Goal: Communication & Community: Answer question/provide support

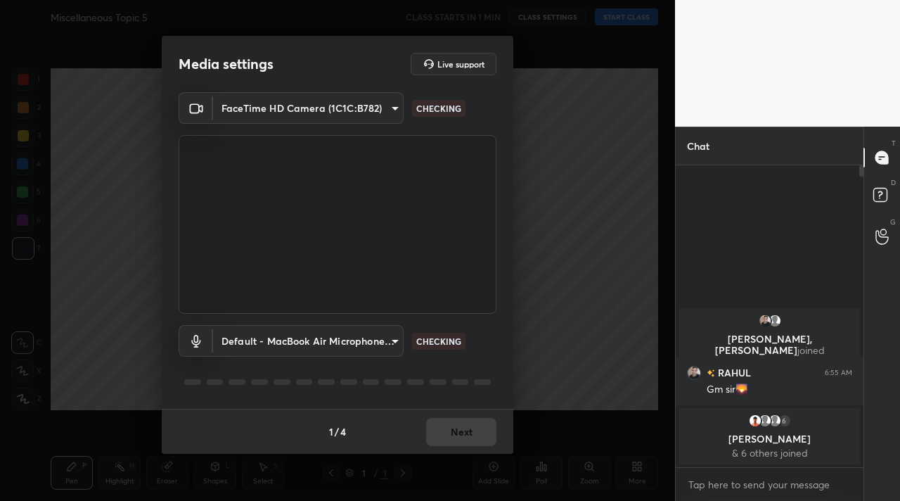
scroll to position [180, 184]
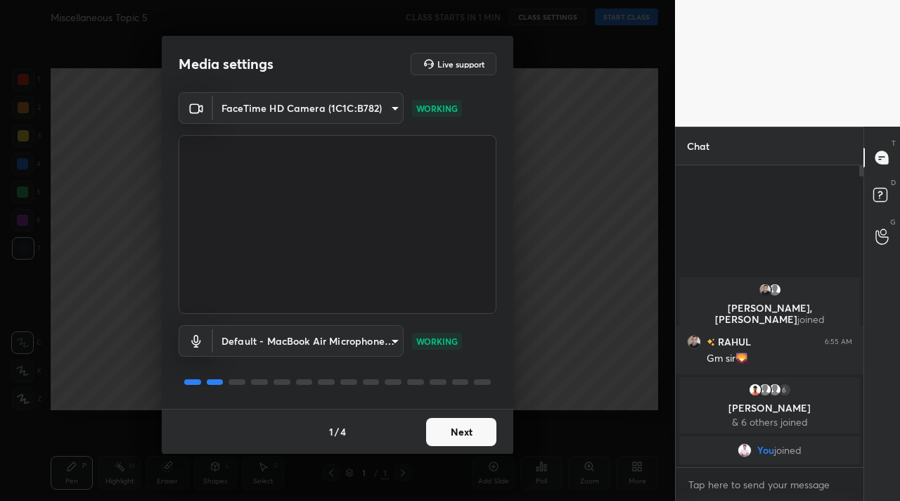
click at [429, 427] on button "Next" at bounding box center [461, 432] width 70 height 28
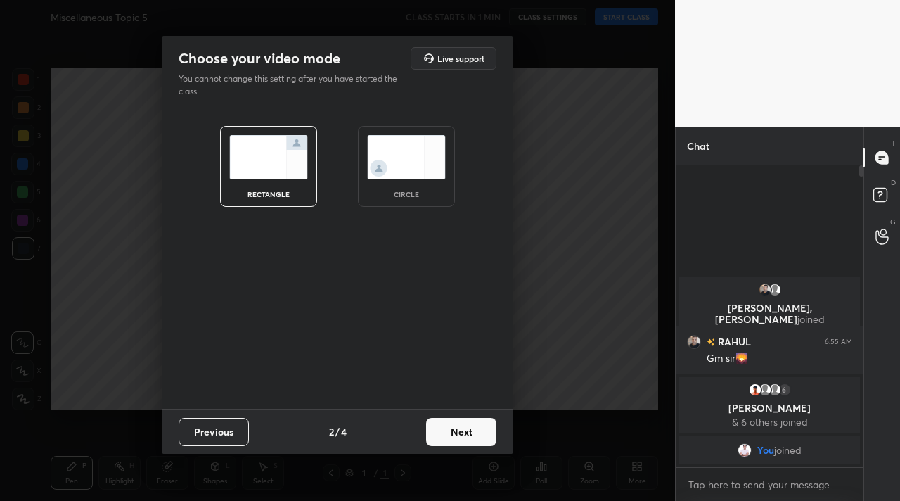
click at [449, 430] on button "Next" at bounding box center [461, 432] width 70 height 28
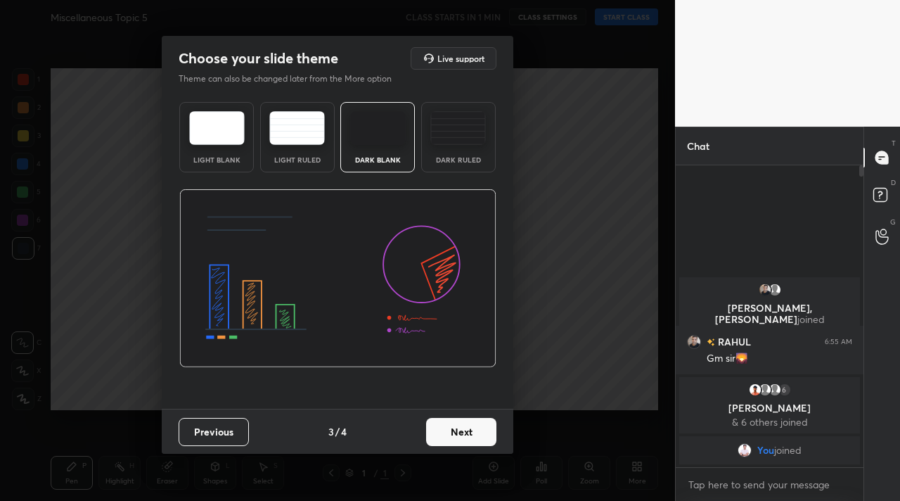
click at [470, 445] on button "Next" at bounding box center [461, 432] width 70 height 28
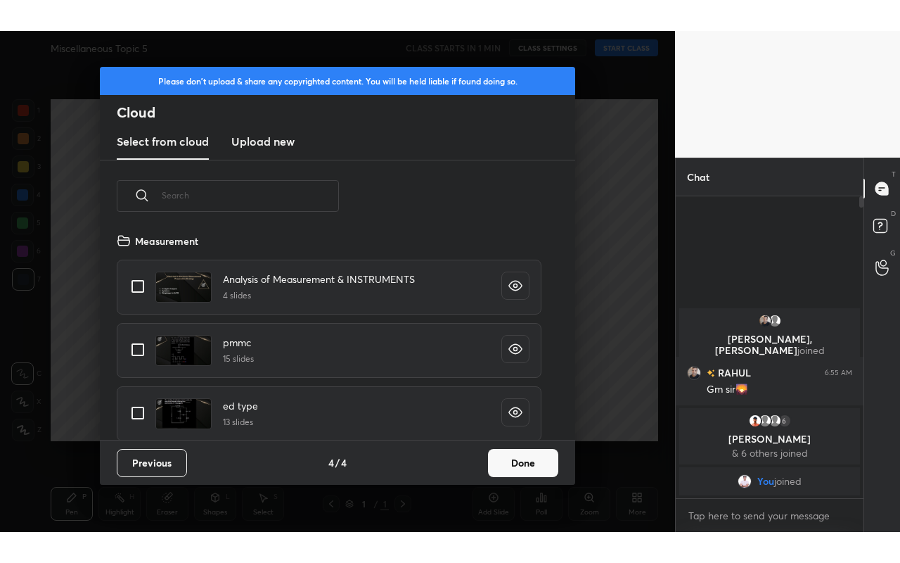
scroll to position [207, 452]
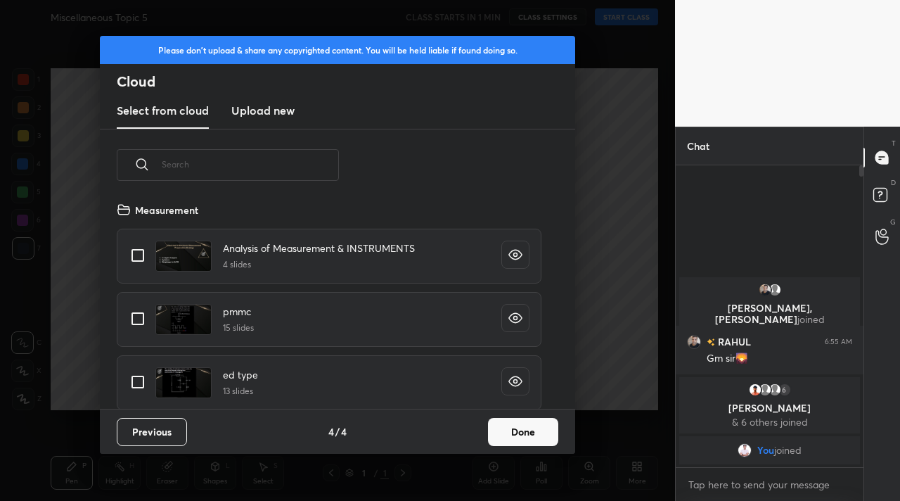
click at [501, 437] on button "Done" at bounding box center [523, 432] width 70 height 28
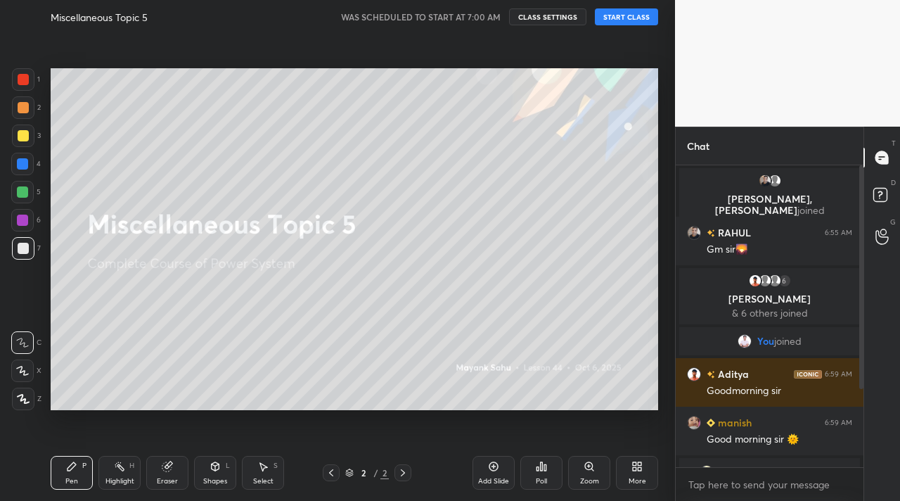
click at [627, 23] on button "START CLASS" at bounding box center [626, 16] width 63 height 17
click at [639, 467] on icon at bounding box center [640, 469] width 4 height 4
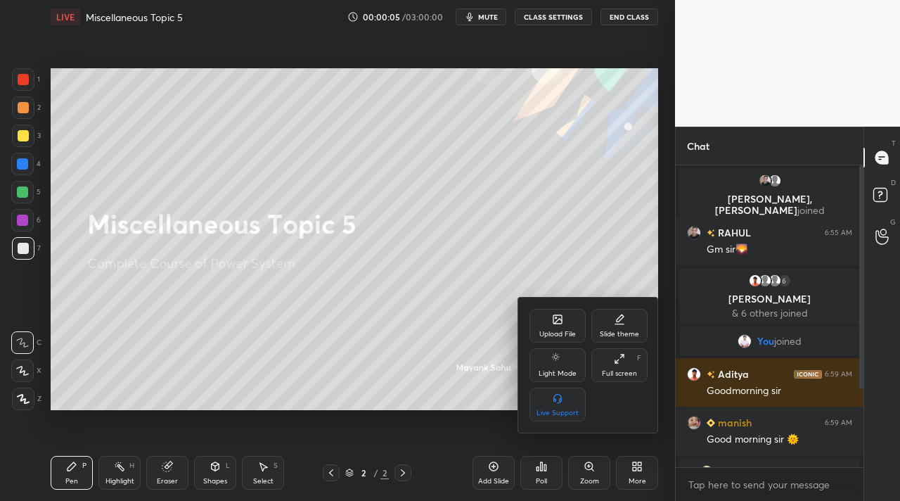
click at [625, 357] on div "Full screen F" at bounding box center [620, 365] width 56 height 34
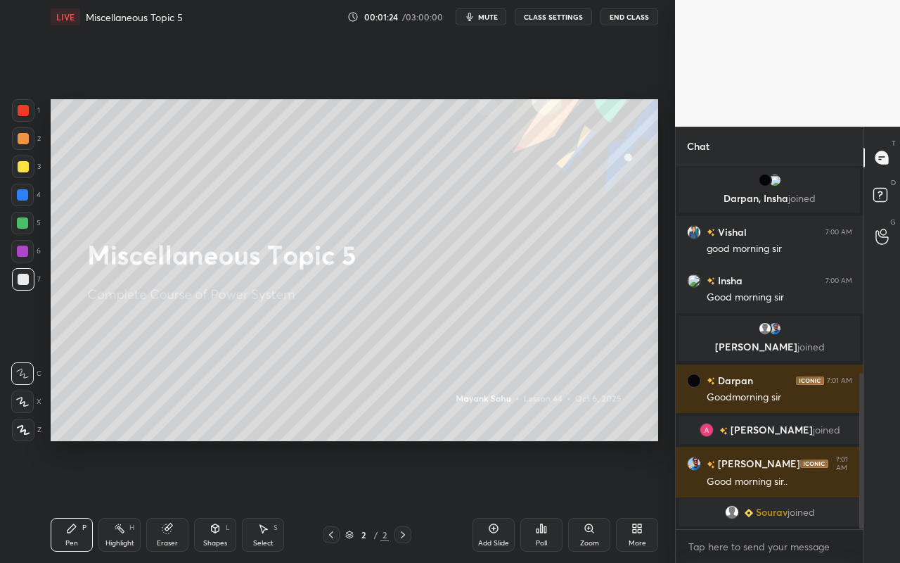
scroll to position [499, 0]
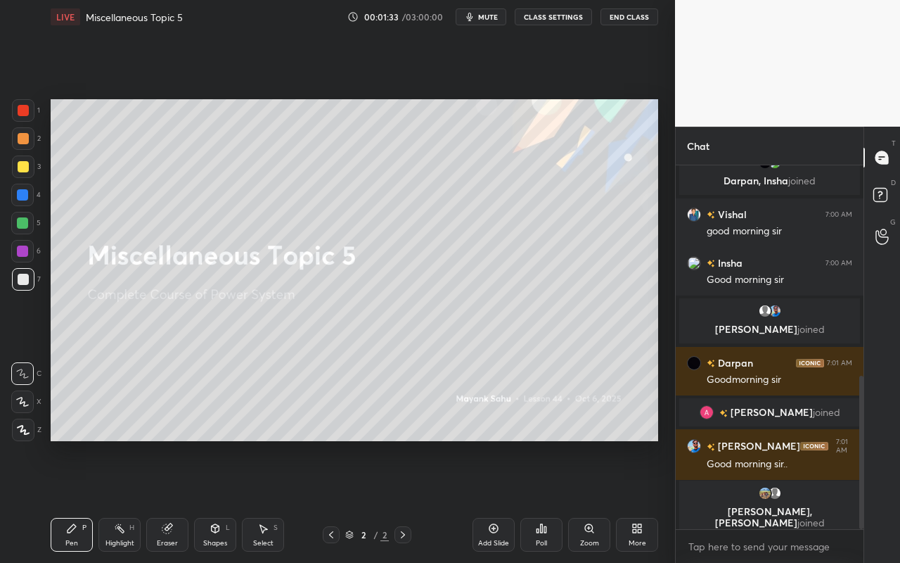
click at [68, 500] on div "Pen" at bounding box center [71, 542] width 13 height 7
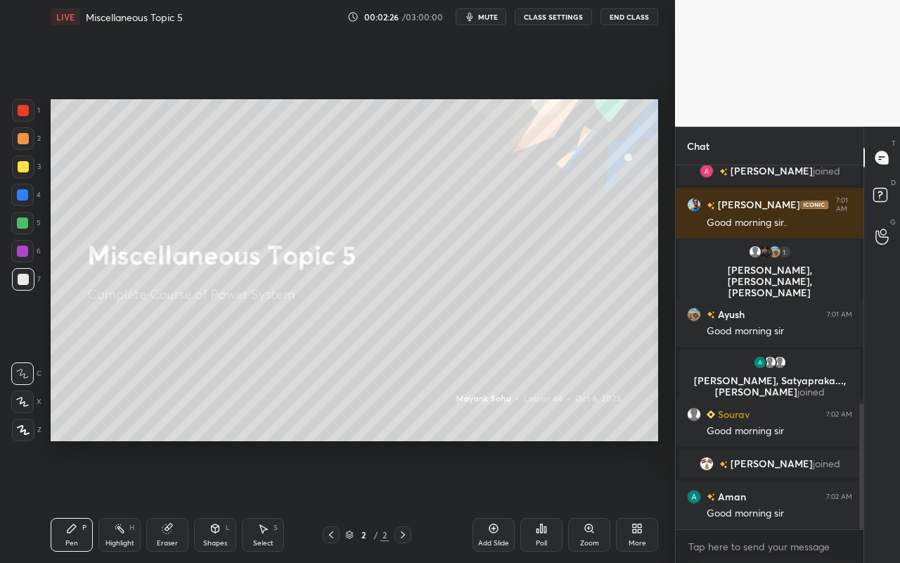
scroll to position [721, 0]
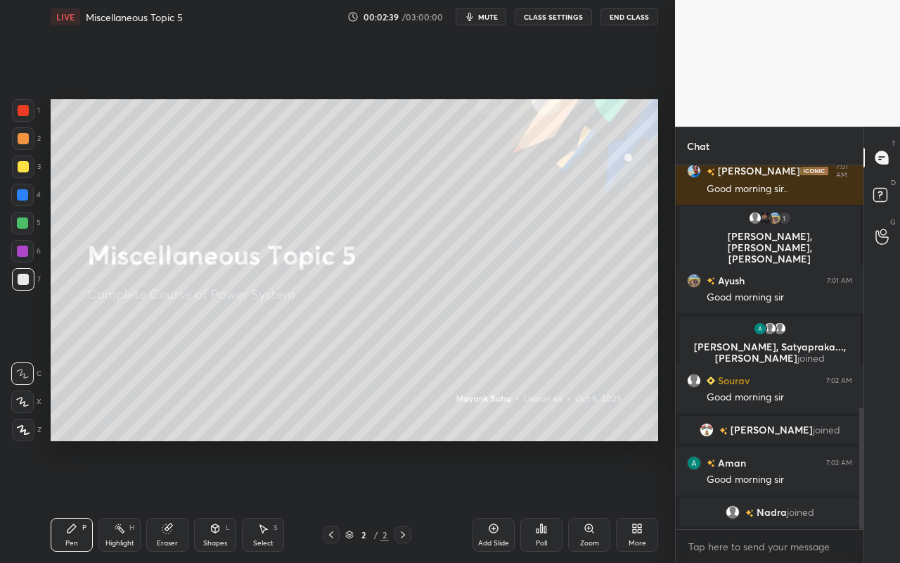
click at [271, 500] on div "Select" at bounding box center [263, 542] width 20 height 7
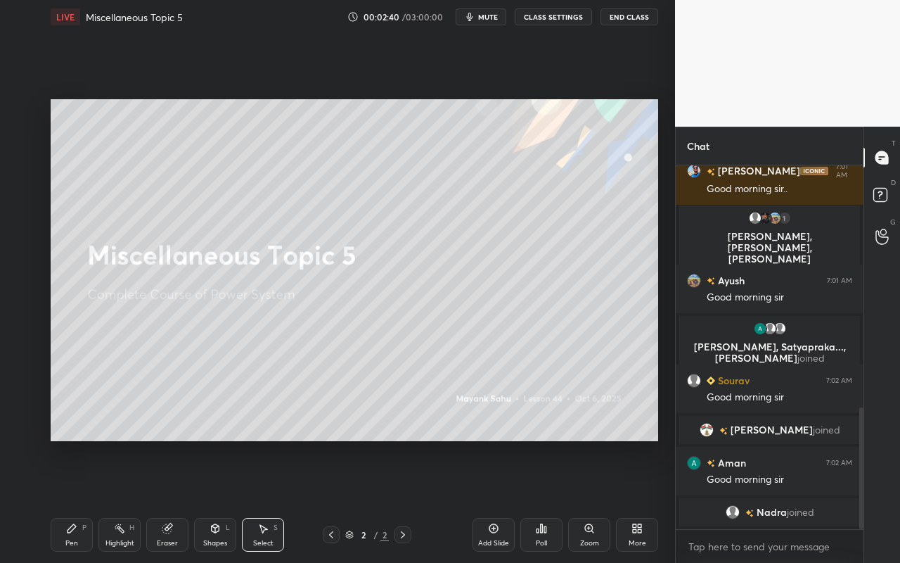
click at [122, 500] on div "Highlight" at bounding box center [119, 542] width 29 height 7
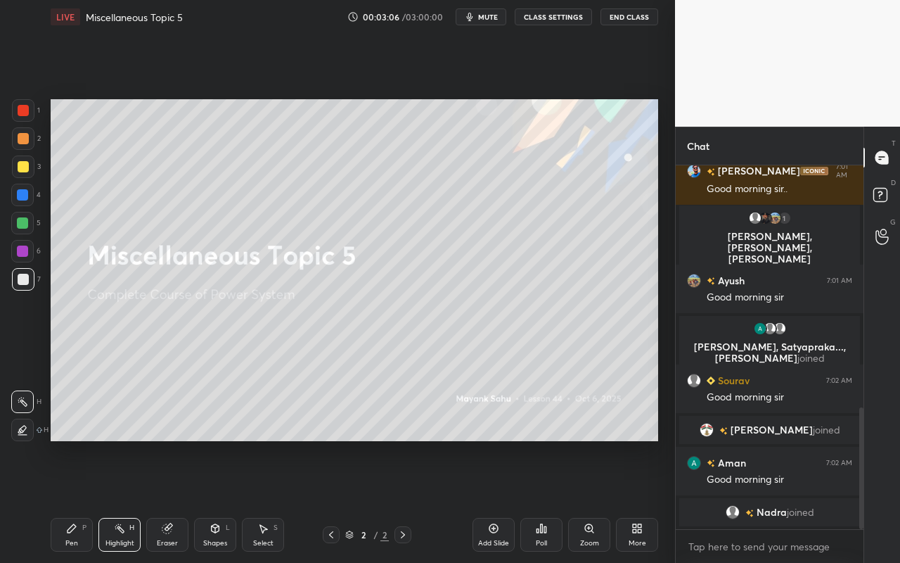
scroll to position [738, 0]
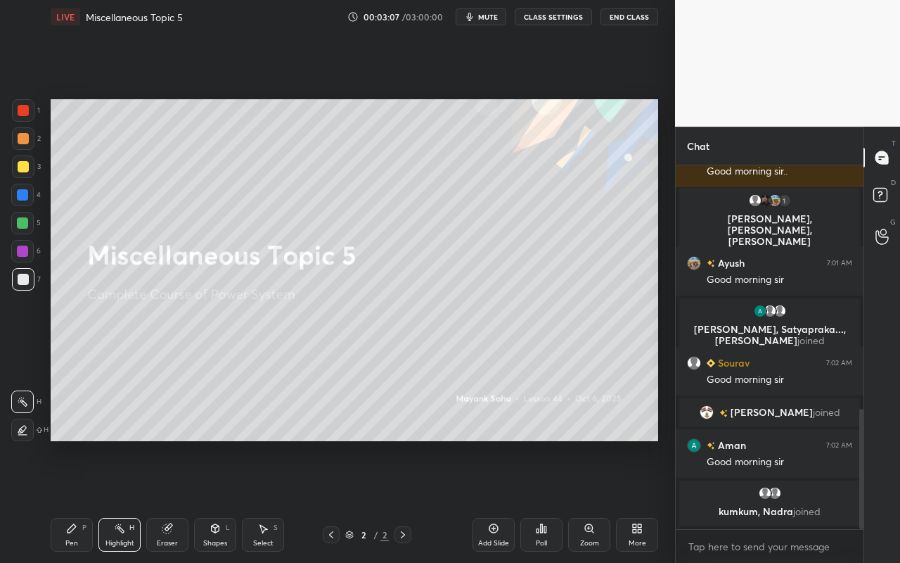
click at [49, 500] on div "LIVE Miscellaneous Topic 5 00:03:07 / 03:00:00 mute CLASS SETTINGS End Class Se…" at bounding box center [354, 281] width 619 height 563
click at [73, 500] on div "Pen P" at bounding box center [72, 535] width 42 height 34
drag, startPoint x: 122, startPoint y: 556, endPoint x: 247, endPoint y: 456, distance: 160.6
click at [122, 500] on div "Pen P Highlight H Eraser Shapes L Select S 2 / 2 Add Slide Poll Zoom More" at bounding box center [355, 534] width 608 height 56
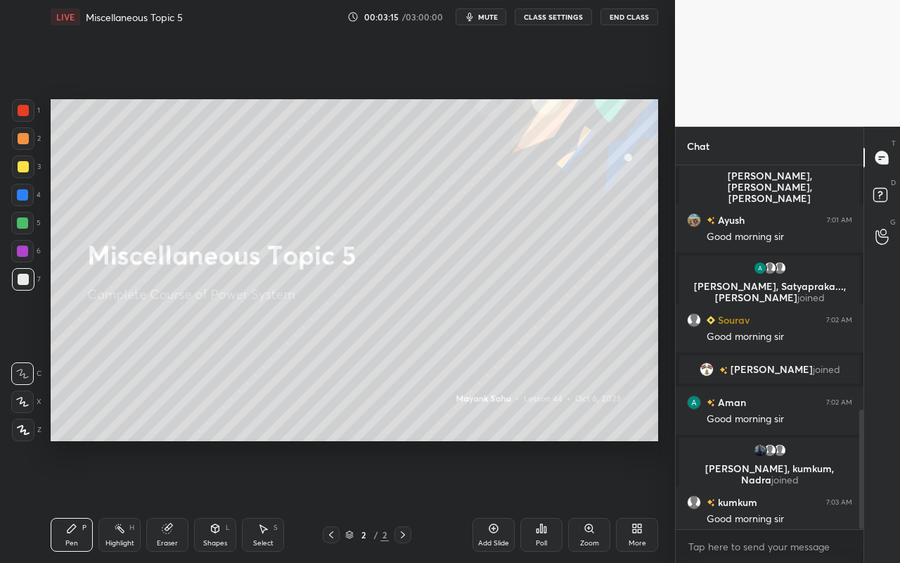
scroll to position [744, 0]
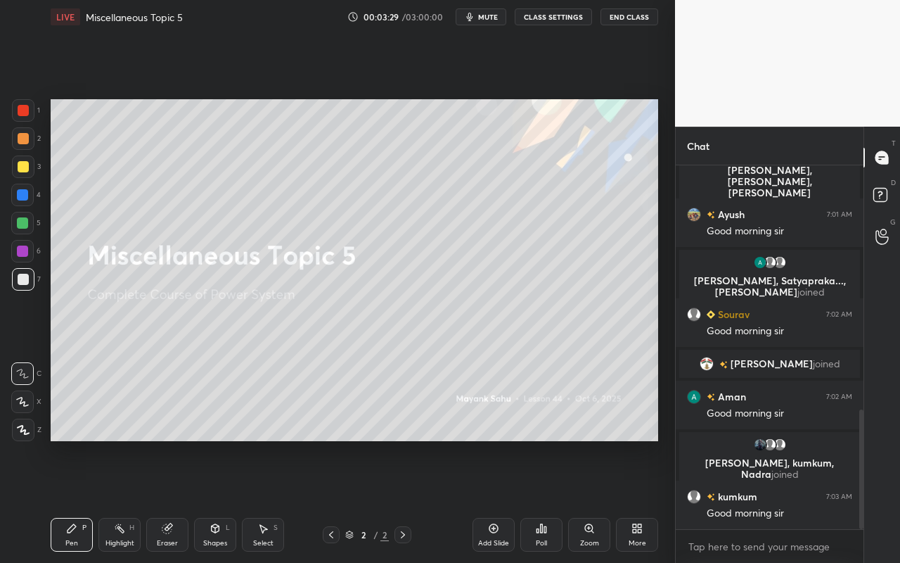
click at [257, 500] on div "Select" at bounding box center [263, 542] width 20 height 7
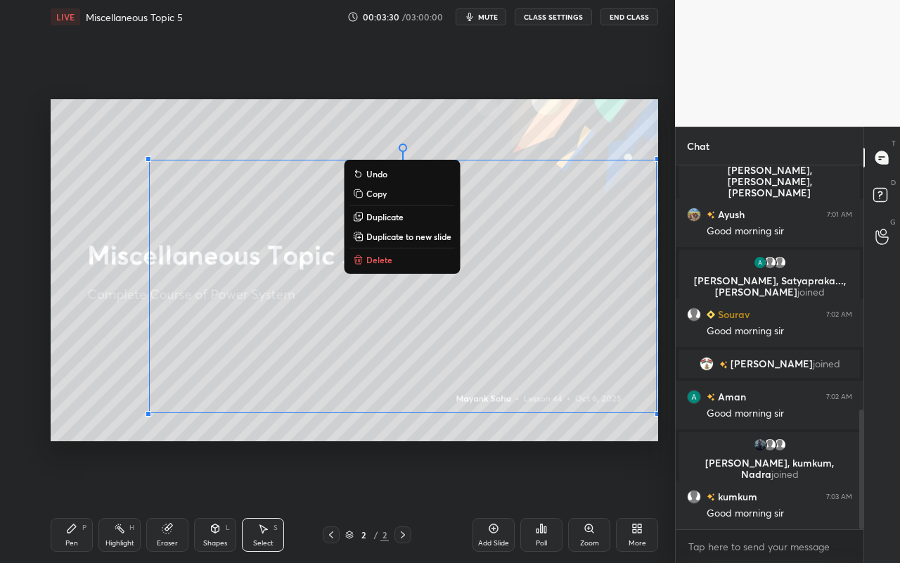
drag, startPoint x: 89, startPoint y: 135, endPoint x: 663, endPoint y: 380, distance: 623.3
click at [672, 389] on div "1 2 3 4 5 6 7 C X Z C X Z E E Erase all H H LIVE Miscellaneous Topic 5 00:03:30…" at bounding box center [337, 281] width 675 height 563
click at [419, 252] on button "Delete" at bounding box center [402, 259] width 105 height 17
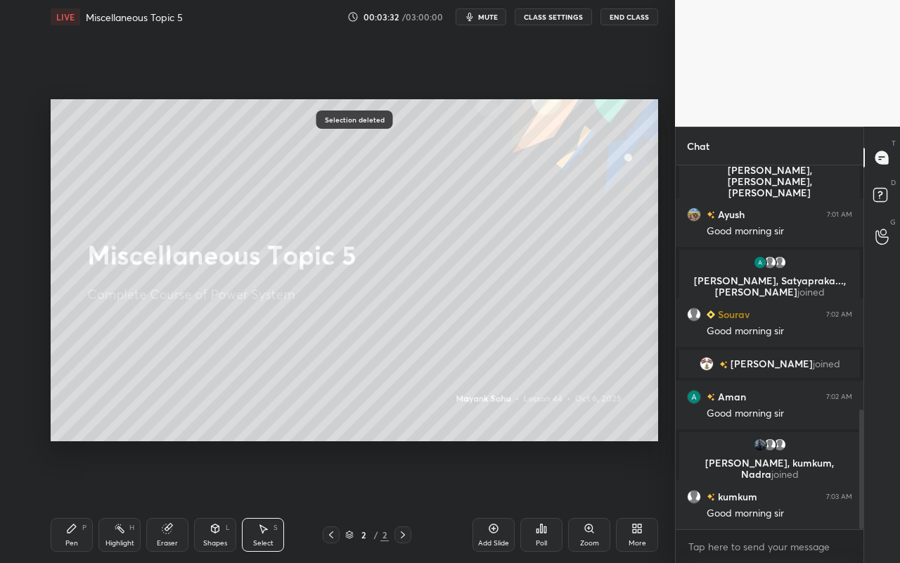
click at [63, 500] on div "Pen P" at bounding box center [72, 535] width 42 height 34
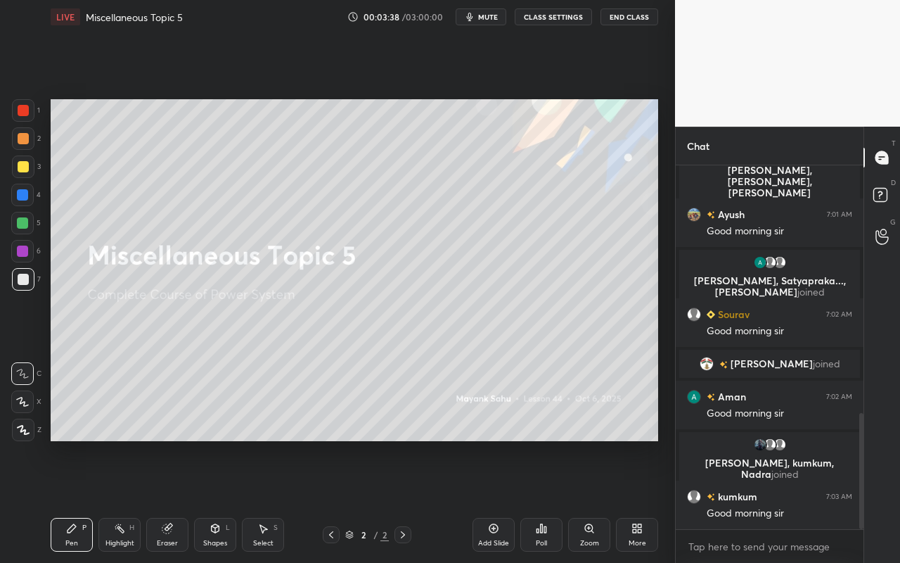
scroll to position [778, 0]
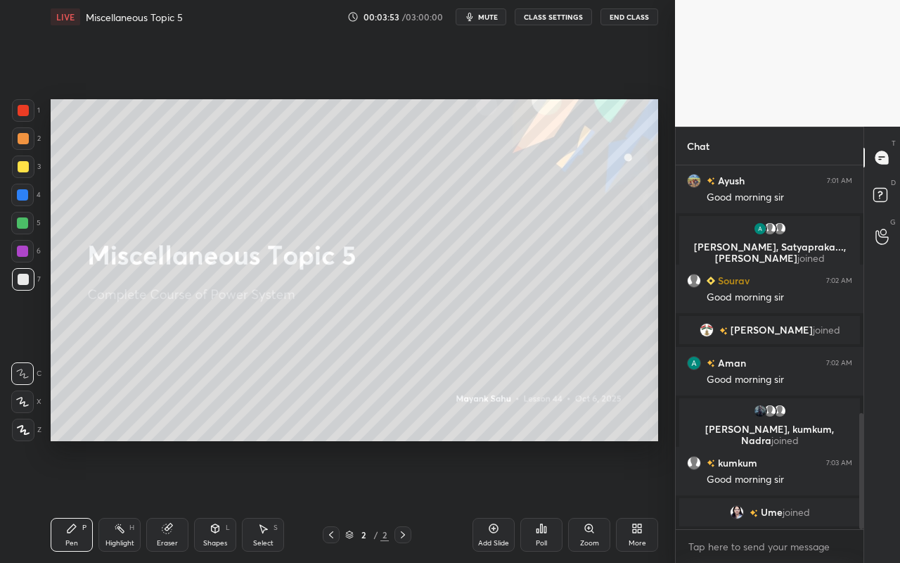
click at [262, 500] on div "Select S" at bounding box center [263, 535] width 42 height 34
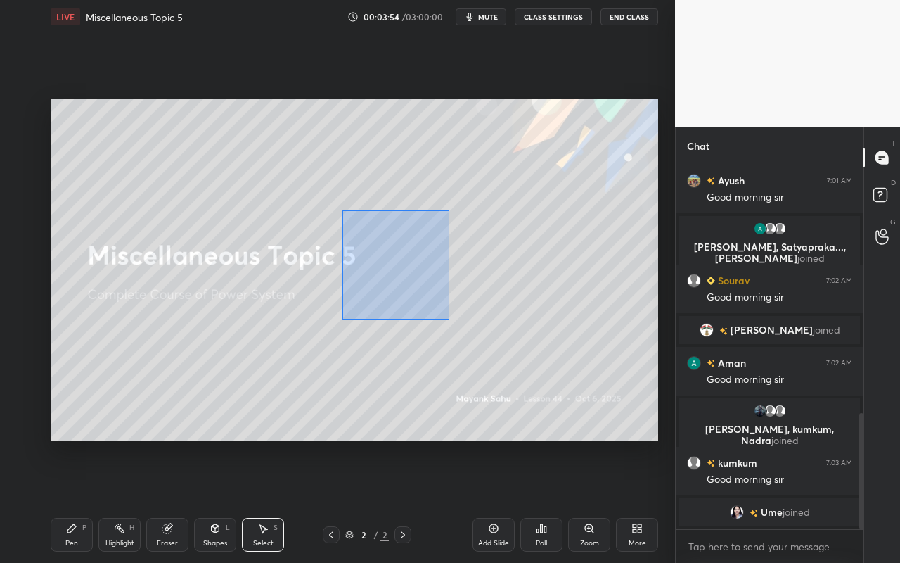
drag, startPoint x: 371, startPoint y: 245, endPoint x: 481, endPoint y: 376, distance: 171.3
click at [528, 376] on div "0 ° Undo Copy Duplicate Duplicate to new slide Delete" at bounding box center [355, 270] width 608 height 342
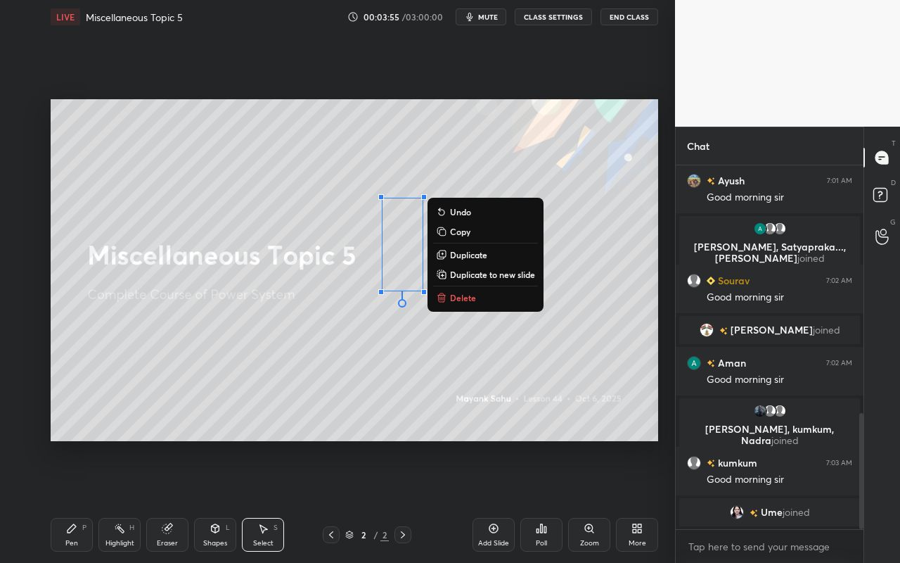
click at [461, 300] on p "Delete" at bounding box center [463, 297] width 26 height 11
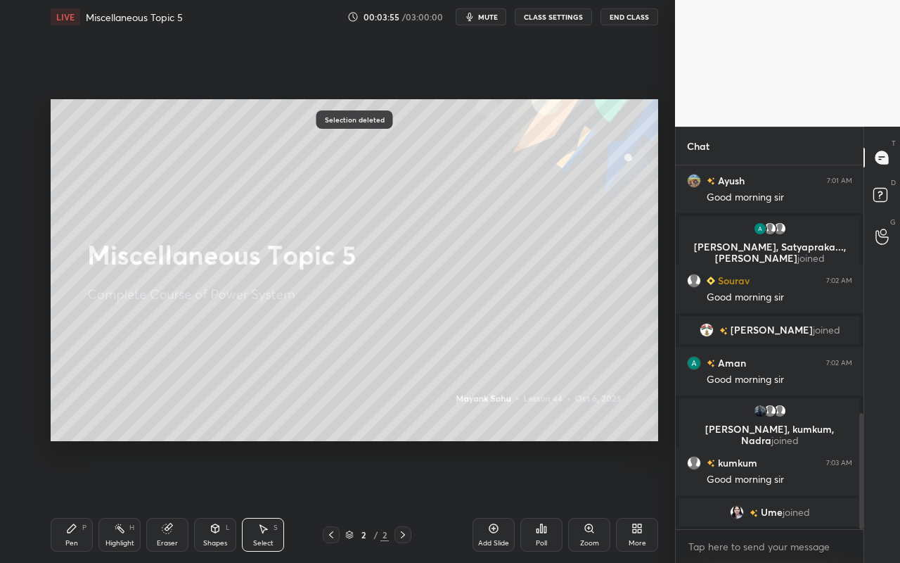
click at [67, 500] on div "Pen P" at bounding box center [72, 535] width 42 height 34
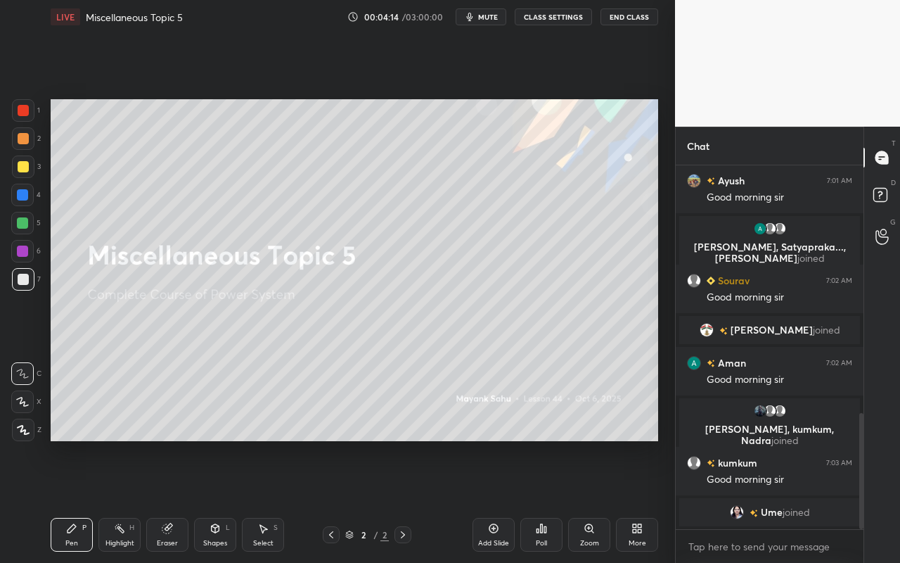
click at [264, 500] on div "Select S" at bounding box center [263, 535] width 42 height 34
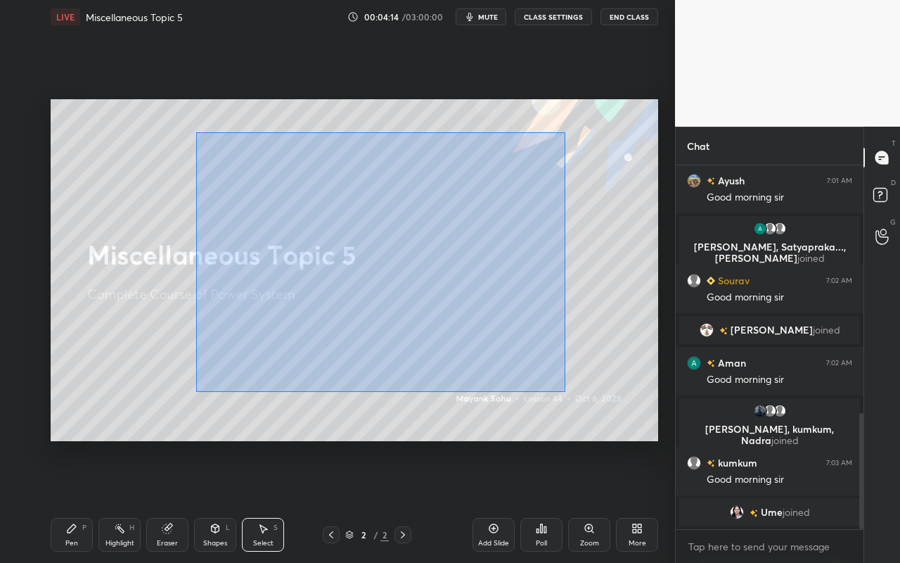
drag, startPoint x: 218, startPoint y: 172, endPoint x: 657, endPoint y: 426, distance: 507.4
click at [657, 426] on div "0 ° Undo Copy Duplicate Duplicate to new slide Delete" at bounding box center [355, 270] width 608 height 342
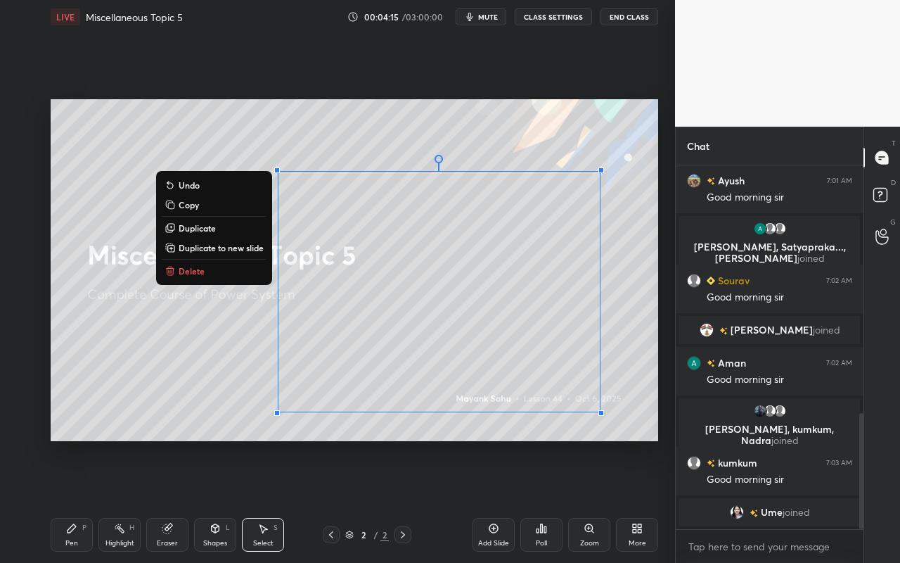
drag, startPoint x: 218, startPoint y: 269, endPoint x: 209, endPoint y: 283, distance: 16.8
click at [218, 269] on button "Delete" at bounding box center [214, 270] width 105 height 17
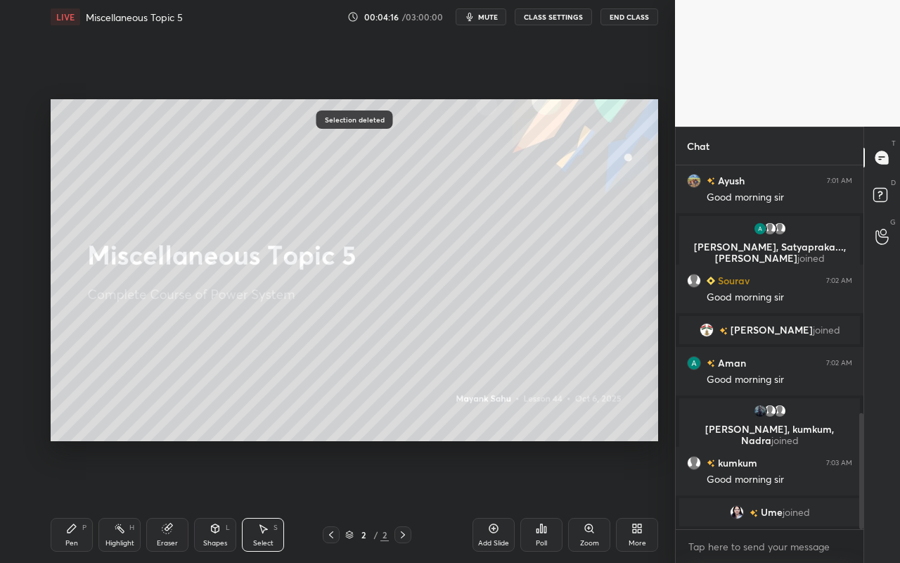
click at [79, 500] on div "Pen P Highlight H Eraser Shapes L Select S 2 / 2 Add Slide Poll Zoom More" at bounding box center [355, 534] width 608 height 56
drag, startPoint x: 68, startPoint y: 533, endPoint x: 87, endPoint y: 504, distance: 35.5
click at [71, 500] on icon at bounding box center [71, 528] width 11 height 11
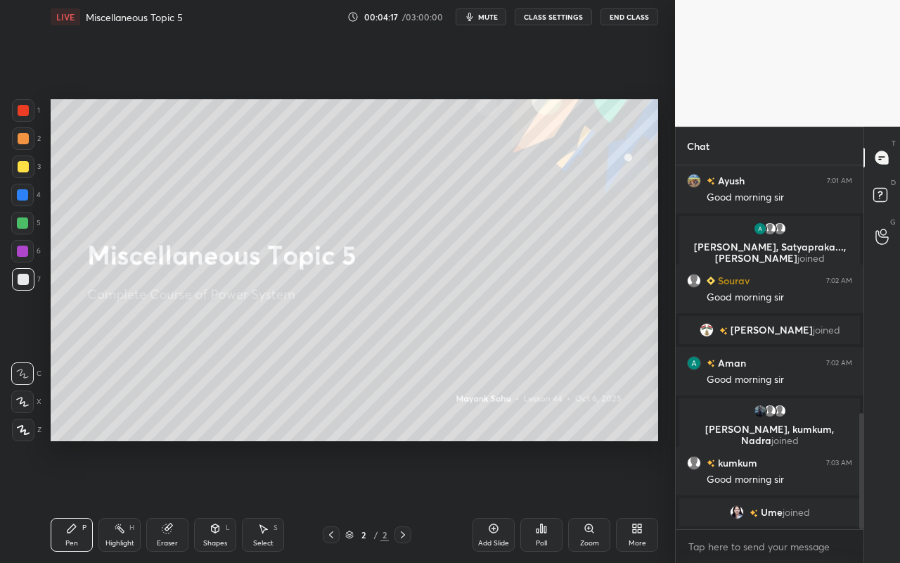
drag, startPoint x: 27, startPoint y: 434, endPoint x: 44, endPoint y: 411, distance: 28.7
click at [27, 434] on icon at bounding box center [23, 430] width 13 height 10
drag, startPoint x: 268, startPoint y: 536, endPoint x: 308, endPoint y: 456, distance: 89.0
click at [270, 500] on div "Select S" at bounding box center [263, 535] width 42 height 34
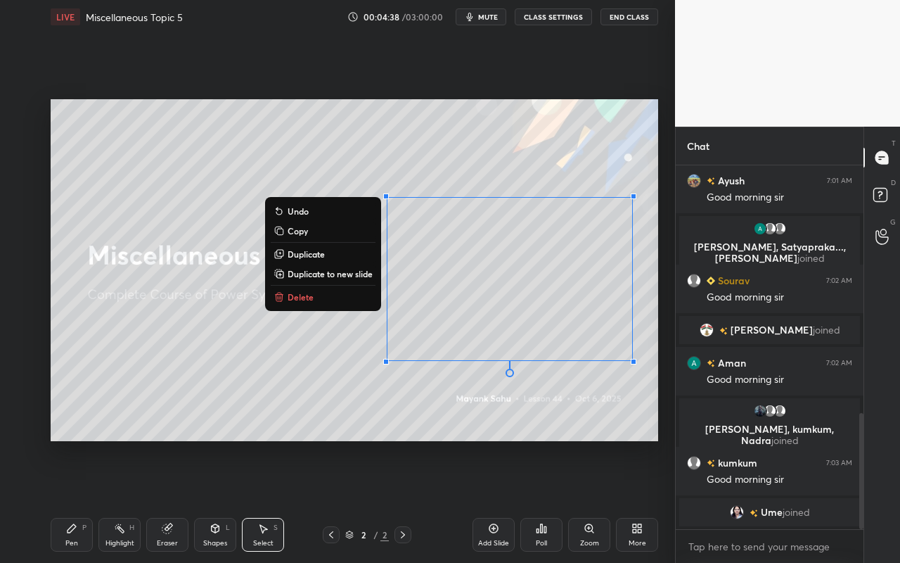
drag, startPoint x: 289, startPoint y: 198, endPoint x: 644, endPoint y: 369, distance: 393.5
click at [668, 376] on div "1 2 3 4 5 6 7 C X Z C X Z E E Erase all H H LIVE Miscellaneous Topic 5 00:04:38…" at bounding box center [337, 281] width 675 height 563
click at [305, 302] on p "Delete" at bounding box center [301, 296] width 26 height 11
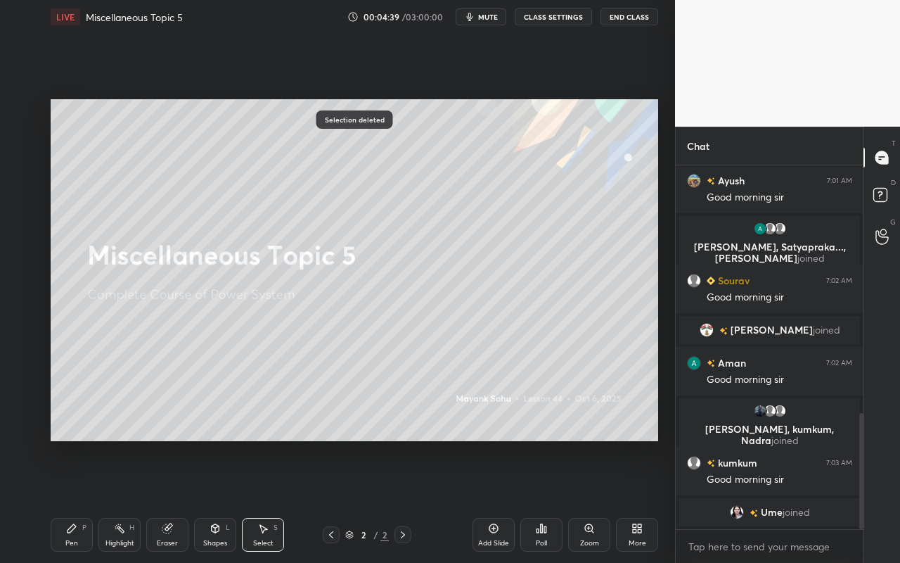
drag, startPoint x: 62, startPoint y: 547, endPoint x: 148, endPoint y: 459, distance: 123.8
click at [62, 500] on div "Pen P" at bounding box center [72, 535] width 42 height 34
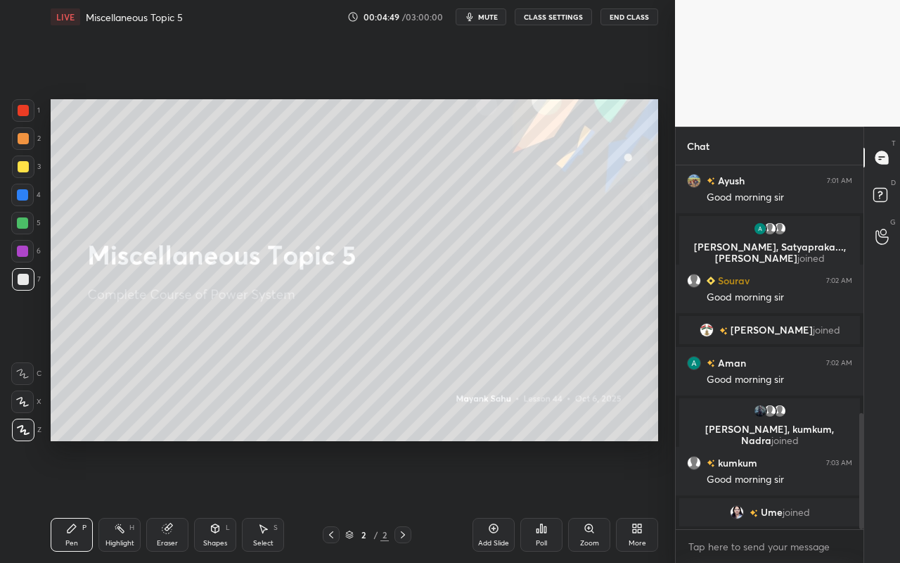
drag, startPoint x: 70, startPoint y: 532, endPoint x: 151, endPoint y: 447, distance: 116.9
click at [70, 500] on icon at bounding box center [71, 528] width 11 height 11
click at [260, 500] on icon at bounding box center [262, 528] width 11 height 11
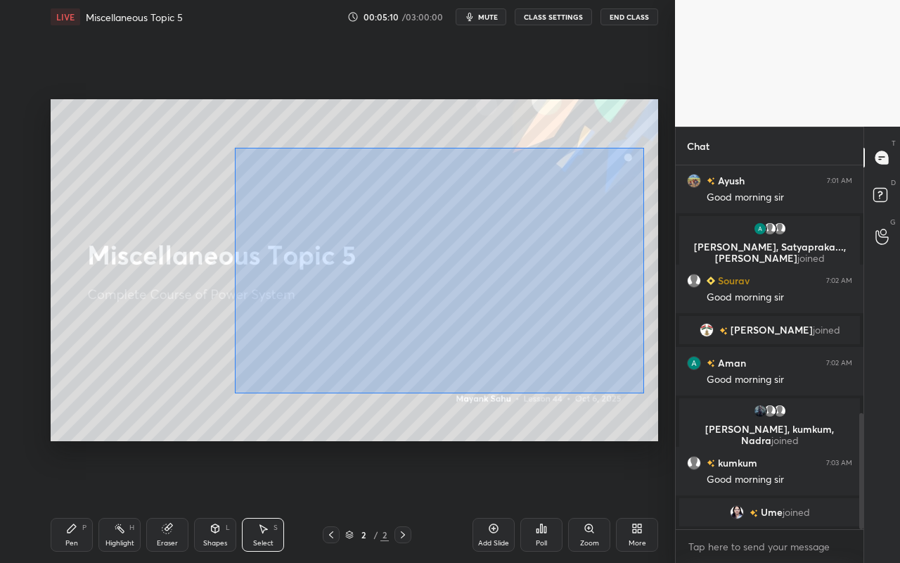
drag, startPoint x: 274, startPoint y: 196, endPoint x: 581, endPoint y: 361, distance: 348.6
click at [638, 391] on div "0 ° Undo Copy Duplicate Duplicate to new slide Delete" at bounding box center [355, 270] width 608 height 342
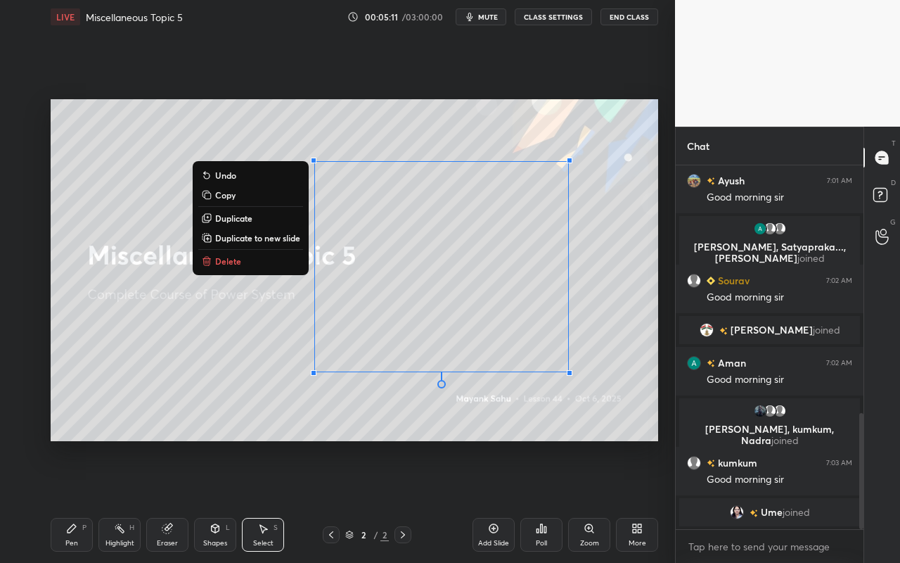
click at [284, 270] on div "0 ° Undo Copy Duplicate Duplicate to new slide Delete" at bounding box center [355, 270] width 608 height 342
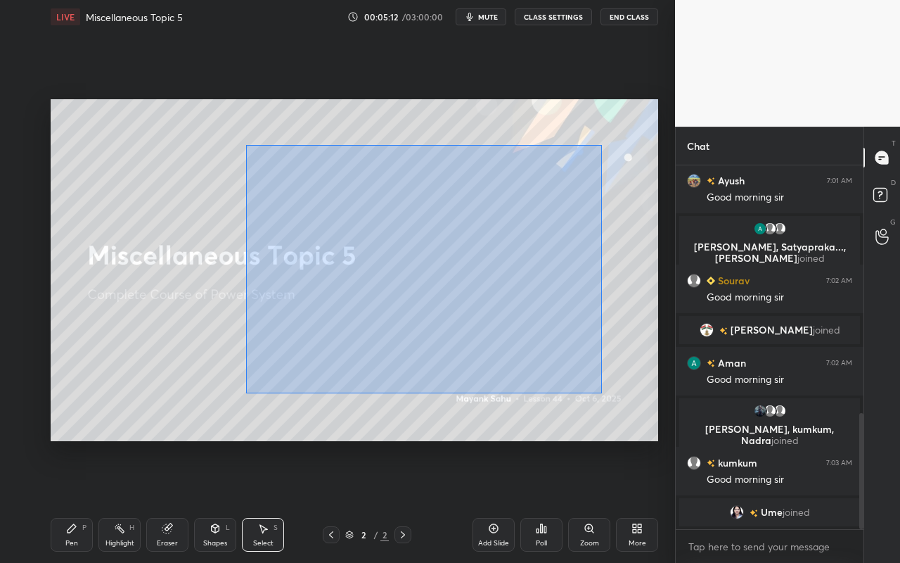
drag, startPoint x: 245, startPoint y: 145, endPoint x: 615, endPoint y: 395, distance: 446.7
click at [621, 401] on div "0 ° Undo Copy Duplicate Duplicate to new slide Delete" at bounding box center [355, 270] width 608 height 342
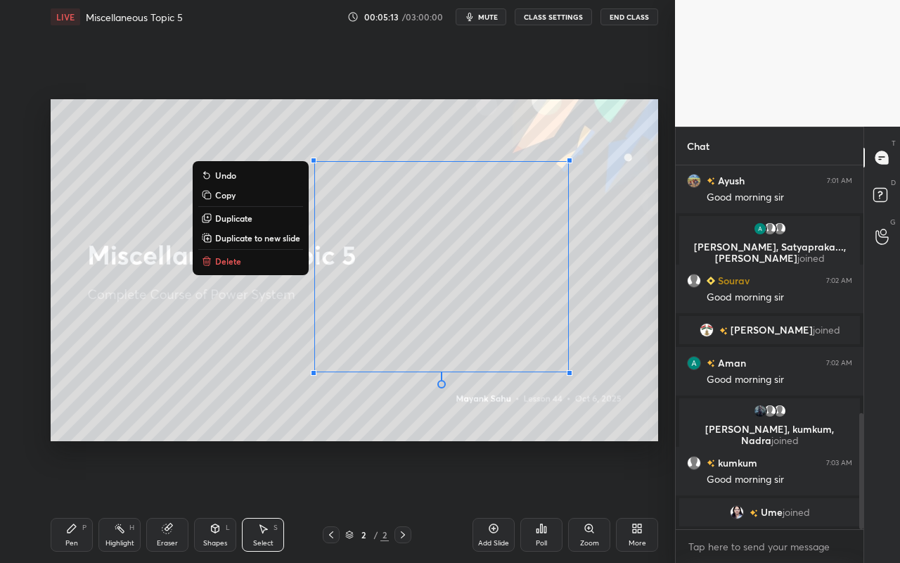
drag, startPoint x: 236, startPoint y: 262, endPoint x: 200, endPoint y: 316, distance: 65.0
click at [236, 262] on p "Delete" at bounding box center [228, 260] width 26 height 11
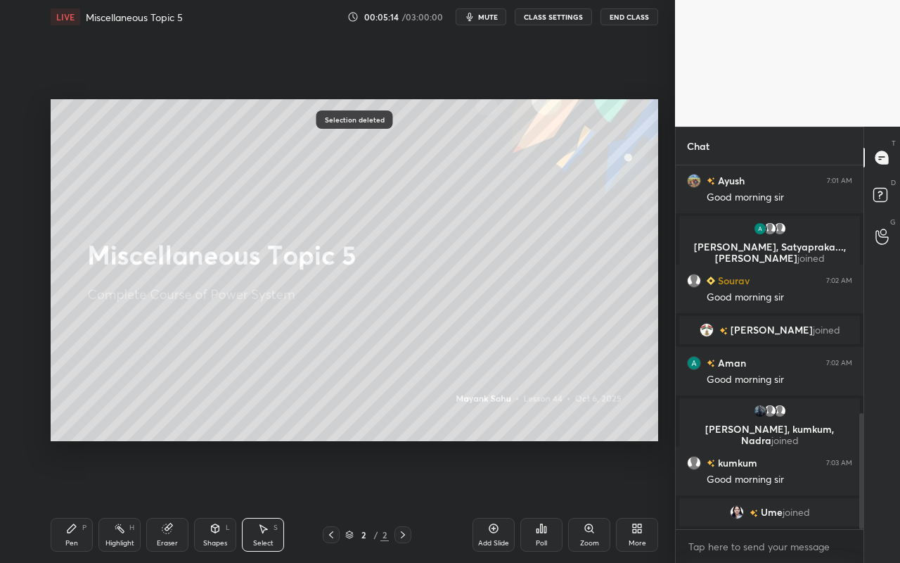
click at [79, 500] on div "Pen P" at bounding box center [72, 535] width 42 height 34
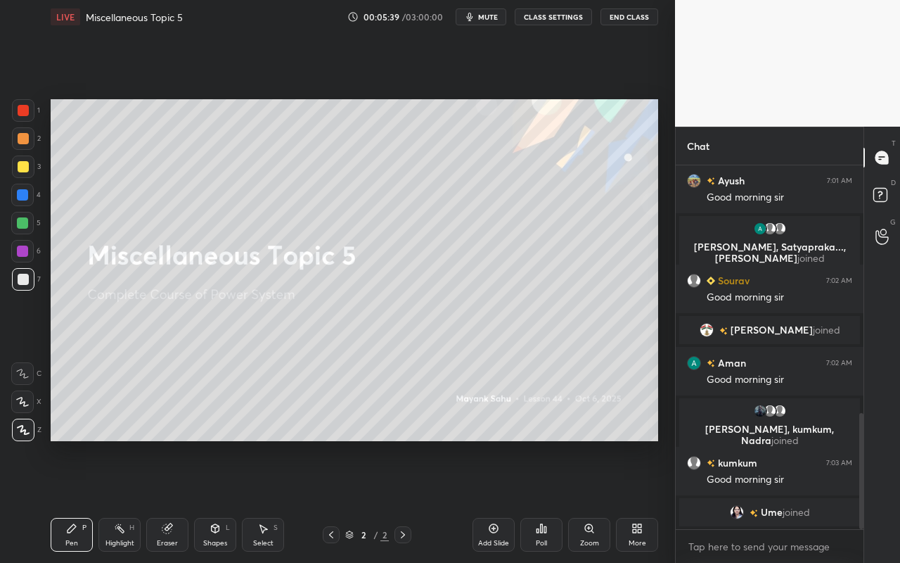
click at [271, 500] on div "Select" at bounding box center [263, 542] width 20 height 7
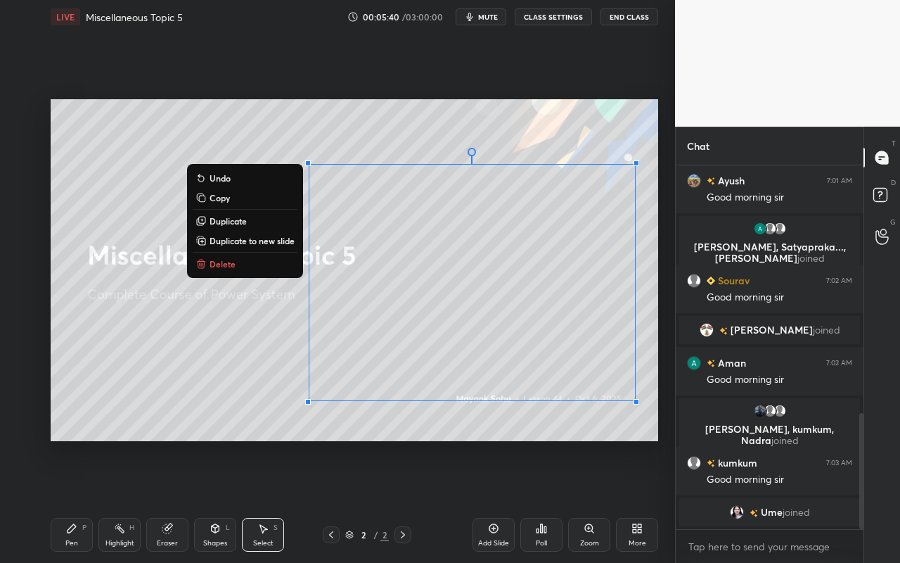
drag, startPoint x: 248, startPoint y: 151, endPoint x: 669, endPoint y: 433, distance: 506.0
click at [671, 435] on div "1 2 3 4 5 6 7 C X Z C X Z E E Erase all H H LIVE Miscellaneous Topic 5 00:05:40…" at bounding box center [337, 281] width 675 height 563
click at [252, 267] on button "Delete" at bounding box center [245, 263] width 105 height 17
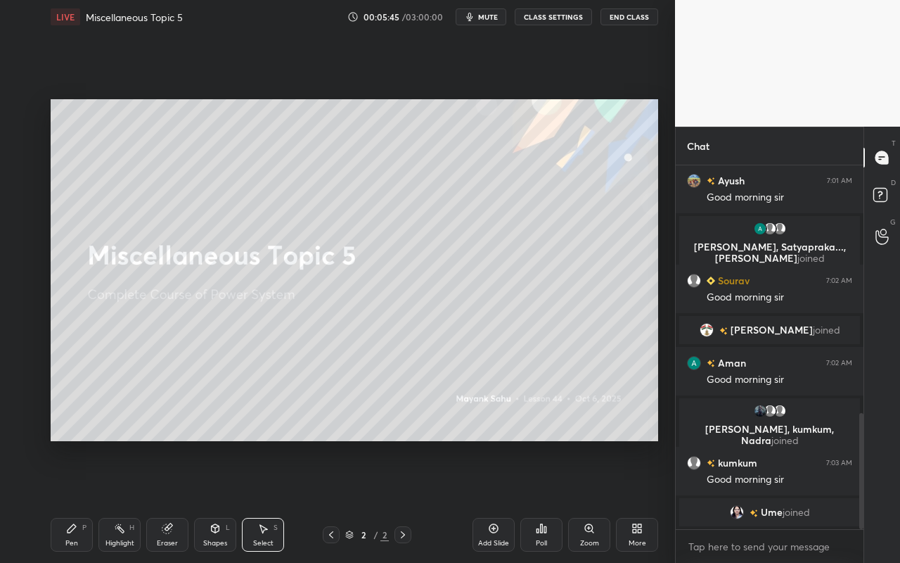
click at [495, 500] on div "Add Slide" at bounding box center [494, 535] width 42 height 34
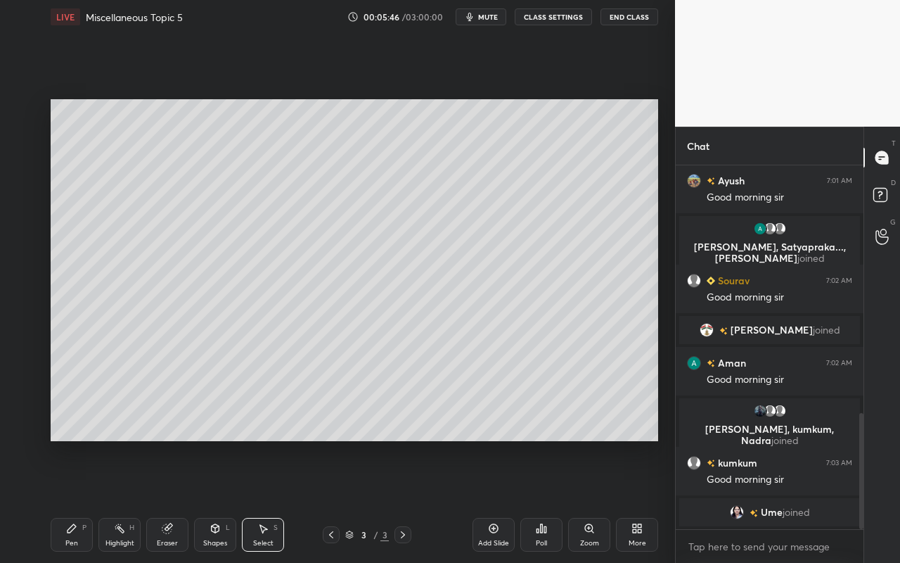
click at [221, 500] on div "Shapes" at bounding box center [215, 542] width 24 height 7
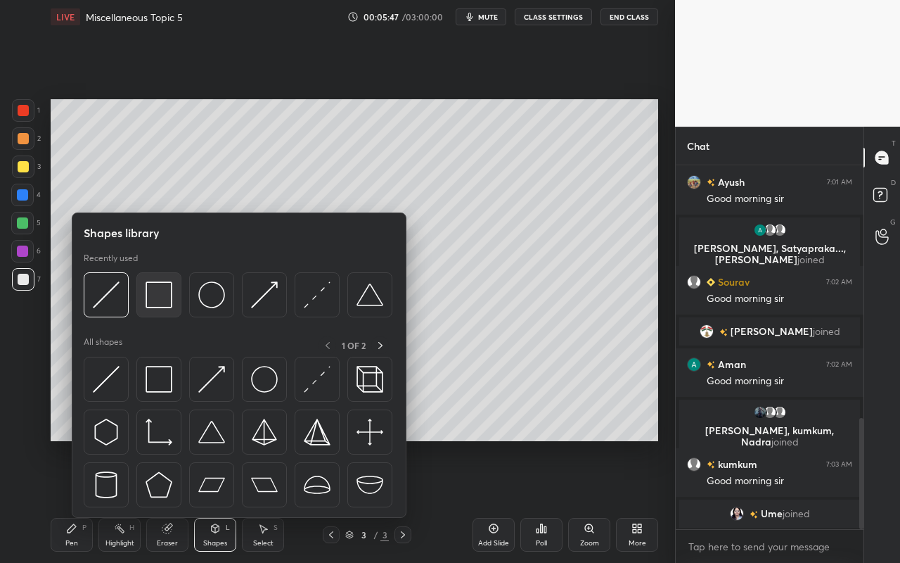
scroll to position [828, 0]
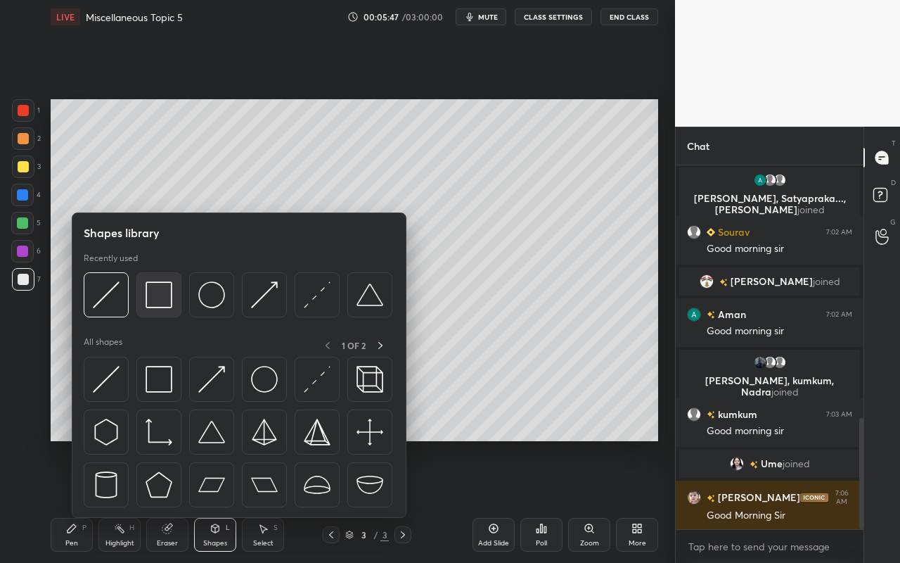
click at [165, 299] on img at bounding box center [159, 294] width 27 height 27
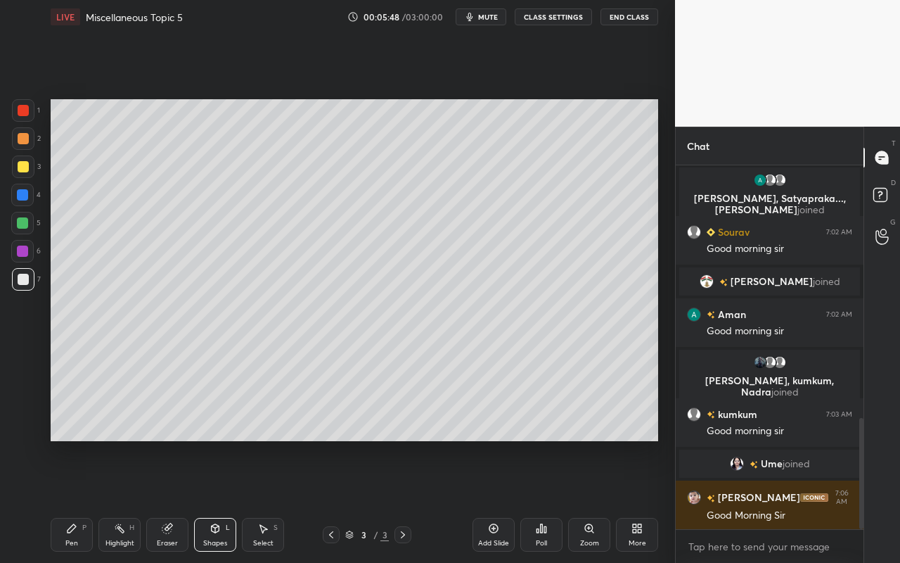
drag, startPoint x: 27, startPoint y: 197, endPoint x: 28, endPoint y: 185, distance: 12.0
click at [27, 197] on div at bounding box center [22, 194] width 11 height 11
click at [80, 500] on div "Pen P" at bounding box center [72, 535] width 42 height 34
click at [22, 167] on div at bounding box center [23, 166] width 11 height 11
click at [29, 435] on div at bounding box center [23, 429] width 23 height 23
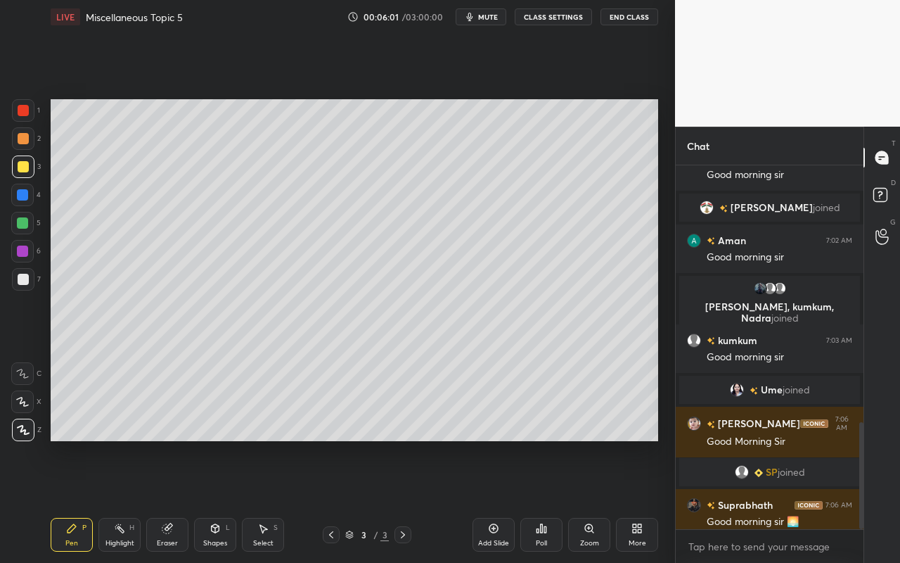
scroll to position [870, 0]
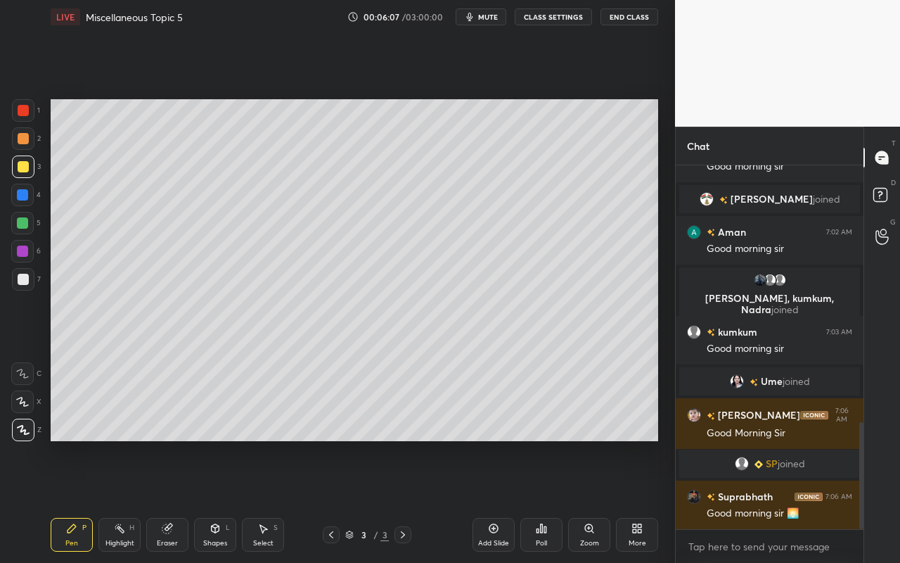
click at [260, 500] on div "Select S" at bounding box center [263, 535] width 42 height 34
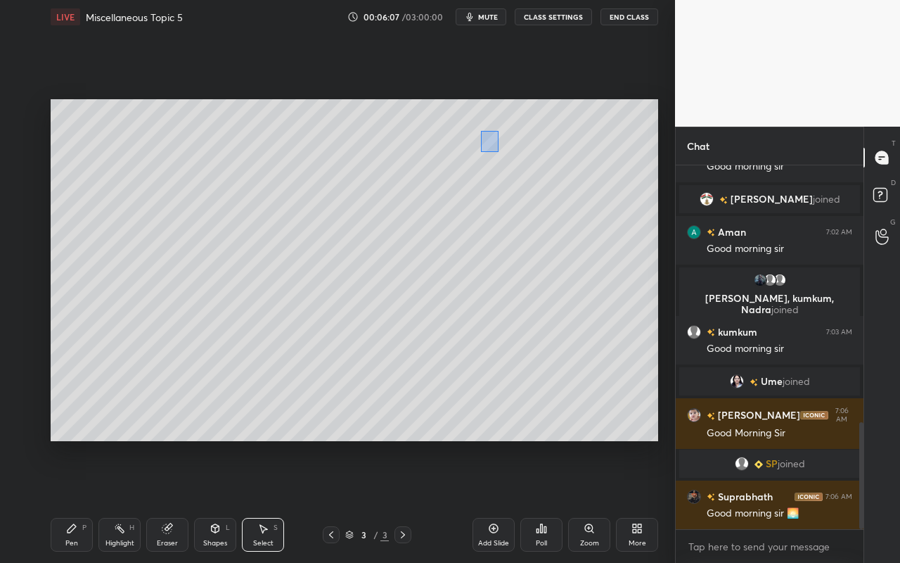
drag, startPoint x: 499, startPoint y: 151, endPoint x: 539, endPoint y: 158, distance: 40.7
click at [544, 168] on div "0 ° Undo Copy Duplicate Duplicate to new slide Delete" at bounding box center [355, 270] width 608 height 342
drag, startPoint x: 544, startPoint y: 141, endPoint x: 467, endPoint y: 140, distance: 77.4
click at [467, 140] on div at bounding box center [469, 139] width 6 height 6
click at [338, 269] on div "0 ° Undo Copy Duplicate Duplicate to new slide Delete" at bounding box center [355, 270] width 608 height 342
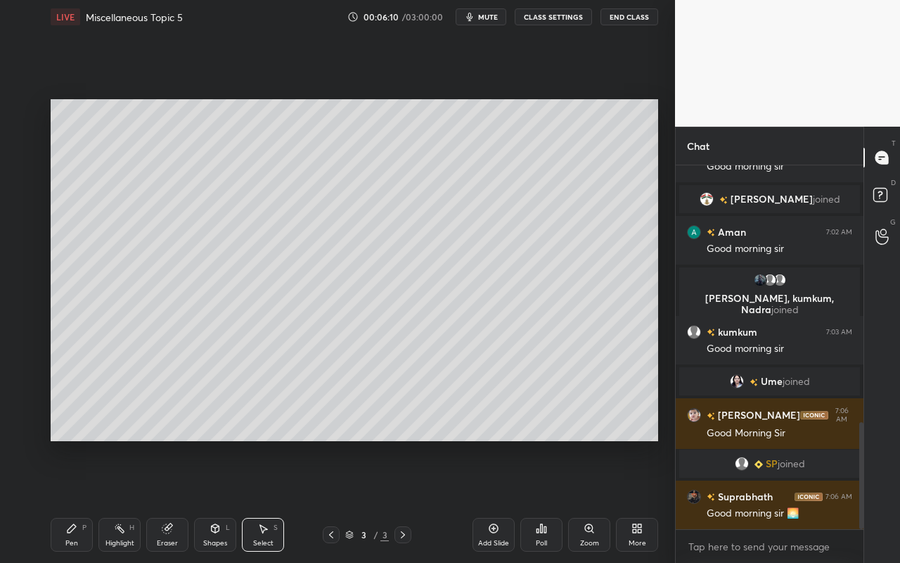
click at [217, 500] on div "Shapes L" at bounding box center [215, 535] width 42 height 34
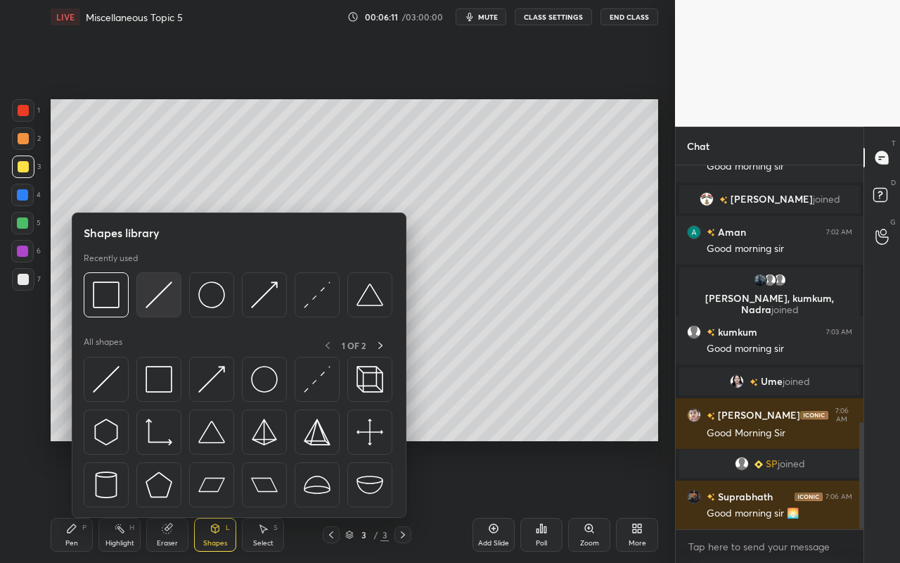
click at [165, 306] on img at bounding box center [159, 294] width 27 height 27
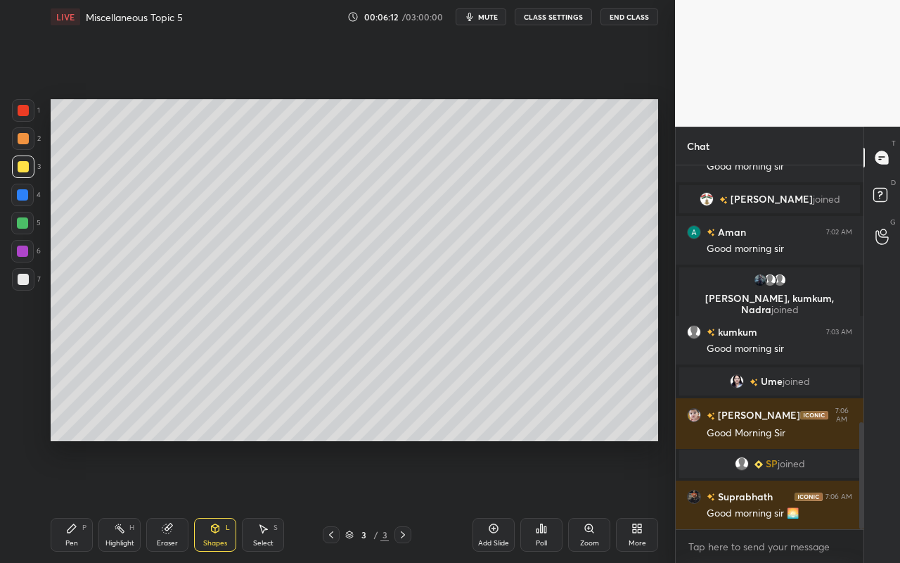
click at [26, 172] on div at bounding box center [23, 166] width 23 height 23
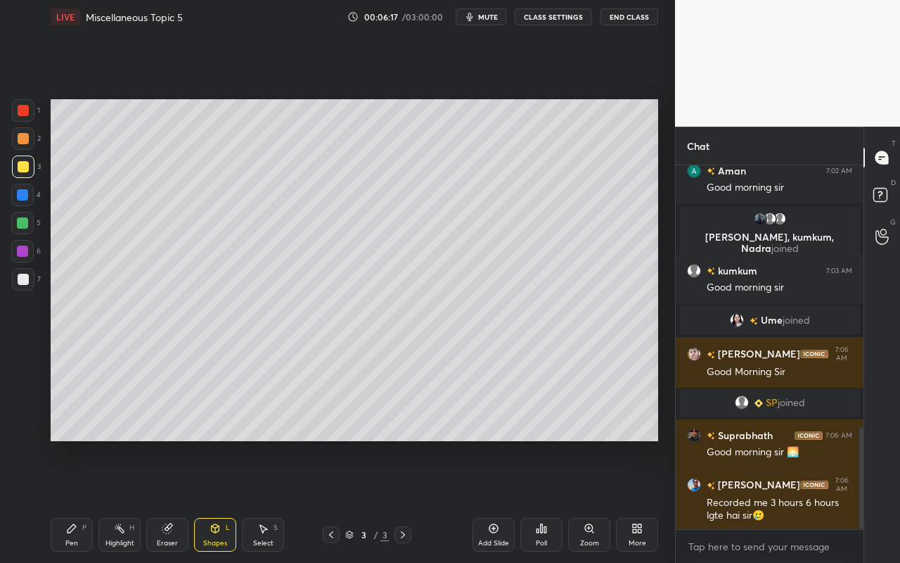
click at [174, 500] on div "Eraser" at bounding box center [167, 535] width 42 height 34
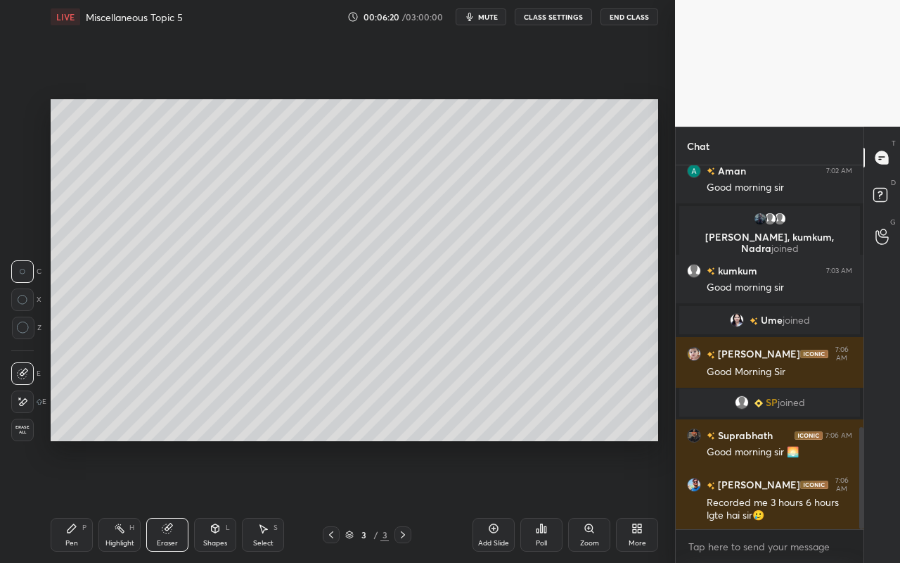
scroll to position [980, 0]
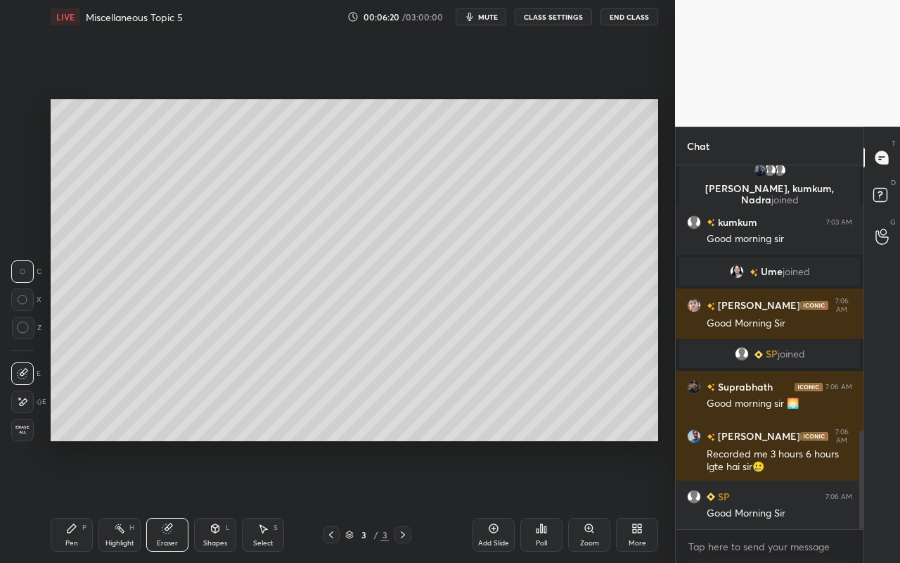
click at [207, 500] on div "Shapes" at bounding box center [215, 542] width 24 height 7
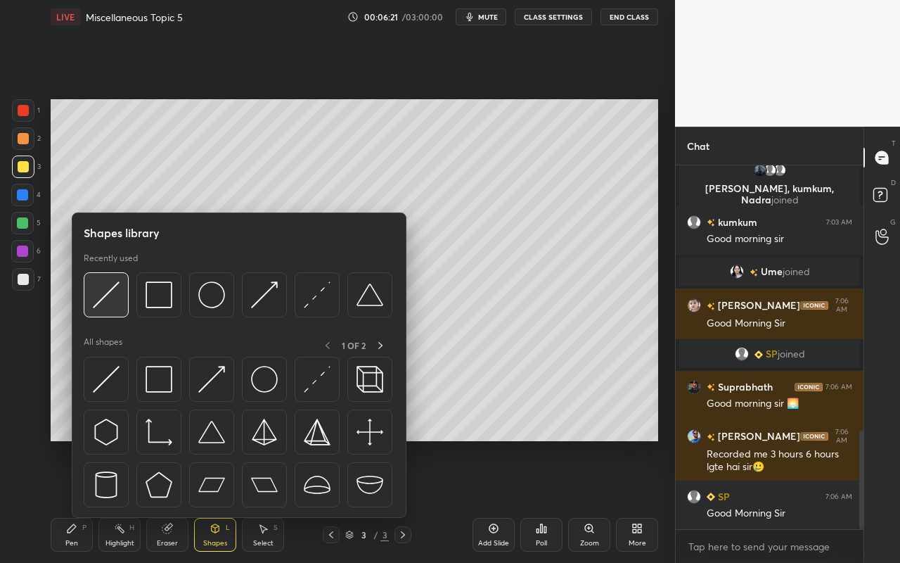
click at [119, 307] on img at bounding box center [106, 294] width 27 height 27
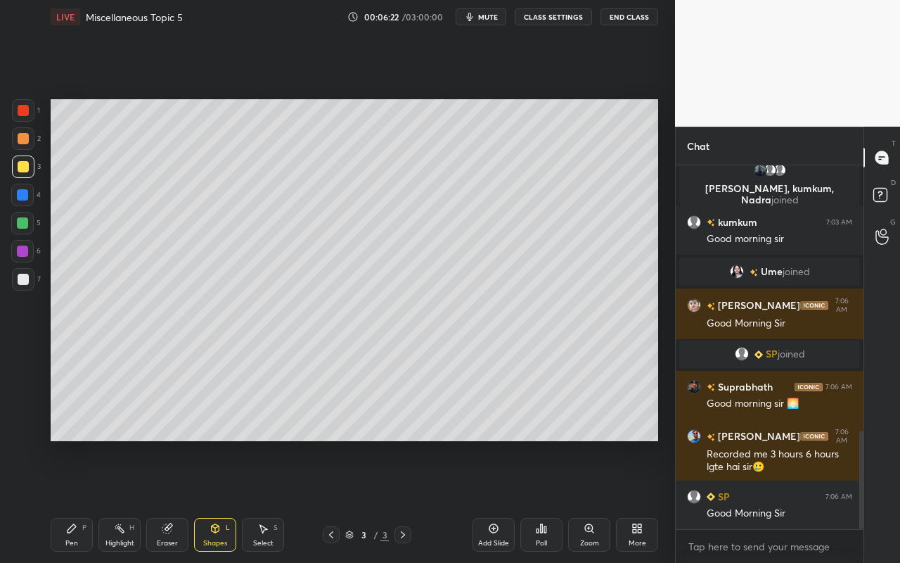
click at [27, 171] on div at bounding box center [23, 166] width 23 height 23
click at [215, 500] on div "Shapes" at bounding box center [215, 542] width 24 height 7
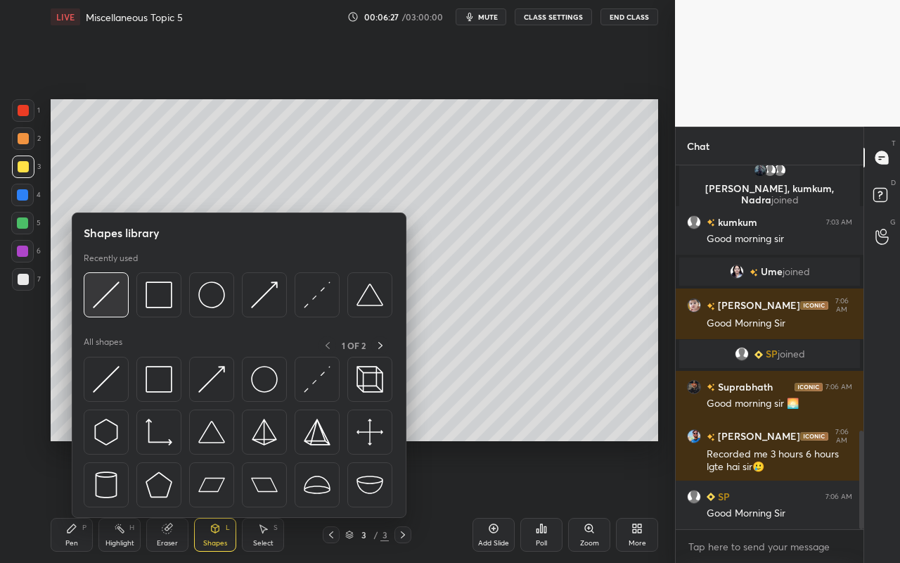
click at [118, 304] on img at bounding box center [106, 294] width 27 height 27
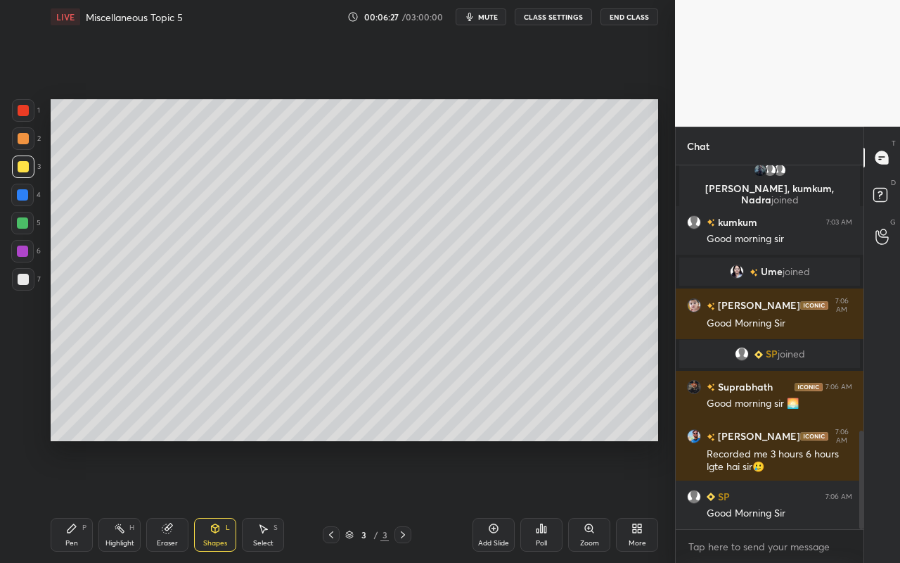
drag, startPoint x: 21, startPoint y: 223, endPoint x: 34, endPoint y: 215, distance: 15.4
click at [21, 223] on div at bounding box center [22, 222] width 11 height 11
drag, startPoint x: 188, startPoint y: 532, endPoint x: 196, endPoint y: 502, distance: 30.5
click at [188, 500] on div "Pen P Highlight H Eraser Shapes L Select S" at bounding box center [156, 535] width 211 height 34
click at [174, 500] on div "Eraser" at bounding box center [167, 542] width 21 height 7
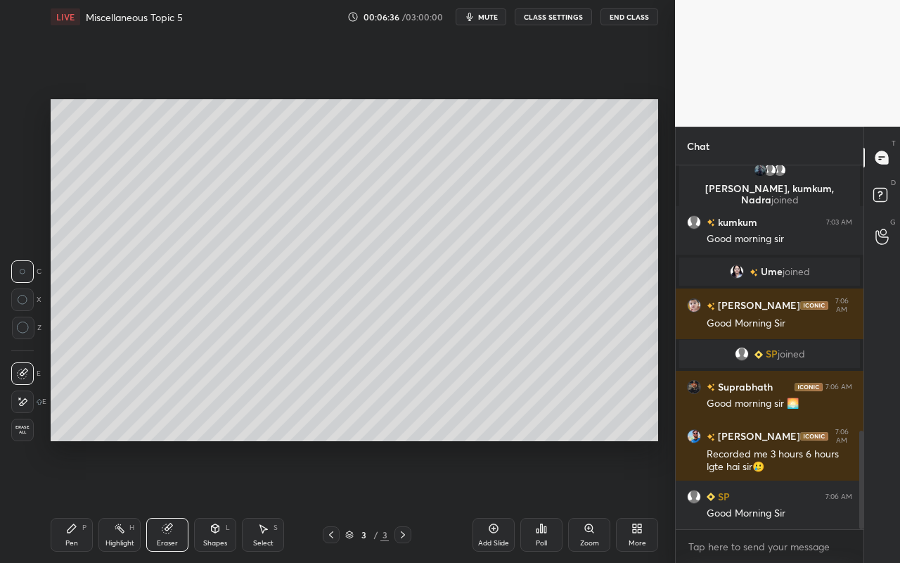
drag, startPoint x: 273, startPoint y: 543, endPoint x: 293, endPoint y: 478, distance: 67.8
click at [273, 500] on div "Select S" at bounding box center [263, 535] width 42 height 34
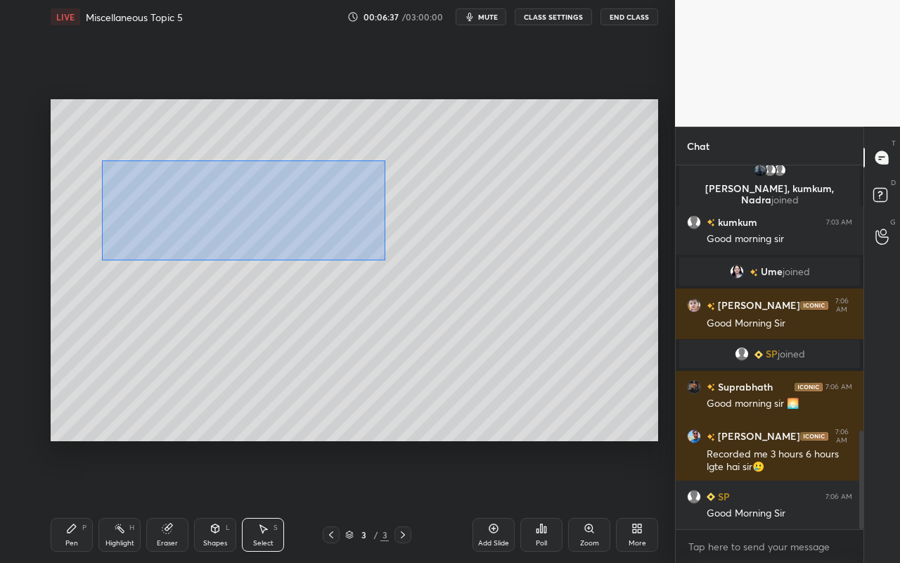
drag, startPoint x: 123, startPoint y: 188, endPoint x: 364, endPoint y: 254, distance: 250.0
click at [371, 256] on div "0 ° Undo Copy Duplicate Duplicate to new slide Delete" at bounding box center [355, 270] width 608 height 342
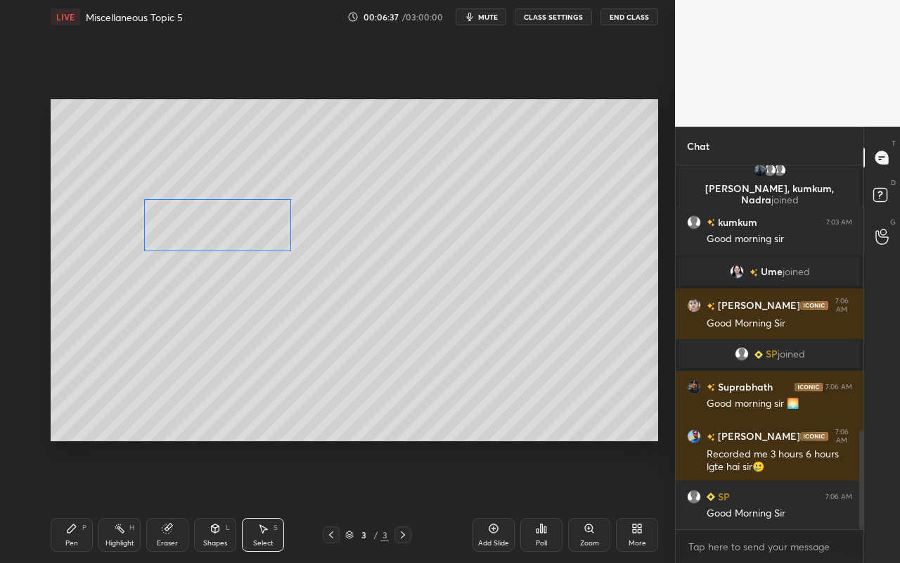
drag, startPoint x: 243, startPoint y: 209, endPoint x: 240, endPoint y: 234, distance: 25.6
click at [240, 234] on div "0 ° Undo Copy Duplicate Duplicate to new slide Delete" at bounding box center [355, 270] width 608 height 342
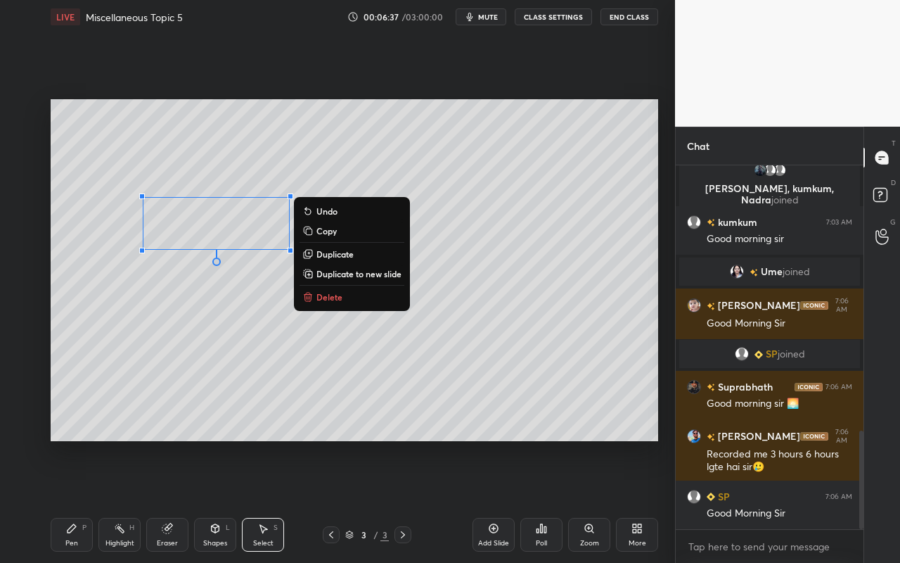
click at [215, 355] on div "0 ° Undo Copy Duplicate Duplicate to new slide Delete" at bounding box center [355, 270] width 608 height 342
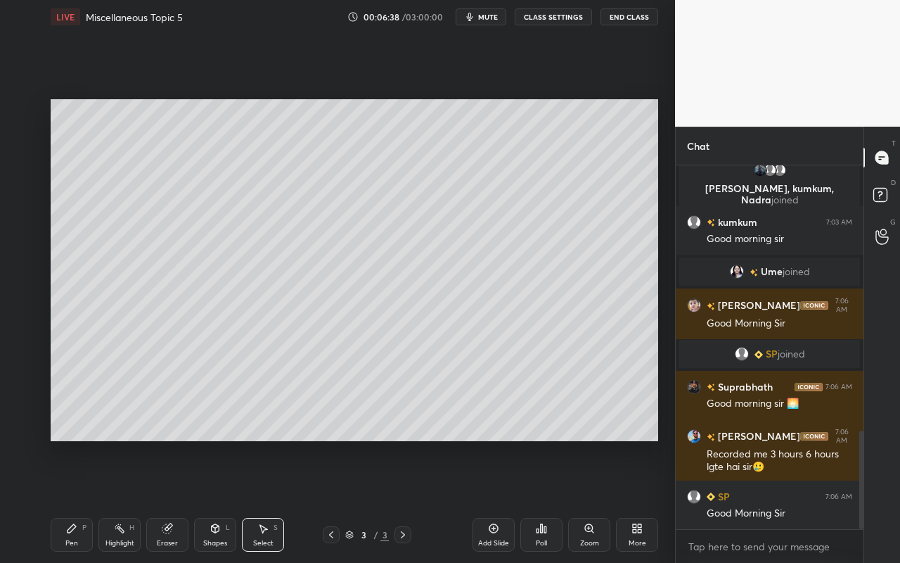
drag, startPoint x: 77, startPoint y: 538, endPoint x: 93, endPoint y: 519, distance: 24.9
click at [77, 500] on div "Pen" at bounding box center [71, 542] width 13 height 7
click at [28, 227] on div at bounding box center [22, 223] width 23 height 23
drag, startPoint x: 13, startPoint y: 275, endPoint x: 47, endPoint y: 268, distance: 35.2
click at [13, 275] on div at bounding box center [23, 279] width 23 height 23
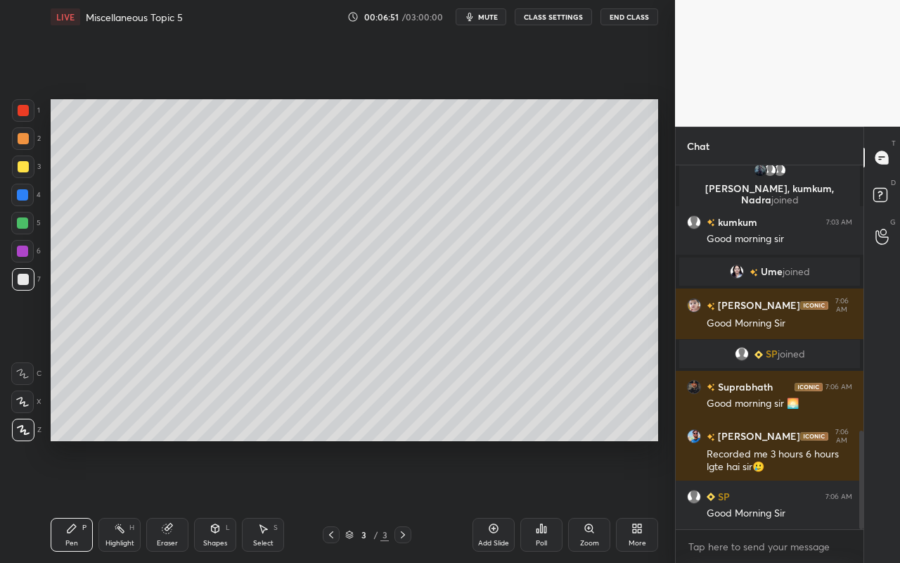
click at [30, 172] on div at bounding box center [23, 166] width 23 height 23
click at [23, 225] on div at bounding box center [22, 222] width 11 height 11
click at [219, 500] on icon at bounding box center [215, 528] width 11 height 11
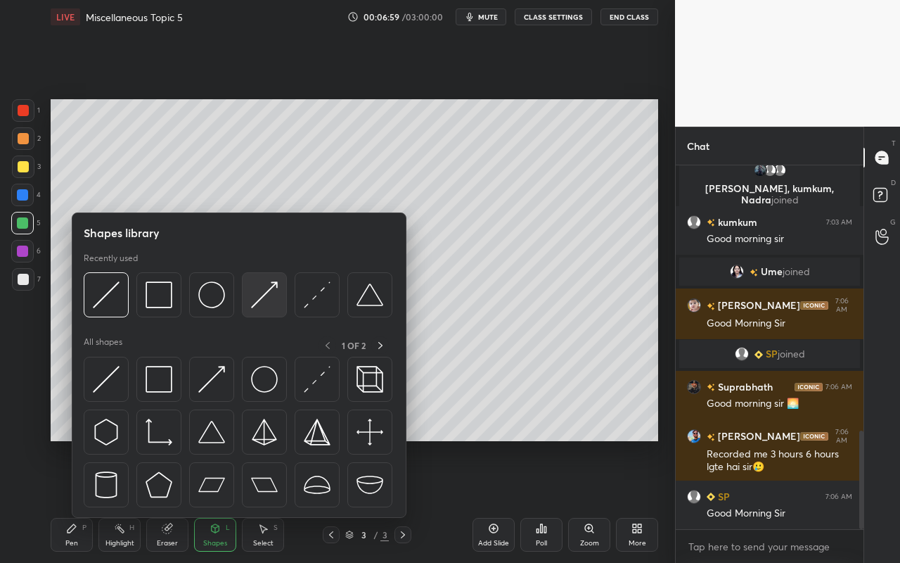
click at [263, 300] on img at bounding box center [264, 294] width 27 height 27
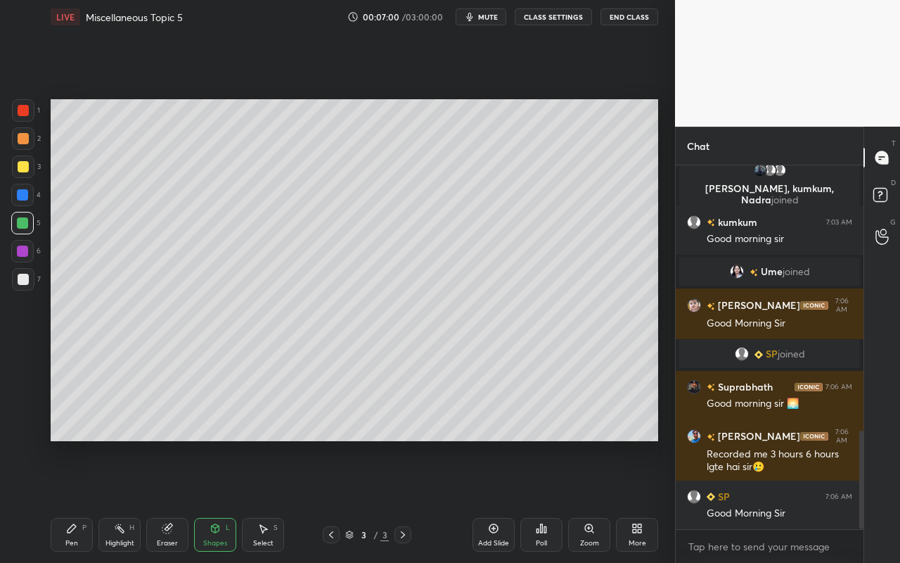
click at [25, 168] on div at bounding box center [23, 166] width 11 height 11
click at [74, 500] on div "Pen" at bounding box center [71, 542] width 13 height 7
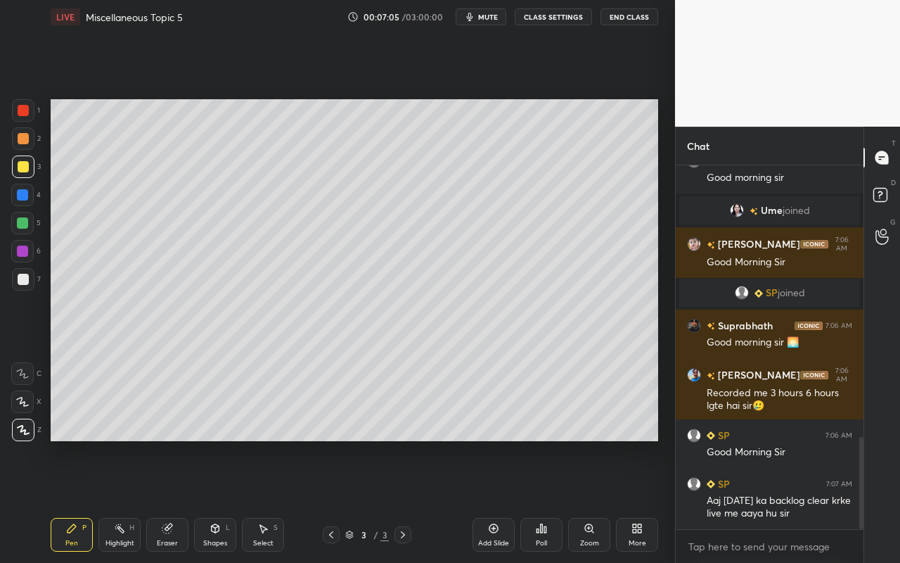
scroll to position [1075, 0]
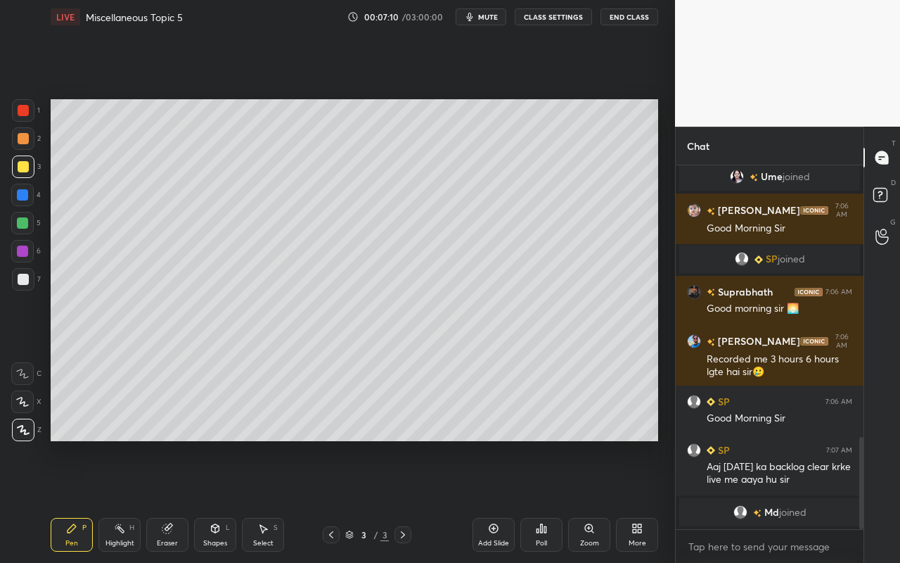
click at [75, 500] on div "Pen P" at bounding box center [72, 535] width 42 height 34
click at [82, 500] on div "Pen P" at bounding box center [72, 535] width 42 height 34
click at [269, 500] on div "Select S" at bounding box center [263, 535] width 42 height 34
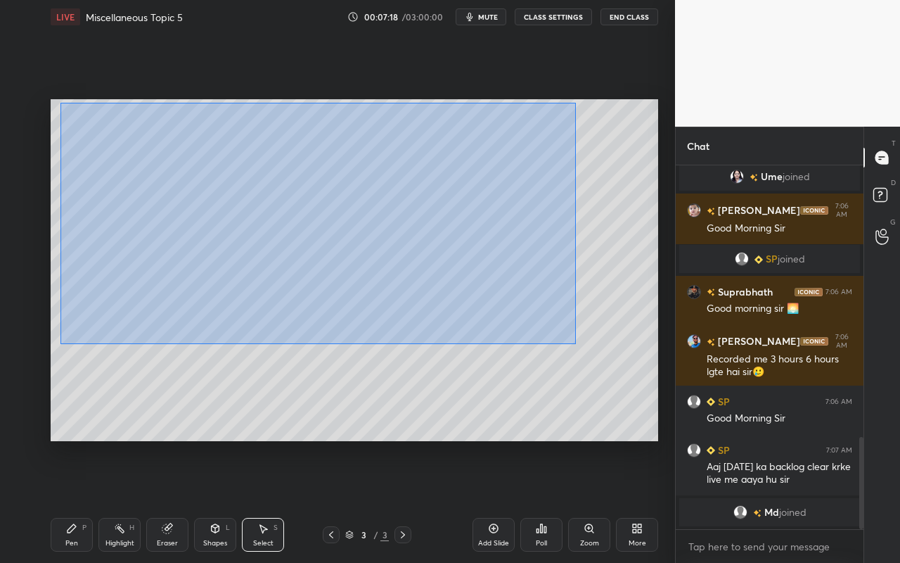
drag, startPoint x: 60, startPoint y: 103, endPoint x: 570, endPoint y: 341, distance: 562.9
click at [573, 344] on div "0 ° Undo Copy Duplicate Duplicate to new slide Delete" at bounding box center [355, 270] width 608 height 342
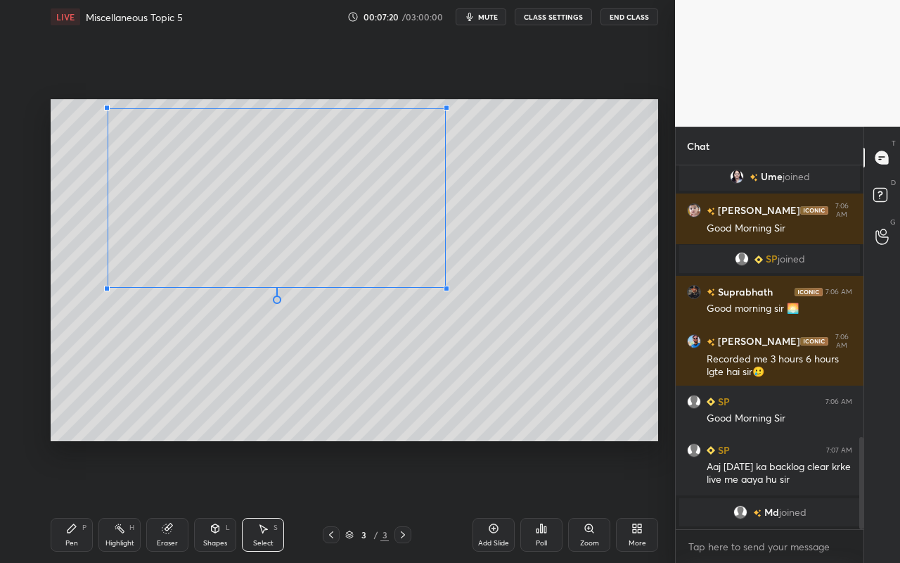
drag, startPoint x: 471, startPoint y: 319, endPoint x: 443, endPoint y: 283, distance: 44.6
click at [444, 286] on div at bounding box center [447, 289] width 6 height 6
click at [407, 260] on div "0 ° Undo Copy Duplicate Duplicate to new slide Delete" at bounding box center [355, 270] width 608 height 342
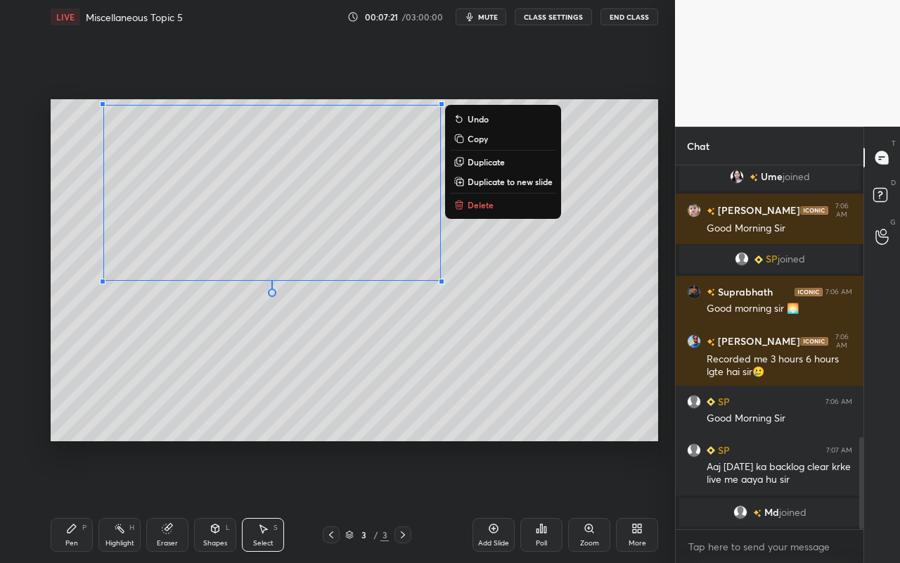
click at [404, 328] on div "0 ° Undo Copy Duplicate Duplicate to new slide Delete" at bounding box center [355, 270] width 608 height 342
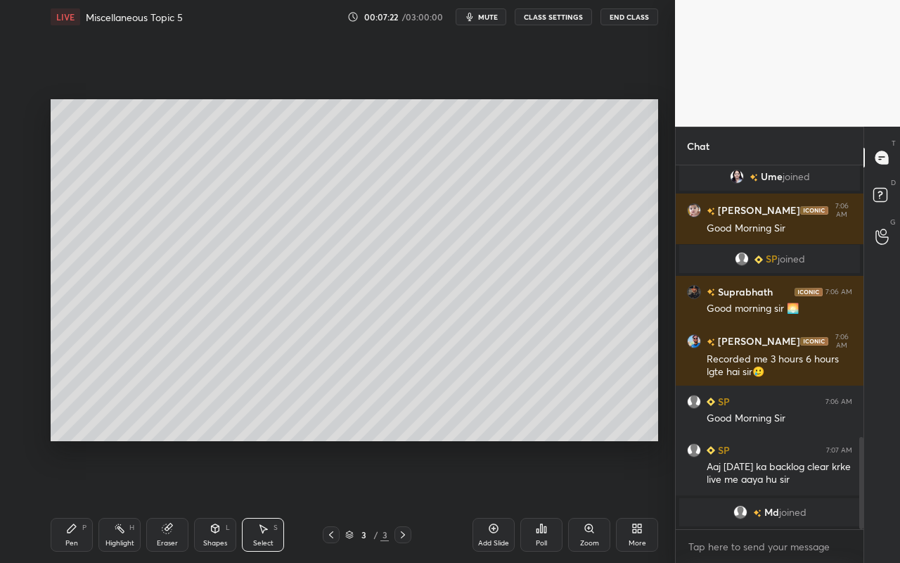
click at [65, 500] on div "Pen P" at bounding box center [72, 535] width 42 height 34
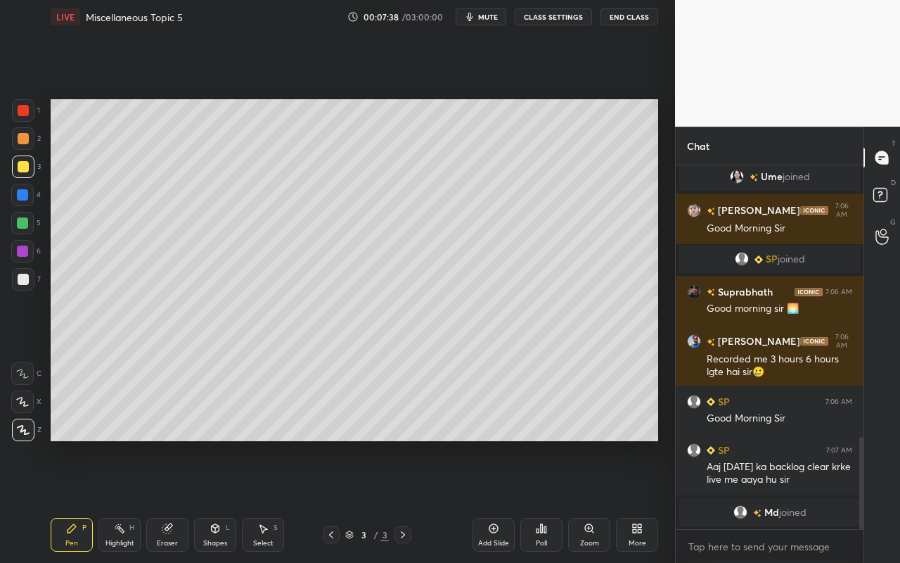
drag, startPoint x: 215, startPoint y: 538, endPoint x: 221, endPoint y: 527, distance: 12.9
click at [215, 500] on div "Shapes" at bounding box center [215, 542] width 24 height 7
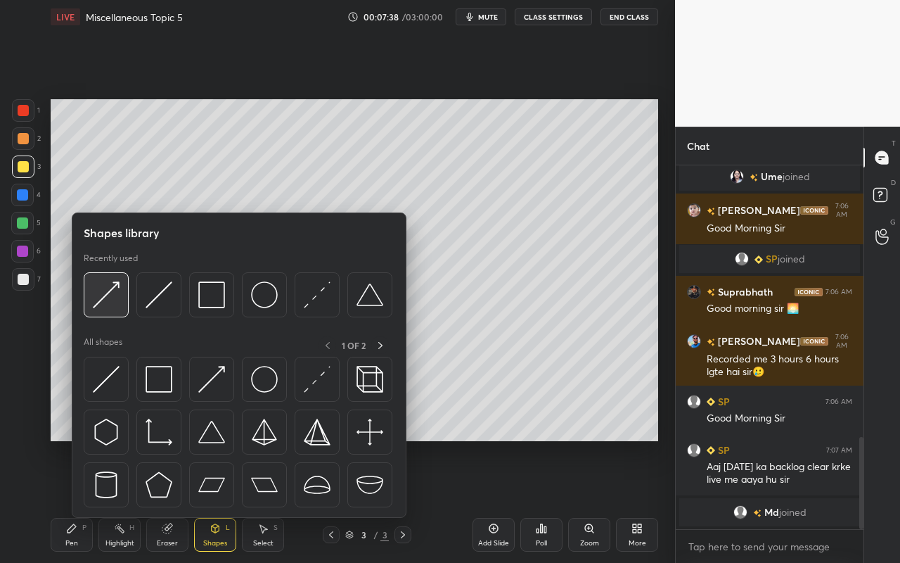
click at [107, 302] on img at bounding box center [106, 294] width 27 height 27
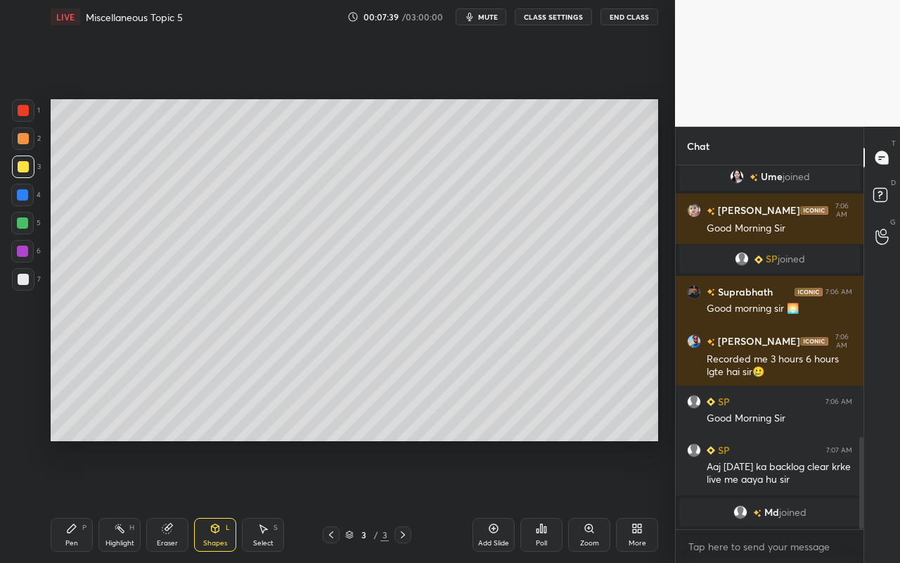
drag, startPoint x: 25, startPoint y: 164, endPoint x: 32, endPoint y: 165, distance: 7.9
click at [23, 166] on div at bounding box center [23, 166] width 11 height 11
drag, startPoint x: 269, startPoint y: 528, endPoint x: 315, endPoint y: 461, distance: 81.5
click at [274, 500] on div "Select S" at bounding box center [263, 535] width 42 height 34
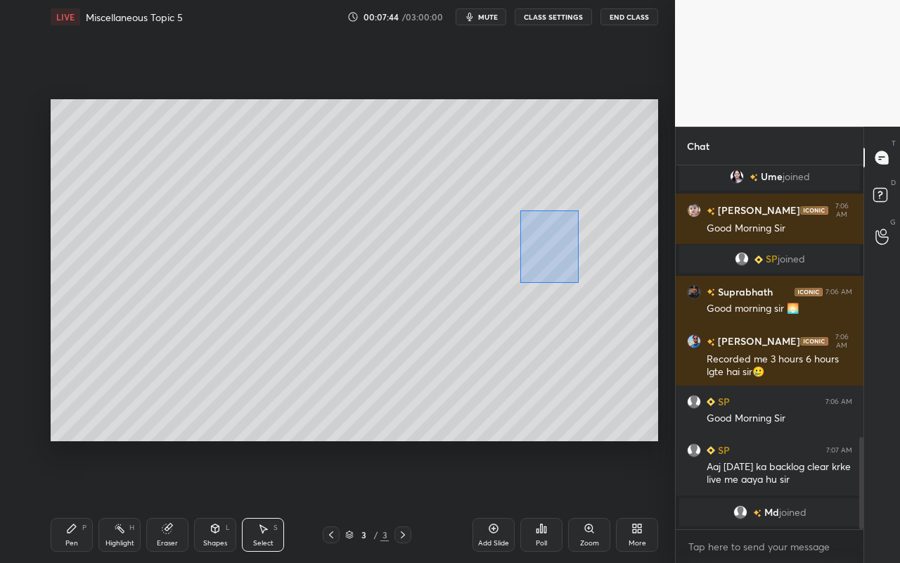
drag, startPoint x: 520, startPoint y: 210, endPoint x: 591, endPoint y: 279, distance: 98.5
click at [612, 304] on div "0 ° Undo Copy Duplicate Duplicate to new slide Delete" at bounding box center [355, 270] width 608 height 342
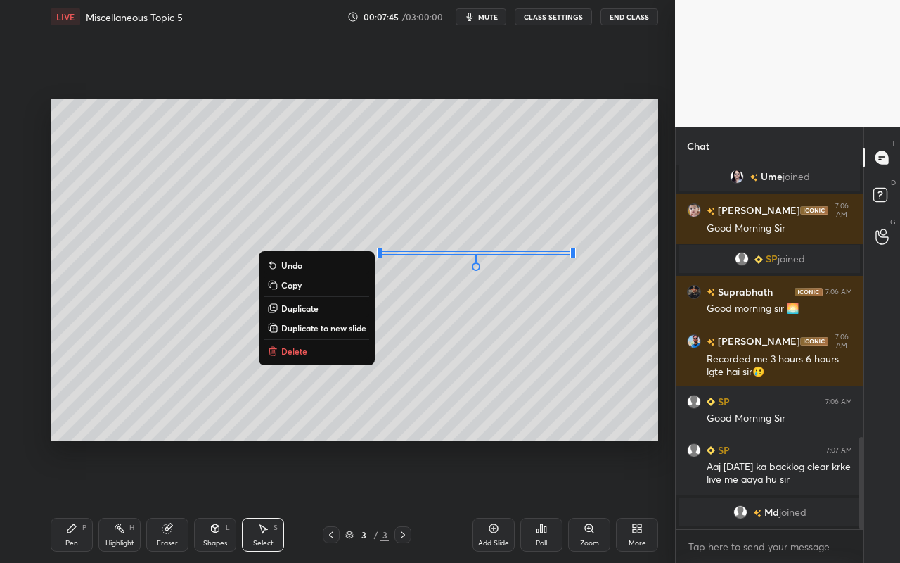
click at [409, 359] on div "0 ° Undo Copy Duplicate Duplicate to new slide Delete" at bounding box center [355, 270] width 608 height 342
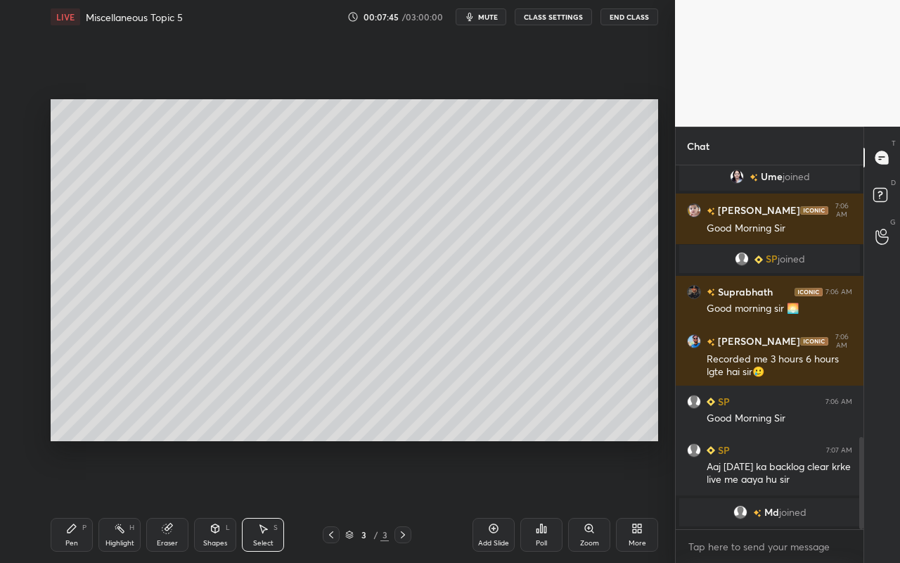
drag, startPoint x: 75, startPoint y: 537, endPoint x: 100, endPoint y: 509, distance: 38.4
click at [75, 500] on div "Pen" at bounding box center [71, 542] width 13 height 7
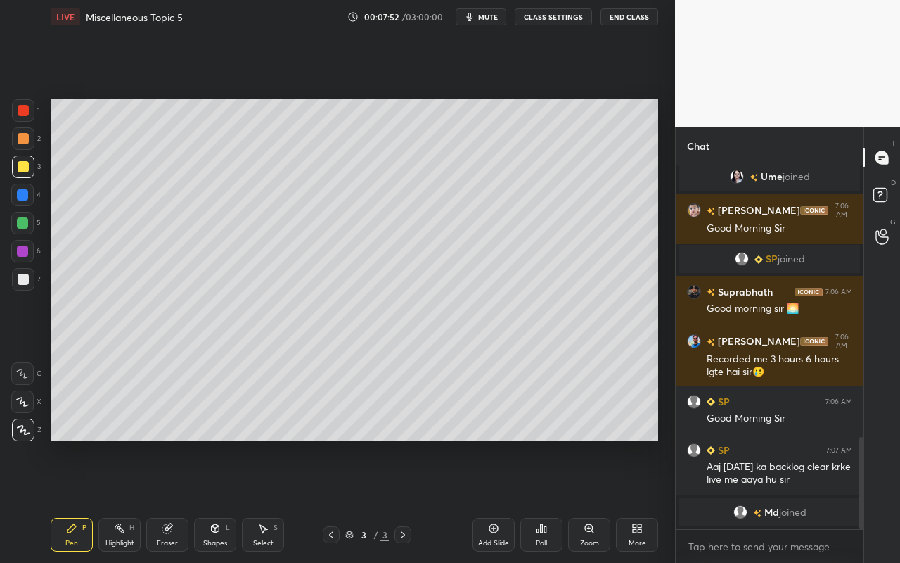
drag, startPoint x: 111, startPoint y: 545, endPoint x: 124, endPoint y: 535, distance: 16.5
click at [115, 500] on div "Highlight" at bounding box center [119, 542] width 29 height 7
drag, startPoint x: 26, startPoint y: 431, endPoint x: 39, endPoint y: 350, distance: 81.9
click at [25, 429] on icon at bounding box center [22, 429] width 11 height 11
click at [22, 272] on div at bounding box center [23, 279] width 23 height 23
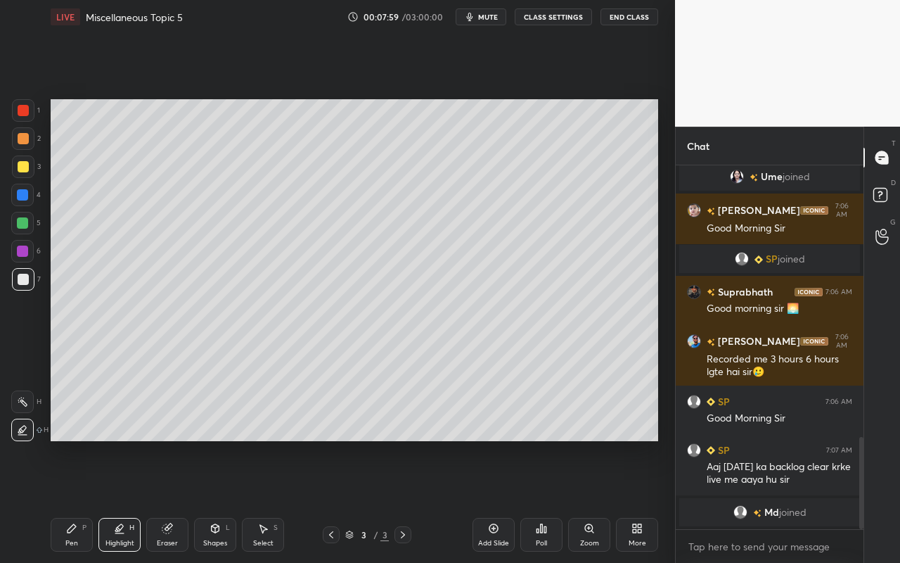
click at [63, 500] on div "Pen P" at bounding box center [72, 535] width 42 height 34
click at [220, 500] on icon at bounding box center [215, 528] width 11 height 11
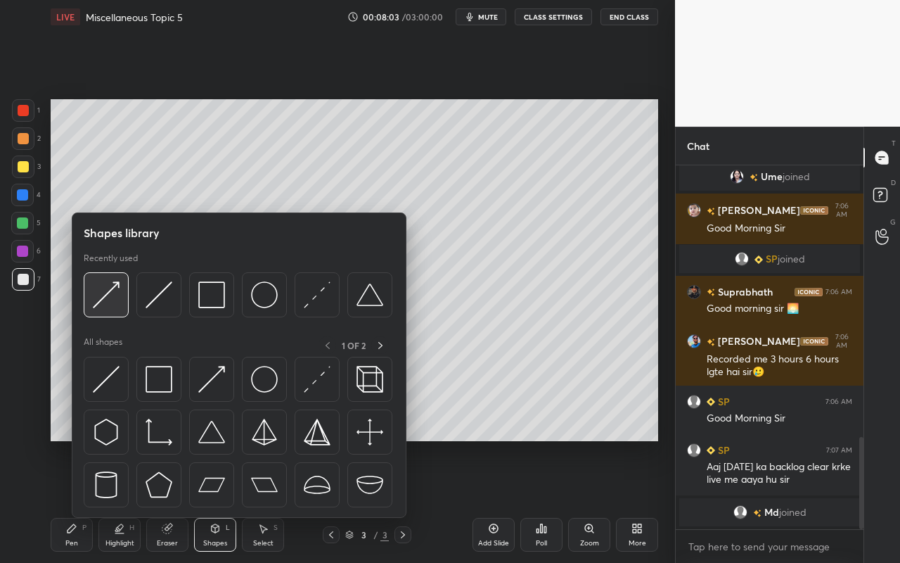
click at [117, 302] on img at bounding box center [106, 294] width 27 height 27
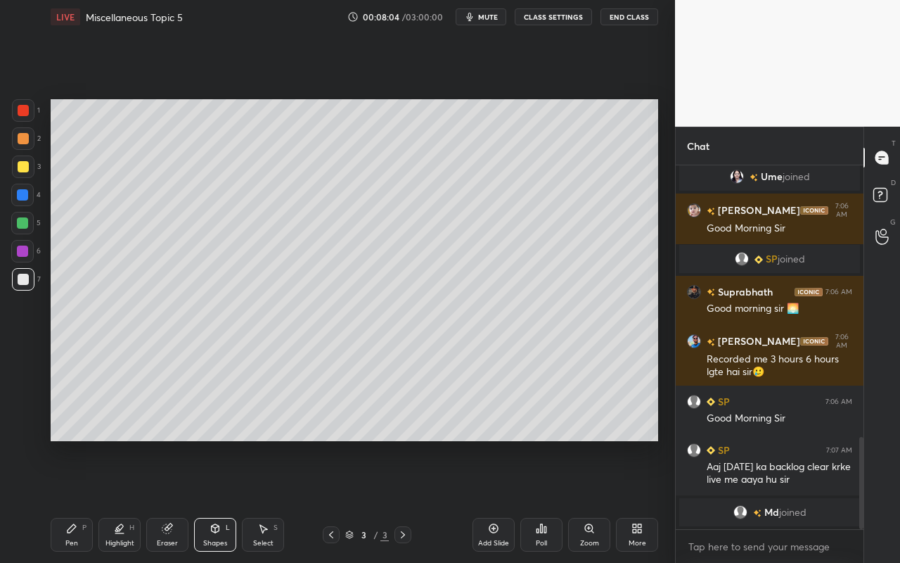
click at [26, 136] on div at bounding box center [23, 138] width 11 height 11
drag, startPoint x: 75, startPoint y: 540, endPoint x: 91, endPoint y: 505, distance: 38.7
click at [75, 500] on div "Pen" at bounding box center [71, 542] width 13 height 7
click at [217, 500] on div "Shapes L" at bounding box center [215, 535] width 42 height 34
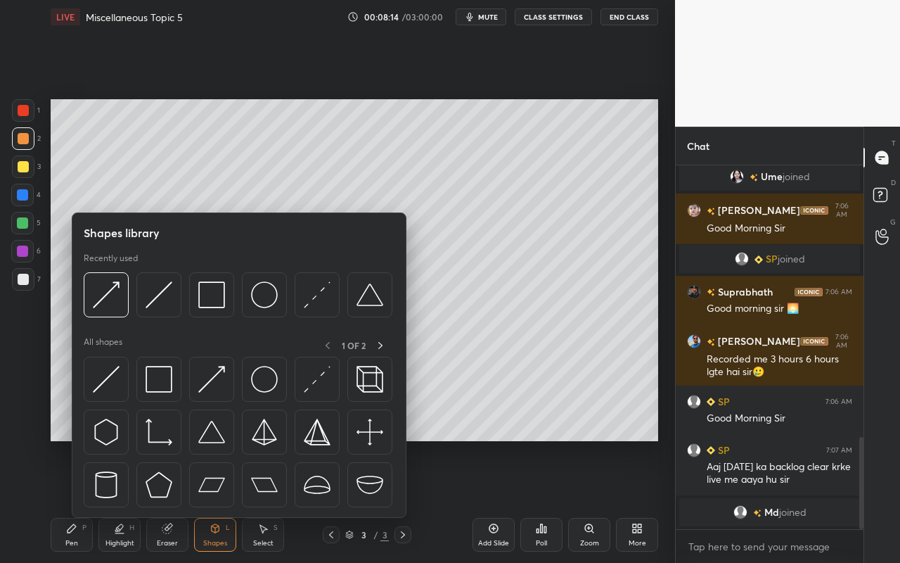
click at [79, 500] on div "Pen P" at bounding box center [72, 535] width 42 height 34
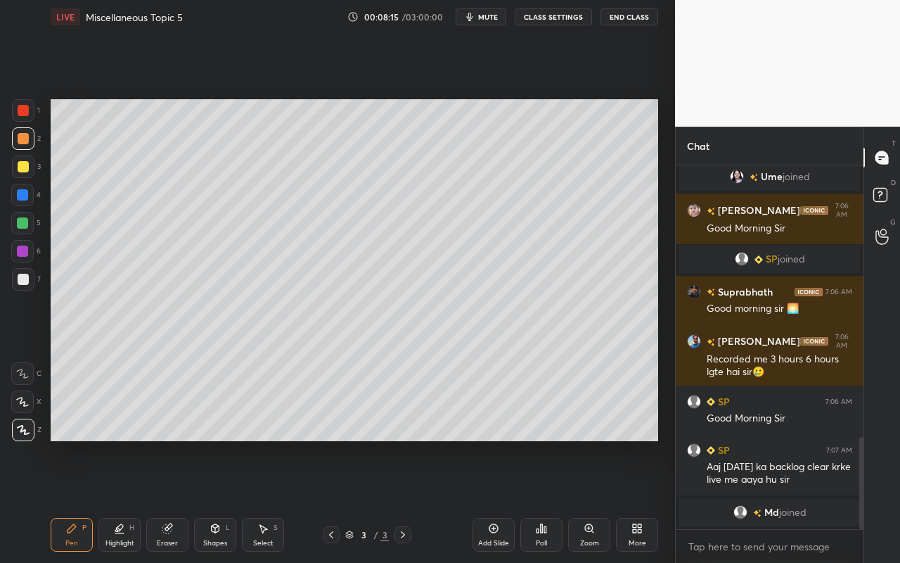
click at [20, 229] on div at bounding box center [22, 223] width 23 height 23
click at [111, 500] on div "Highlight H" at bounding box center [119, 535] width 42 height 34
click at [214, 500] on div "Shapes" at bounding box center [215, 542] width 24 height 7
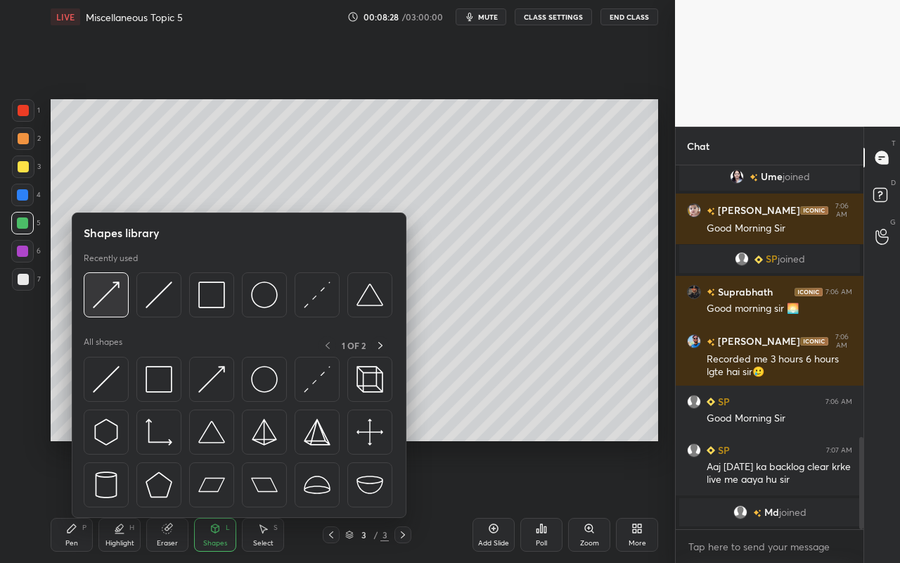
click at [110, 305] on img at bounding box center [106, 294] width 27 height 27
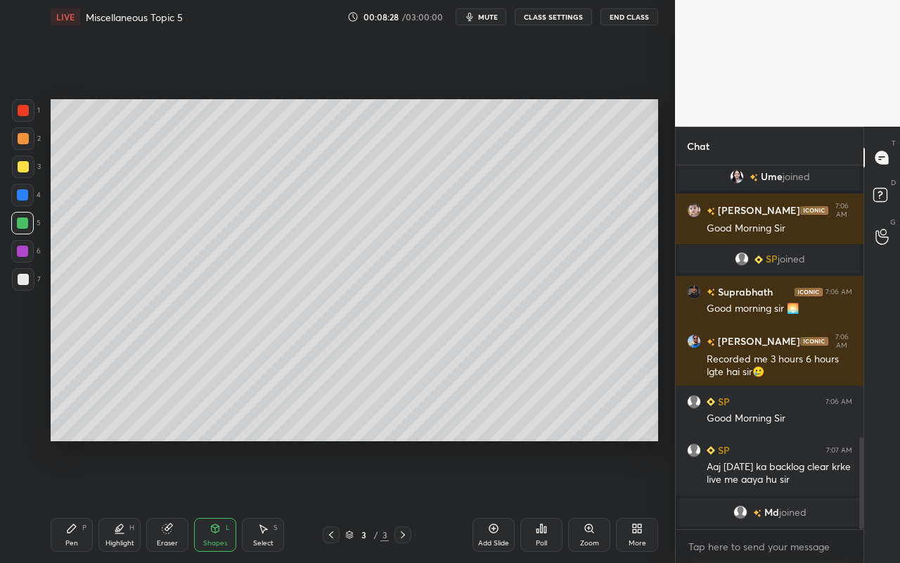
drag, startPoint x: 25, startPoint y: 222, endPoint x: 47, endPoint y: 220, distance: 22.6
click at [25, 222] on div at bounding box center [22, 222] width 11 height 11
click at [67, 500] on div "Pen P" at bounding box center [72, 535] width 42 height 34
click at [121, 500] on div "Highlight" at bounding box center [119, 542] width 29 height 7
click at [18, 280] on div at bounding box center [23, 279] width 11 height 11
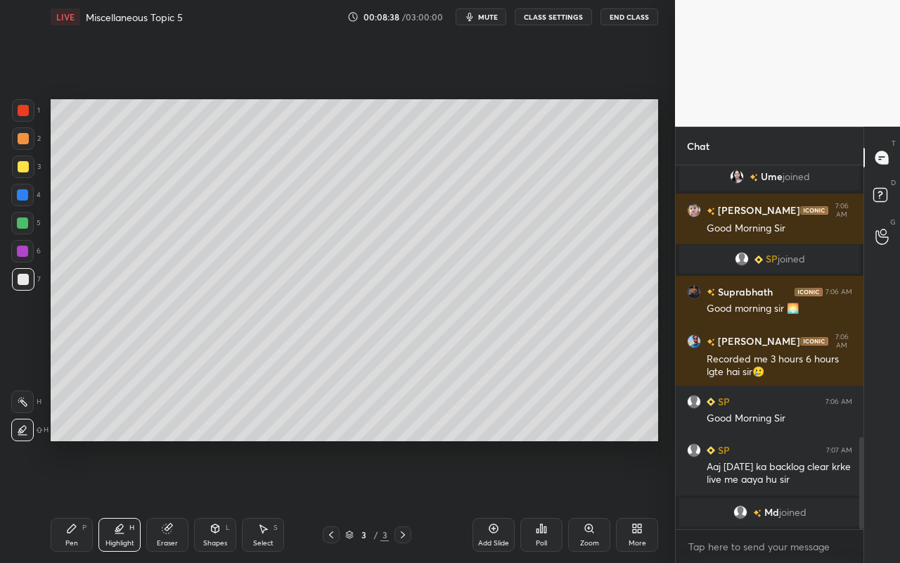
click at [72, 500] on div "Pen P" at bounding box center [72, 535] width 42 height 34
click at [216, 500] on div "Shapes" at bounding box center [215, 542] width 24 height 7
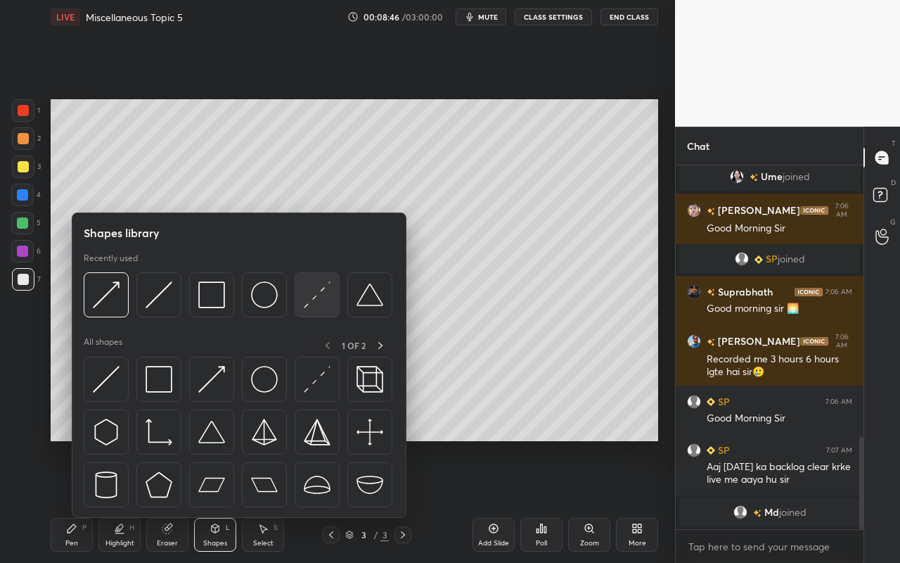
click at [323, 296] on img at bounding box center [317, 294] width 27 height 27
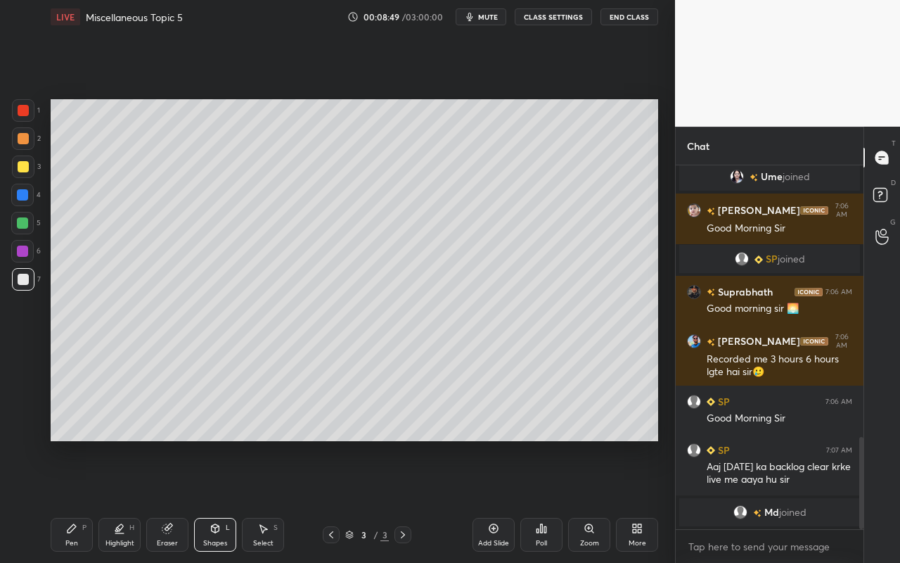
click at [217, 500] on icon at bounding box center [215, 528] width 11 height 11
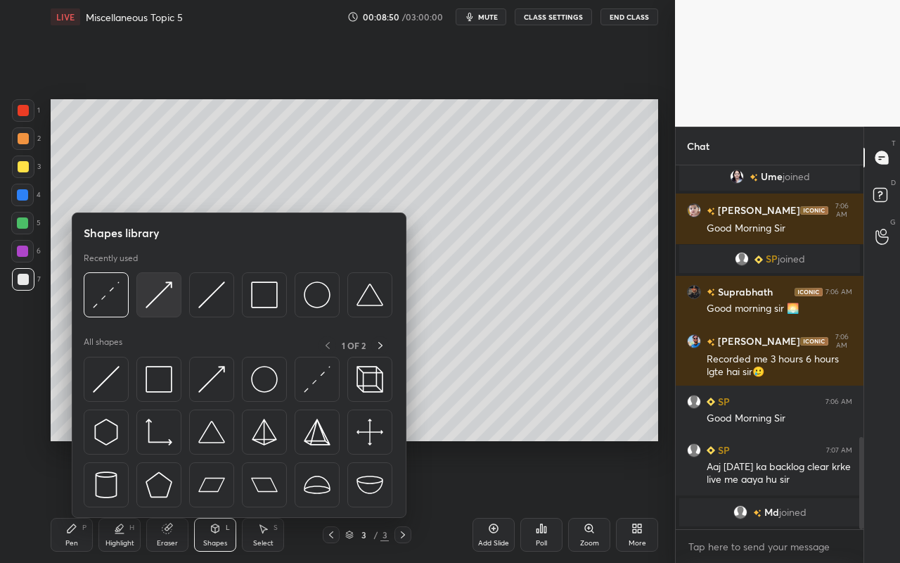
click at [165, 307] on img at bounding box center [159, 294] width 27 height 27
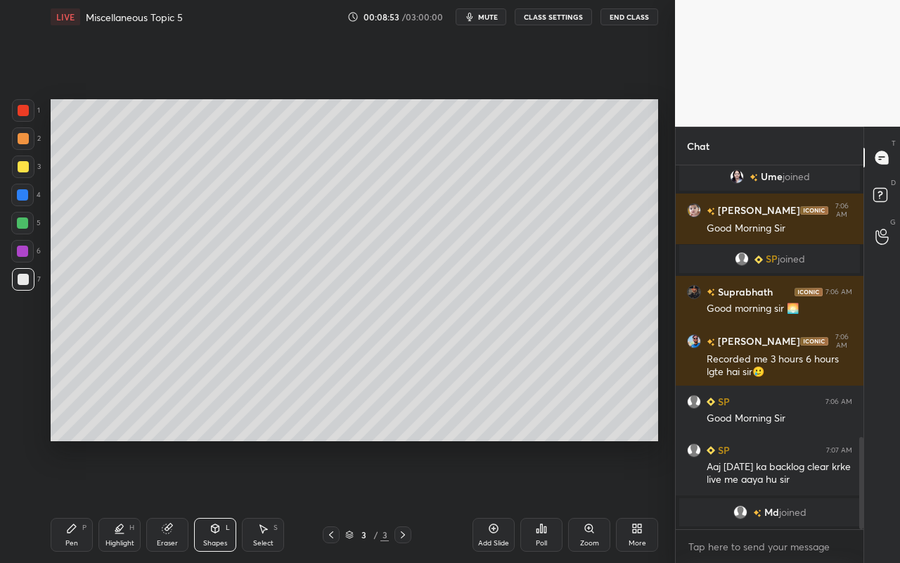
click at [66, 500] on div "Pen" at bounding box center [71, 542] width 13 height 7
drag, startPoint x: 118, startPoint y: 542, endPoint x: 126, endPoint y: 534, distance: 10.9
click at [118, 500] on div "Highlight" at bounding box center [119, 542] width 29 height 7
click at [21, 400] on icon at bounding box center [22, 401] width 11 height 11
click at [72, 500] on div "Pen" at bounding box center [71, 542] width 13 height 7
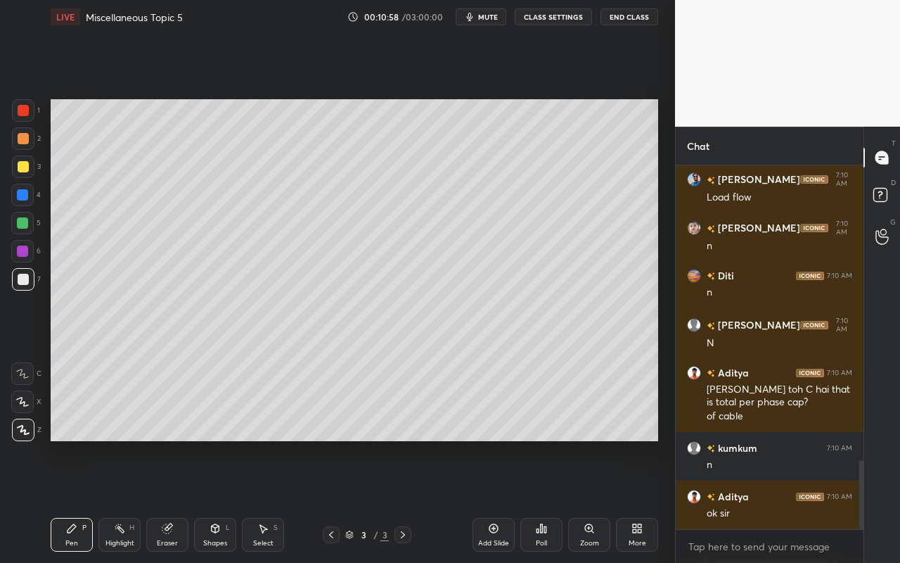
scroll to position [1592, 0]
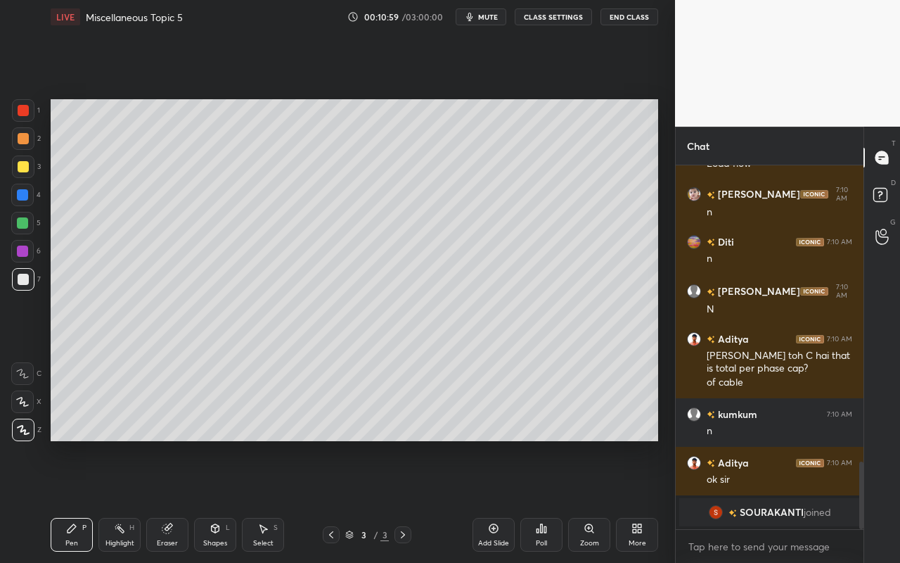
click at [264, 500] on div "Select S" at bounding box center [263, 535] width 42 height 34
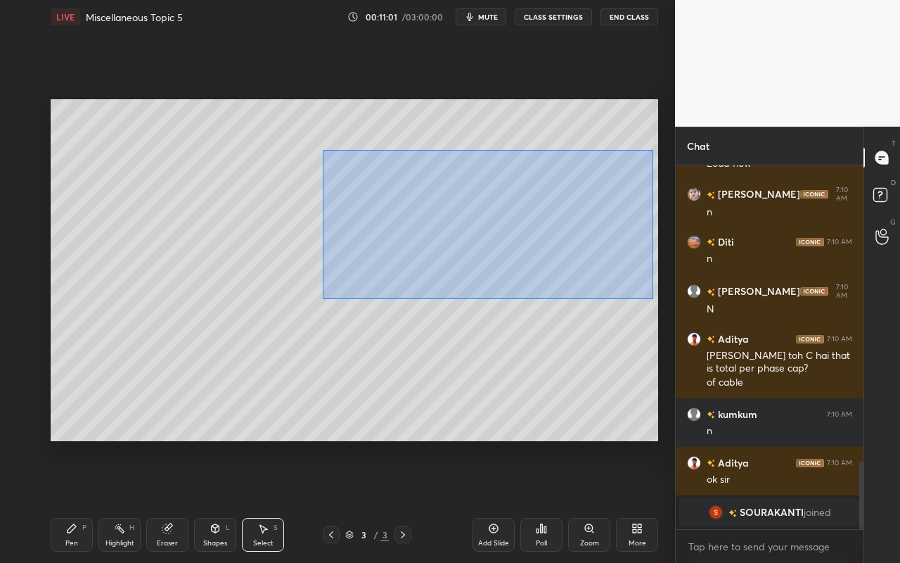
drag, startPoint x: 322, startPoint y: 150, endPoint x: 648, endPoint y: 286, distance: 353.5
click at [653, 298] on div "0 ° Undo Copy Duplicate Duplicate to new slide Delete" at bounding box center [355, 270] width 608 height 342
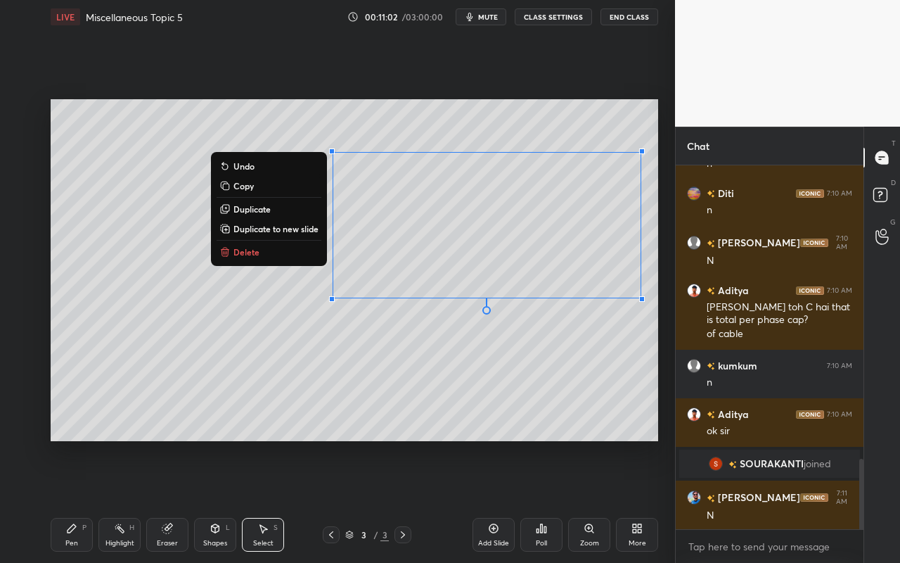
drag, startPoint x: 307, startPoint y: 222, endPoint x: 346, endPoint y: 215, distance: 39.9
click at [307, 222] on button "Duplicate to new slide" at bounding box center [269, 228] width 105 height 17
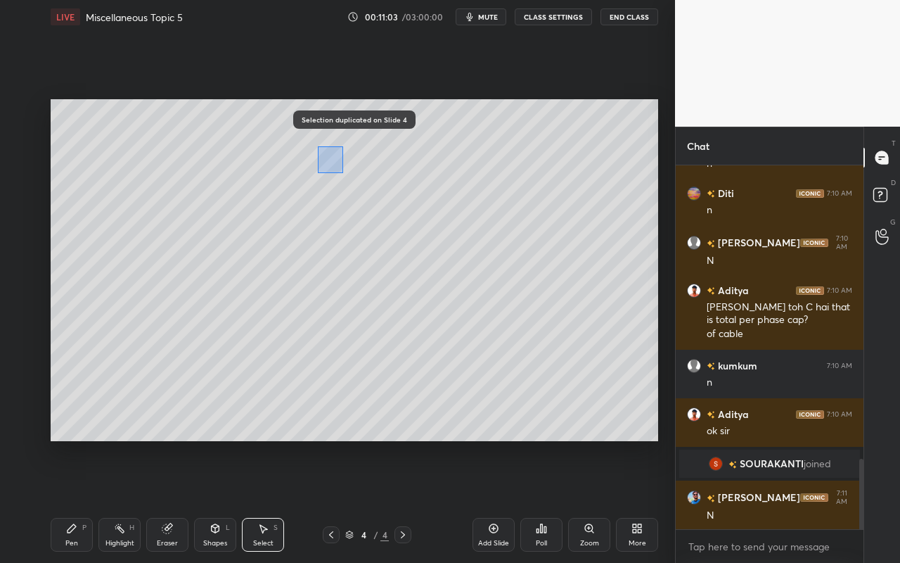
scroll to position [1566, 0]
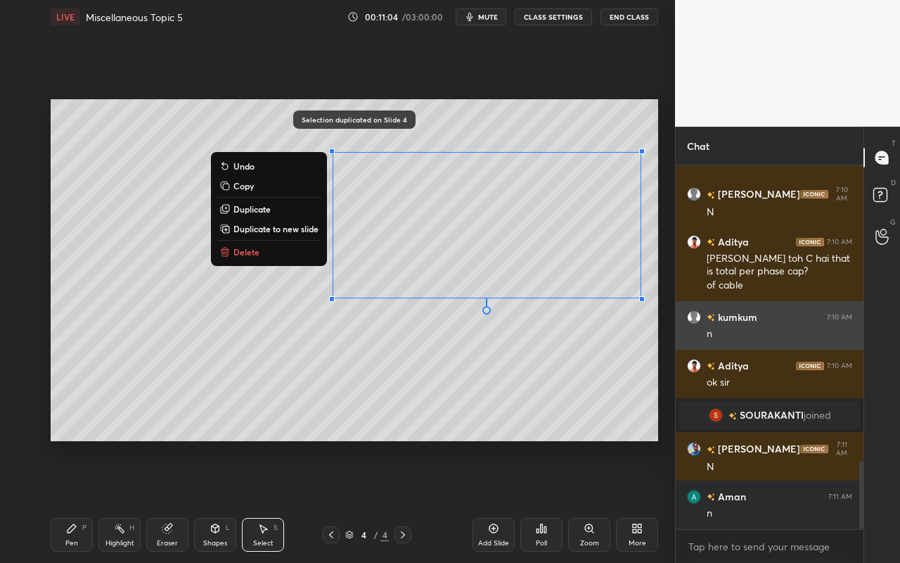
drag, startPoint x: 317, startPoint y: 146, endPoint x: 689, endPoint y: 324, distance: 412.1
click at [690, 326] on div "1 2 3 4 5 6 7 C X Z C X Z E E Erase all H H LIVE Miscellaneous Topic 5 00:11:04…" at bounding box center [450, 281] width 900 height 563
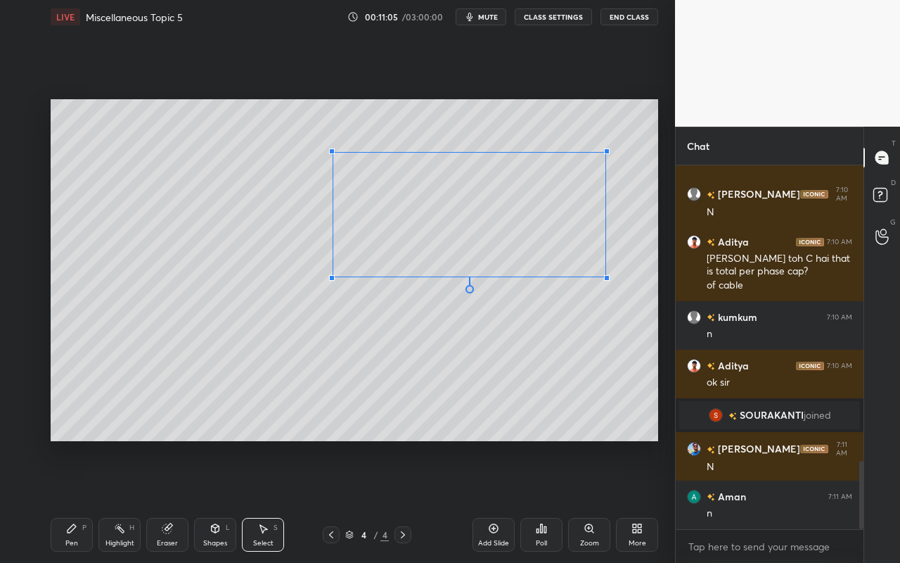
drag, startPoint x: 640, startPoint y: 300, endPoint x: 577, endPoint y: 262, distance: 74.2
click at [604, 275] on div at bounding box center [607, 278] width 6 height 6
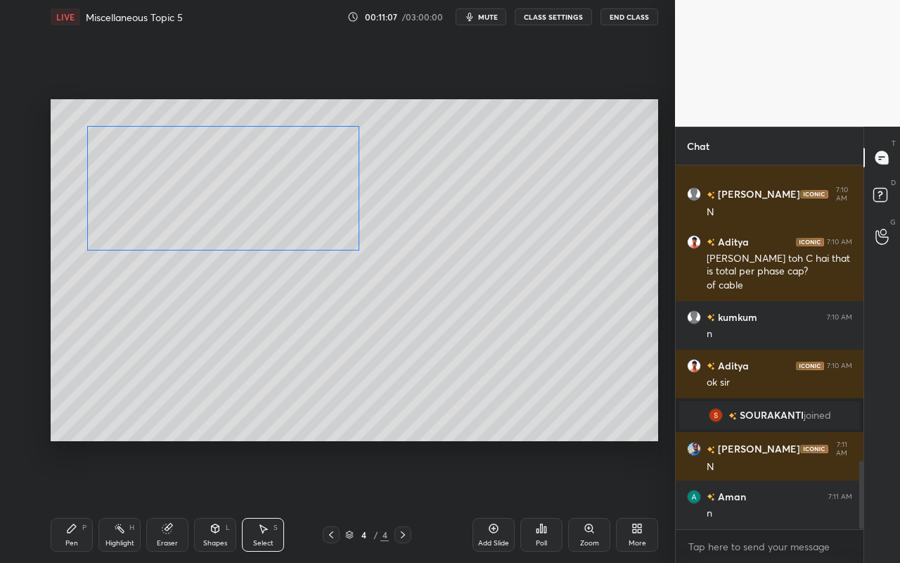
drag, startPoint x: 566, startPoint y: 248, endPoint x: 319, endPoint y: 220, distance: 248.5
click at [321, 221] on div "0 ° Undo Copy Duplicate Duplicate to new slide Delete" at bounding box center [355, 270] width 608 height 342
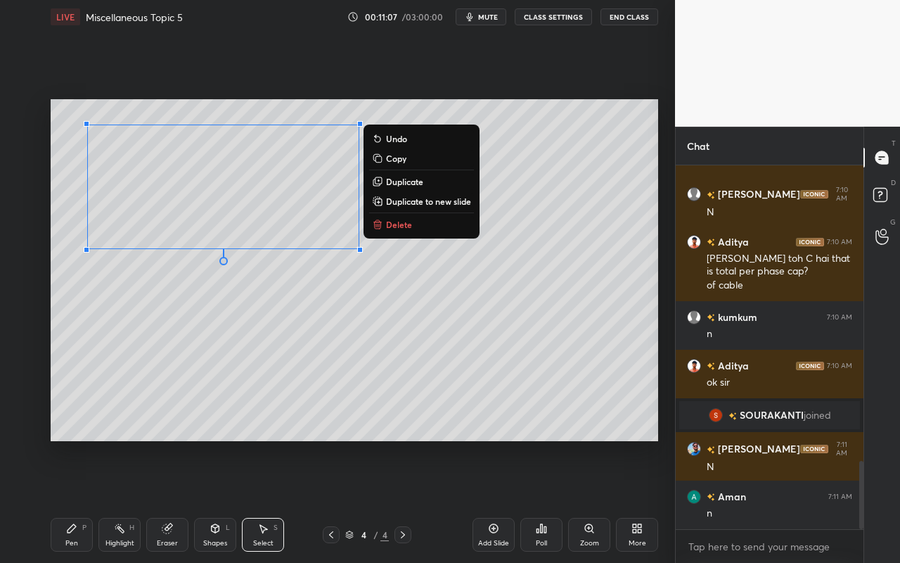
click at [330, 333] on div "0 ° Undo Copy Duplicate Duplicate to new slide Delete" at bounding box center [355, 270] width 608 height 342
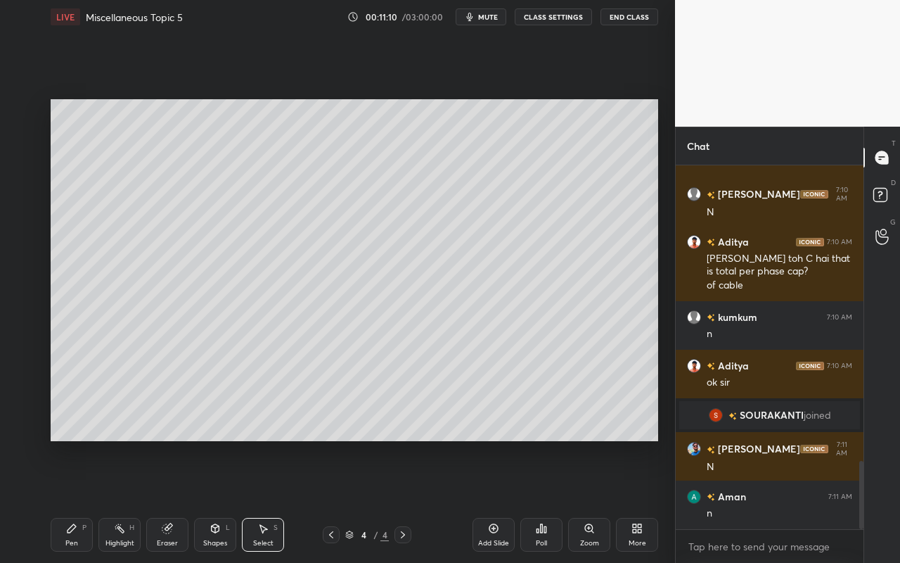
drag, startPoint x: 117, startPoint y: 536, endPoint x: 117, endPoint y: 523, distance: 13.4
click at [117, 500] on div "Highlight H" at bounding box center [119, 535] width 42 height 34
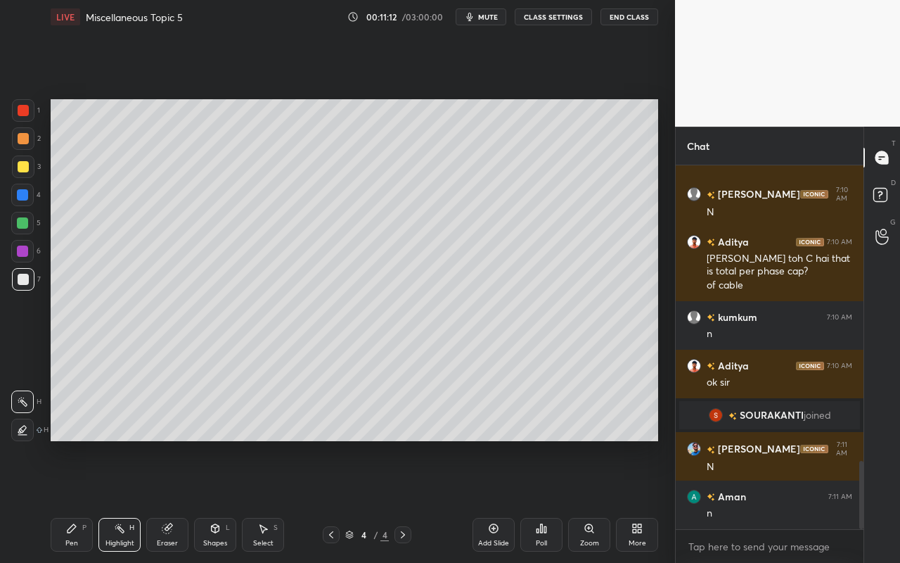
click at [23, 430] on icon at bounding box center [22, 429] width 7 height 7
click at [23, 108] on div at bounding box center [23, 110] width 11 height 11
click at [76, 500] on div "Pen" at bounding box center [71, 542] width 13 height 7
click at [120, 500] on div "Highlight" at bounding box center [119, 542] width 29 height 7
click at [23, 395] on div at bounding box center [22, 401] width 23 height 23
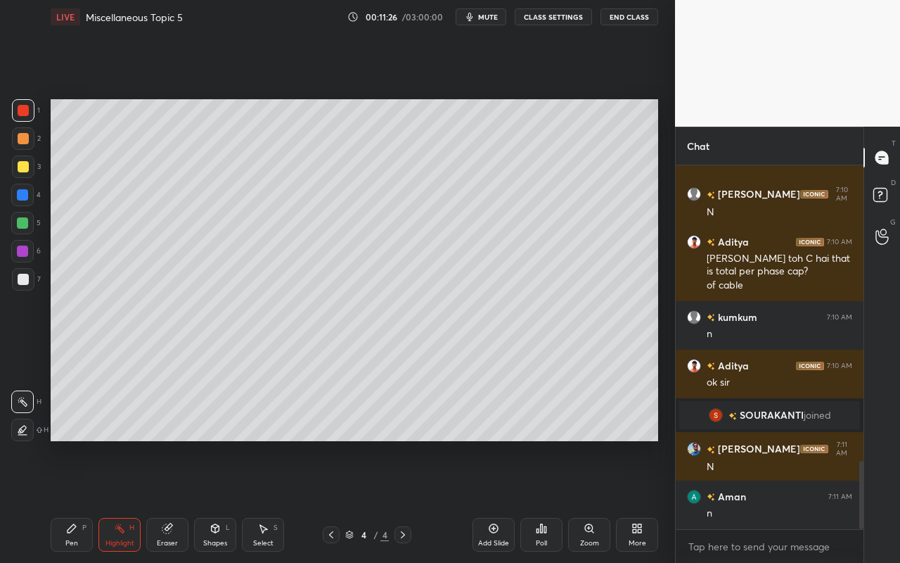
click at [217, 500] on div "Shapes" at bounding box center [215, 542] width 24 height 7
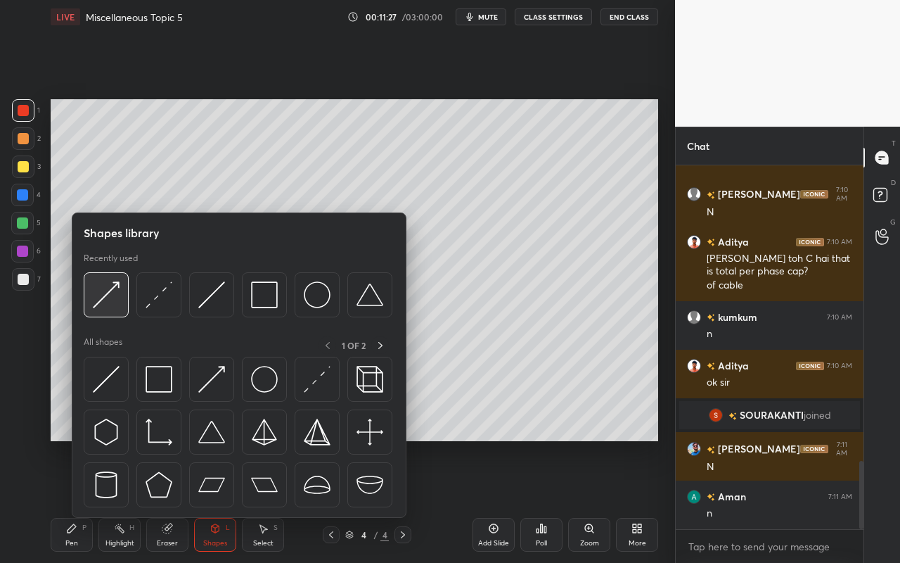
click at [120, 302] on div at bounding box center [106, 294] width 45 height 45
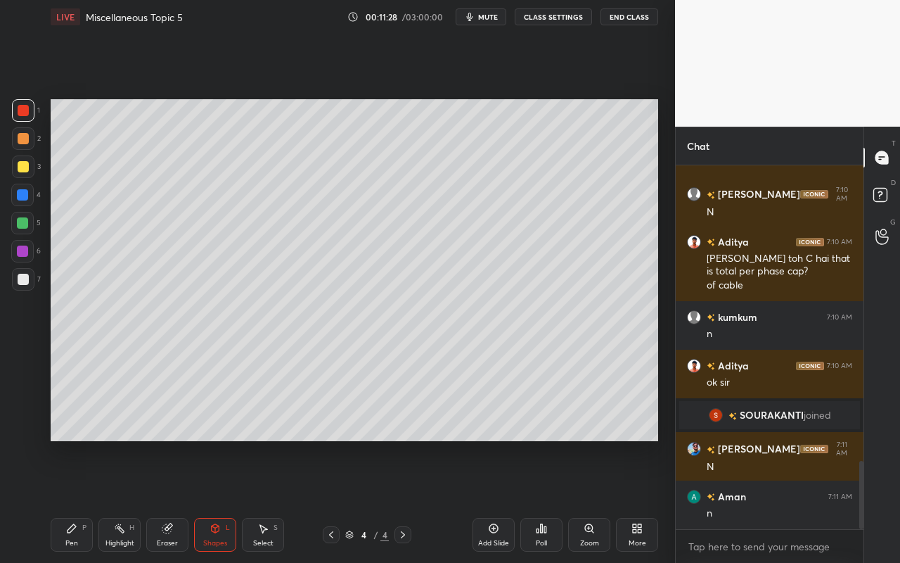
drag, startPoint x: 23, startPoint y: 217, endPoint x: 39, endPoint y: 198, distance: 24.9
click at [23, 217] on div at bounding box center [22, 223] width 23 height 23
click at [66, 500] on div "Pen" at bounding box center [71, 542] width 13 height 7
click at [27, 427] on icon at bounding box center [23, 430] width 13 height 10
drag, startPoint x: 68, startPoint y: 547, endPoint x: 69, endPoint y: 538, distance: 9.3
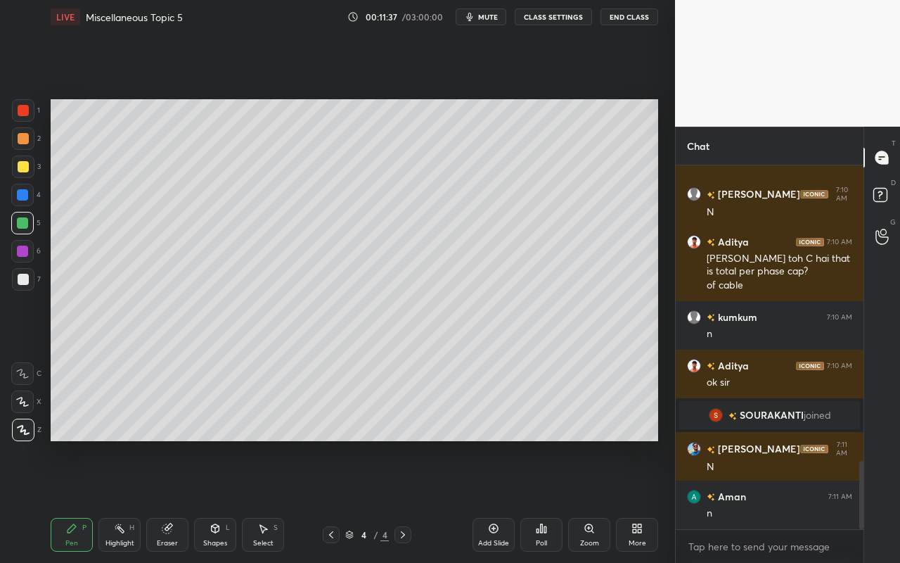
click at [68, 500] on div "Pen P" at bounding box center [72, 535] width 42 height 34
click at [121, 500] on div "Highlight H" at bounding box center [119, 535] width 42 height 34
drag, startPoint x: 68, startPoint y: 555, endPoint x: 83, endPoint y: 539, distance: 21.9
click at [68, 500] on div "Pen P Highlight H Eraser Shapes L Select S 4 / 4 Add Slide Poll Zoom More" at bounding box center [355, 534] width 608 height 56
click at [74, 500] on div "Pen" at bounding box center [71, 542] width 13 height 7
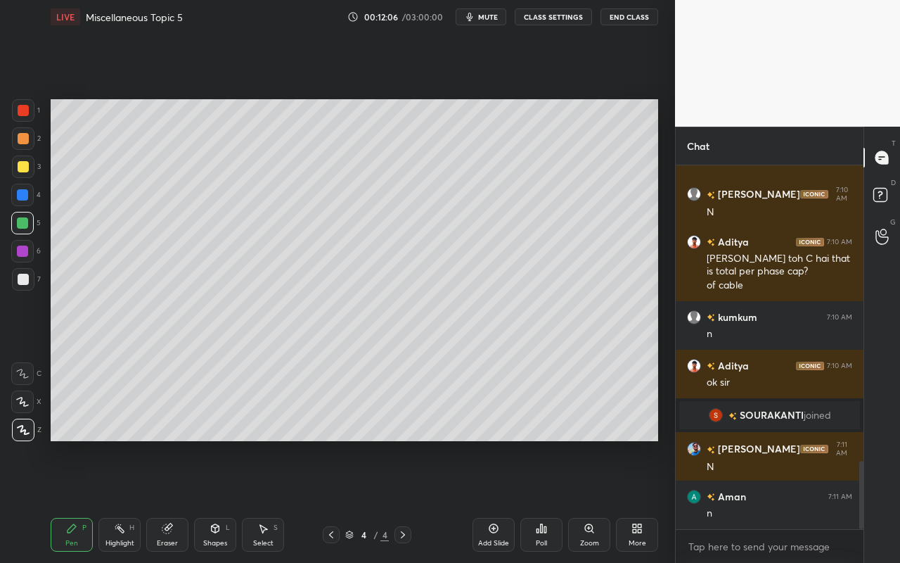
click at [215, 500] on div "Shapes L" at bounding box center [215, 535] width 42 height 34
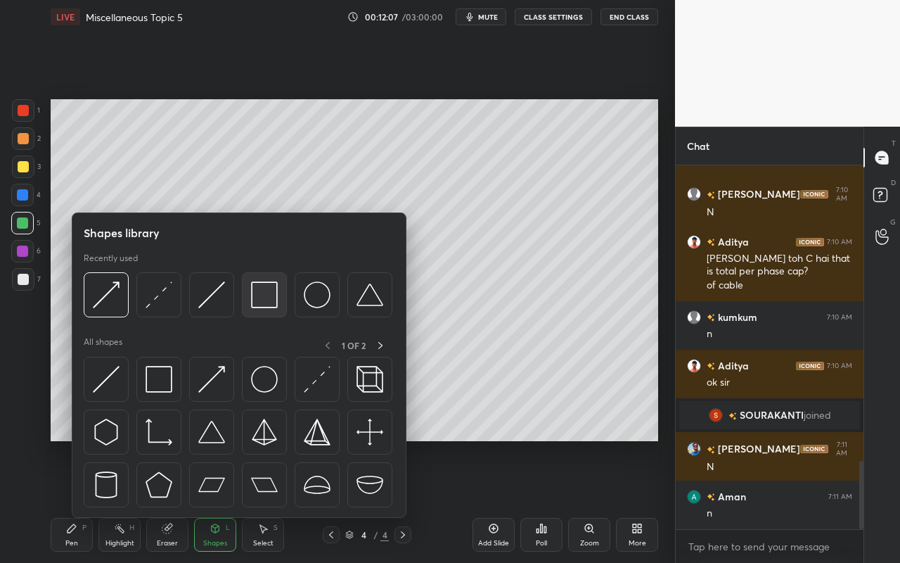
click at [263, 299] on img at bounding box center [264, 294] width 27 height 27
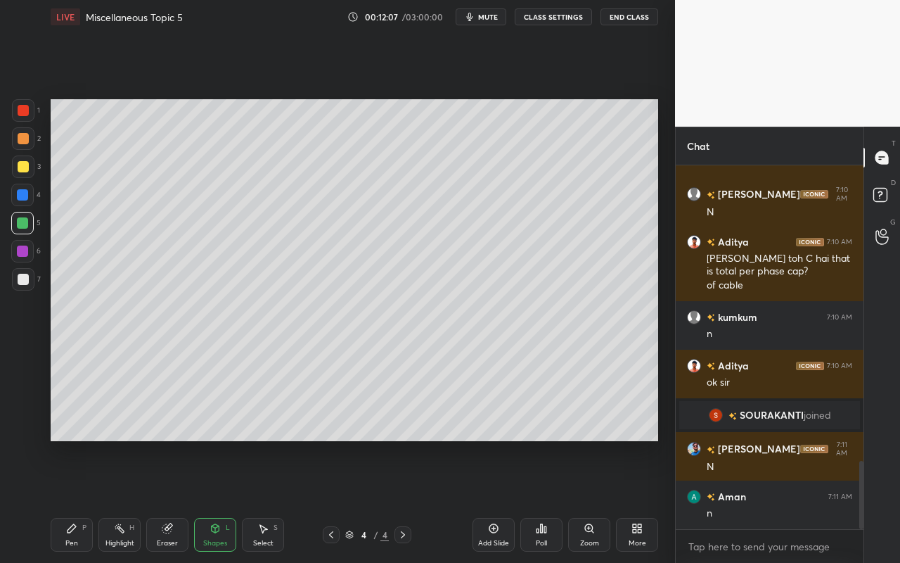
click at [14, 283] on div at bounding box center [23, 279] width 23 height 23
drag, startPoint x: 64, startPoint y: 535, endPoint x: 77, endPoint y: 515, distance: 24.0
click at [68, 500] on div "Pen P" at bounding box center [72, 535] width 42 height 34
drag, startPoint x: 112, startPoint y: 530, endPoint x: 136, endPoint y: 461, distance: 73.2
click at [115, 500] on div "Highlight H" at bounding box center [119, 535] width 42 height 34
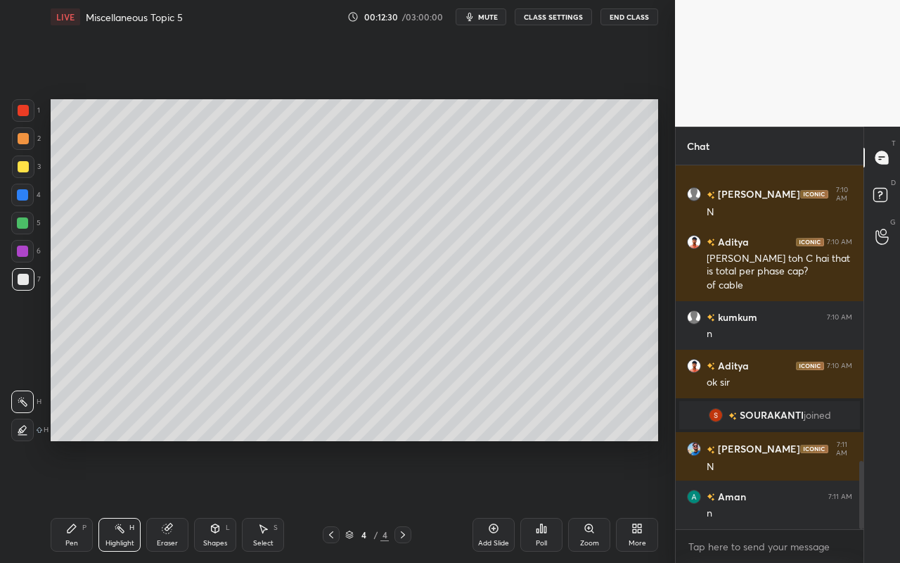
click at [212, 500] on icon at bounding box center [215, 528] width 11 height 11
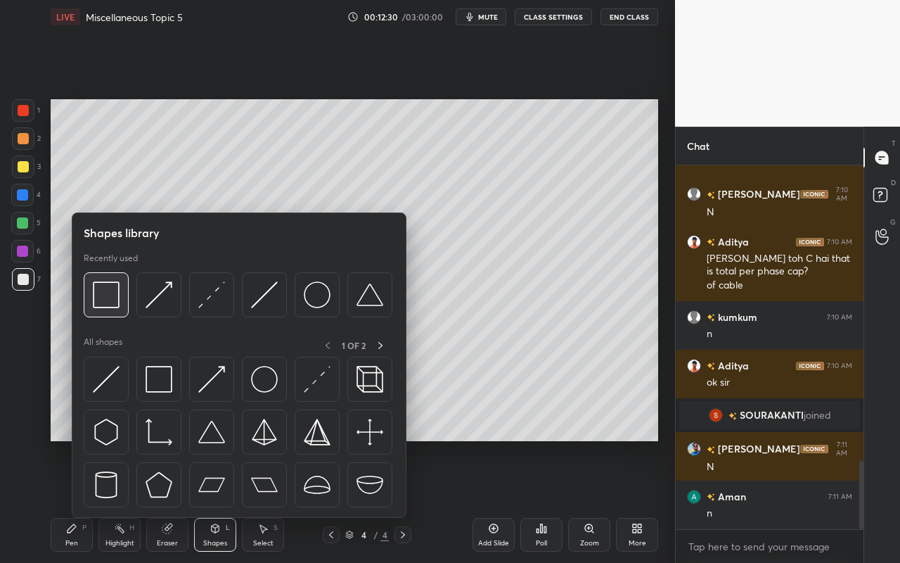
click at [112, 298] on img at bounding box center [106, 294] width 27 height 27
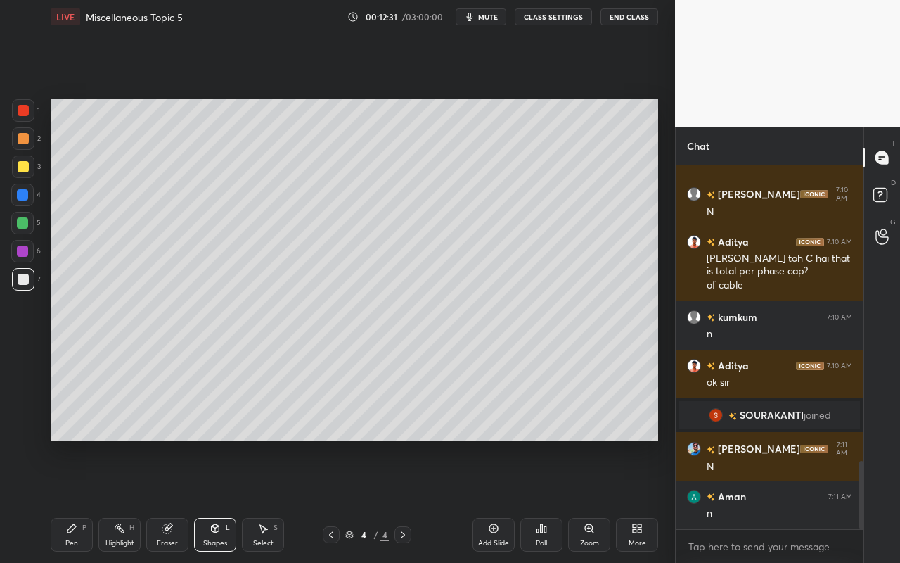
drag, startPoint x: 25, startPoint y: 224, endPoint x: 49, endPoint y: 226, distance: 24.1
click at [26, 226] on div at bounding box center [22, 222] width 11 height 11
click at [75, 500] on div "Pen" at bounding box center [71, 542] width 13 height 7
click at [213, 500] on icon at bounding box center [215, 528] width 11 height 11
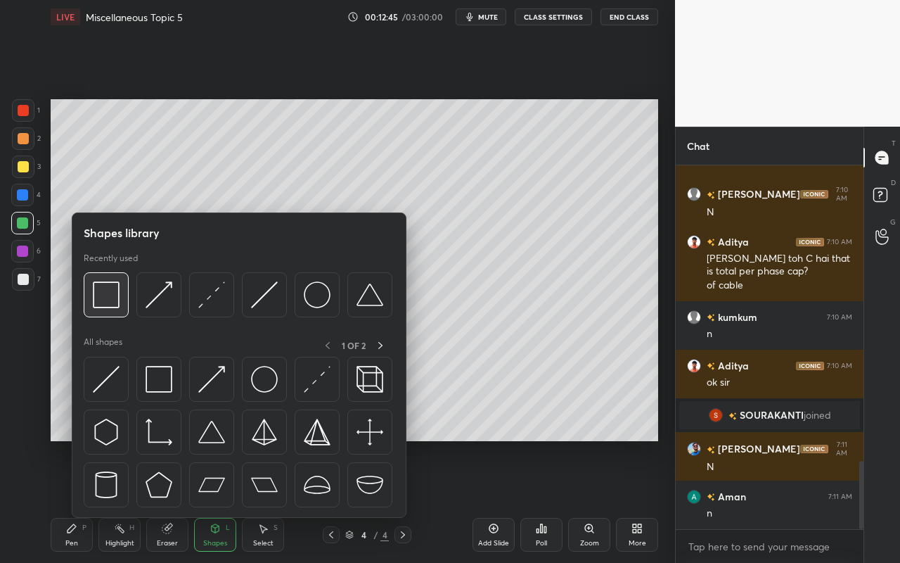
click at [98, 297] on img at bounding box center [106, 294] width 27 height 27
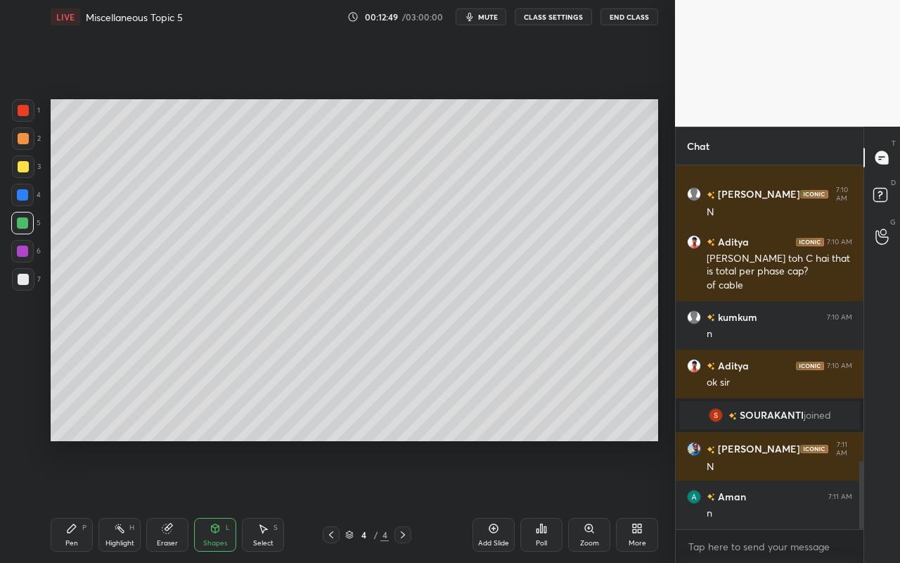
click at [71, 500] on div "Pen" at bounding box center [71, 542] width 13 height 7
click at [24, 278] on div at bounding box center [23, 279] width 11 height 11
click at [203, 500] on div "Shapes L" at bounding box center [215, 535] width 42 height 34
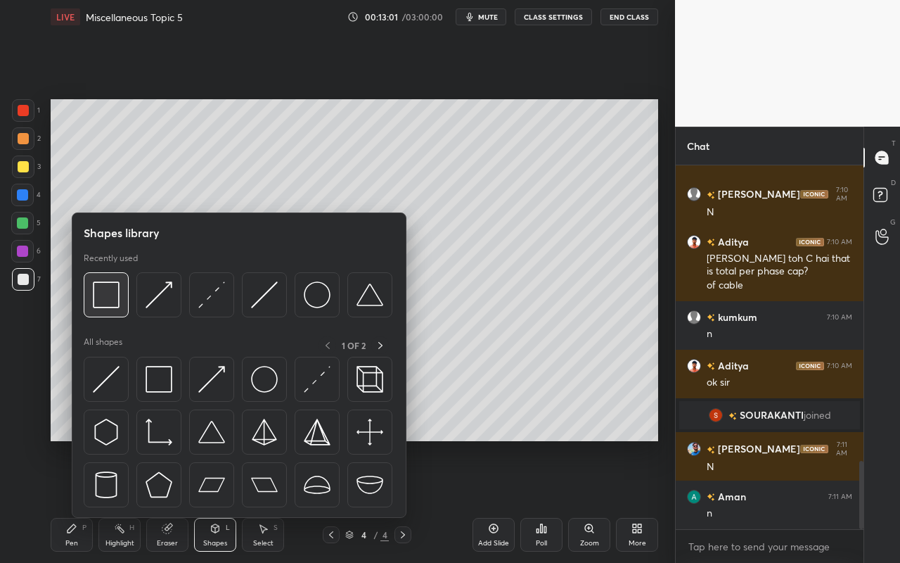
click at [115, 295] on img at bounding box center [106, 294] width 27 height 27
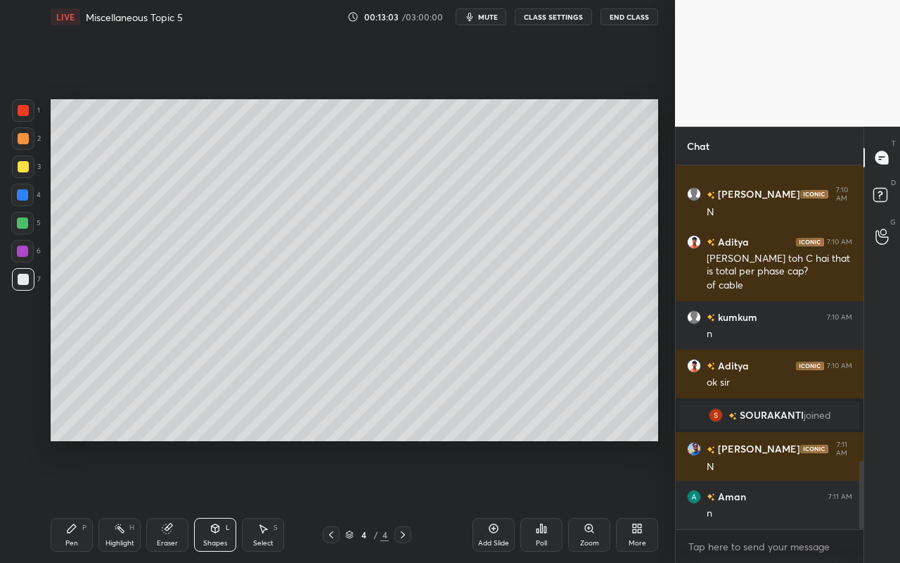
click at [82, 500] on div "Pen P" at bounding box center [72, 535] width 42 height 34
click at [26, 168] on div at bounding box center [23, 166] width 11 height 11
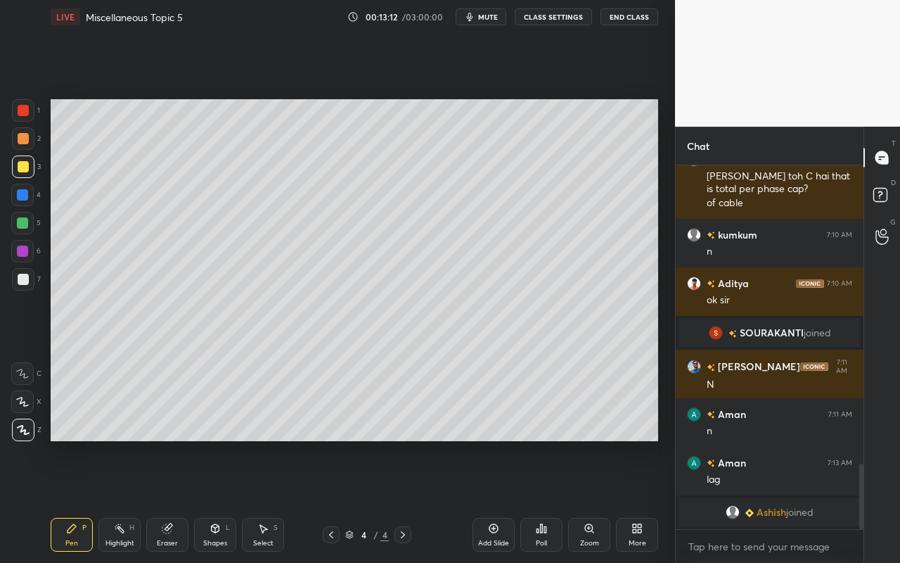
scroll to position [1655, 0]
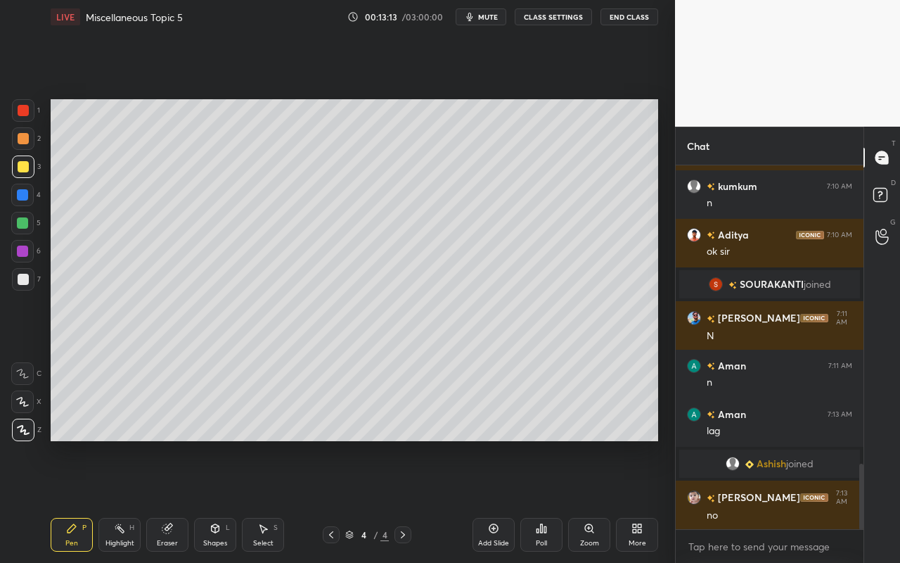
click at [68, 500] on icon at bounding box center [71, 528] width 11 height 11
click at [26, 280] on div at bounding box center [23, 279] width 11 height 11
drag, startPoint x: 27, startPoint y: 112, endPoint x: 36, endPoint y: 119, distance: 11.5
click at [27, 112] on div at bounding box center [23, 110] width 11 height 11
click at [213, 500] on div "Shapes L" at bounding box center [215, 535] width 42 height 34
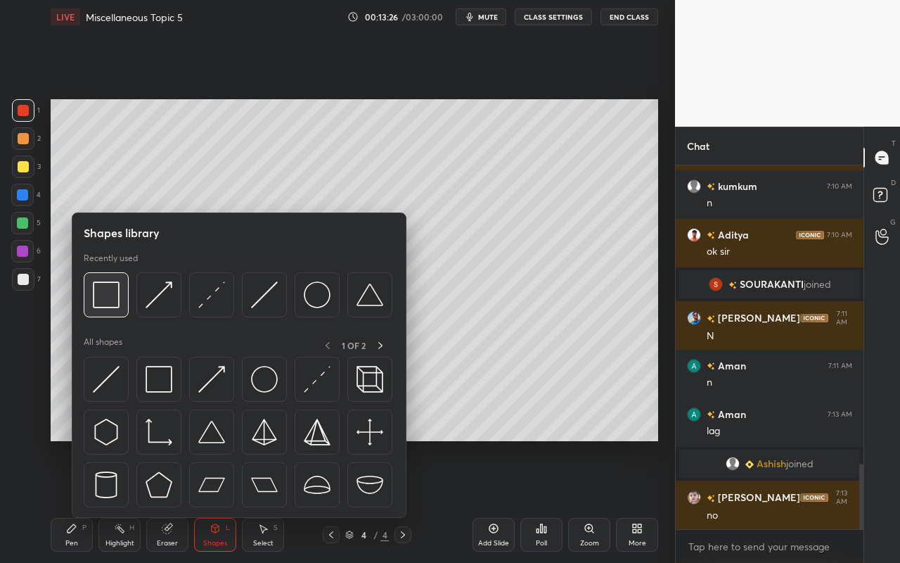
click at [107, 304] on img at bounding box center [106, 294] width 27 height 27
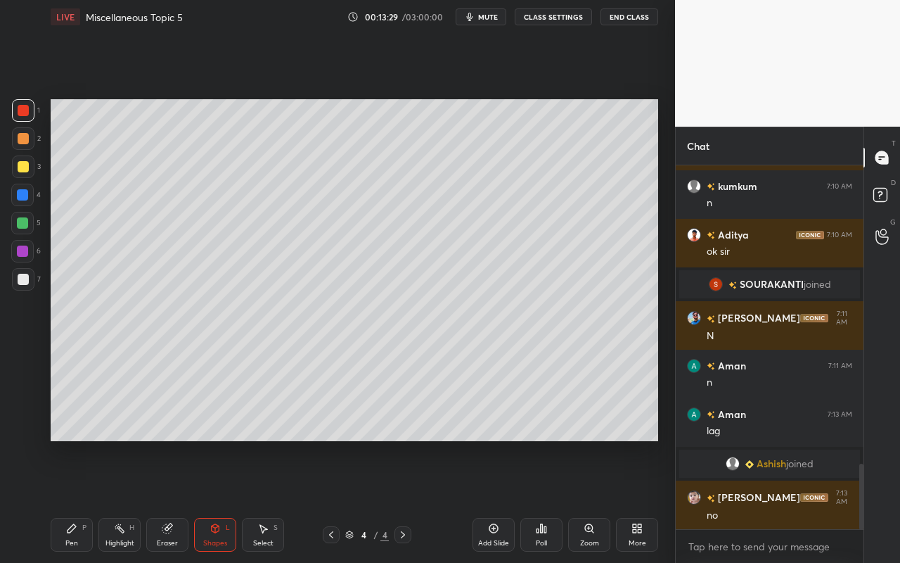
drag, startPoint x: 274, startPoint y: 532, endPoint x: 272, endPoint y: 482, distance: 50.0
click at [274, 500] on div "Select S" at bounding box center [263, 535] width 42 height 34
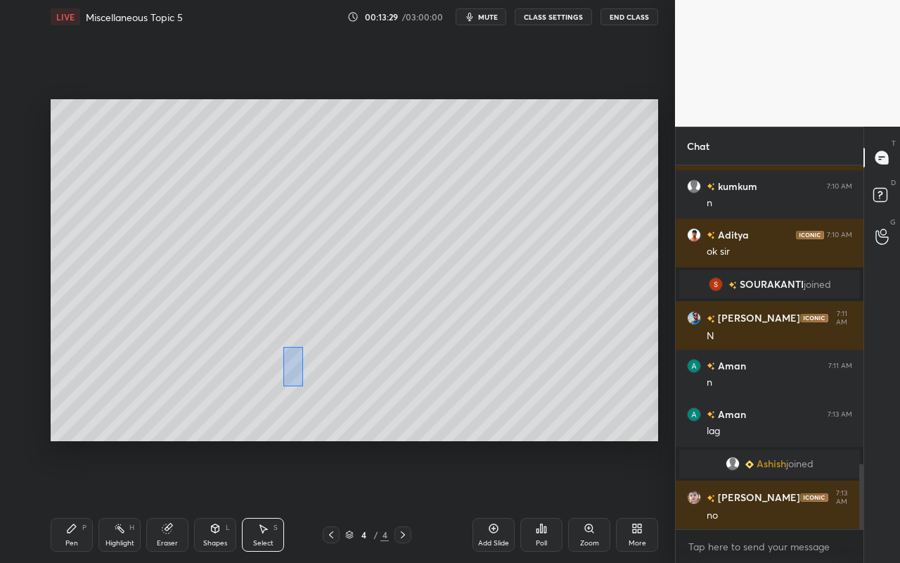
drag, startPoint x: 303, startPoint y: 385, endPoint x: 328, endPoint y: 399, distance: 28.0
click at [330, 401] on div "0 ° Undo Copy Duplicate Duplicate to new slide Delete" at bounding box center [355, 270] width 608 height 342
click at [294, 385] on div "0 ° Undo Copy Duplicate Duplicate to new slide Delete" at bounding box center [355, 270] width 608 height 342
drag, startPoint x: 298, startPoint y: 388, endPoint x: 305, endPoint y: 391, distance: 8.2
click at [307, 399] on div "0 ° Undo Copy Duplicate Duplicate to new slide Delete" at bounding box center [355, 270] width 608 height 342
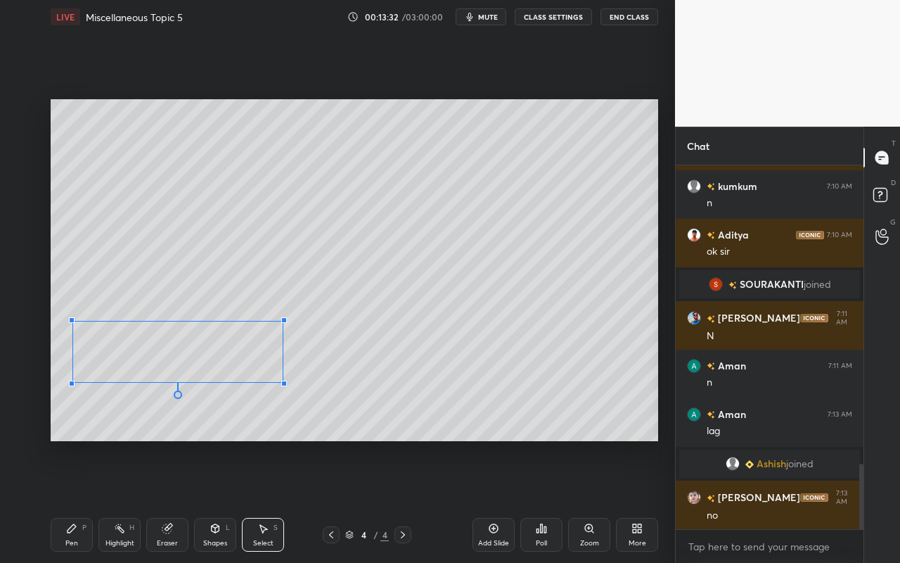
drag, startPoint x: 308, startPoint y: 387, endPoint x: 281, endPoint y: 381, distance: 27.5
click at [283, 381] on div at bounding box center [284, 384] width 6 height 6
click at [227, 422] on div "0 ° Undo Copy Duplicate Duplicate to new slide Delete" at bounding box center [355, 270] width 608 height 342
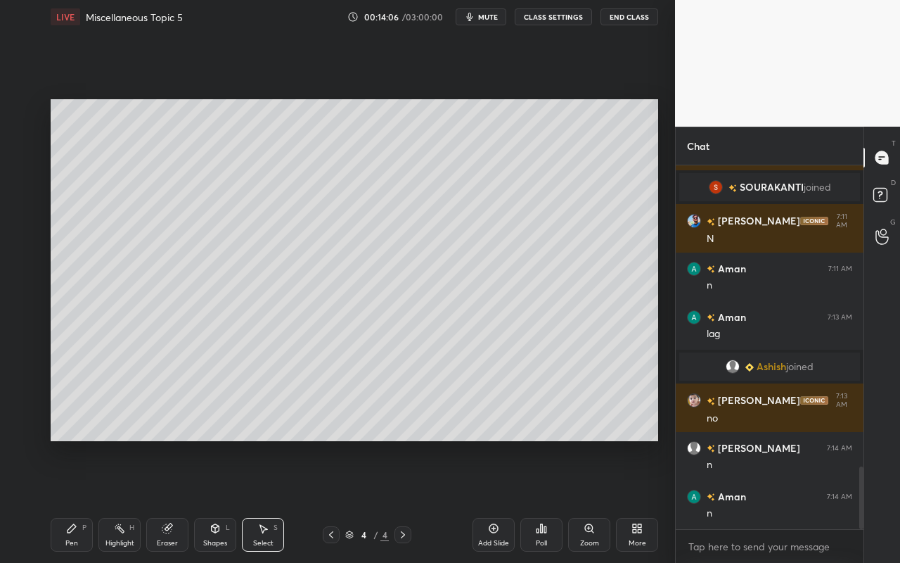
scroll to position [1801, 0]
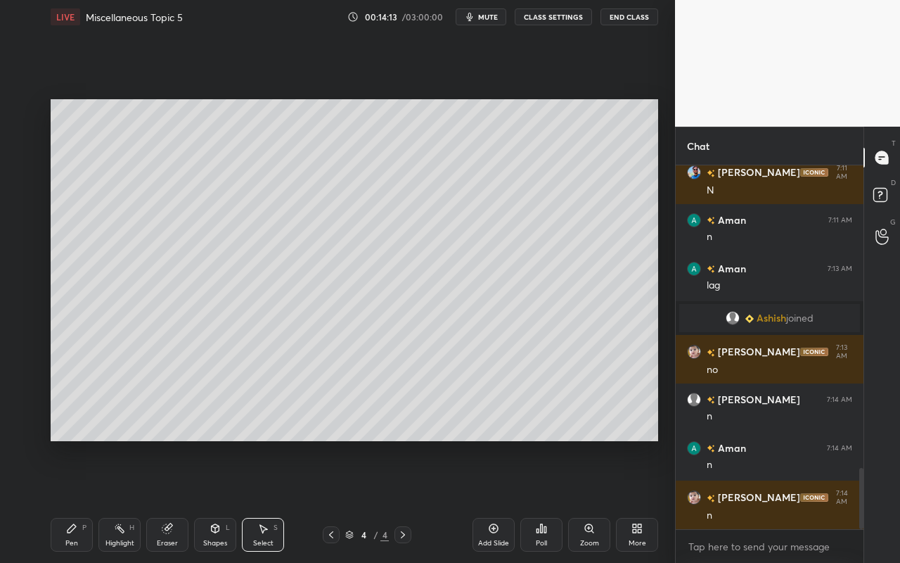
click at [636, 500] on div "More" at bounding box center [637, 535] width 42 height 34
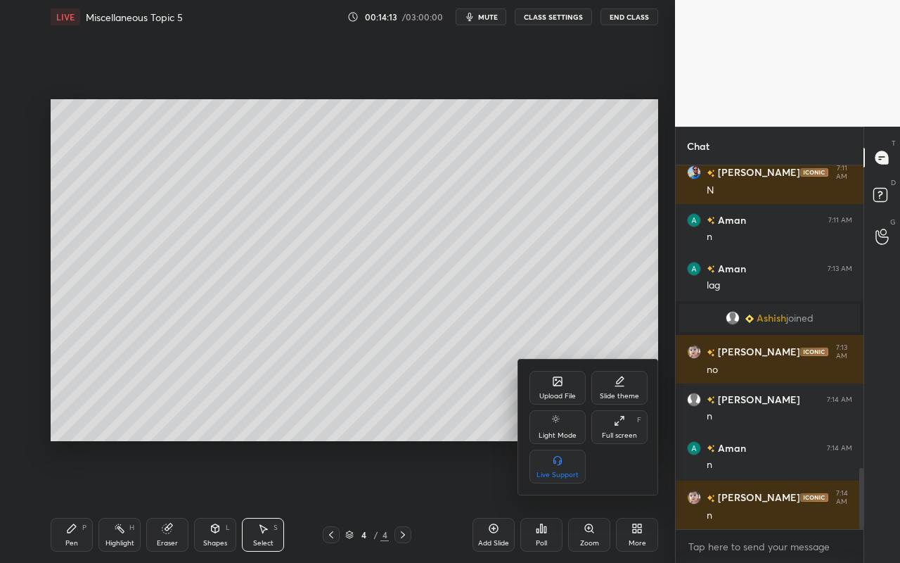
click at [561, 393] on div "Upload File" at bounding box center [557, 395] width 37 height 7
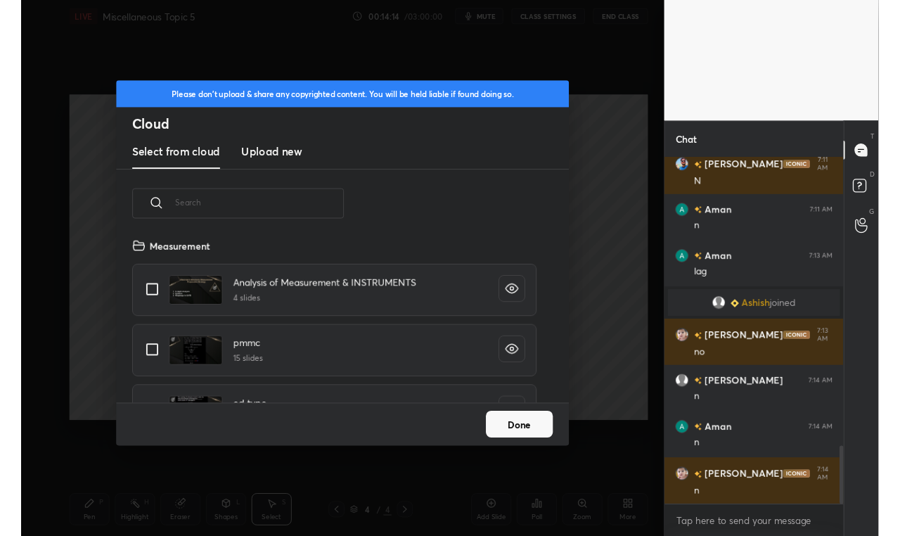
scroll to position [173, 452]
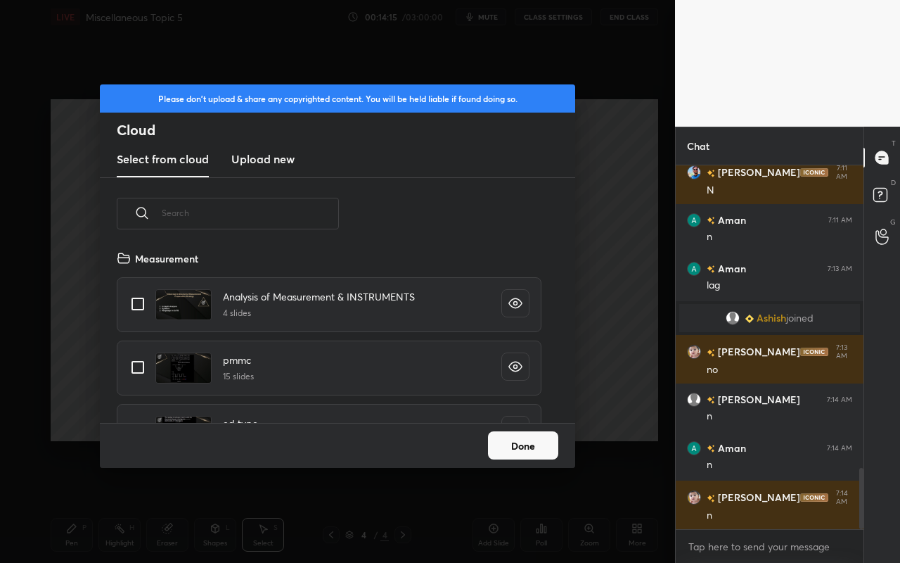
drag, startPoint x: 279, startPoint y: 161, endPoint x: 286, endPoint y: 172, distance: 13.1
click at [279, 161] on h3 "Upload new" at bounding box center [262, 159] width 63 height 17
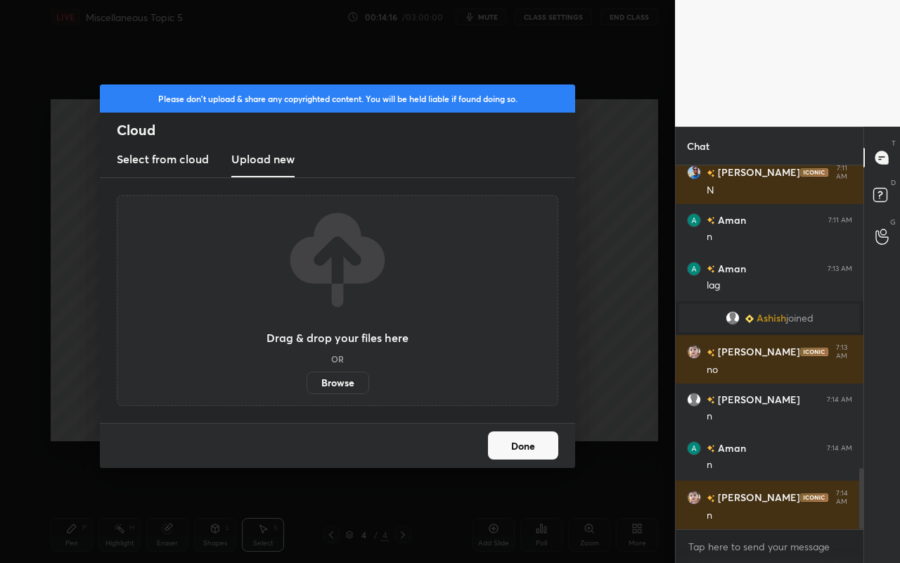
click at [343, 377] on label "Browse" at bounding box center [338, 382] width 63 height 23
click at [307, 377] on input "Browse" at bounding box center [307, 382] width 0 height 23
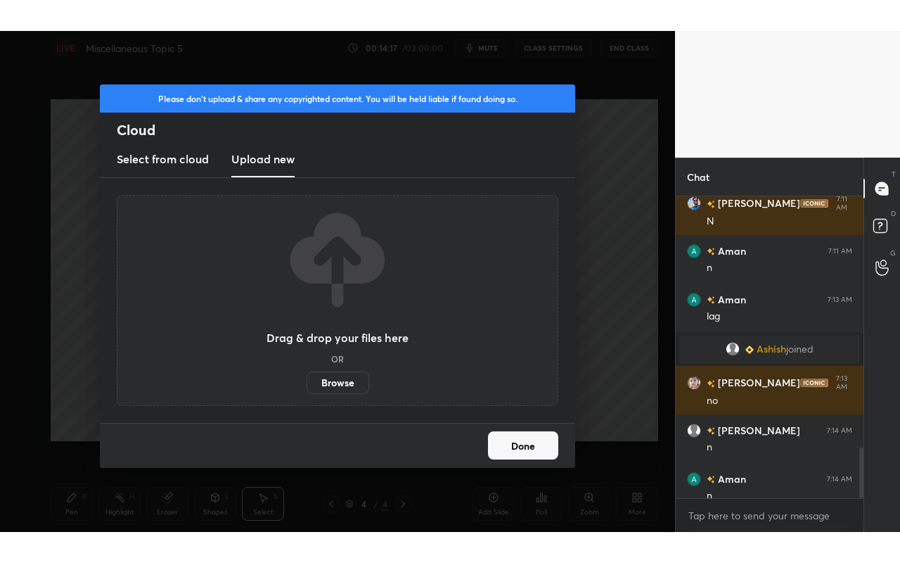
scroll to position [69922, 69714]
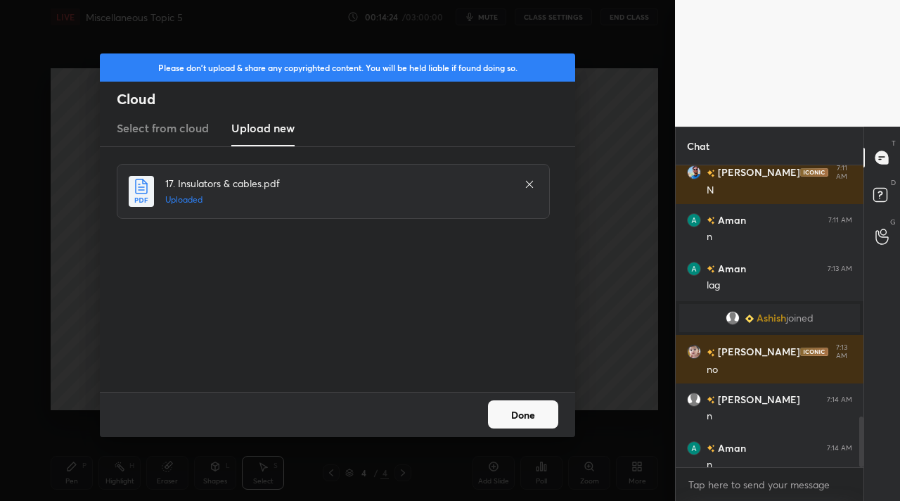
click at [523, 403] on button "Done" at bounding box center [523, 414] width 70 height 28
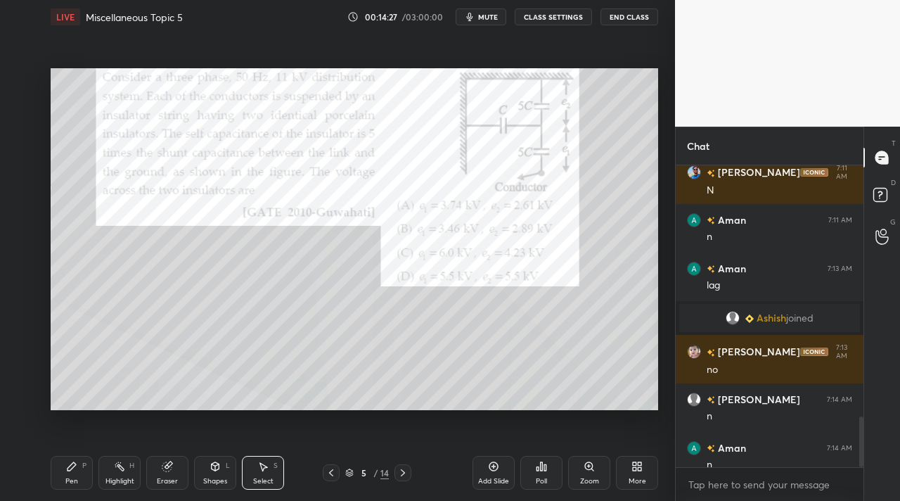
click at [647, 469] on div "More" at bounding box center [637, 473] width 42 height 34
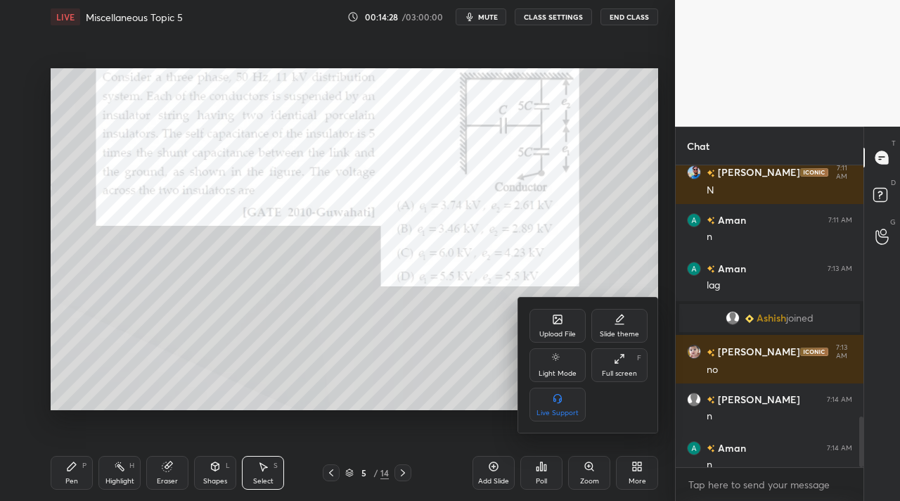
click at [608, 360] on div "Full screen F" at bounding box center [620, 365] width 56 height 34
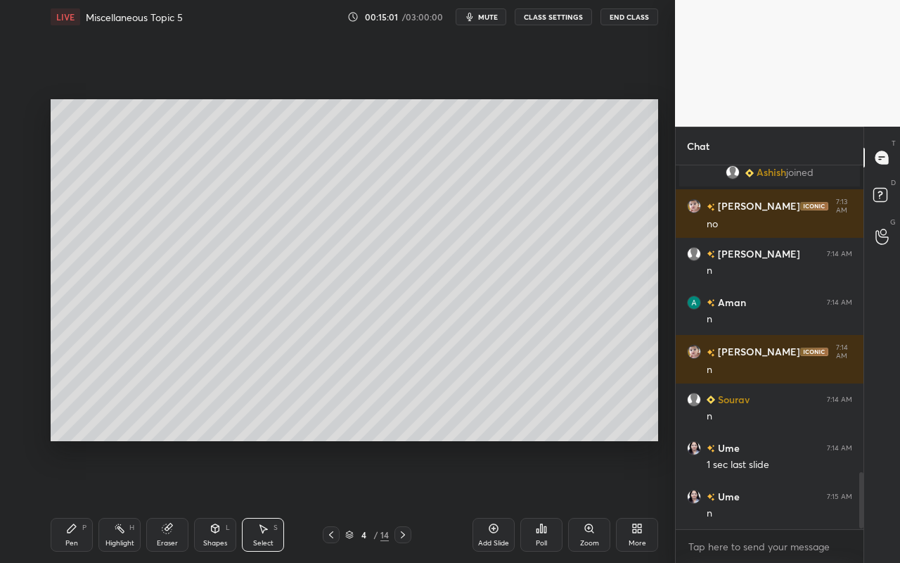
scroll to position [1995, 0]
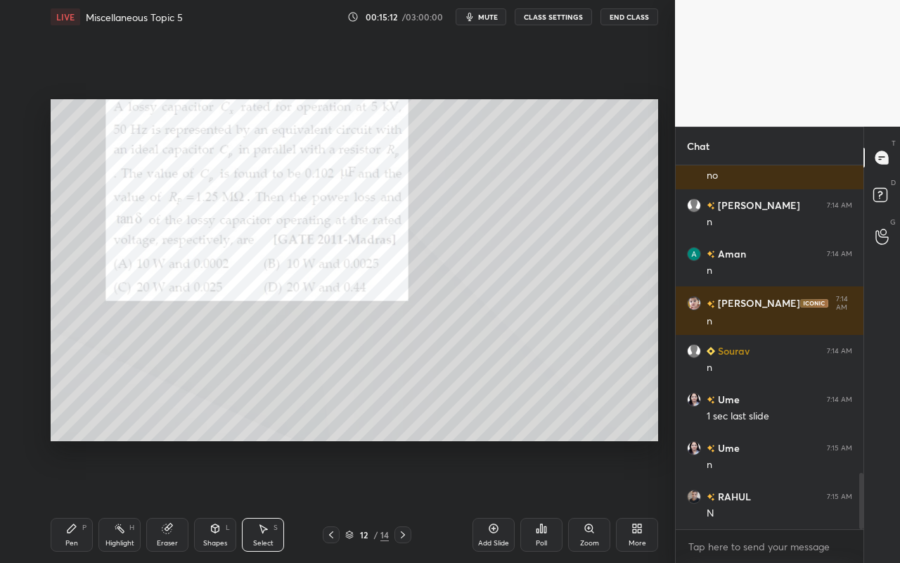
drag, startPoint x: 72, startPoint y: 535, endPoint x: 83, endPoint y: 502, distance: 34.7
click at [72, 500] on div "Pen P" at bounding box center [72, 535] width 42 height 34
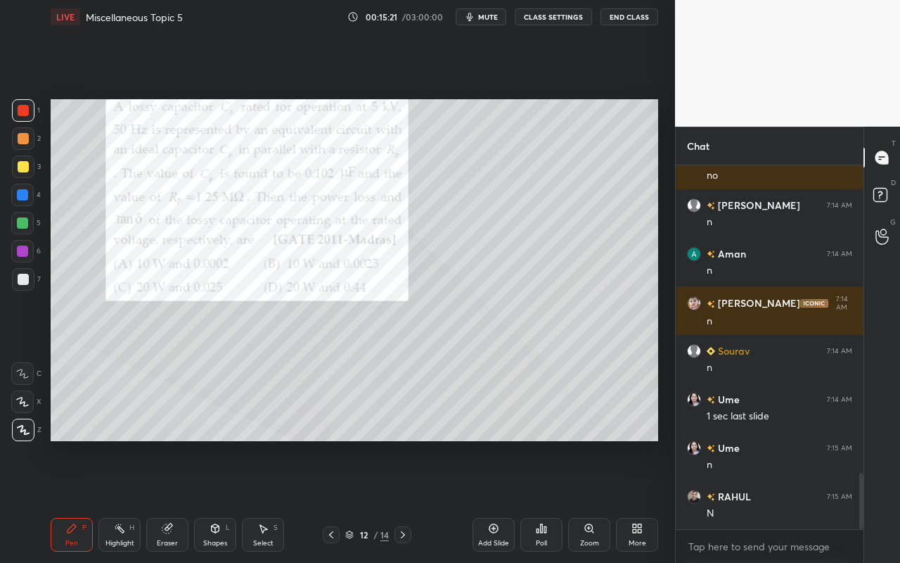
click at [546, 500] on icon at bounding box center [541, 528] width 11 height 11
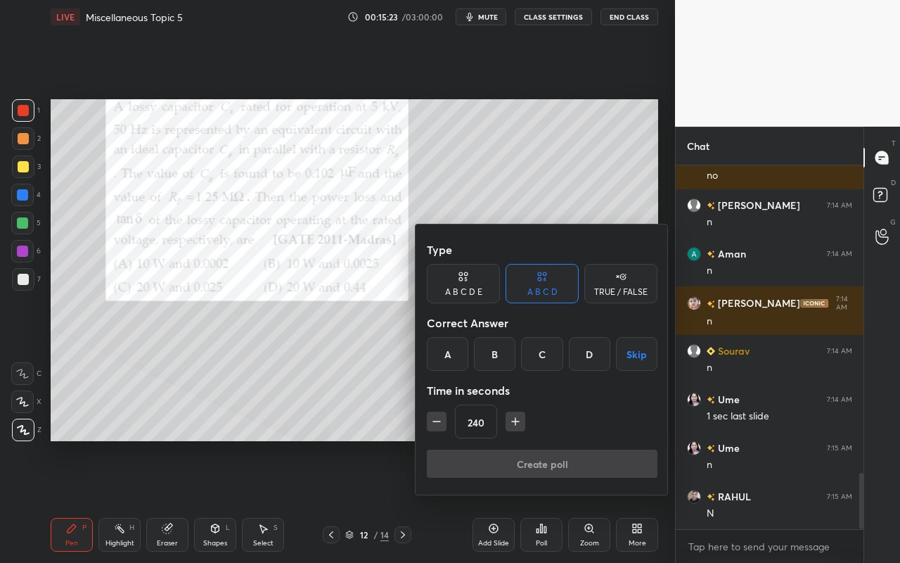
click at [541, 357] on div "C" at bounding box center [541, 354] width 41 height 34
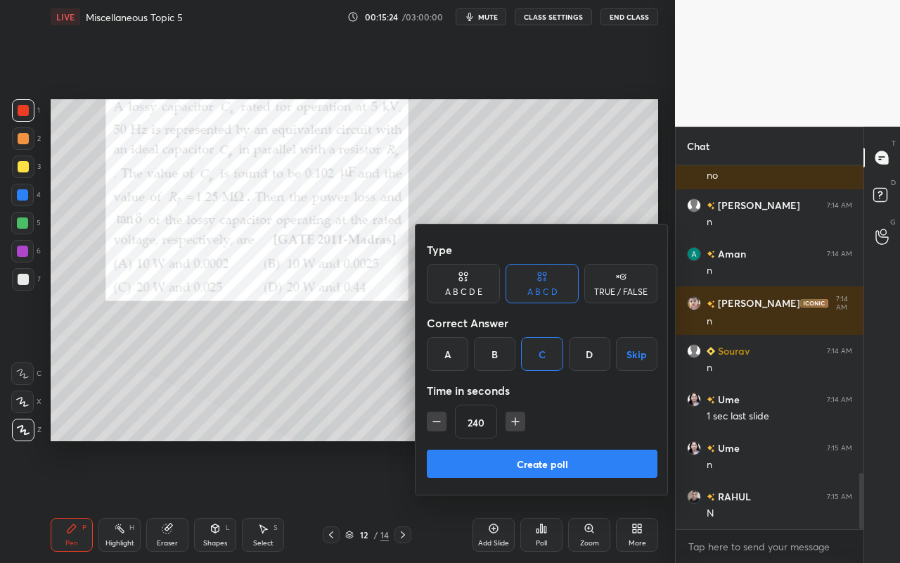
click at [440, 425] on icon "button" at bounding box center [437, 421] width 14 height 14
click at [442, 426] on icon "button" at bounding box center [437, 421] width 14 height 14
click at [435, 423] on icon "button" at bounding box center [437, 421] width 14 height 14
type input "180"
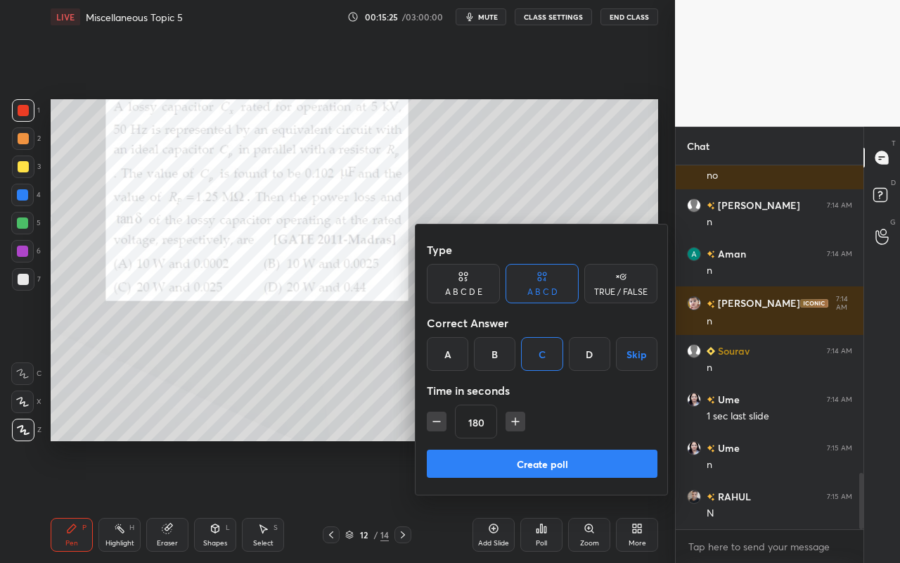
click at [478, 468] on button "Create poll" at bounding box center [542, 463] width 231 height 28
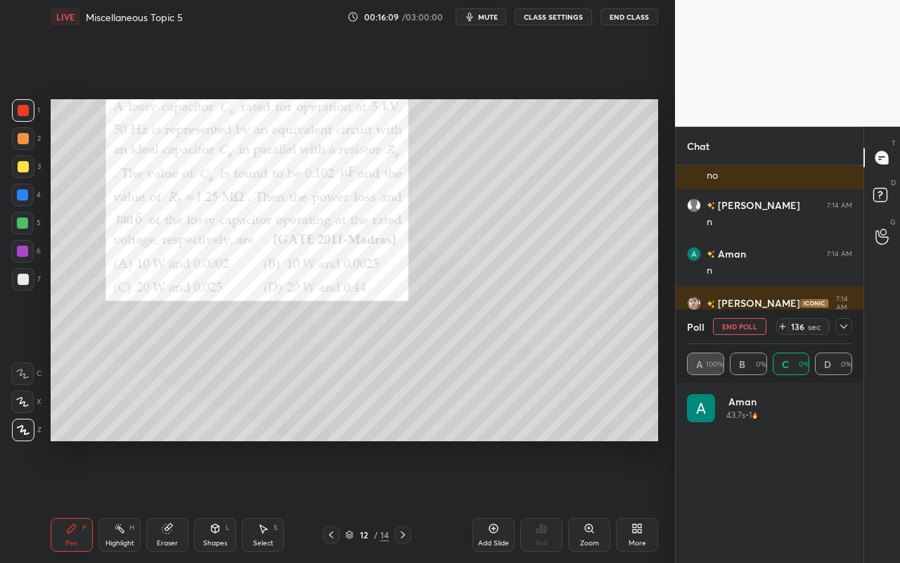
scroll to position [165, 161]
click at [840, 328] on icon at bounding box center [843, 326] width 11 height 11
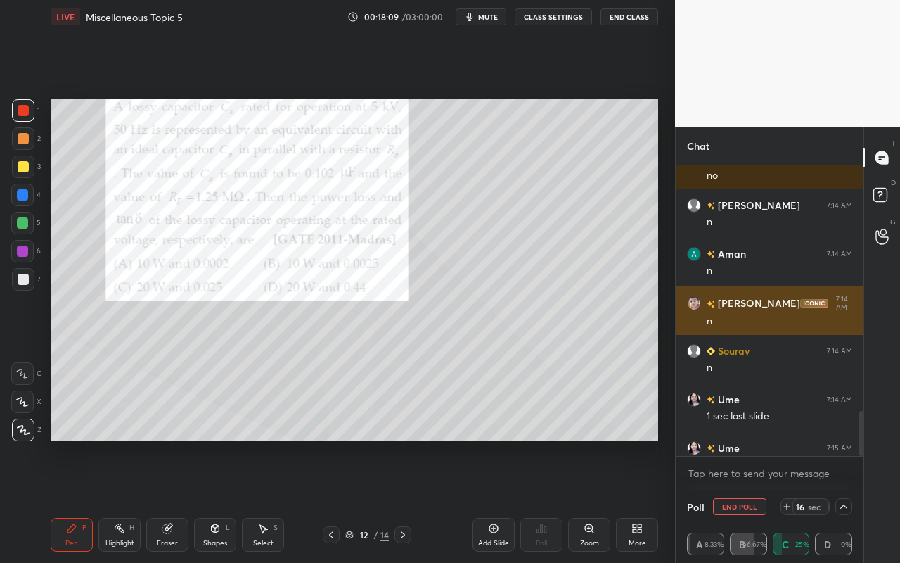
scroll to position [2068, 0]
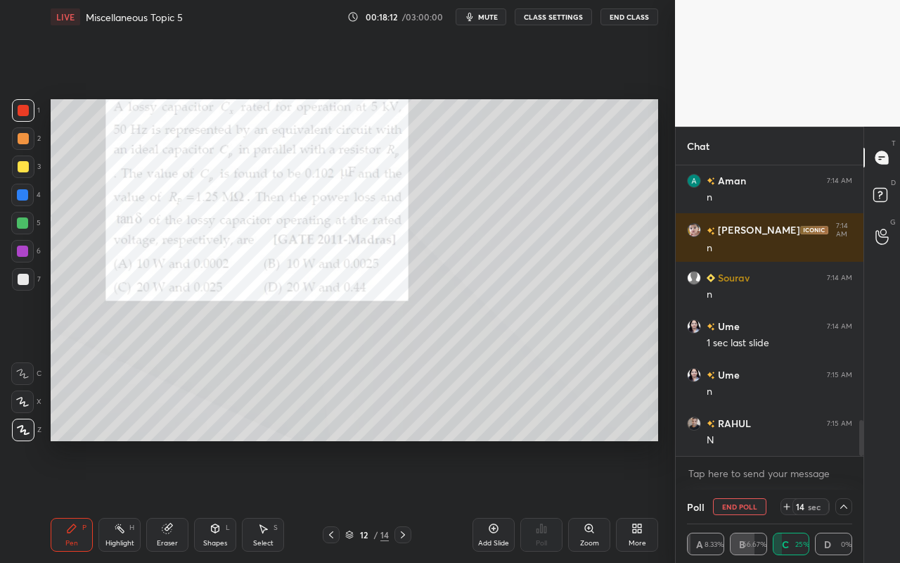
click at [847, 500] on icon at bounding box center [843, 506] width 7 height 4
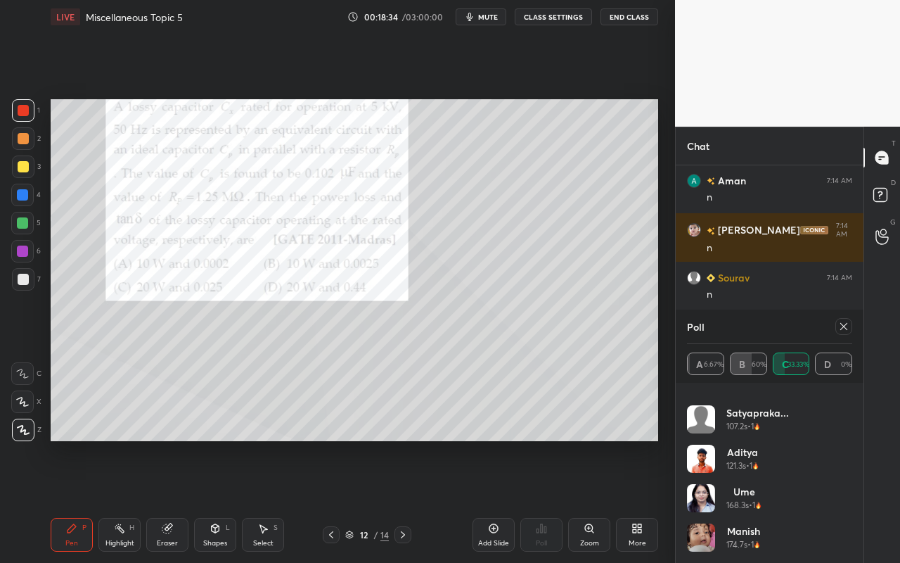
scroll to position [0, 0]
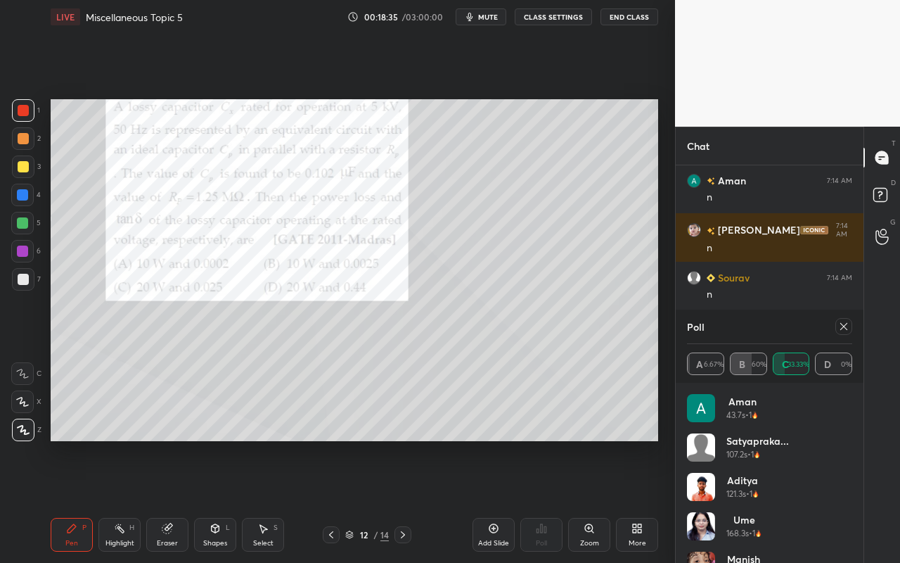
click at [840, 328] on icon at bounding box center [843, 326] width 11 height 11
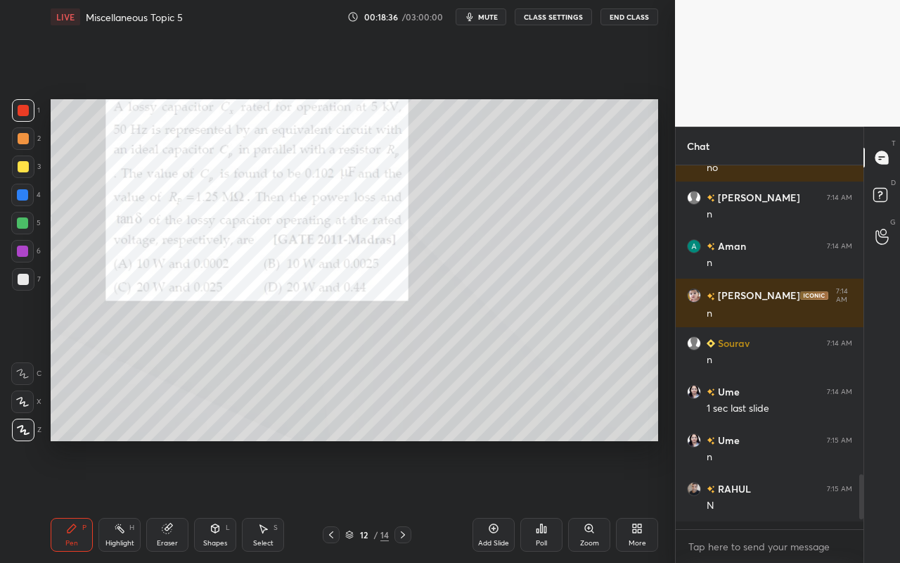
scroll to position [1999, 0]
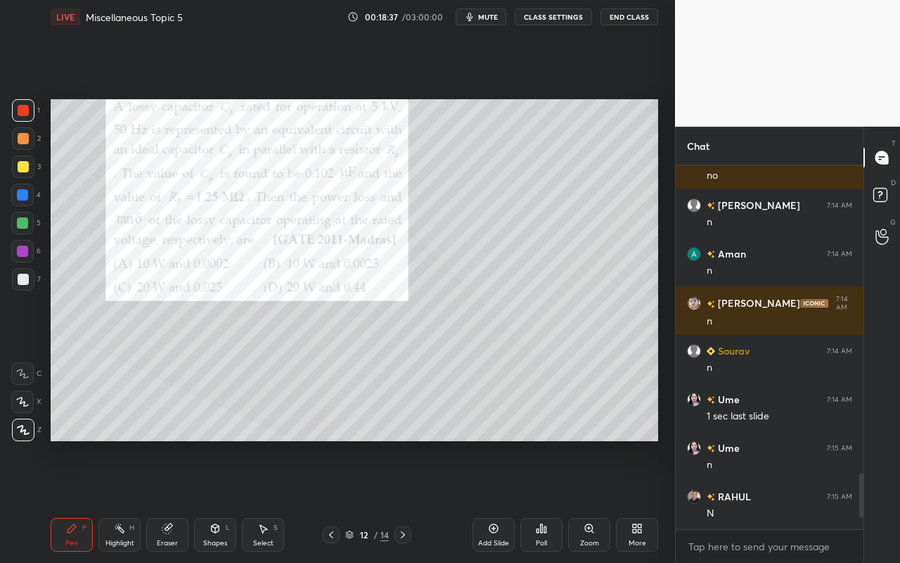
click at [113, 500] on div "Highlight" at bounding box center [119, 542] width 29 height 7
drag, startPoint x: 63, startPoint y: 538, endPoint x: 79, endPoint y: 520, distance: 24.4
click at [66, 500] on div "Pen P" at bounding box center [72, 535] width 42 height 34
drag, startPoint x: 23, startPoint y: 170, endPoint x: 48, endPoint y: 158, distance: 28.0
click at [23, 170] on div at bounding box center [23, 166] width 11 height 11
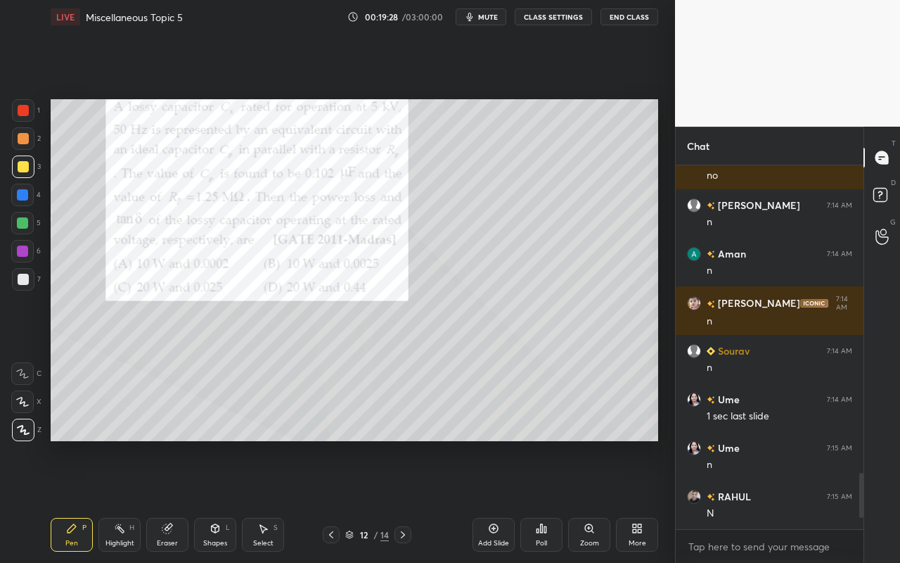
drag, startPoint x: 115, startPoint y: 538, endPoint x: 162, endPoint y: 499, distance: 61.4
click at [115, 500] on div "Highlight" at bounding box center [119, 542] width 29 height 7
click at [75, 500] on div "Pen P" at bounding box center [72, 535] width 42 height 34
click at [118, 500] on icon at bounding box center [119, 528] width 11 height 11
drag, startPoint x: 71, startPoint y: 551, endPoint x: 165, endPoint y: 454, distance: 134.8
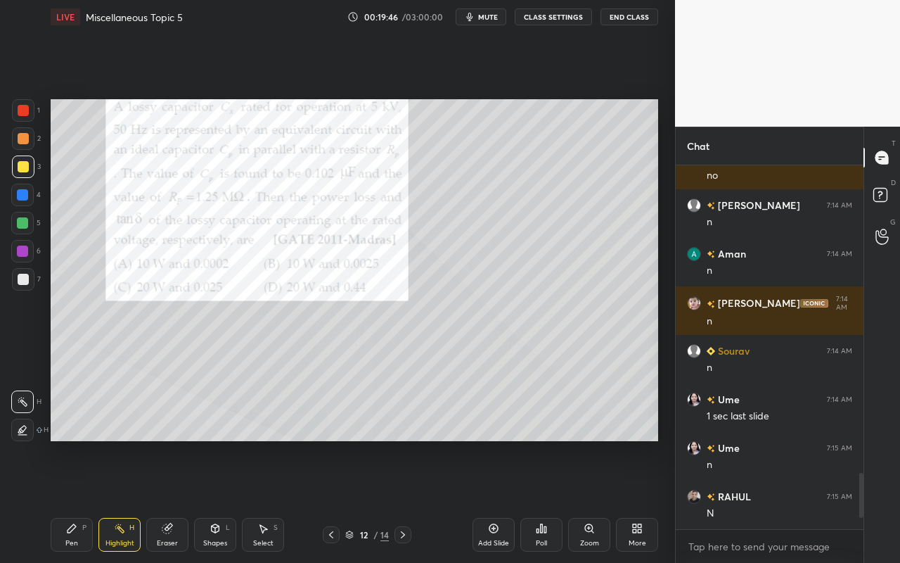
click at [74, 500] on div "Pen P Highlight H Eraser Shapes L Select S 12 / 14 Add Slide Poll Zoom More" at bounding box center [355, 534] width 608 height 56
click at [74, 500] on div "Pen P" at bounding box center [72, 535] width 42 height 34
drag, startPoint x: 72, startPoint y: 556, endPoint x: 123, endPoint y: 483, distance: 88.8
click at [72, 500] on div "Pen P Highlight H Eraser Shapes L Select S 12 / 14 Add Slide Poll Zoom More" at bounding box center [355, 534] width 608 height 56
click at [68, 500] on div "Pen" at bounding box center [71, 542] width 13 height 7
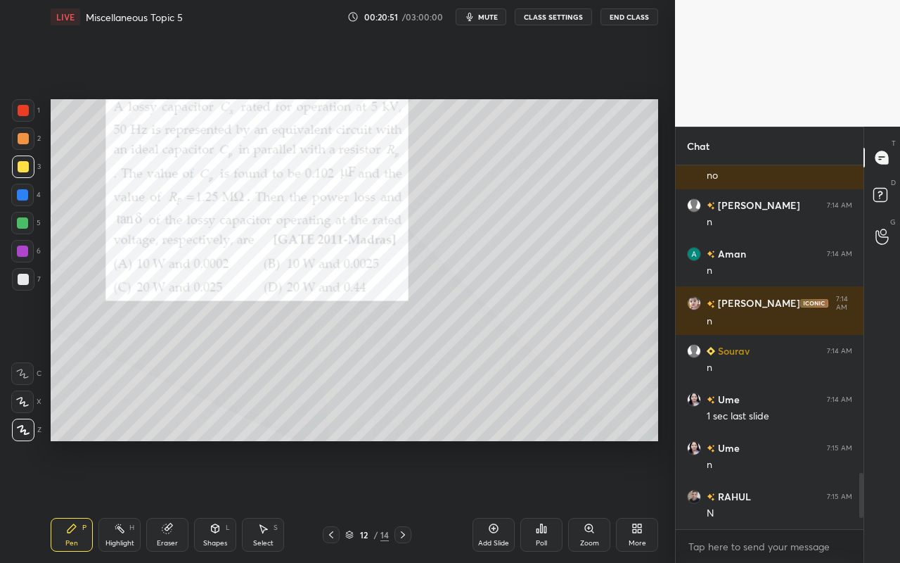
click at [19, 141] on div at bounding box center [23, 138] width 11 height 11
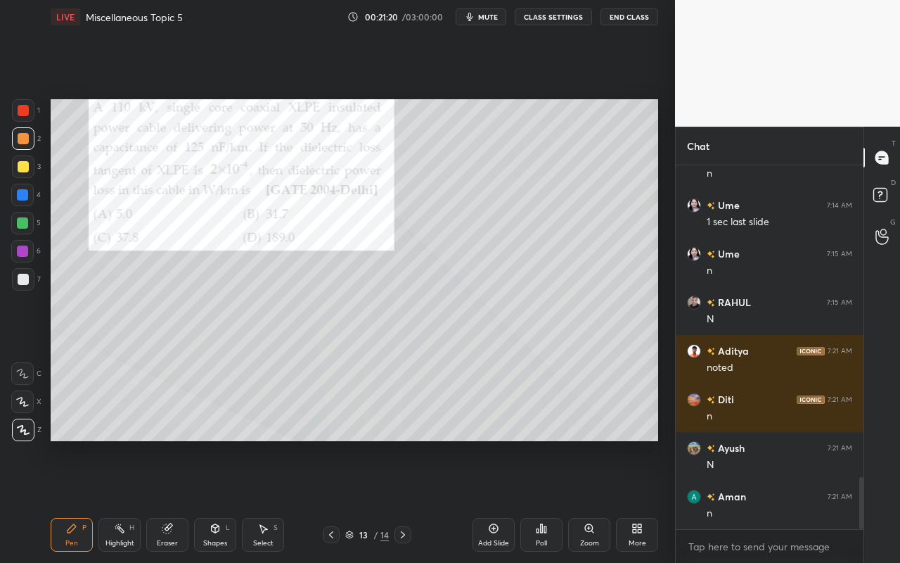
scroll to position [2237, 0]
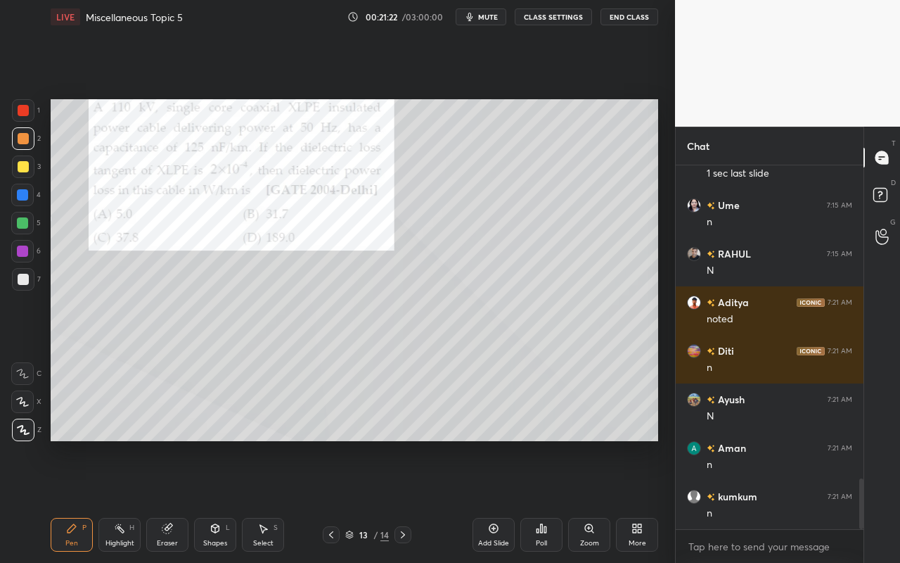
click at [70, 500] on div "Pen P" at bounding box center [72, 535] width 42 height 34
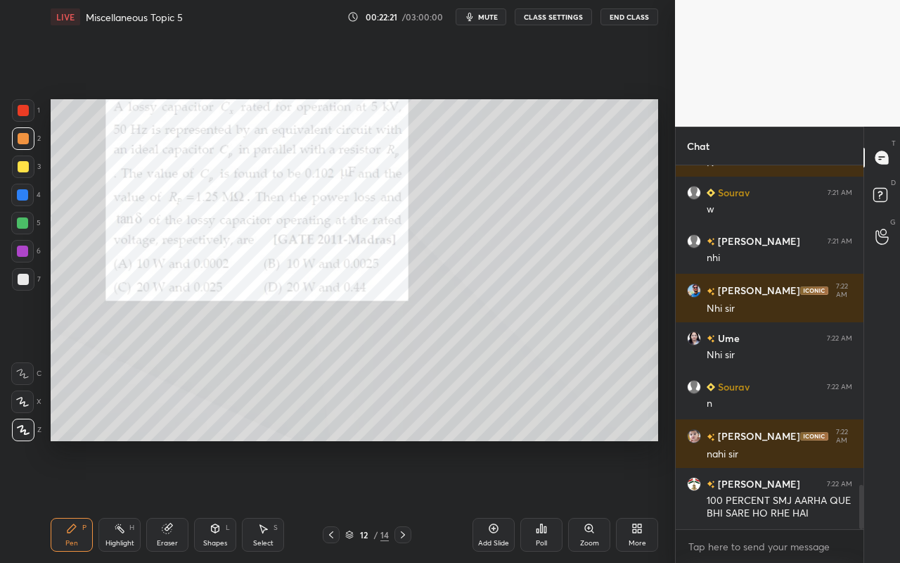
scroll to position [2687, 0]
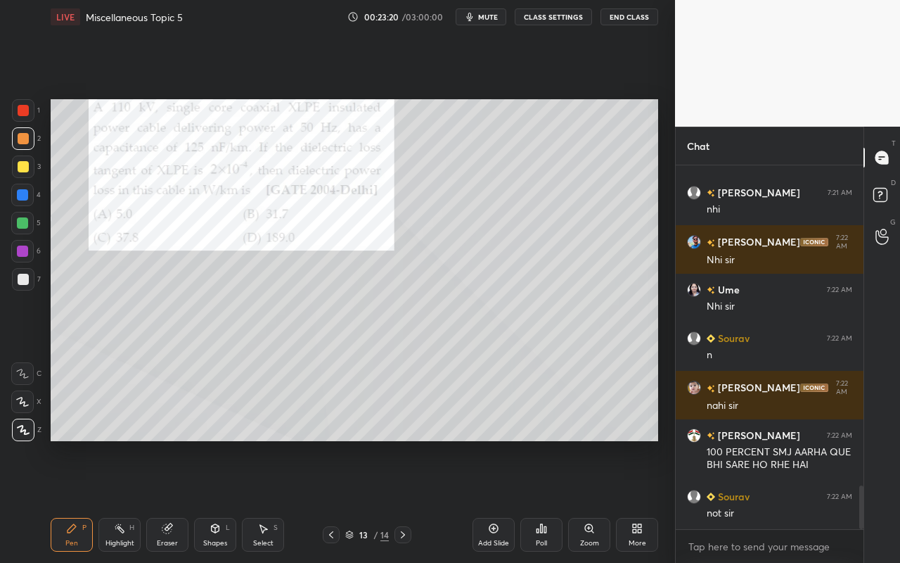
click at [60, 500] on div "Pen P" at bounding box center [72, 535] width 42 height 34
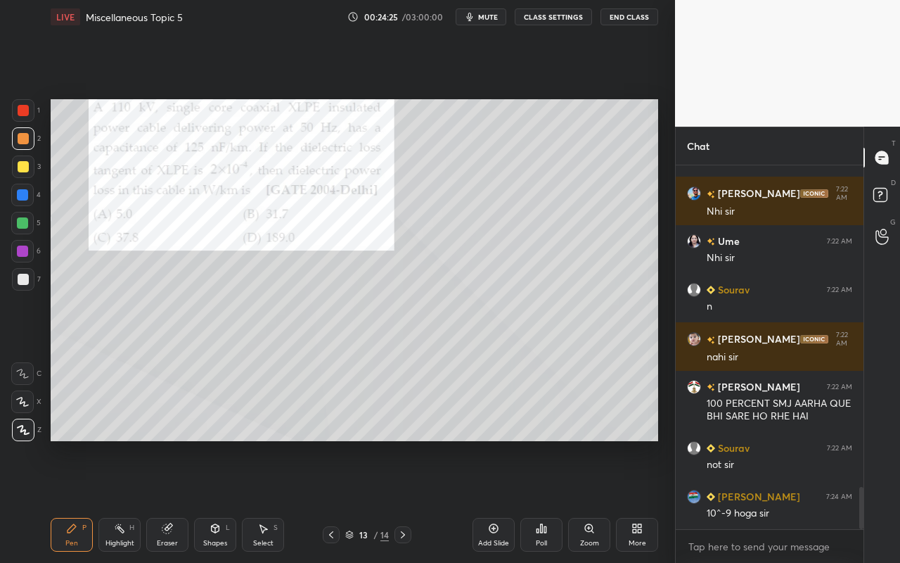
scroll to position [2784, 0]
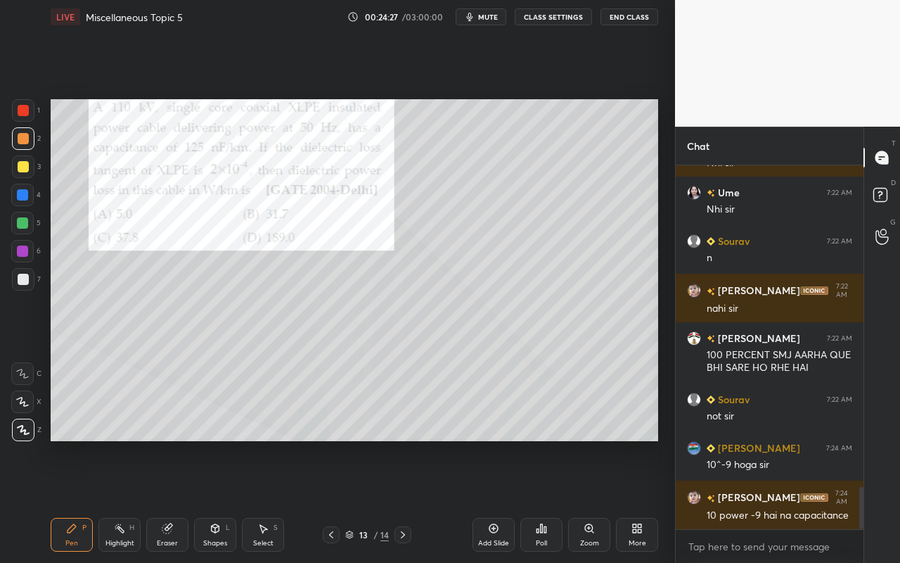
click at [185, 500] on div "Eraser" at bounding box center [167, 535] width 42 height 34
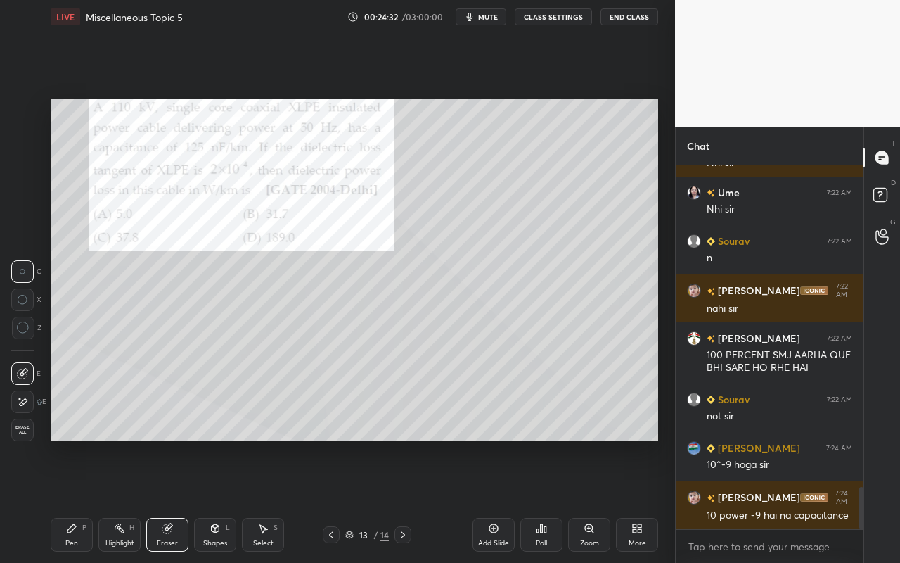
click at [64, 500] on div "Pen P" at bounding box center [72, 535] width 42 height 34
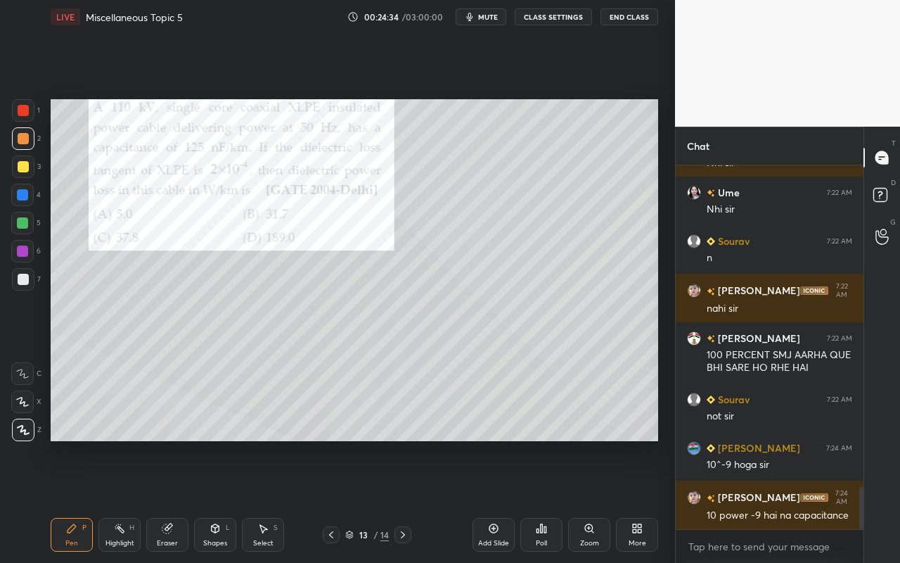
drag, startPoint x: 63, startPoint y: 532, endPoint x: 81, endPoint y: 506, distance: 31.4
click at [65, 500] on div "Pen P" at bounding box center [72, 535] width 42 height 34
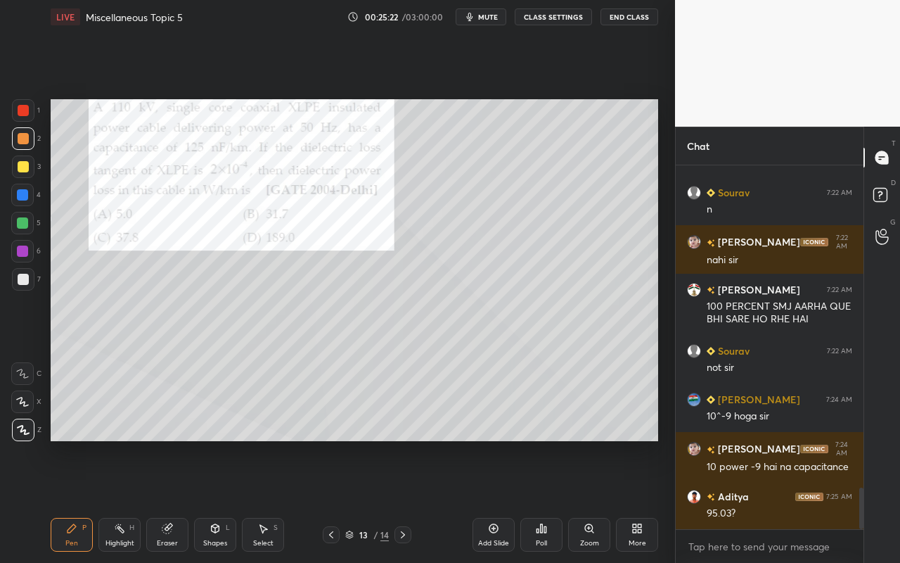
scroll to position [2881, 0]
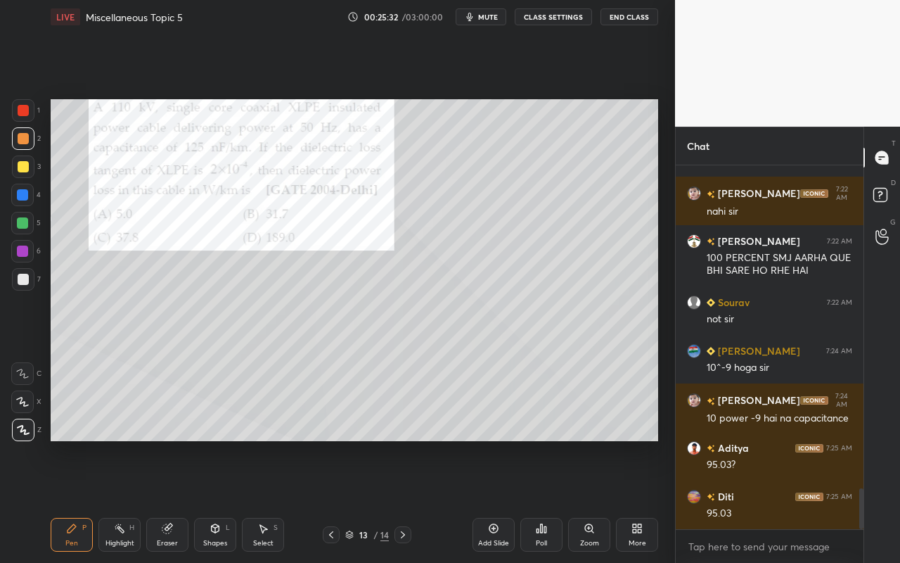
click at [60, 500] on div "Pen P" at bounding box center [72, 535] width 42 height 34
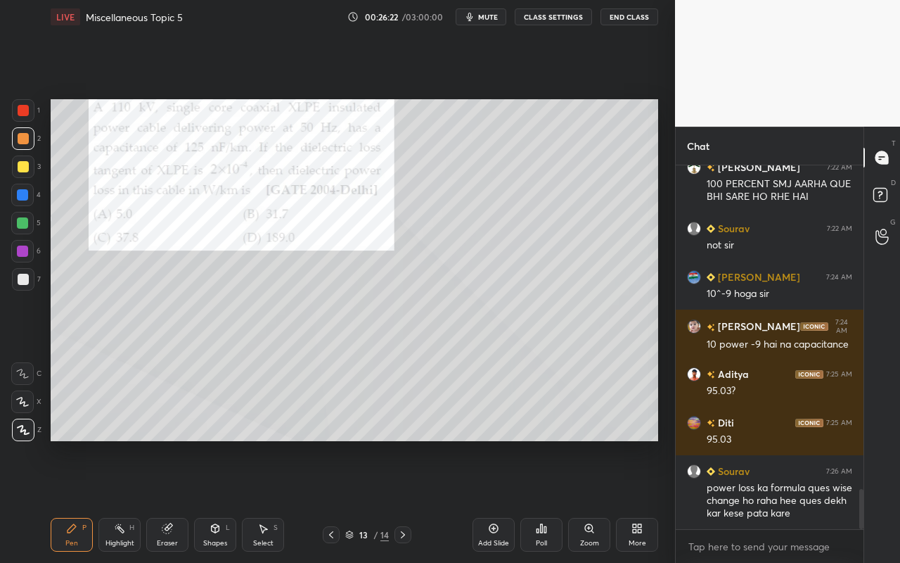
click at [71, 500] on div "Pen" at bounding box center [71, 542] width 13 height 7
drag, startPoint x: 270, startPoint y: 550, endPoint x: 393, endPoint y: 455, distance: 155.5
click at [272, 500] on div "Select S" at bounding box center [263, 535] width 42 height 34
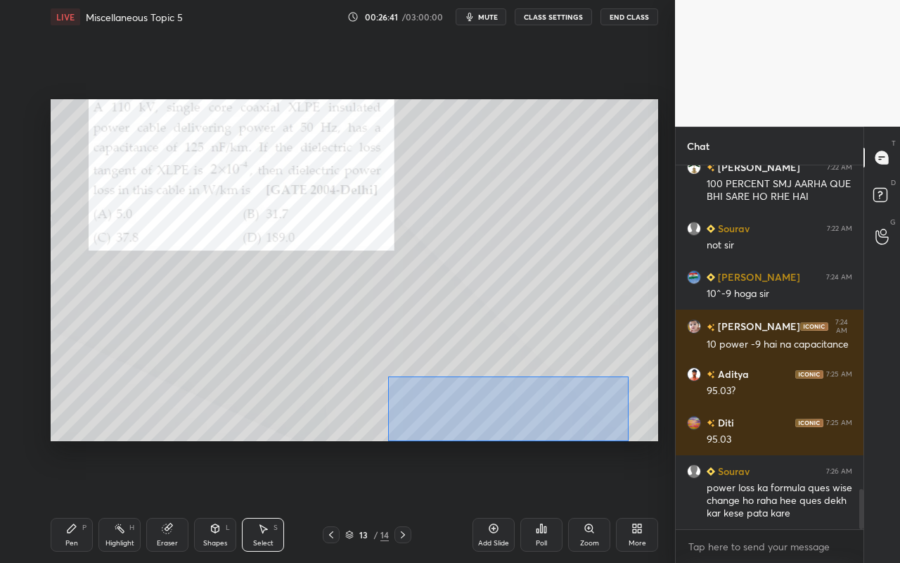
drag, startPoint x: 392, startPoint y: 386, endPoint x: 606, endPoint y: 435, distance: 219.4
click at [622, 440] on div "0 ° Undo Copy Duplicate Duplicate to new slide Delete" at bounding box center [355, 270] width 608 height 342
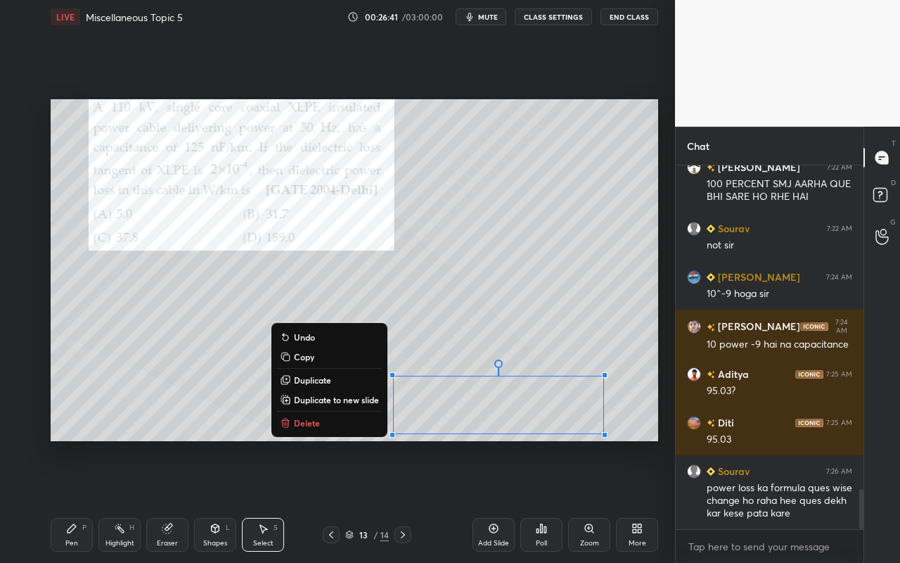
click at [345, 432] on div "0 ° Undo Copy Duplicate Duplicate to new slide Delete" at bounding box center [355, 270] width 608 height 342
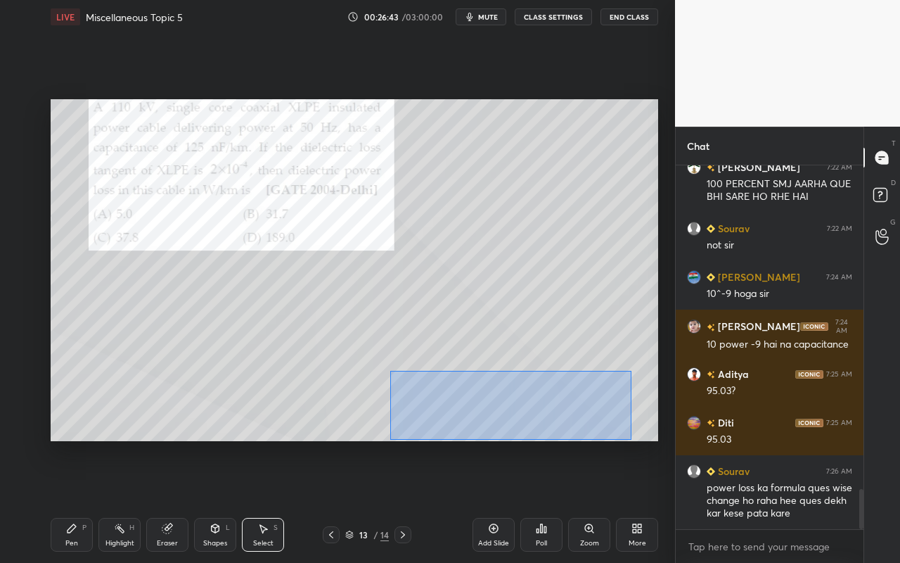
drag, startPoint x: 383, startPoint y: 373, endPoint x: 609, endPoint y: 431, distance: 233.7
click at [624, 436] on div "0 ° Undo Copy Duplicate Duplicate to new slide Delete" at bounding box center [355, 270] width 608 height 342
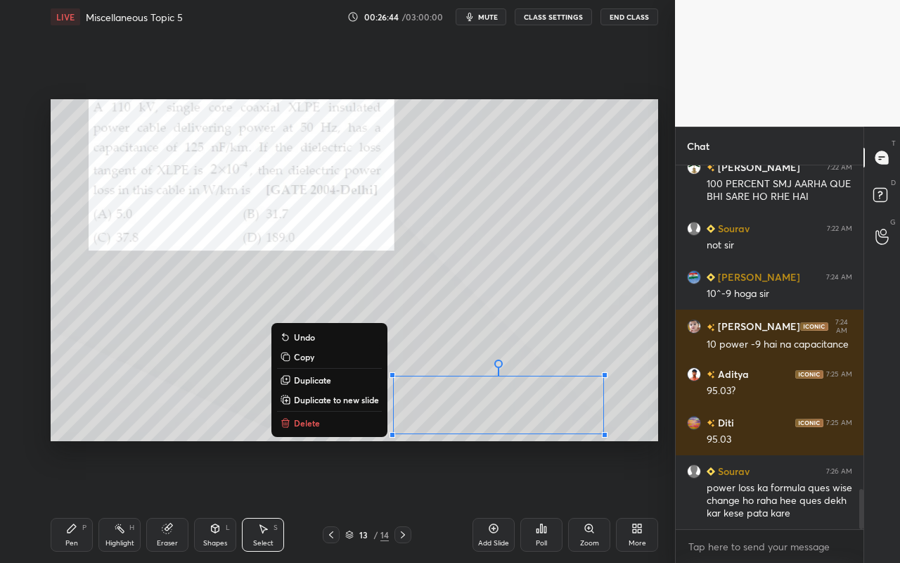
click at [352, 423] on button "Delete" at bounding box center [329, 422] width 105 height 17
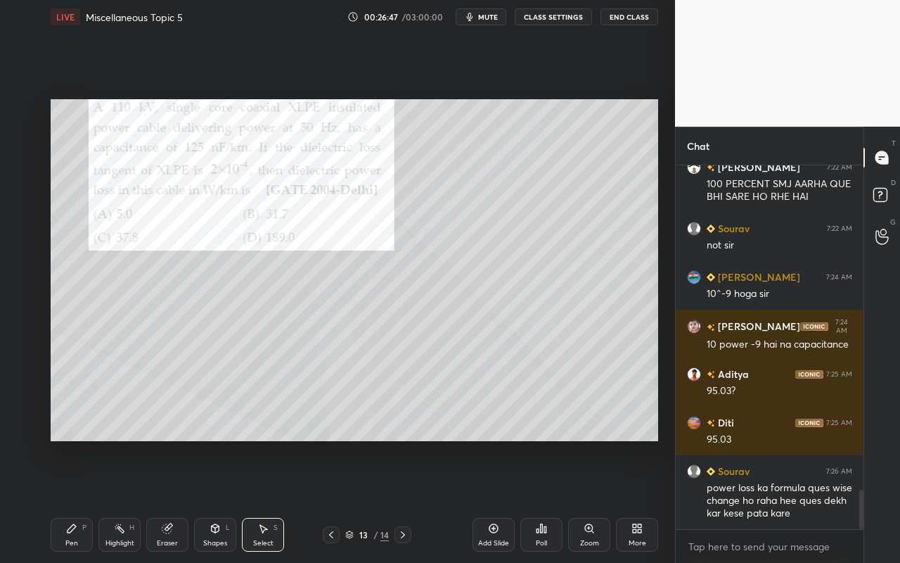
scroll to position [3003, 0]
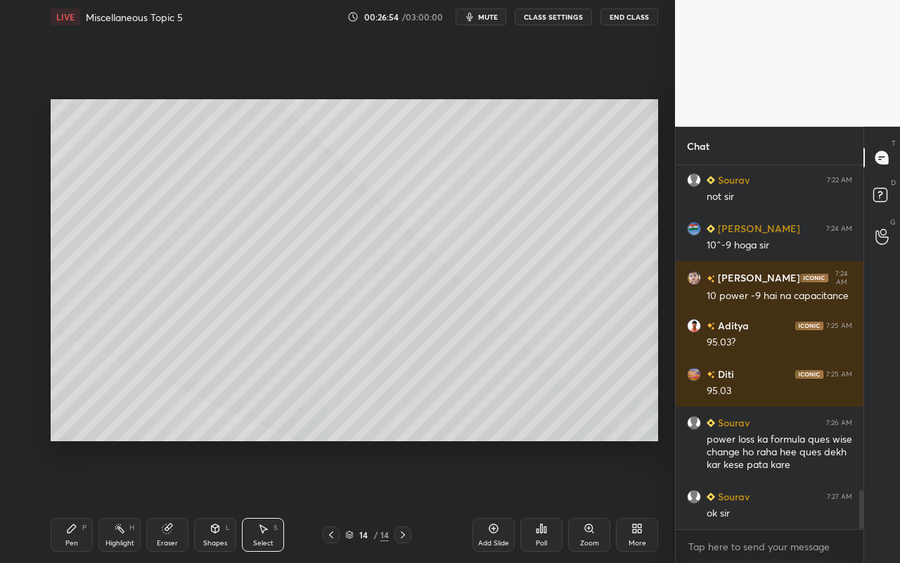
drag, startPoint x: 218, startPoint y: 530, endPoint x: 224, endPoint y: 520, distance: 11.3
click at [220, 500] on icon at bounding box center [215, 528] width 11 height 11
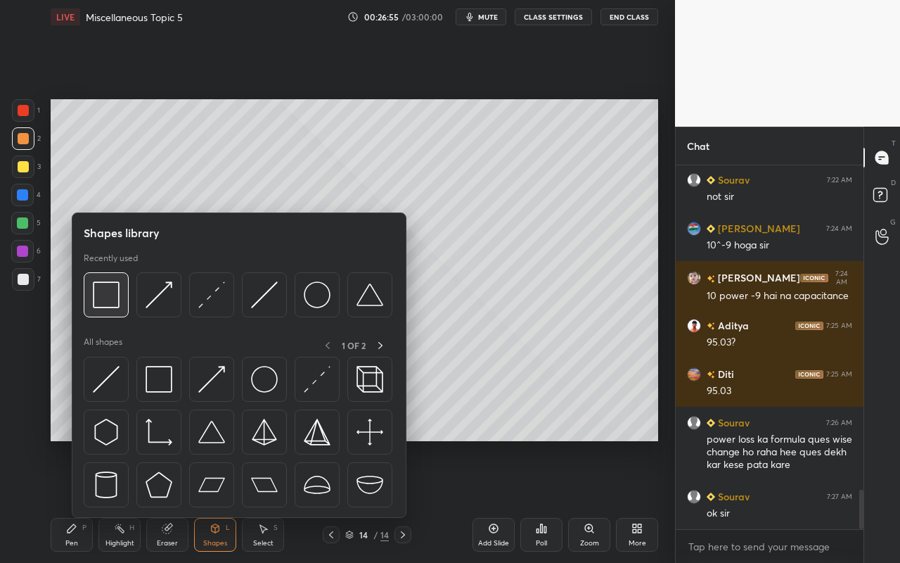
click at [115, 302] on img at bounding box center [106, 294] width 27 height 27
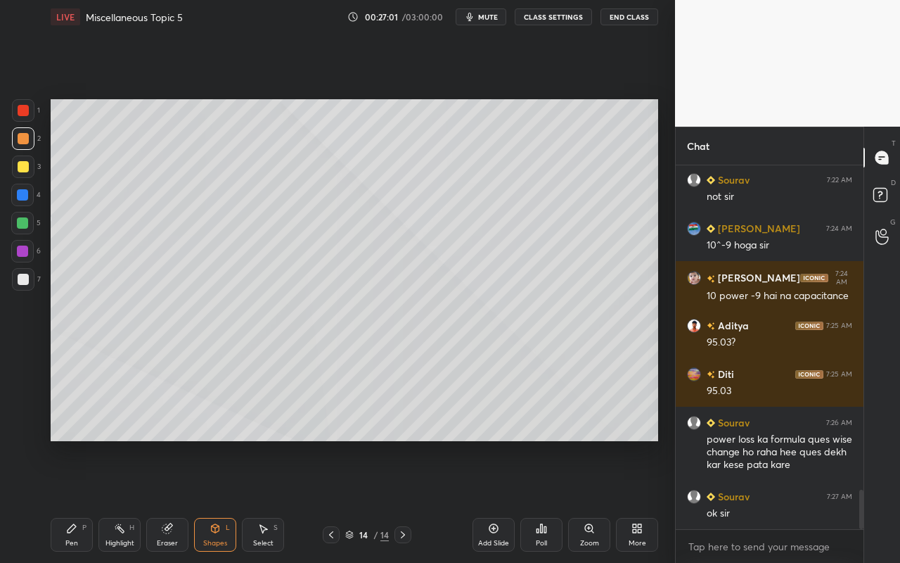
click at [24, 196] on div at bounding box center [22, 194] width 11 height 11
click at [212, 500] on icon at bounding box center [215, 528] width 11 height 11
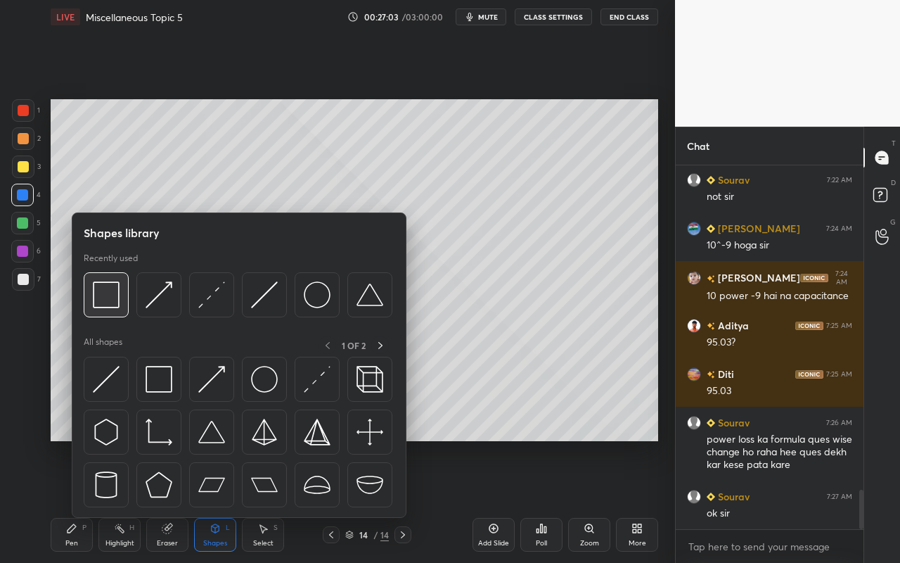
click at [120, 289] on div at bounding box center [106, 294] width 45 height 45
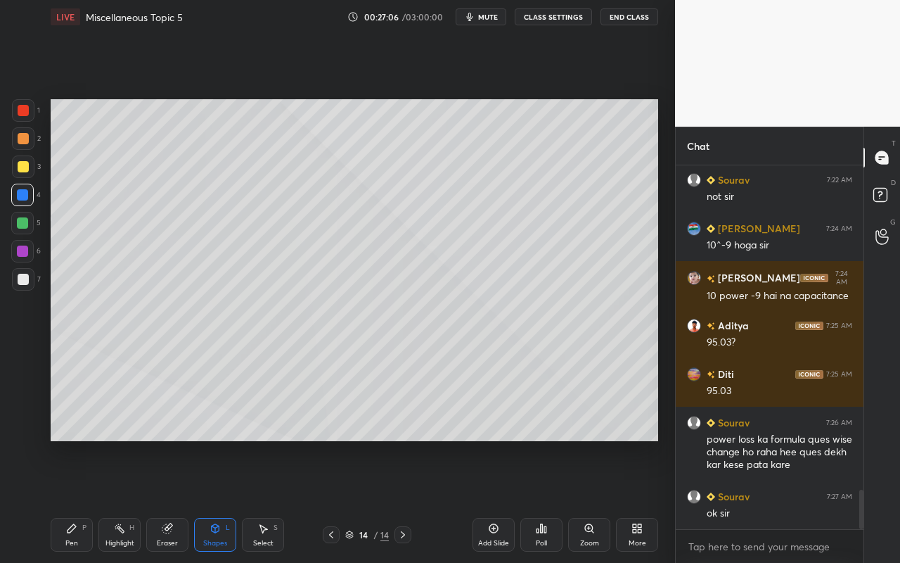
click at [72, 500] on div "Pen" at bounding box center [71, 542] width 13 height 7
click at [18, 167] on div at bounding box center [23, 166] width 11 height 11
click at [66, 500] on icon at bounding box center [71, 528] width 11 height 11
click at [16, 285] on div at bounding box center [23, 279] width 23 height 23
click at [64, 500] on div "Pen P" at bounding box center [72, 535] width 42 height 34
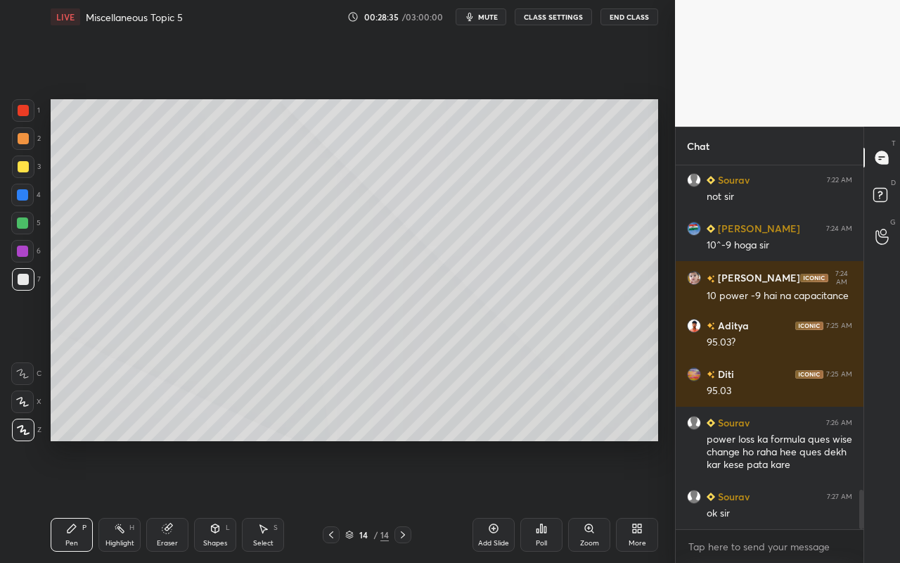
scroll to position [3052, 0]
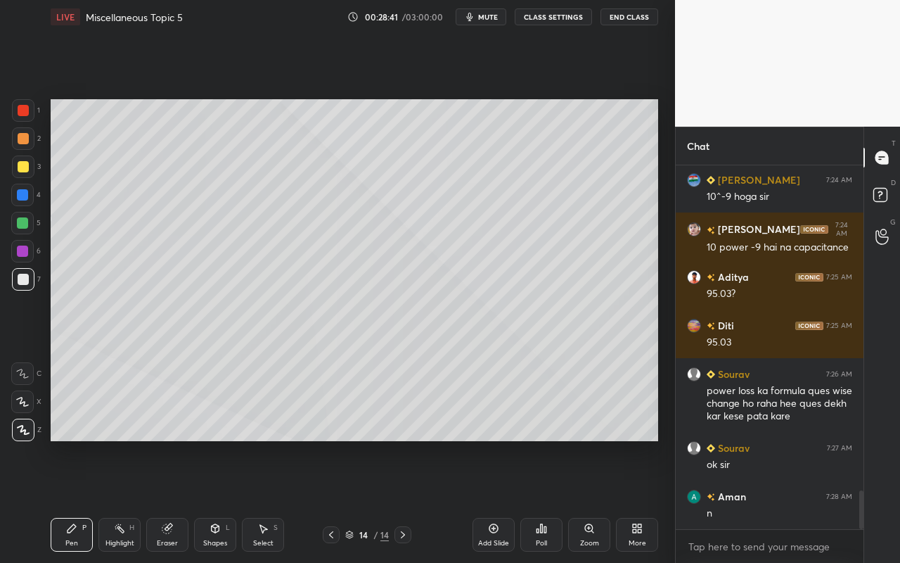
drag, startPoint x: 255, startPoint y: 526, endPoint x: 274, endPoint y: 447, distance: 81.2
click at [255, 500] on div "Select S" at bounding box center [263, 535] width 42 height 34
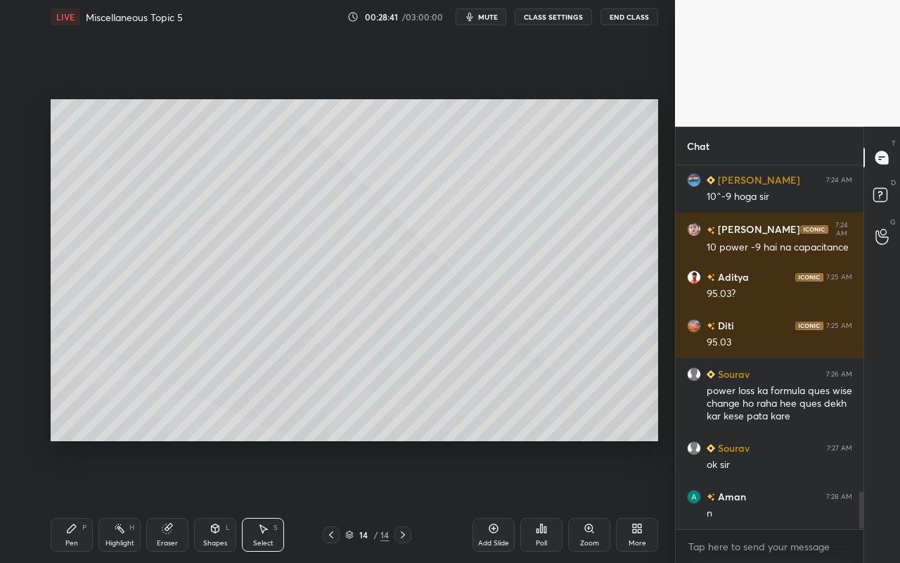
scroll to position [3100, 0]
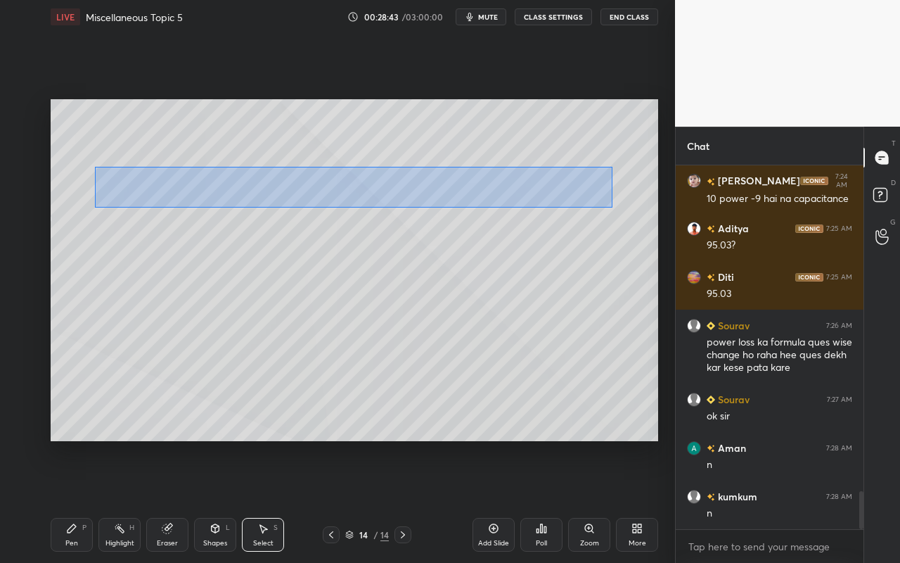
drag, startPoint x: 96, startPoint y: 168, endPoint x: 592, endPoint y: 212, distance: 497.8
click at [611, 208] on div "0 ° Undo Copy Duplicate Duplicate to new slide Delete" at bounding box center [355, 270] width 608 height 342
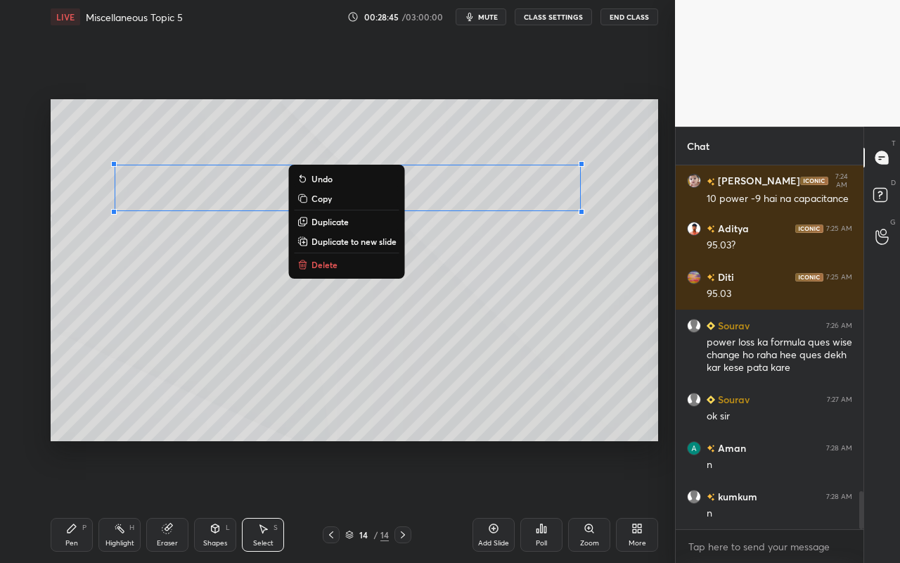
click at [350, 239] on p "Duplicate to new slide" at bounding box center [354, 241] width 85 height 11
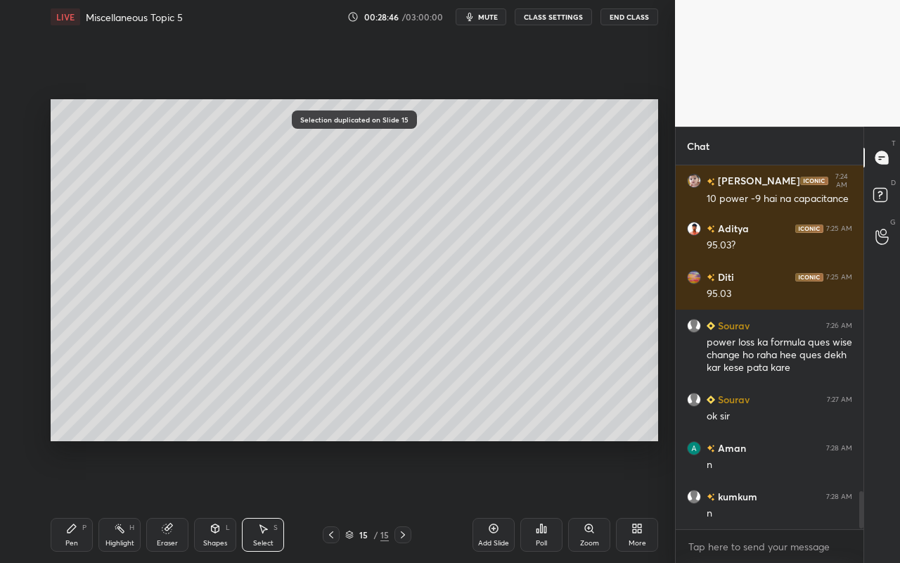
scroll to position [3149, 0]
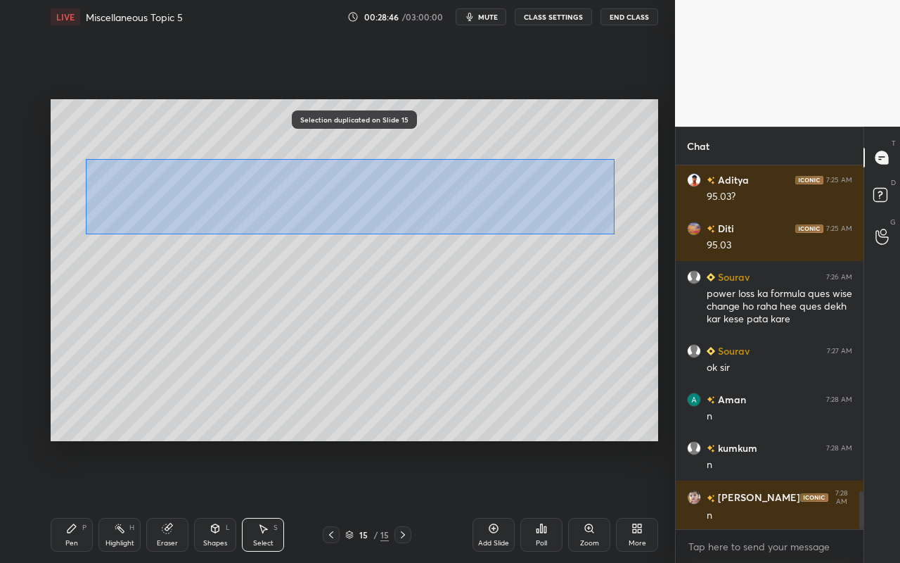
drag, startPoint x: 87, startPoint y: 163, endPoint x: 609, endPoint y: 227, distance: 525.8
click at [613, 229] on div "0 ° Undo Copy Duplicate Duplicate to new slide Delete" at bounding box center [355, 270] width 608 height 342
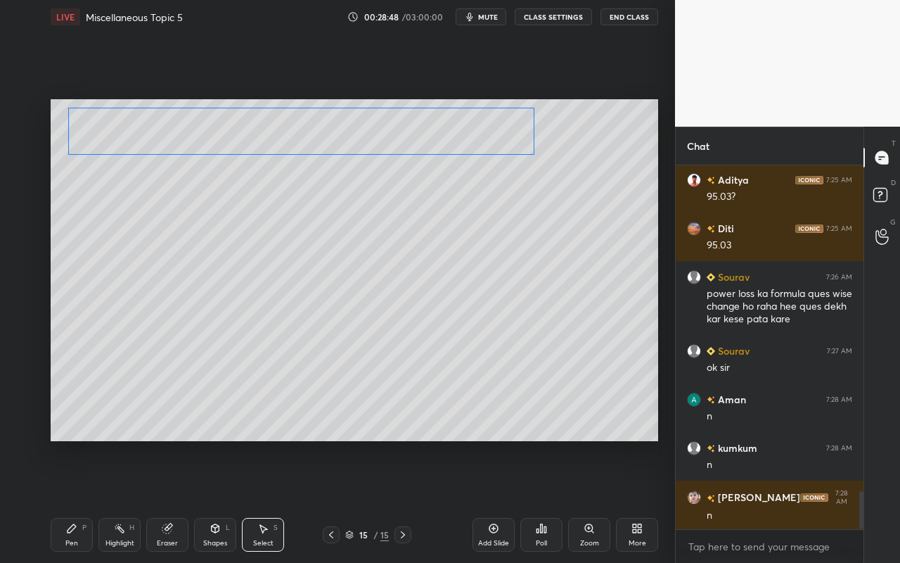
drag, startPoint x: 463, startPoint y: 185, endPoint x: 423, endPoint y: 153, distance: 51.0
click at [424, 131] on div "0 ° Undo Copy Duplicate Duplicate to new slide Delete" at bounding box center [355, 270] width 608 height 342
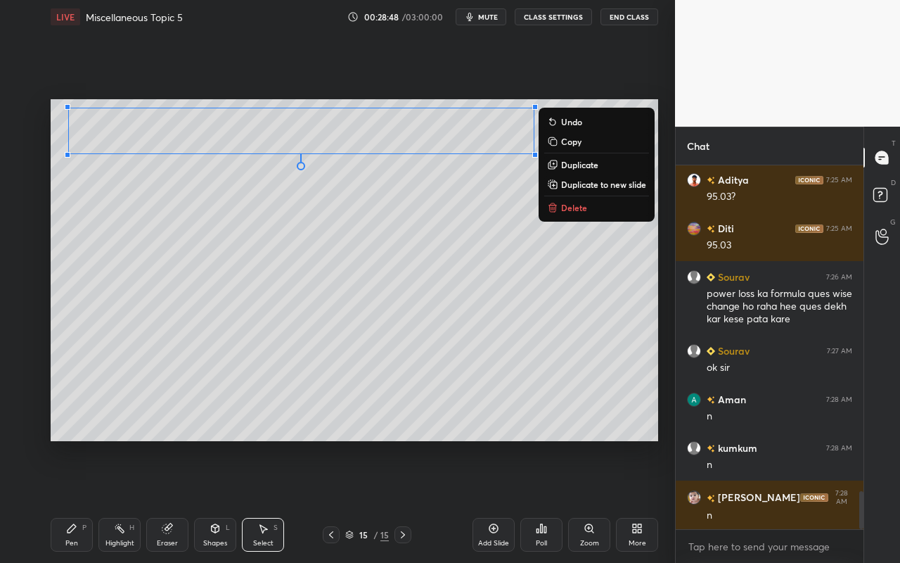
click at [264, 378] on div "0 ° Undo Copy Duplicate Duplicate to new slide Delete" at bounding box center [355, 270] width 608 height 342
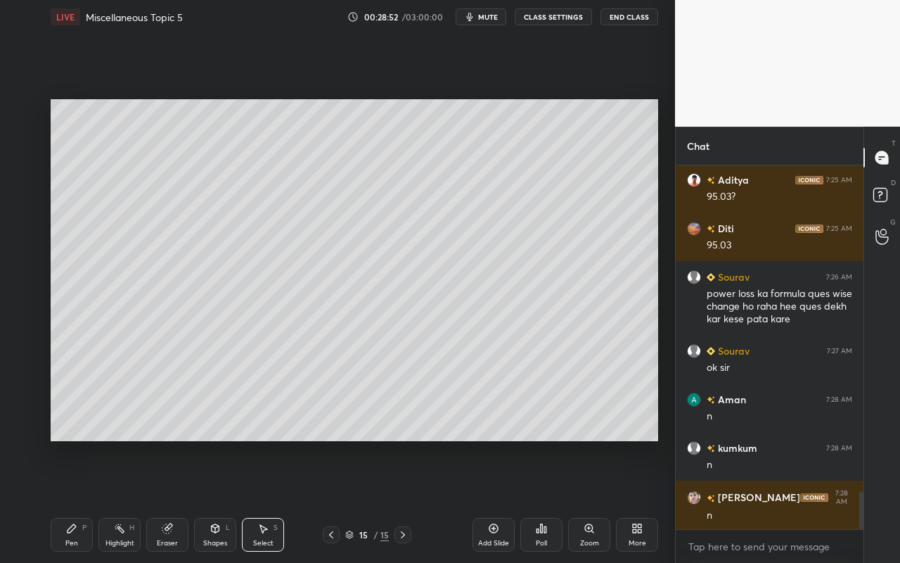
click at [215, 500] on icon at bounding box center [215, 528] width 11 height 11
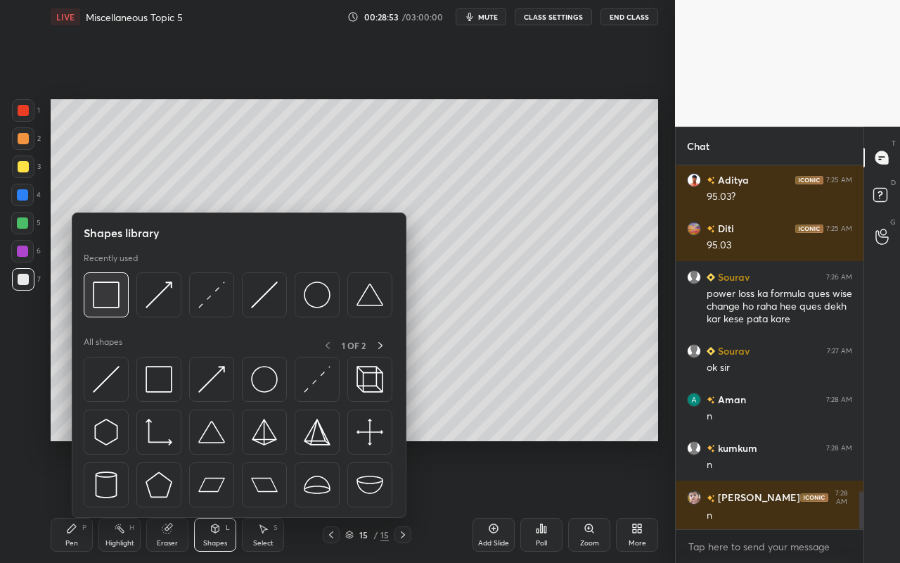
click at [101, 304] on img at bounding box center [106, 294] width 27 height 27
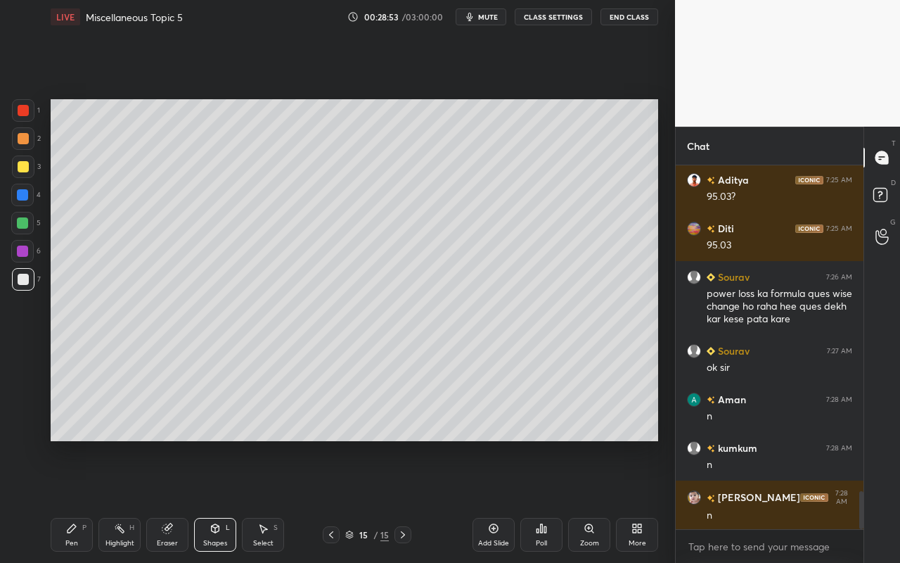
click at [23, 199] on div at bounding box center [22, 194] width 11 height 11
click at [74, 500] on div "Pen P" at bounding box center [72, 535] width 42 height 34
click at [25, 275] on div at bounding box center [23, 279] width 11 height 11
drag, startPoint x: 19, startPoint y: 170, endPoint x: 50, endPoint y: 171, distance: 31.0
click at [19, 170] on div at bounding box center [23, 166] width 11 height 11
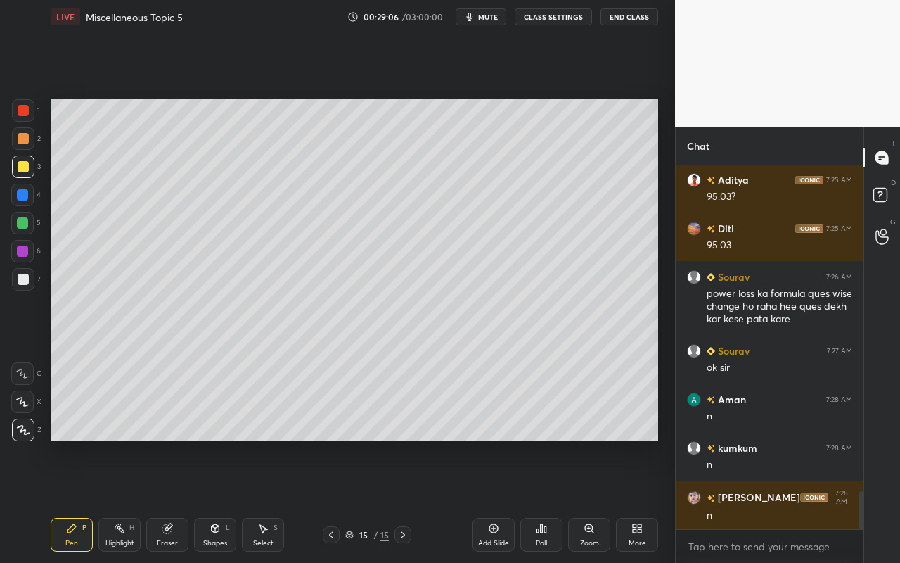
click at [225, 500] on div "Shapes" at bounding box center [215, 542] width 24 height 7
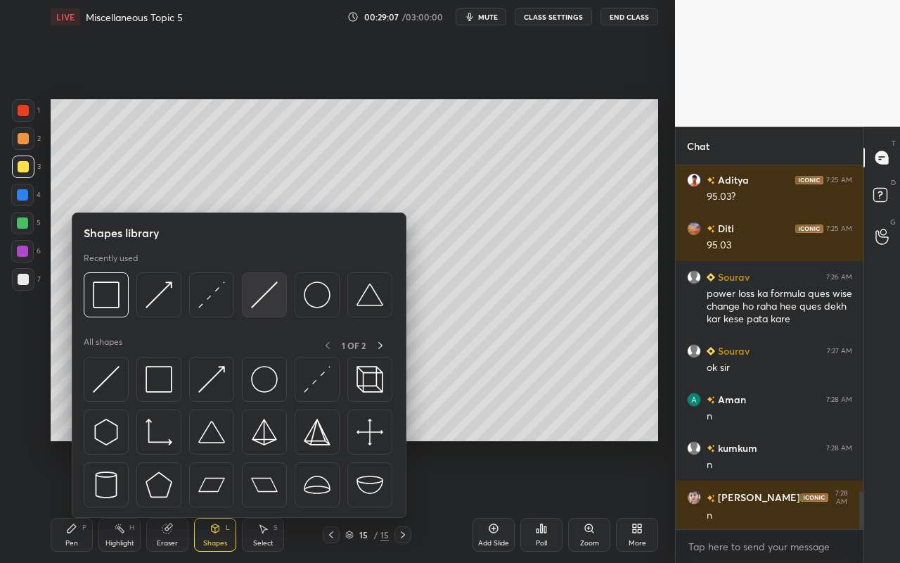
click at [274, 293] on img at bounding box center [264, 294] width 27 height 27
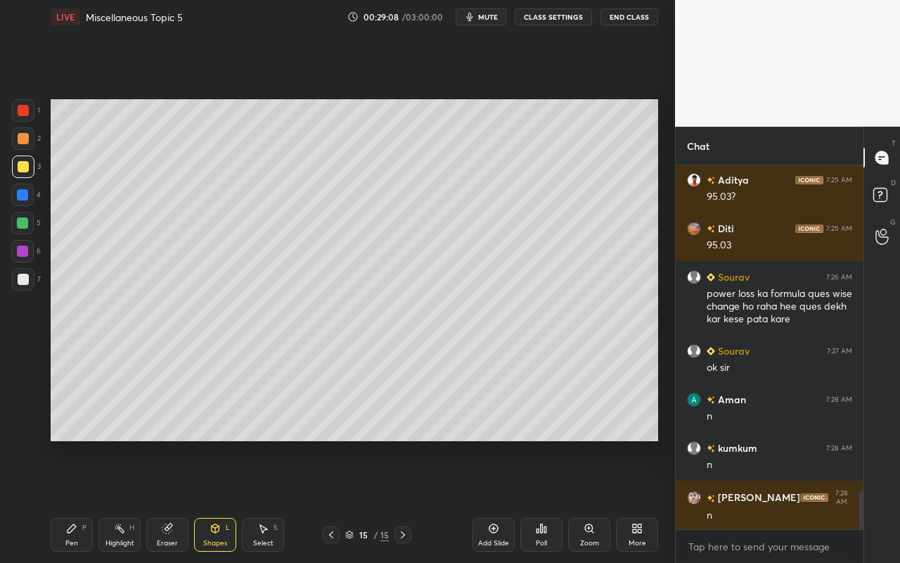
click at [20, 108] on div at bounding box center [23, 110] width 11 height 11
click at [23, 196] on div at bounding box center [22, 194] width 11 height 11
drag, startPoint x: 27, startPoint y: 166, endPoint x: 49, endPoint y: 169, distance: 22.0
click at [28, 169] on div at bounding box center [23, 166] width 23 height 23
drag, startPoint x: 266, startPoint y: 533, endPoint x: 302, endPoint y: 484, distance: 61.3
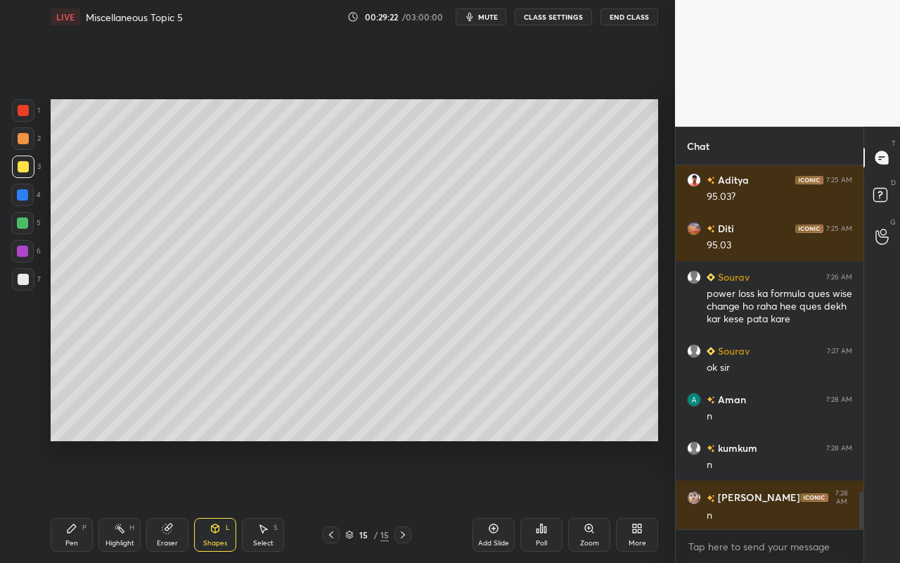
click at [266, 500] on icon at bounding box center [262, 528] width 11 height 11
drag, startPoint x: 511, startPoint y: 229, endPoint x: 532, endPoint y: 276, distance: 51.6
click at [551, 283] on div "0 ° Undo Copy Duplicate Duplicate to new slide Delete" at bounding box center [355, 270] width 608 height 342
drag, startPoint x: 518, startPoint y: 241, endPoint x: 520, endPoint y: 254, distance: 12.7
click at [520, 254] on div "0 ° Undo Copy Duplicate Duplicate to new slide Delete" at bounding box center [355, 270] width 608 height 342
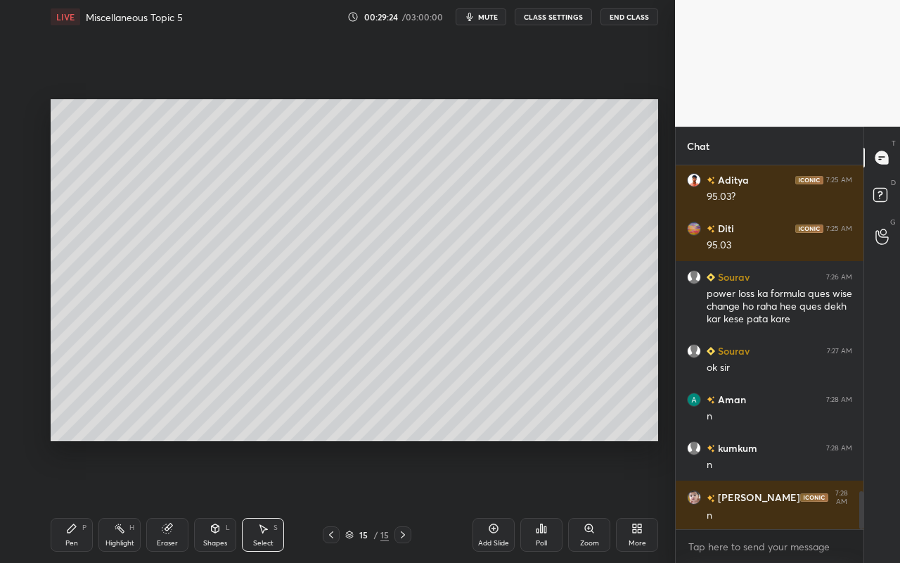
click at [530, 257] on div "0 ° Undo Copy Duplicate Duplicate to new slide Delete" at bounding box center [355, 270] width 608 height 342
drag, startPoint x: 519, startPoint y: 245, endPoint x: 520, endPoint y: 253, distance: 7.8
click at [520, 255] on div "0 ° Undo Copy Duplicate Duplicate to new slide Delete" at bounding box center [355, 270] width 608 height 342
drag, startPoint x: 514, startPoint y: 238, endPoint x: 535, endPoint y: 262, distance: 30.9
click at [535, 262] on div "0 ° Undo Copy Duplicate Duplicate to new slide Delete" at bounding box center [355, 270] width 608 height 342
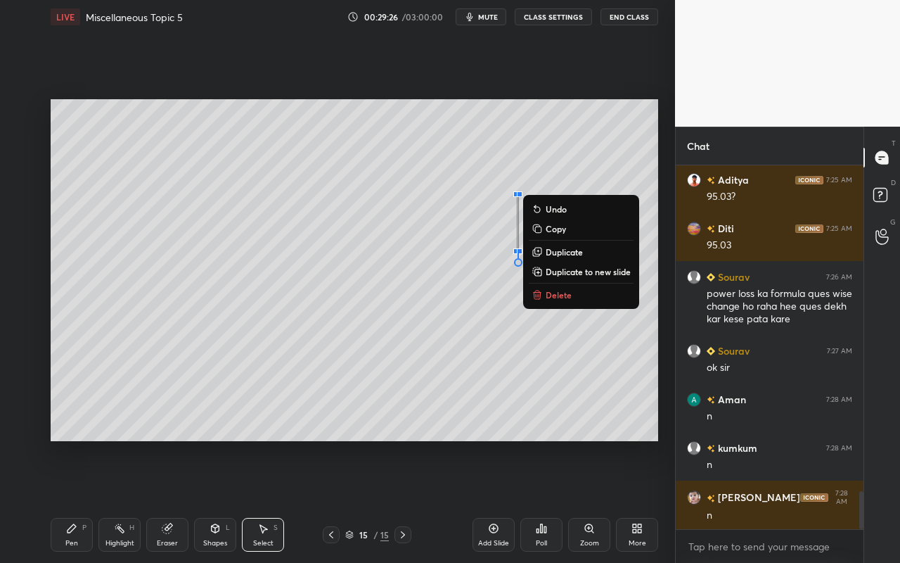
click at [468, 324] on div "0 ° Undo Copy Duplicate Duplicate to new slide Delete" at bounding box center [355, 270] width 608 height 342
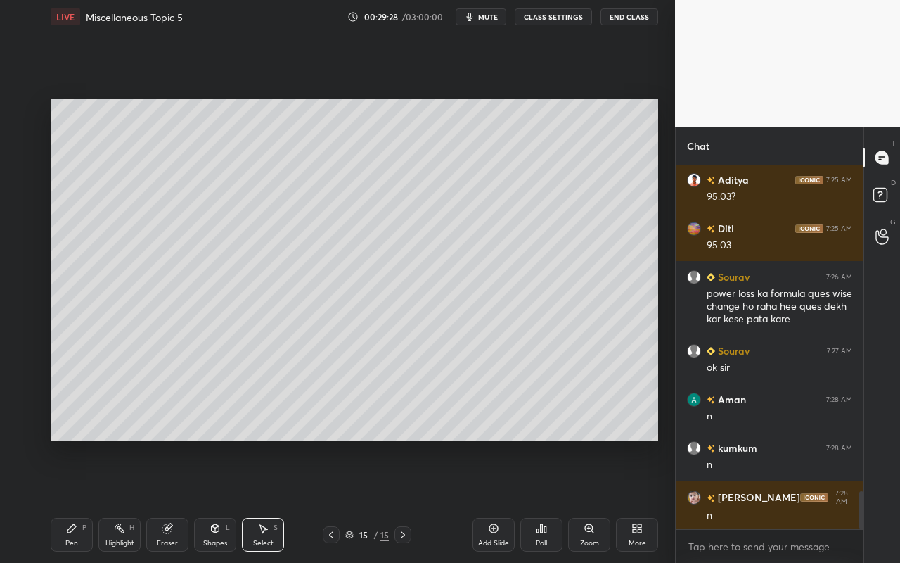
click at [220, 500] on div "Shapes L" at bounding box center [215, 535] width 42 height 34
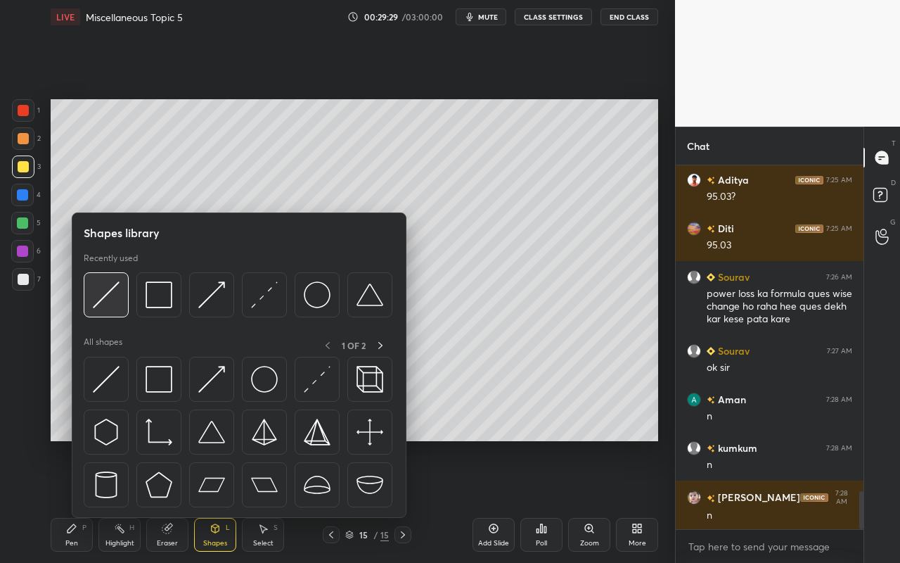
click at [110, 300] on img at bounding box center [106, 294] width 27 height 27
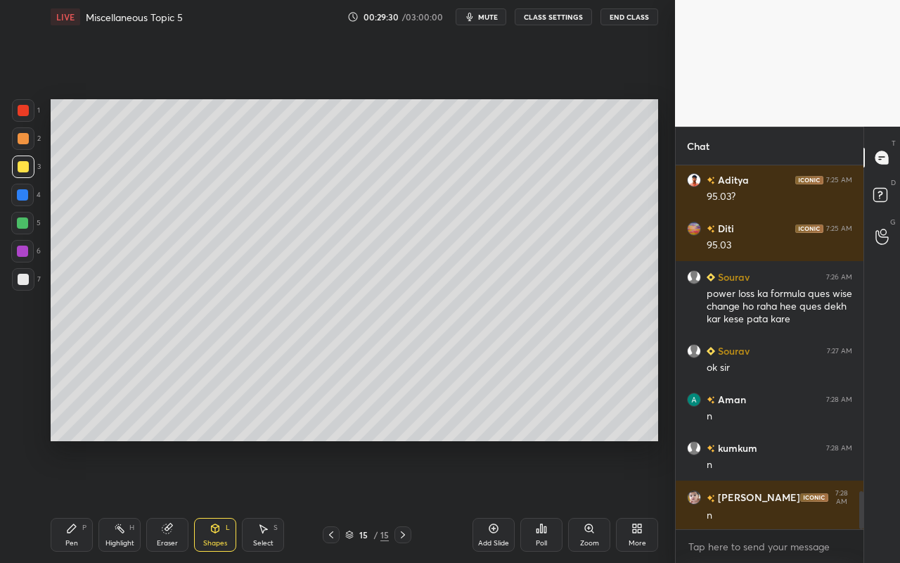
drag, startPoint x: 22, startPoint y: 283, endPoint x: 45, endPoint y: 260, distance: 33.3
click at [22, 283] on div at bounding box center [23, 279] width 11 height 11
click at [260, 500] on icon at bounding box center [264, 529] width 8 height 8
drag, startPoint x: 509, startPoint y: 194, endPoint x: 535, endPoint y: 217, distance: 34.9
click at [537, 207] on div "0 ° Undo Copy Duplicate Duplicate to new slide Delete" at bounding box center [355, 270] width 608 height 342
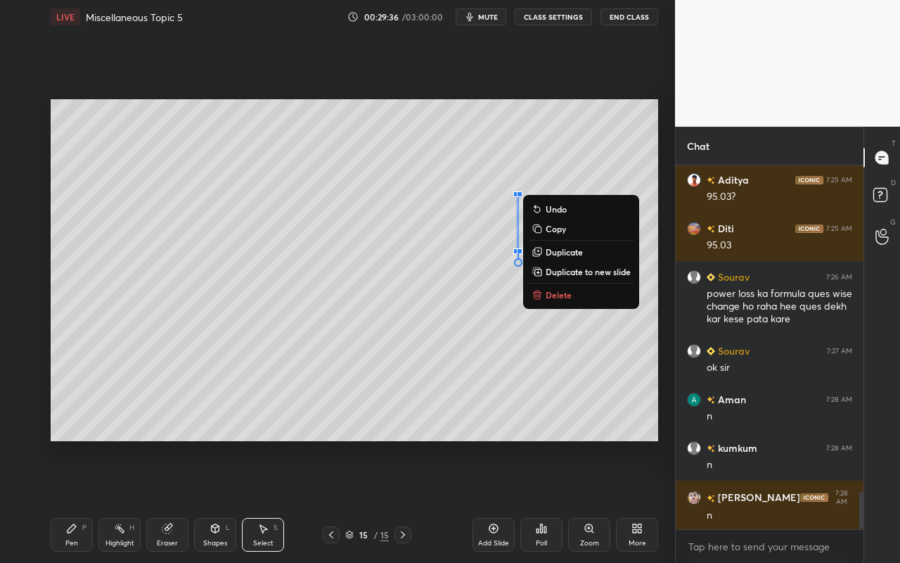
click at [549, 296] on p "Delete" at bounding box center [559, 294] width 26 height 11
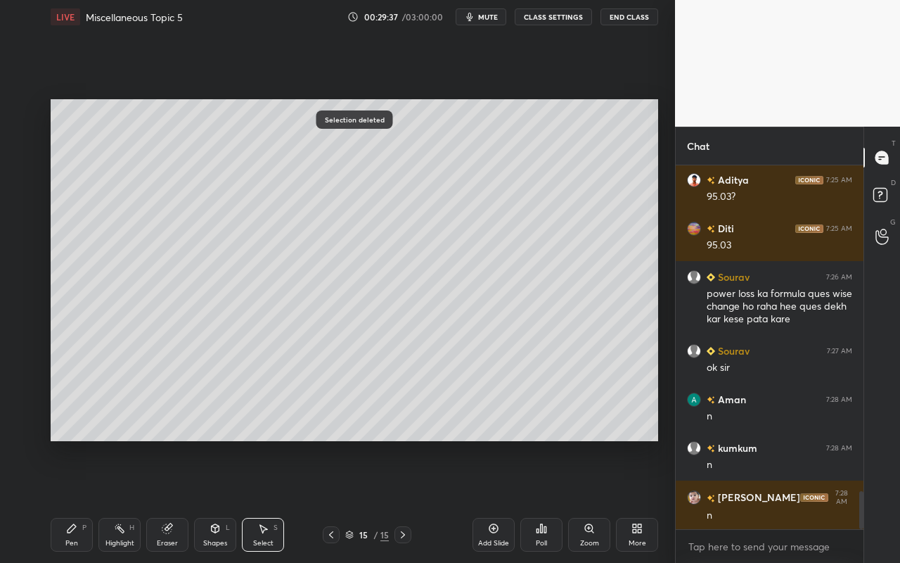
click at [219, 500] on div "Shapes L" at bounding box center [215, 535] width 42 height 34
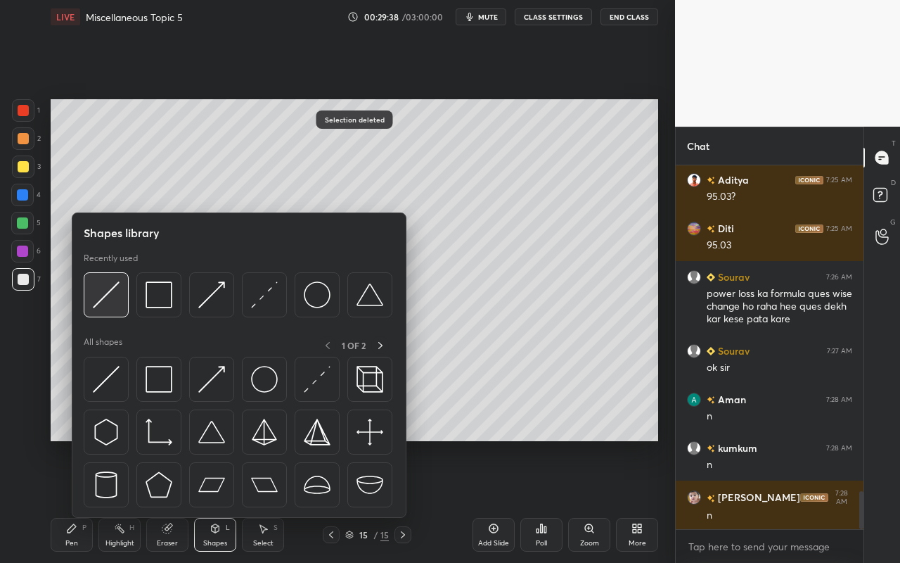
click at [113, 300] on img at bounding box center [106, 294] width 27 height 27
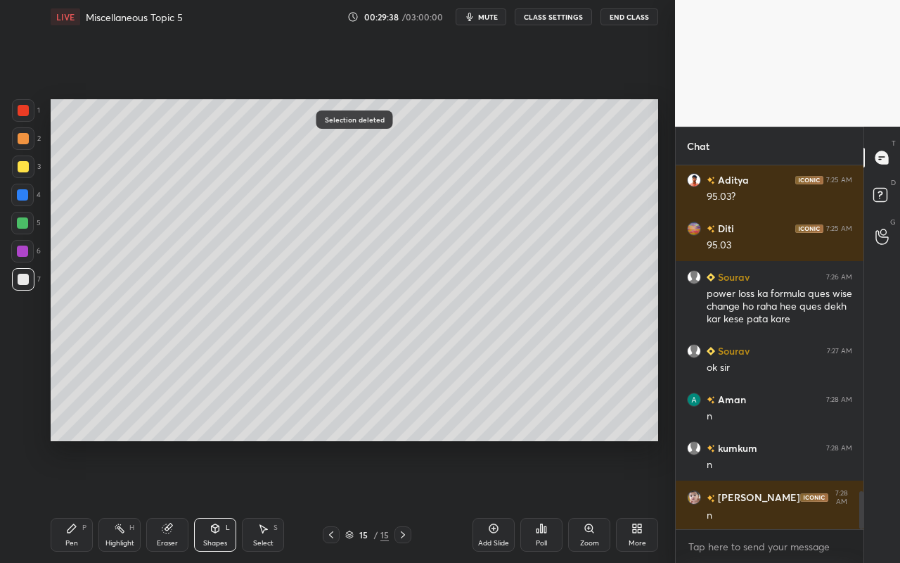
drag, startPoint x: 29, startPoint y: 158, endPoint x: 40, endPoint y: 158, distance: 11.3
click at [28, 161] on div at bounding box center [23, 166] width 23 height 23
click at [207, 500] on div "Shapes" at bounding box center [215, 542] width 24 height 7
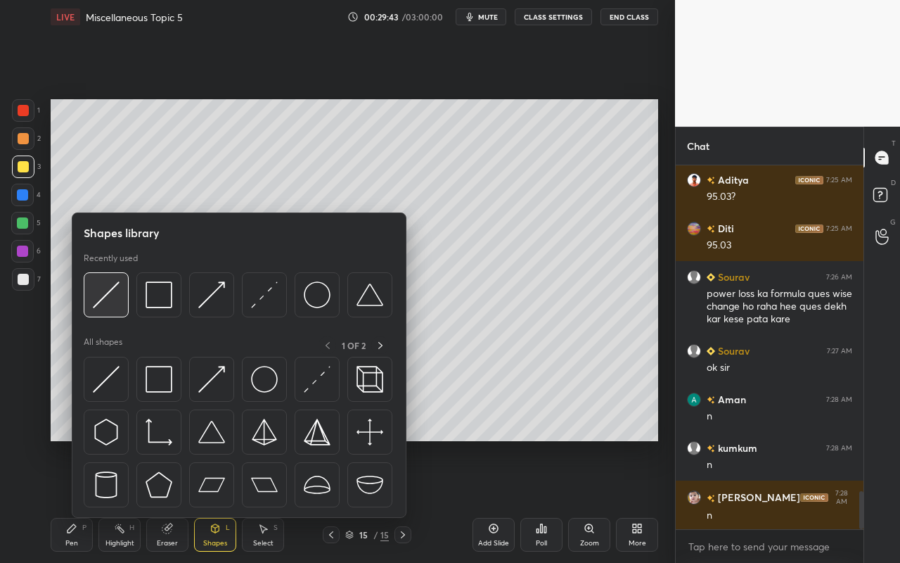
click at [124, 298] on div at bounding box center [106, 294] width 45 height 45
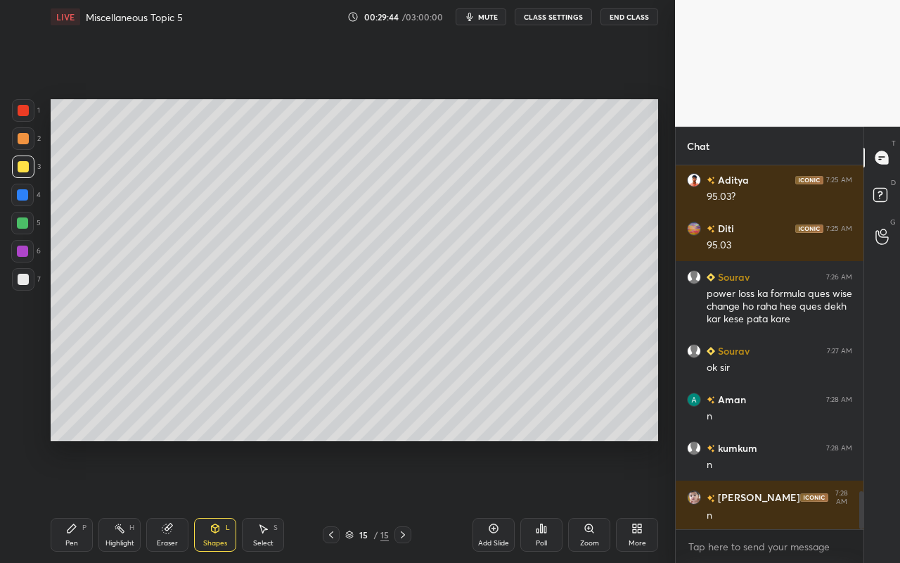
click at [17, 286] on div at bounding box center [23, 279] width 23 height 23
drag, startPoint x: 72, startPoint y: 530, endPoint x: 73, endPoint y: 521, distance: 8.6
click at [72, 500] on icon at bounding box center [72, 528] width 8 height 8
drag, startPoint x: 22, startPoint y: 286, endPoint x: 26, endPoint y: 277, distance: 9.4
click at [22, 286] on div at bounding box center [23, 279] width 23 height 23
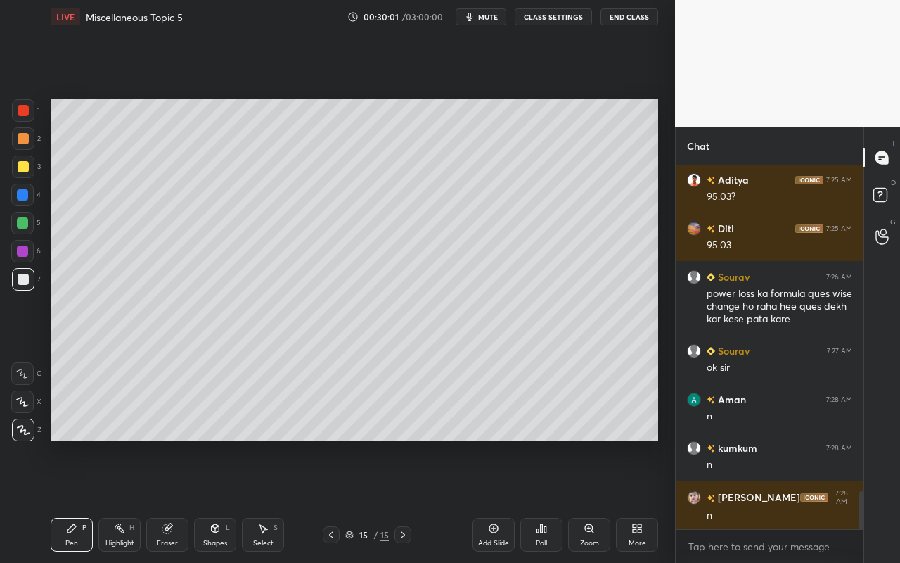
drag, startPoint x: 222, startPoint y: 541, endPoint x: 225, endPoint y: 518, distance: 23.5
click at [222, 500] on div "Shapes" at bounding box center [215, 542] width 24 height 7
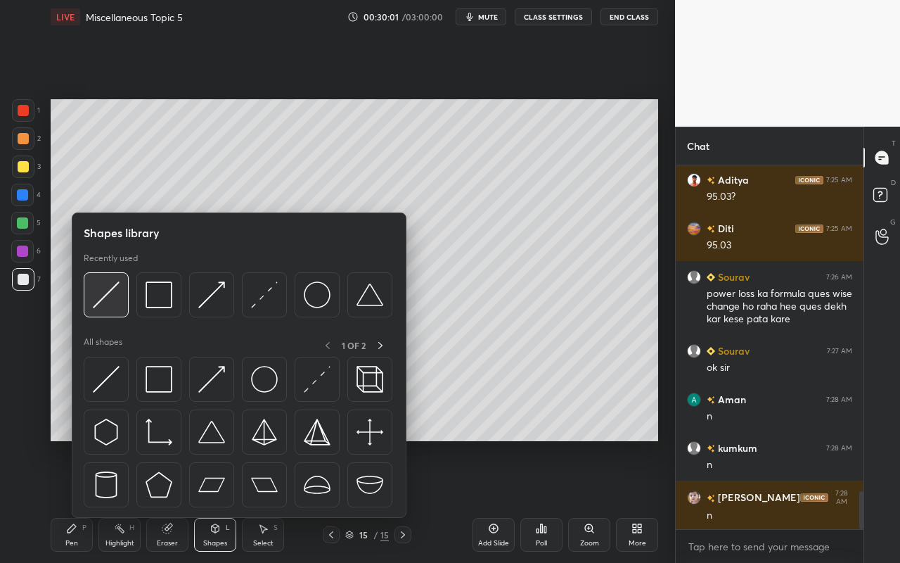
click at [110, 301] on img at bounding box center [106, 294] width 27 height 27
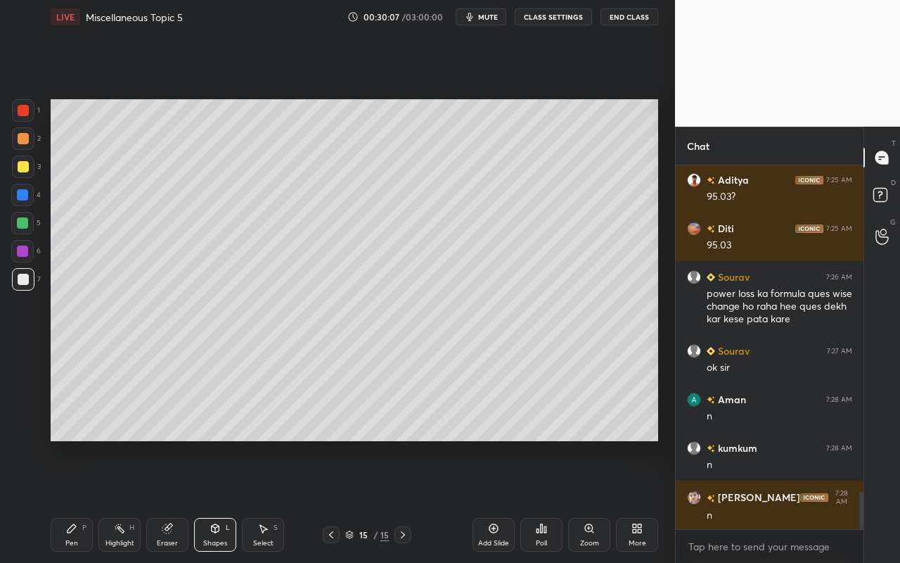
click at [127, 500] on div "Highlight" at bounding box center [119, 542] width 29 height 7
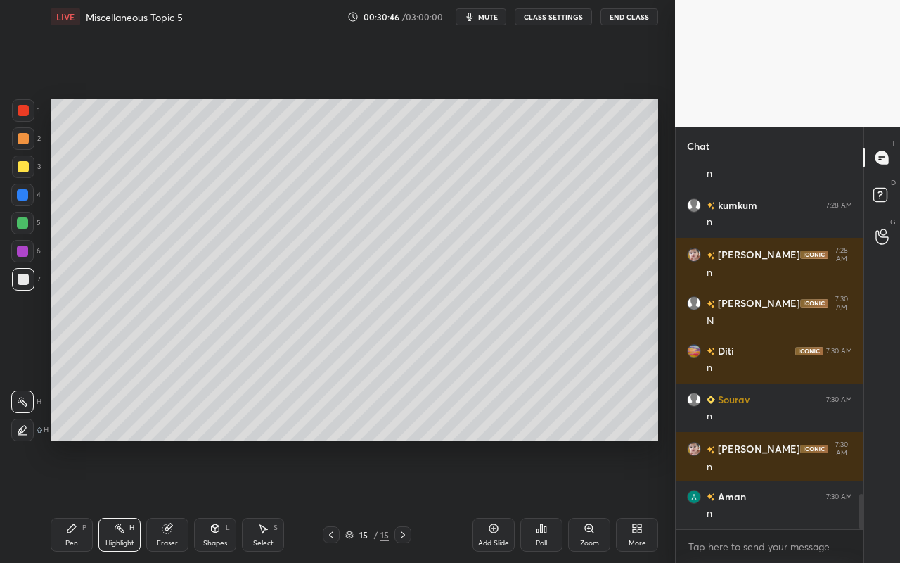
scroll to position [3440, 0]
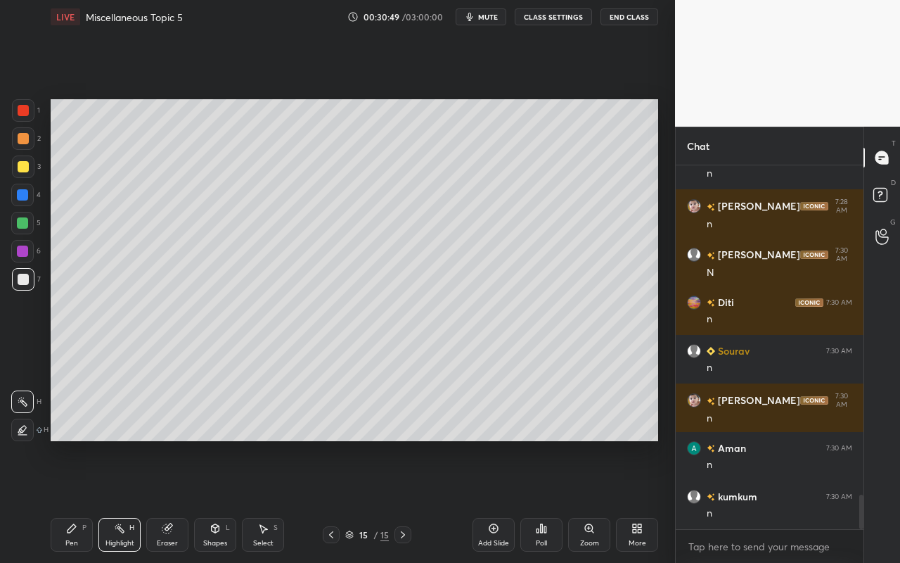
click at [501, 500] on div "Add Slide" at bounding box center [493, 542] width 31 height 7
drag, startPoint x: 75, startPoint y: 543, endPoint x: 132, endPoint y: 457, distance: 102.6
click at [76, 500] on div "Pen" at bounding box center [71, 542] width 13 height 7
drag, startPoint x: 115, startPoint y: 540, endPoint x: 140, endPoint y: 478, distance: 66.9
click at [115, 500] on div "Highlight" at bounding box center [119, 542] width 29 height 7
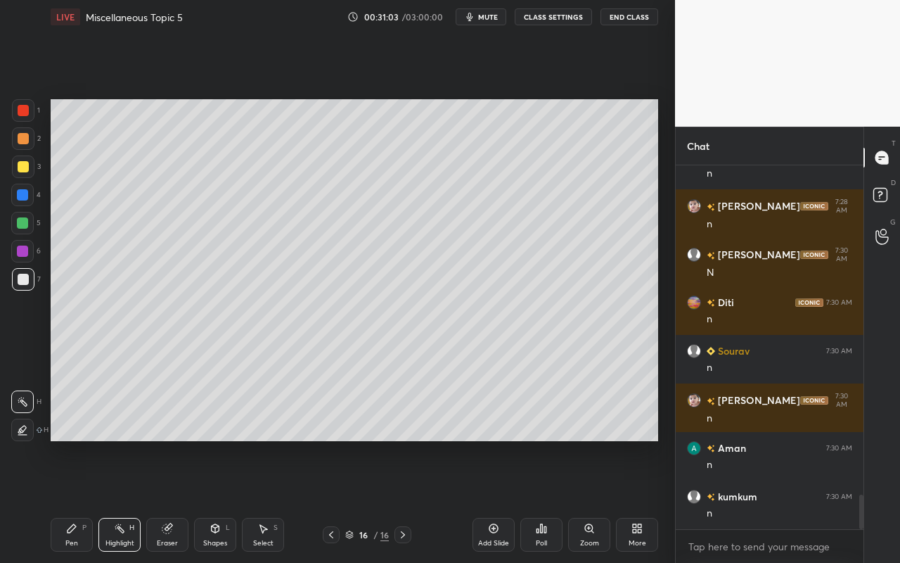
click at [72, 500] on div "Pen" at bounding box center [71, 542] width 13 height 7
click at [25, 172] on div at bounding box center [23, 166] width 23 height 23
drag, startPoint x: 222, startPoint y: 532, endPoint x: 230, endPoint y: 537, distance: 10.1
click at [222, 500] on div "Shapes L" at bounding box center [215, 535] width 42 height 34
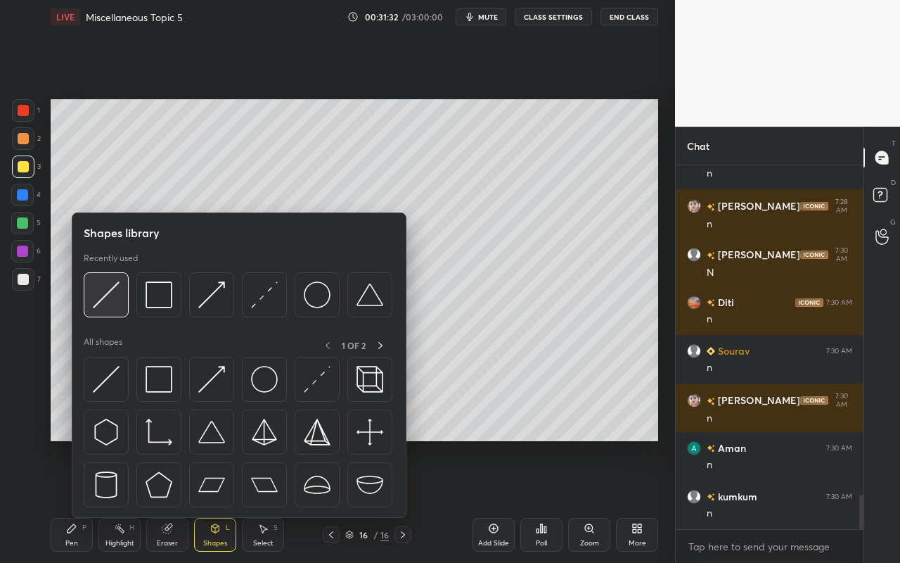
click at [117, 294] on img at bounding box center [106, 294] width 27 height 27
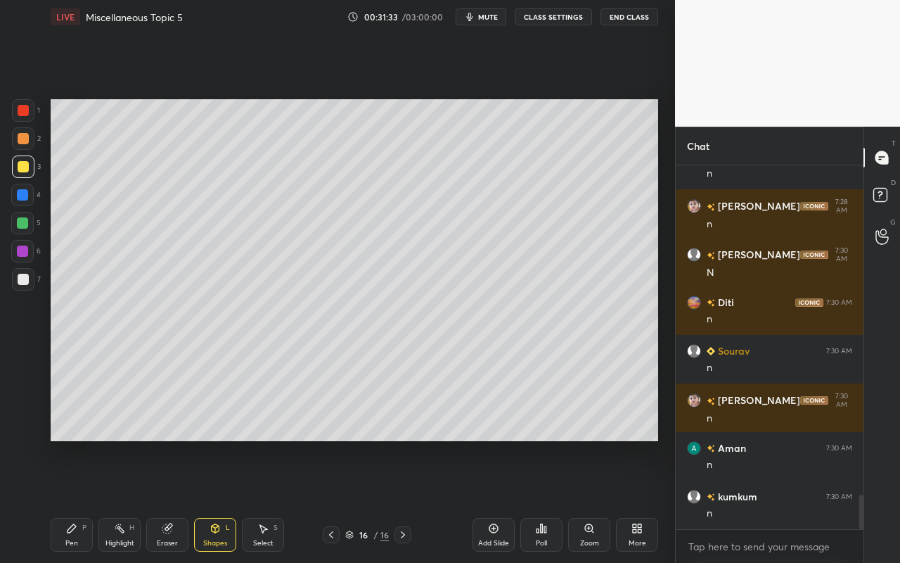
click at [30, 170] on div at bounding box center [23, 166] width 23 height 23
click at [218, 500] on div "Shapes L" at bounding box center [215, 535] width 42 height 34
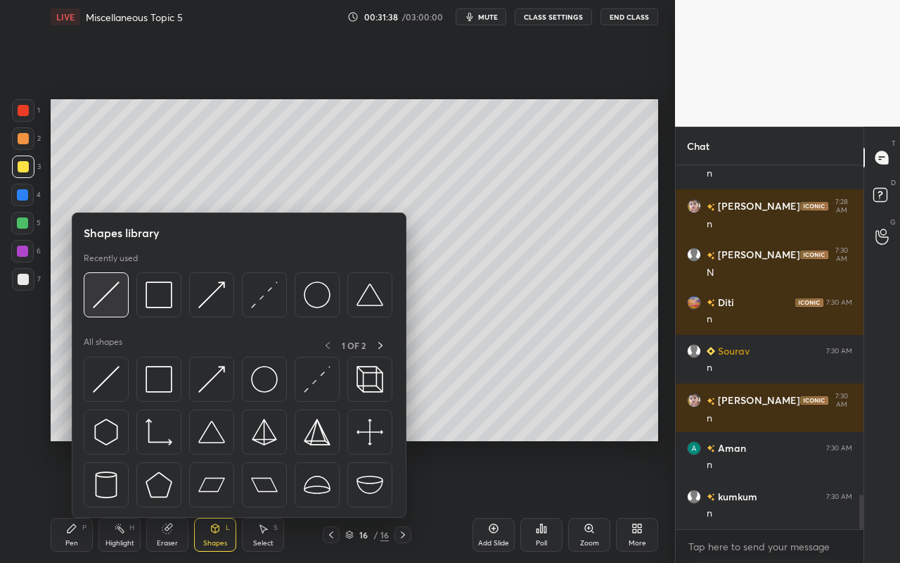
click at [117, 301] on img at bounding box center [106, 294] width 27 height 27
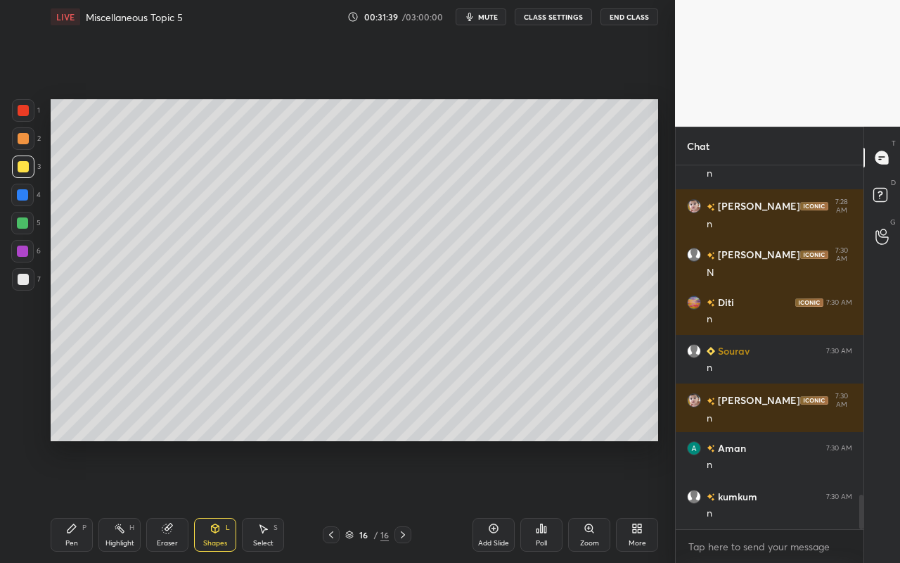
click at [23, 167] on div at bounding box center [23, 166] width 11 height 11
click at [225, 500] on div "Shapes L" at bounding box center [215, 535] width 42 height 34
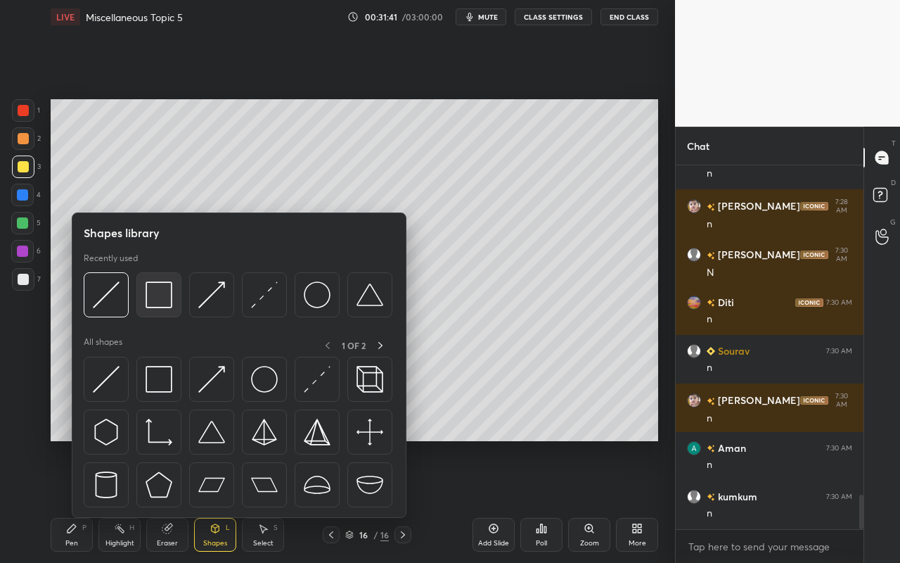
click at [165, 300] on img at bounding box center [159, 294] width 27 height 27
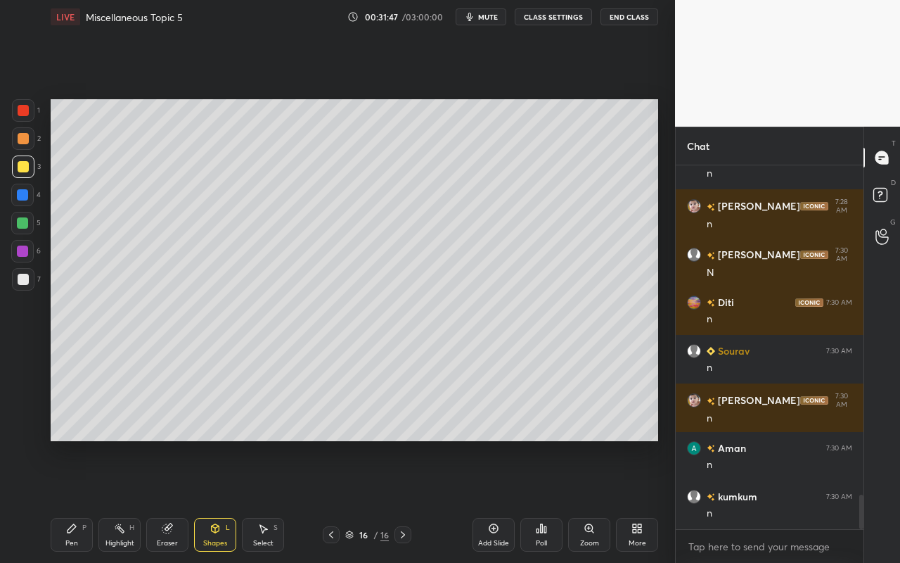
click at [211, 500] on div "Shapes" at bounding box center [215, 542] width 24 height 7
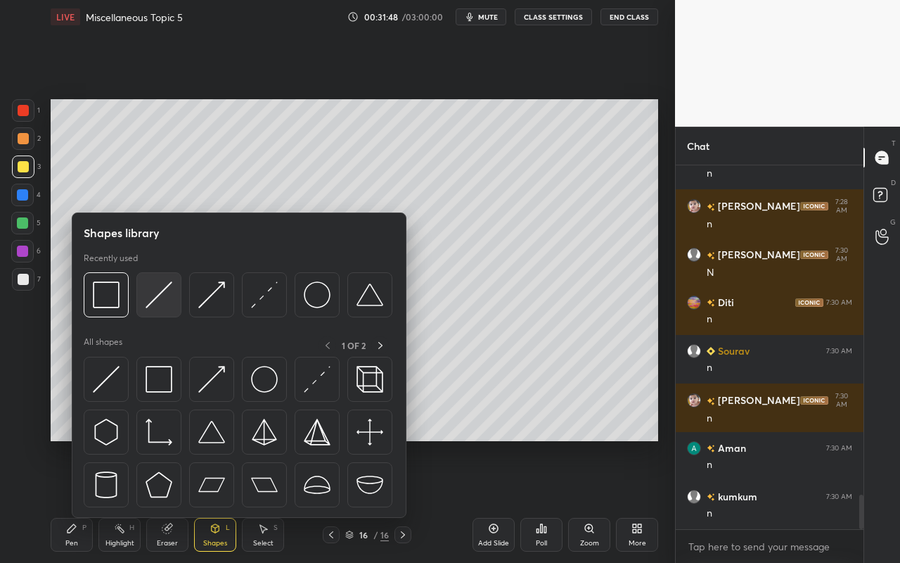
click at [154, 306] on img at bounding box center [159, 294] width 27 height 27
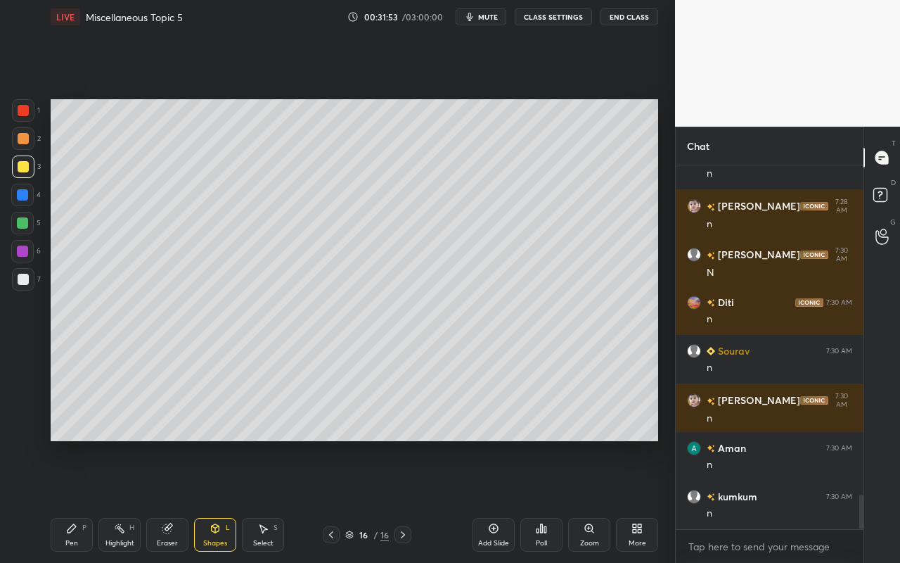
click at [167, 500] on div "Eraser" at bounding box center [167, 535] width 42 height 34
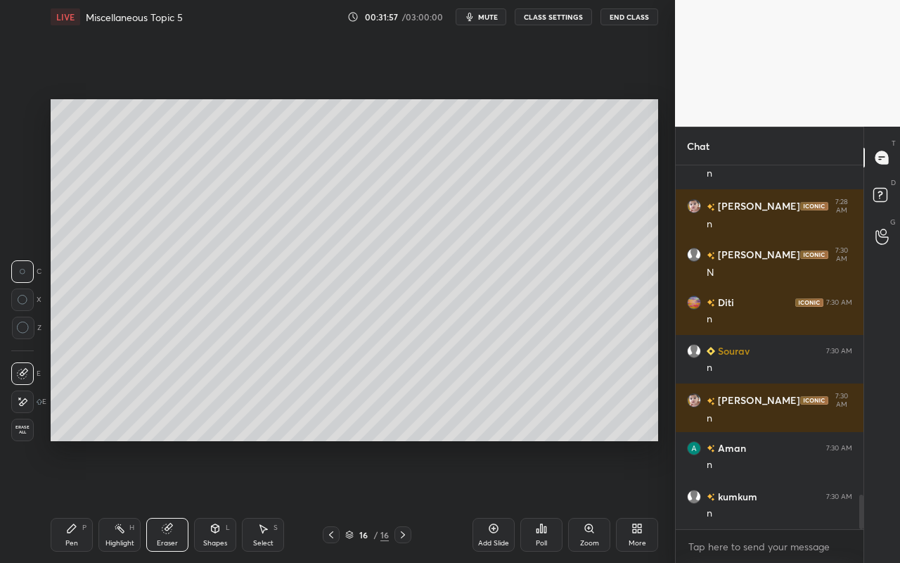
click at [207, 500] on div "Shapes L" at bounding box center [215, 535] width 42 height 34
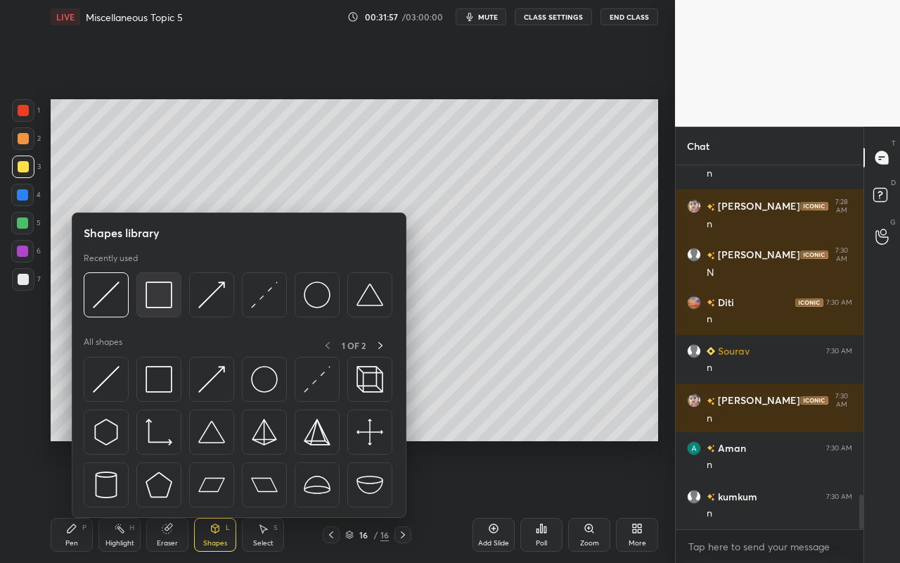
click at [168, 308] on div at bounding box center [158, 294] width 45 height 45
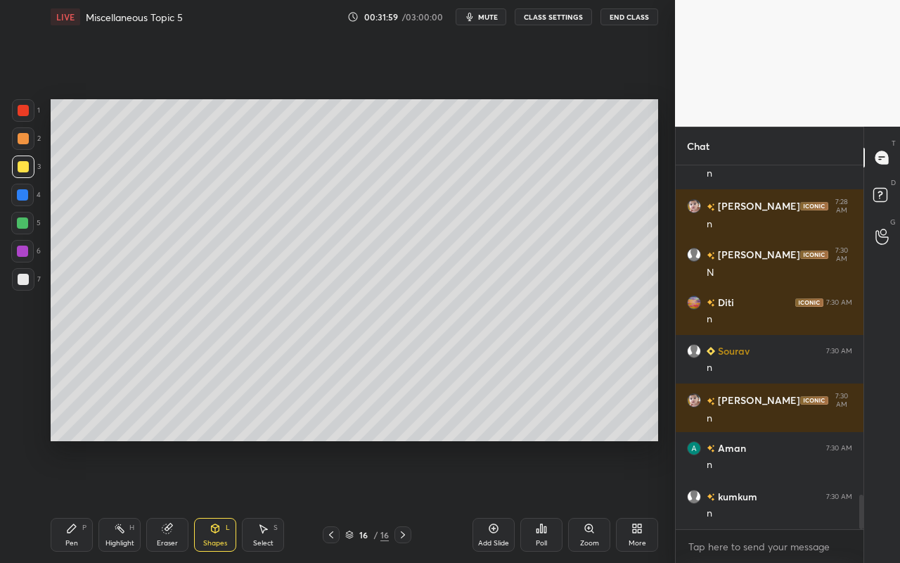
drag, startPoint x: 22, startPoint y: 228, endPoint x: 32, endPoint y: 222, distance: 12.0
click at [22, 229] on div at bounding box center [22, 223] width 23 height 23
click at [64, 500] on div "Pen P" at bounding box center [72, 535] width 42 height 34
click at [25, 170] on div at bounding box center [23, 166] width 11 height 11
click at [104, 500] on div "Highlight H" at bounding box center [119, 535] width 42 height 34
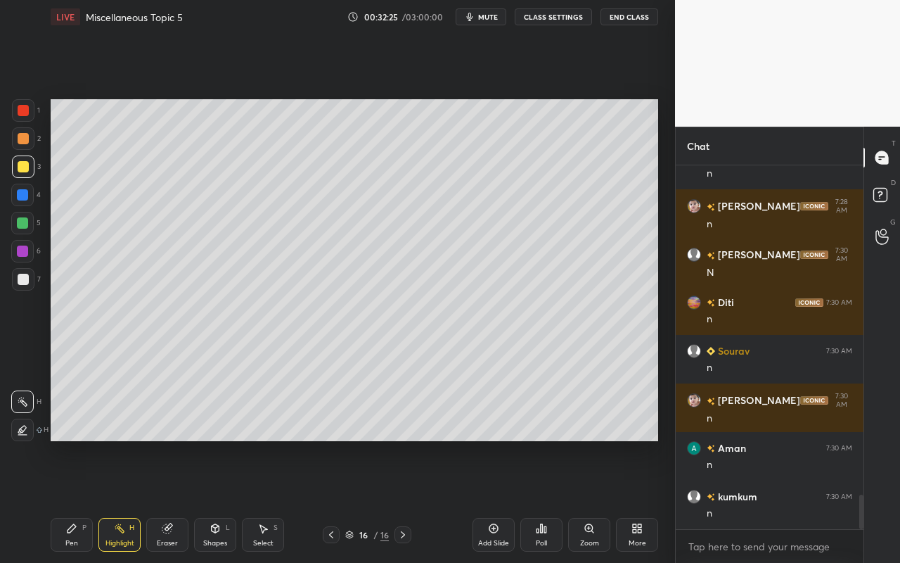
drag, startPoint x: 73, startPoint y: 530, endPoint x: 77, endPoint y: 524, distance: 7.2
click at [73, 500] on icon at bounding box center [71, 528] width 11 height 11
drag, startPoint x: 75, startPoint y: 538, endPoint x: 85, endPoint y: 520, distance: 21.1
click at [75, 500] on div "Pen" at bounding box center [71, 542] width 13 height 7
click at [26, 274] on div at bounding box center [23, 279] width 11 height 11
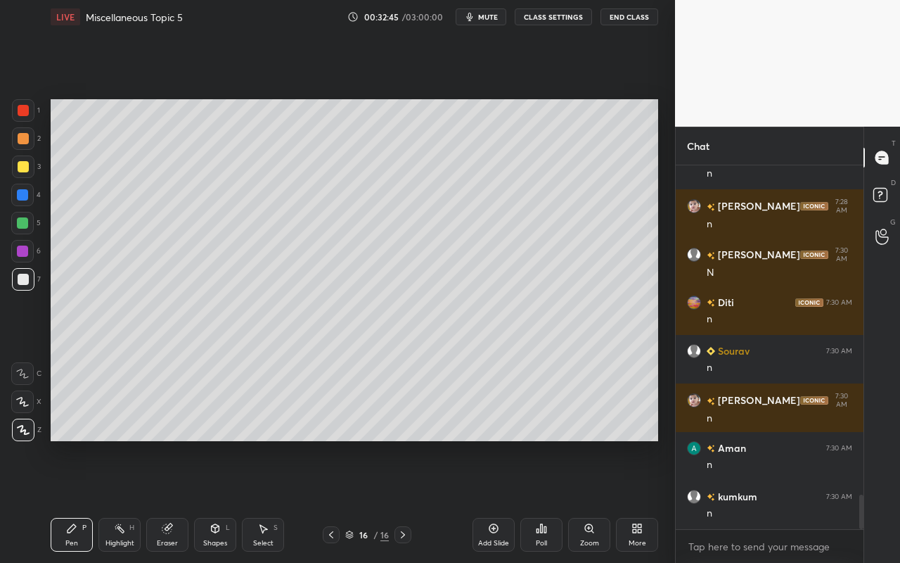
click at [126, 500] on div "Highlight H" at bounding box center [119, 535] width 42 height 34
click at [72, 500] on div "Pen" at bounding box center [71, 542] width 13 height 7
click at [105, 500] on div "Highlight" at bounding box center [119, 542] width 29 height 7
drag, startPoint x: 69, startPoint y: 537, endPoint x: 137, endPoint y: 497, distance: 79.1
click at [69, 500] on div "Pen P" at bounding box center [72, 535] width 42 height 34
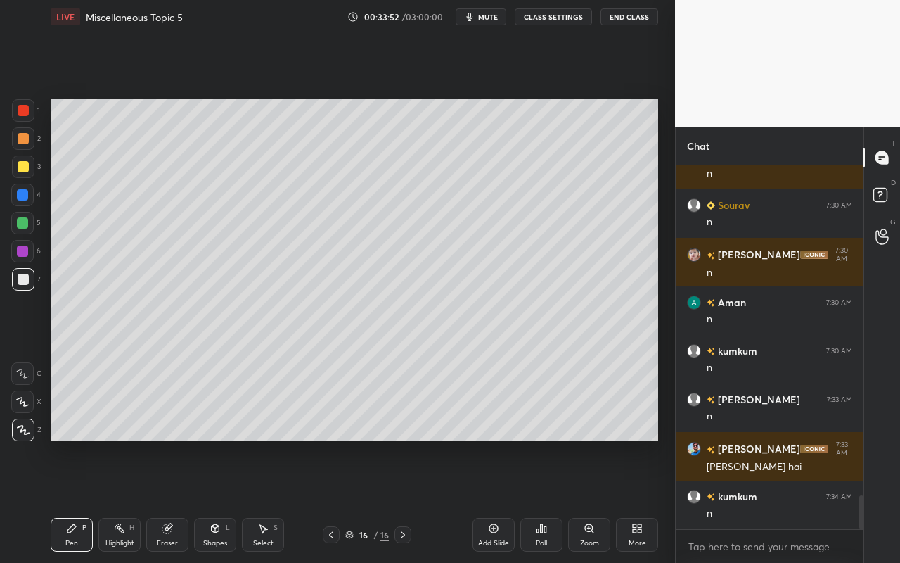
scroll to position [3634, 0]
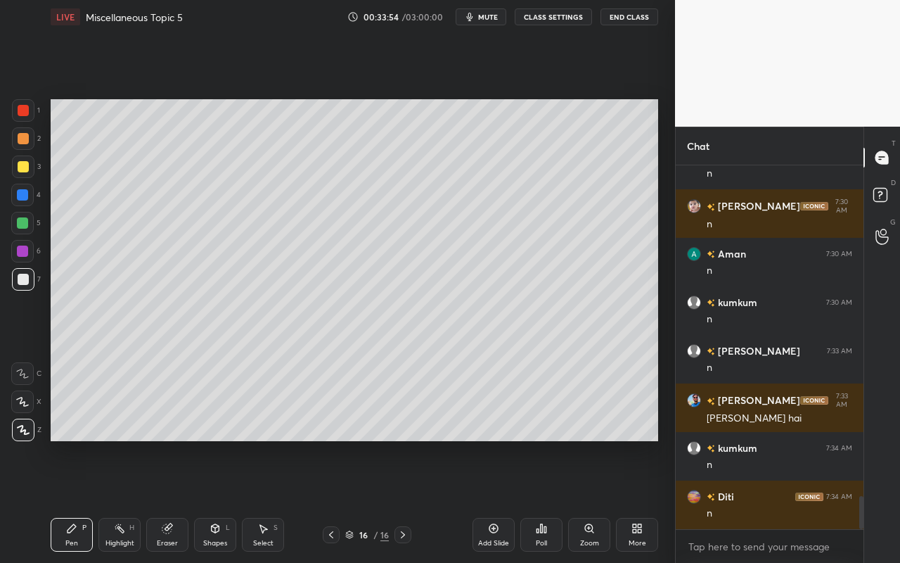
click at [124, 500] on div "Highlight" at bounding box center [119, 542] width 29 height 7
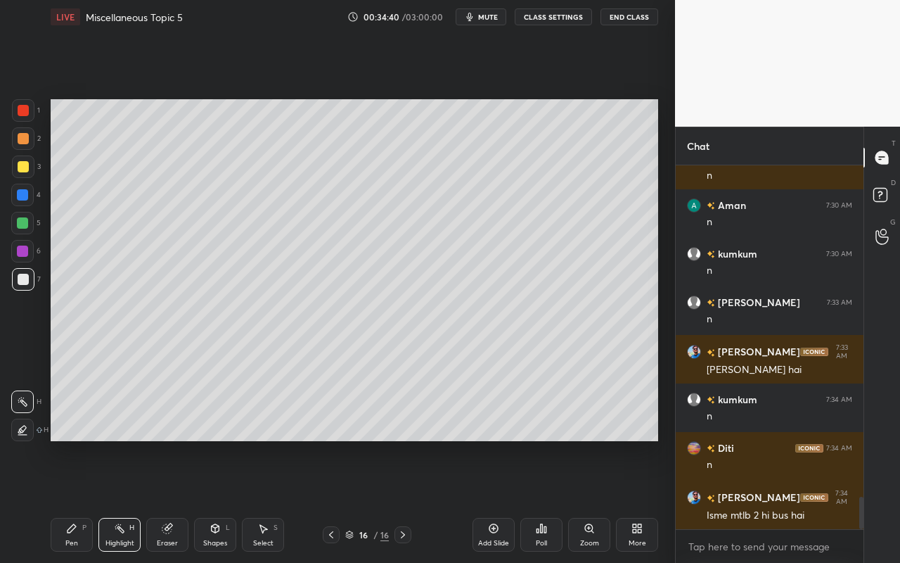
click at [122, 500] on div "Highlight" at bounding box center [119, 542] width 29 height 7
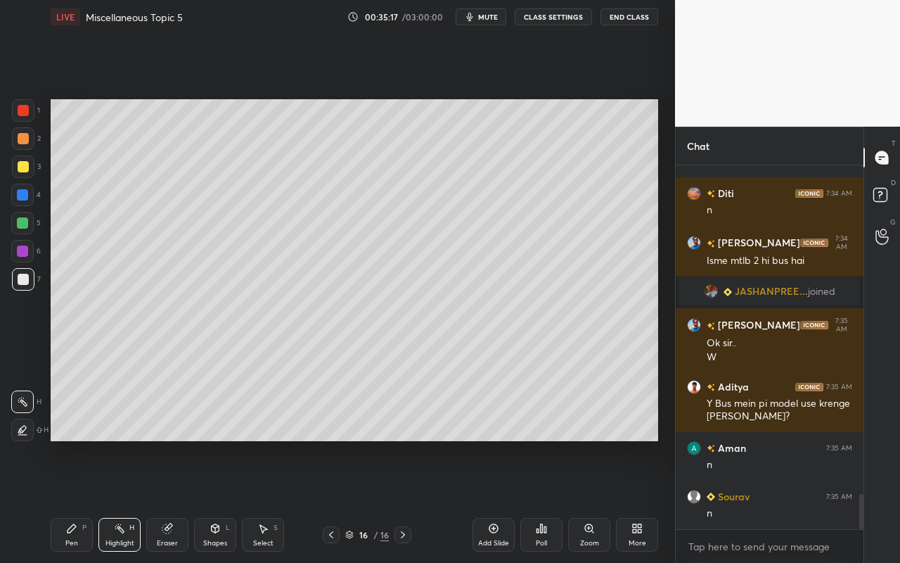
scroll to position [3432, 0]
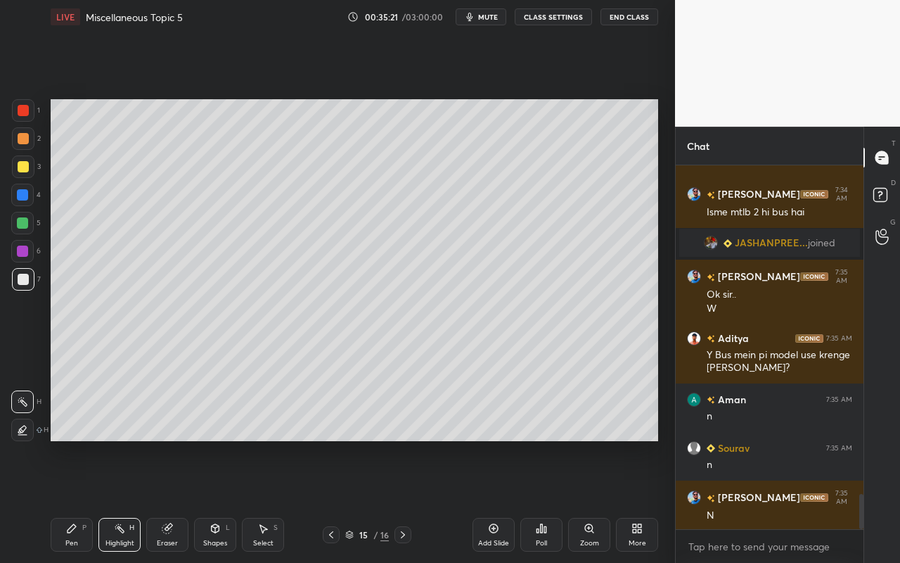
drag, startPoint x: 267, startPoint y: 533, endPoint x: 270, endPoint y: 516, distance: 17.9
click at [267, 500] on div "Select S" at bounding box center [263, 535] width 42 height 34
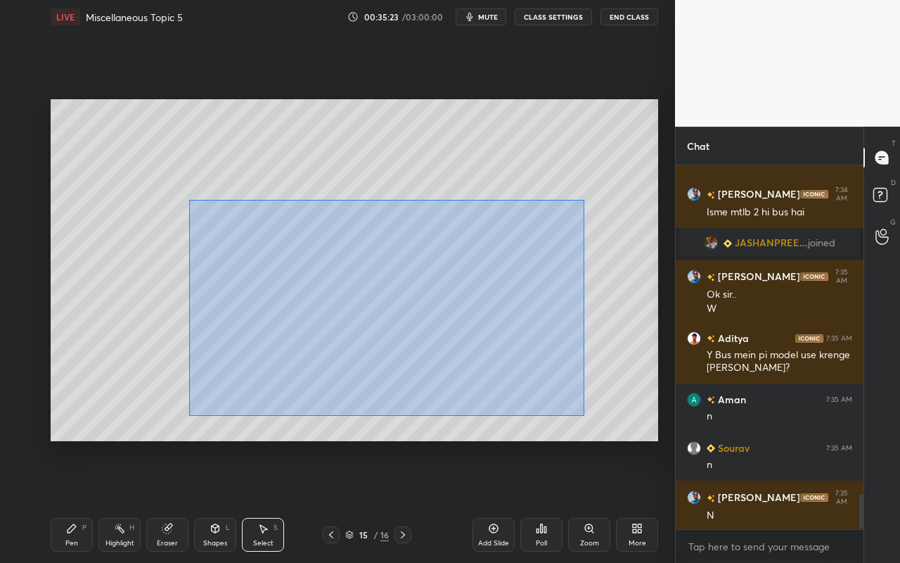
drag, startPoint x: 188, startPoint y: 200, endPoint x: 584, endPoint y: 416, distance: 450.7
click at [584, 417] on div "0 ° Undo Copy Duplicate Duplicate to new slide Delete" at bounding box center [355, 270] width 608 height 342
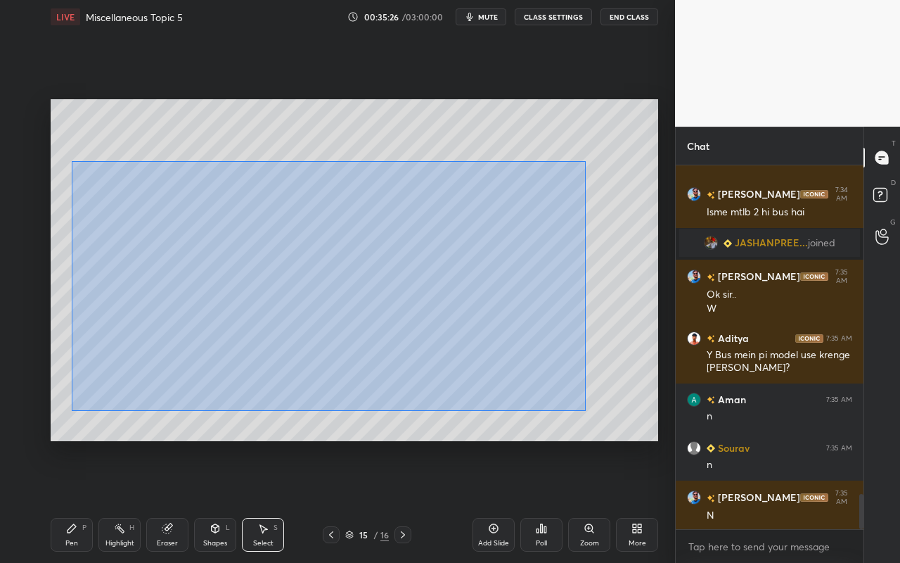
drag, startPoint x: 72, startPoint y: 162, endPoint x: 580, endPoint y: 407, distance: 564.0
click at [581, 409] on div "0 ° Undo Copy Duplicate Duplicate to new slide Delete" at bounding box center [355, 270] width 608 height 342
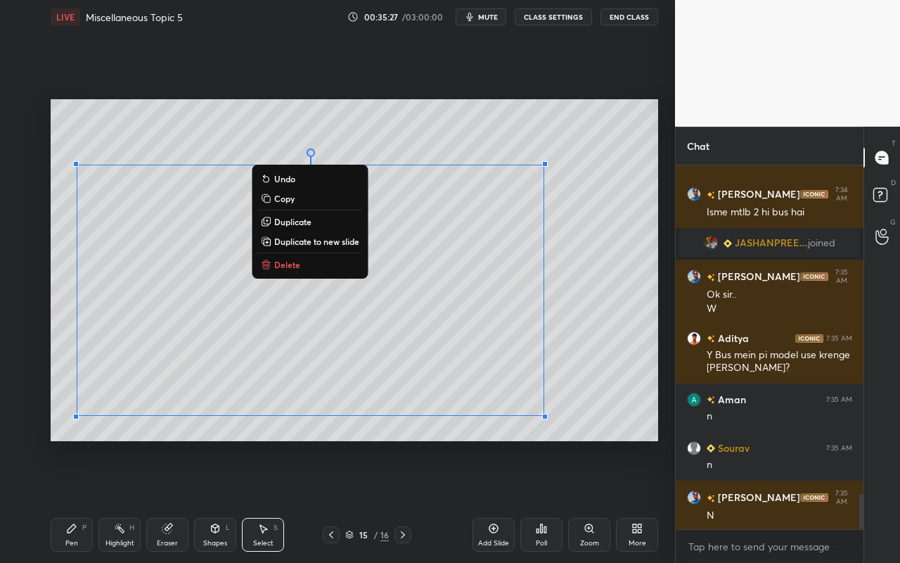
drag, startPoint x: 294, startPoint y: 201, endPoint x: 291, endPoint y: 192, distance: 9.6
click at [294, 201] on button "Copy" at bounding box center [309, 198] width 105 height 17
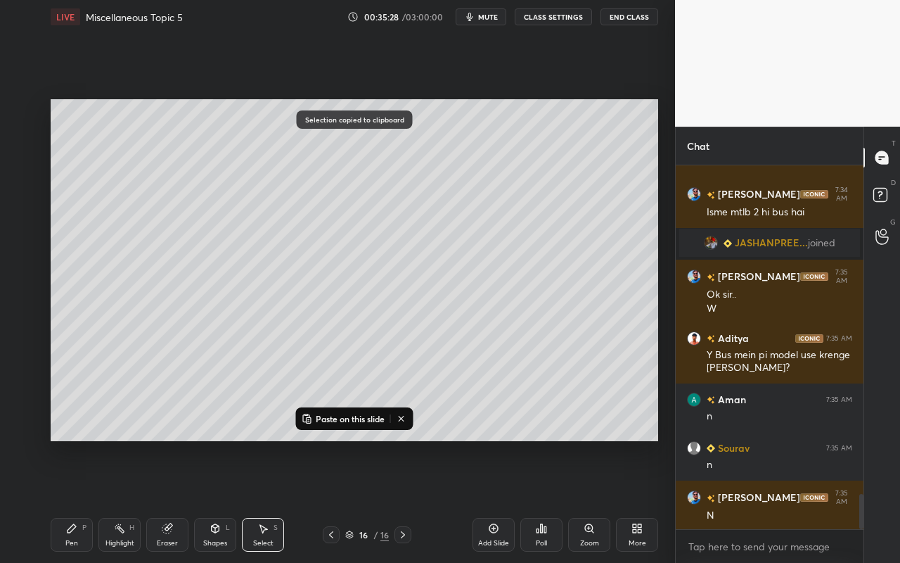
click at [502, 500] on div "Add Slide" at bounding box center [493, 542] width 31 height 7
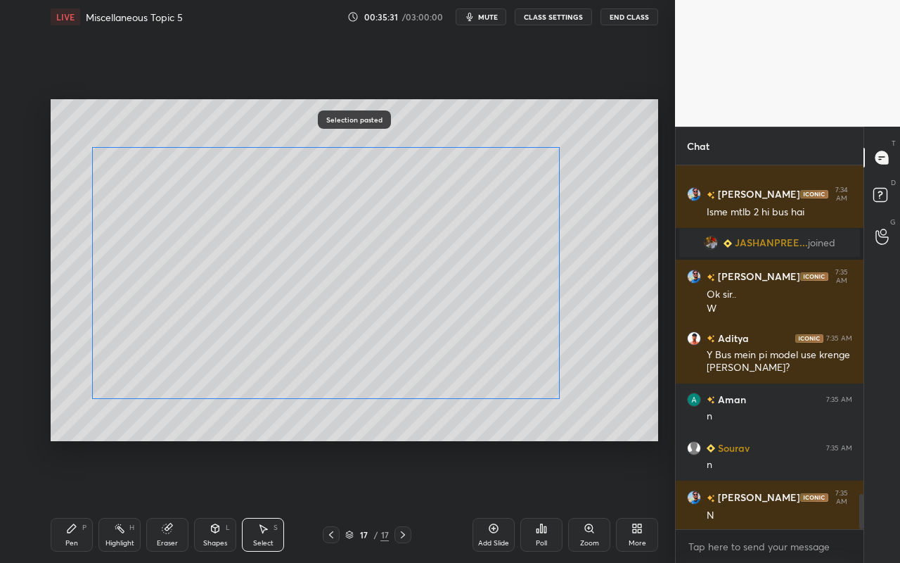
drag, startPoint x: 450, startPoint y: 270, endPoint x: 474, endPoint y: 257, distance: 27.4
click at [463, 255] on div "0 ° Undo Copy Paste here Duplicate Duplicate to new slide Delete" at bounding box center [355, 270] width 608 height 342
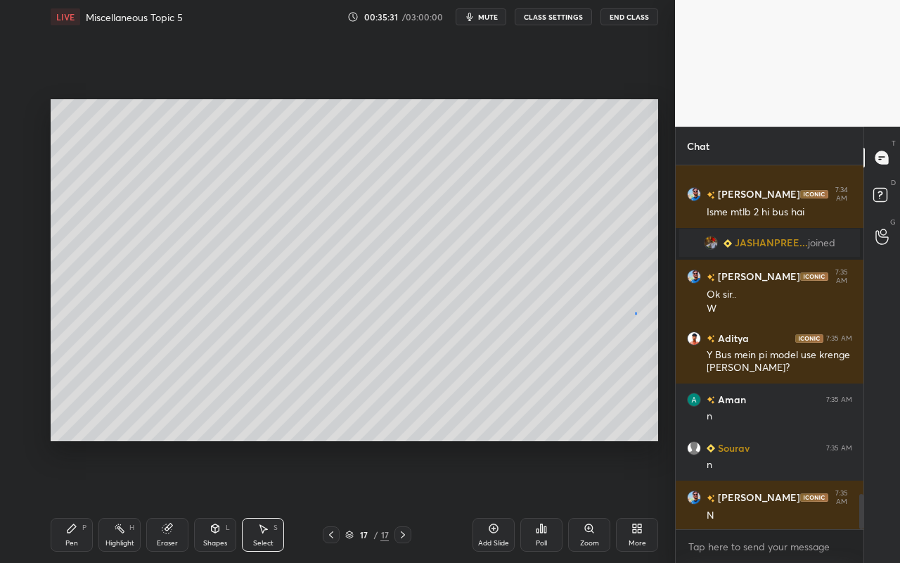
drag, startPoint x: 636, startPoint y: 313, endPoint x: 584, endPoint y: 310, distance: 51.4
click at [636, 313] on div "0 ° Undo Copy Paste here Duplicate Duplicate to new slide Delete" at bounding box center [355, 270] width 608 height 342
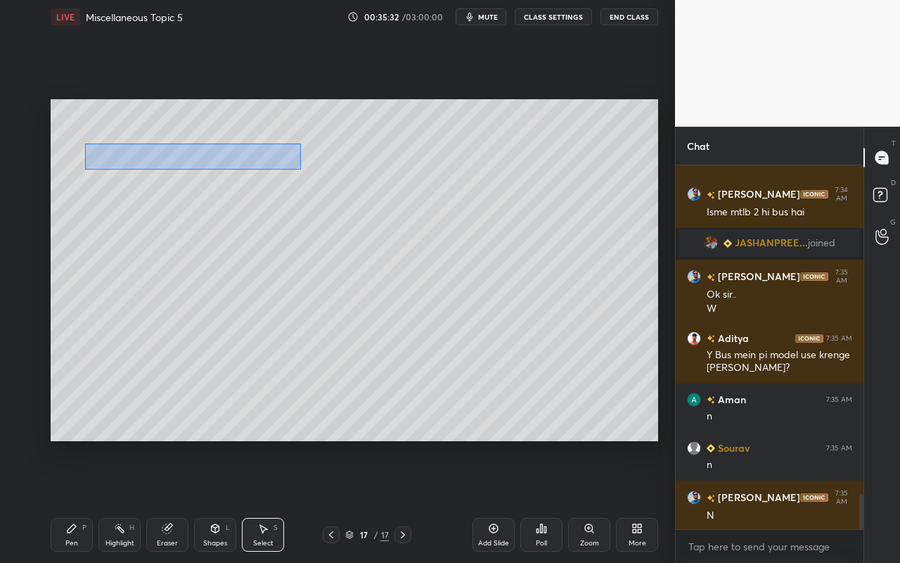
drag, startPoint x: 94, startPoint y: 150, endPoint x: 298, endPoint y: 168, distance: 205.5
click at [300, 169] on div "0 ° Undo Copy Paste here Duplicate Duplicate to new slide Delete" at bounding box center [355, 270] width 608 height 342
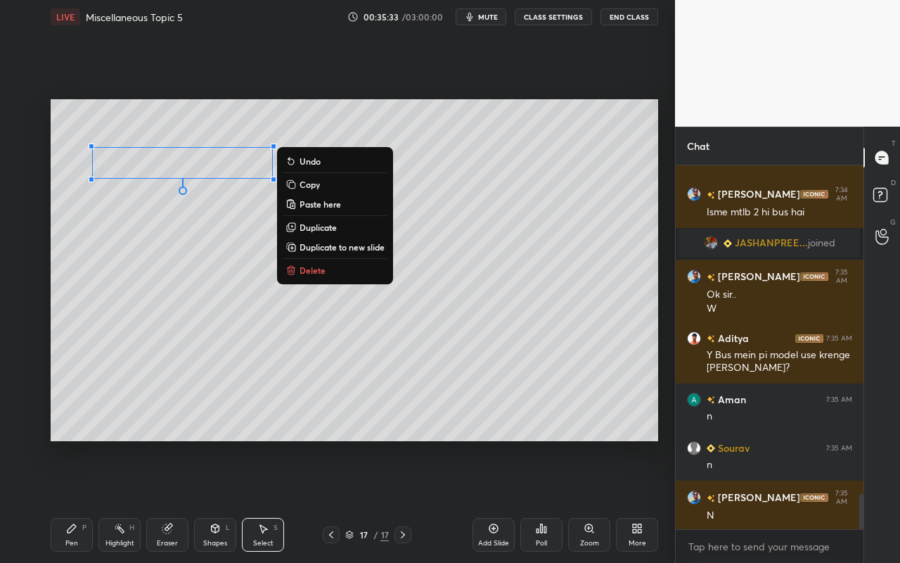
click at [329, 269] on button "Delete" at bounding box center [335, 270] width 105 height 17
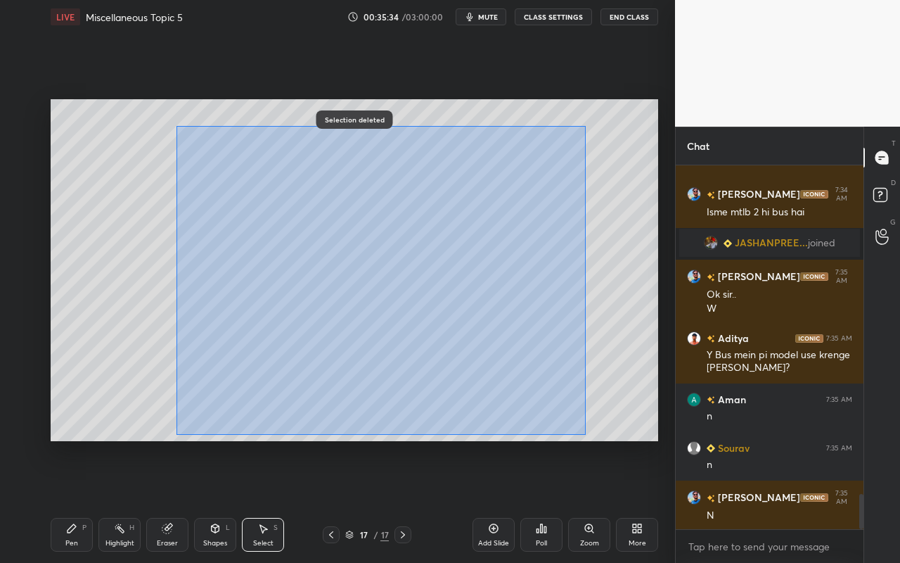
drag, startPoint x: 177, startPoint y: 126, endPoint x: 571, endPoint y: 410, distance: 486.2
click at [590, 432] on div "0 ° Undo Copy Paste here Duplicate Duplicate to new slide Delete" at bounding box center [355, 270] width 608 height 342
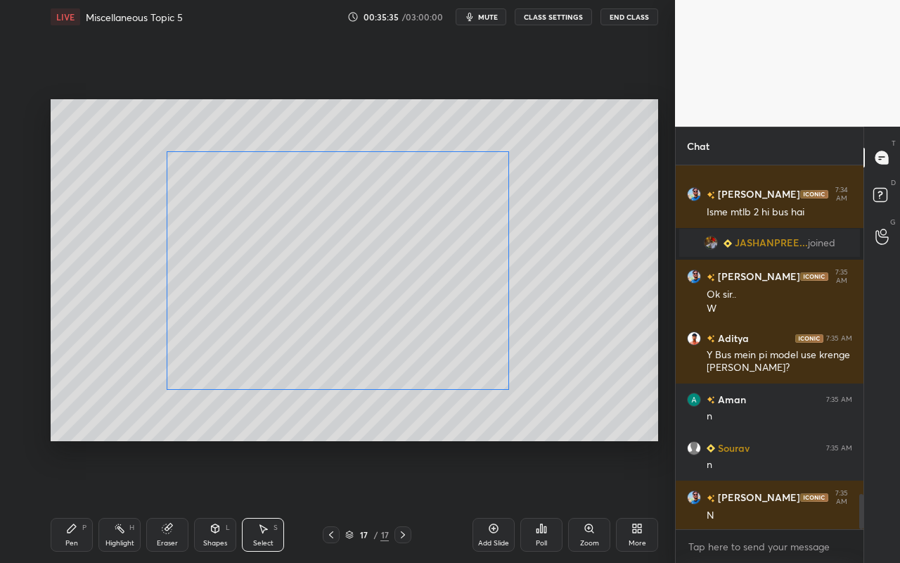
drag, startPoint x: 441, startPoint y: 271, endPoint x: 445, endPoint y: 301, distance: 30.4
click at [407, 273] on div "0 ° Undo Copy Paste here Duplicate Duplicate to new slide Delete" at bounding box center [355, 270] width 608 height 342
click at [511, 390] on div "0 ° Undo Copy Paste here Duplicate Duplicate to new slide Delete" at bounding box center [355, 270] width 608 height 342
click at [167, 500] on div "Eraser" at bounding box center [167, 542] width 21 height 7
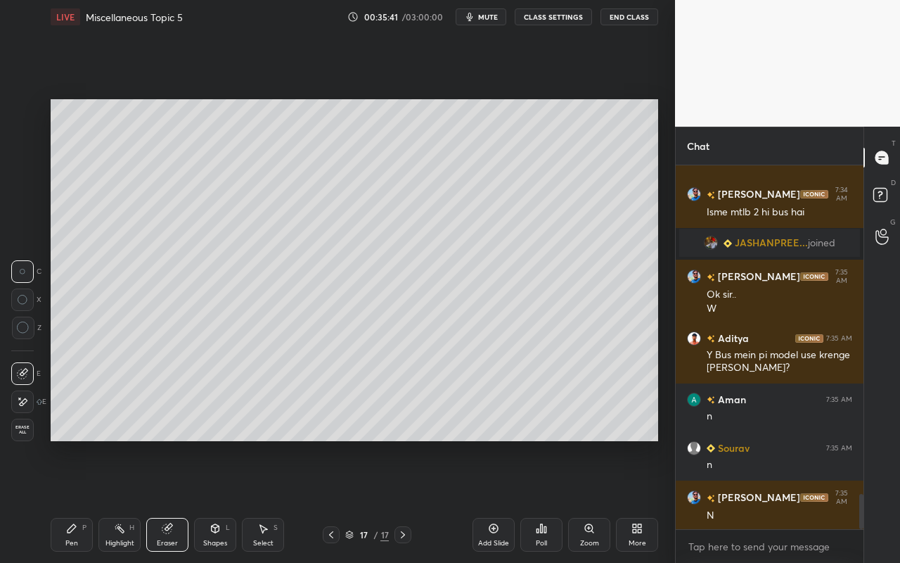
click at [217, 500] on div "Shapes L" at bounding box center [215, 535] width 42 height 34
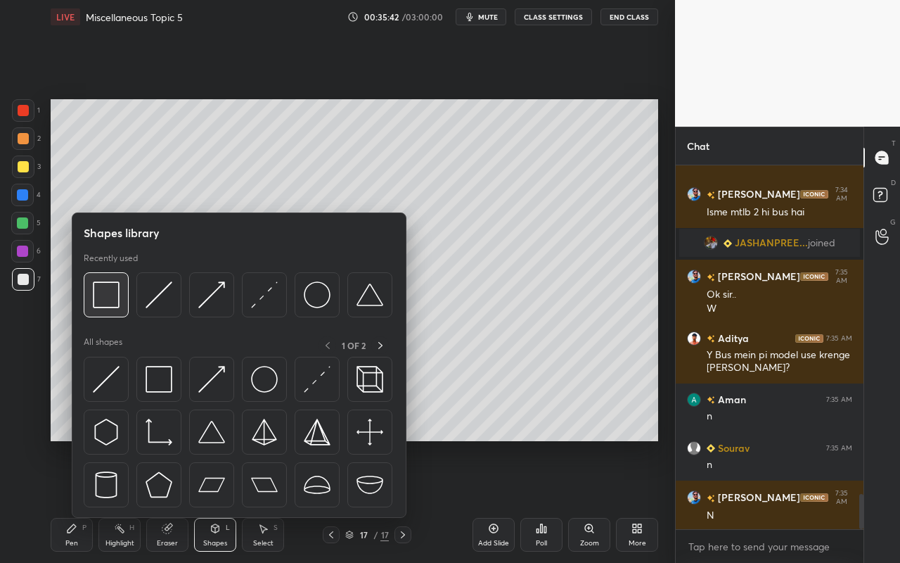
click at [113, 302] on img at bounding box center [106, 294] width 27 height 27
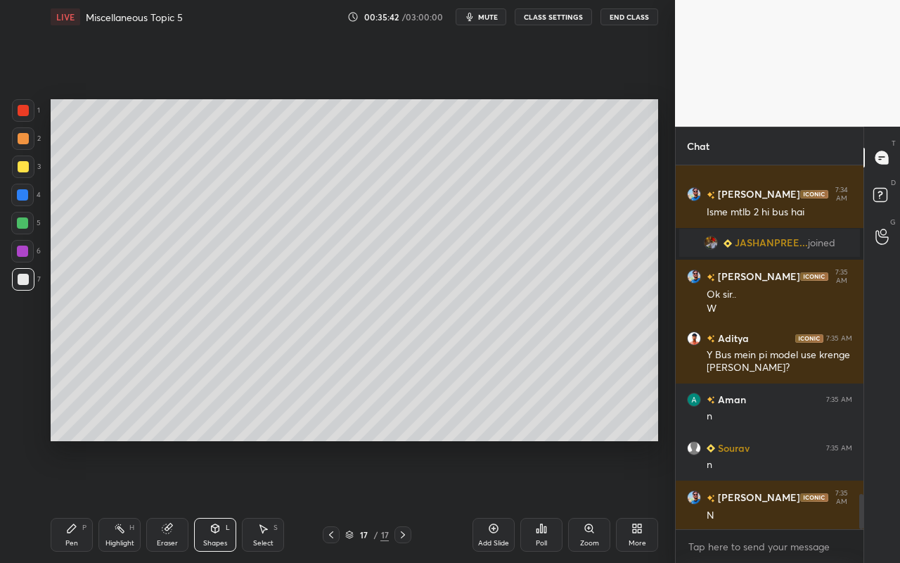
click at [25, 225] on div at bounding box center [22, 222] width 11 height 11
click at [217, 500] on div "Shapes" at bounding box center [215, 542] width 24 height 7
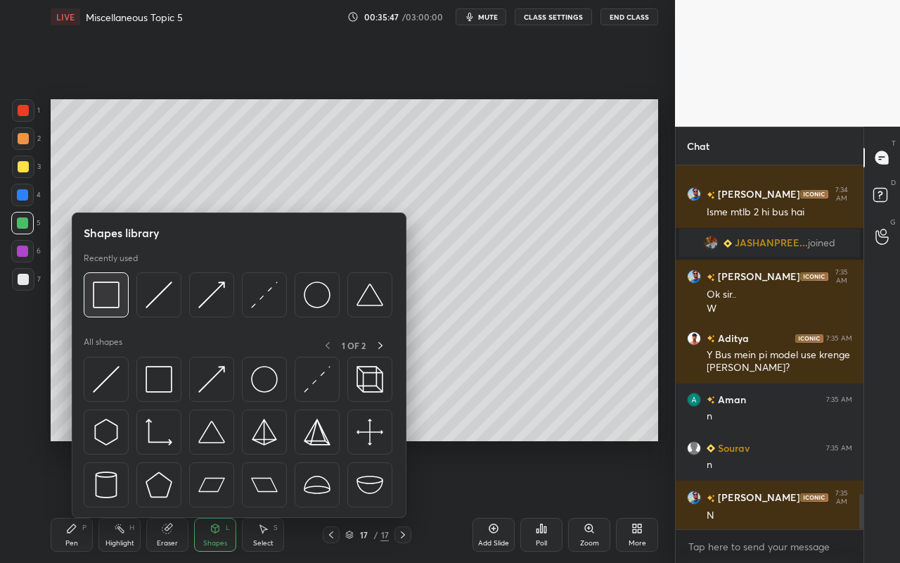
click at [102, 307] on img at bounding box center [106, 294] width 27 height 27
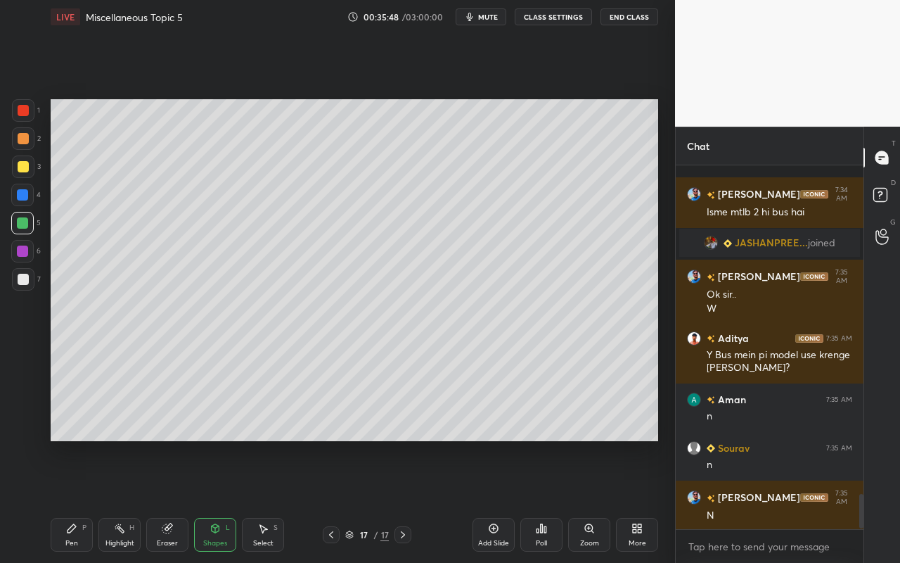
scroll to position [3506, 0]
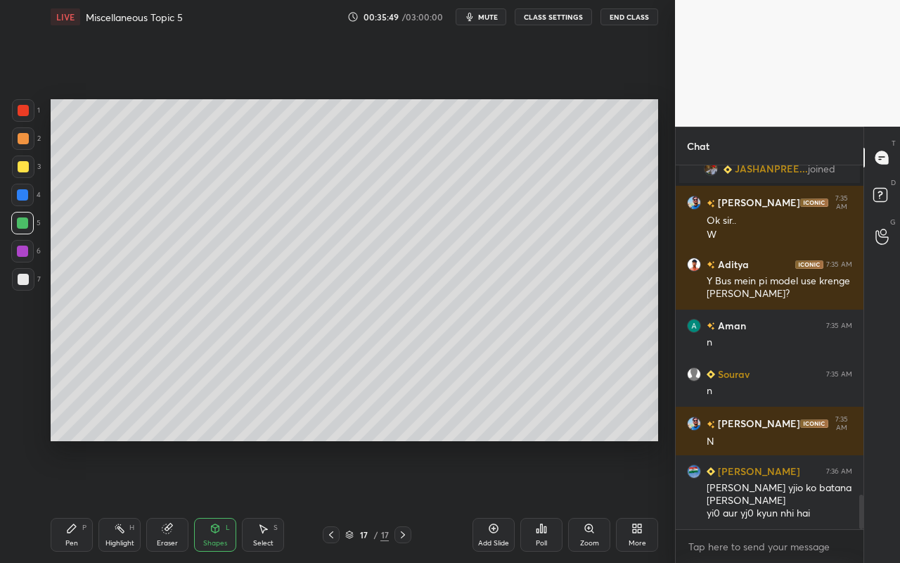
click at [171, 500] on div "Eraser" at bounding box center [167, 535] width 42 height 34
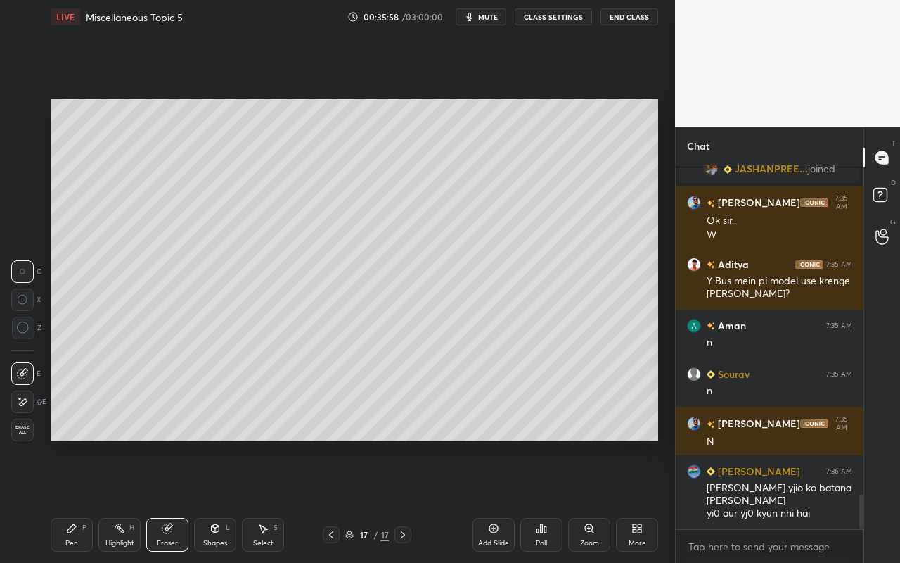
click at [222, 500] on div "Shapes" at bounding box center [215, 542] width 24 height 7
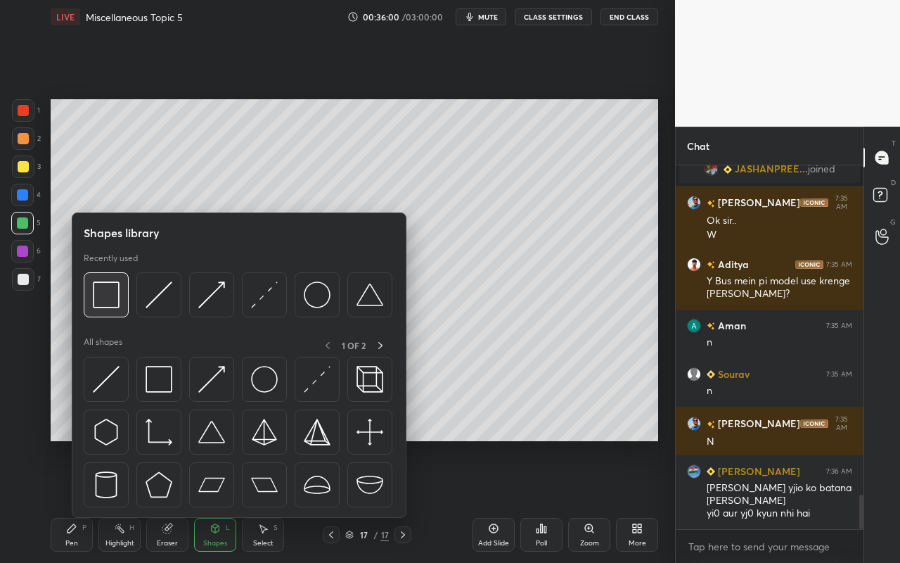
click at [127, 317] on div at bounding box center [238, 298] width 309 height 53
click at [110, 294] on img at bounding box center [106, 294] width 27 height 27
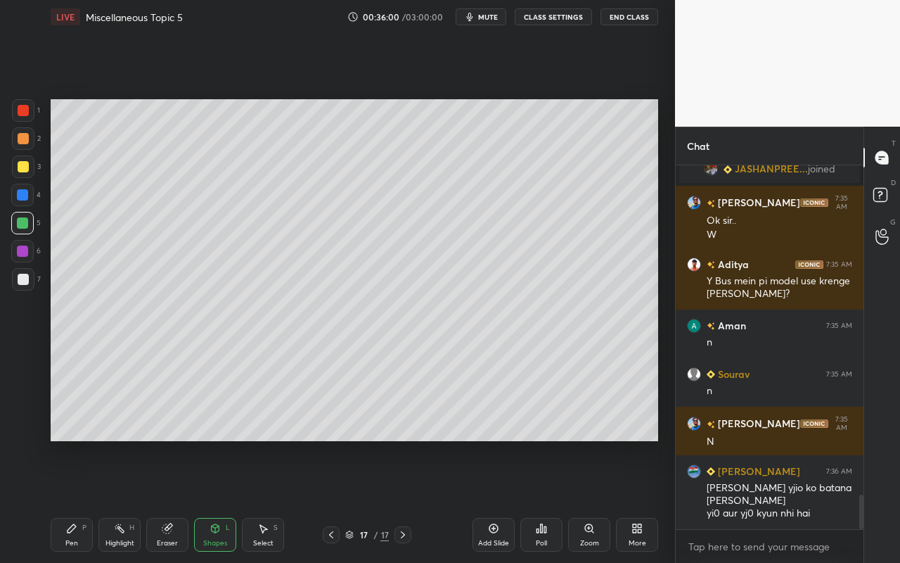
click at [31, 222] on div at bounding box center [22, 223] width 23 height 23
click at [271, 500] on div "Select S" at bounding box center [263, 535] width 42 height 34
drag, startPoint x: 171, startPoint y: 528, endPoint x: 231, endPoint y: 448, distance: 100.0
click at [174, 500] on div "Eraser" at bounding box center [167, 535] width 42 height 34
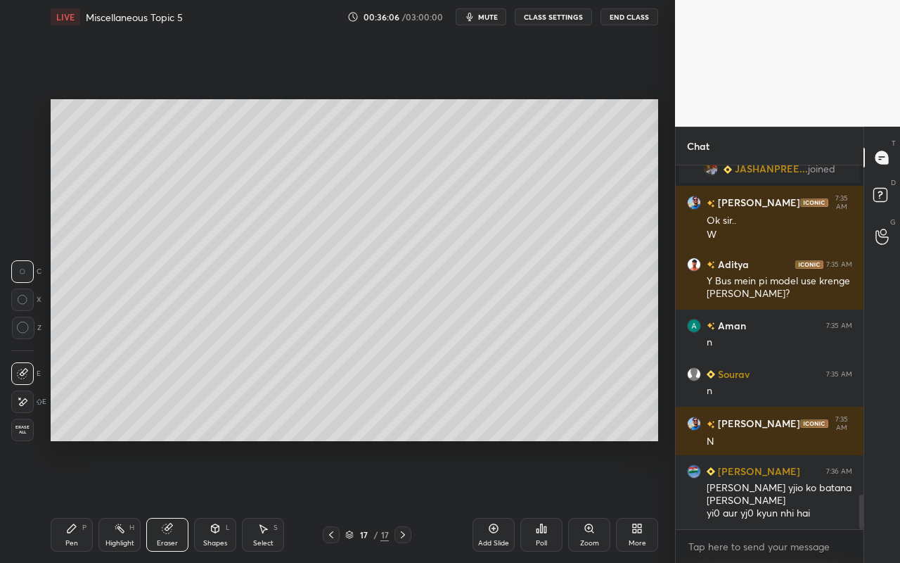
click at [269, 500] on div "Select S" at bounding box center [263, 535] width 42 height 34
drag, startPoint x: 209, startPoint y: 308, endPoint x: 226, endPoint y: 321, distance: 22.1
click at [227, 323] on div "0 ° Undo Copy Paste here Duplicate Duplicate to new slide Delete" at bounding box center [355, 270] width 608 height 342
drag, startPoint x: 210, startPoint y: 333, endPoint x: 234, endPoint y: 317, distance: 28.5
click at [234, 317] on div "39 ° Undo Copy Paste here Duplicate Duplicate to new slide Delete" at bounding box center [355, 270] width 608 height 342
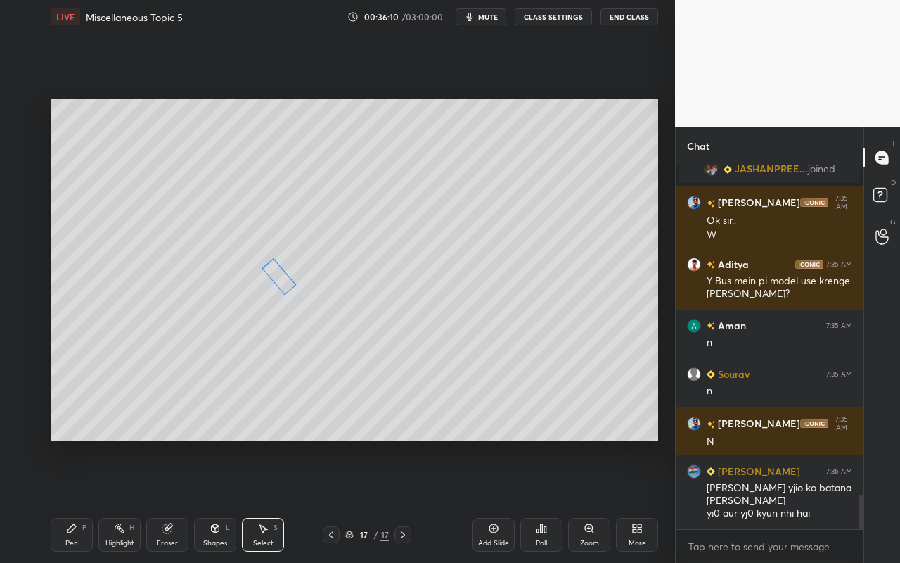
drag, startPoint x: 213, startPoint y: 307, endPoint x: 281, endPoint y: 282, distance: 72.8
click at [281, 282] on div "41 ° Undo Copy Paste here Duplicate Duplicate to new slide Delete" at bounding box center [355, 270] width 608 height 342
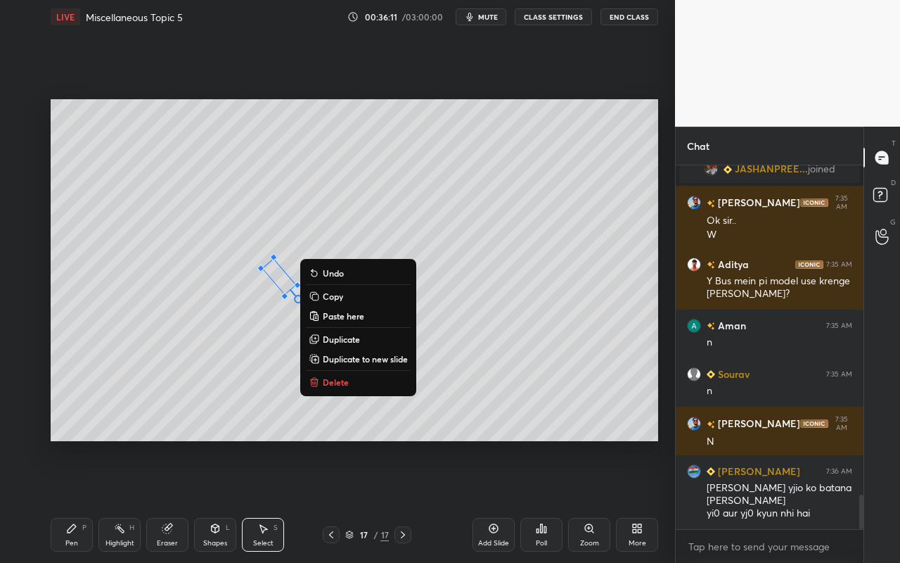
click at [348, 337] on p "Duplicate" at bounding box center [341, 338] width 37 height 11
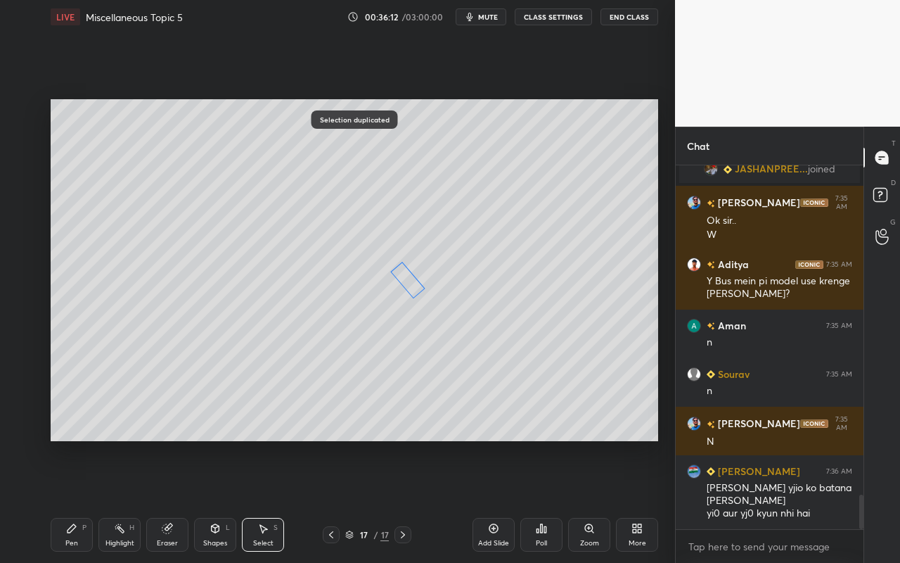
drag, startPoint x: 306, startPoint y: 296, endPoint x: 414, endPoint y: 288, distance: 108.6
click at [414, 286] on div "41 ° Undo Copy Paste here Duplicate Duplicate to new slide Delete" at bounding box center [355, 270] width 608 height 342
drag, startPoint x: 424, startPoint y: 304, endPoint x: 372, endPoint y: 294, distance: 53.0
click at [372, 294] on div "34 ° Undo Copy Paste here Duplicate Duplicate to new slide Delete" at bounding box center [355, 270] width 608 height 342
click at [403, 281] on div "34 ° Undo Copy Paste here Duplicate Duplicate to new slide Delete" at bounding box center [355, 270] width 608 height 342
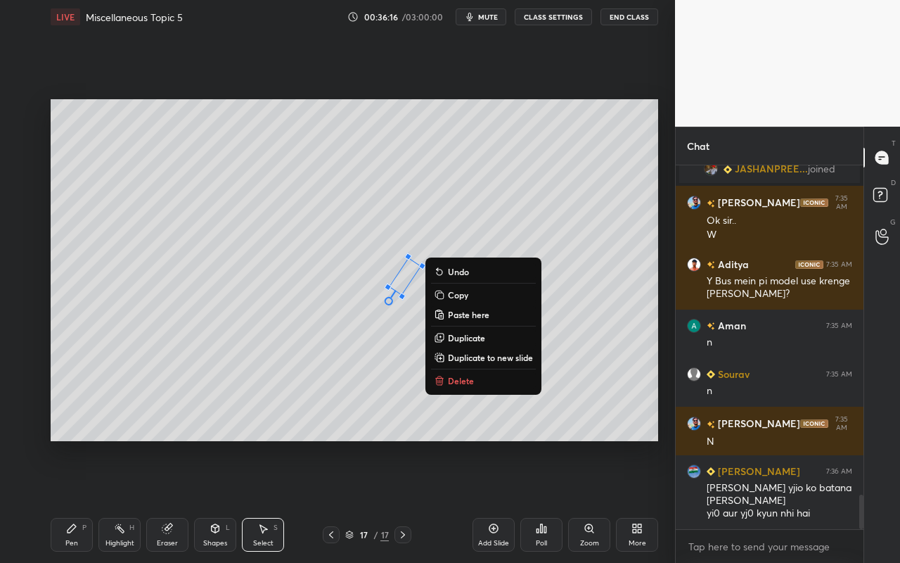
click at [595, 238] on div "34 ° Undo Copy Paste here Duplicate Duplicate to new slide Delete" at bounding box center [355, 270] width 608 height 342
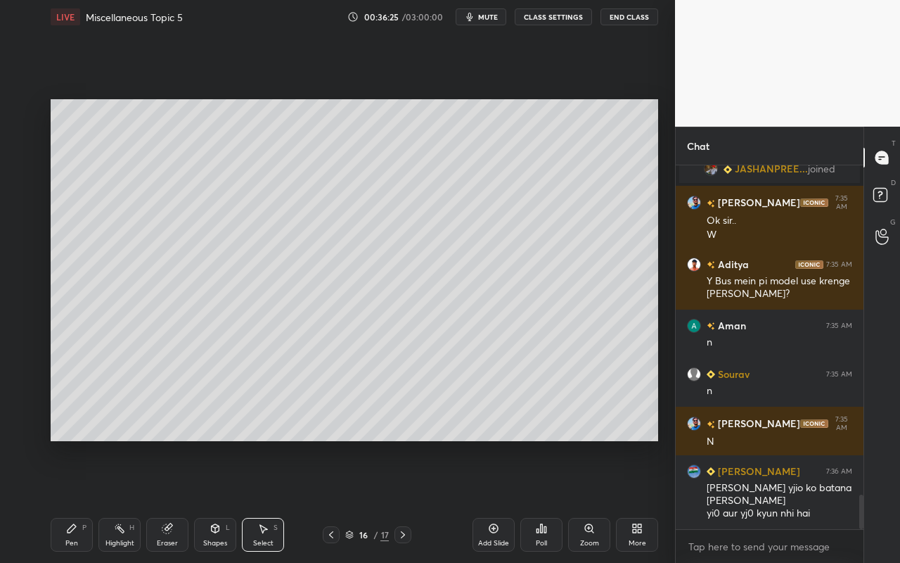
drag, startPoint x: 128, startPoint y: 538, endPoint x: 156, endPoint y: 478, distance: 66.7
click at [130, 500] on div "Highlight H" at bounding box center [119, 535] width 42 height 34
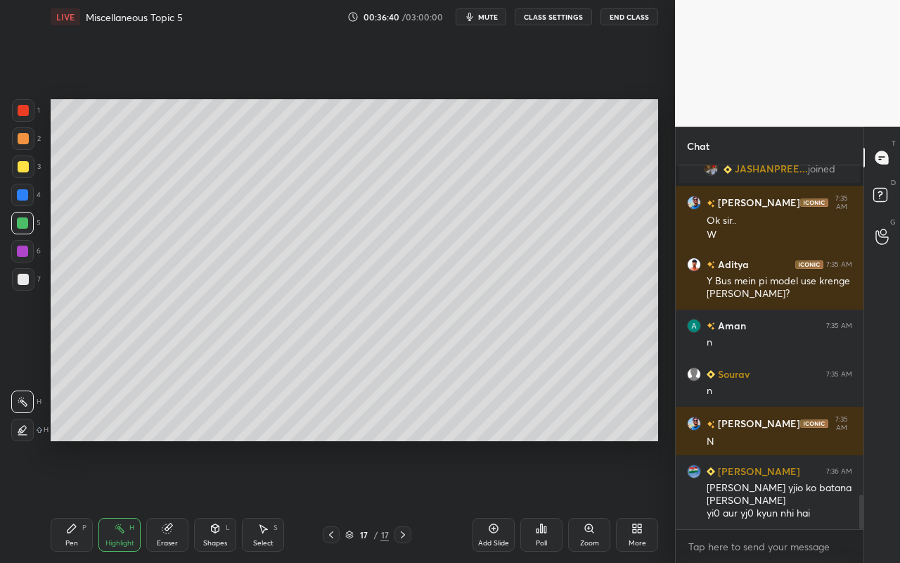
click at [208, 500] on div "Shapes L" at bounding box center [215, 535] width 42 height 34
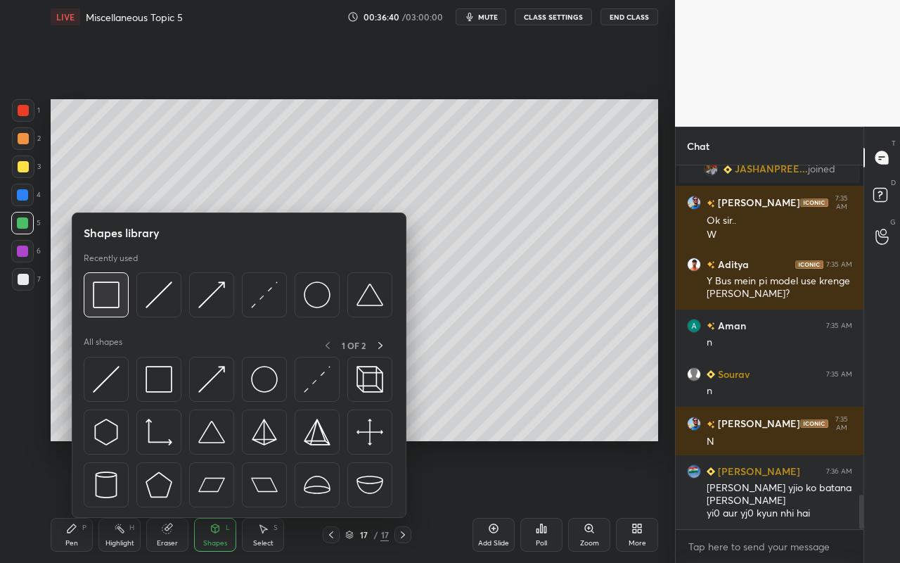
click at [113, 304] on img at bounding box center [106, 294] width 27 height 27
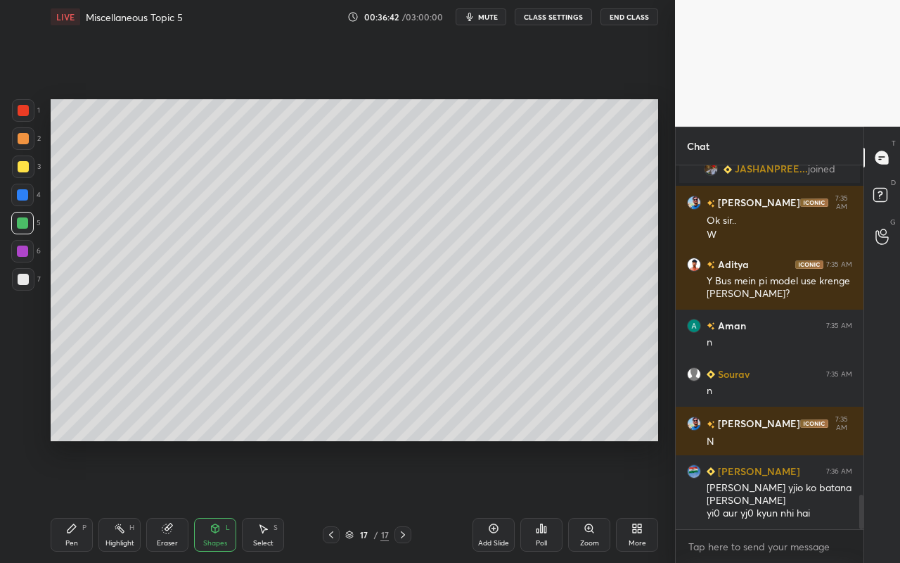
click at [205, 500] on div "Shapes" at bounding box center [215, 542] width 24 height 7
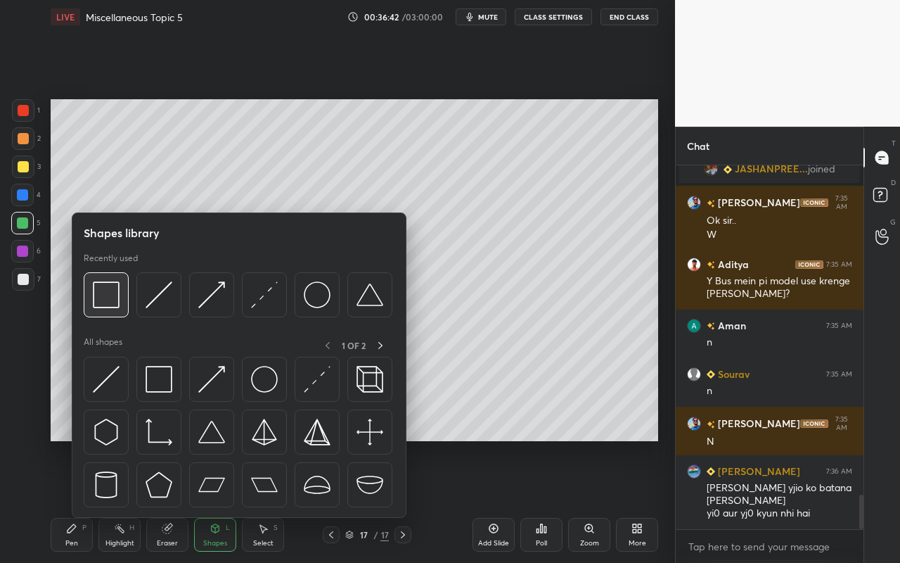
scroll to position [3520, 0]
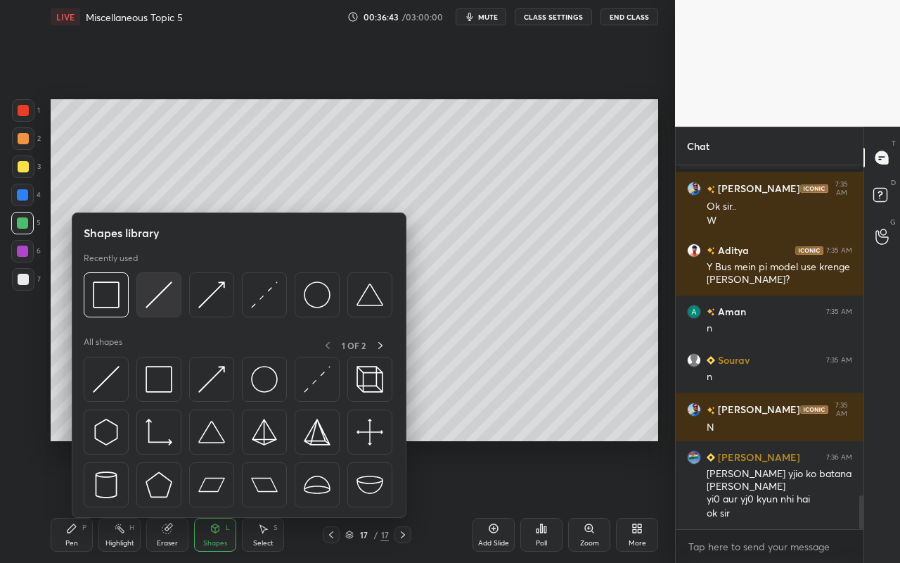
click at [164, 302] on img at bounding box center [159, 294] width 27 height 27
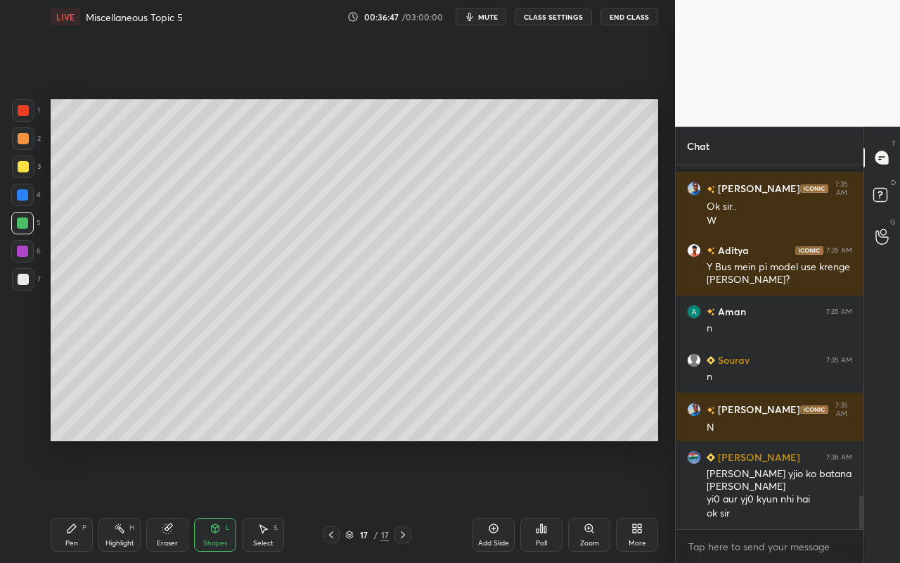
click at [224, 500] on div "Shapes L" at bounding box center [215, 535] width 42 height 34
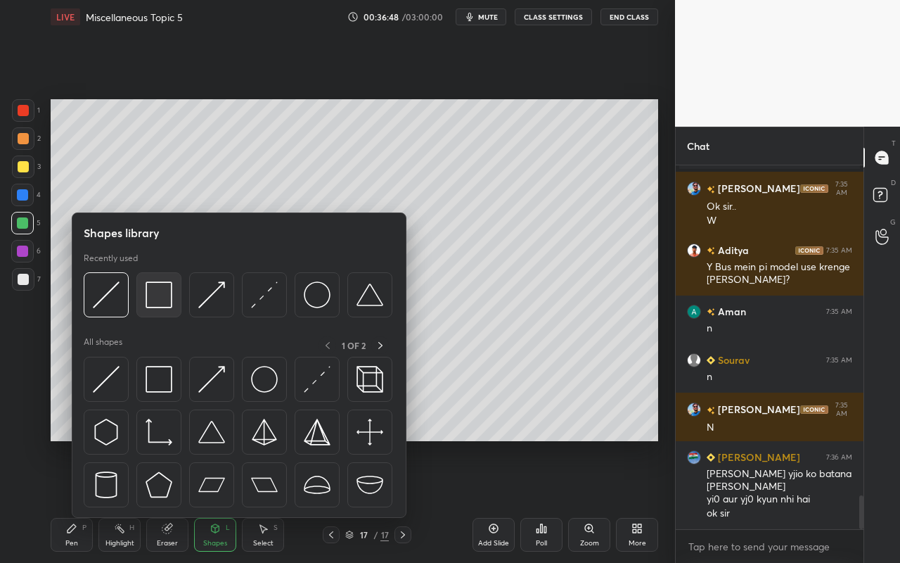
click at [166, 302] on img at bounding box center [159, 294] width 27 height 27
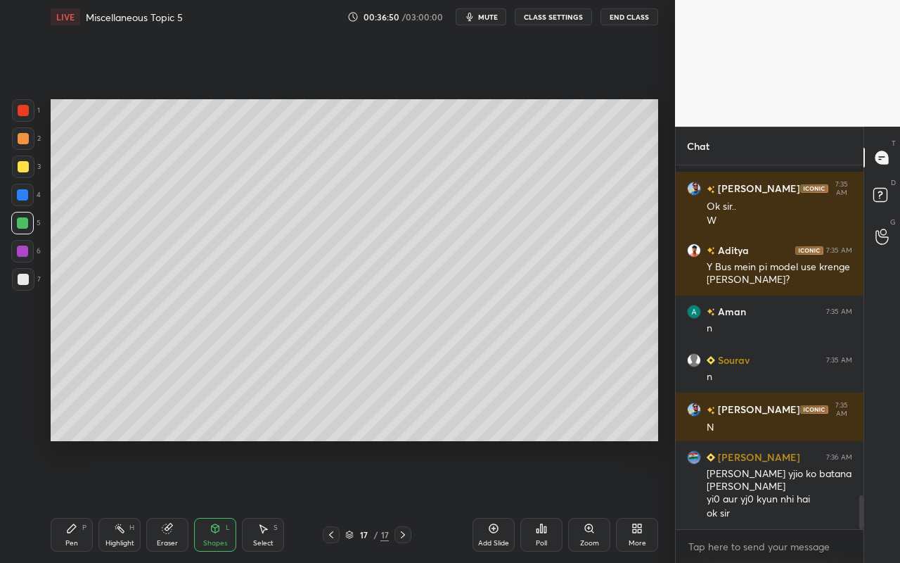
click at [220, 500] on icon at bounding box center [215, 528] width 11 height 11
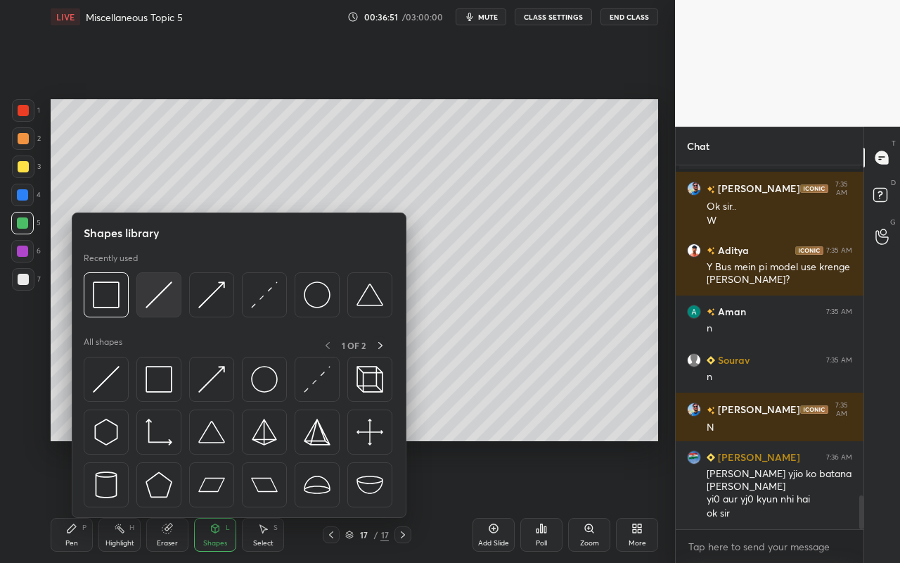
click at [160, 302] on img at bounding box center [159, 294] width 27 height 27
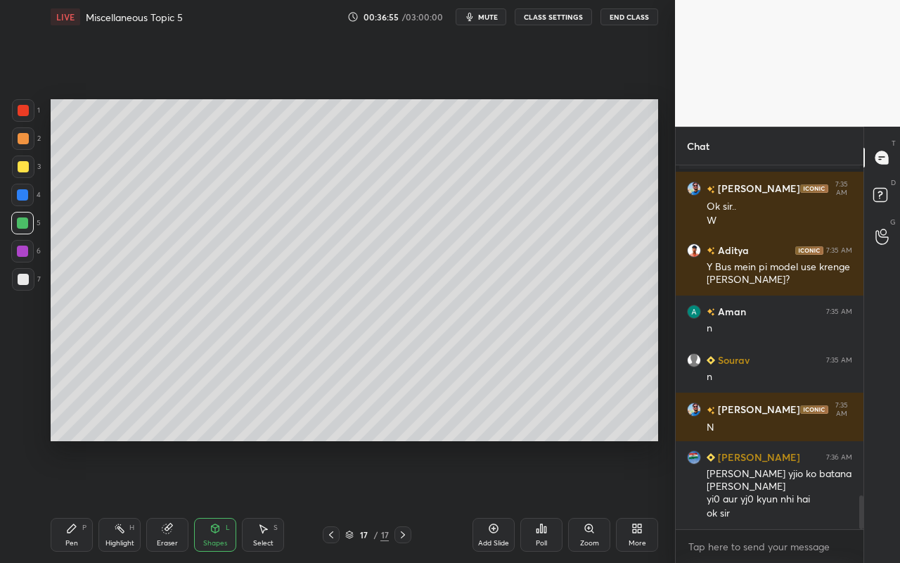
click at [272, 500] on div "Select S" at bounding box center [263, 535] width 42 height 34
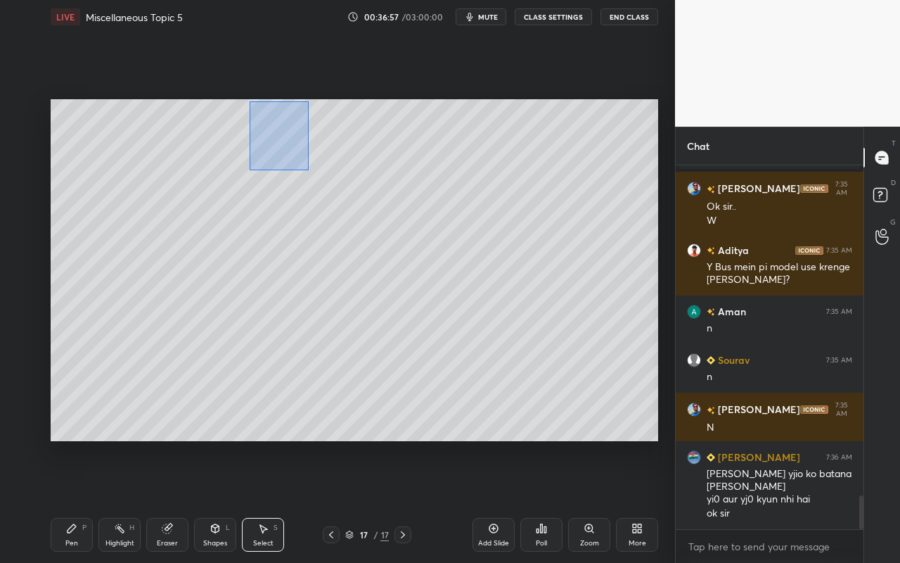
drag, startPoint x: 249, startPoint y: 101, endPoint x: 308, endPoint y: 169, distance: 89.7
click at [307, 169] on div "0 ° Undo Copy Paste here Duplicate Duplicate to new slide Delete" at bounding box center [355, 270] width 608 height 342
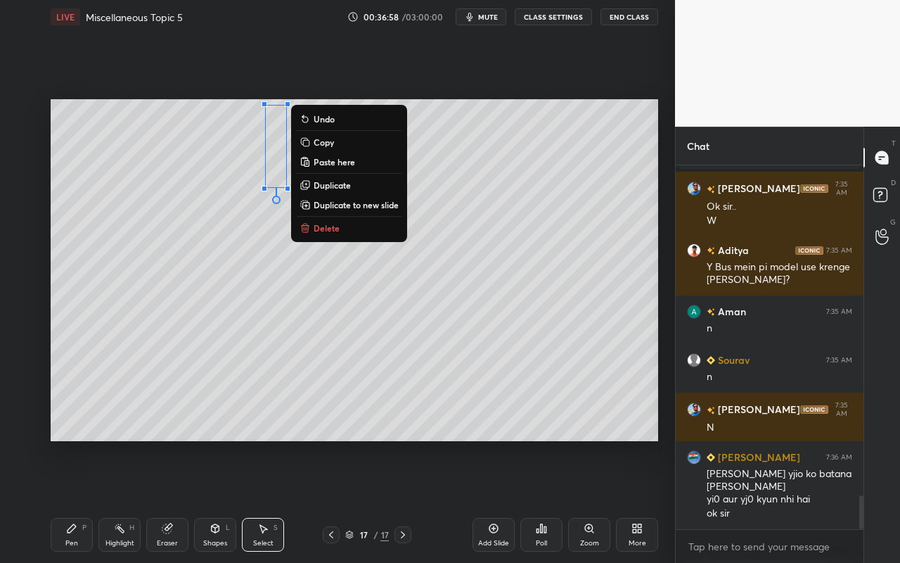
click at [322, 183] on p "Duplicate" at bounding box center [332, 184] width 37 height 11
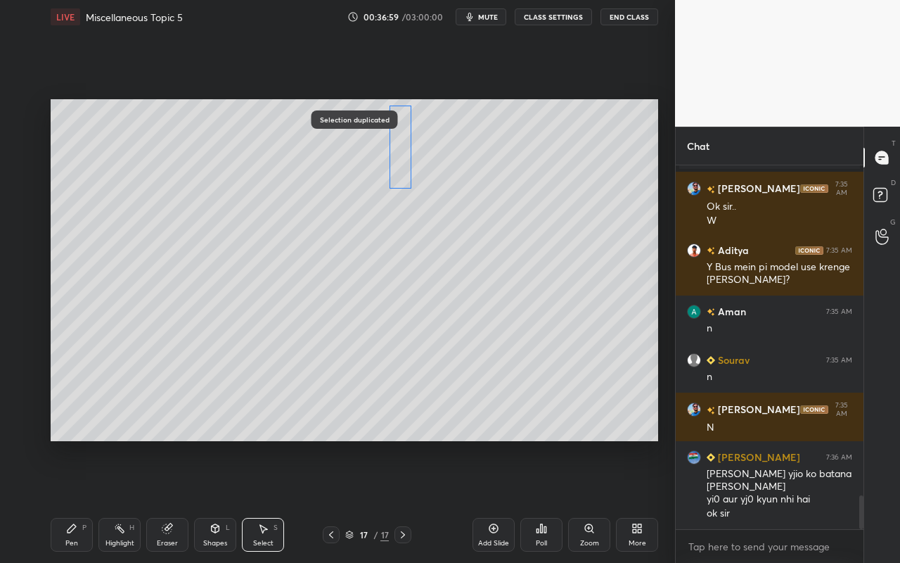
drag, startPoint x: 287, startPoint y: 161, endPoint x: 396, endPoint y: 149, distance: 109.7
click at [397, 148] on div "0 ° Undo Copy Paste here Duplicate Duplicate to new slide Delete" at bounding box center [355, 270] width 608 height 342
drag, startPoint x: 385, startPoint y: 421, endPoint x: 371, endPoint y: 435, distance: 19.9
click at [385, 421] on div "0 ° Undo Copy Paste here Duplicate Duplicate to new slide Delete" at bounding box center [355, 270] width 608 height 342
click at [121, 500] on div "Highlight H" at bounding box center [119, 535] width 42 height 34
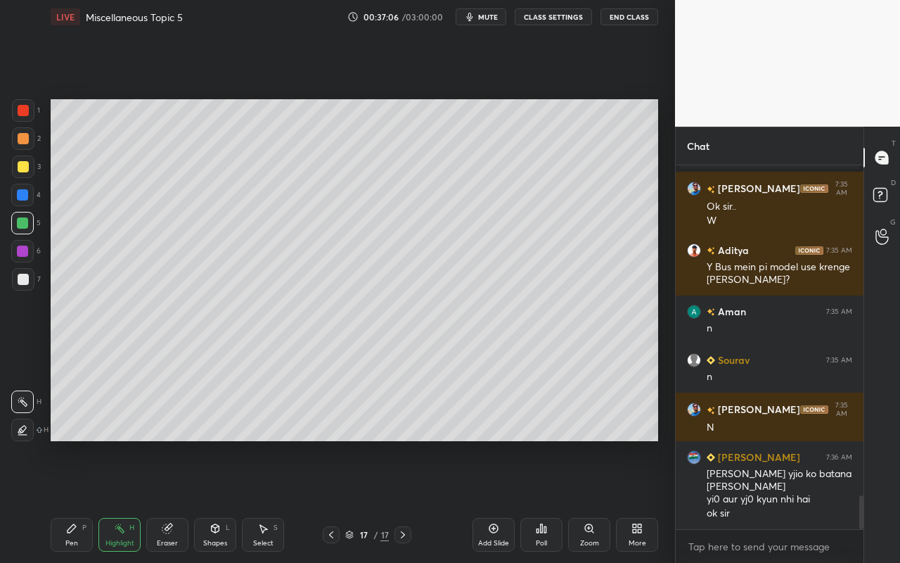
click at [260, 500] on icon at bounding box center [262, 528] width 11 height 11
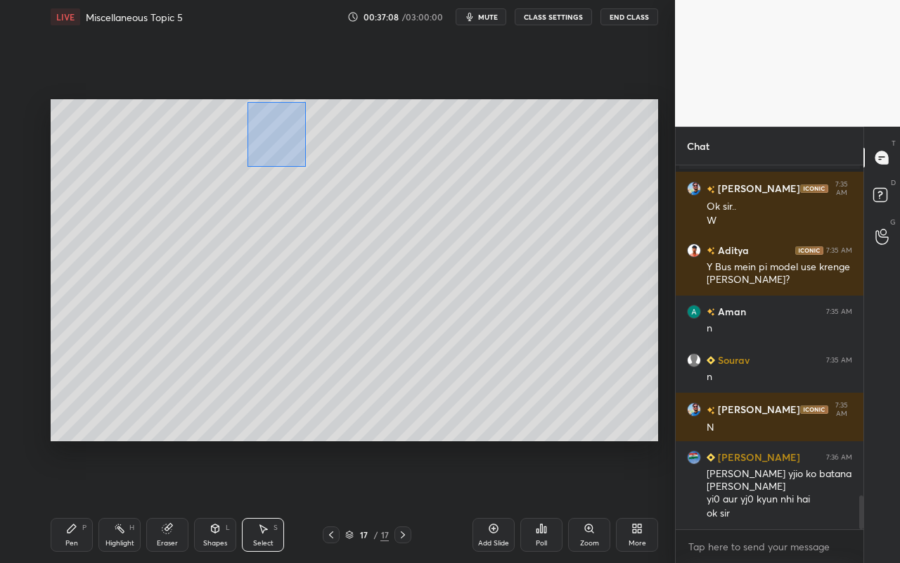
drag, startPoint x: 275, startPoint y: 136, endPoint x: 291, endPoint y: 192, distance: 57.9
click at [304, 165] on div "0 ° Undo Copy Paste here Duplicate Duplicate to new slide Delete" at bounding box center [355, 270] width 608 height 342
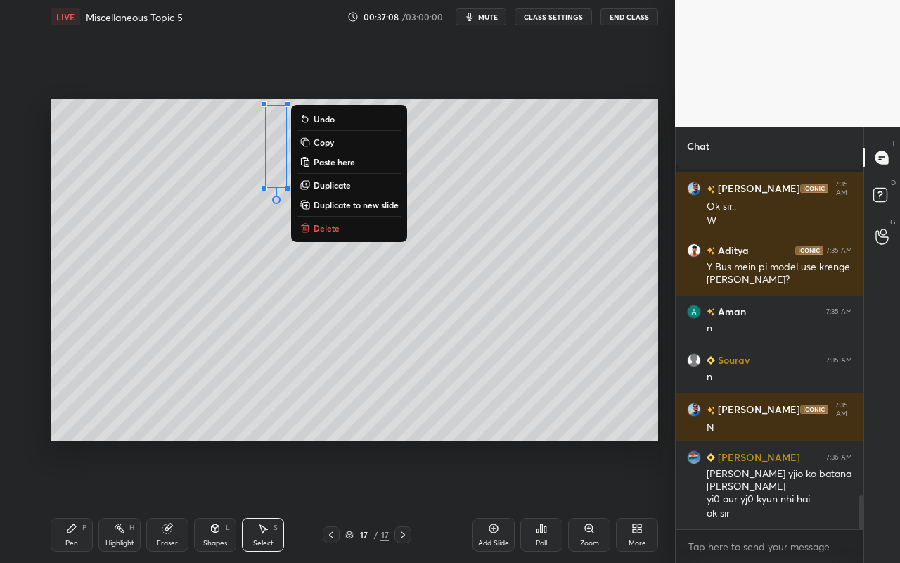
click at [328, 178] on button "Duplicate" at bounding box center [349, 185] width 105 height 17
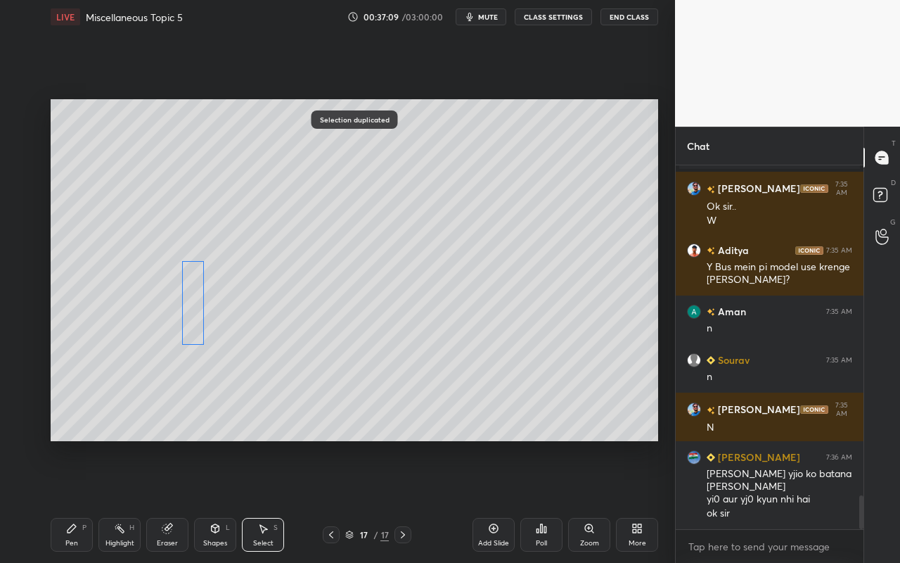
drag, startPoint x: 263, startPoint y: 201, endPoint x: 188, endPoint y: 332, distance: 150.9
click at [191, 305] on div "0 ° Undo Copy Paste here Duplicate Duplicate to new slide Delete" at bounding box center [355, 270] width 608 height 342
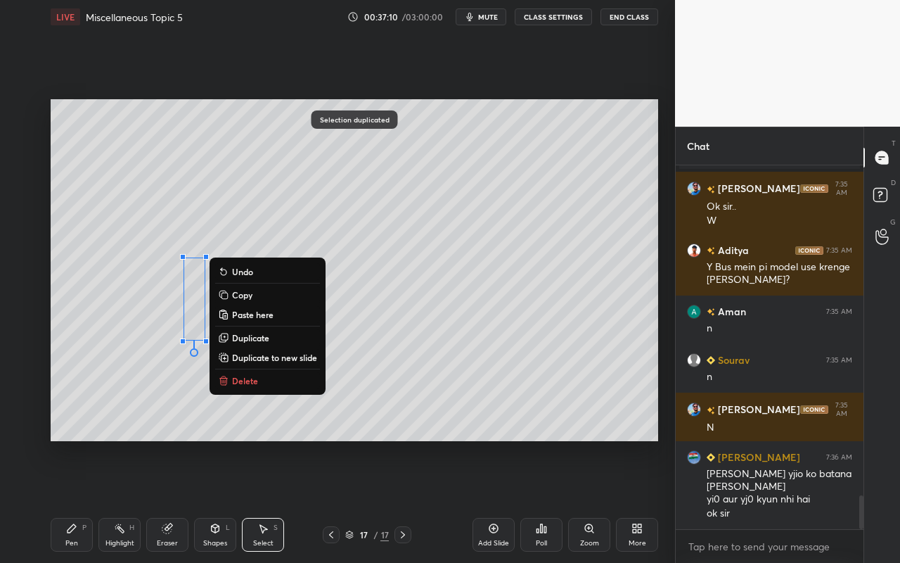
scroll to position [3554, 0]
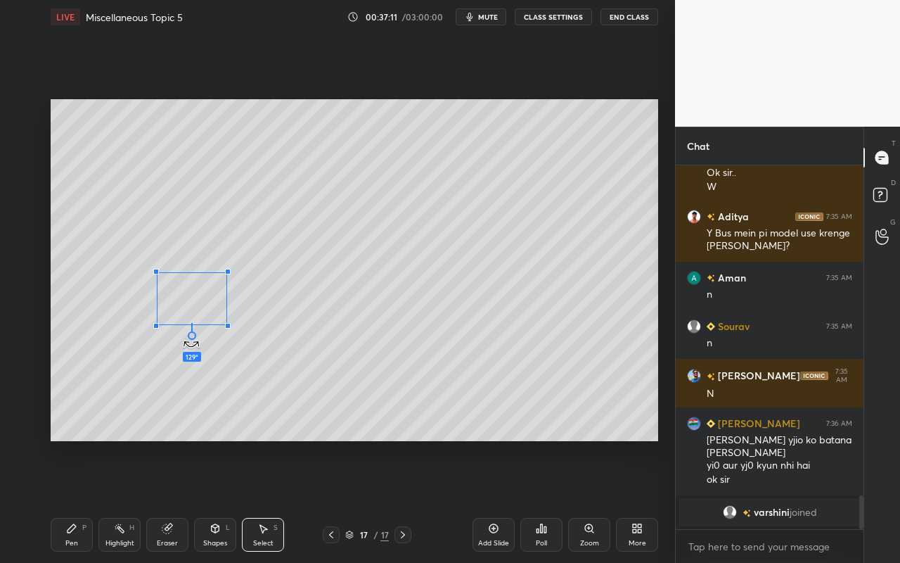
drag, startPoint x: 200, startPoint y: 351, endPoint x: 245, endPoint y: 277, distance: 86.9
click at [245, 277] on div "129 ° Undo Copy Paste here Duplicate Duplicate to new slide Delete" at bounding box center [355, 270] width 608 height 342
drag, startPoint x: 211, startPoint y: 307, endPoint x: 233, endPoint y: 280, distance: 35.0
click at [237, 278] on div "0 ° Undo Copy Paste here Duplicate Duplicate to new slide Delete" at bounding box center [355, 270] width 608 height 342
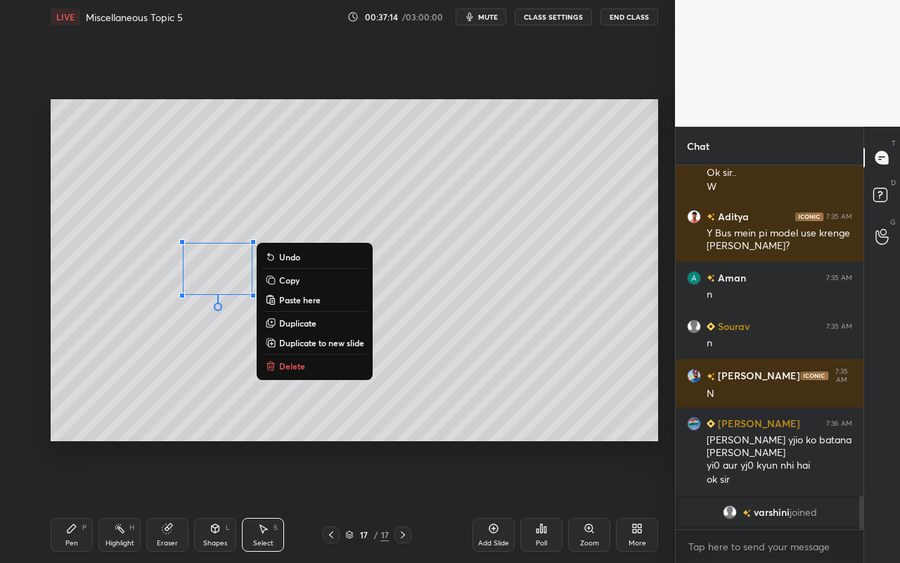
drag, startPoint x: 291, startPoint y: 320, endPoint x: 267, endPoint y: 305, distance: 28.5
click at [291, 320] on p "Duplicate" at bounding box center [297, 322] width 37 height 11
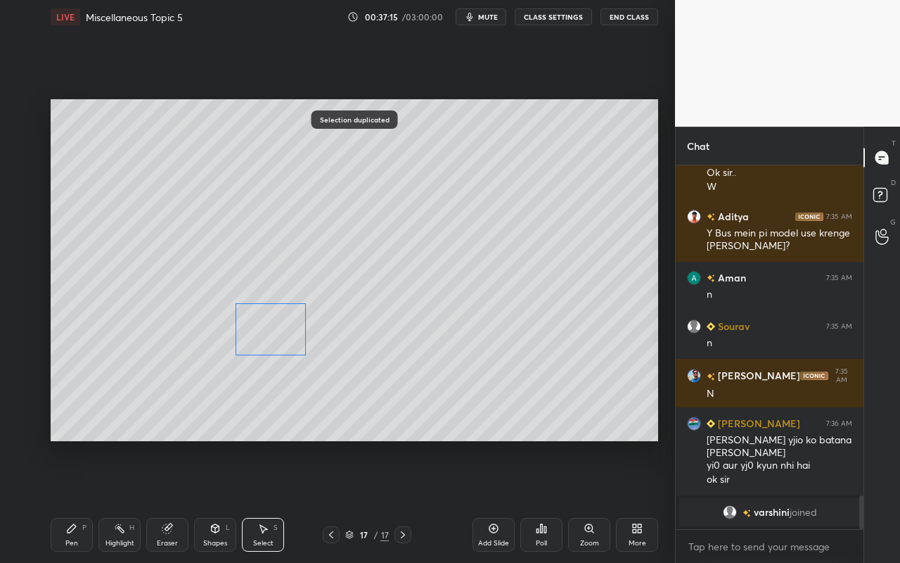
drag, startPoint x: 269, startPoint y: 314, endPoint x: 286, endPoint y: 335, distance: 27.1
click at [286, 336] on div "0 ° Undo Copy Paste here Duplicate Duplicate to new slide Delete" at bounding box center [355, 270] width 608 height 342
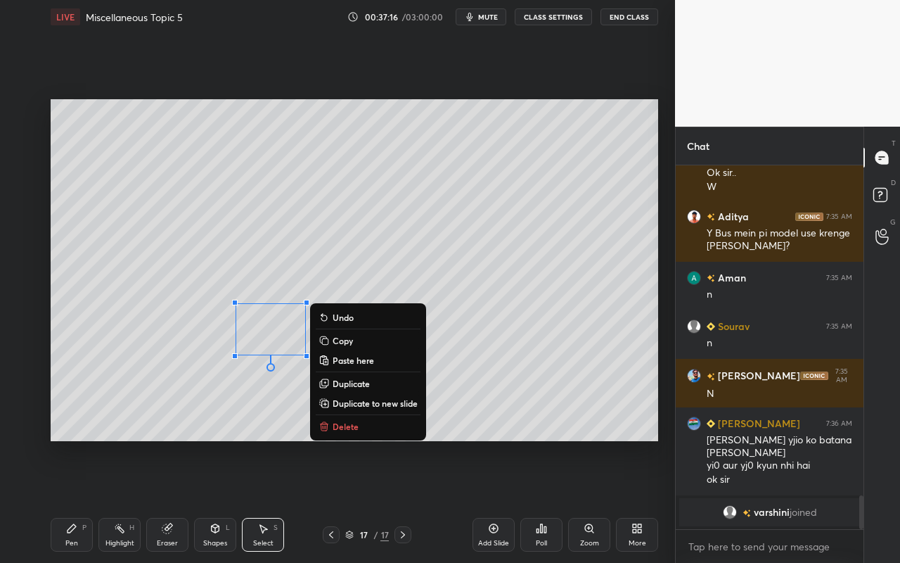
click at [355, 380] on p "Duplicate" at bounding box center [351, 383] width 37 height 11
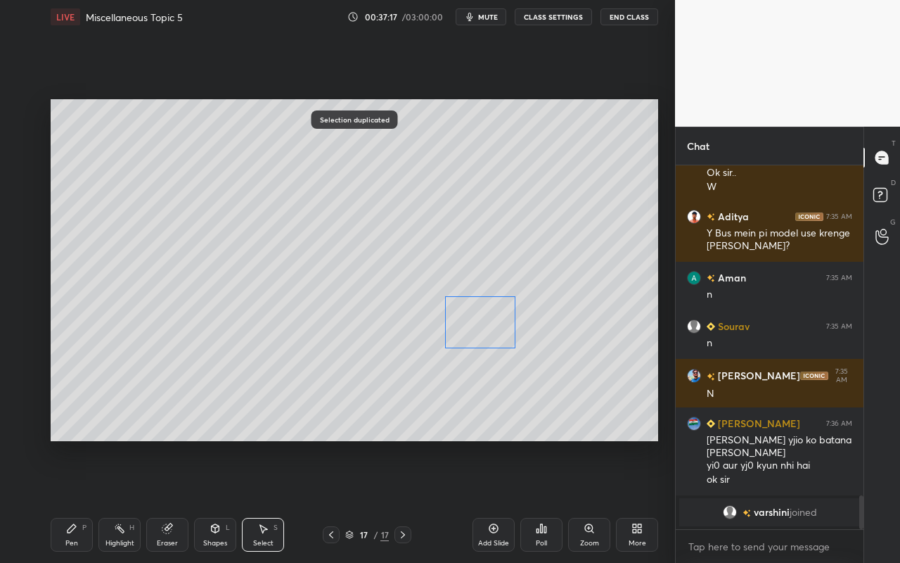
drag, startPoint x: 391, startPoint y: 356, endPoint x: 489, endPoint y: 301, distance: 112.1
click at [489, 301] on div "0 ° Undo Copy Paste here Duplicate Duplicate to new slide Delete" at bounding box center [355, 270] width 608 height 342
drag, startPoint x: 480, startPoint y: 332, endPoint x: 525, endPoint y: 290, distance: 61.7
click at [525, 290] on div "0 ° Undo Copy Paste here Duplicate Duplicate to new slide Delete" at bounding box center [355, 270] width 608 height 342
drag, startPoint x: 497, startPoint y: 309, endPoint x: 480, endPoint y: 281, distance: 32.8
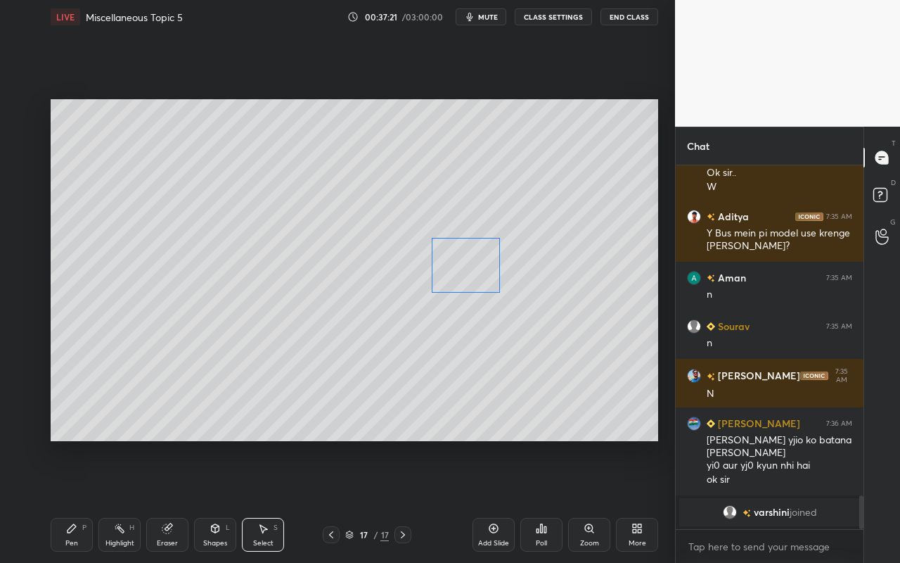
click at [480, 280] on div "0 ° Undo Copy Paste here Duplicate Duplicate to new slide Delete" at bounding box center [355, 270] width 608 height 342
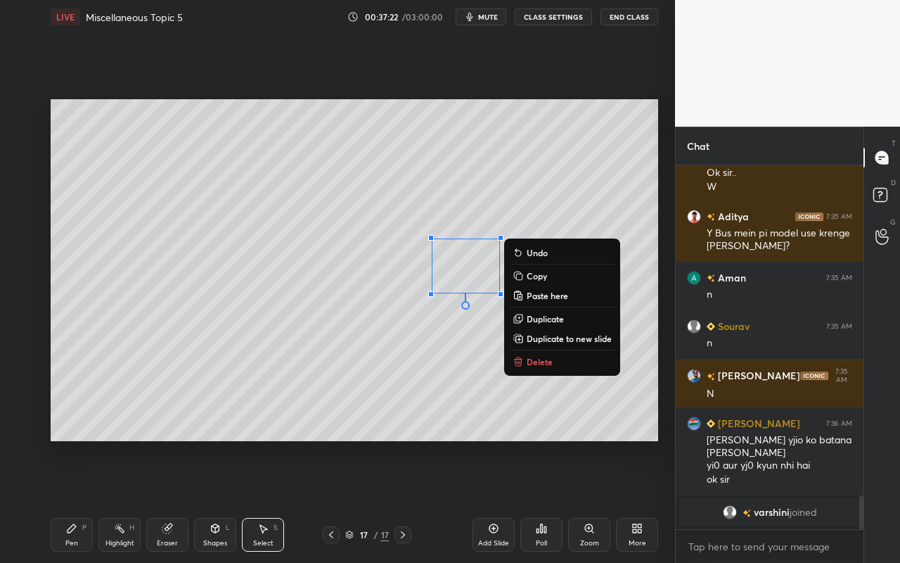
click at [537, 321] on p "Duplicate" at bounding box center [545, 318] width 37 height 11
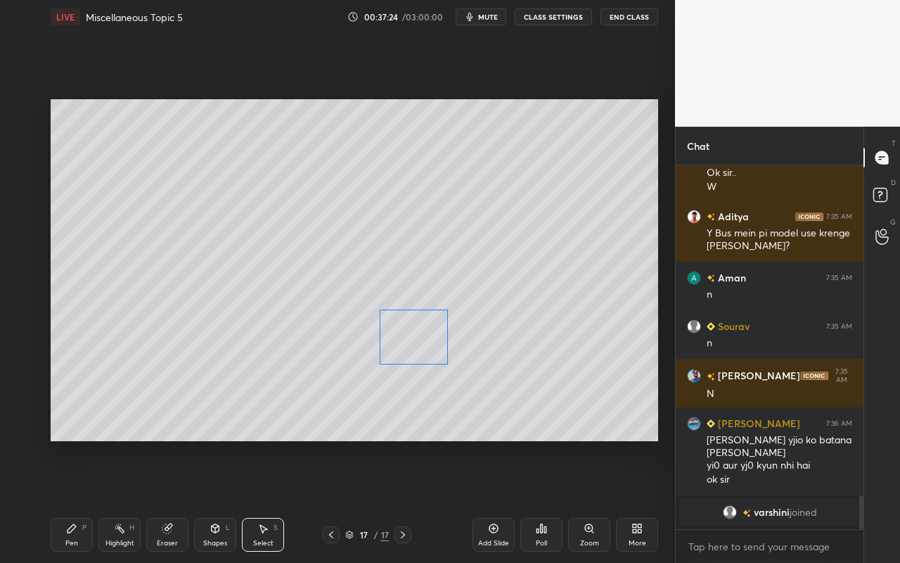
drag, startPoint x: 490, startPoint y: 290, endPoint x: 428, endPoint y: 344, distance: 82.2
click at [429, 344] on div "0 ° Undo Copy Paste here Duplicate Duplicate to new slide Delete" at bounding box center [355, 270] width 608 height 342
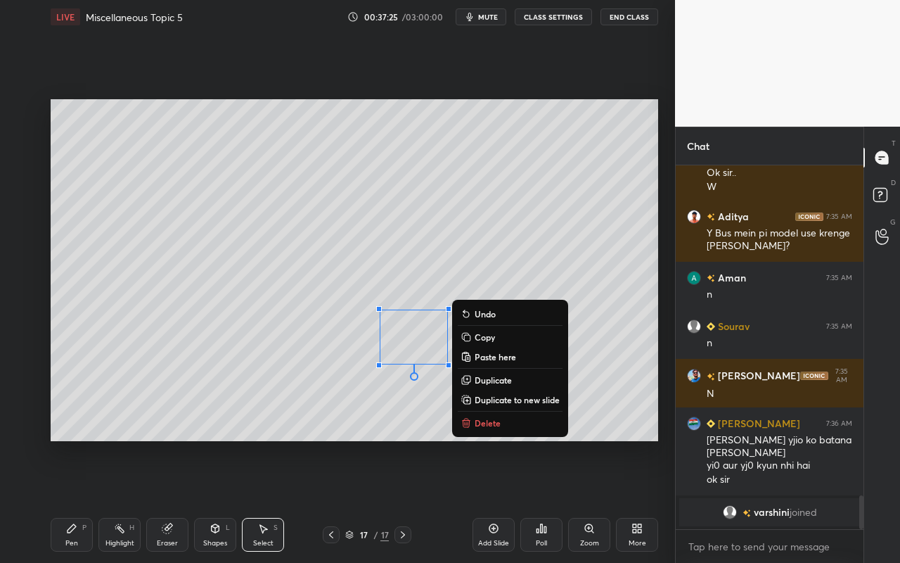
click at [328, 441] on div "0 ° Undo Copy Paste here Duplicate Duplicate to new slide Delete Setting up you…" at bounding box center [354, 270] width 619 height 473
click at [167, 324] on div "0 ° Undo Copy Paste here Duplicate Duplicate to new slide Delete" at bounding box center [355, 270] width 608 height 342
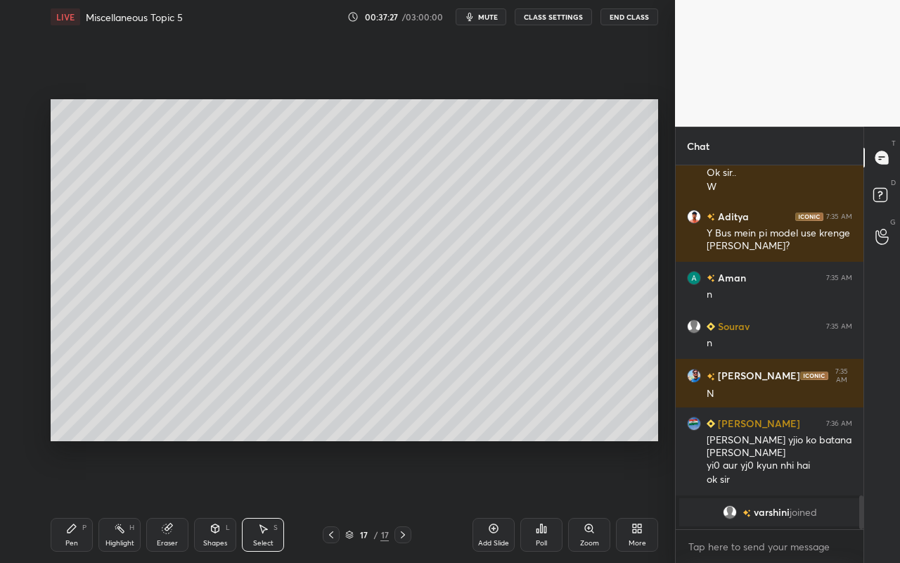
drag, startPoint x: 67, startPoint y: 536, endPoint x: 90, endPoint y: 504, distance: 39.8
click at [70, 500] on div "Pen P" at bounding box center [72, 535] width 42 height 34
click at [23, 172] on div at bounding box center [23, 166] width 23 height 23
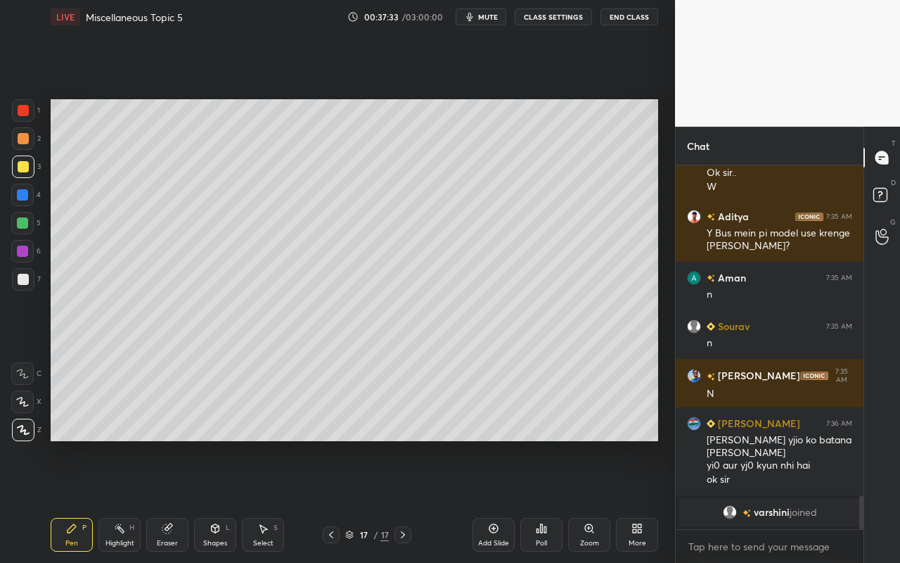
click at [114, 500] on div "Highlight H" at bounding box center [119, 535] width 42 height 34
drag, startPoint x: 79, startPoint y: 535, endPoint x: 87, endPoint y: 511, distance: 25.1
click at [82, 500] on div "Pen P" at bounding box center [72, 535] width 42 height 34
click at [91, 500] on div "Pen P" at bounding box center [72, 535] width 42 height 34
click at [120, 500] on div "Highlight H" at bounding box center [119, 535] width 42 height 34
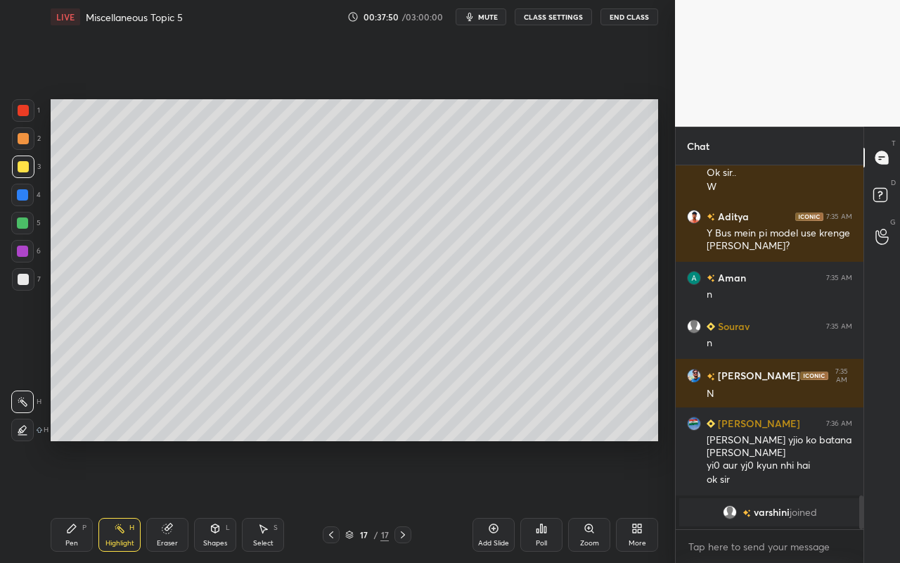
click at [67, 500] on div "Pen P" at bounding box center [72, 535] width 42 height 34
click at [128, 500] on div "Highlight H" at bounding box center [119, 535] width 42 height 34
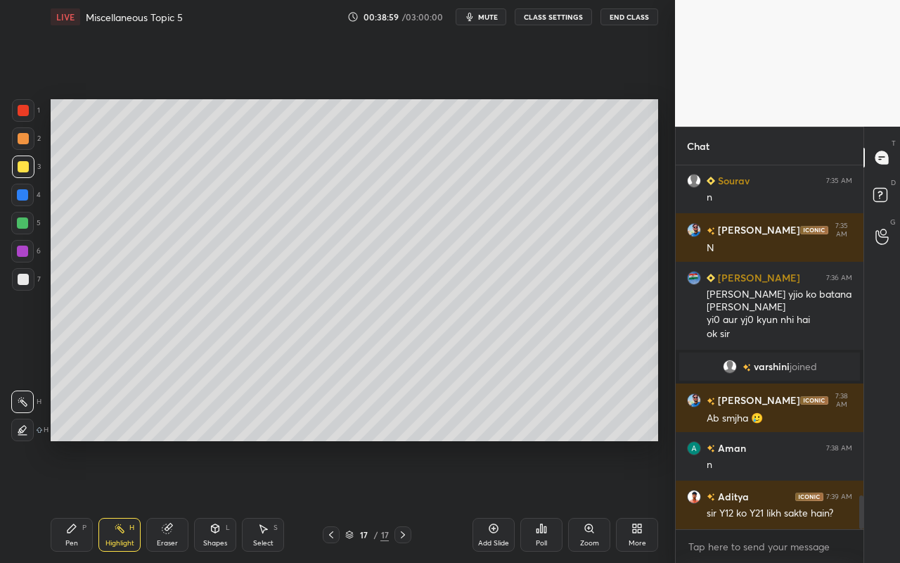
drag, startPoint x: 125, startPoint y: 530, endPoint x: 160, endPoint y: 459, distance: 79.6
click at [127, 500] on div "Highlight H" at bounding box center [119, 535] width 42 height 34
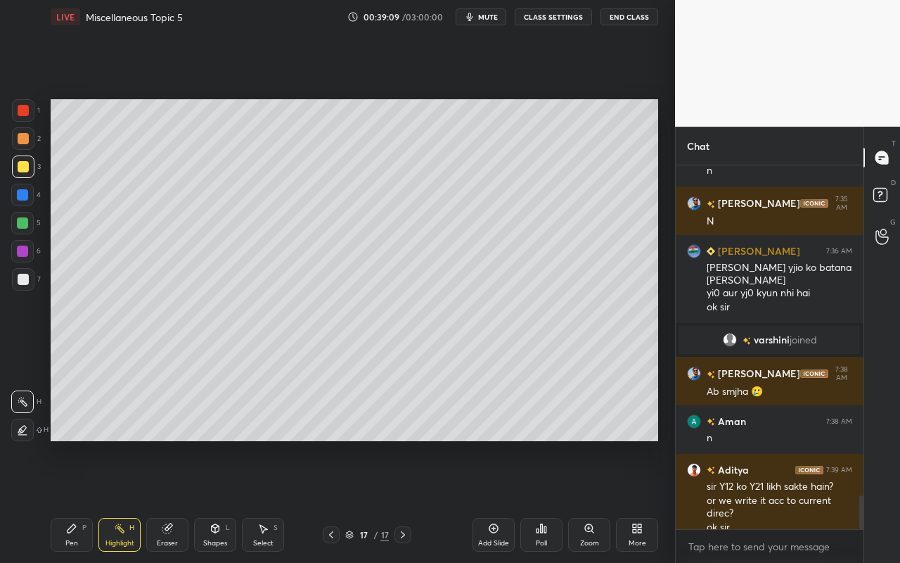
scroll to position [3595, 0]
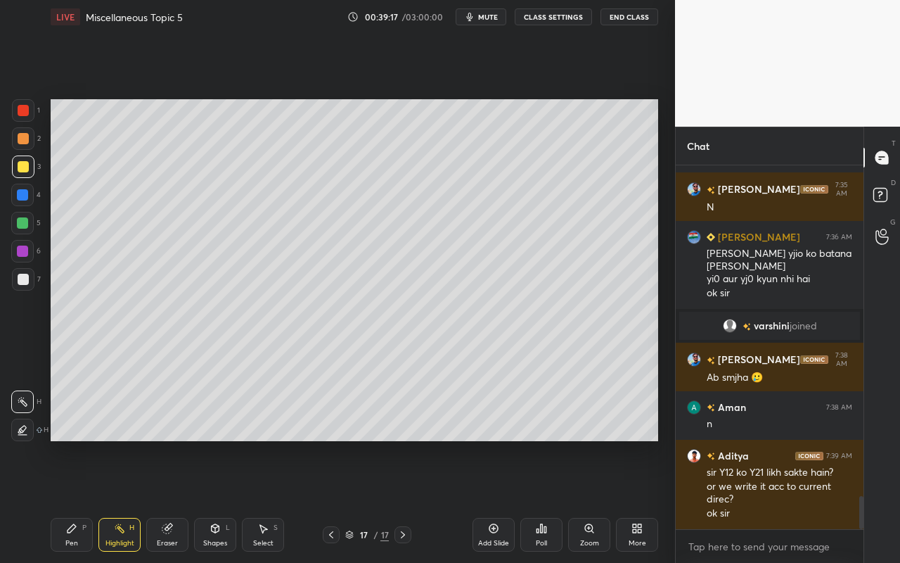
drag, startPoint x: 75, startPoint y: 541, endPoint x: 82, endPoint y: 533, distance: 10.0
click at [78, 500] on div "Pen P" at bounding box center [72, 535] width 42 height 34
drag, startPoint x: 114, startPoint y: 545, endPoint x: 145, endPoint y: 511, distance: 45.8
click at [115, 500] on div "Highlight" at bounding box center [119, 542] width 29 height 7
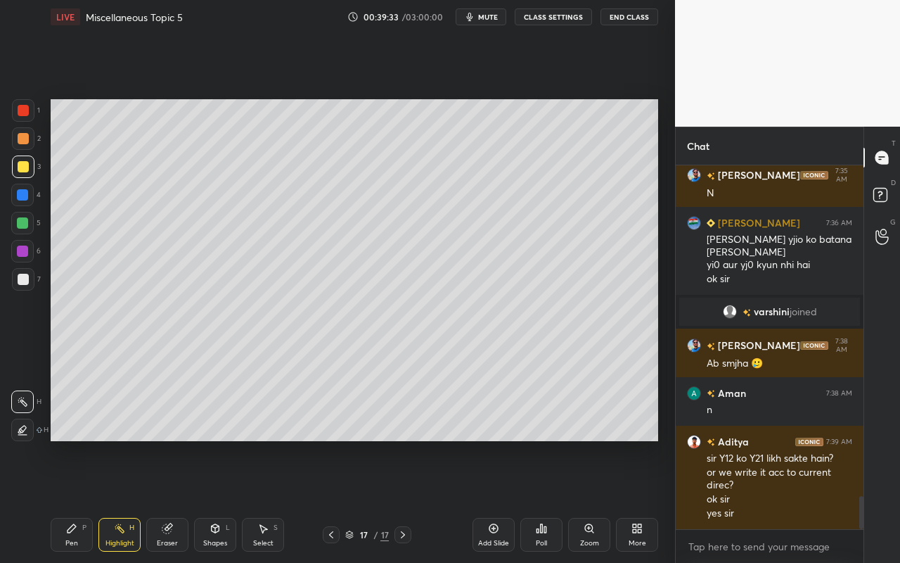
drag, startPoint x: 259, startPoint y: 532, endPoint x: 281, endPoint y: 513, distance: 29.0
click at [260, 500] on icon at bounding box center [262, 528] width 11 height 11
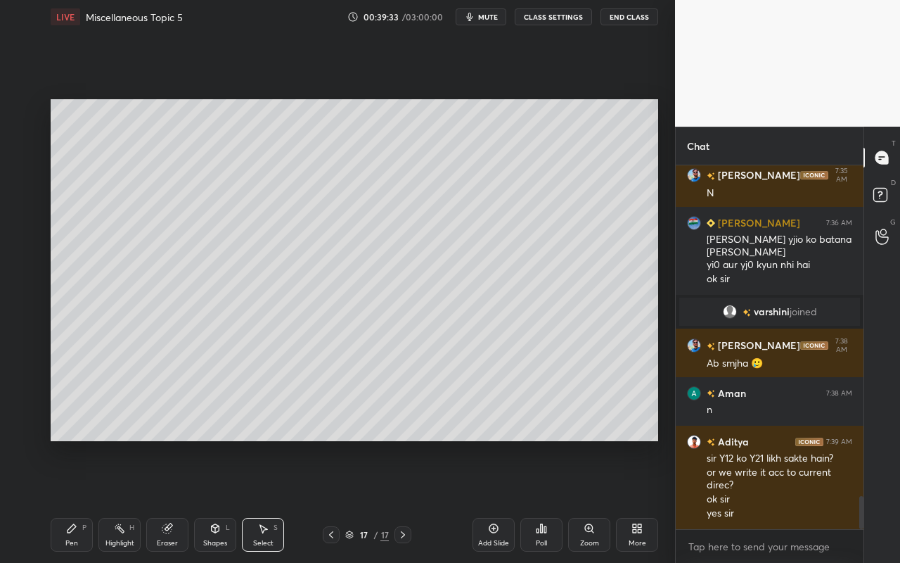
scroll to position [3623, 0]
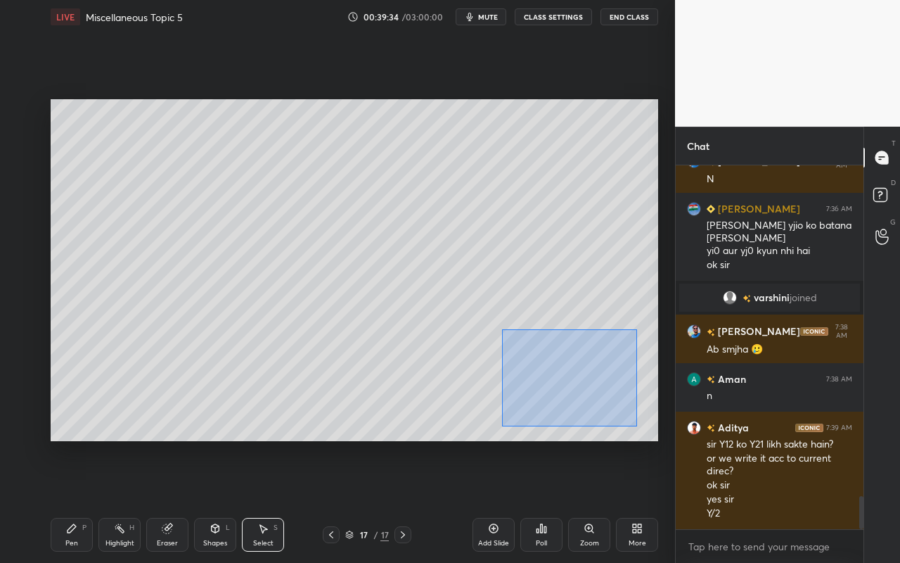
drag, startPoint x: 502, startPoint y: 326, endPoint x: 557, endPoint y: 411, distance: 101.8
click at [635, 425] on div "0 ° Undo Copy Paste here Duplicate Duplicate to new slide Delete" at bounding box center [355, 270] width 608 height 342
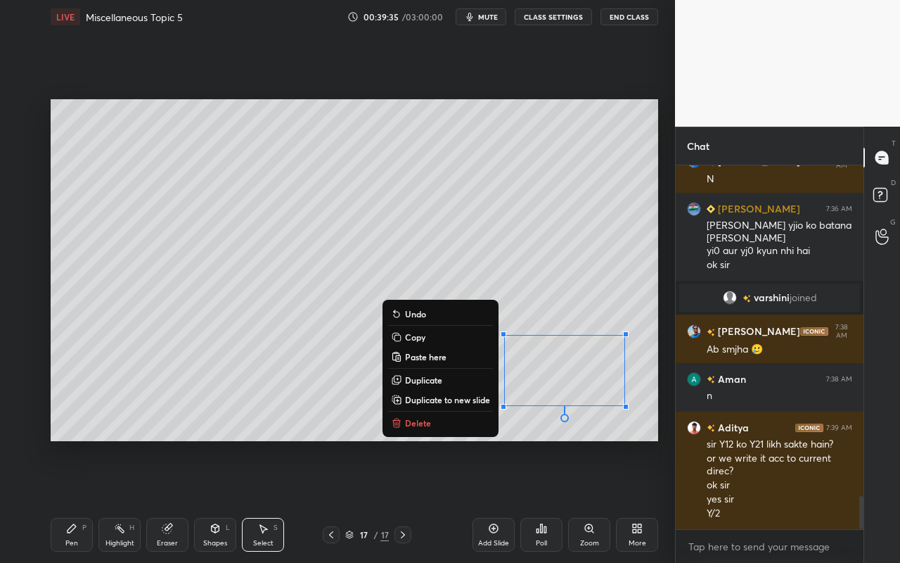
drag, startPoint x: 442, startPoint y: 421, endPoint x: 418, endPoint y: 426, distance: 25.1
click at [445, 418] on button "Delete" at bounding box center [440, 422] width 105 height 17
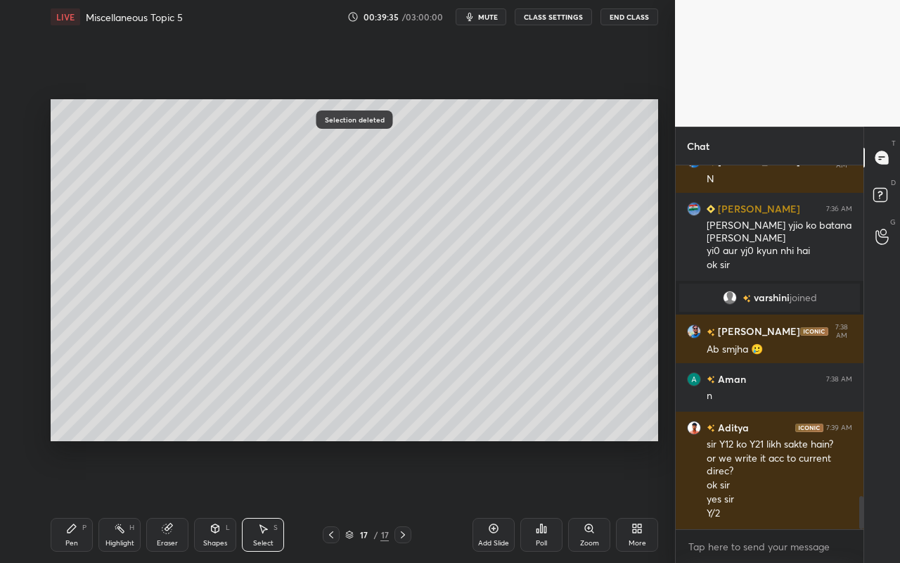
click at [115, 500] on div "Highlight H" at bounding box center [119, 535] width 42 height 34
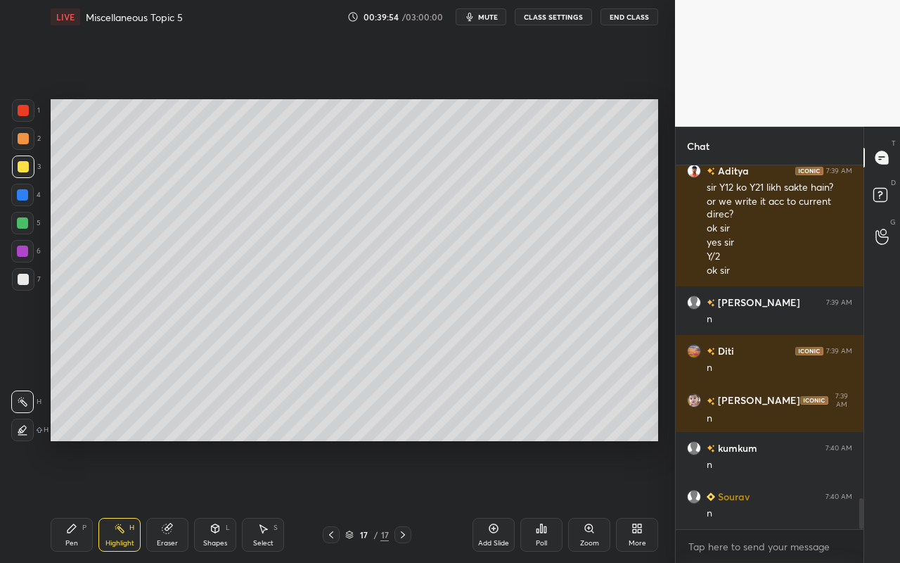
scroll to position [3928, 0]
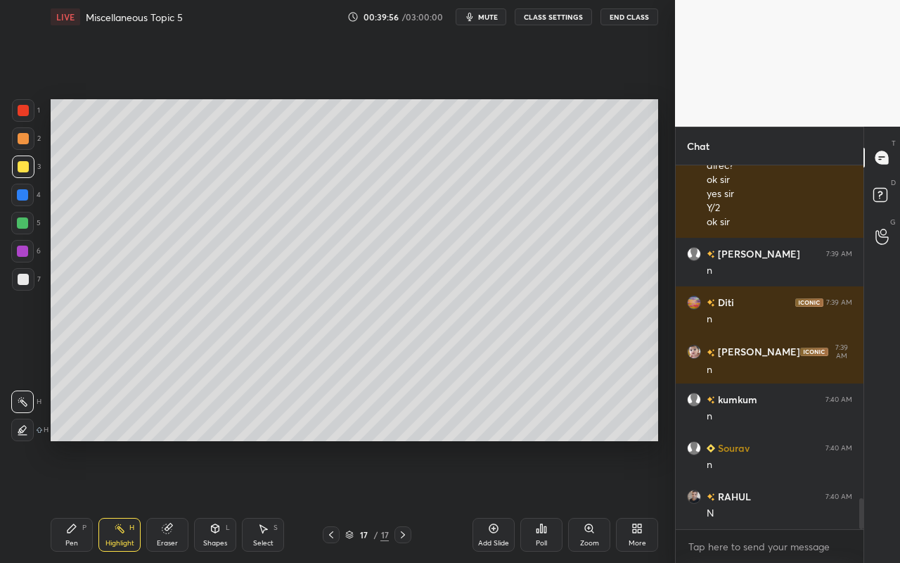
click at [270, 500] on div "Select S" at bounding box center [263, 535] width 42 height 34
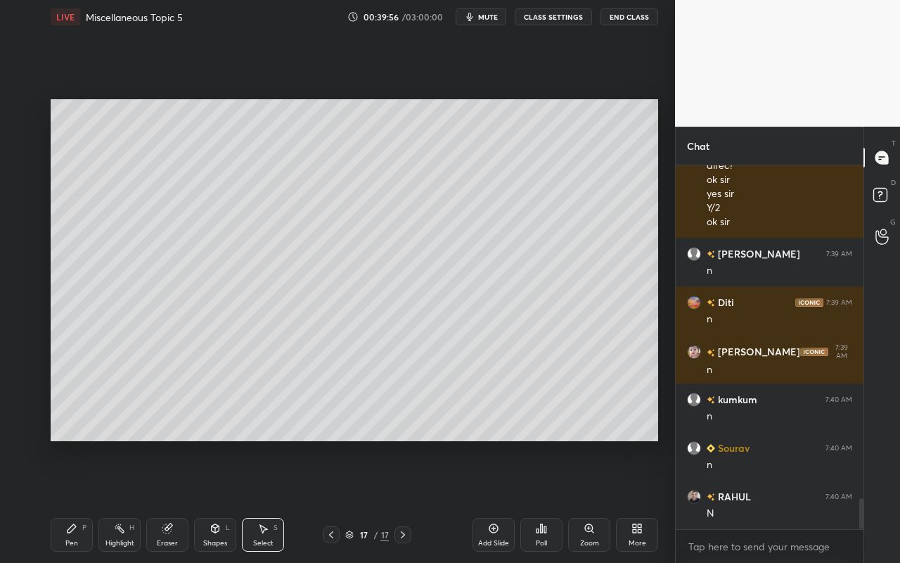
scroll to position [3977, 0]
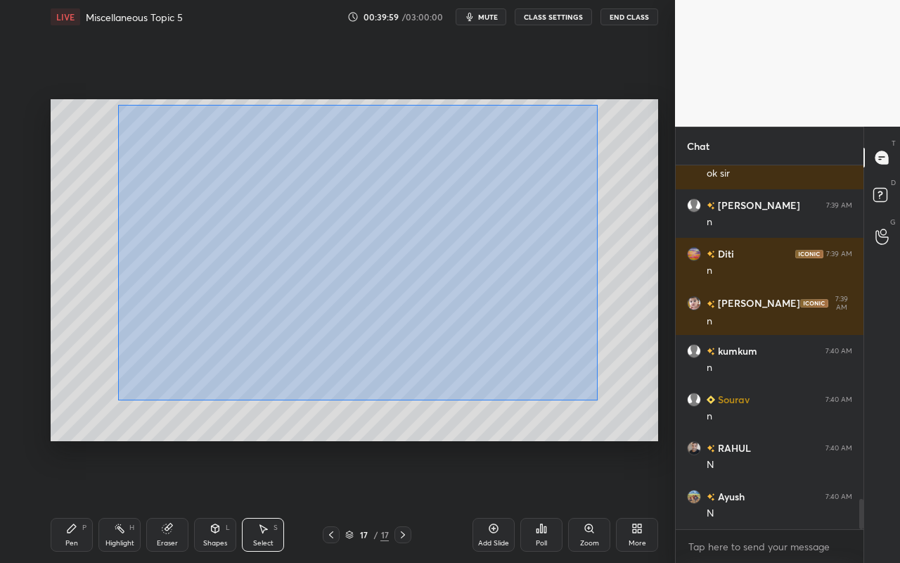
drag, startPoint x: 120, startPoint y: 106, endPoint x: 598, endPoint y: 394, distance: 557.5
click at [596, 397] on div "0 ° Undo Copy Paste here Duplicate Duplicate to new slide Delete" at bounding box center [355, 270] width 608 height 342
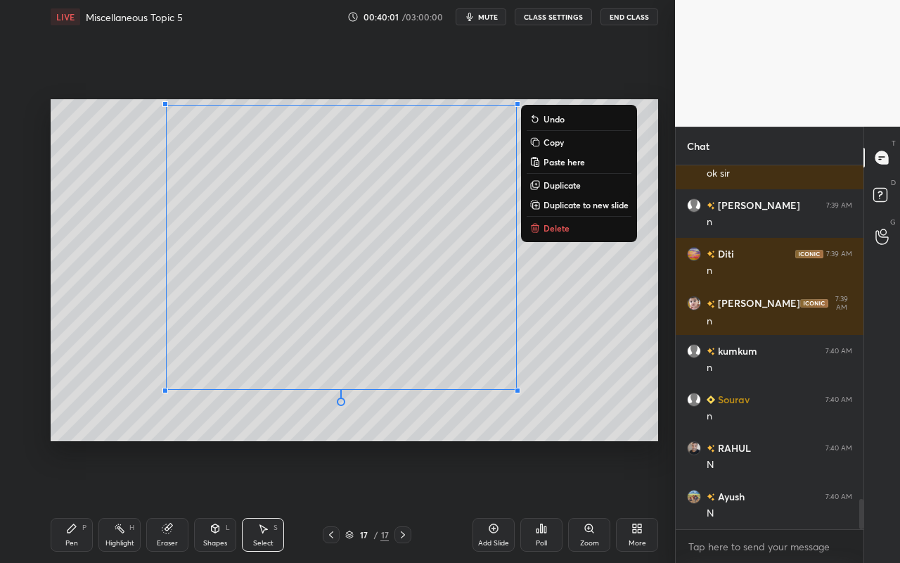
click at [576, 204] on p "Duplicate to new slide" at bounding box center [586, 204] width 85 height 11
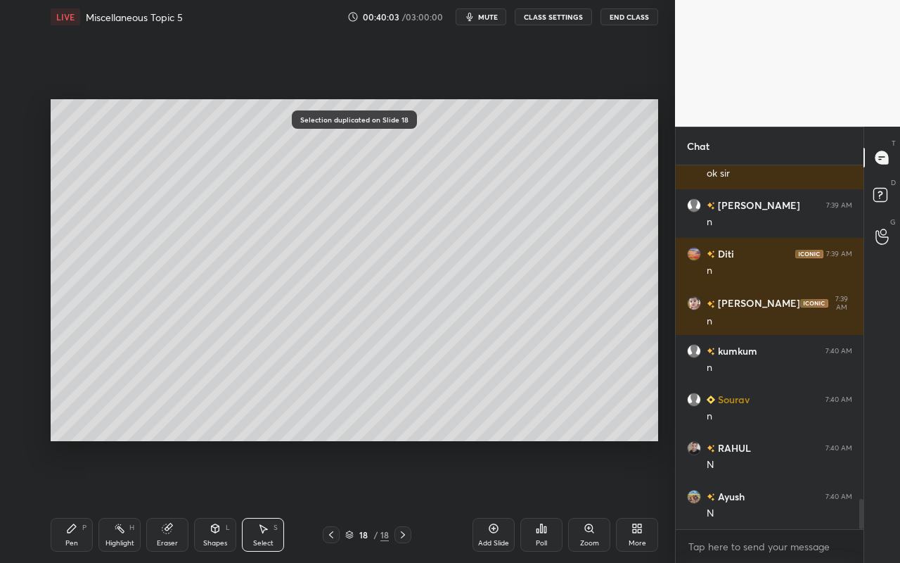
drag, startPoint x: 122, startPoint y: 535, endPoint x: 127, endPoint y: 527, distance: 9.4
click at [122, 500] on div "Highlight H" at bounding box center [119, 535] width 42 height 34
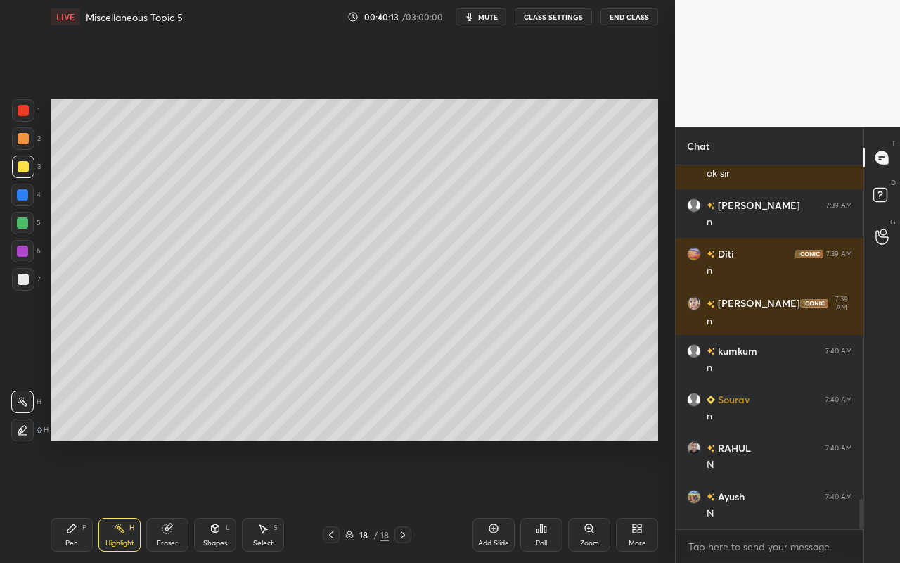
drag, startPoint x: 267, startPoint y: 544, endPoint x: 302, endPoint y: 451, distance: 99.9
click at [267, 500] on div "Select" at bounding box center [263, 542] width 20 height 7
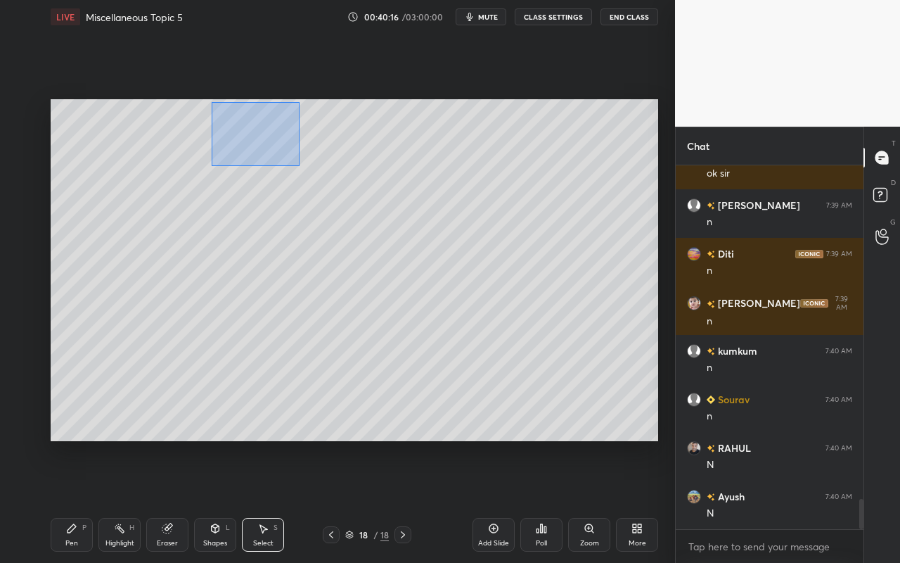
drag, startPoint x: 211, startPoint y: 101, endPoint x: 298, endPoint y: 166, distance: 108.0
click at [299, 165] on div "0 ° Undo Copy Paste here Duplicate Duplicate to new slide Delete" at bounding box center [355, 270] width 608 height 342
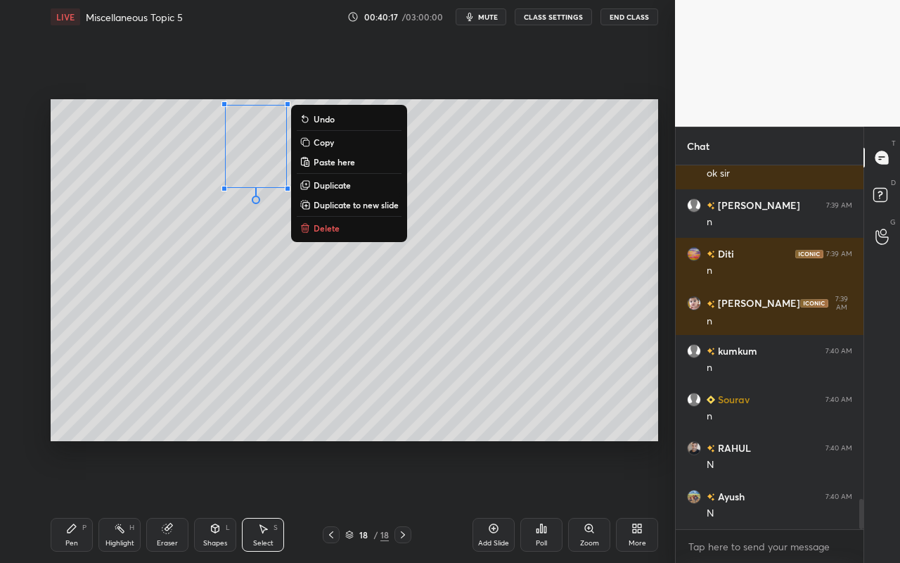
drag, startPoint x: 325, startPoint y: 225, endPoint x: 309, endPoint y: 229, distance: 16.7
click at [325, 225] on p "Delete" at bounding box center [327, 227] width 26 height 11
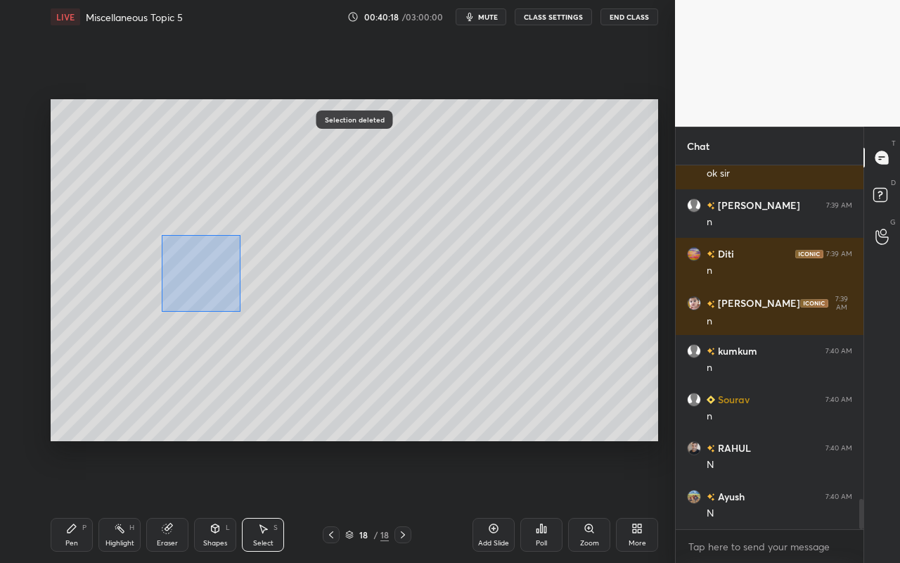
drag, startPoint x: 179, startPoint y: 268, endPoint x: 242, endPoint y: 306, distance: 73.2
click at [240, 311] on div "0 ° Undo Copy Paste here Duplicate Duplicate to new slide Delete" at bounding box center [355, 270] width 608 height 342
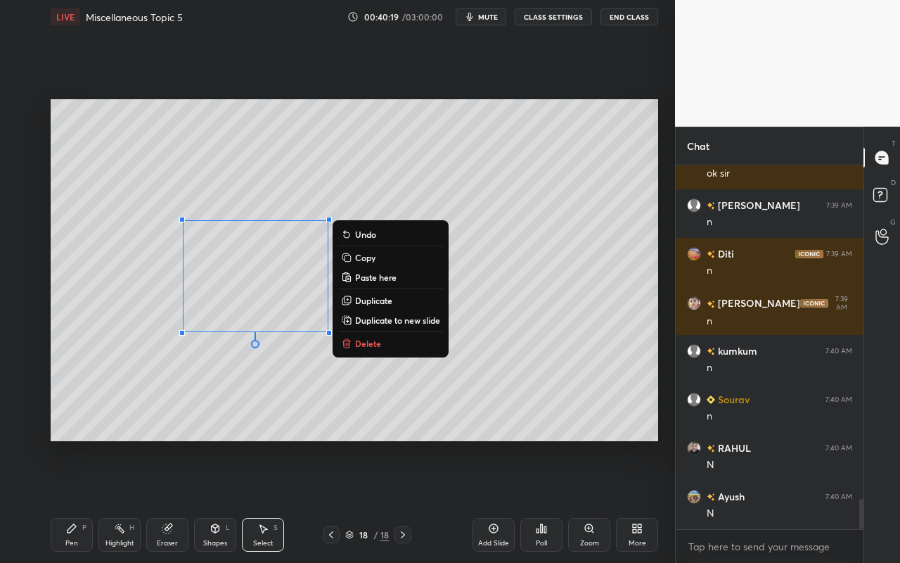
click at [148, 381] on div "0 ° Undo Copy Paste here Duplicate Duplicate to new slide Delete" at bounding box center [355, 270] width 608 height 342
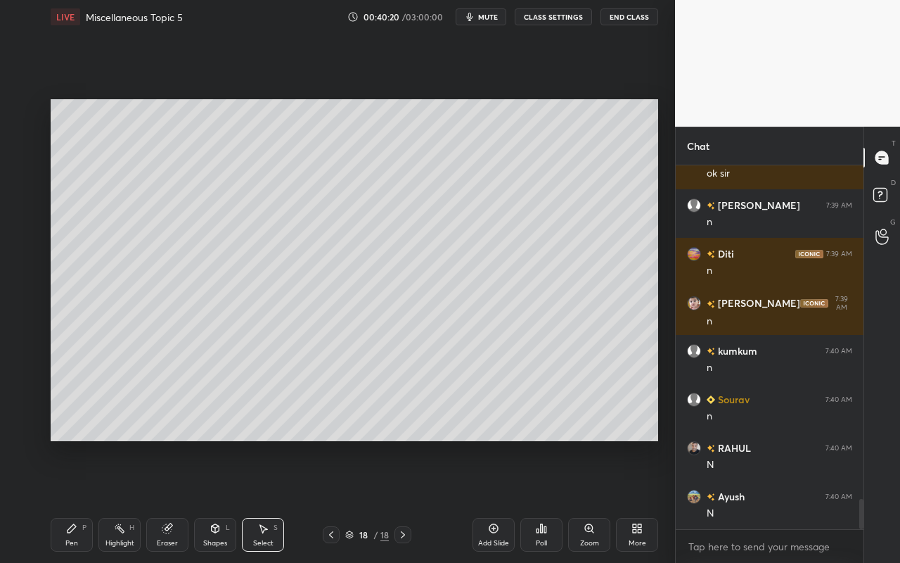
click at [170, 500] on div "Eraser" at bounding box center [167, 535] width 42 height 34
click at [25, 411] on div at bounding box center [22, 401] width 23 height 23
click at [213, 500] on div "Shapes" at bounding box center [215, 542] width 24 height 7
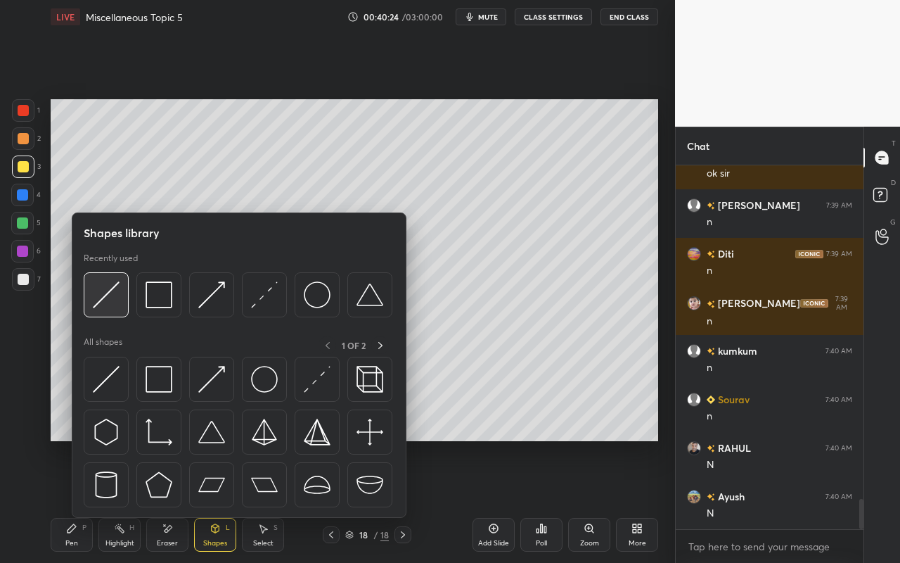
click at [120, 302] on div at bounding box center [106, 294] width 45 height 45
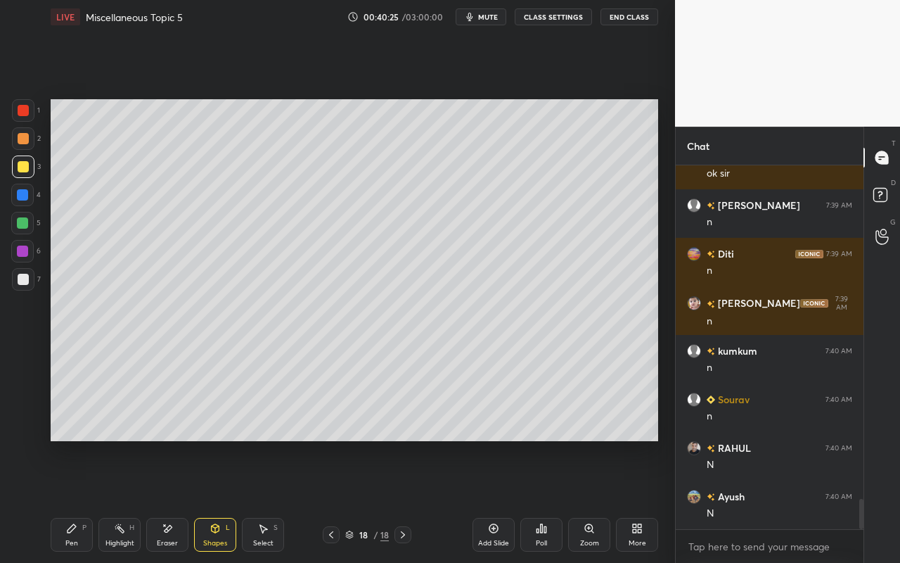
click at [28, 112] on div at bounding box center [23, 110] width 11 height 11
click at [205, 500] on div "Shapes L" at bounding box center [215, 535] width 42 height 34
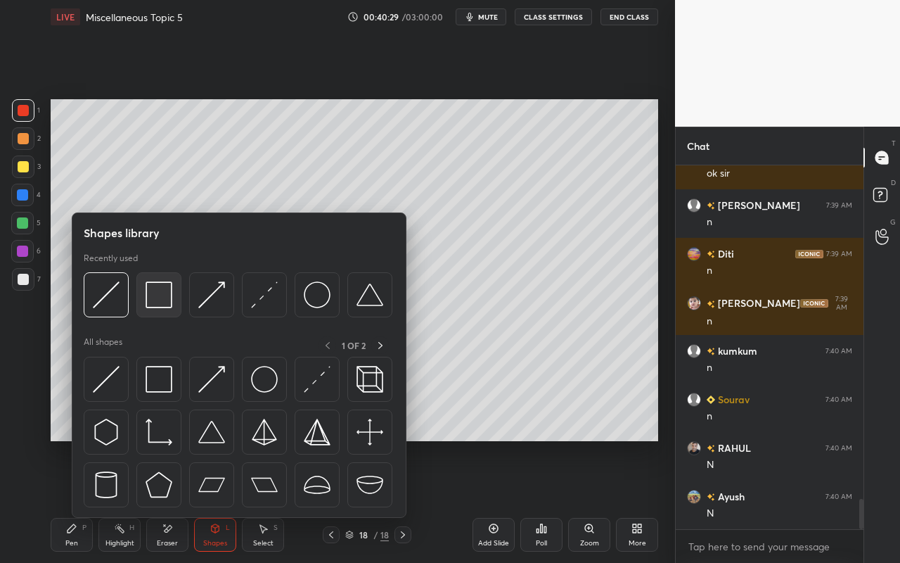
click at [150, 295] on img at bounding box center [159, 294] width 27 height 27
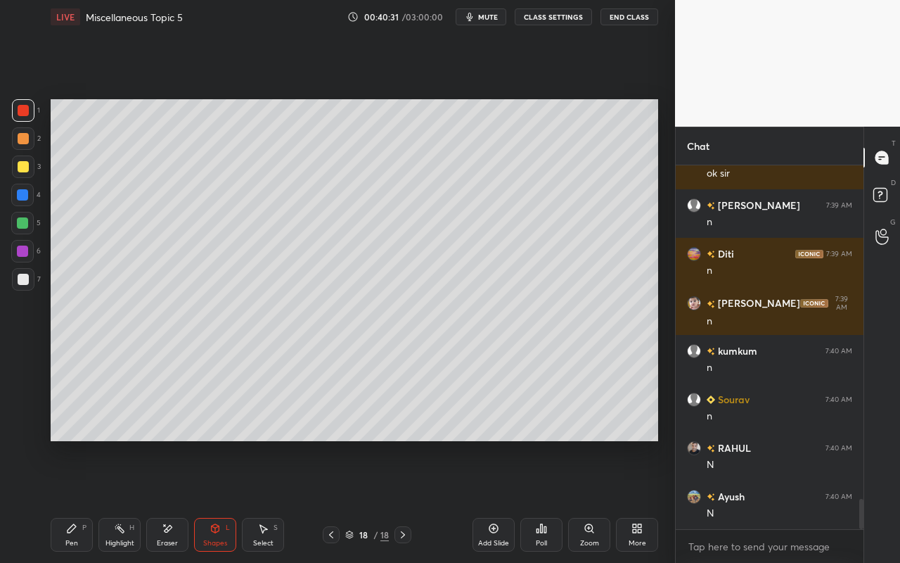
drag, startPoint x: 217, startPoint y: 530, endPoint x: 215, endPoint y: 523, distance: 7.3
click at [217, 500] on icon at bounding box center [215, 528] width 11 height 11
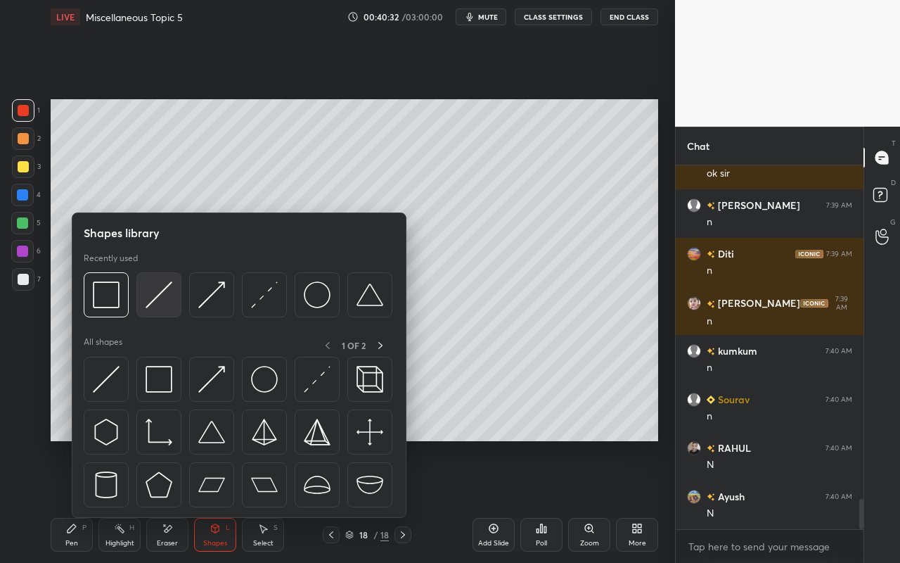
click at [160, 305] on img at bounding box center [159, 294] width 27 height 27
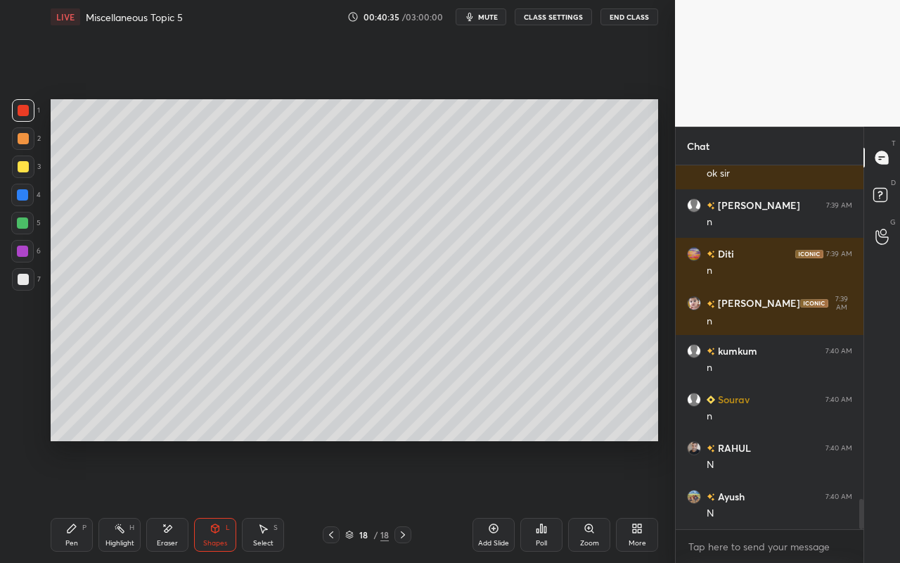
click at [122, 500] on div "Highlight" at bounding box center [119, 542] width 29 height 7
click at [65, 500] on div "Pen P" at bounding box center [72, 535] width 42 height 34
click at [177, 500] on div "Eraser" at bounding box center [167, 535] width 42 height 34
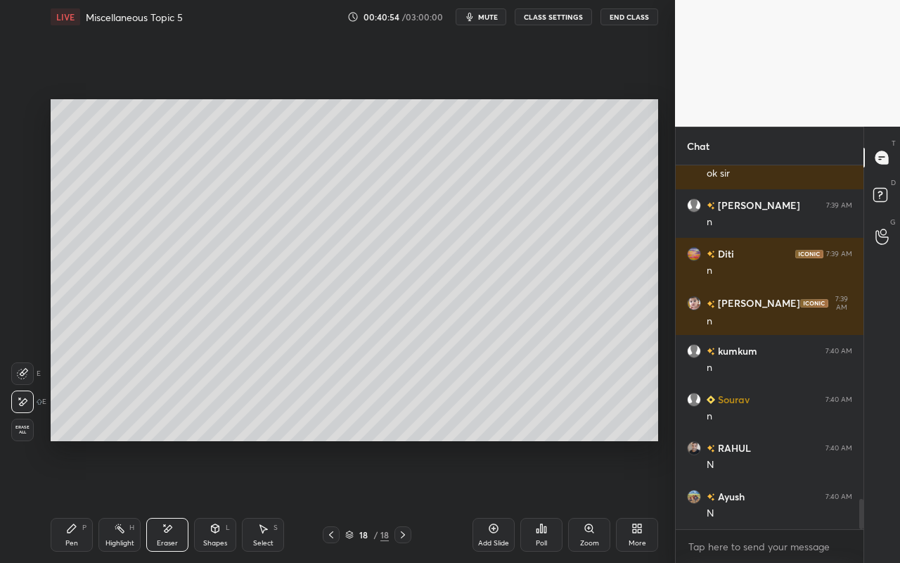
drag, startPoint x: 209, startPoint y: 538, endPoint x: 212, endPoint y: 522, distance: 16.4
click at [209, 500] on div "Shapes" at bounding box center [215, 542] width 24 height 7
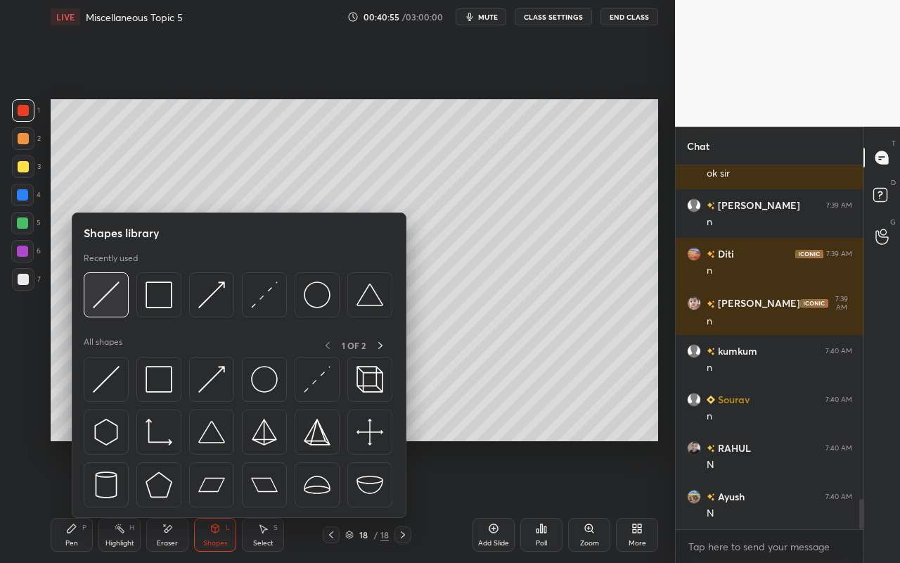
click at [113, 300] on img at bounding box center [106, 294] width 27 height 27
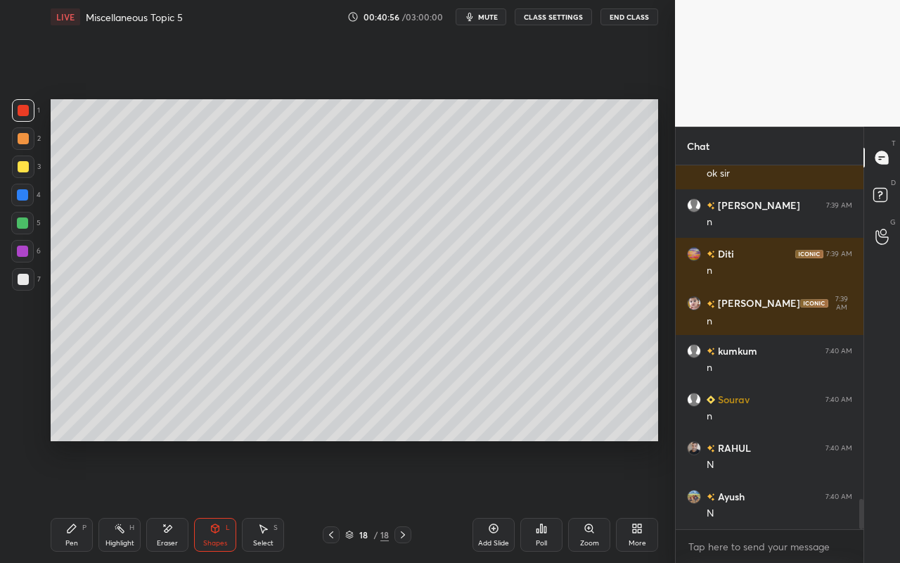
drag, startPoint x: 22, startPoint y: 165, endPoint x: 47, endPoint y: 162, distance: 25.6
click at [24, 166] on div at bounding box center [23, 166] width 11 height 11
click at [222, 500] on div "Shapes" at bounding box center [215, 542] width 24 height 7
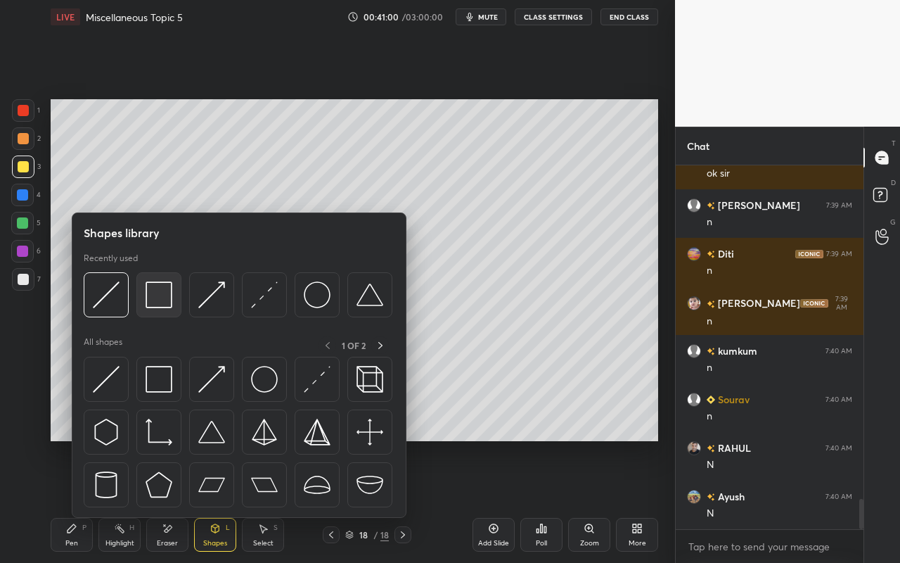
click at [172, 301] on div at bounding box center [158, 294] width 45 height 45
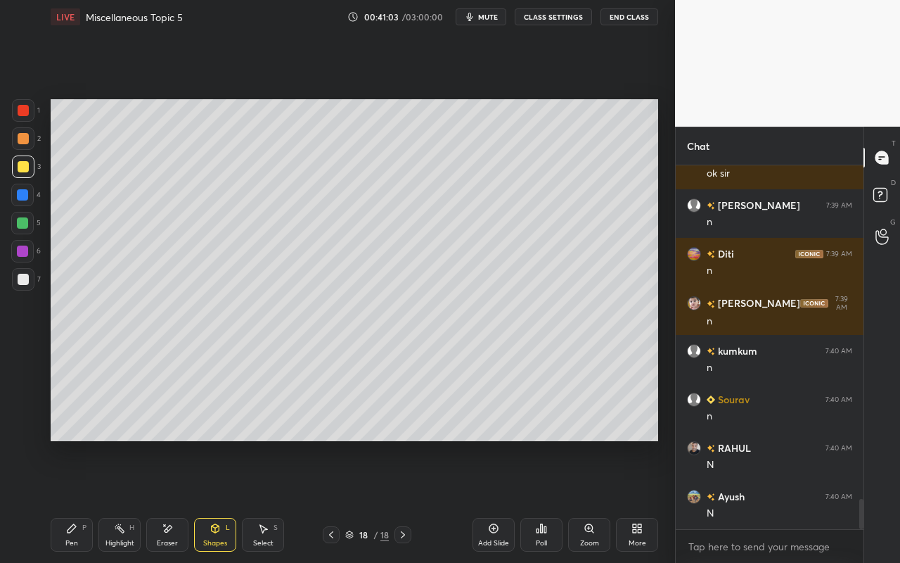
click at [221, 500] on div "Shapes L" at bounding box center [215, 535] width 42 height 34
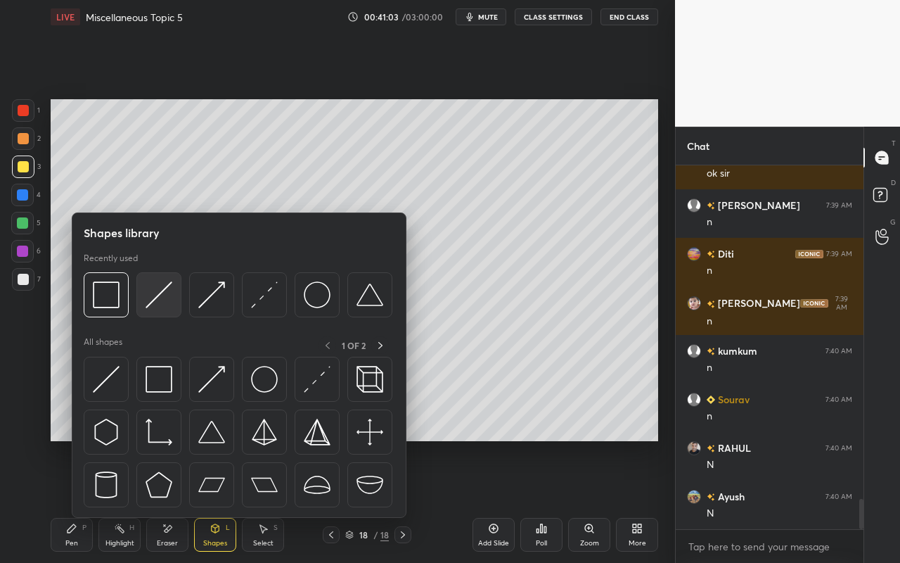
click at [149, 307] on img at bounding box center [159, 294] width 27 height 27
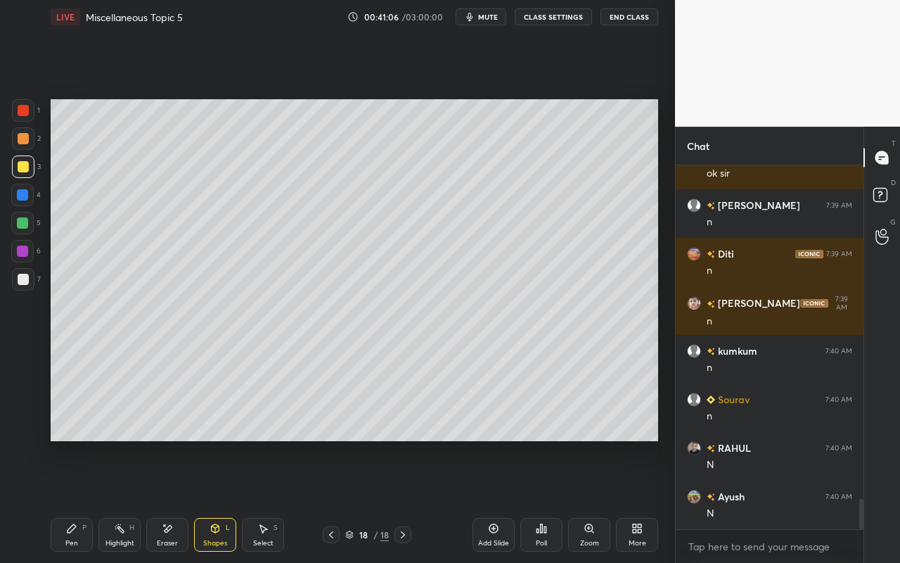
drag, startPoint x: 78, startPoint y: 539, endPoint x: 96, endPoint y: 518, distance: 27.5
click at [78, 500] on div "Pen P" at bounding box center [72, 535] width 42 height 34
click at [129, 500] on div "Highlight H" at bounding box center [119, 535] width 42 height 34
drag, startPoint x: 176, startPoint y: 534, endPoint x: 212, endPoint y: 459, distance: 82.7
click at [176, 500] on div "Eraser" at bounding box center [167, 535] width 42 height 34
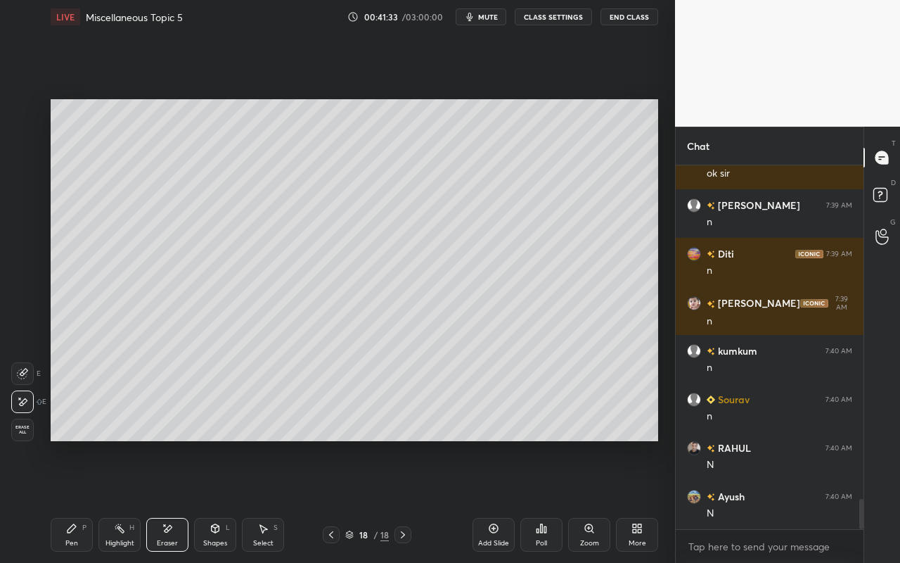
click at [224, 500] on div "Shapes" at bounding box center [215, 542] width 24 height 7
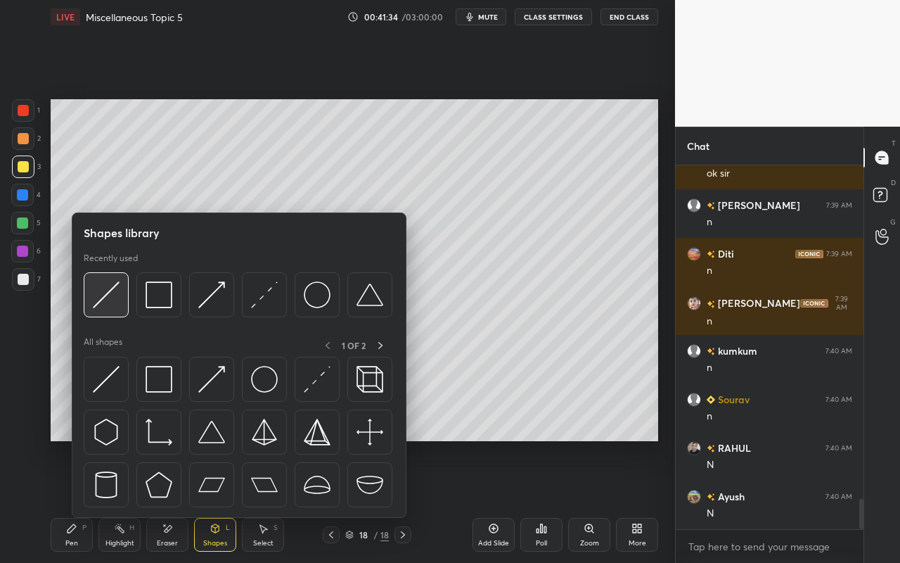
click at [110, 307] on img at bounding box center [106, 294] width 27 height 27
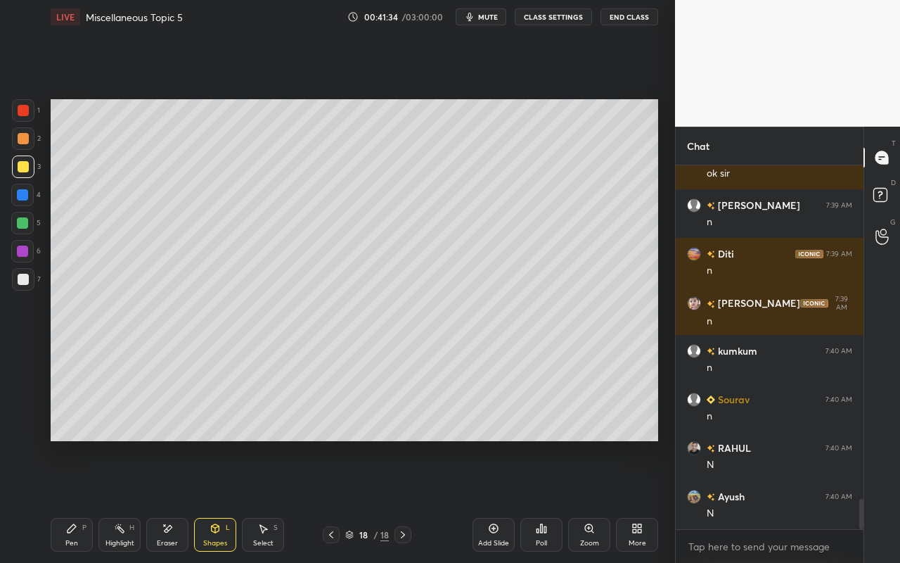
click at [23, 197] on div at bounding box center [22, 194] width 11 height 11
click at [217, 500] on div "Shapes L" at bounding box center [215, 535] width 42 height 34
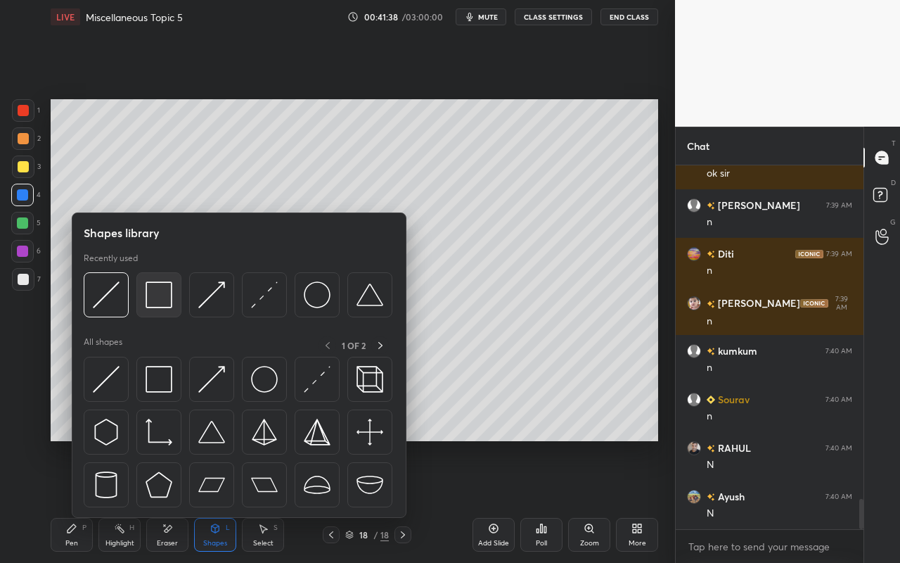
click at [153, 302] on img at bounding box center [159, 294] width 27 height 27
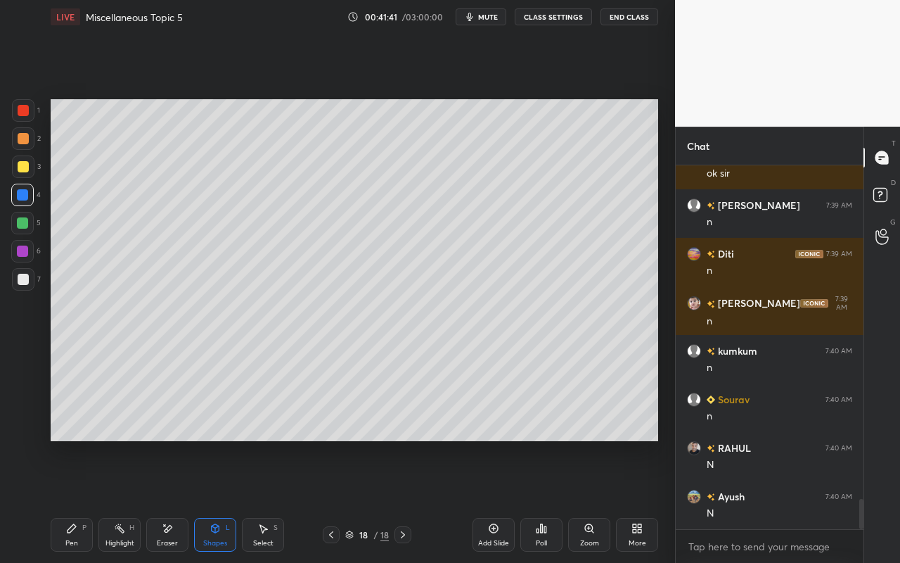
click at [222, 500] on div "Shapes" at bounding box center [215, 542] width 24 height 7
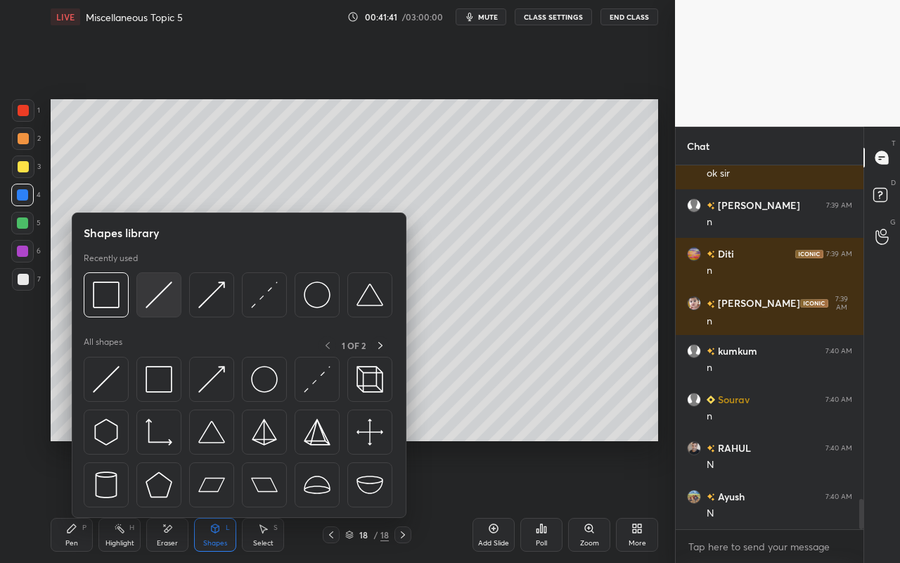
click at [170, 309] on div at bounding box center [158, 294] width 45 height 45
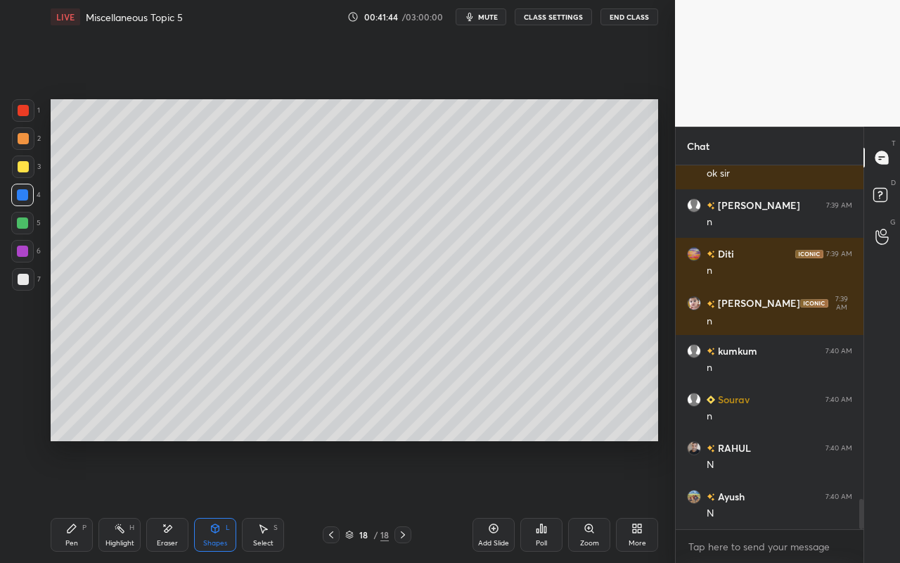
drag, startPoint x: 76, startPoint y: 538, endPoint x: 212, endPoint y: 470, distance: 152.6
click at [76, 500] on div "Pen" at bounding box center [71, 542] width 13 height 7
click at [124, 500] on div "Highlight" at bounding box center [119, 542] width 29 height 7
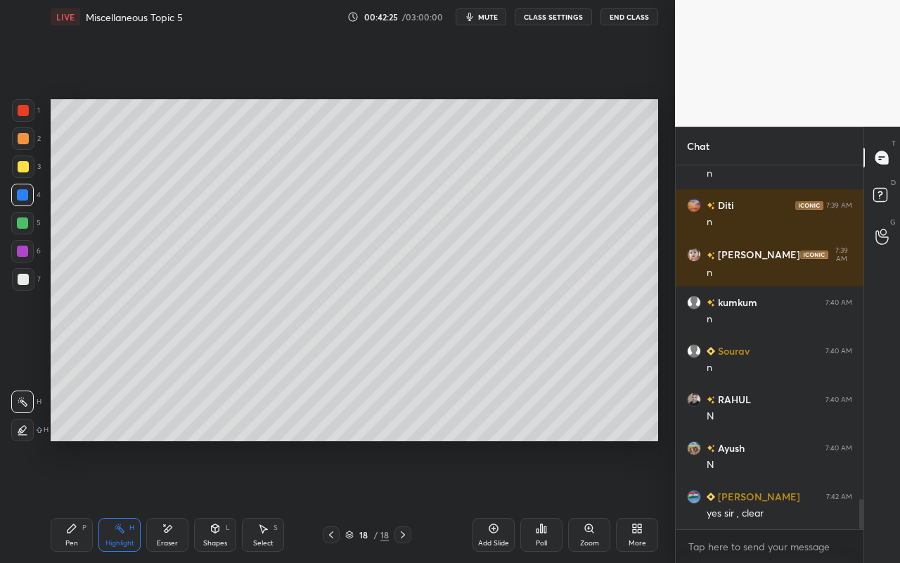
drag, startPoint x: 70, startPoint y: 535, endPoint x: 84, endPoint y: 504, distance: 33.7
click at [71, 500] on div "Pen P" at bounding box center [72, 535] width 42 height 34
click at [27, 164] on div at bounding box center [23, 166] width 11 height 11
click at [25, 110] on div at bounding box center [23, 110] width 11 height 11
click at [108, 500] on div "Highlight" at bounding box center [119, 542] width 29 height 7
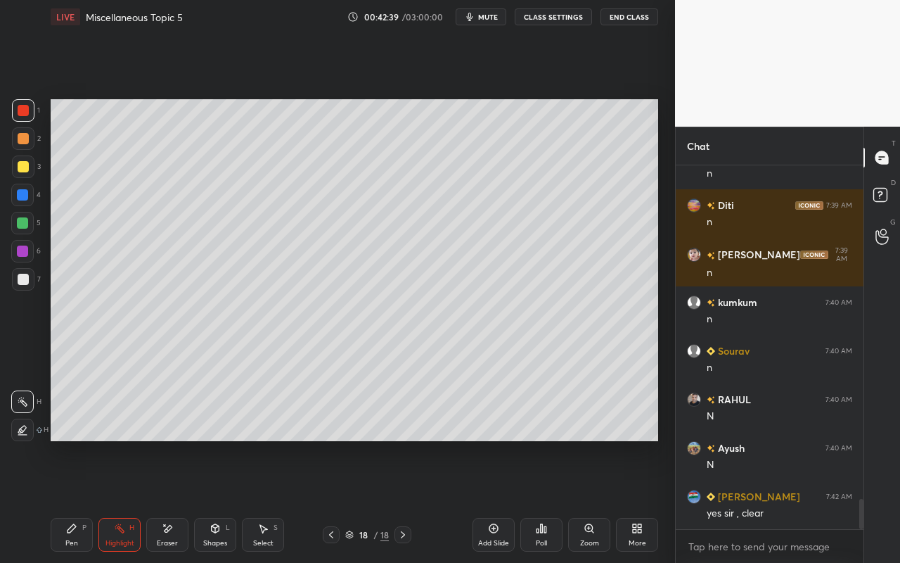
click at [67, 500] on div "Pen P" at bounding box center [72, 535] width 42 height 34
click at [27, 168] on div at bounding box center [23, 166] width 11 height 11
click at [28, 177] on div "3" at bounding box center [26, 166] width 29 height 23
drag, startPoint x: 22, startPoint y: 195, endPoint x: 45, endPoint y: 210, distance: 27.5
click at [25, 196] on div at bounding box center [22, 194] width 11 height 11
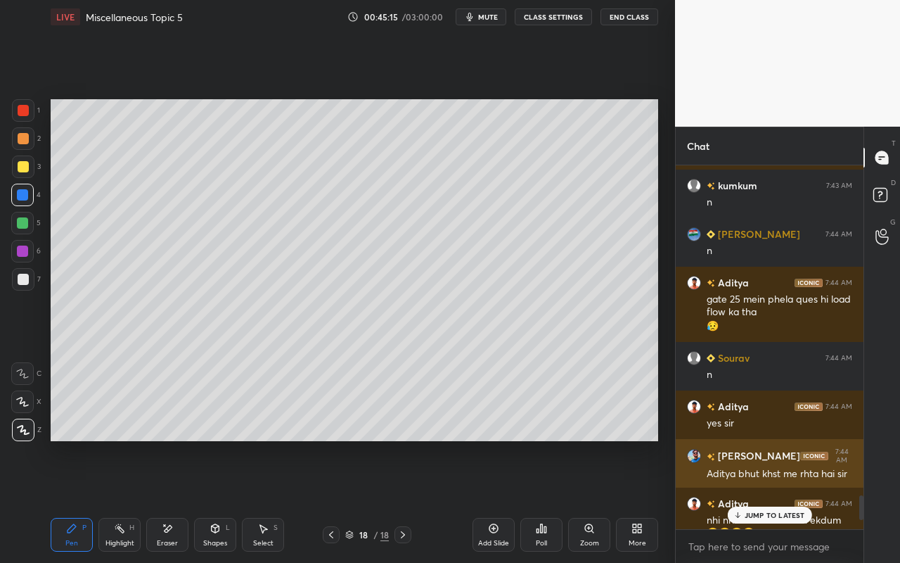
scroll to position [4951, 0]
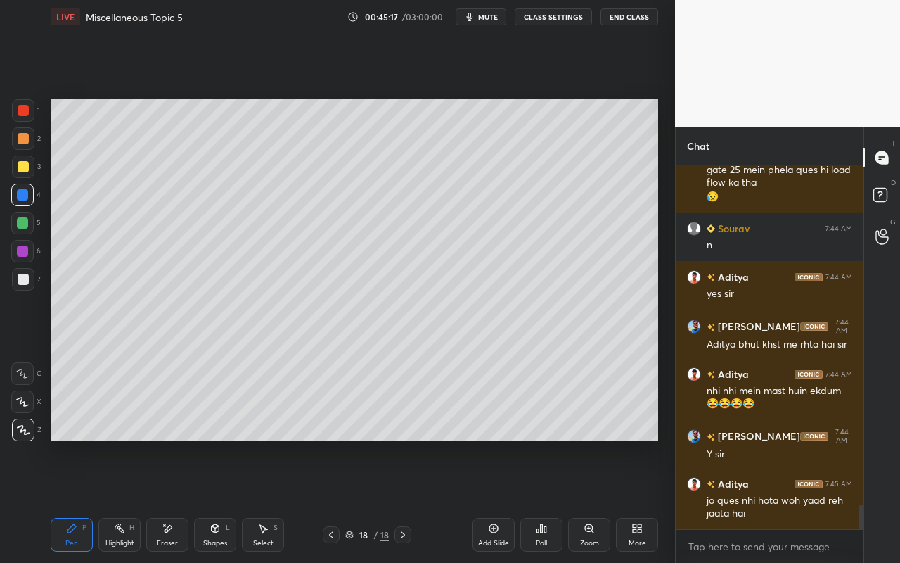
drag, startPoint x: 124, startPoint y: 539, endPoint x: 191, endPoint y: 475, distance: 92.0
click at [124, 500] on div "Highlight" at bounding box center [119, 542] width 29 height 7
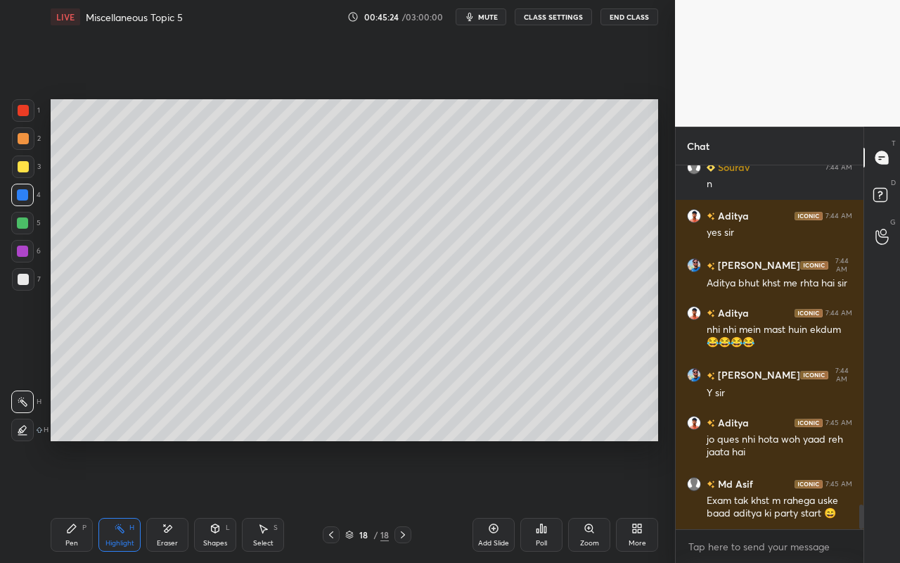
click at [270, 500] on div "Select S" at bounding box center [263, 535] width 42 height 34
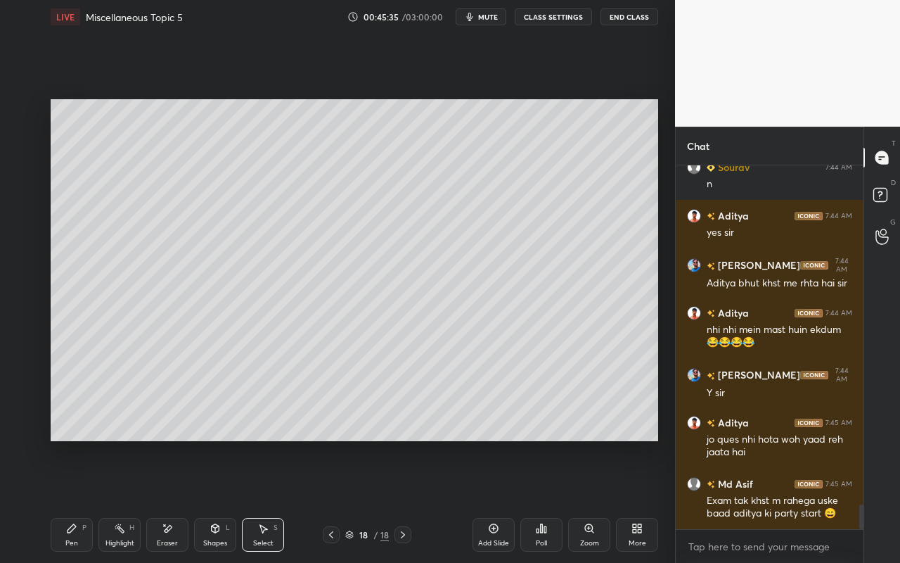
click at [124, 500] on div "Highlight H" at bounding box center [119, 535] width 42 height 34
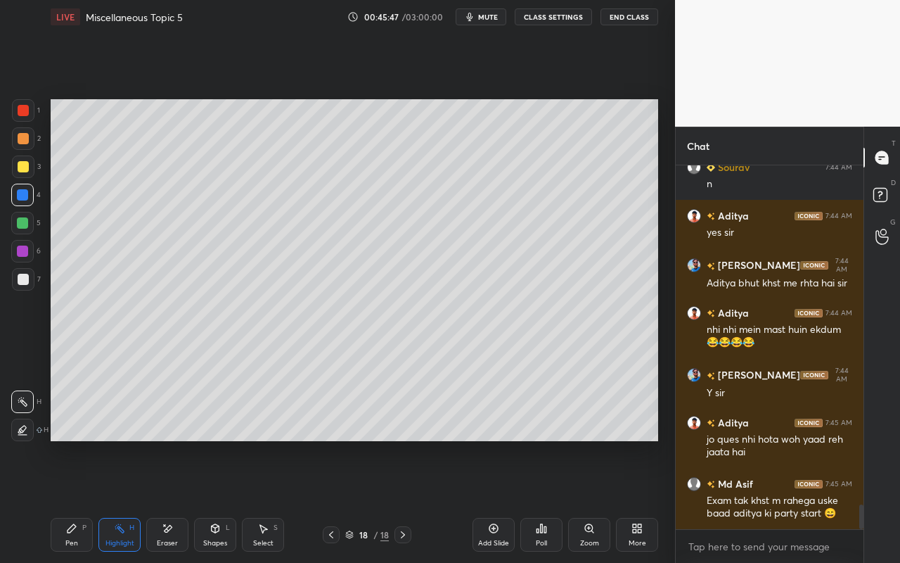
click at [73, 500] on div "Pen" at bounding box center [71, 542] width 13 height 7
drag, startPoint x: 22, startPoint y: 167, endPoint x: 44, endPoint y: 163, distance: 22.1
click at [22, 167] on div at bounding box center [23, 166] width 11 height 11
click at [116, 500] on icon at bounding box center [119, 528] width 11 height 11
click at [69, 500] on icon at bounding box center [71, 528] width 11 height 11
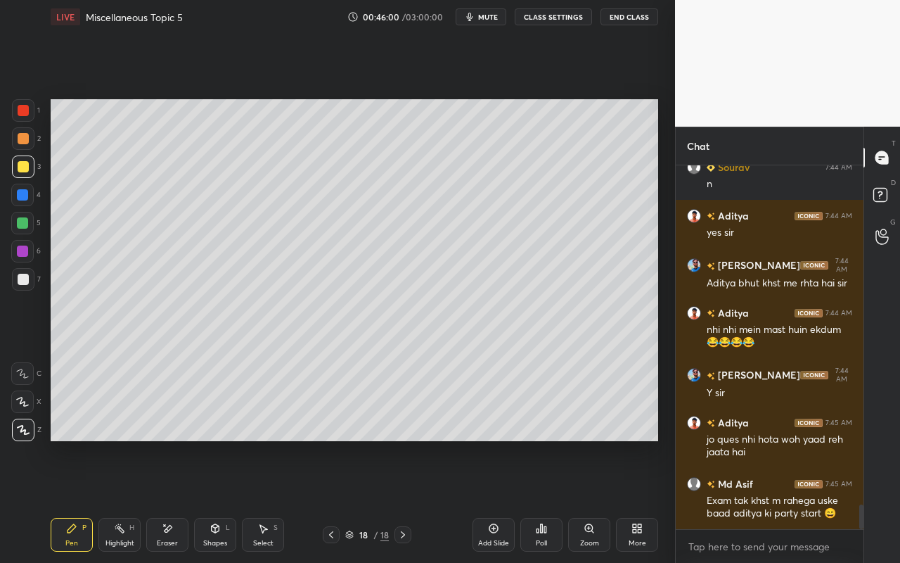
drag, startPoint x: 111, startPoint y: 536, endPoint x: 148, endPoint y: 470, distance: 75.6
click at [111, 500] on div "Highlight H" at bounding box center [119, 535] width 42 height 34
drag, startPoint x: 488, startPoint y: 535, endPoint x: 471, endPoint y: 533, distance: 17.6
click at [488, 500] on div "Add Slide" at bounding box center [494, 535] width 42 height 34
drag, startPoint x: 77, startPoint y: 532, endPoint x: 79, endPoint y: 523, distance: 9.4
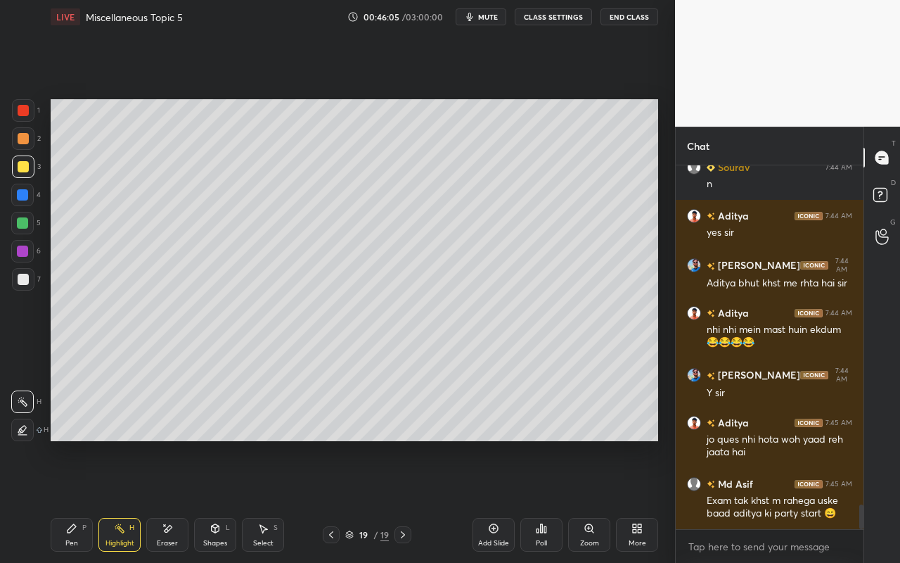
click at [79, 500] on div "Pen P" at bounding box center [72, 535] width 42 height 34
click at [69, 500] on div "Pen P" at bounding box center [72, 535] width 42 height 34
click at [68, 500] on div "Pen P" at bounding box center [72, 535] width 42 height 34
drag, startPoint x: 122, startPoint y: 547, endPoint x: 148, endPoint y: 523, distance: 35.8
click at [122, 500] on div "Highlight" at bounding box center [119, 542] width 29 height 7
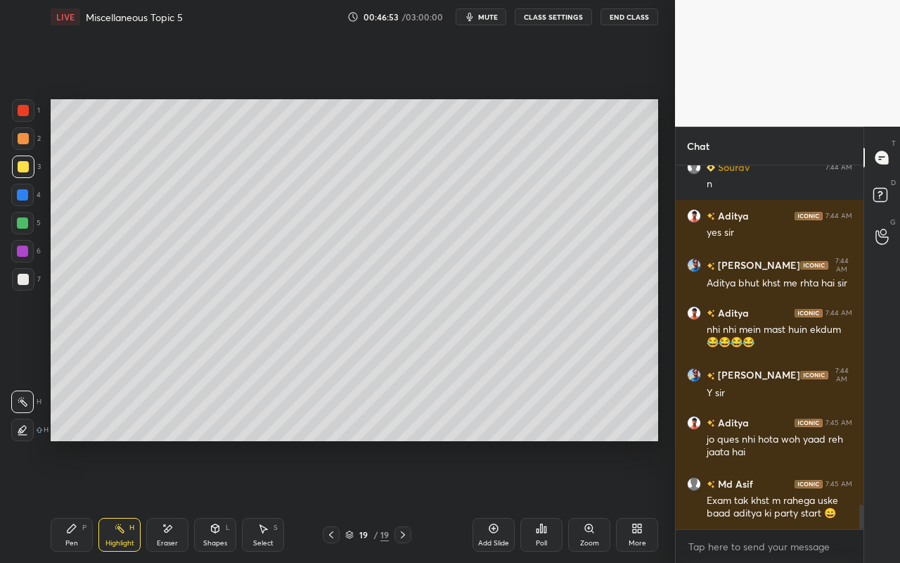
click at [68, 500] on div "Pen P" at bounding box center [72, 535] width 42 height 34
click at [30, 219] on div at bounding box center [22, 223] width 23 height 23
drag, startPoint x: 23, startPoint y: 279, endPoint x: 48, endPoint y: 264, distance: 29.1
click at [26, 280] on div at bounding box center [23, 279] width 11 height 11
click at [127, 500] on div "Highlight H" at bounding box center [119, 535] width 42 height 34
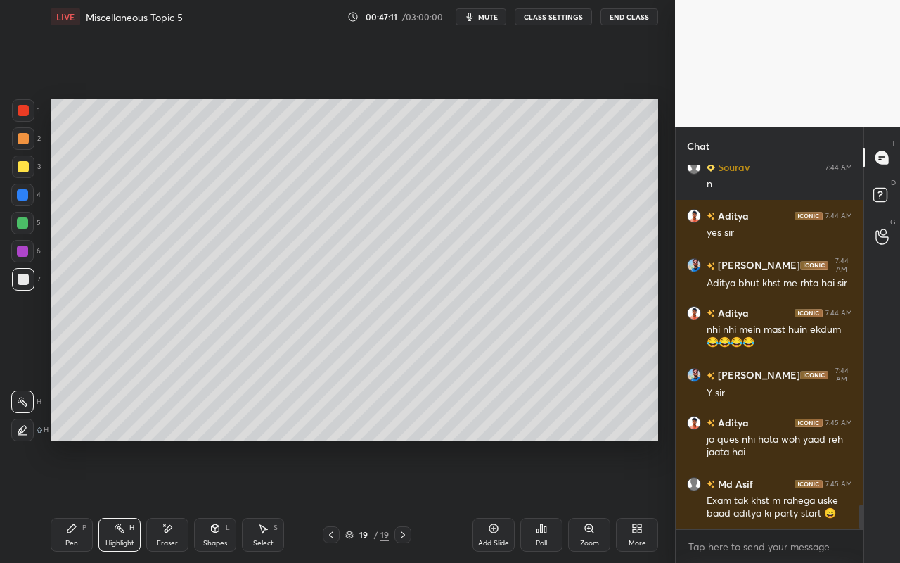
drag, startPoint x: 85, startPoint y: 529, endPoint x: 131, endPoint y: 445, distance: 95.4
click at [86, 500] on div "P" at bounding box center [84, 527] width 4 height 7
drag, startPoint x: 113, startPoint y: 540, endPoint x: 151, endPoint y: 461, distance: 87.1
click at [116, 500] on div "Highlight" at bounding box center [119, 542] width 29 height 7
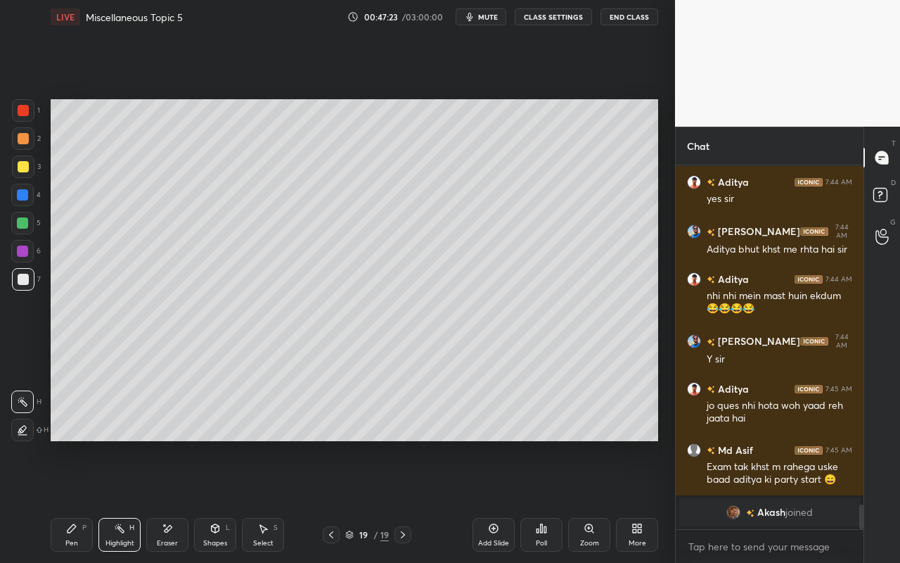
drag, startPoint x: 67, startPoint y: 530, endPoint x: 88, endPoint y: 486, distance: 48.4
click at [68, 500] on icon at bounding box center [72, 528] width 8 height 8
click at [271, 500] on div "Select" at bounding box center [263, 542] width 20 height 7
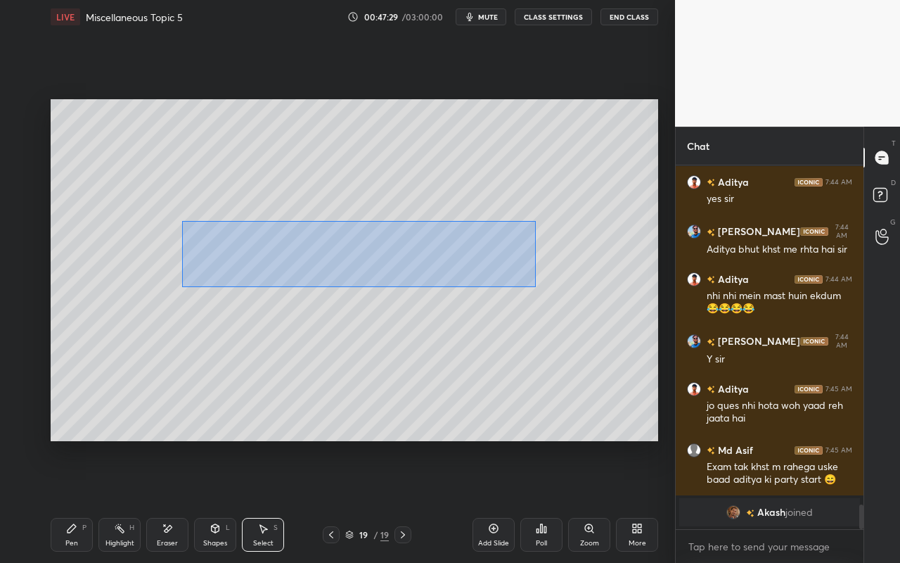
drag, startPoint x: 181, startPoint y: 220, endPoint x: 571, endPoint y: 298, distance: 397.4
click at [581, 293] on div "0 ° Undo Copy Paste here Duplicate Duplicate to new slide Delete" at bounding box center [355, 270] width 608 height 342
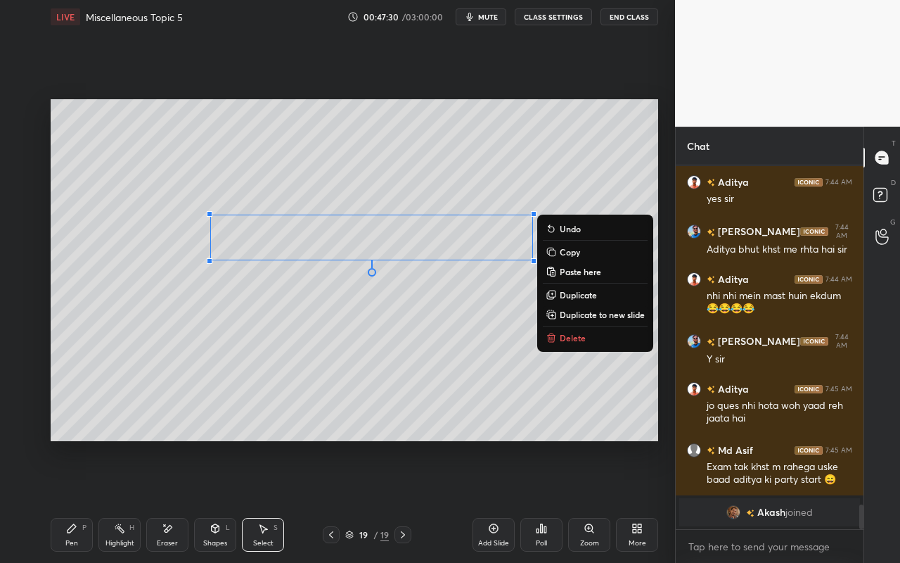
drag, startPoint x: 546, startPoint y: 343, endPoint x: 536, endPoint y: 348, distance: 11.0
click at [546, 341] on button "Delete" at bounding box center [595, 337] width 105 height 17
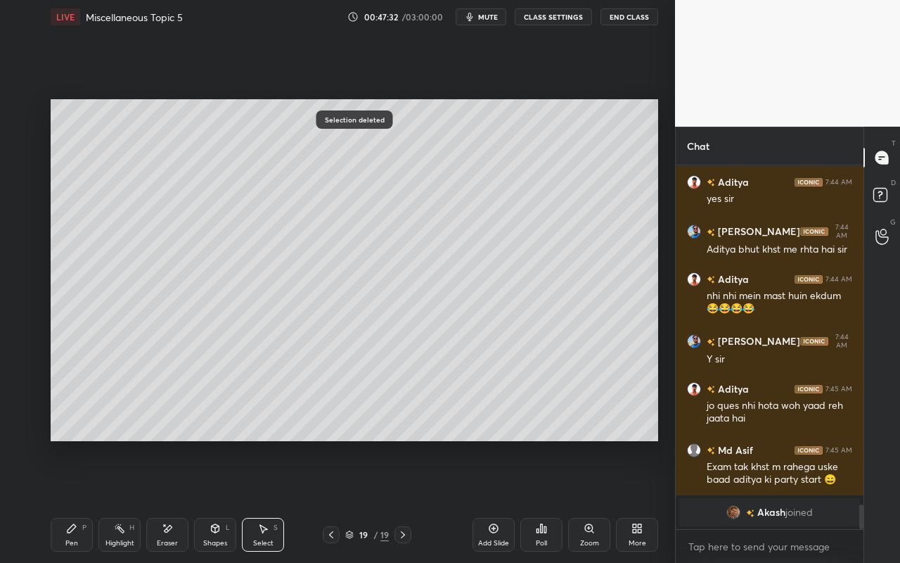
scroll to position [4560, 0]
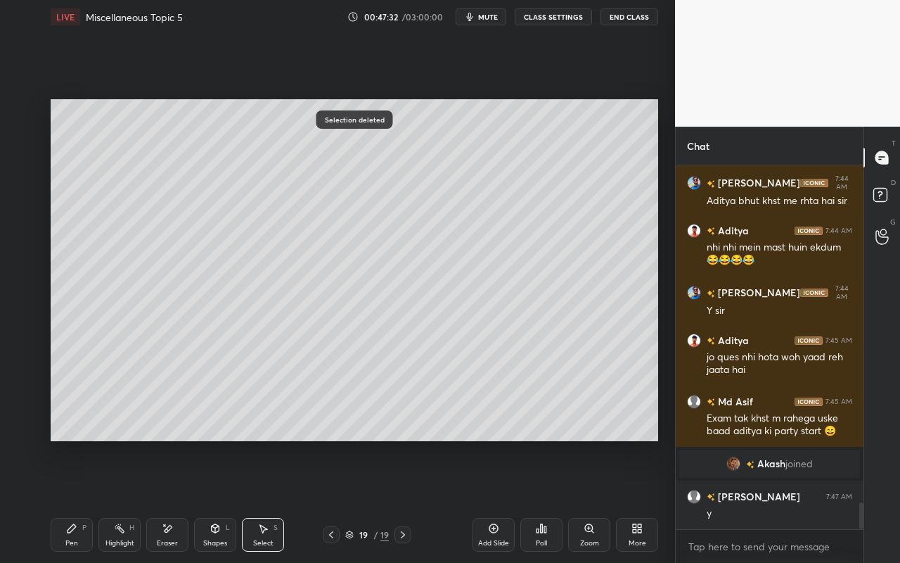
click at [64, 500] on div "Pen P" at bounding box center [72, 535] width 42 height 34
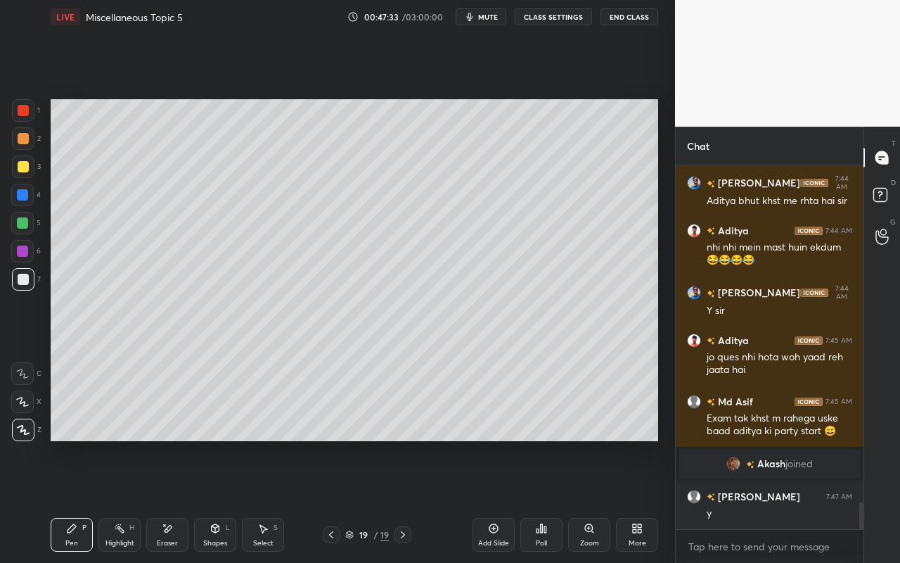
drag, startPoint x: 23, startPoint y: 170, endPoint x: 50, endPoint y: 174, distance: 27.8
click at [23, 170] on div at bounding box center [23, 166] width 11 height 11
click at [75, 500] on div "Pen" at bounding box center [71, 542] width 13 height 7
drag, startPoint x: 23, startPoint y: 228, endPoint x: 45, endPoint y: 229, distance: 21.8
click at [25, 227] on div at bounding box center [22, 222] width 11 height 11
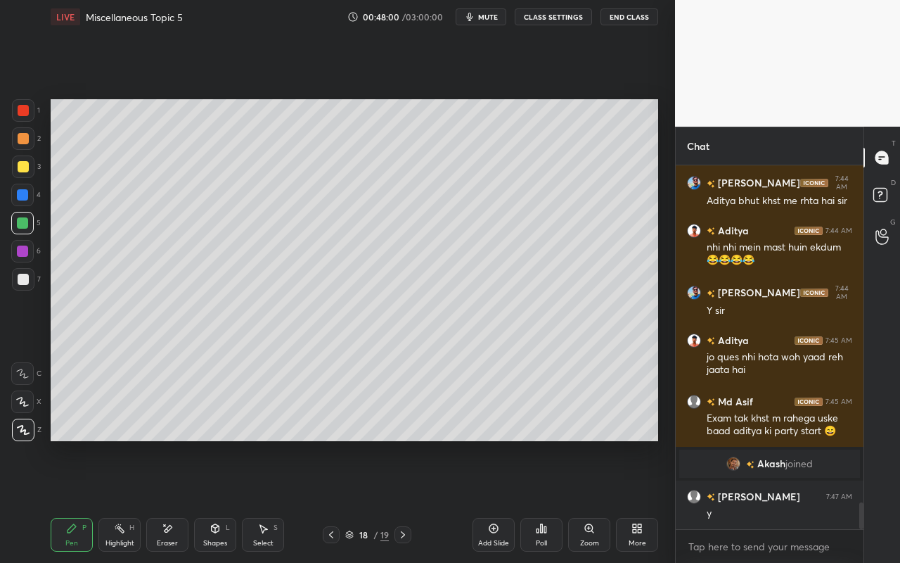
click at [113, 500] on div "Highlight H" at bounding box center [119, 535] width 42 height 34
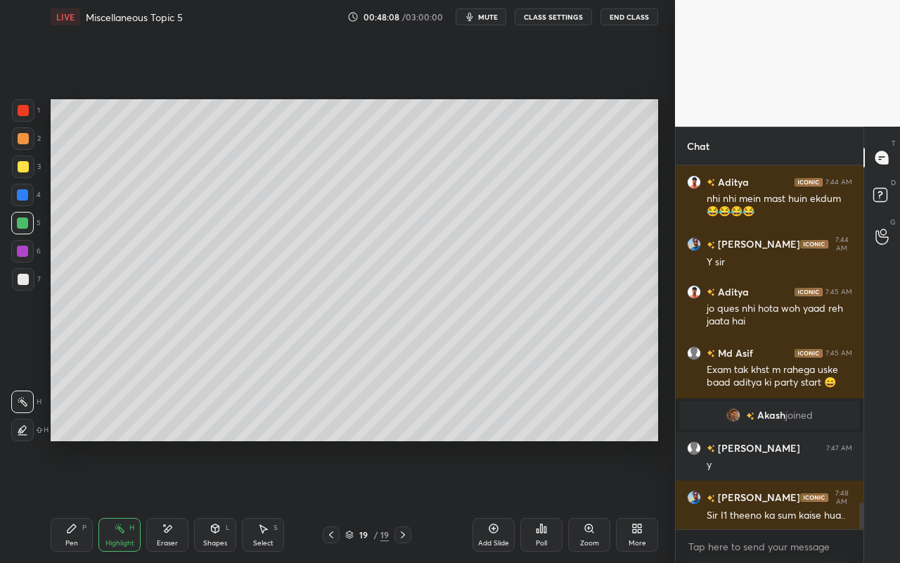
drag, startPoint x: 78, startPoint y: 532, endPoint x: 92, endPoint y: 502, distance: 32.7
click at [78, 500] on div "Pen P" at bounding box center [72, 535] width 42 height 34
click at [27, 167] on div at bounding box center [23, 166] width 11 height 11
click at [118, 500] on div "Highlight" at bounding box center [119, 542] width 29 height 7
drag, startPoint x: 75, startPoint y: 542, endPoint x: 116, endPoint y: 468, distance: 83.8
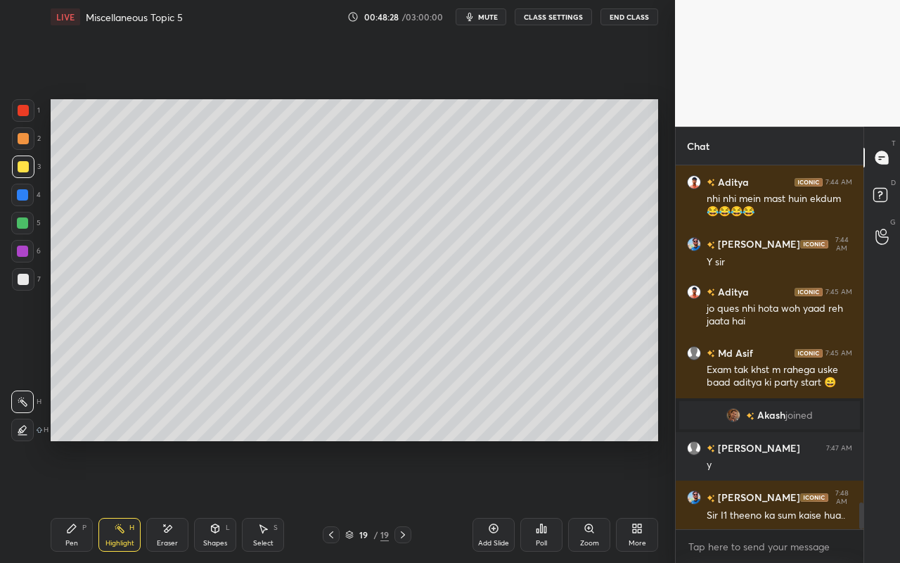
click at [75, 500] on div "Pen" at bounding box center [71, 542] width 13 height 7
click at [23, 221] on div at bounding box center [22, 222] width 11 height 11
click at [220, 500] on icon at bounding box center [215, 528] width 11 height 11
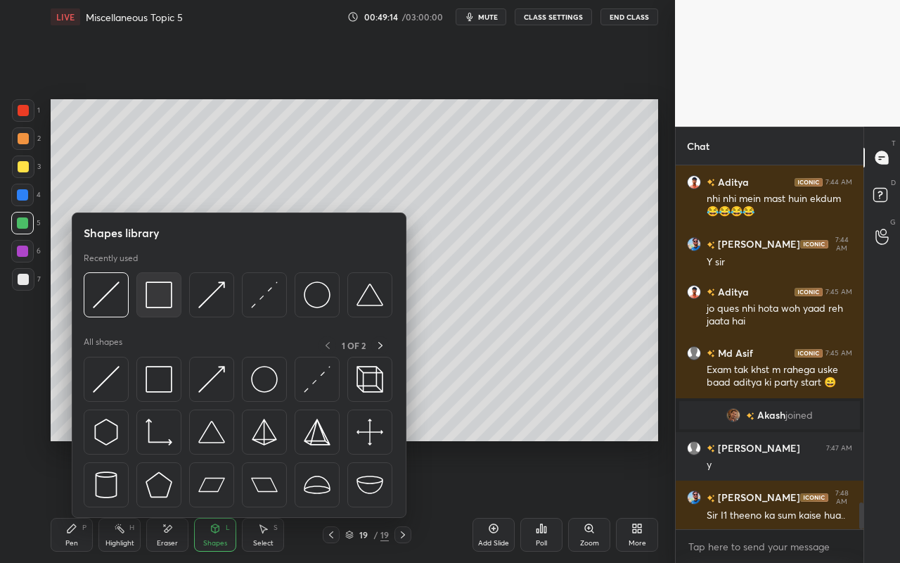
click at [165, 300] on img at bounding box center [159, 294] width 27 height 27
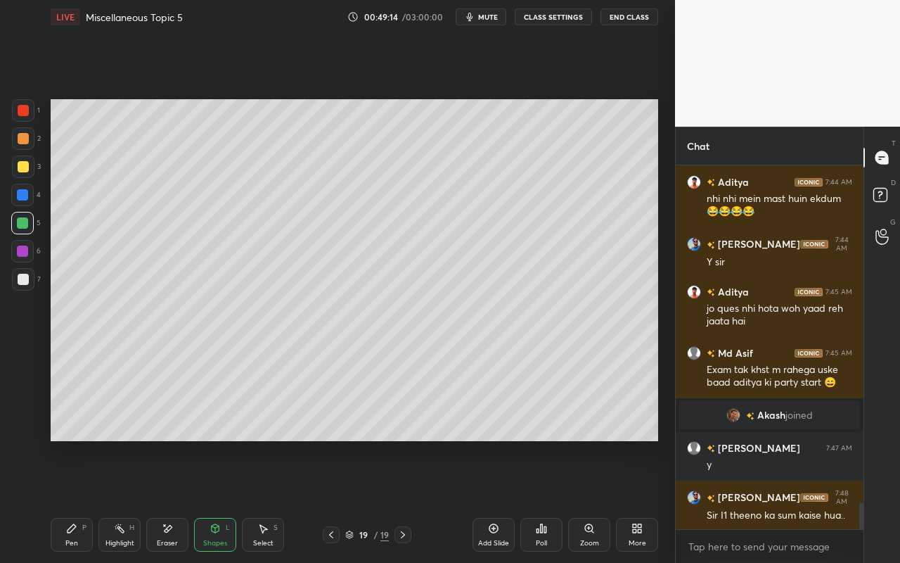
click at [31, 279] on div at bounding box center [23, 279] width 23 height 23
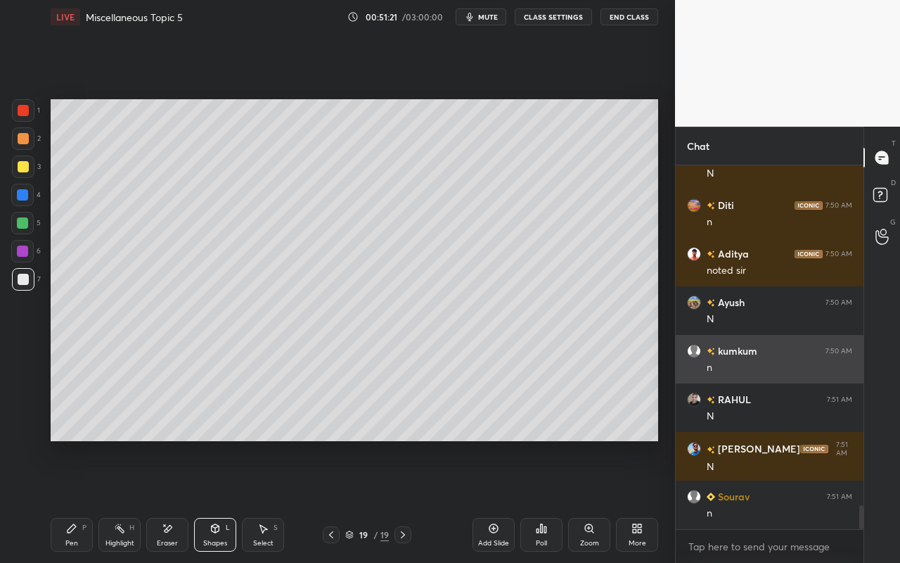
scroll to position [5185, 0]
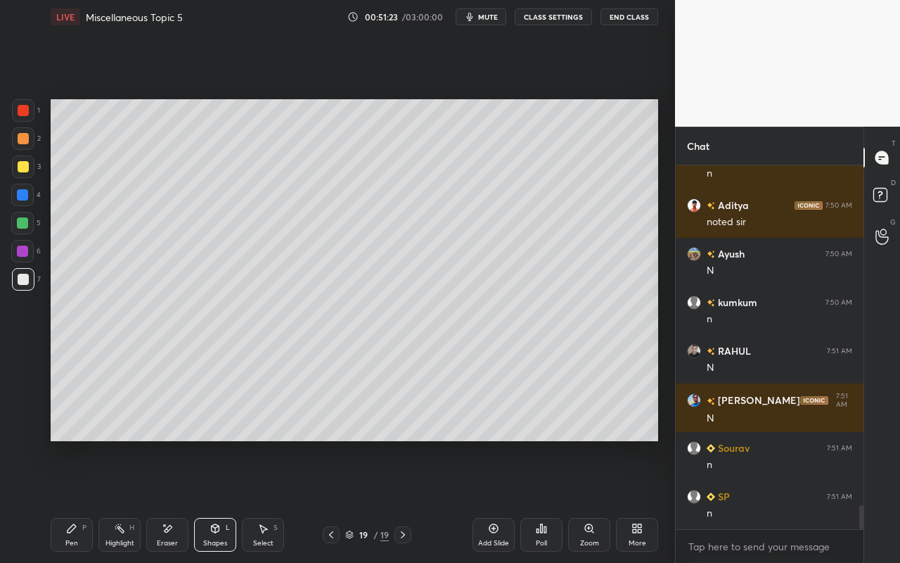
click at [273, 500] on div "Select" at bounding box center [263, 542] width 20 height 7
click at [500, 500] on div "Add Slide" at bounding box center [493, 542] width 31 height 7
drag, startPoint x: 218, startPoint y: 535, endPoint x: 220, endPoint y: 520, distance: 15.6
click at [218, 500] on div "Shapes L" at bounding box center [215, 535] width 42 height 34
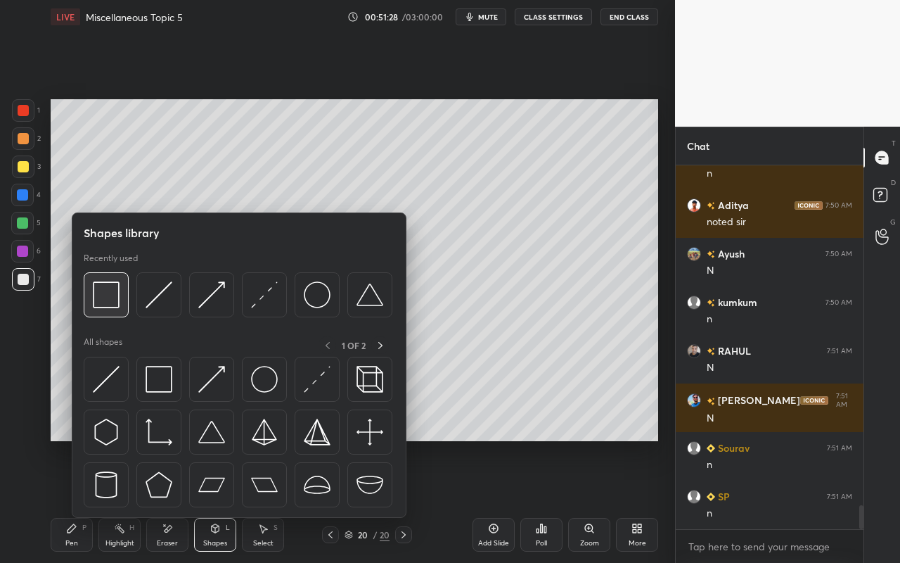
click at [120, 297] on img at bounding box center [106, 294] width 27 height 27
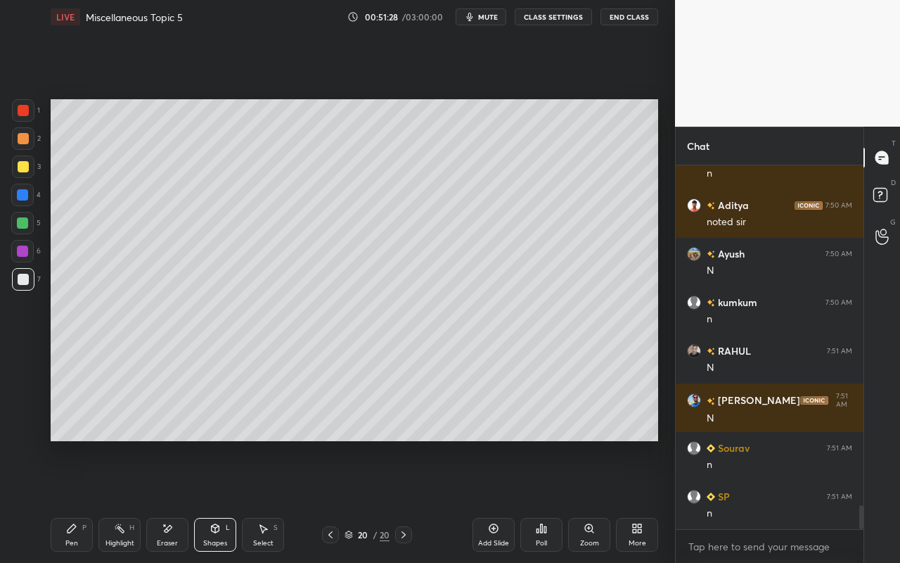
drag, startPoint x: 25, startPoint y: 167, endPoint x: 39, endPoint y: 153, distance: 19.4
click at [25, 167] on div at bounding box center [23, 166] width 11 height 11
drag, startPoint x: 173, startPoint y: 532, endPoint x: 183, endPoint y: 507, distance: 27.2
click at [173, 500] on div "Eraser" at bounding box center [167, 535] width 42 height 34
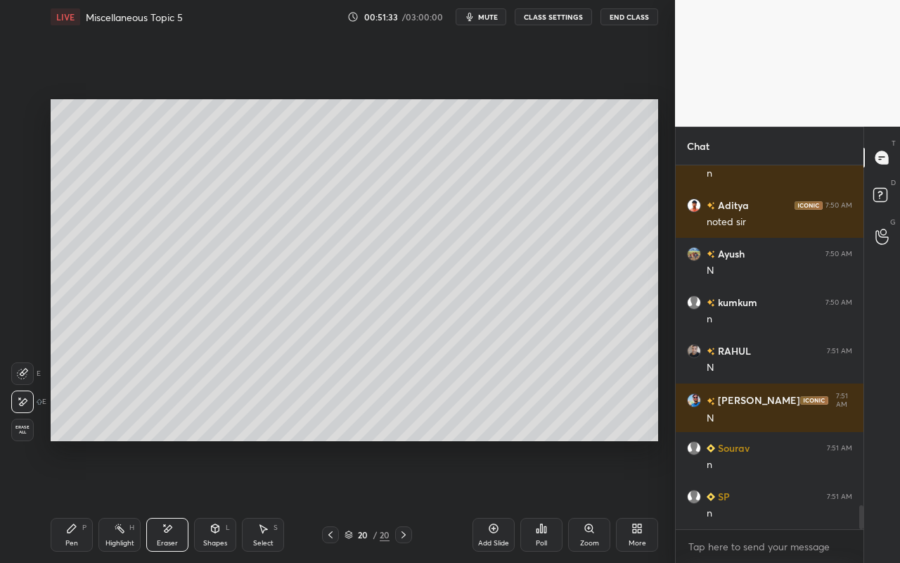
click at [24, 372] on icon at bounding box center [22, 373] width 11 height 11
click at [73, 500] on div "Pen P" at bounding box center [72, 535] width 42 height 34
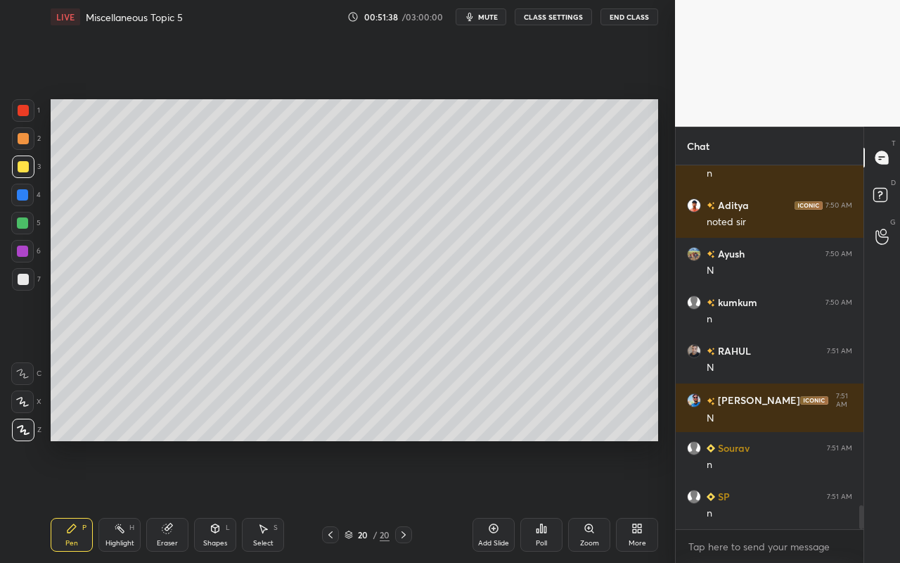
drag, startPoint x: 213, startPoint y: 539, endPoint x: 226, endPoint y: 521, distance: 21.7
click at [213, 500] on div "Shapes" at bounding box center [215, 542] width 24 height 7
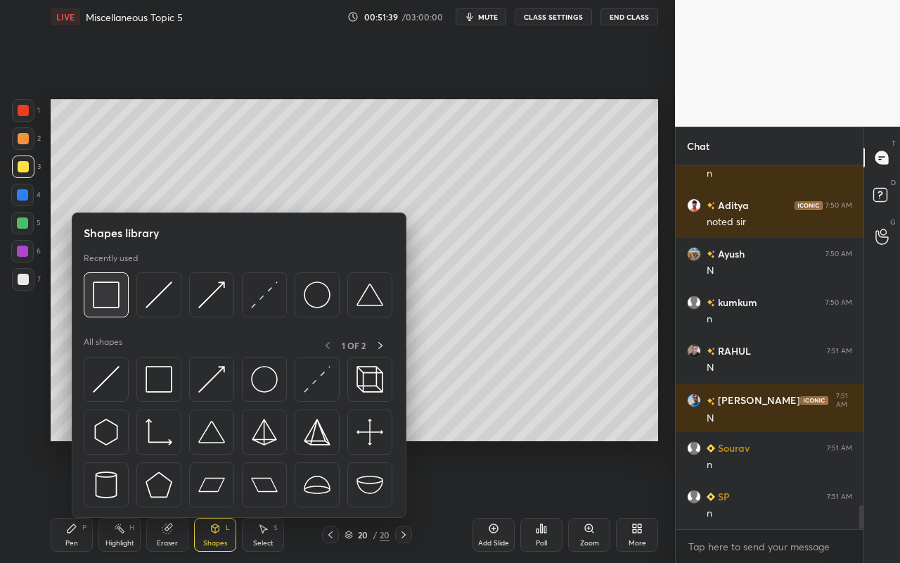
click at [103, 307] on img at bounding box center [106, 294] width 27 height 27
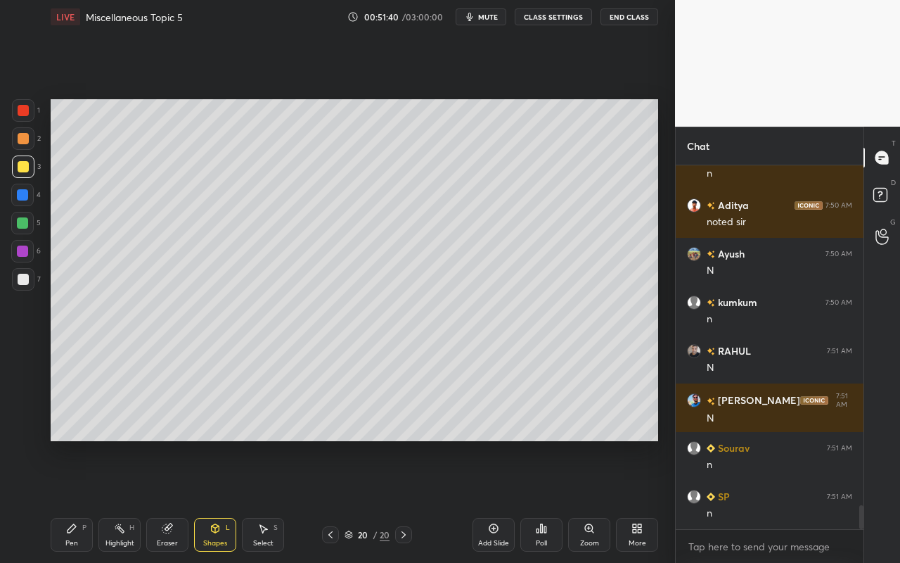
click at [15, 223] on div at bounding box center [22, 223] width 23 height 23
click at [222, 500] on div "Shapes L" at bounding box center [215, 535] width 42 height 34
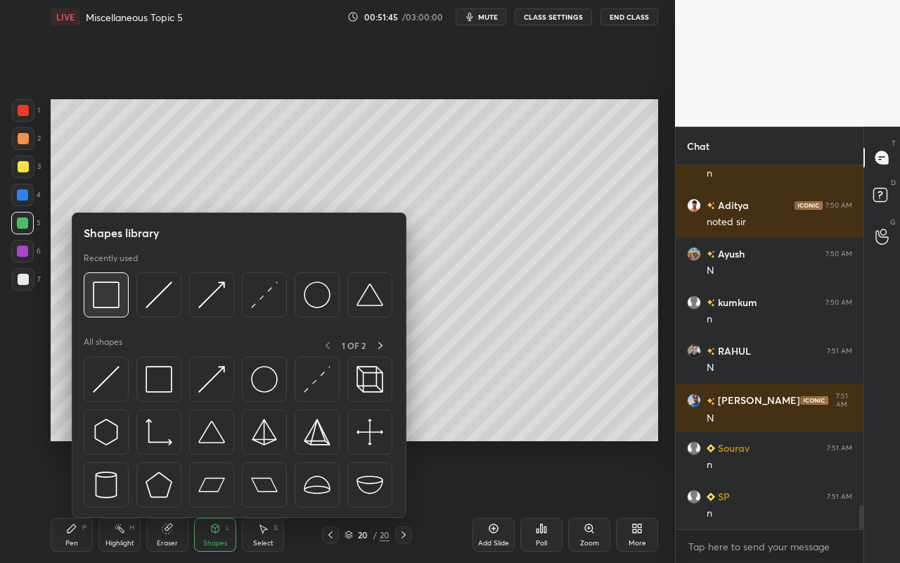
click at [102, 305] on img at bounding box center [106, 294] width 27 height 27
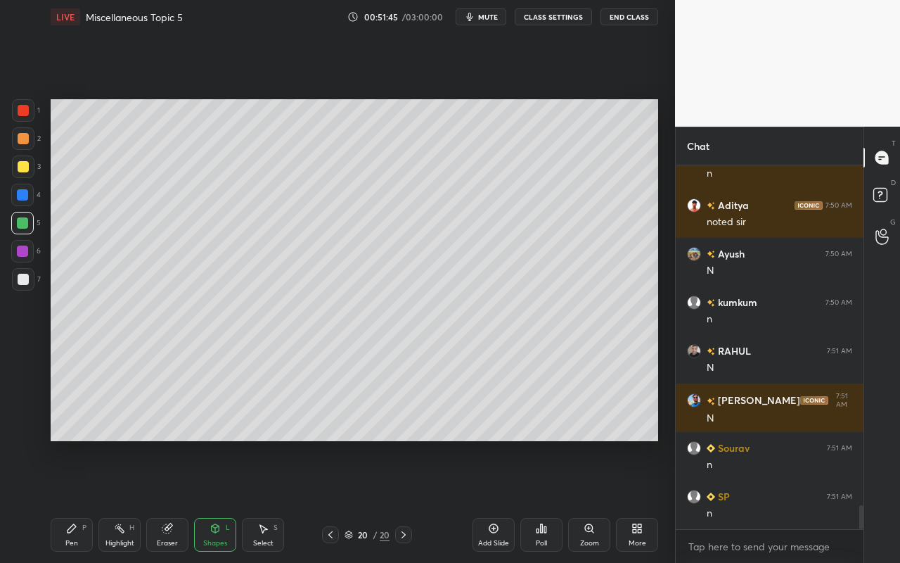
drag, startPoint x: 23, startPoint y: 242, endPoint x: 38, endPoint y: 235, distance: 17.0
click at [23, 242] on div at bounding box center [22, 251] width 23 height 23
drag, startPoint x: 127, startPoint y: 535, endPoint x: 137, endPoint y: 530, distance: 11.6
click at [124, 500] on div "Highlight H" at bounding box center [119, 535] width 42 height 34
click at [174, 500] on div "Eraser" at bounding box center [167, 542] width 21 height 7
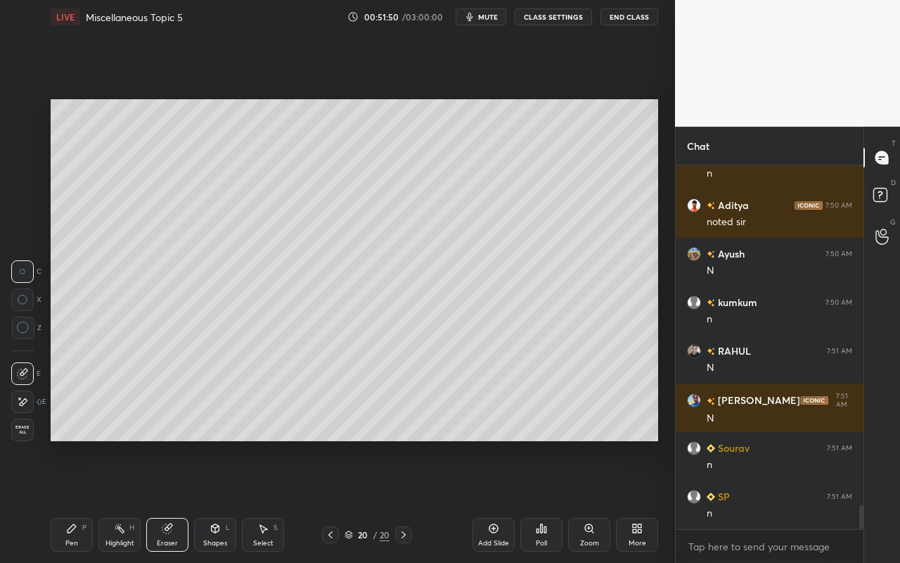
click at [22, 272] on icon at bounding box center [23, 272] width 6 height 6
click at [24, 331] on icon at bounding box center [23, 327] width 13 height 13
drag, startPoint x: 75, startPoint y: 540, endPoint x: 96, endPoint y: 526, distance: 24.8
click at [75, 500] on div "Pen" at bounding box center [71, 542] width 13 height 7
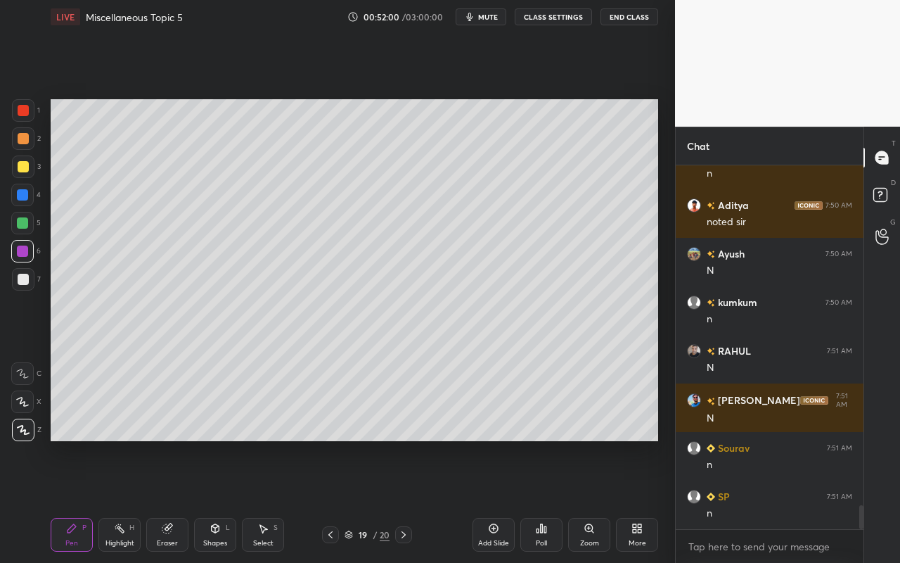
click at [124, 500] on div "Highlight" at bounding box center [119, 542] width 29 height 7
drag, startPoint x: 74, startPoint y: 526, endPoint x: 77, endPoint y: 492, distance: 34.6
click at [74, 500] on icon at bounding box center [72, 528] width 8 height 8
drag, startPoint x: 25, startPoint y: 170, endPoint x: 40, endPoint y: 161, distance: 17.0
click at [25, 170] on div at bounding box center [23, 166] width 11 height 11
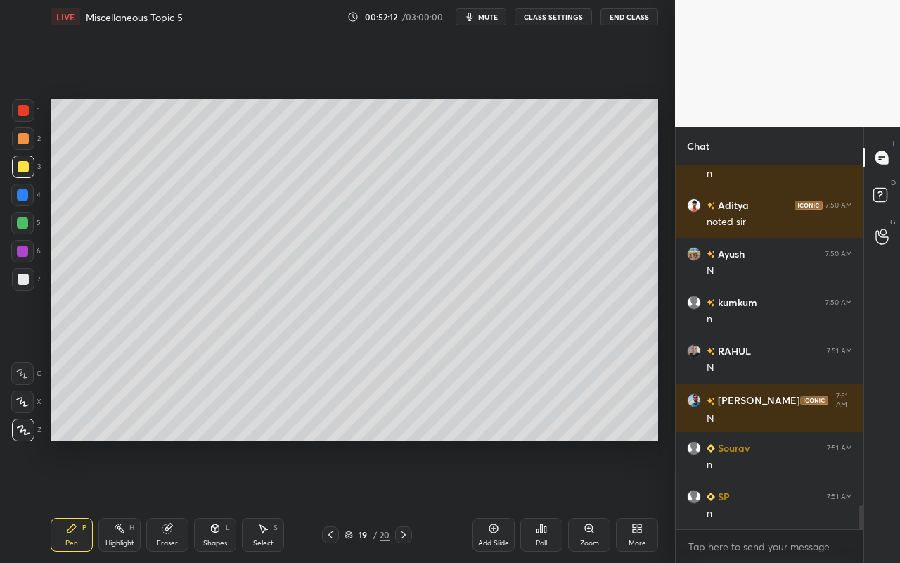
drag, startPoint x: 116, startPoint y: 549, endPoint x: 125, endPoint y: 520, distance: 29.6
click at [115, 500] on div "Highlight H" at bounding box center [119, 535] width 42 height 34
click at [22, 432] on icon at bounding box center [22, 429] width 7 height 7
drag, startPoint x: 18, startPoint y: 279, endPoint x: 31, endPoint y: 271, distance: 15.2
click at [18, 277] on div at bounding box center [23, 279] width 11 height 11
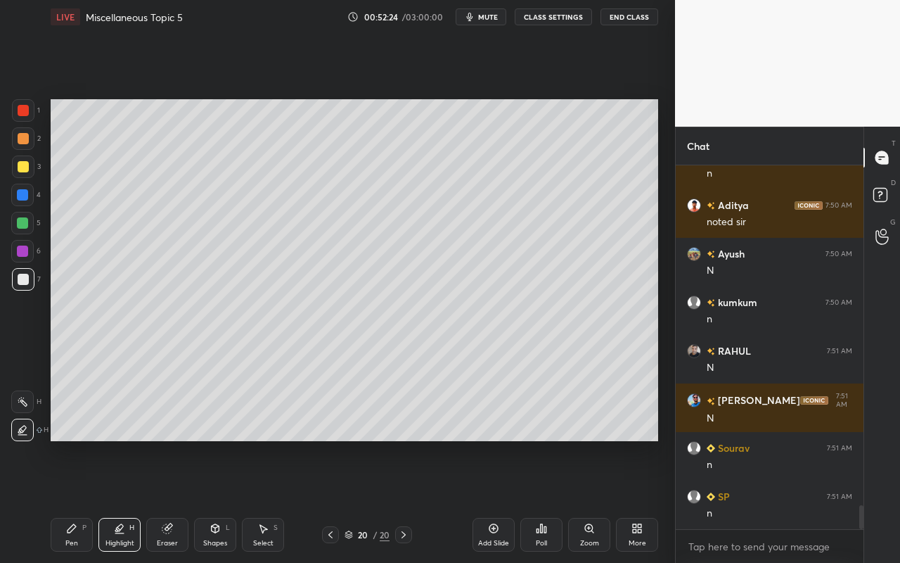
click at [74, 500] on div "Pen" at bounding box center [71, 542] width 13 height 7
click at [72, 500] on div "Pen" at bounding box center [71, 542] width 13 height 7
click at [27, 144] on div at bounding box center [23, 138] width 23 height 23
click at [81, 500] on div "Pen P" at bounding box center [72, 535] width 42 height 34
click at [255, 500] on div "Select S" at bounding box center [263, 535] width 42 height 34
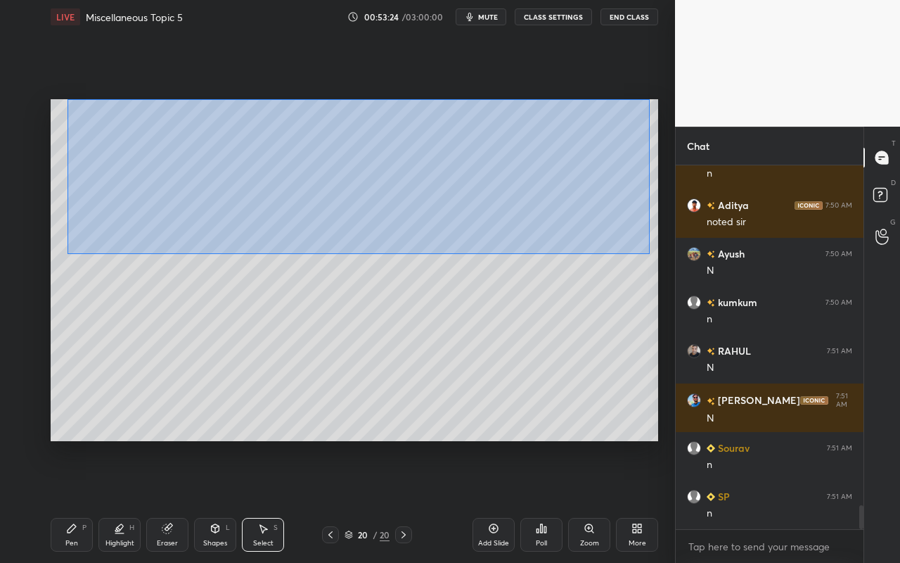
drag, startPoint x: 67, startPoint y: 104, endPoint x: 641, endPoint y: 252, distance: 593.3
click at [647, 253] on div "0 ° Undo Copy Paste here Duplicate Duplicate to new slide Delete" at bounding box center [355, 270] width 608 height 342
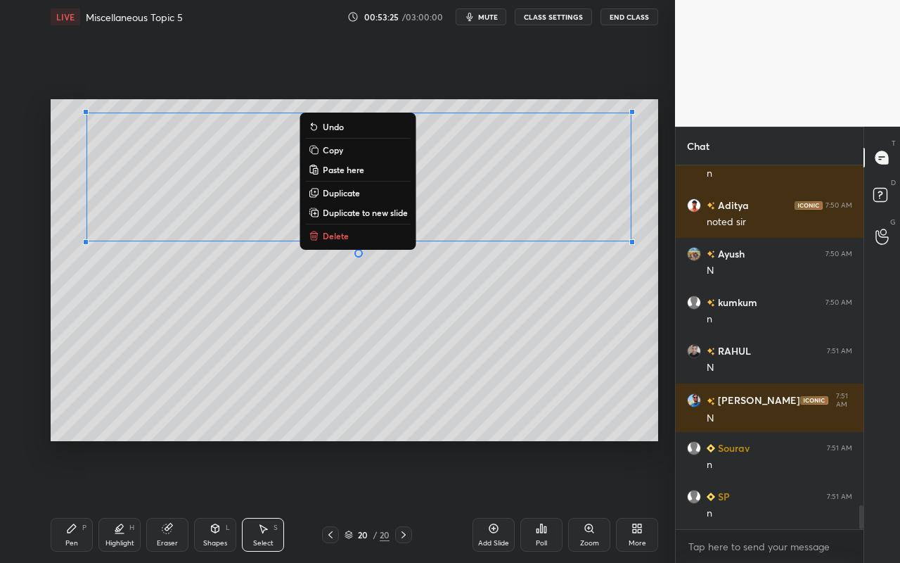
click at [378, 193] on button "Duplicate" at bounding box center [358, 192] width 105 height 17
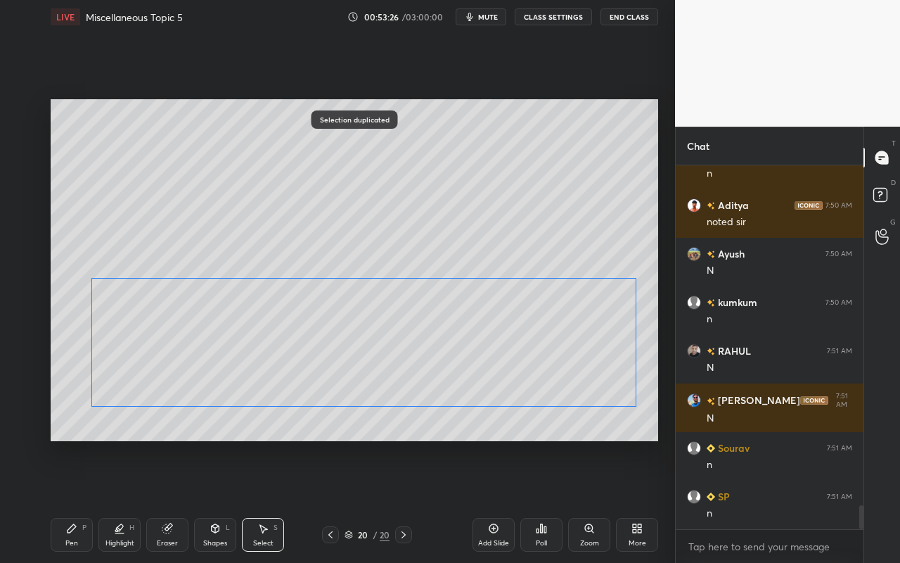
drag, startPoint x: 501, startPoint y: 200, endPoint x: 492, endPoint y: 331, distance: 131.1
click at [493, 331] on div "0 ° Undo Copy Paste here Duplicate Duplicate to new slide Delete" at bounding box center [355, 270] width 608 height 342
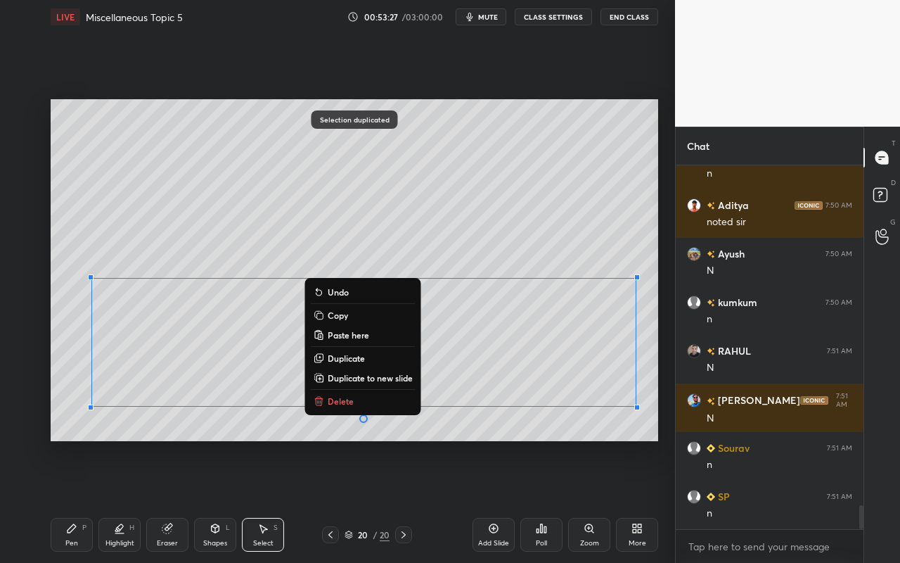
click at [224, 500] on div "Shapes L" at bounding box center [215, 535] width 42 height 34
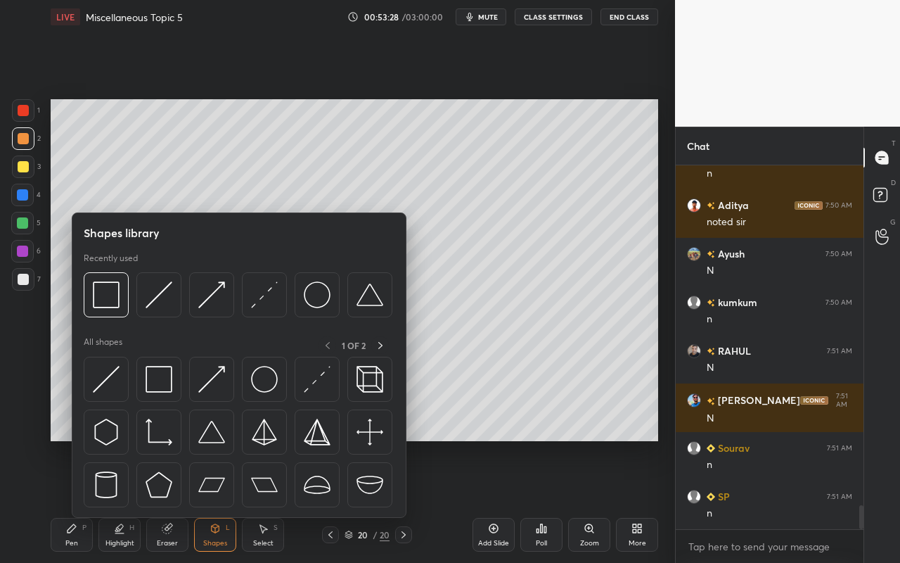
click at [167, 500] on div "Eraser" at bounding box center [167, 535] width 42 height 34
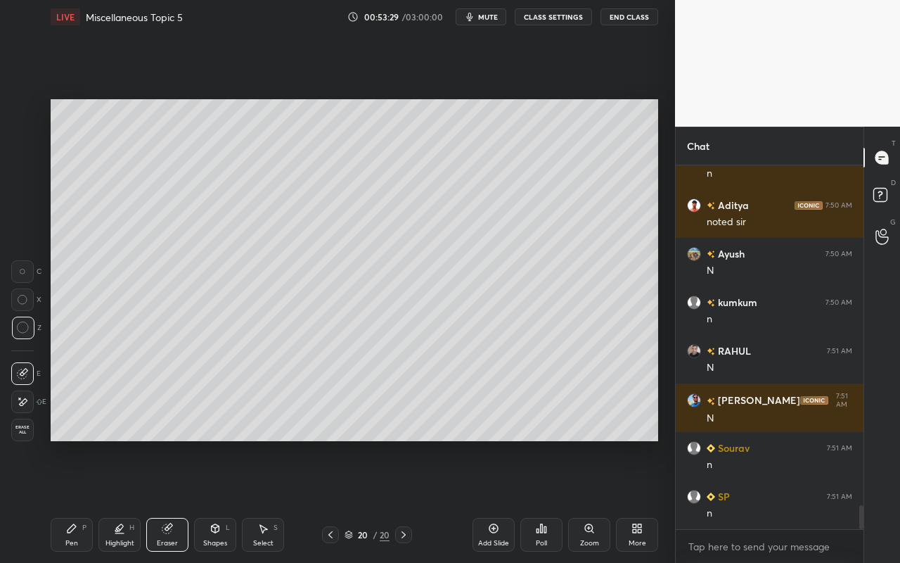
drag, startPoint x: 26, startPoint y: 404, endPoint x: 46, endPoint y: 390, distance: 23.8
click at [26, 404] on icon at bounding box center [22, 402] width 11 height 12
click at [122, 500] on div "Highlight H" at bounding box center [119, 535] width 42 height 34
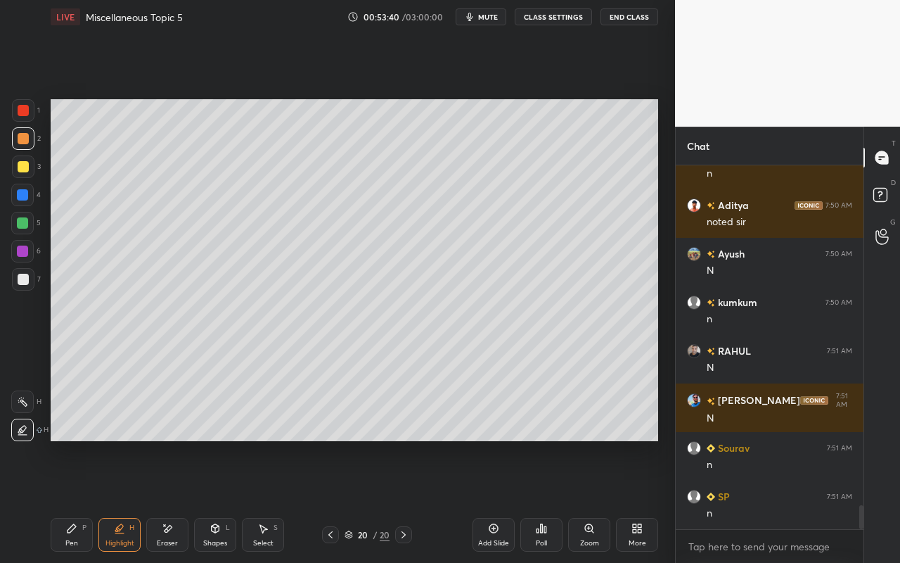
click at [75, 500] on icon at bounding box center [71, 528] width 11 height 11
drag, startPoint x: 23, startPoint y: 163, endPoint x: 41, endPoint y: 166, distance: 19.2
click at [23, 168] on div at bounding box center [23, 166] width 11 height 11
click at [115, 500] on div "Highlight" at bounding box center [119, 542] width 29 height 7
drag, startPoint x: 24, startPoint y: 404, endPoint x: 43, endPoint y: 366, distance: 43.1
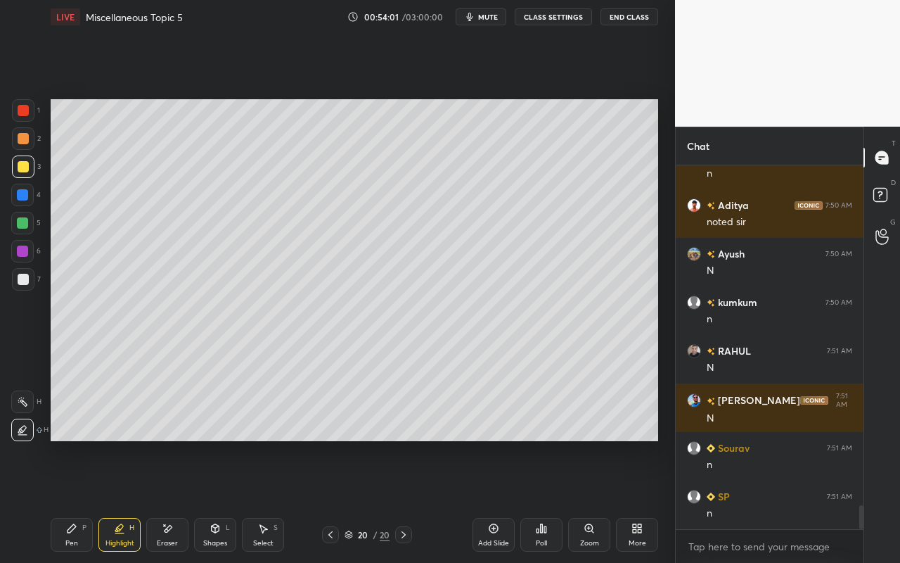
click at [24, 402] on icon at bounding box center [22, 401] width 11 height 11
click at [365, 447] on div "Setting up your live class Poll for secs No correct answer Start poll" at bounding box center [354, 270] width 619 height 473
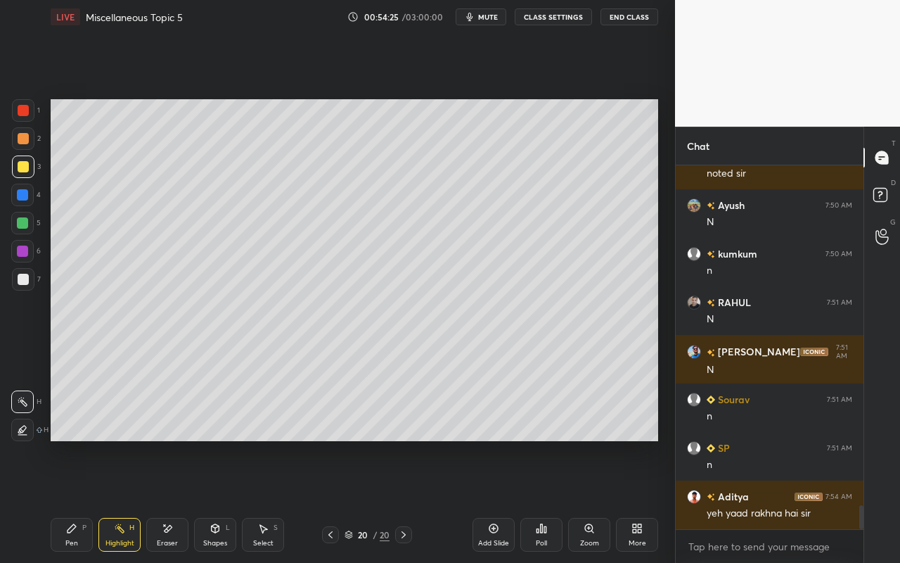
scroll to position [5248, 0]
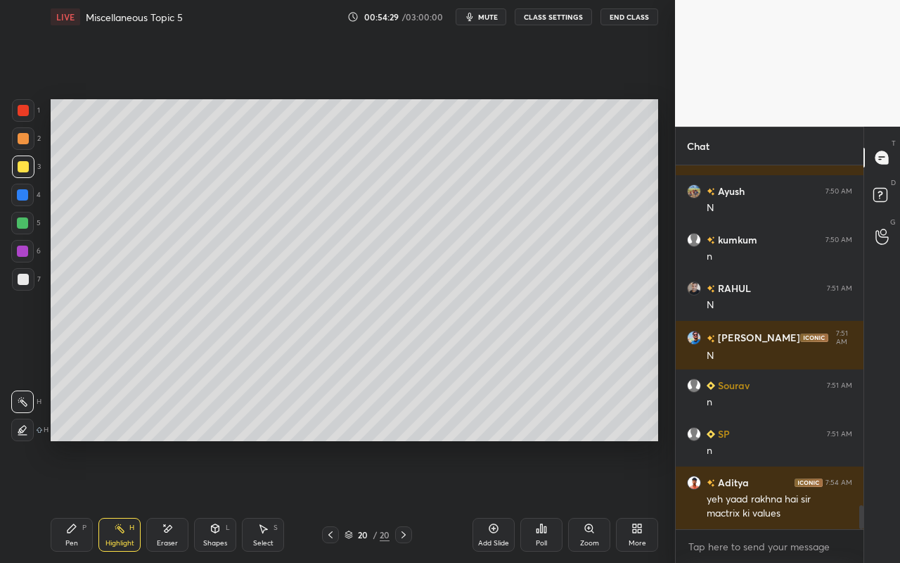
click at [125, 500] on div "Highlight" at bounding box center [119, 542] width 29 height 7
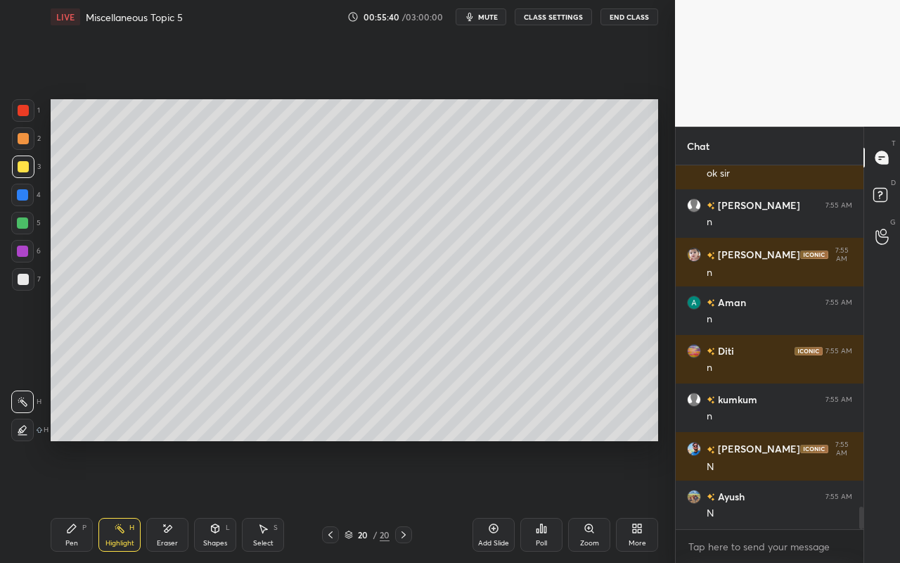
scroll to position [5650, 0]
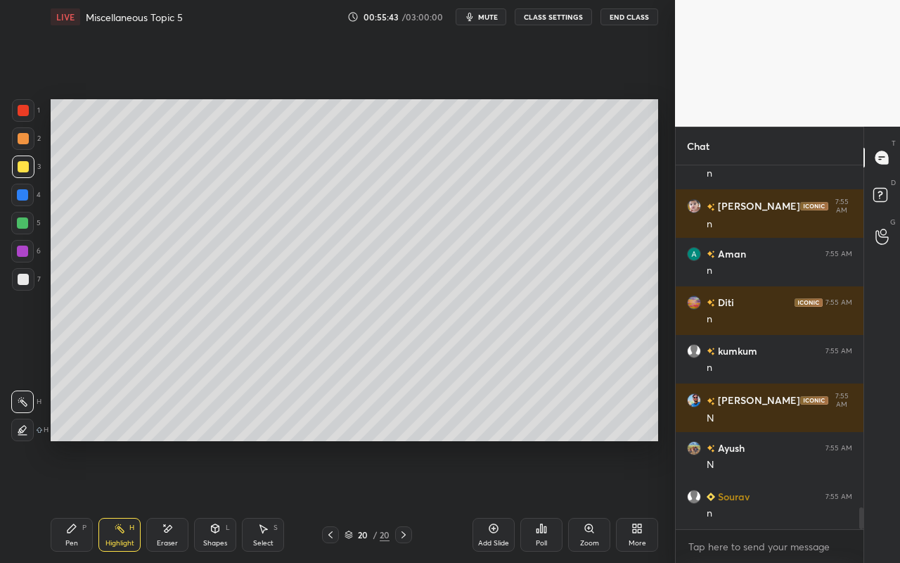
click at [120, 500] on rect at bounding box center [120, 529] width 7 height 7
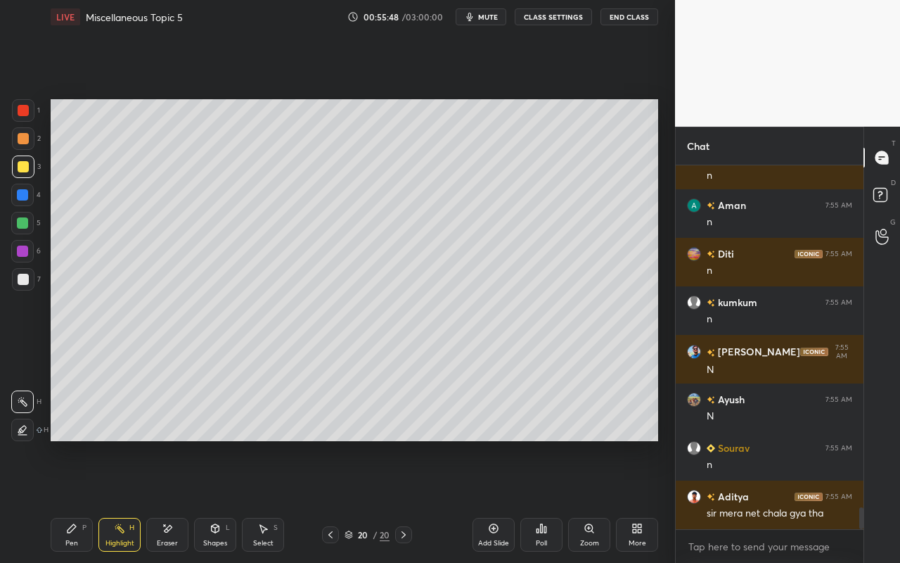
drag, startPoint x: 122, startPoint y: 536, endPoint x: 139, endPoint y: 512, distance: 29.3
click at [125, 500] on div "Highlight H" at bounding box center [119, 535] width 42 height 34
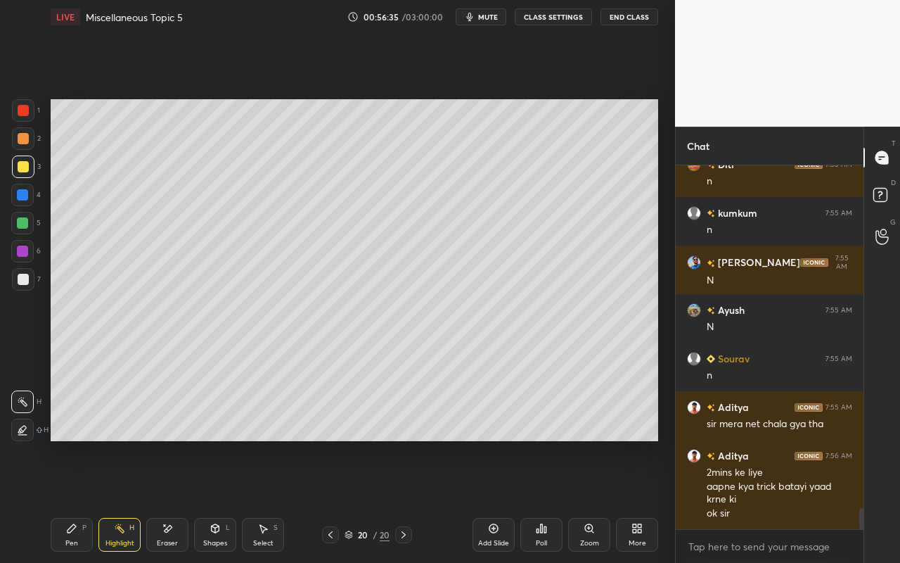
scroll to position [5836, 0]
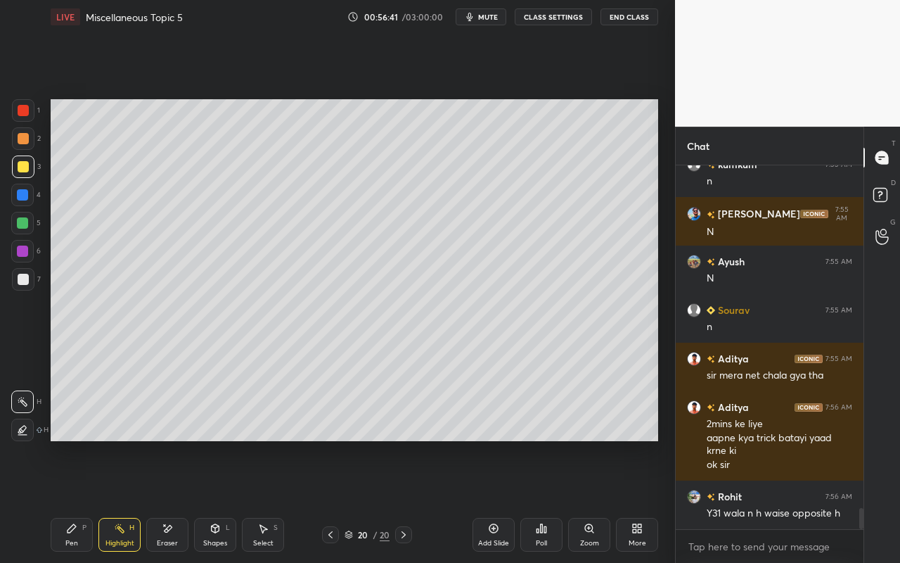
click at [131, 500] on div "Highlight H" at bounding box center [119, 535] width 42 height 34
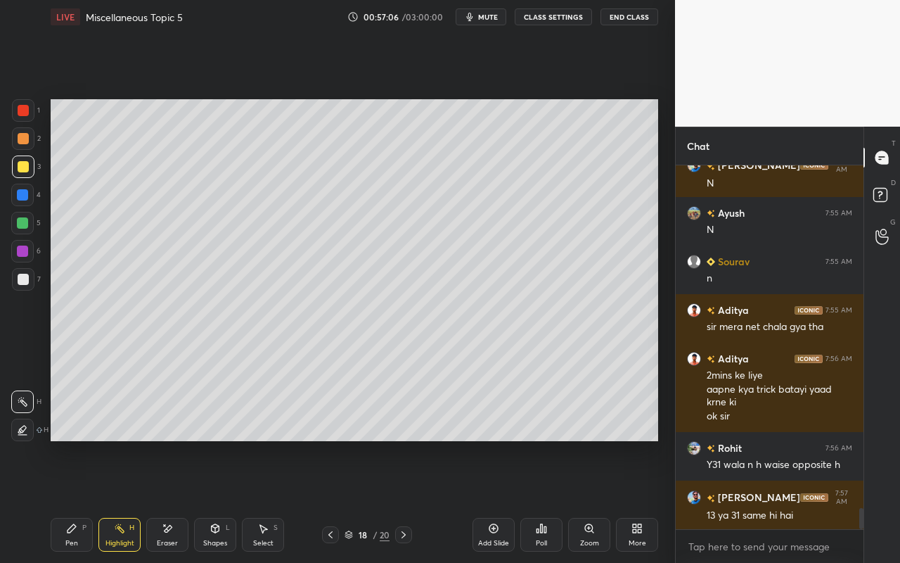
scroll to position [5933, 0]
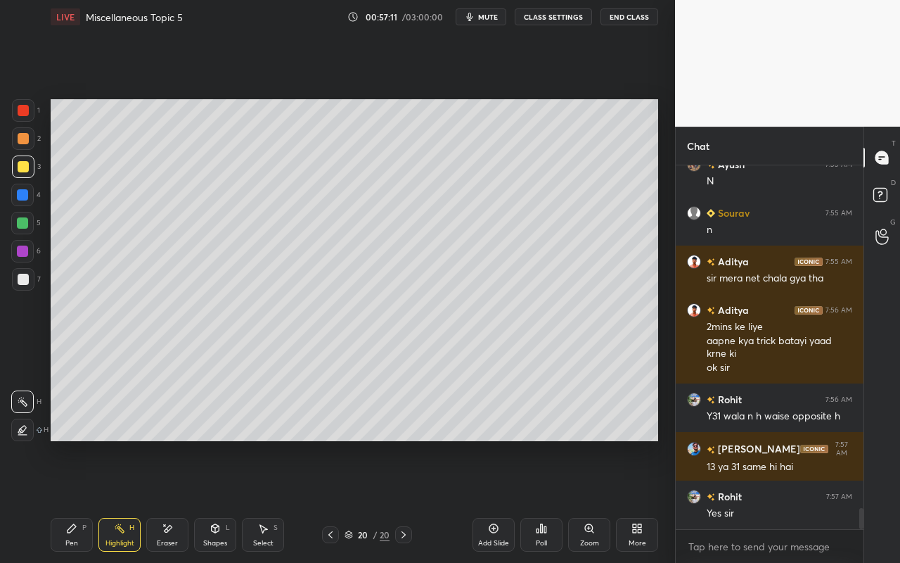
click at [501, 500] on div "Add Slide" at bounding box center [494, 535] width 42 height 34
click at [60, 500] on div "Pen P" at bounding box center [72, 535] width 42 height 34
drag, startPoint x: 108, startPoint y: 530, endPoint x: 172, endPoint y: 452, distance: 100.9
click at [108, 500] on div "Highlight H" at bounding box center [119, 535] width 42 height 34
drag, startPoint x: 79, startPoint y: 514, endPoint x: 93, endPoint y: 479, distance: 37.6
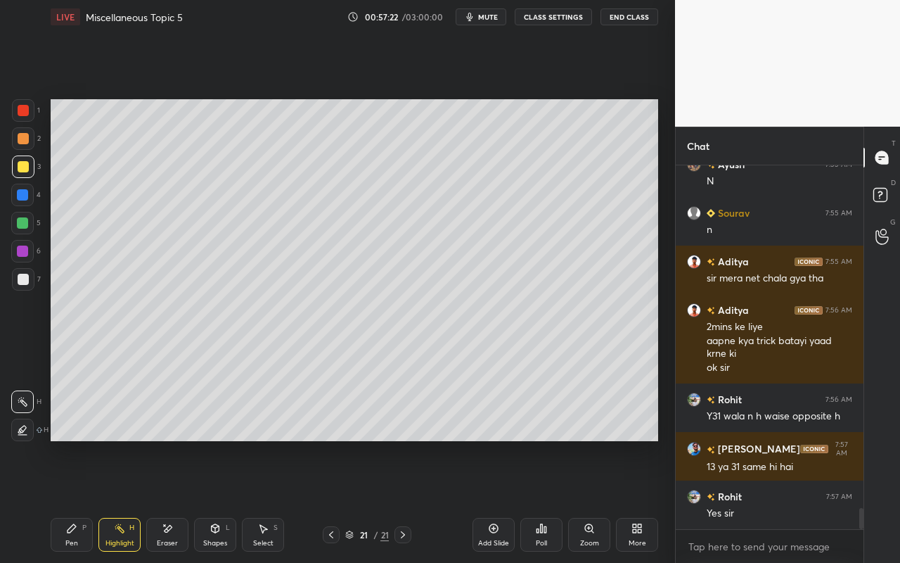
click at [79, 500] on div "Pen P Highlight H Eraser Shapes L Select S 21 / 21 Add Slide Poll Zoom More" at bounding box center [355, 534] width 608 height 56
click at [70, 500] on icon at bounding box center [71, 528] width 11 height 11
drag, startPoint x: 127, startPoint y: 534, endPoint x: 169, endPoint y: 459, distance: 85.7
click at [132, 500] on div "Highlight H" at bounding box center [119, 535] width 42 height 34
click at [86, 500] on div "Pen P" at bounding box center [72, 535] width 42 height 34
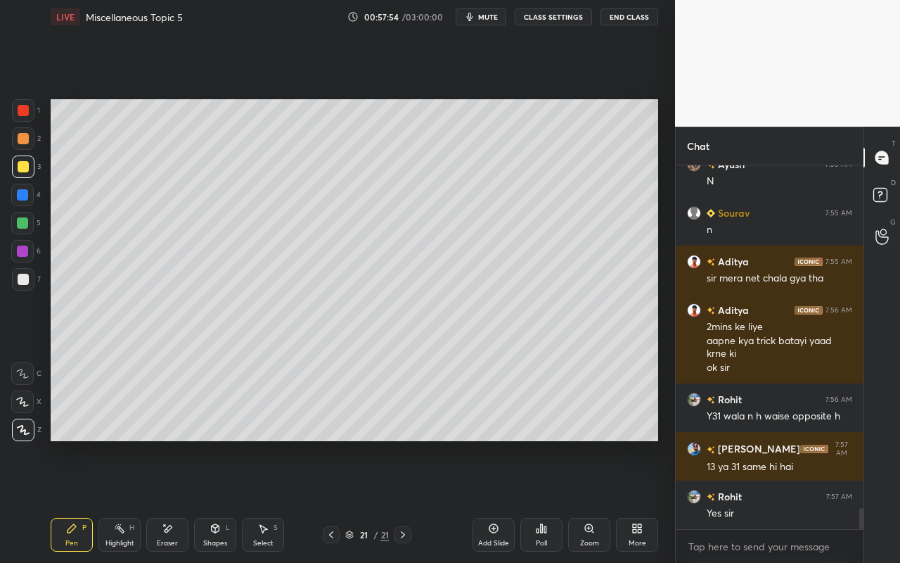
click at [27, 282] on div at bounding box center [23, 279] width 11 height 11
click at [116, 500] on div "Highlight" at bounding box center [119, 542] width 29 height 7
click at [75, 500] on icon at bounding box center [71, 528] width 11 height 11
click at [68, 500] on div "Pen P" at bounding box center [72, 535] width 42 height 34
click at [76, 500] on div "Pen" at bounding box center [71, 542] width 13 height 7
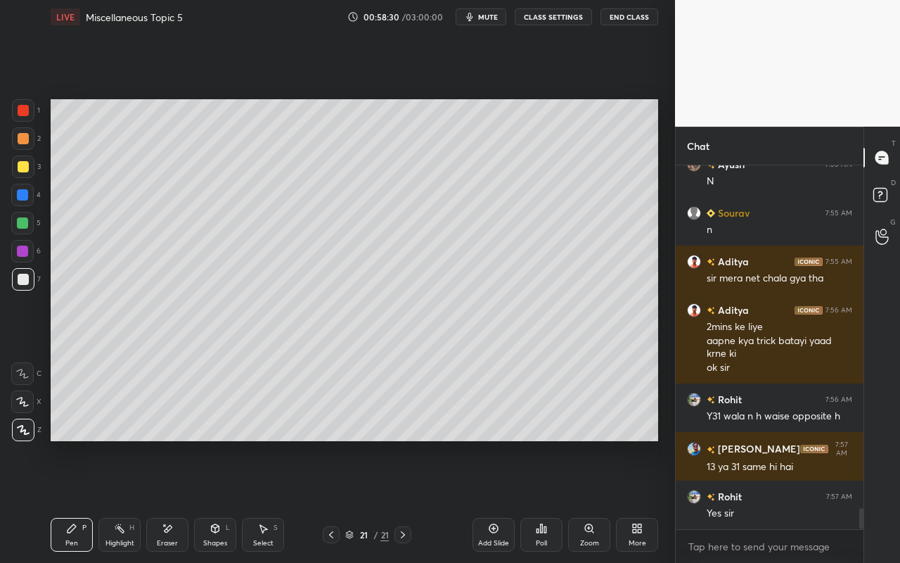
drag, startPoint x: 23, startPoint y: 222, endPoint x: 40, endPoint y: 226, distance: 18.1
click at [26, 222] on div at bounding box center [22, 222] width 11 height 11
drag, startPoint x: 219, startPoint y: 541, endPoint x: 224, endPoint y: 523, distance: 18.9
click at [219, 500] on div "Shapes" at bounding box center [215, 542] width 24 height 7
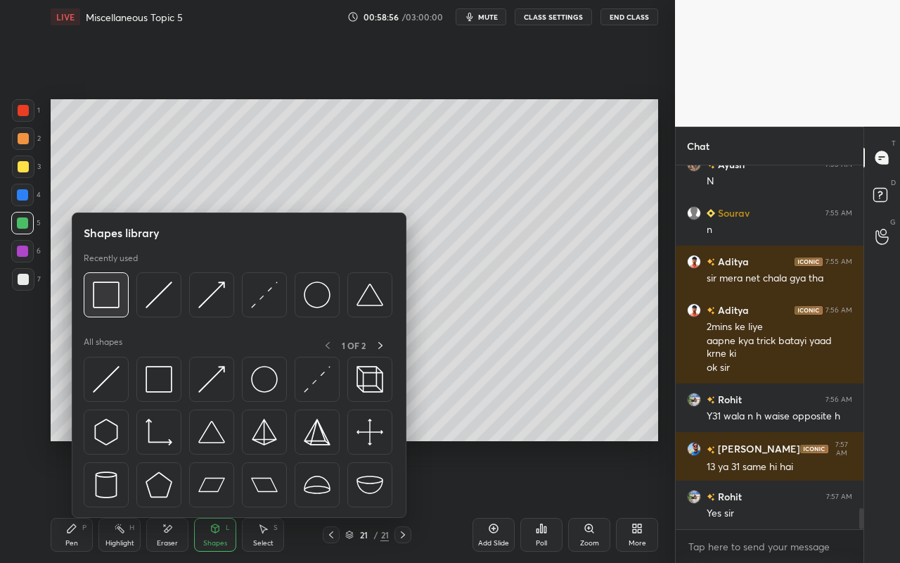
click at [112, 305] on img at bounding box center [106, 294] width 27 height 27
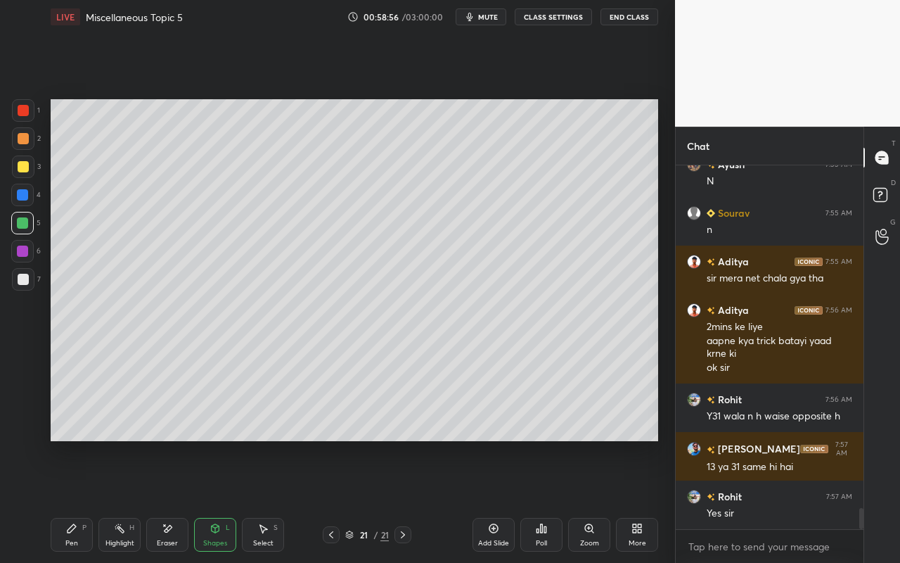
click at [28, 105] on div at bounding box center [23, 110] width 23 height 23
drag, startPoint x: 75, startPoint y: 541, endPoint x: 95, endPoint y: 468, distance: 75.1
click at [75, 500] on div "Pen" at bounding box center [71, 542] width 13 height 7
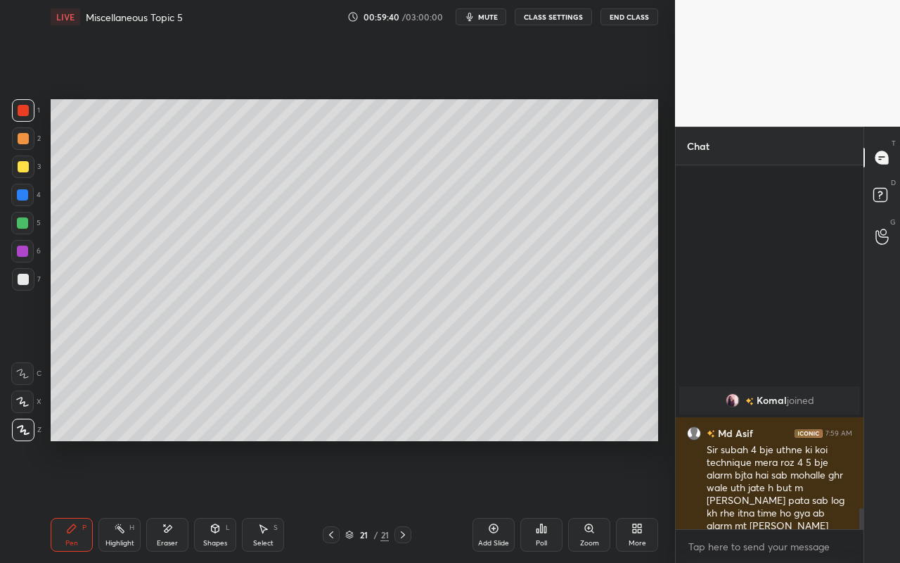
scroll to position [5670, 0]
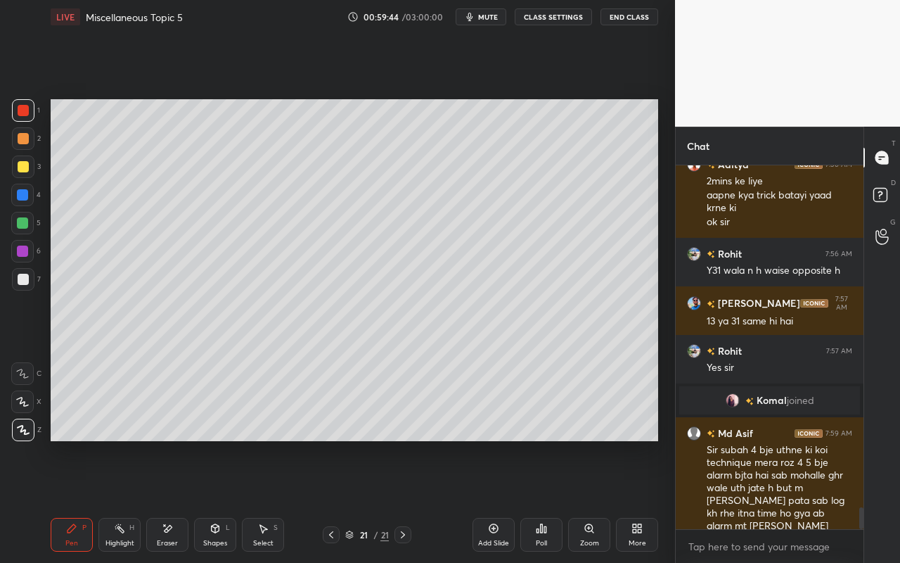
click at [596, 449] on div "Setting up your live class Poll for secs No correct answer Start poll" at bounding box center [354, 270] width 619 height 473
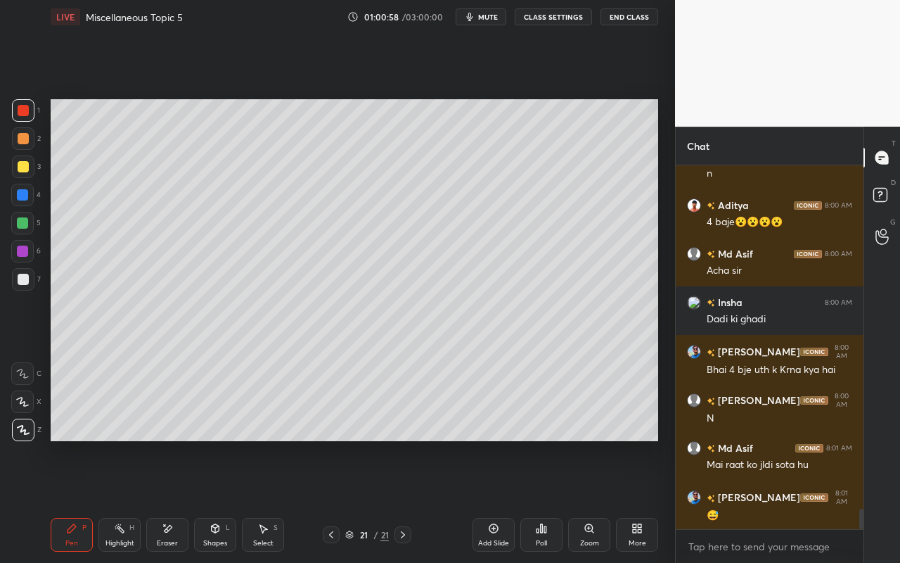
scroll to position [6279, 0]
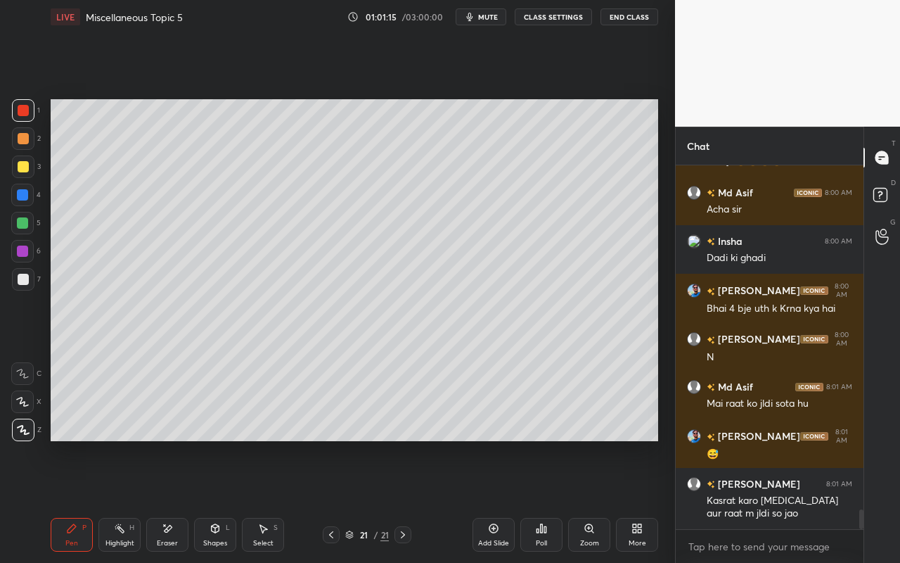
click at [498, 500] on div "Add Slide" at bounding box center [494, 535] width 42 height 34
click at [73, 500] on div "Pen P" at bounding box center [72, 535] width 42 height 34
click at [20, 166] on div at bounding box center [23, 166] width 11 height 11
click at [61, 500] on div "Pen P" at bounding box center [72, 535] width 42 height 34
click at [20, 281] on div at bounding box center [23, 279] width 11 height 11
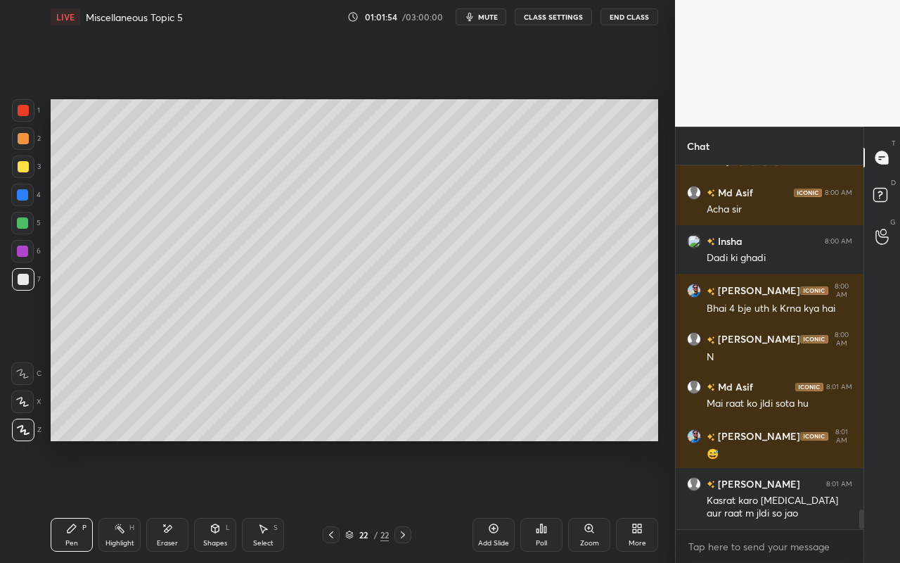
drag, startPoint x: 128, startPoint y: 540, endPoint x: 133, endPoint y: 442, distance: 98.6
click at [129, 500] on div "Highlight H" at bounding box center [119, 535] width 42 height 34
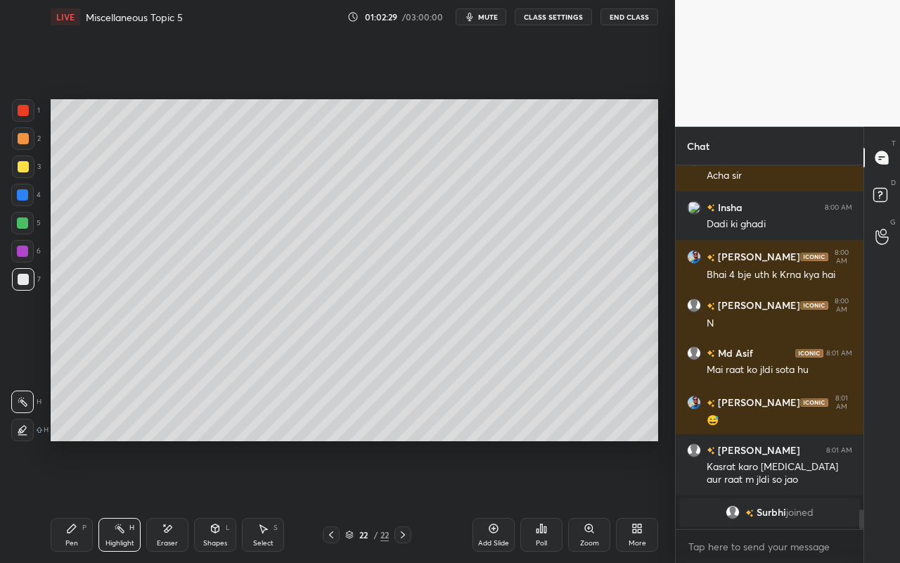
click at [80, 500] on div "Pen P" at bounding box center [72, 535] width 42 height 34
click at [264, 500] on div "Select" at bounding box center [263, 542] width 20 height 7
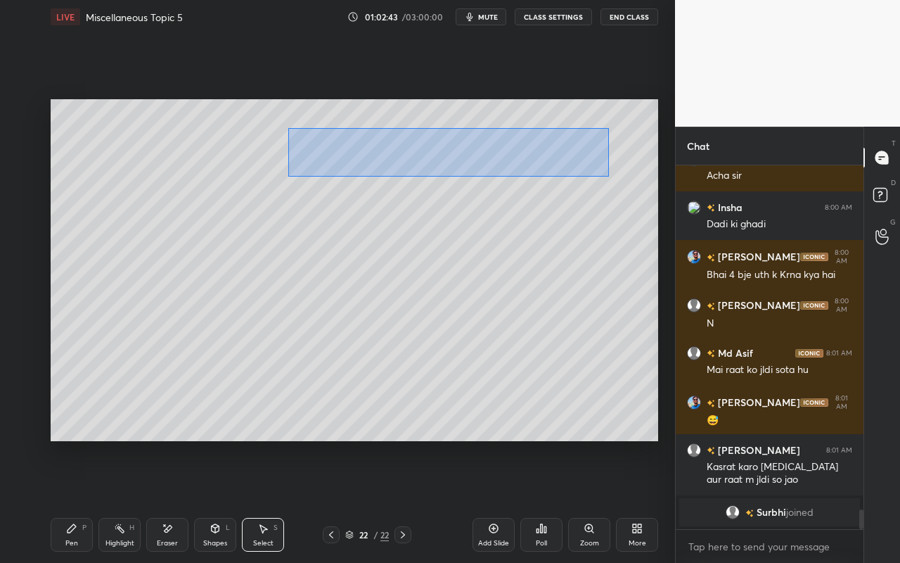
drag, startPoint x: 328, startPoint y: 155, endPoint x: 587, endPoint y: 178, distance: 259.9
click at [608, 176] on div "0 ° Undo Copy Paste here Duplicate Duplicate to new slide Delete" at bounding box center [355, 270] width 608 height 342
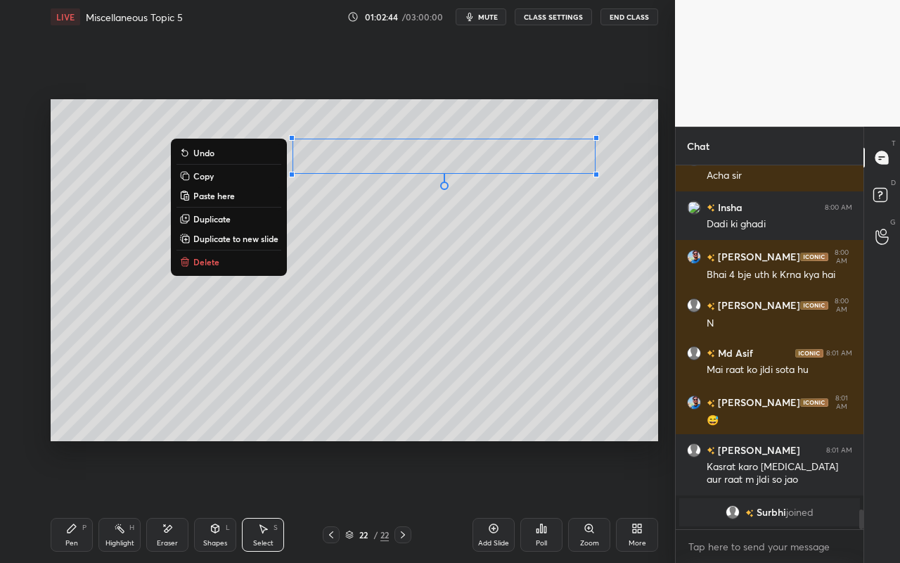
drag, startPoint x: 255, startPoint y: 218, endPoint x: 270, endPoint y: 206, distance: 19.6
click at [255, 218] on button "Duplicate" at bounding box center [229, 218] width 105 height 17
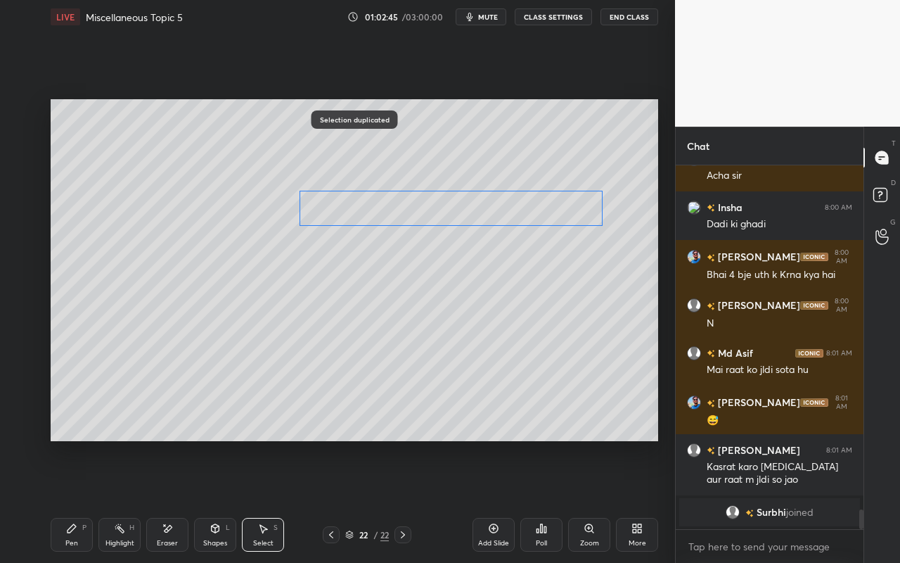
drag, startPoint x: 446, startPoint y: 172, endPoint x: 440, endPoint y: 207, distance: 35.6
click at [441, 207] on div "0 ° Undo Copy Paste here Duplicate Duplicate to new slide Delete" at bounding box center [355, 270] width 608 height 342
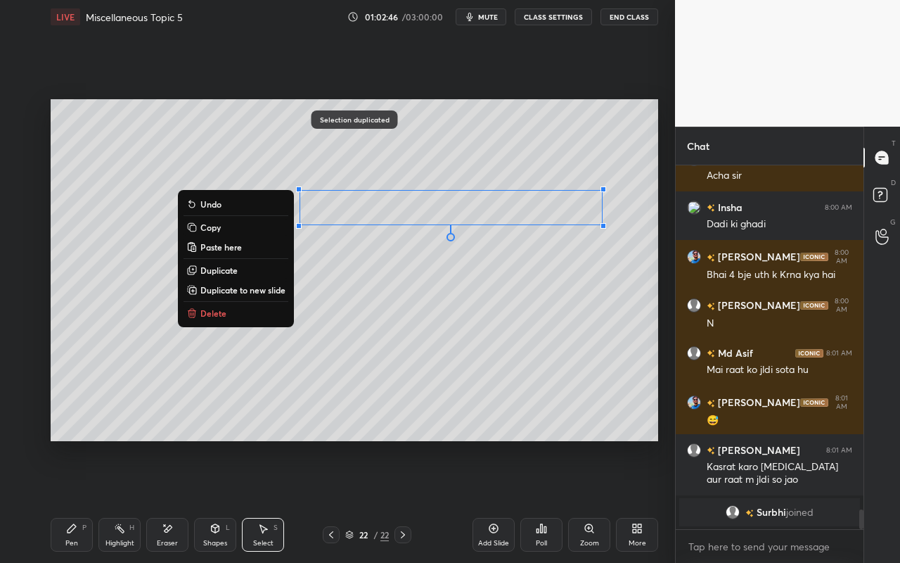
click at [261, 500] on div "Select S" at bounding box center [263, 535] width 42 height 34
click at [581, 281] on div "0 ° Undo Copy Paste here Duplicate Duplicate to new slide Delete" at bounding box center [355, 270] width 608 height 342
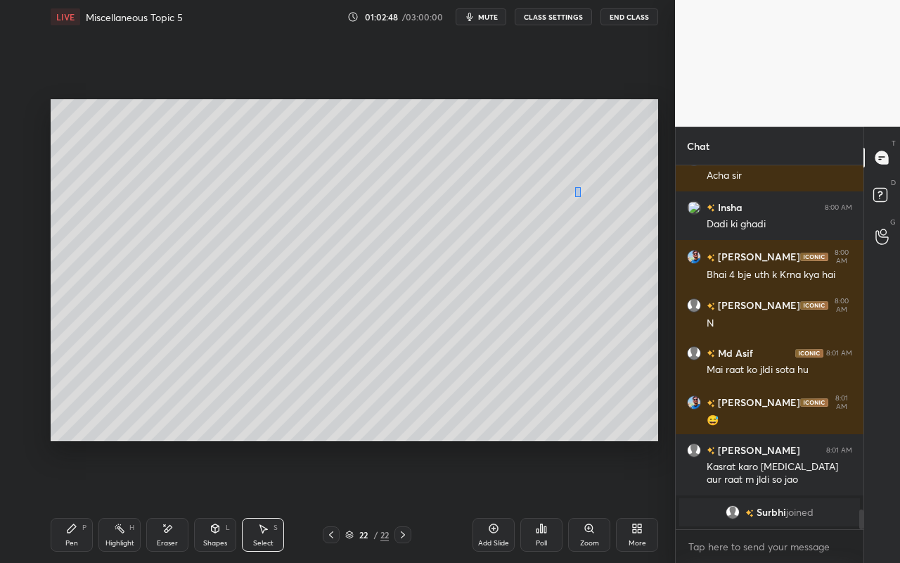
drag, startPoint x: 580, startPoint y: 196, endPoint x: 606, endPoint y: 234, distance: 45.6
click at [609, 234] on div "0 ° Undo Copy Paste here Duplicate Duplicate to new slide Delete" at bounding box center [355, 270] width 608 height 342
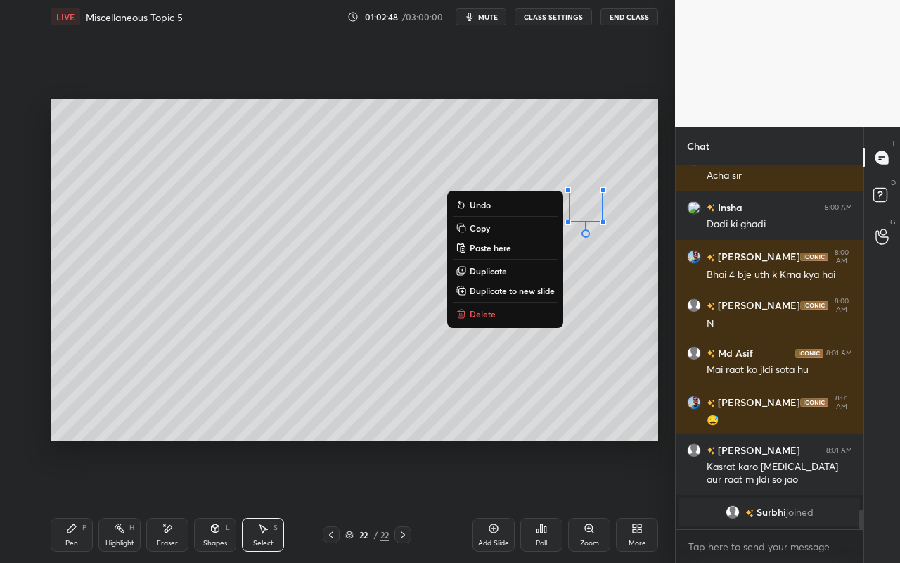
drag, startPoint x: 511, startPoint y: 314, endPoint x: 459, endPoint y: 333, distance: 55.2
click at [511, 314] on button "Delete" at bounding box center [505, 313] width 105 height 17
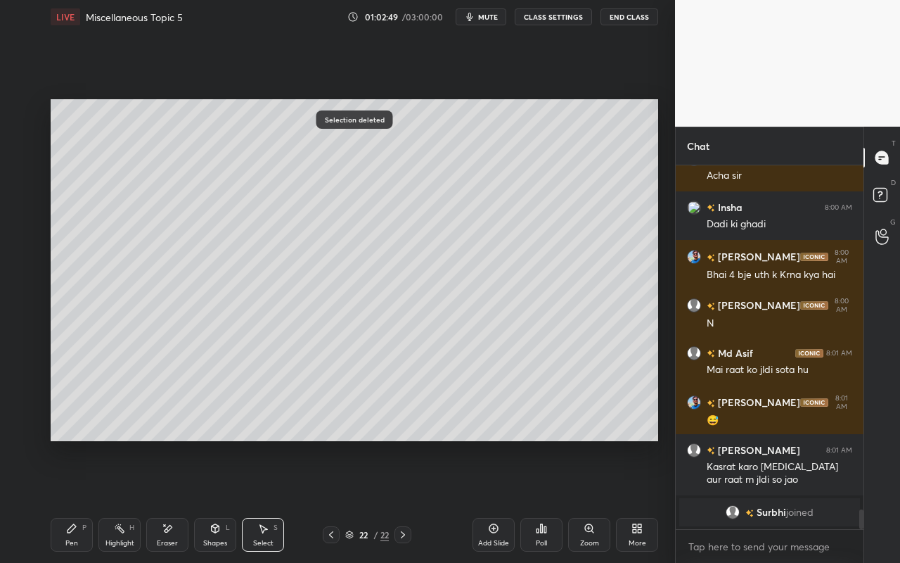
click at [58, 500] on div "Pen P" at bounding box center [72, 535] width 42 height 34
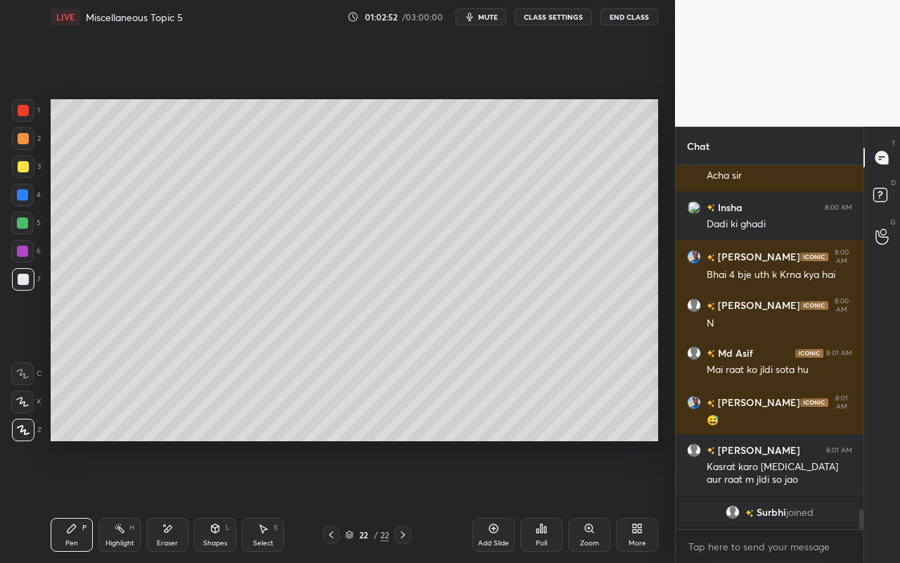
click at [260, 500] on div "Select" at bounding box center [263, 542] width 20 height 7
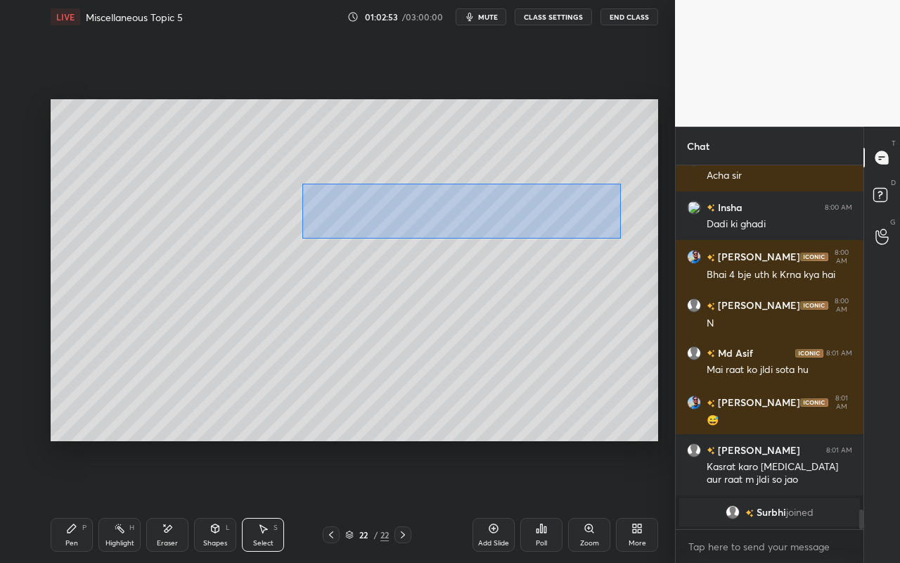
drag, startPoint x: 305, startPoint y: 196, endPoint x: 596, endPoint y: 242, distance: 295.6
click at [620, 238] on div "0 ° Undo Copy Paste here Duplicate Duplicate to new slide Delete" at bounding box center [355, 270] width 608 height 342
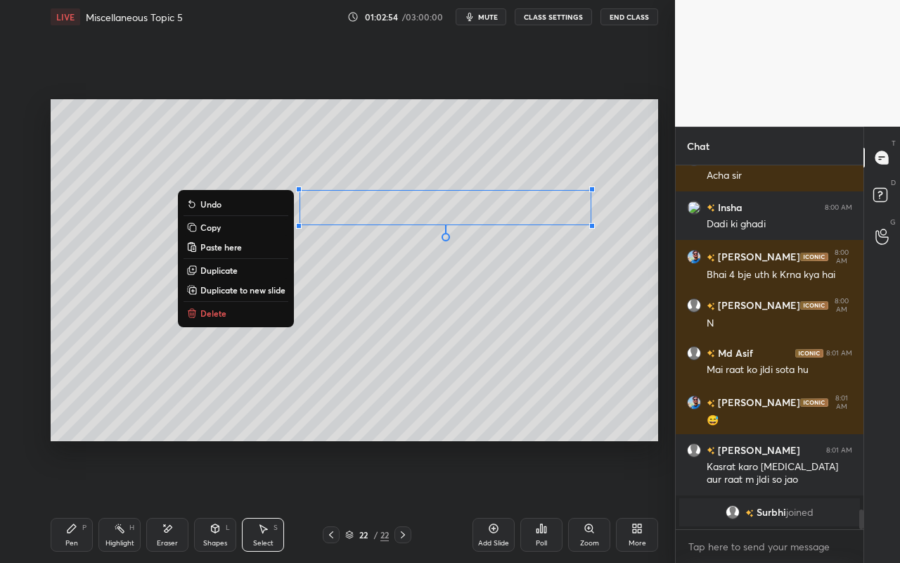
click at [267, 271] on button "Duplicate" at bounding box center [236, 270] width 105 height 17
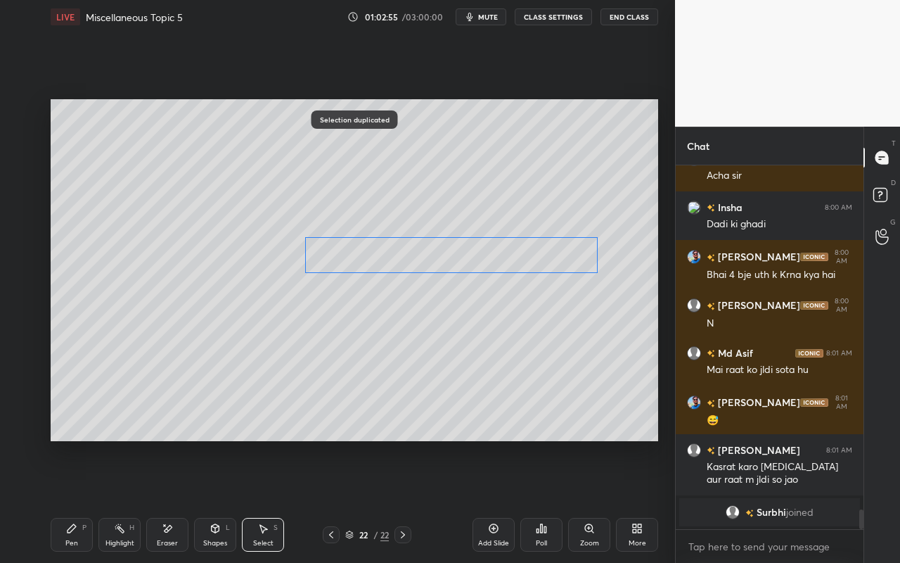
drag, startPoint x: 475, startPoint y: 217, endPoint x: 468, endPoint y: 254, distance: 37.2
click at [470, 250] on div "0 ° Undo Copy Paste here Duplicate Duplicate to new slide Delete" at bounding box center [355, 270] width 608 height 342
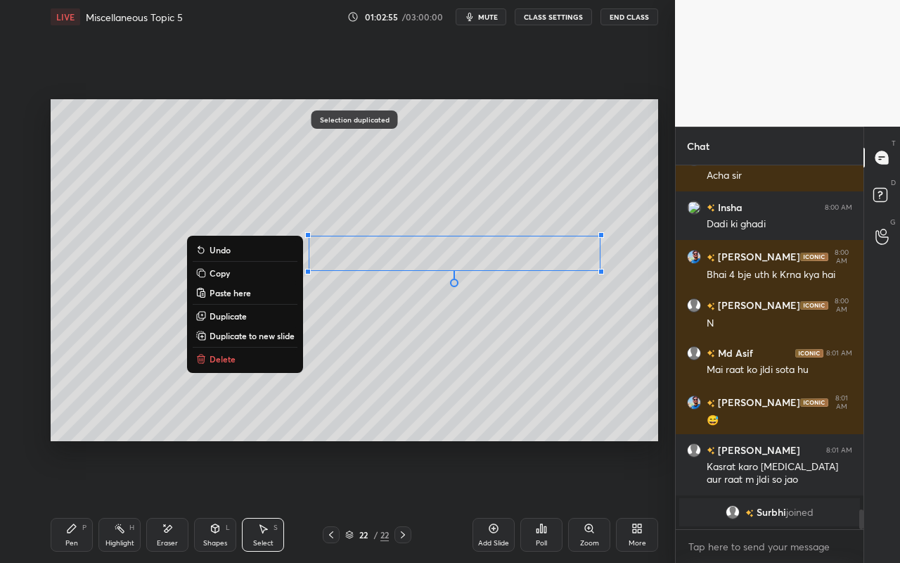
click at [444, 354] on div "0 ° Undo Copy Paste here Duplicate Duplicate to new slide Delete" at bounding box center [355, 270] width 608 height 342
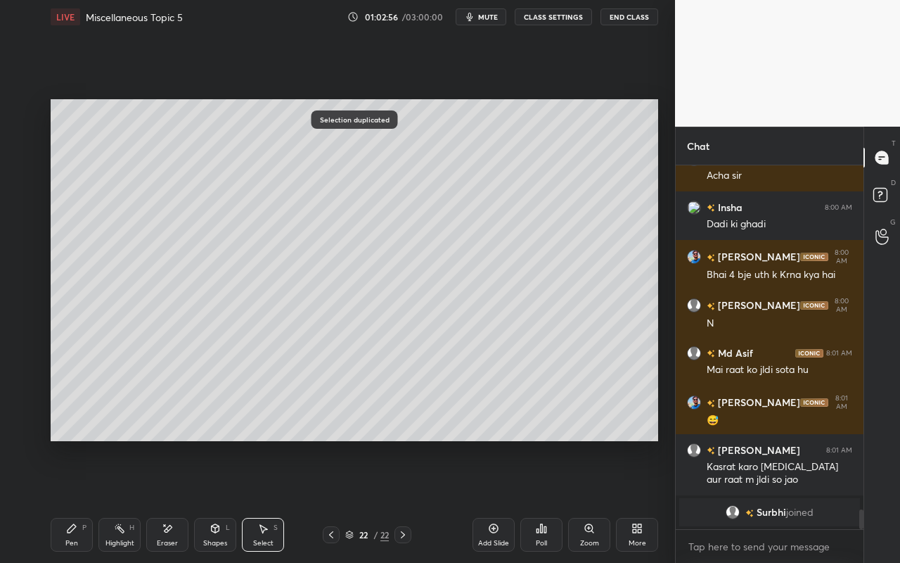
click at [270, 500] on div "Select S" at bounding box center [263, 535] width 42 height 34
drag, startPoint x: 590, startPoint y: 241, endPoint x: 590, endPoint y: 296, distance: 55.6
click at [626, 283] on div "0 ° Undo Copy Paste here Duplicate Duplicate to new slide Delete" at bounding box center [355, 270] width 608 height 342
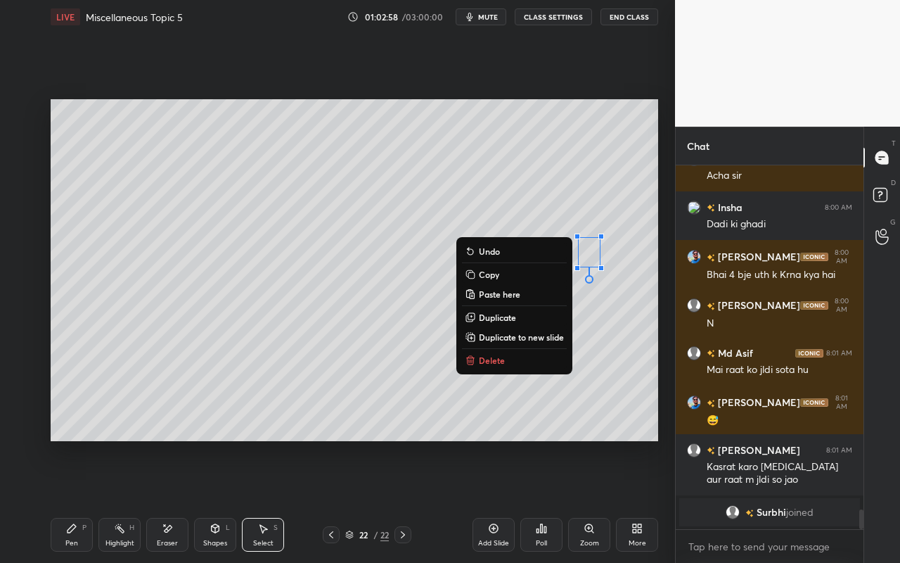
click at [479, 371] on div "0 ° Undo Copy Paste here Duplicate Duplicate to new slide Delete" at bounding box center [355, 270] width 608 height 342
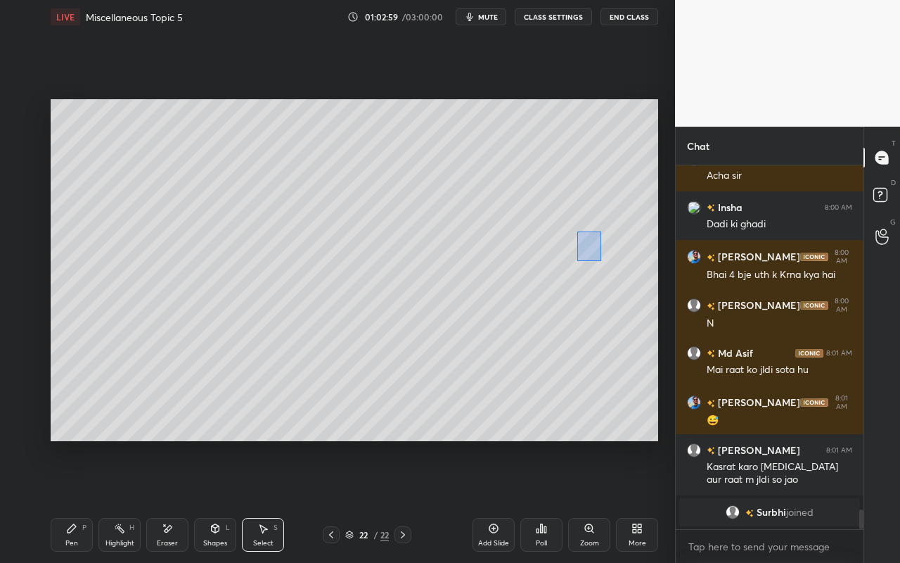
drag, startPoint x: 589, startPoint y: 244, endPoint x: 613, endPoint y: 290, distance: 51.9
click at [622, 283] on div "0 ° Undo Copy Paste here Duplicate Duplicate to new slide Delete" at bounding box center [355, 270] width 608 height 342
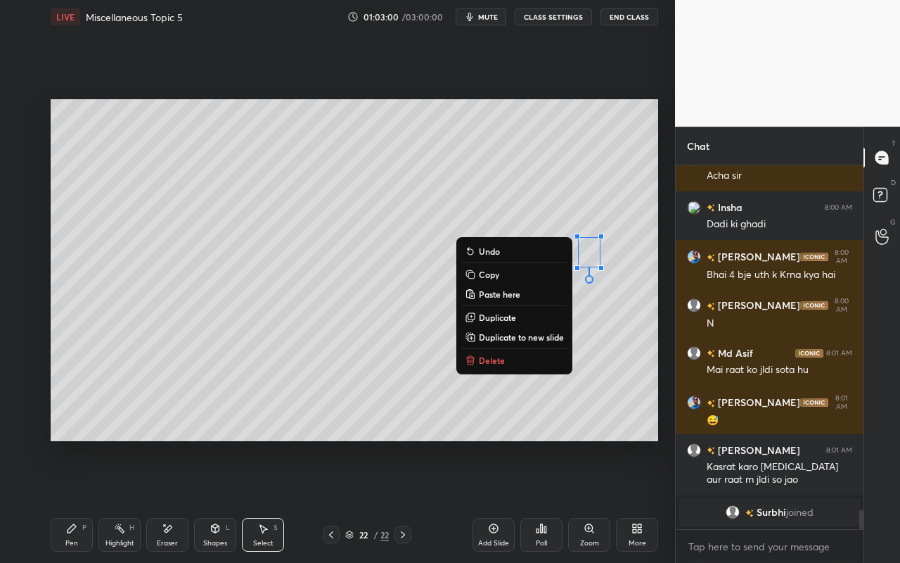
click at [518, 356] on button "Delete" at bounding box center [514, 360] width 105 height 17
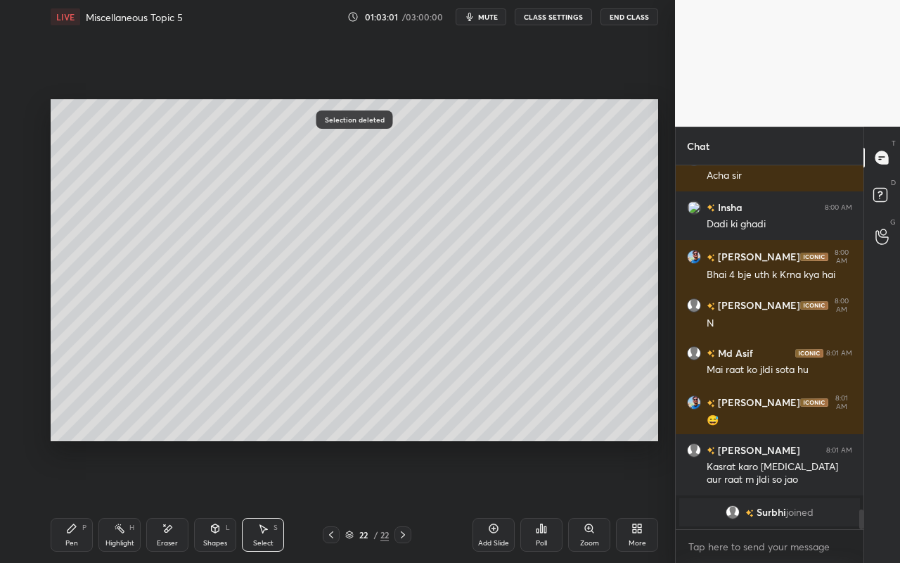
click at [68, 500] on div "Pen P" at bounding box center [72, 535] width 42 height 34
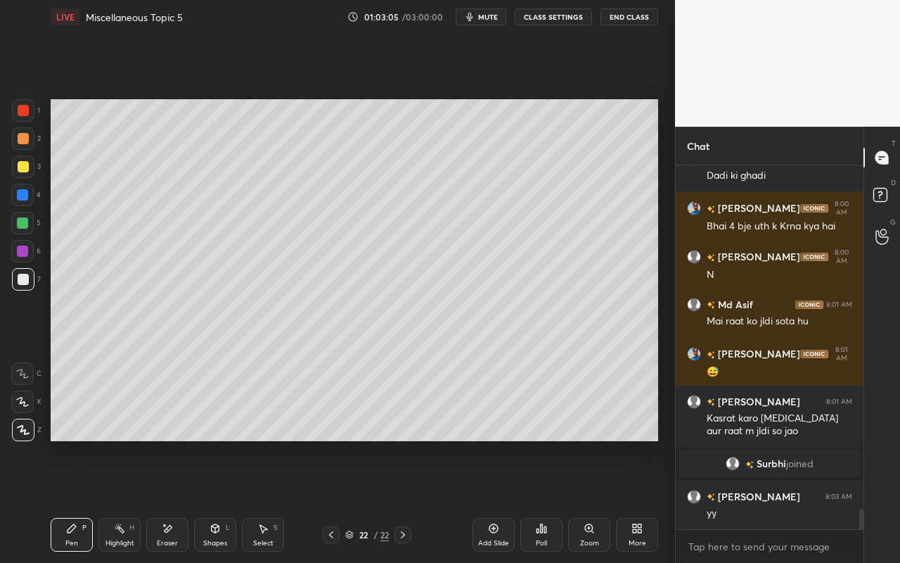
scroll to position [6199, 0]
click at [72, 500] on icon at bounding box center [71, 528] width 11 height 11
click at [26, 224] on div at bounding box center [22, 222] width 11 height 11
drag, startPoint x: 221, startPoint y: 534, endPoint x: 225, endPoint y: 520, distance: 14.0
click at [221, 500] on div "Shapes L" at bounding box center [215, 535] width 42 height 34
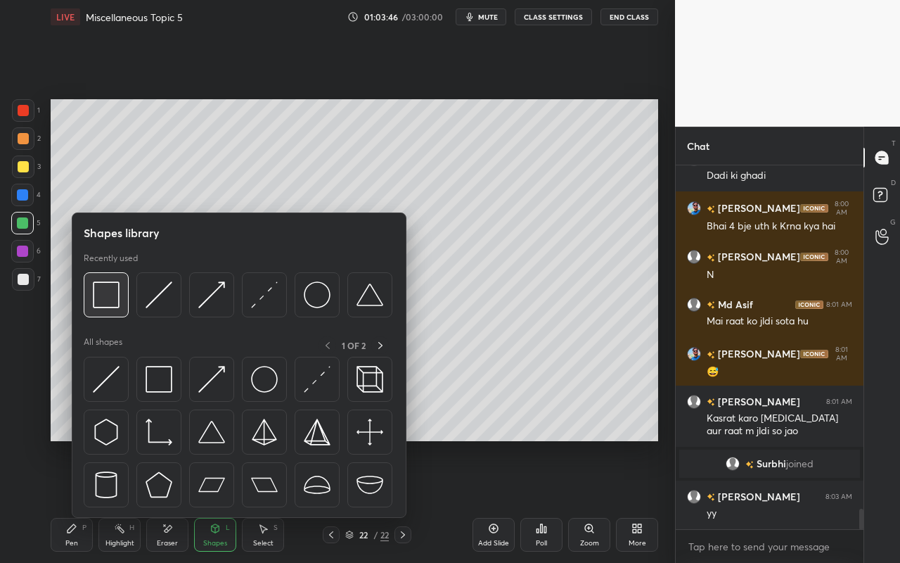
click at [108, 316] on div at bounding box center [106, 294] width 45 height 45
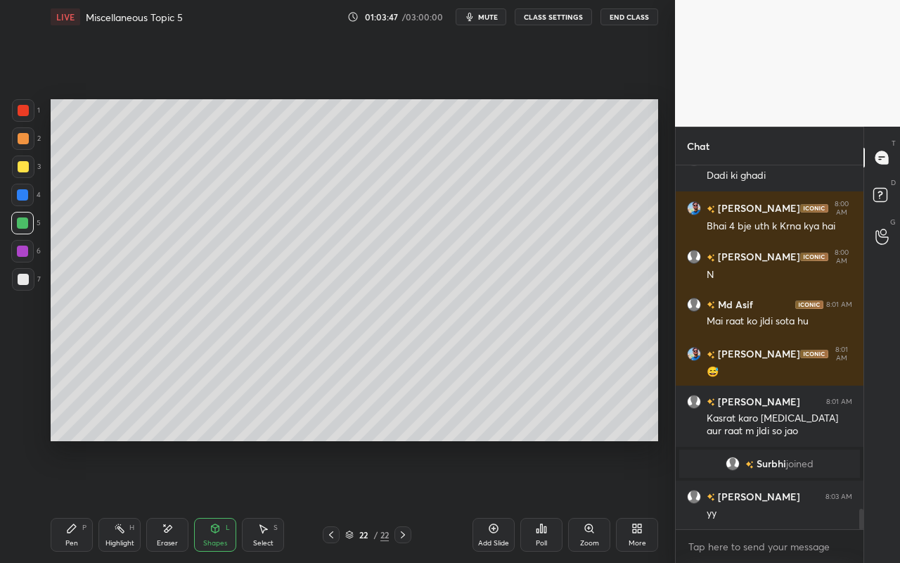
click at [24, 113] on div at bounding box center [23, 110] width 11 height 11
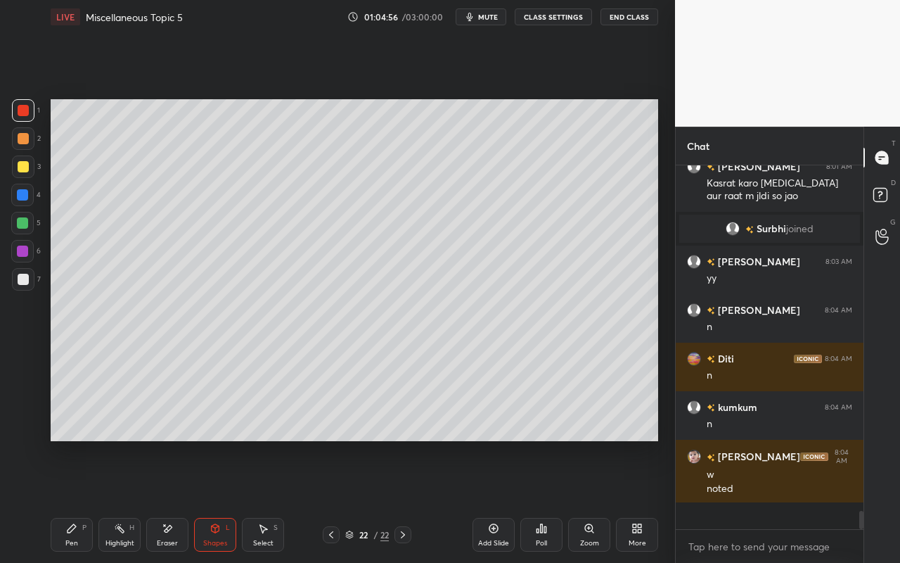
scroll to position [6407, 0]
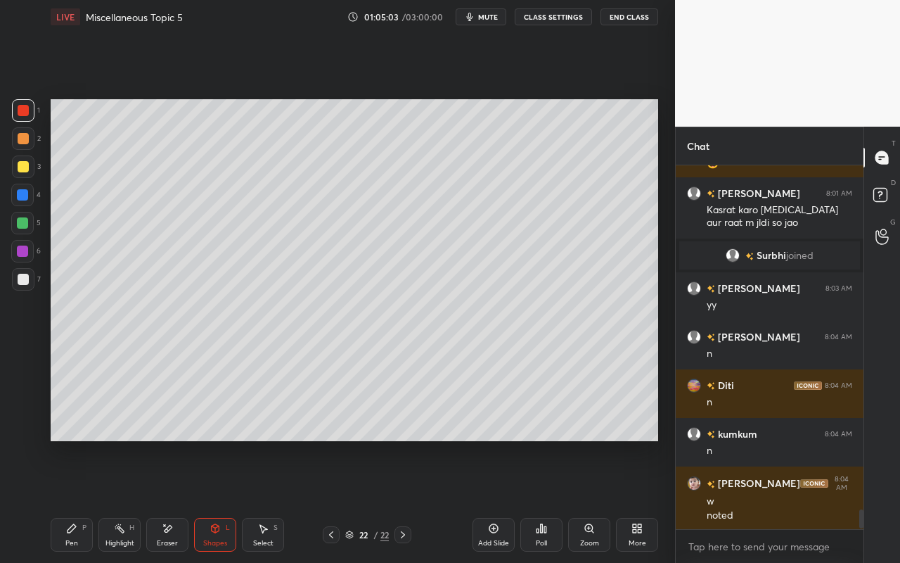
click at [501, 500] on div "Add Slide" at bounding box center [493, 542] width 31 height 7
drag, startPoint x: 67, startPoint y: 543, endPoint x: 98, endPoint y: 453, distance: 95.4
click at [68, 500] on div "Pen" at bounding box center [71, 542] width 13 height 7
click at [20, 170] on div at bounding box center [23, 166] width 11 height 11
click at [124, 500] on div "Highlight" at bounding box center [119, 542] width 29 height 7
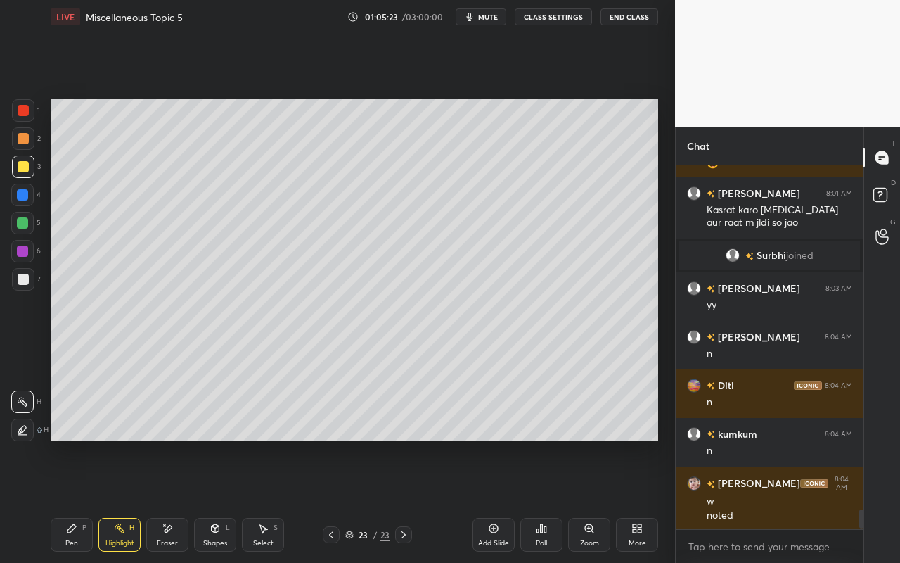
click at [78, 500] on div "Pen P" at bounding box center [72, 535] width 42 height 34
click at [23, 279] on div at bounding box center [23, 279] width 11 height 11
click at [20, 166] on div at bounding box center [23, 166] width 11 height 11
click at [118, 500] on div "Highlight" at bounding box center [119, 542] width 29 height 7
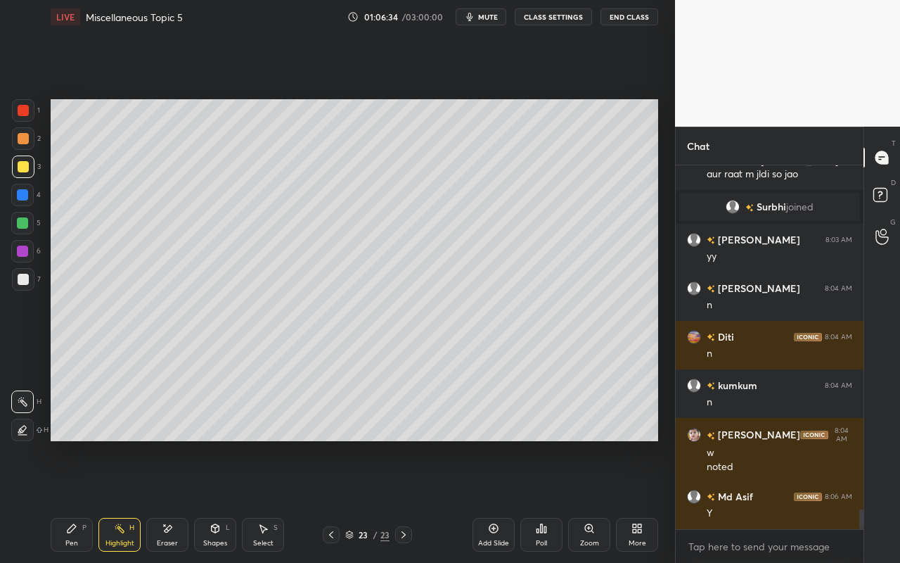
drag, startPoint x: 75, startPoint y: 536, endPoint x: 83, endPoint y: 528, distance: 11.4
click at [77, 500] on div "Pen P" at bounding box center [72, 535] width 42 height 34
click at [124, 500] on div "Highlight H" at bounding box center [119, 535] width 42 height 34
click at [70, 500] on div "Pen" at bounding box center [71, 542] width 13 height 7
click at [26, 230] on div at bounding box center [22, 223] width 23 height 23
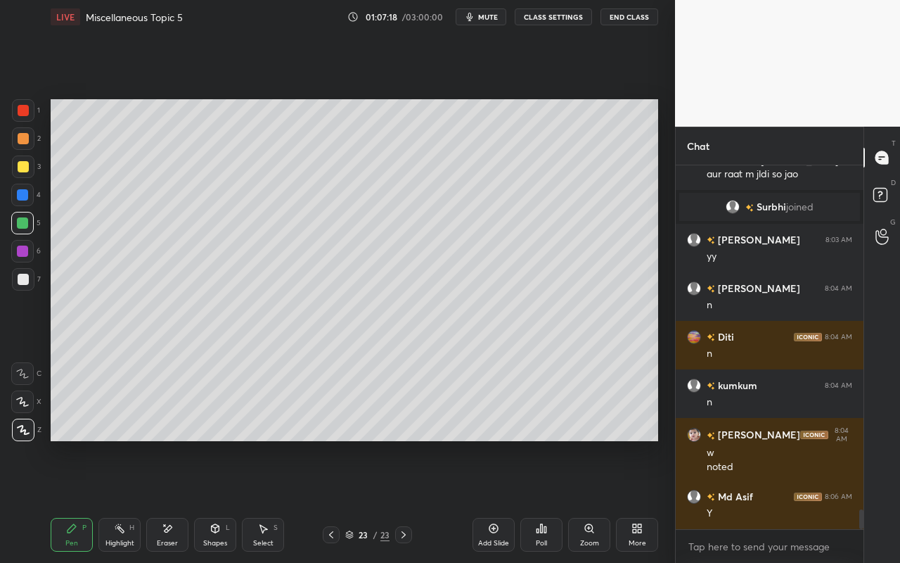
click at [28, 281] on div at bounding box center [23, 279] width 11 height 11
click at [224, 500] on div "Shapes L" at bounding box center [215, 535] width 42 height 34
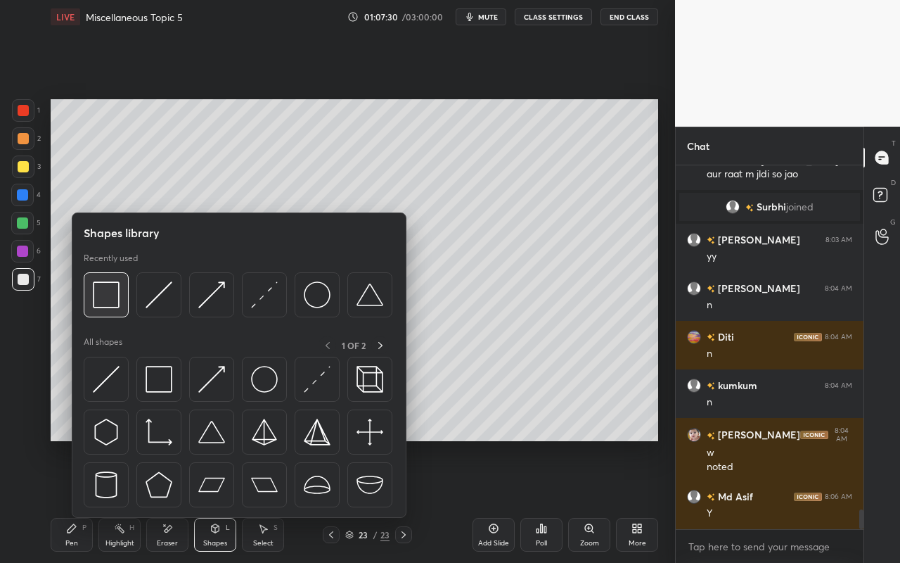
click at [115, 306] on img at bounding box center [106, 294] width 27 height 27
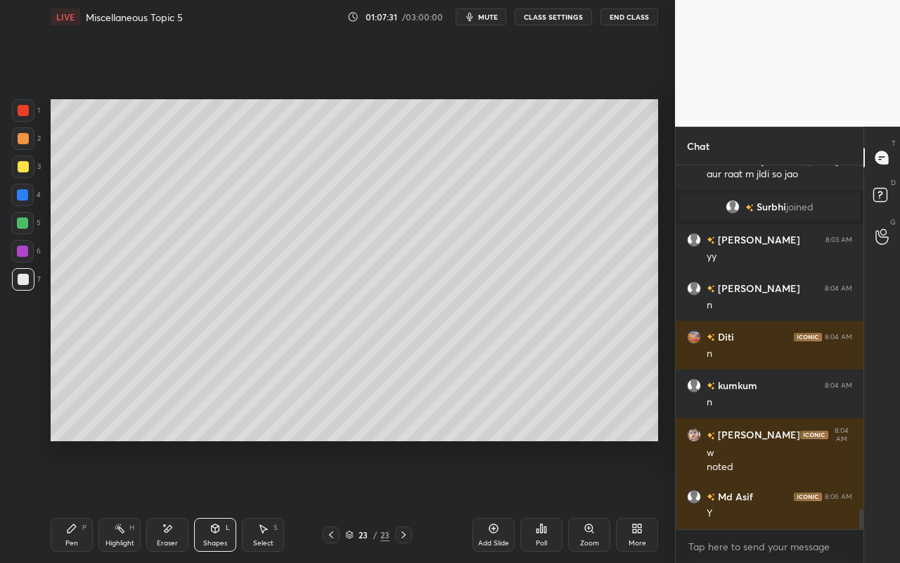
drag, startPoint x: 30, startPoint y: 109, endPoint x: 32, endPoint y: 116, distance: 7.6
click at [30, 110] on div at bounding box center [23, 110] width 23 height 23
click at [127, 500] on div "Highlight H" at bounding box center [119, 535] width 42 height 34
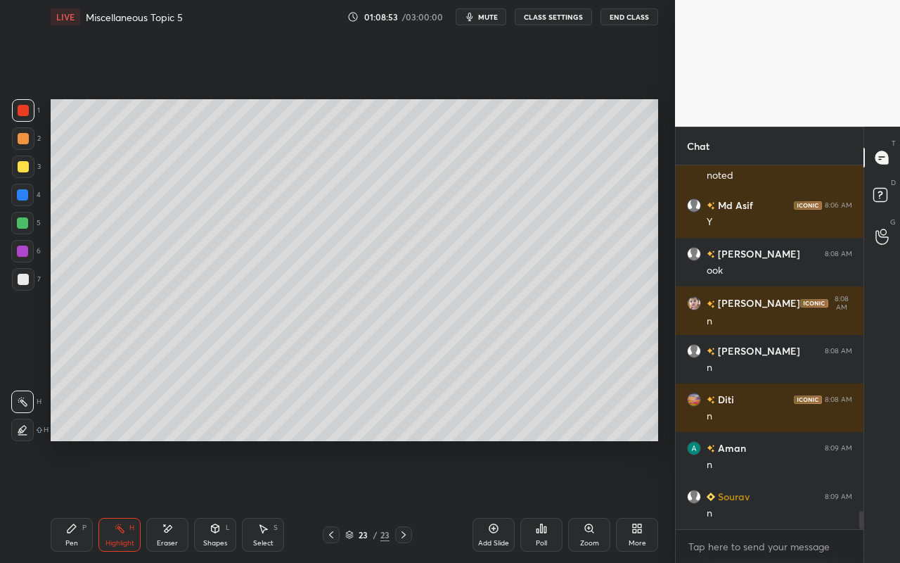
scroll to position [6796, 0]
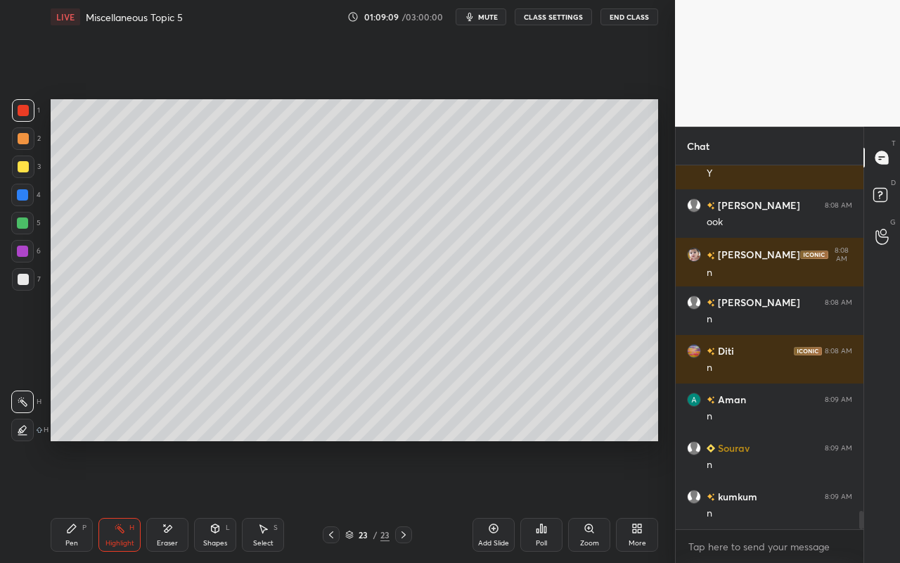
click at [492, 500] on div "Add Slide" at bounding box center [493, 542] width 31 height 7
click at [109, 500] on div "Highlight" at bounding box center [119, 542] width 29 height 7
click at [81, 500] on div "Pen P" at bounding box center [72, 535] width 42 height 34
click at [25, 165] on div at bounding box center [23, 166] width 11 height 11
drag, startPoint x: 117, startPoint y: 532, endPoint x: 120, endPoint y: 458, distance: 74.6
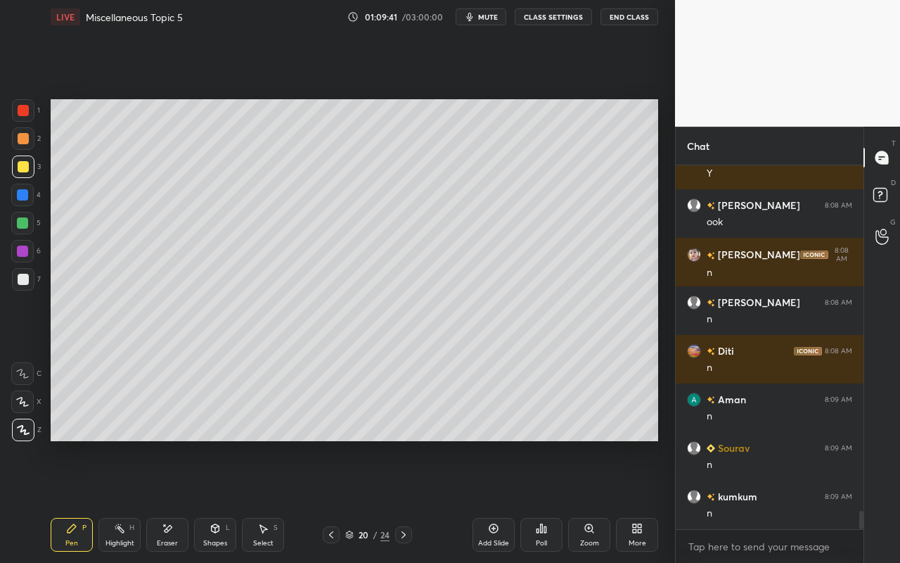
click at [115, 500] on icon at bounding box center [119, 528] width 11 height 11
drag, startPoint x: 79, startPoint y: 535, endPoint x: 103, endPoint y: 471, distance: 69.0
click at [79, 500] on div "Pen P" at bounding box center [72, 535] width 42 height 34
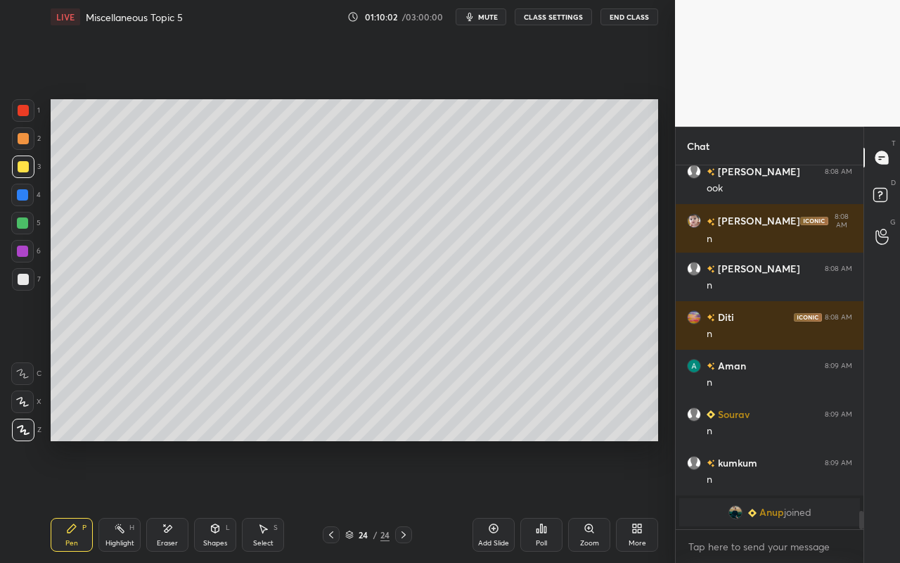
drag, startPoint x: 72, startPoint y: 542, endPoint x: 87, endPoint y: 513, distance: 33.0
click at [72, 500] on div "Pen" at bounding box center [71, 542] width 13 height 7
click at [25, 224] on div at bounding box center [22, 222] width 11 height 11
drag, startPoint x: 120, startPoint y: 535, endPoint x: 150, endPoint y: 453, distance: 87.4
click at [122, 500] on div "Highlight H" at bounding box center [119, 535] width 42 height 34
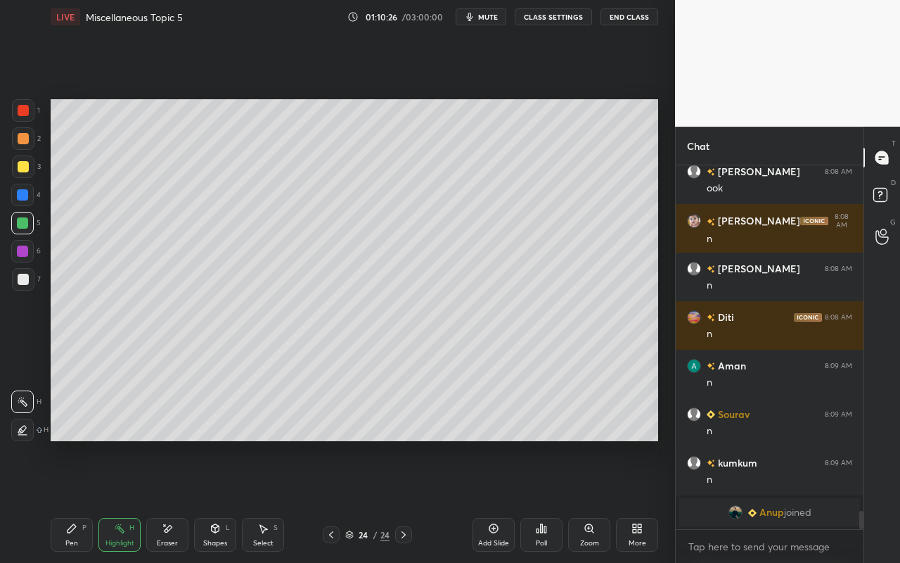
click at [115, 500] on icon at bounding box center [119, 528] width 11 height 11
click at [79, 500] on div "Pen P" at bounding box center [72, 535] width 42 height 34
click at [65, 500] on div "Pen P" at bounding box center [72, 535] width 42 height 34
click at [22, 283] on div at bounding box center [23, 279] width 11 height 11
click at [217, 500] on icon at bounding box center [216, 528] width 8 height 8
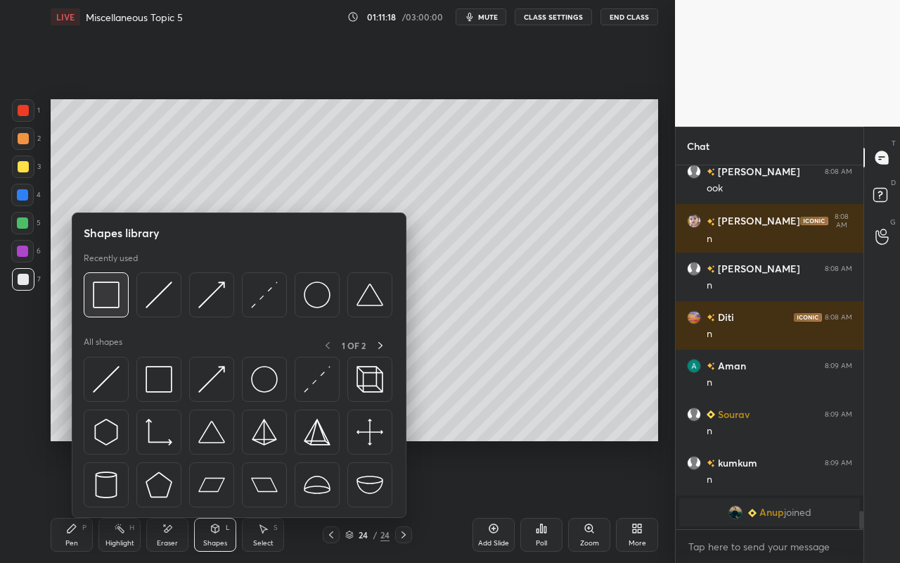
click at [101, 311] on div at bounding box center [106, 294] width 45 height 45
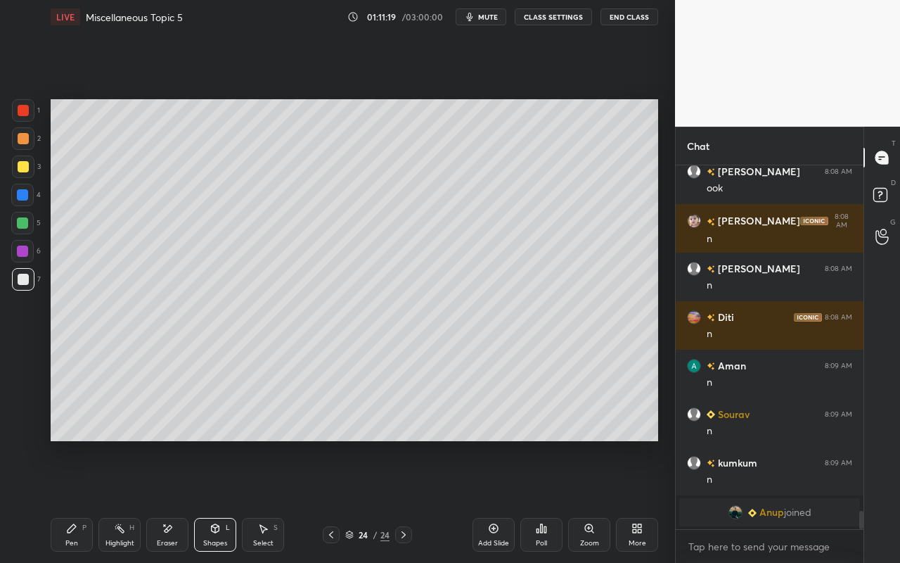
click at [21, 194] on div at bounding box center [22, 194] width 11 height 11
click at [115, 500] on div "Highlight" at bounding box center [119, 542] width 29 height 7
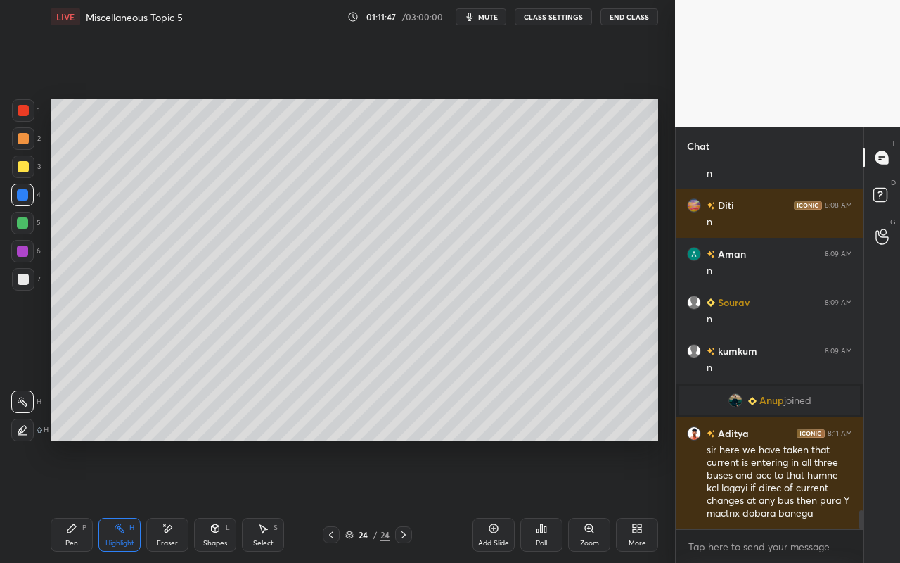
scroll to position [6646, 0]
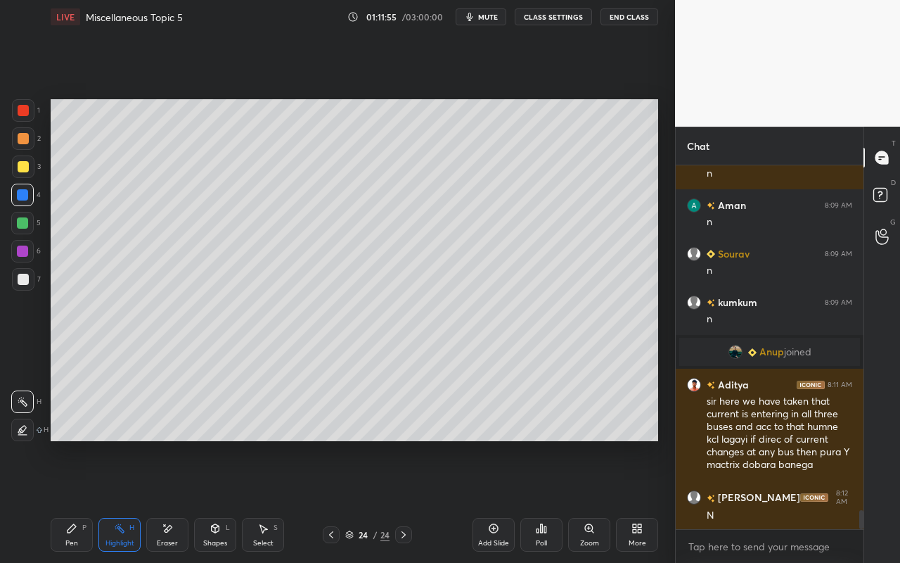
click at [68, 500] on icon at bounding box center [71, 528] width 11 height 11
drag, startPoint x: 117, startPoint y: 536, endPoint x: 151, endPoint y: 453, distance: 89.6
click at [117, 500] on div "Highlight H" at bounding box center [119, 535] width 42 height 34
click at [269, 500] on div "Select S" at bounding box center [263, 535] width 42 height 34
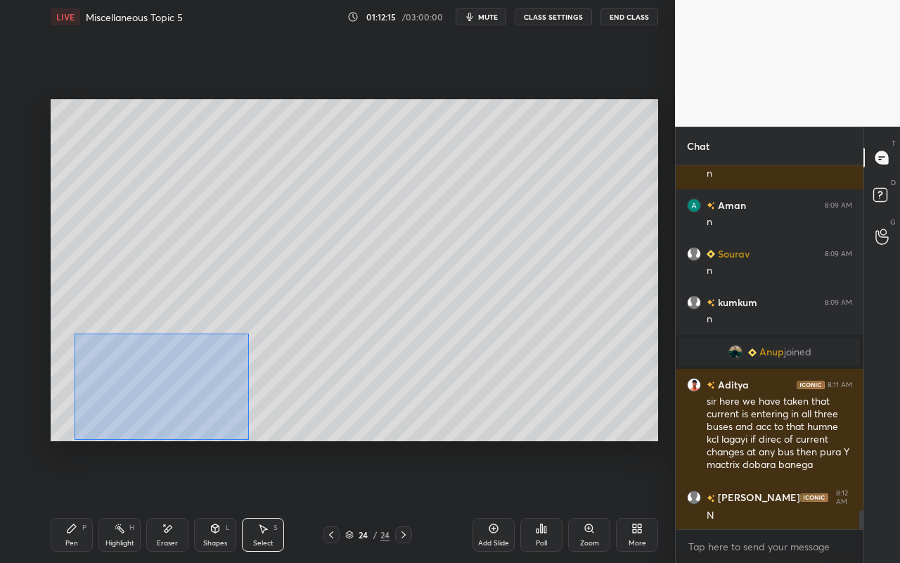
drag, startPoint x: 76, startPoint y: 335, endPoint x: 247, endPoint y: 421, distance: 190.9
click at [246, 440] on div "0 ° Undo Copy Paste here Duplicate Duplicate to new slide Delete" at bounding box center [355, 270] width 608 height 342
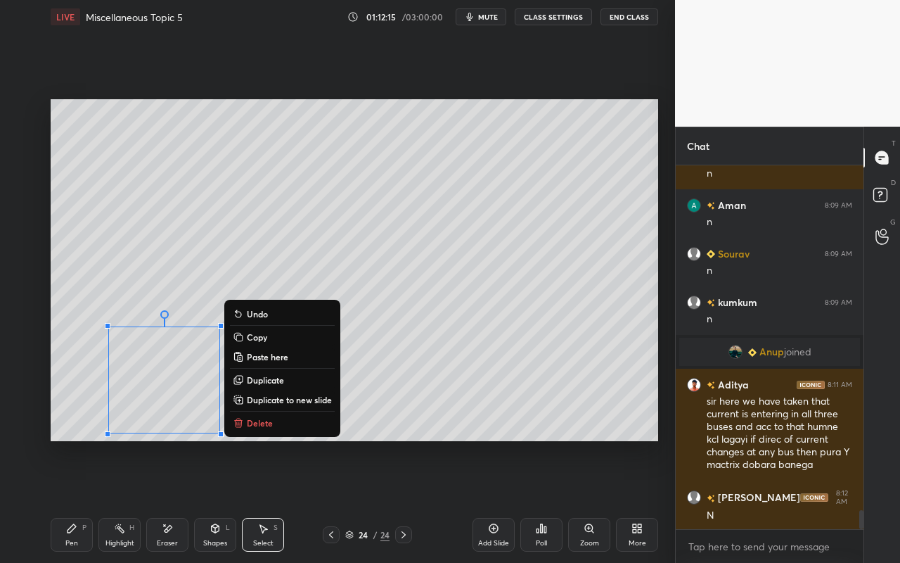
click at [259, 427] on p "Delete" at bounding box center [260, 422] width 26 height 11
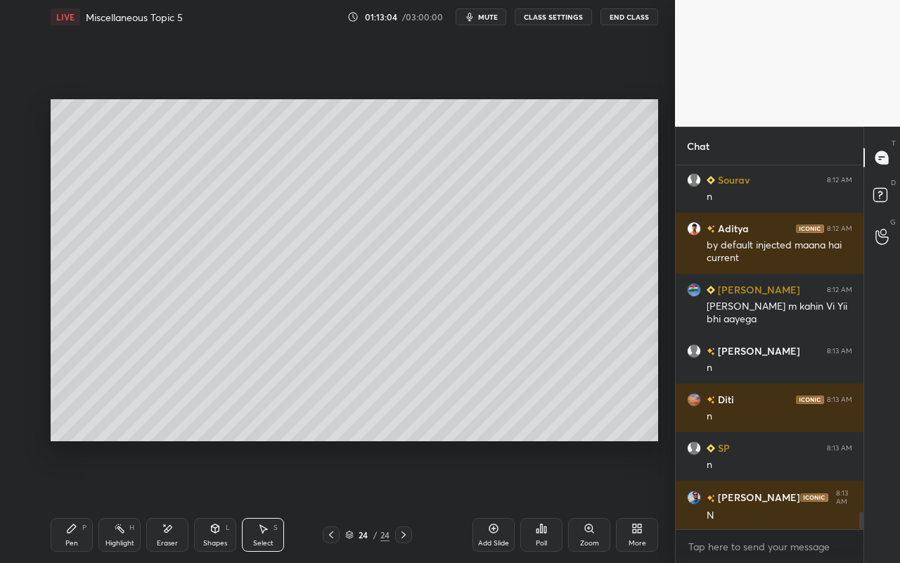
scroll to position [7059, 0]
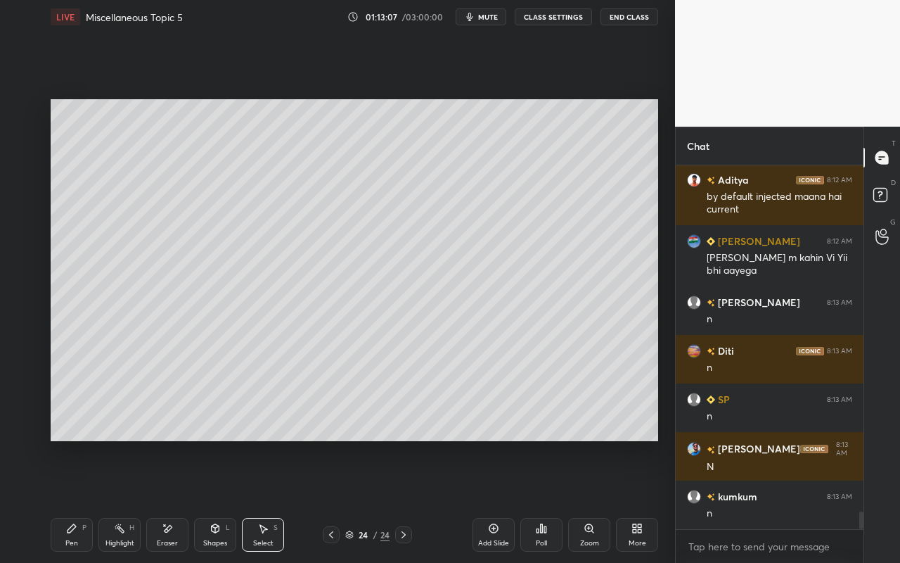
click at [499, 500] on icon at bounding box center [493, 528] width 11 height 11
click at [226, 500] on div "Shapes" at bounding box center [215, 542] width 24 height 7
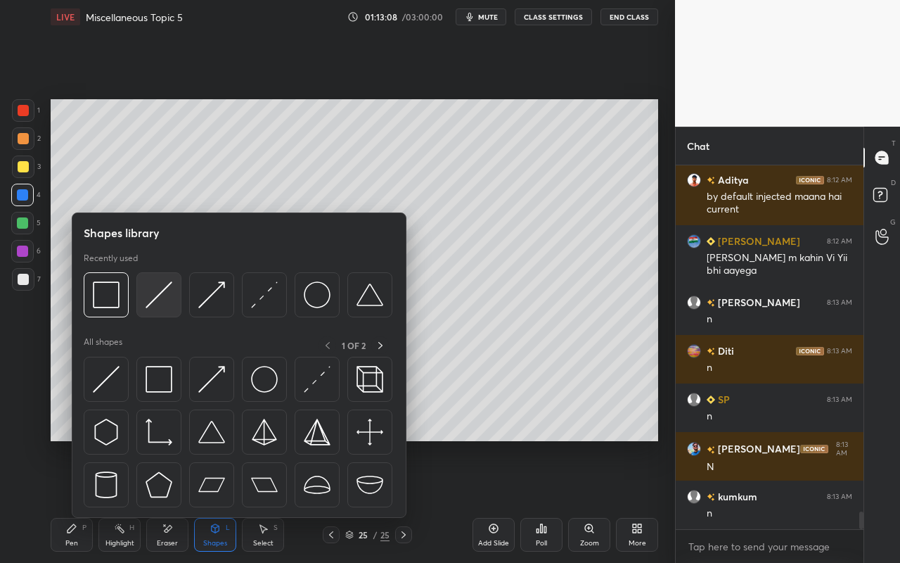
click at [175, 312] on div at bounding box center [158, 294] width 45 height 45
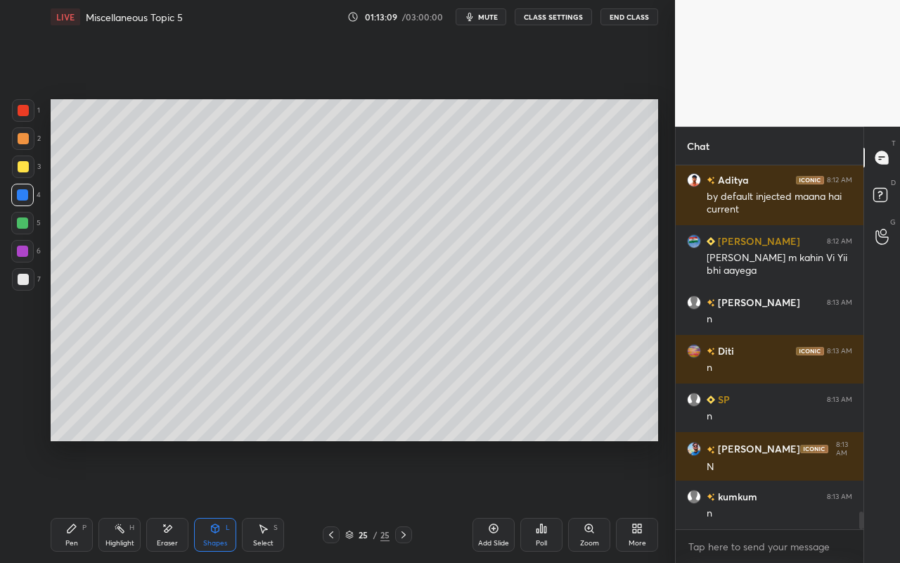
click at [27, 283] on div at bounding box center [23, 279] width 11 height 11
click at [110, 500] on div "Highlight H" at bounding box center [119, 535] width 42 height 34
click at [63, 500] on div "Pen P" at bounding box center [72, 535] width 42 height 34
click at [25, 165] on div at bounding box center [23, 166] width 11 height 11
click at [73, 500] on div "Pen P" at bounding box center [72, 535] width 42 height 34
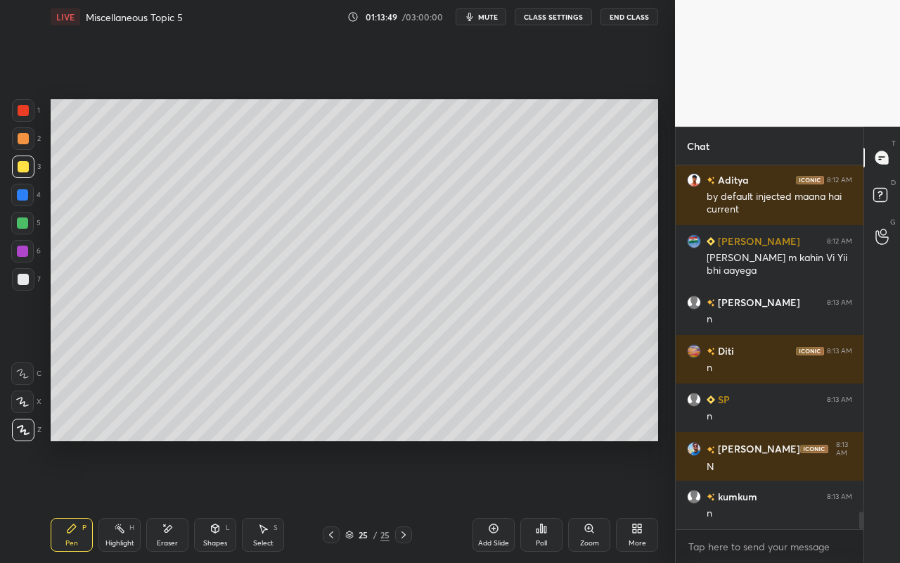
click at [23, 168] on div at bounding box center [23, 166] width 11 height 11
drag, startPoint x: 76, startPoint y: 542, endPoint x: 86, endPoint y: 535, distance: 12.1
click at [76, 500] on div "Pen" at bounding box center [71, 542] width 13 height 7
drag, startPoint x: 214, startPoint y: 534, endPoint x: 220, endPoint y: 524, distance: 11.7
click at [214, 500] on div "Shapes L" at bounding box center [215, 535] width 42 height 34
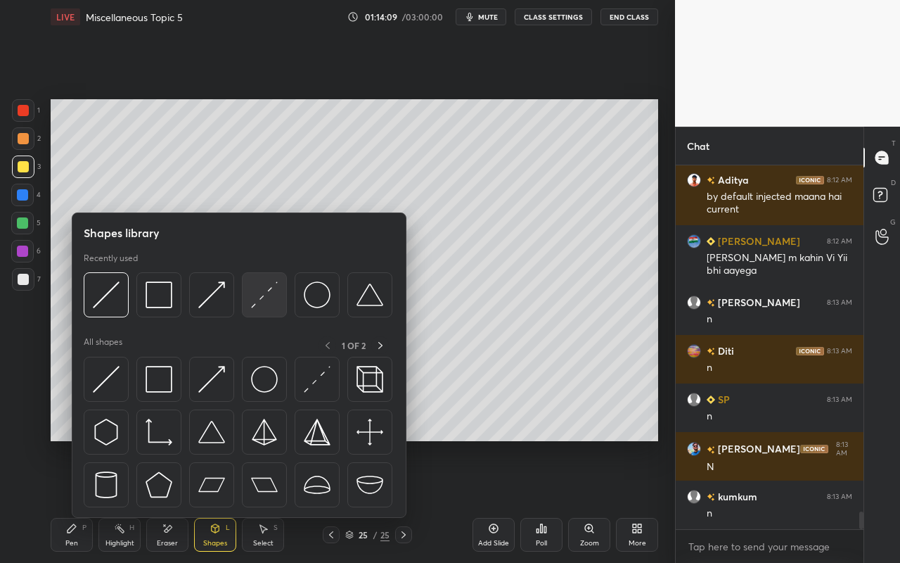
click at [264, 305] on img at bounding box center [264, 294] width 27 height 27
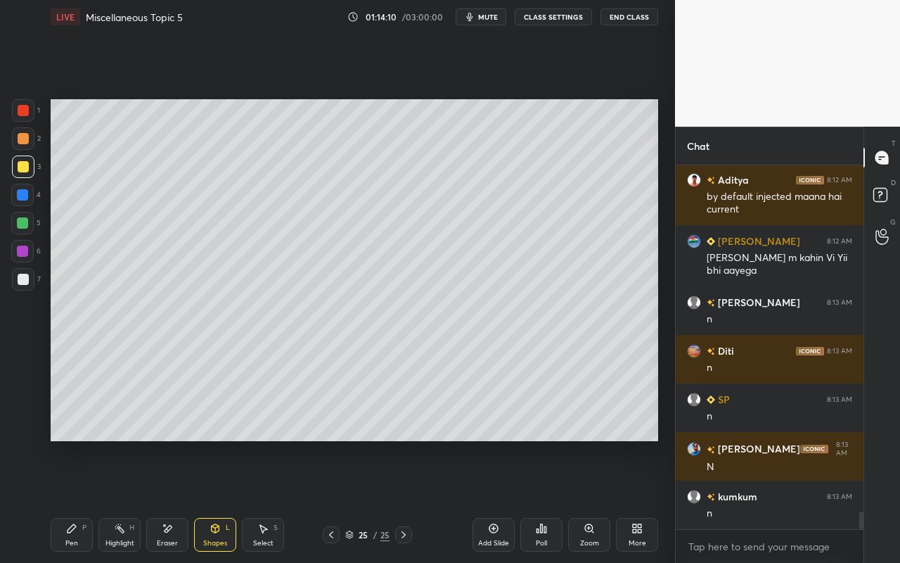
click at [74, 500] on div "Pen" at bounding box center [71, 542] width 13 height 7
click at [18, 279] on div at bounding box center [23, 279] width 11 height 11
click at [104, 500] on div "Highlight H" at bounding box center [119, 535] width 42 height 34
drag, startPoint x: 69, startPoint y: 533, endPoint x: 72, endPoint y: 527, distance: 7.2
click at [71, 500] on icon at bounding box center [71, 528] width 11 height 11
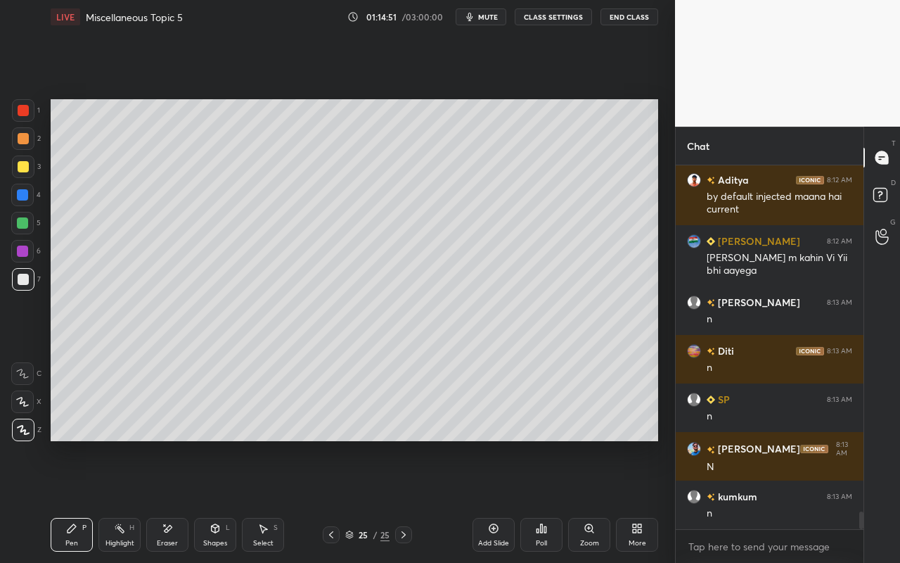
drag, startPoint x: 120, startPoint y: 530, endPoint x: 139, endPoint y: 497, distance: 38.5
click at [124, 500] on icon at bounding box center [119, 528] width 11 height 11
drag, startPoint x: 73, startPoint y: 537, endPoint x: 162, endPoint y: 459, distance: 118.1
click at [75, 500] on div "Pen P" at bounding box center [72, 535] width 42 height 34
drag, startPoint x: 98, startPoint y: 542, endPoint x: 117, endPoint y: 518, distance: 30.4
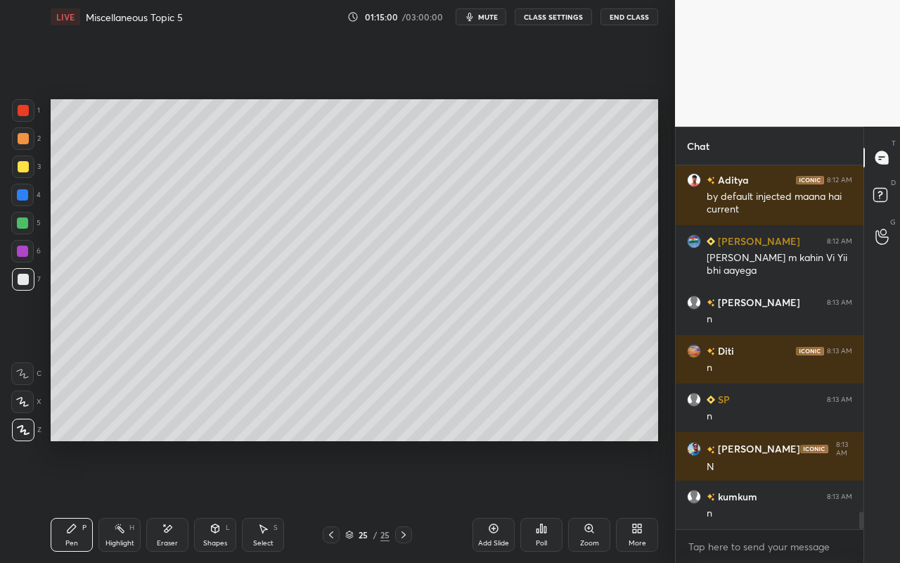
click at [103, 500] on div "Highlight H" at bounding box center [119, 535] width 42 height 34
click at [74, 500] on div "Pen" at bounding box center [71, 542] width 13 height 7
click at [70, 500] on icon at bounding box center [72, 528] width 8 height 8
click at [222, 500] on div "Shapes" at bounding box center [215, 542] width 24 height 7
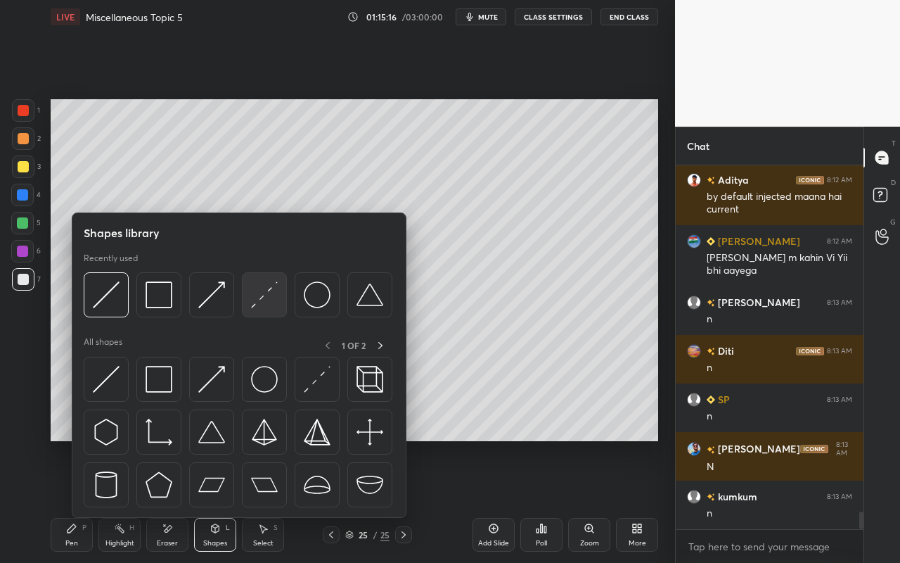
click at [271, 302] on img at bounding box center [264, 294] width 27 height 27
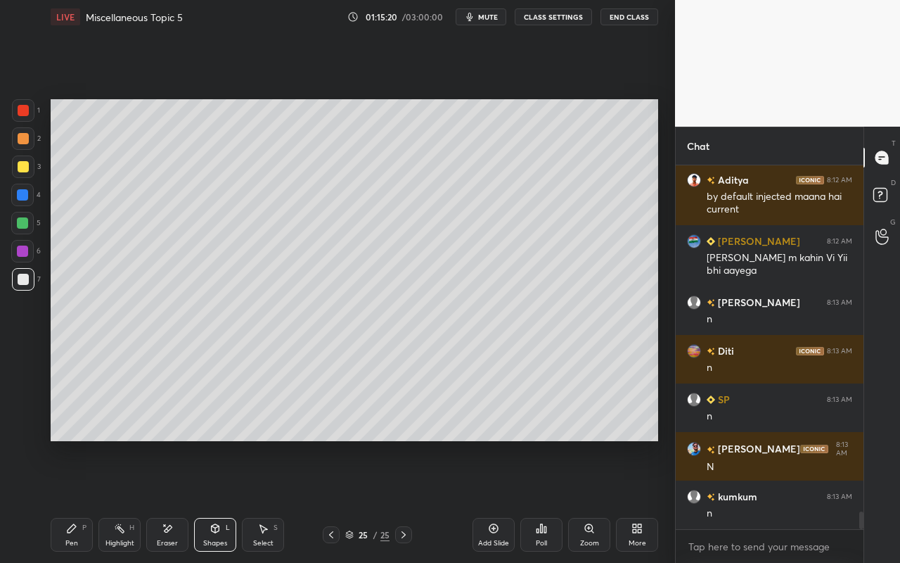
click at [76, 500] on div "Pen" at bounding box center [71, 542] width 13 height 7
drag, startPoint x: 21, startPoint y: 165, endPoint x: 20, endPoint y: 172, distance: 7.2
click at [21, 165] on div at bounding box center [23, 166] width 11 height 11
click at [122, 500] on icon at bounding box center [119, 528] width 11 height 11
click at [81, 500] on div "Pen P" at bounding box center [72, 535] width 42 height 34
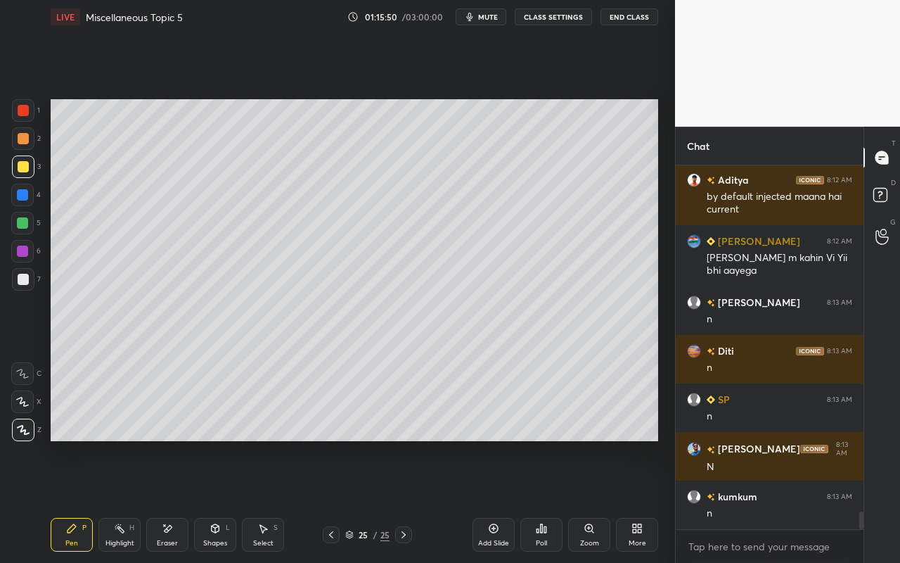
drag, startPoint x: 80, startPoint y: 537, endPoint x: 112, endPoint y: 463, distance: 80.3
click at [84, 500] on div "Pen P" at bounding box center [72, 535] width 42 height 34
click at [212, 500] on div "Shapes" at bounding box center [215, 542] width 24 height 7
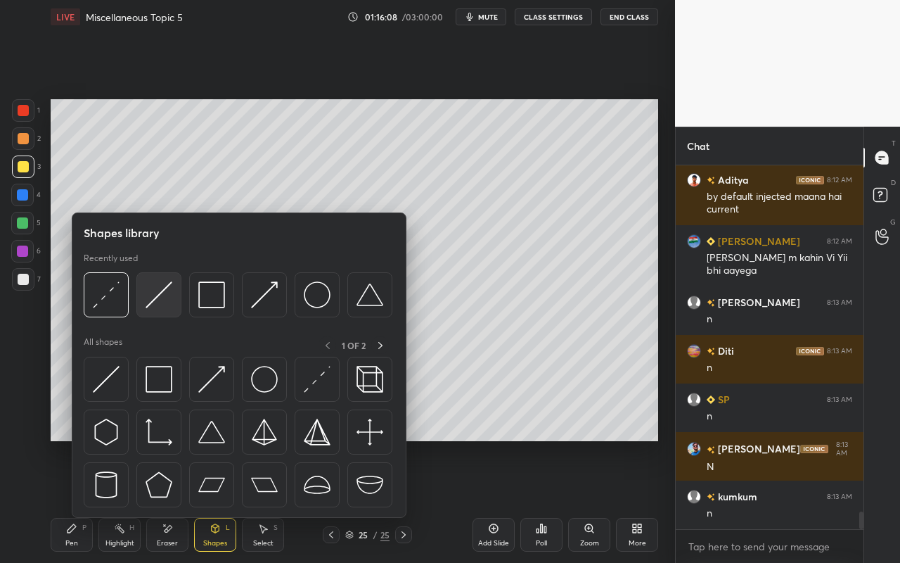
click at [163, 307] on img at bounding box center [159, 294] width 27 height 27
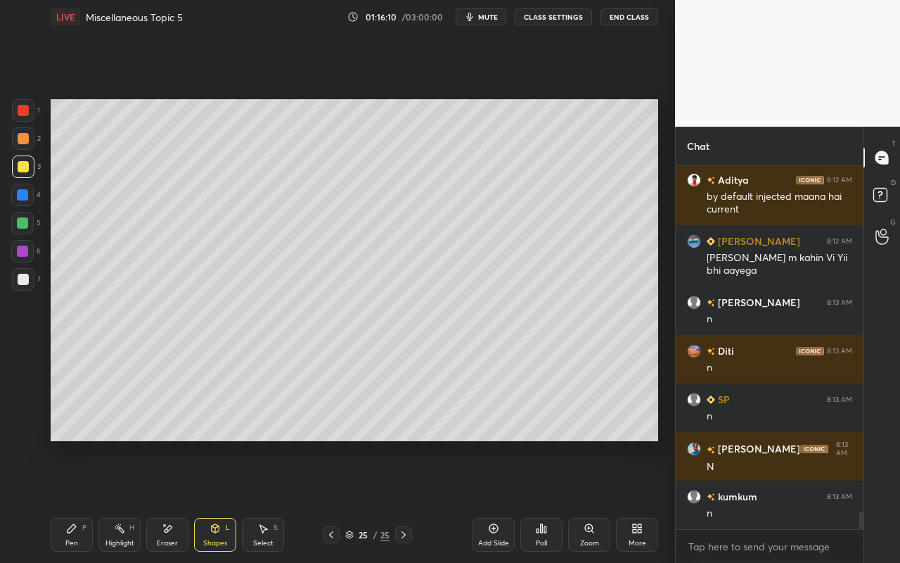
drag, startPoint x: 207, startPoint y: 538, endPoint x: 206, endPoint y: 520, distance: 17.6
click at [207, 500] on div "Shapes" at bounding box center [215, 542] width 24 height 7
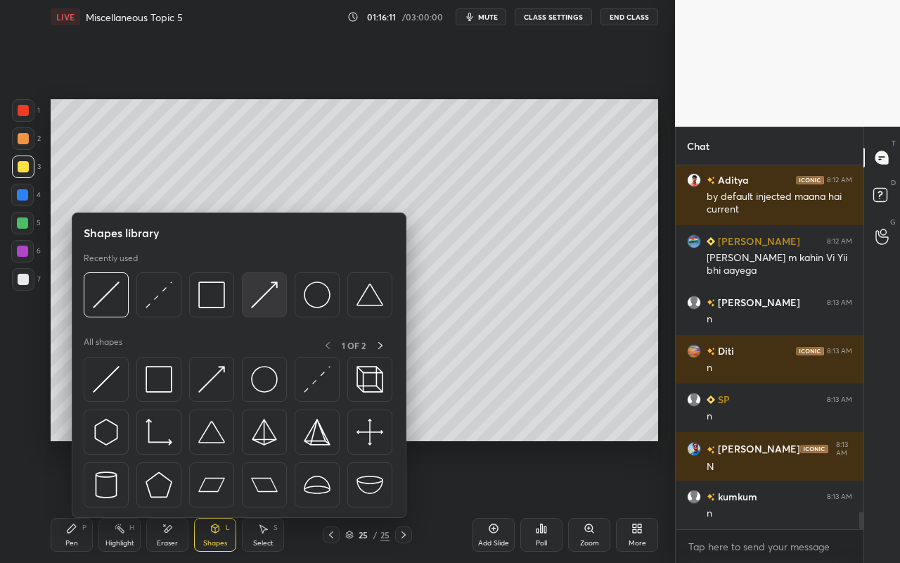
click at [278, 295] on img at bounding box center [264, 294] width 27 height 27
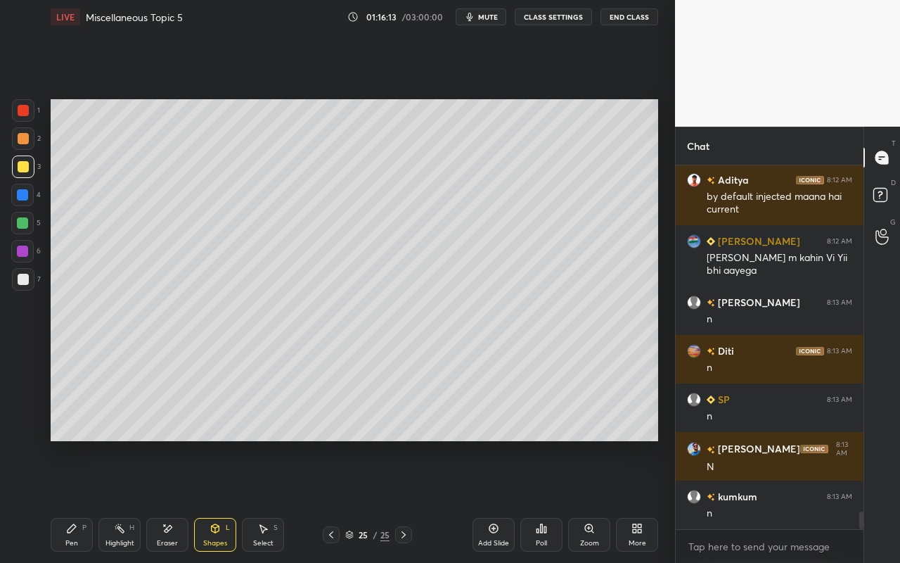
drag, startPoint x: 70, startPoint y: 537, endPoint x: 82, endPoint y: 518, distance: 22.4
click at [70, 500] on div "Pen" at bounding box center [71, 542] width 13 height 7
click at [121, 500] on icon at bounding box center [119, 528] width 11 height 11
click at [73, 500] on div "Pen" at bounding box center [71, 542] width 13 height 7
drag, startPoint x: 264, startPoint y: 539, endPoint x: 265, endPoint y: 516, distance: 23.2
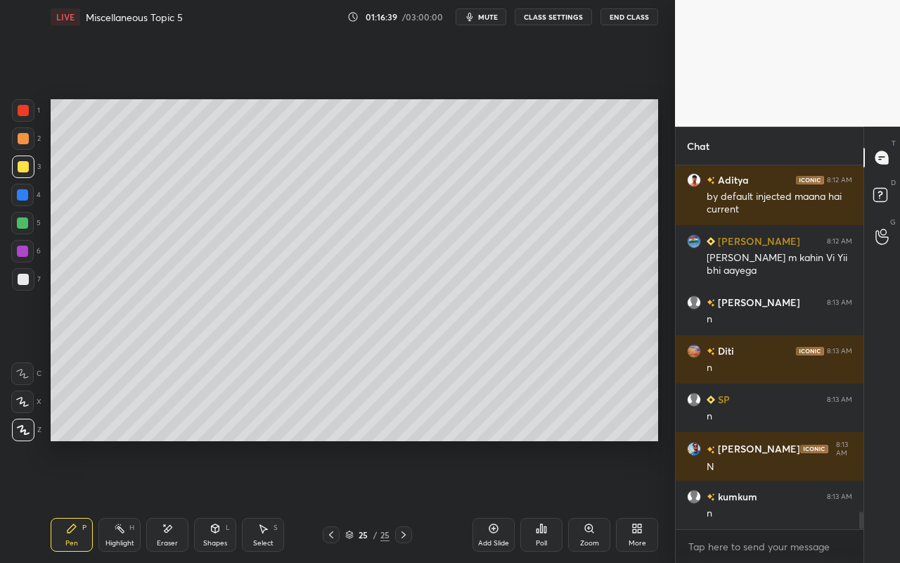
click at [264, 500] on div "Select" at bounding box center [263, 542] width 20 height 7
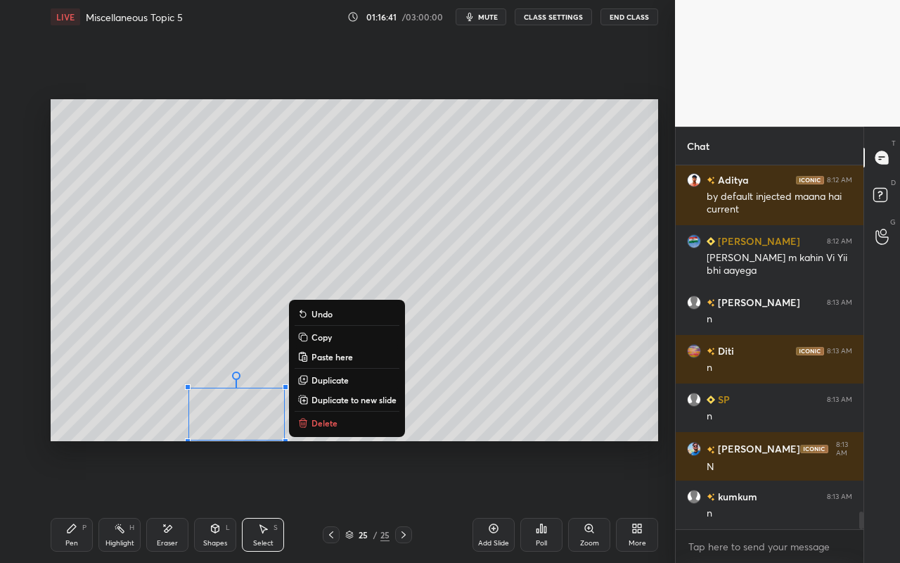
drag, startPoint x: 183, startPoint y: 392, endPoint x: 310, endPoint y: 437, distance: 135.0
click at [355, 443] on div "0 ° Undo Copy Paste here Duplicate Duplicate to new slide Delete Setting up you…" at bounding box center [354, 270] width 619 height 473
click at [254, 371] on div "0 ° Undo Copy Paste here Duplicate Duplicate to new slide Delete" at bounding box center [355, 270] width 608 height 342
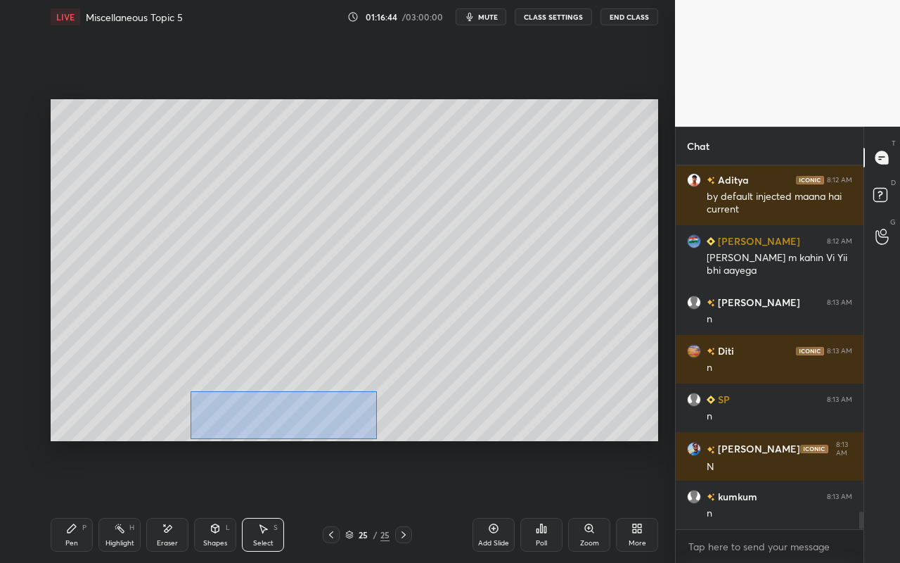
drag, startPoint x: 194, startPoint y: 399, endPoint x: 383, endPoint y: 430, distance: 191.1
click at [376, 439] on div "0 ° Undo Copy Paste here Duplicate Duplicate to new slide Delete" at bounding box center [355, 270] width 608 height 342
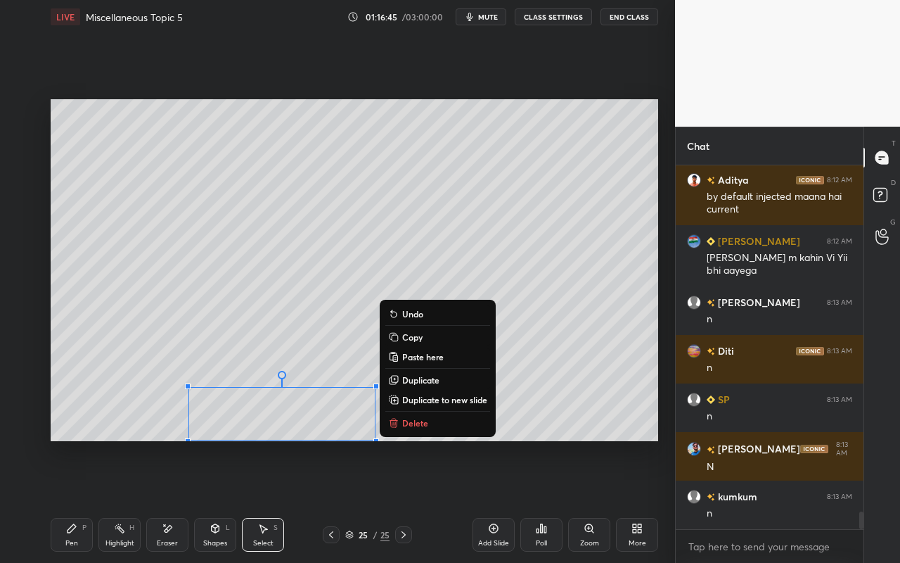
click at [418, 379] on p "Duplicate" at bounding box center [420, 379] width 37 height 11
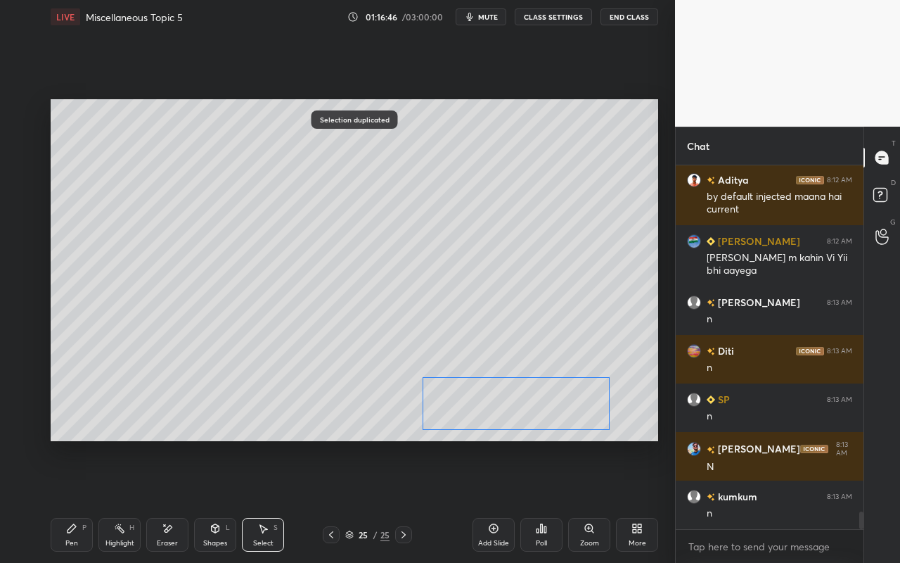
drag, startPoint x: 403, startPoint y: 412, endPoint x: 575, endPoint y: 413, distance: 172.3
click at [544, 401] on div "0 ° Undo Copy Paste here Duplicate Duplicate to new slide Delete" at bounding box center [355, 270] width 608 height 342
drag, startPoint x: 610, startPoint y: 429, endPoint x: 551, endPoint y: 411, distance: 62.3
click at [568, 415] on div at bounding box center [570, 418] width 6 height 6
drag, startPoint x: 516, startPoint y: 397, endPoint x: 506, endPoint y: 404, distance: 12.1
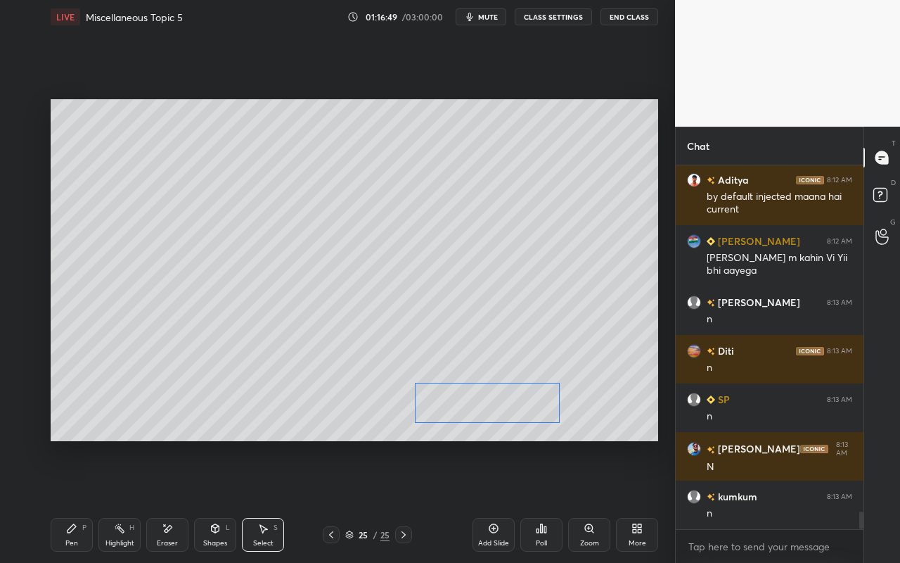
click at [498, 404] on div "0 ° Undo Copy Paste here Duplicate Duplicate to new slide Delete" at bounding box center [355, 270] width 608 height 342
drag, startPoint x: 563, startPoint y: 421, endPoint x: 534, endPoint y: 411, distance: 30.9
click at [537, 411] on div at bounding box center [540, 414] width 6 height 6
drag, startPoint x: 509, startPoint y: 399, endPoint x: 602, endPoint y: 404, distance: 93.7
click at [604, 404] on div "0 ° Undo Copy Paste here Duplicate Duplicate to new slide Delete" at bounding box center [355, 270] width 608 height 342
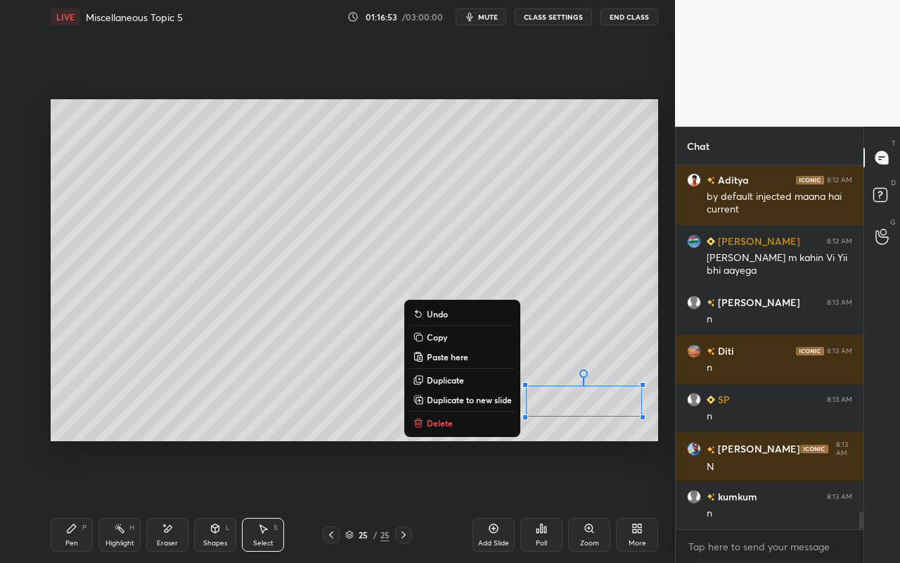
click at [75, 500] on div "Pen" at bounding box center [71, 542] width 13 height 7
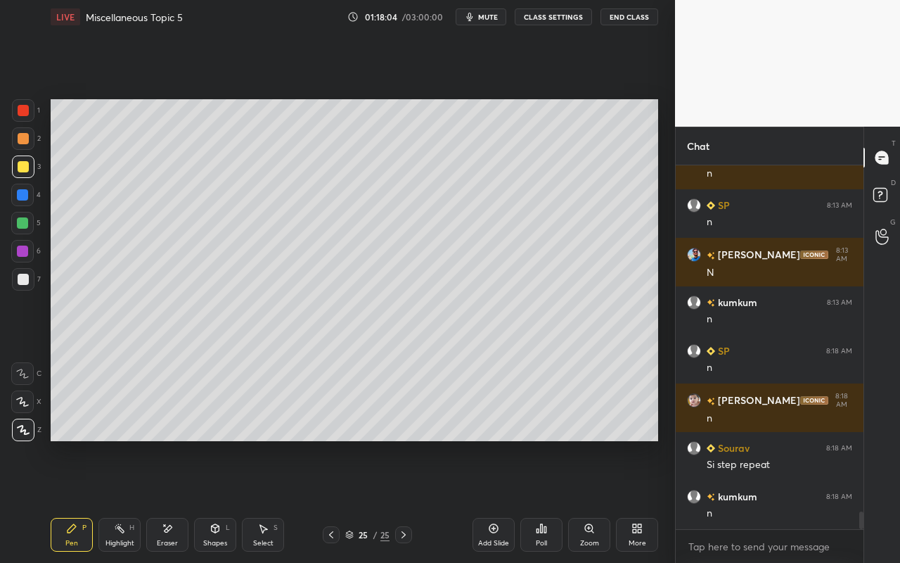
scroll to position [7302, 0]
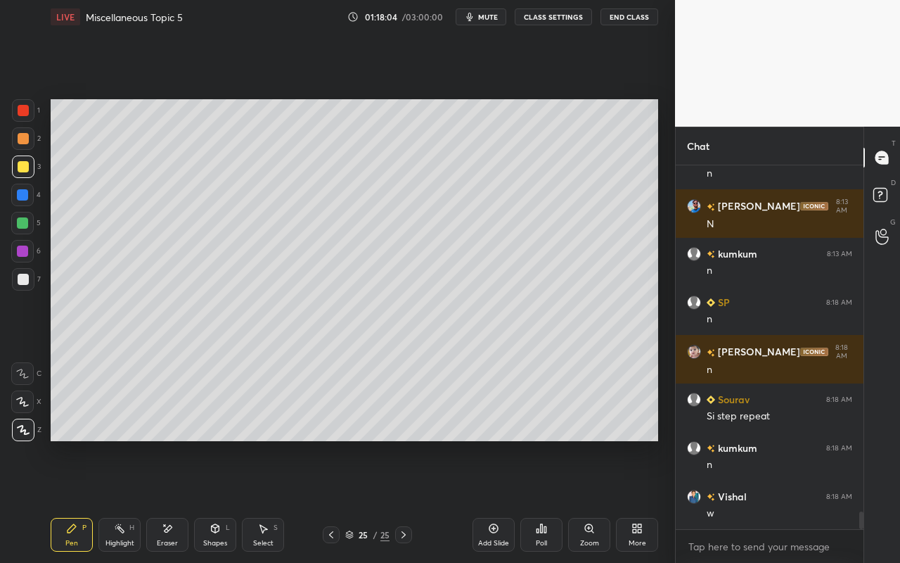
drag, startPoint x: 122, startPoint y: 535, endPoint x: 149, endPoint y: 511, distance: 36.4
click at [122, 500] on div "Highlight H" at bounding box center [119, 535] width 42 height 34
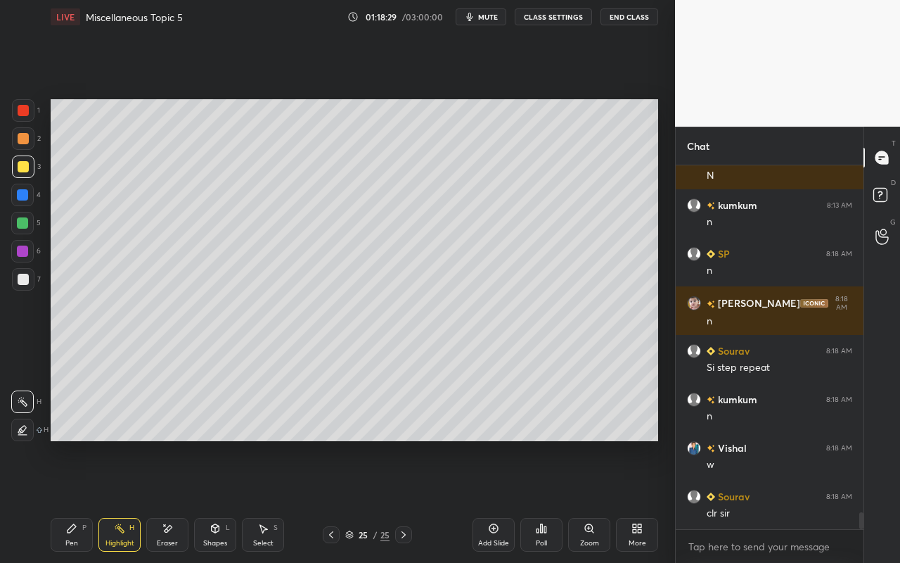
scroll to position [7479, 0]
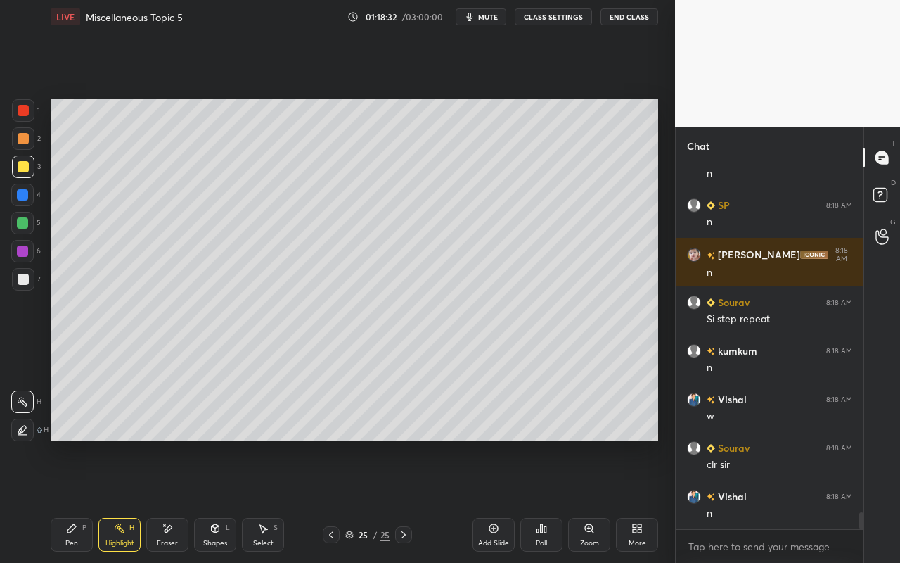
click at [499, 500] on div "Add Slide" at bounding box center [493, 542] width 31 height 7
click at [74, 500] on div "Pen P" at bounding box center [72, 535] width 42 height 34
click at [74, 500] on icon at bounding box center [71, 528] width 11 height 11
click at [22, 282] on div at bounding box center [23, 279] width 11 height 11
click at [257, 500] on icon at bounding box center [262, 528] width 11 height 11
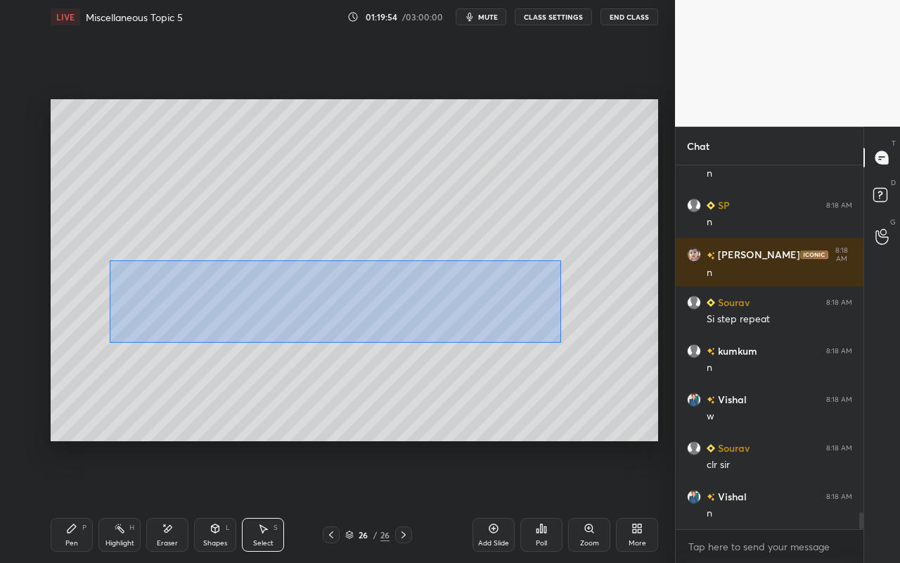
drag, startPoint x: 143, startPoint y: 290, endPoint x: 473, endPoint y: 322, distance: 331.4
click at [558, 341] on div "0 ° Undo Copy Paste here Duplicate Duplicate to new slide Delete" at bounding box center [355, 270] width 608 height 342
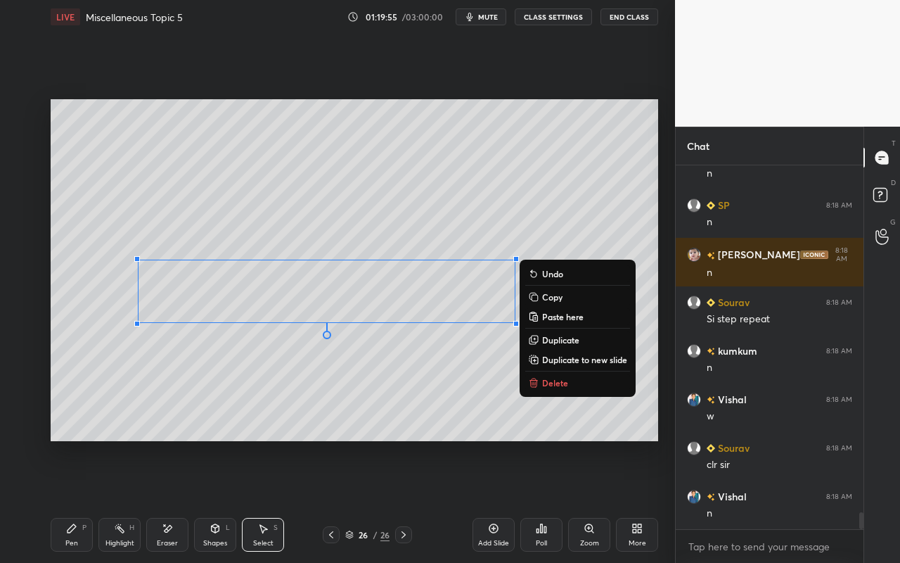
drag, startPoint x: 546, startPoint y: 340, endPoint x: 526, endPoint y: 324, distance: 25.5
click at [544, 339] on p "Duplicate" at bounding box center [560, 339] width 37 height 11
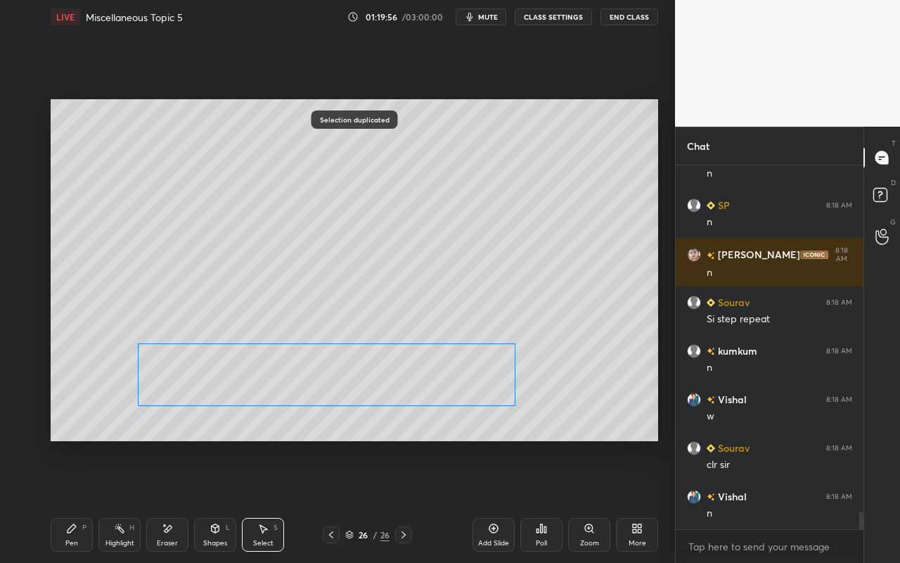
drag, startPoint x: 475, startPoint y: 359, endPoint x: 466, endPoint y: 377, distance: 20.8
click at [460, 374] on div "0 ° Undo Copy Paste here Duplicate Duplicate to new slide Delete" at bounding box center [355, 270] width 608 height 342
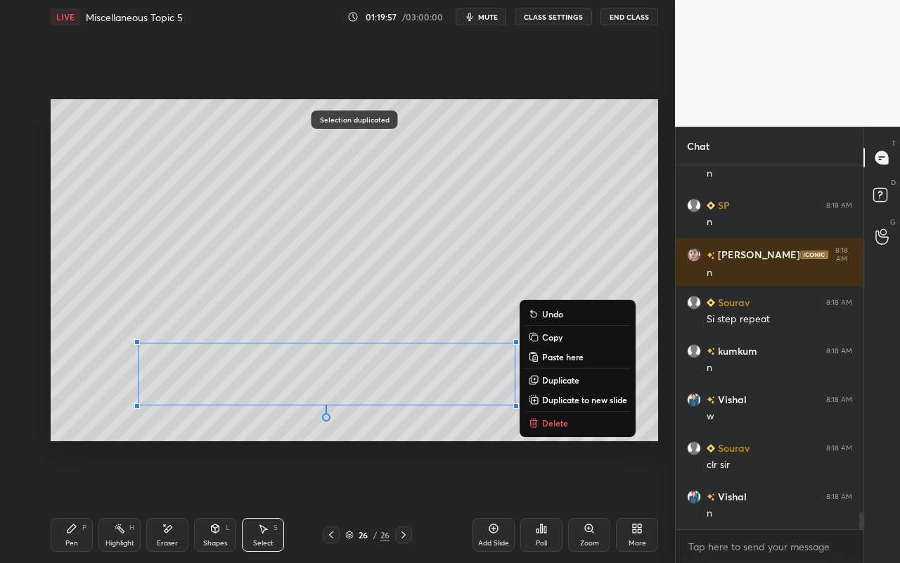
click at [169, 500] on icon at bounding box center [167, 529] width 11 height 12
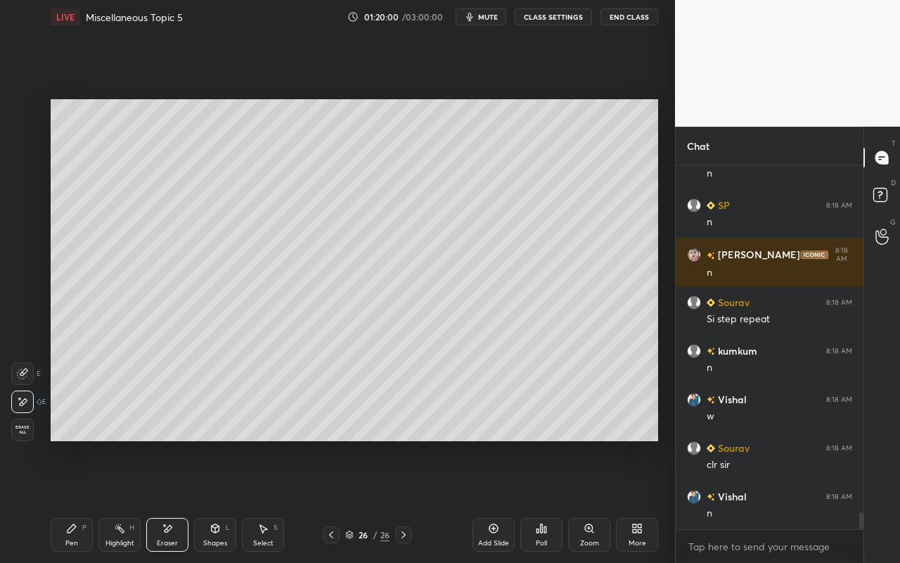
click at [74, 500] on icon at bounding box center [71, 528] width 11 height 11
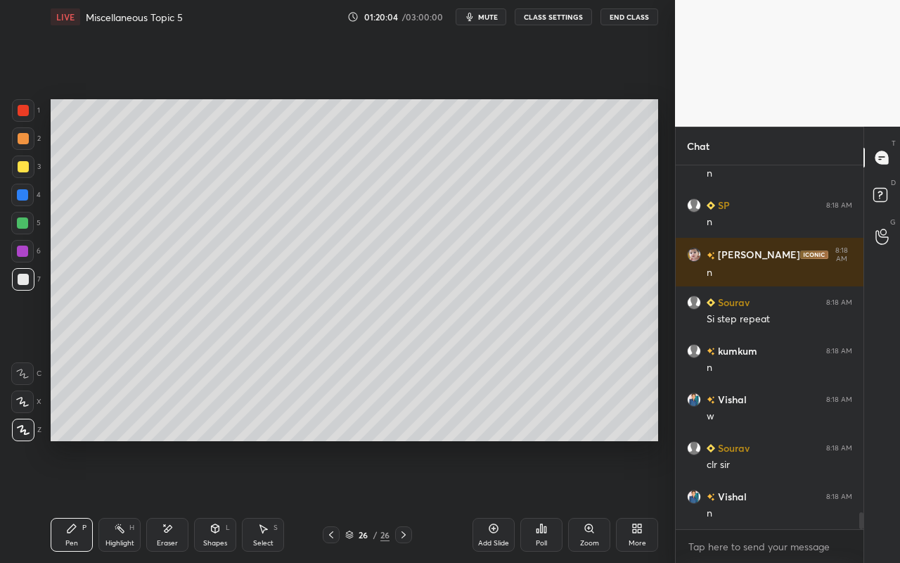
click at [211, 500] on icon at bounding box center [215, 528] width 11 height 11
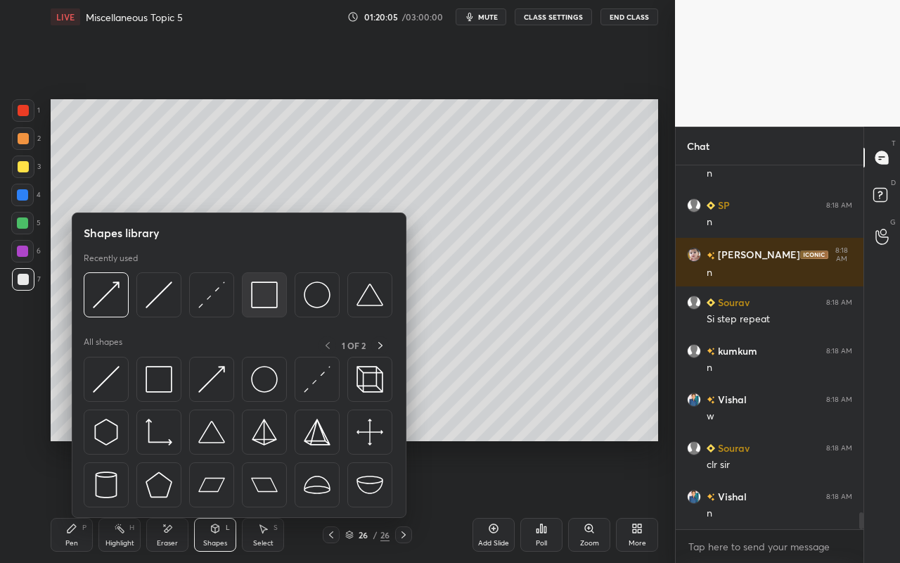
click at [271, 300] on img at bounding box center [264, 294] width 27 height 27
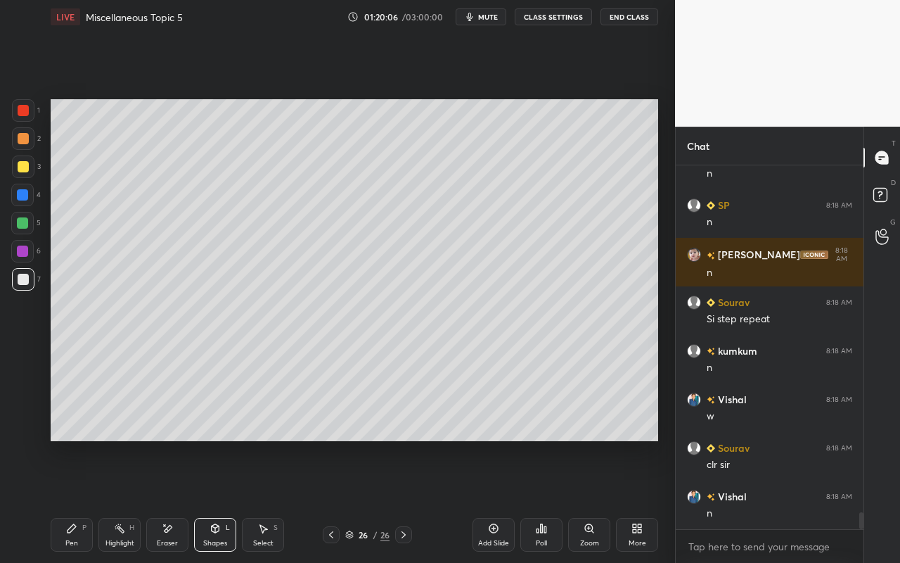
drag, startPoint x: 26, startPoint y: 110, endPoint x: 45, endPoint y: 134, distance: 30.0
click at [25, 114] on div at bounding box center [23, 110] width 11 height 11
drag, startPoint x: 70, startPoint y: 538, endPoint x: 77, endPoint y: 527, distance: 13.3
click at [70, 500] on div "Pen" at bounding box center [71, 542] width 13 height 7
click at [27, 109] on div at bounding box center [23, 110] width 11 height 11
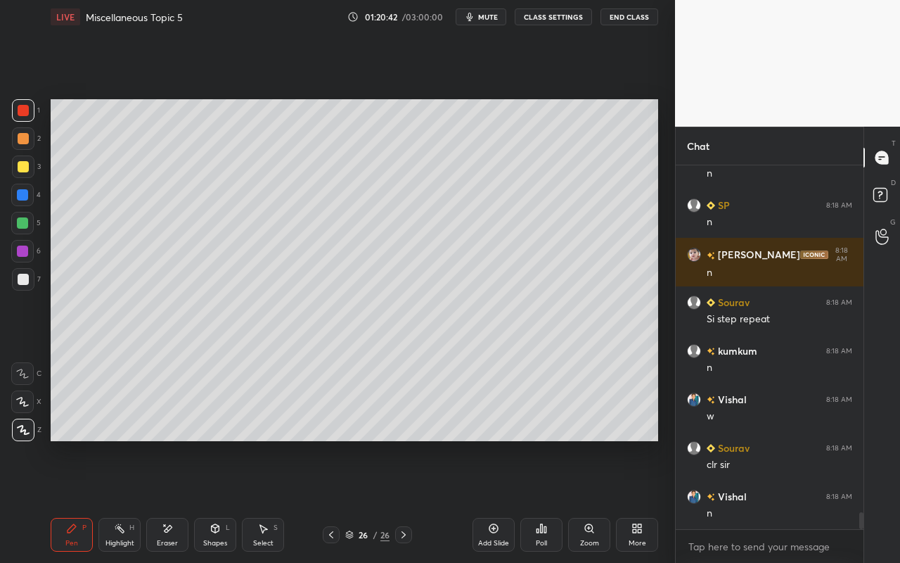
drag, startPoint x: 112, startPoint y: 534, endPoint x: 115, endPoint y: 527, distance: 7.2
click at [112, 500] on div "Highlight H" at bounding box center [119, 535] width 42 height 34
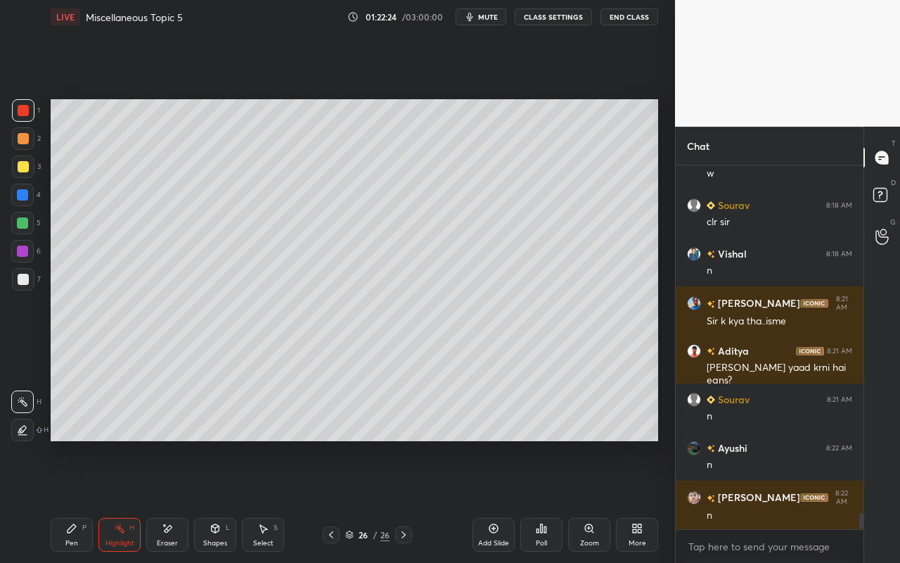
scroll to position [7770, 0]
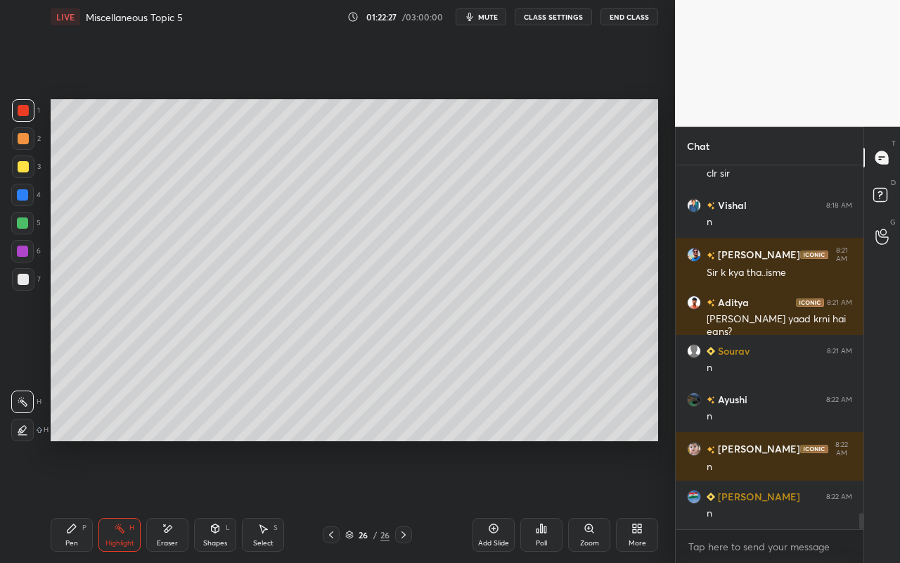
drag, startPoint x: 498, startPoint y: 535, endPoint x: 501, endPoint y: 524, distance: 11.1
click at [498, 500] on div "Add Slide" at bounding box center [494, 535] width 42 height 34
drag, startPoint x: 219, startPoint y: 541, endPoint x: 222, endPoint y: 520, distance: 20.7
click at [219, 500] on div "Shapes" at bounding box center [215, 542] width 24 height 7
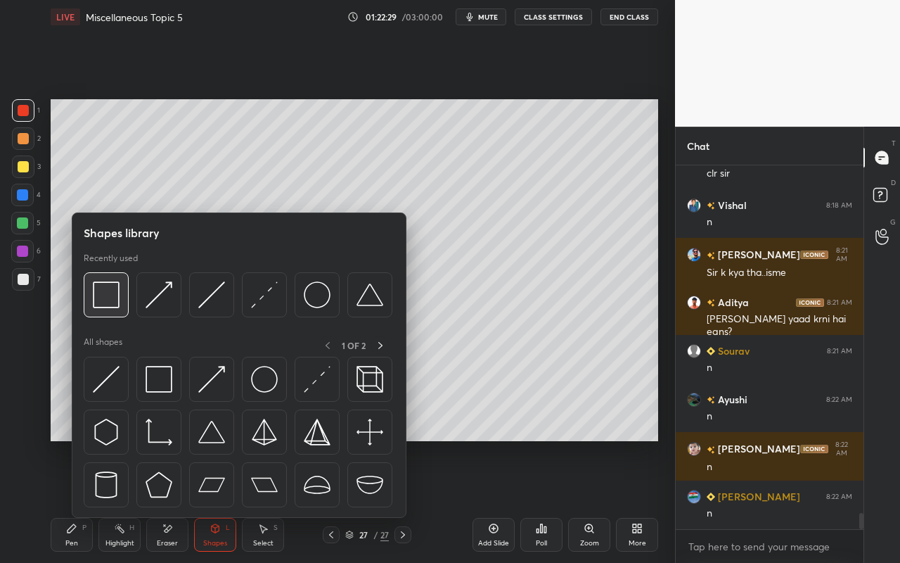
click at [119, 300] on img at bounding box center [106, 294] width 27 height 27
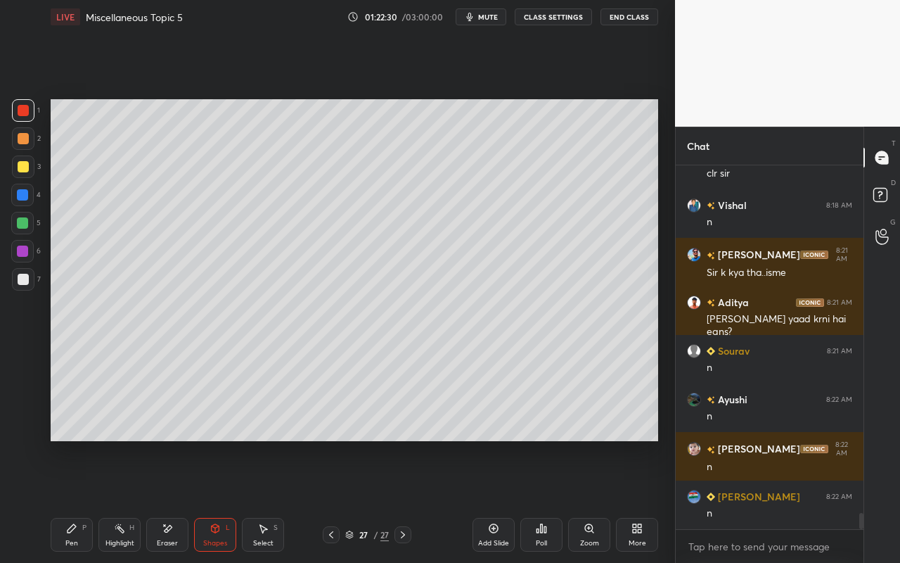
drag, startPoint x: 24, startPoint y: 193, endPoint x: 44, endPoint y: 184, distance: 21.4
click at [24, 193] on div at bounding box center [22, 194] width 11 height 11
click at [79, 500] on div "Pen P" at bounding box center [72, 535] width 42 height 34
click at [26, 167] on div at bounding box center [23, 166] width 11 height 11
drag, startPoint x: 72, startPoint y: 550, endPoint x: 85, endPoint y: 531, distance: 22.8
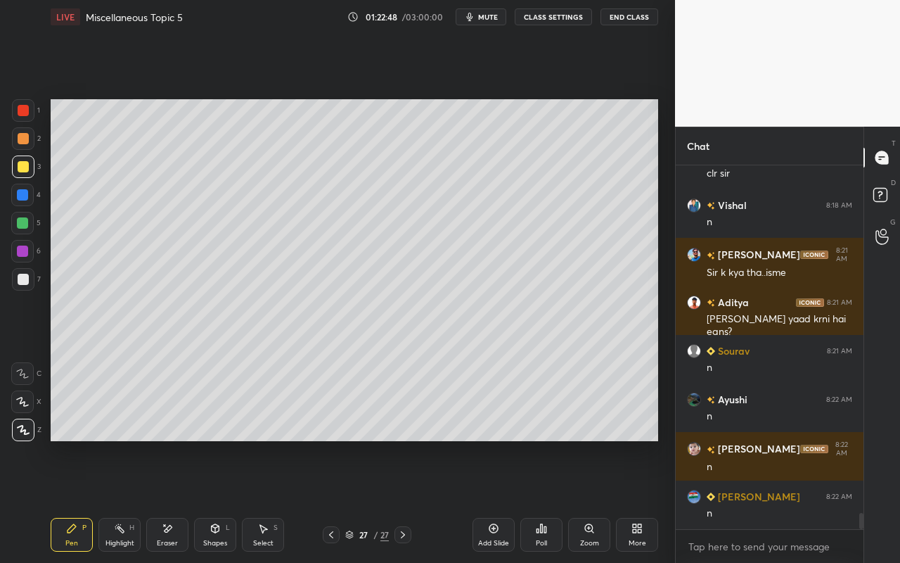
click at [73, 500] on div "Pen P" at bounding box center [72, 535] width 42 height 34
click at [21, 278] on div at bounding box center [23, 279] width 11 height 11
click at [87, 500] on div "Pen P Highlight H Eraser Shapes L Select S 20 / 27 Add Slide Poll Zoom More" at bounding box center [355, 534] width 608 height 56
drag, startPoint x: 120, startPoint y: 532, endPoint x: 126, endPoint y: 527, distance: 7.5
click at [120, 500] on div "Highlight H" at bounding box center [119, 535] width 42 height 34
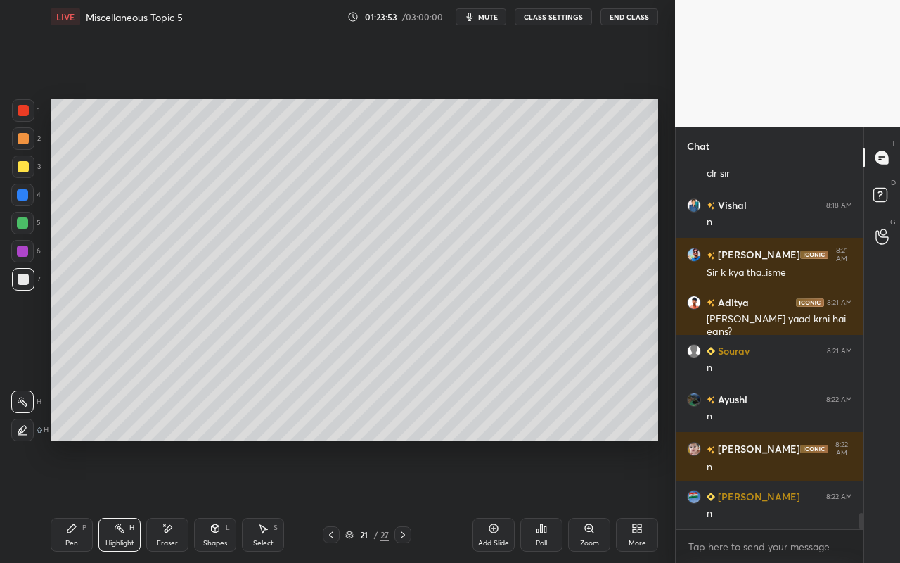
scroll to position [7819, 0]
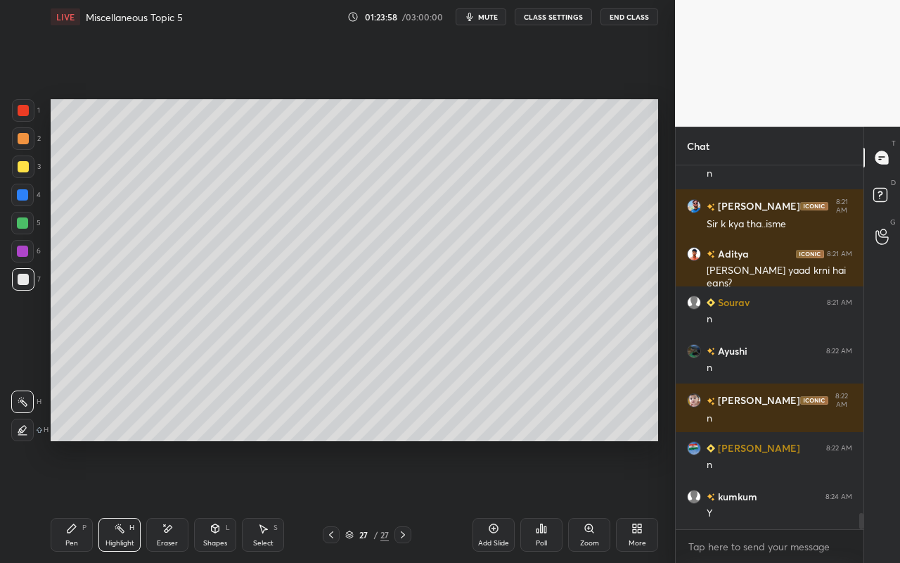
drag, startPoint x: 58, startPoint y: 538, endPoint x: 81, endPoint y: 508, distance: 38.1
click at [59, 500] on div "Pen P" at bounding box center [72, 535] width 42 height 34
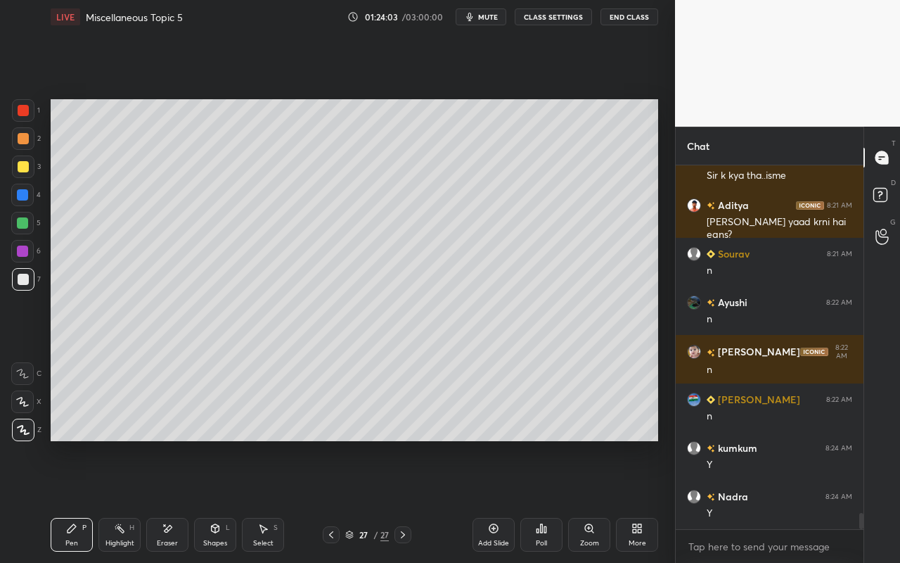
click at [70, 500] on div "Pen P" at bounding box center [72, 535] width 42 height 34
click at [114, 500] on div "Highlight H" at bounding box center [119, 535] width 42 height 34
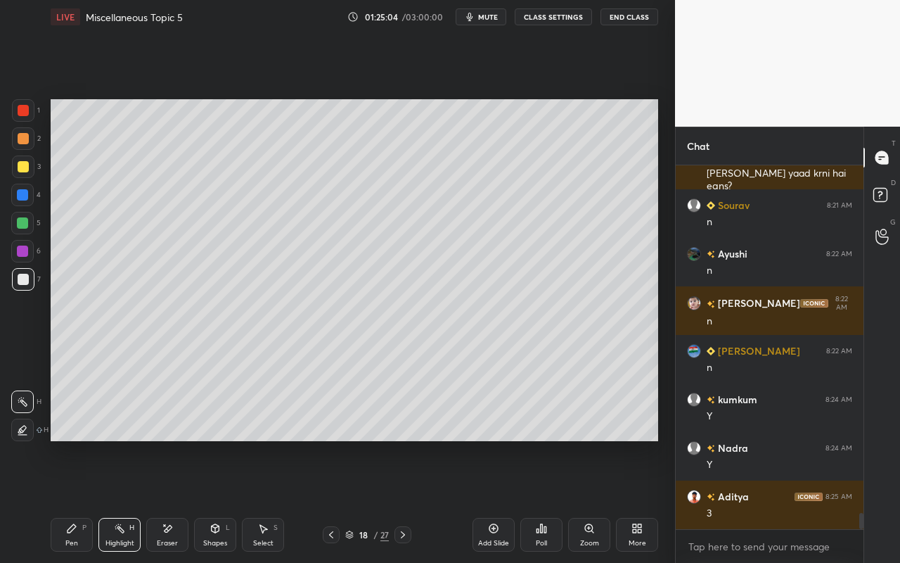
scroll to position [7965, 0]
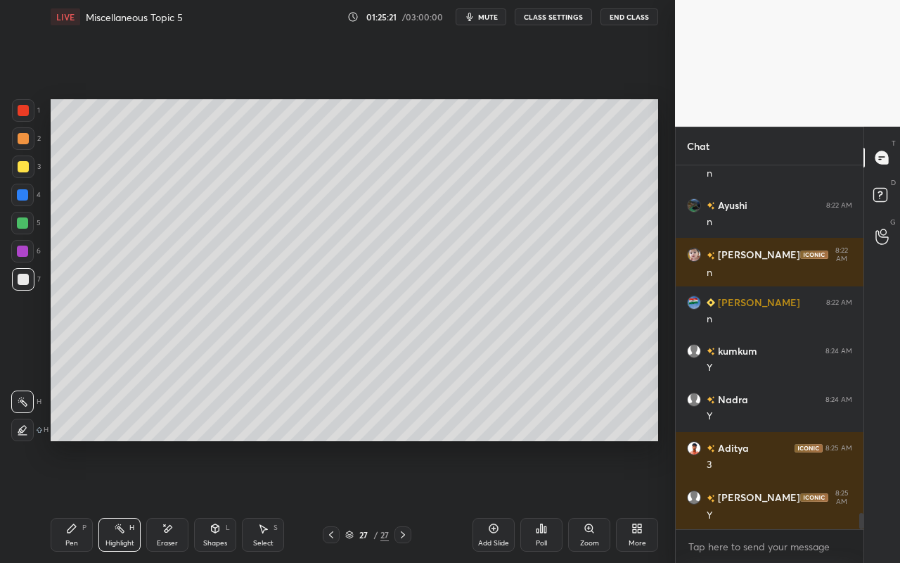
click at [141, 500] on div "Pen P Highlight H Eraser Shapes L Select S" at bounding box center [156, 535] width 211 height 34
click at [68, 500] on div "Pen" at bounding box center [71, 542] width 13 height 7
click at [27, 169] on div at bounding box center [23, 166] width 11 height 11
drag, startPoint x: 113, startPoint y: 541, endPoint x: 121, endPoint y: 535, distance: 10.5
click at [118, 500] on div "Highlight" at bounding box center [119, 542] width 29 height 7
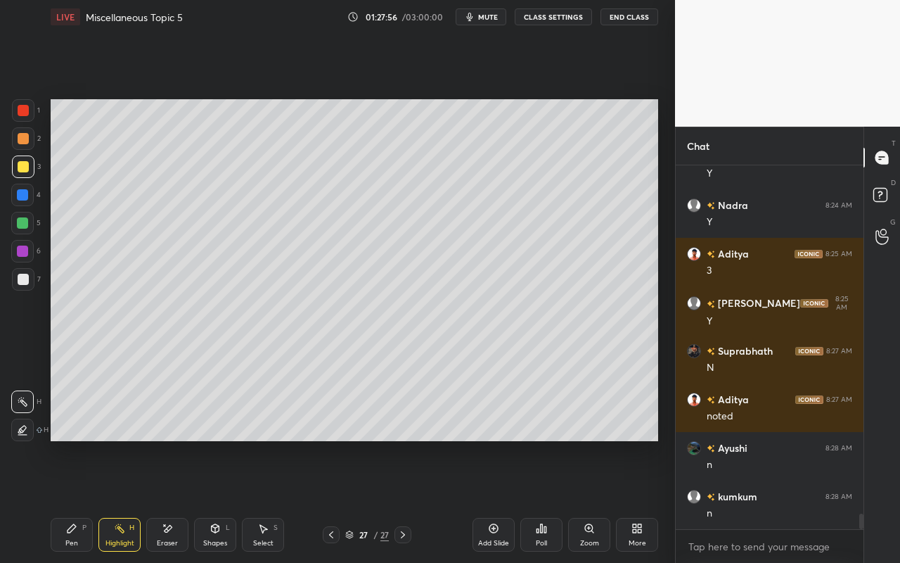
scroll to position [8207, 0]
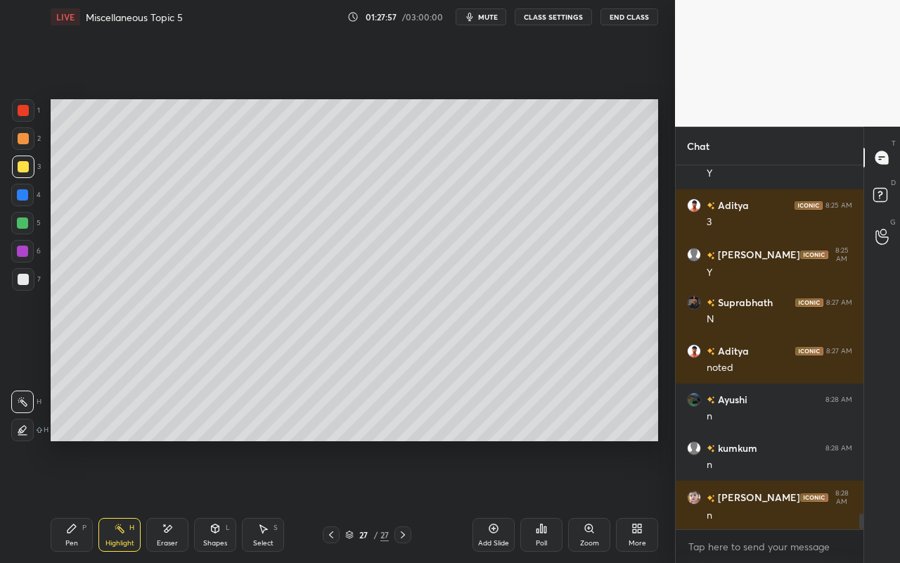
click at [490, 500] on div "Add Slide" at bounding box center [493, 542] width 31 height 7
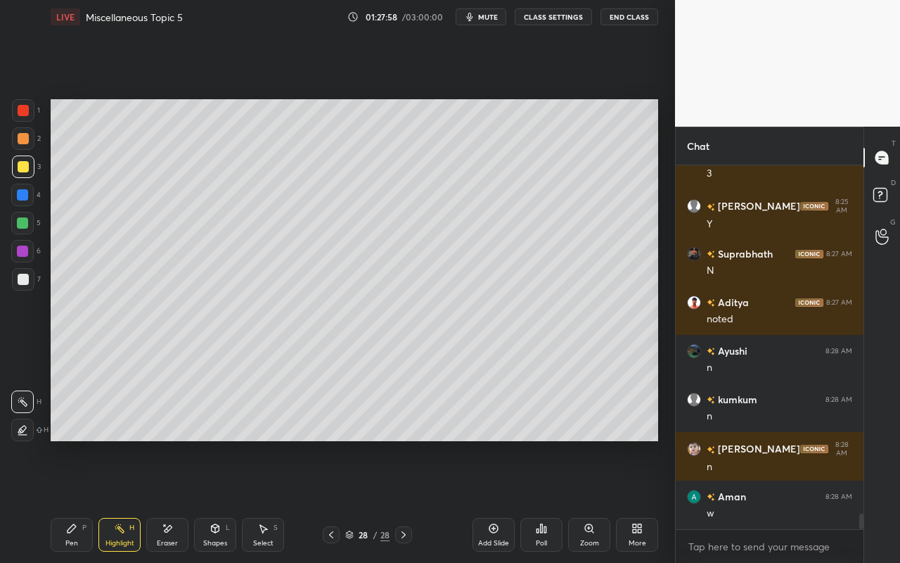
drag, startPoint x: 70, startPoint y: 533, endPoint x: 90, endPoint y: 505, distance: 34.3
click at [74, 500] on icon at bounding box center [71, 528] width 11 height 11
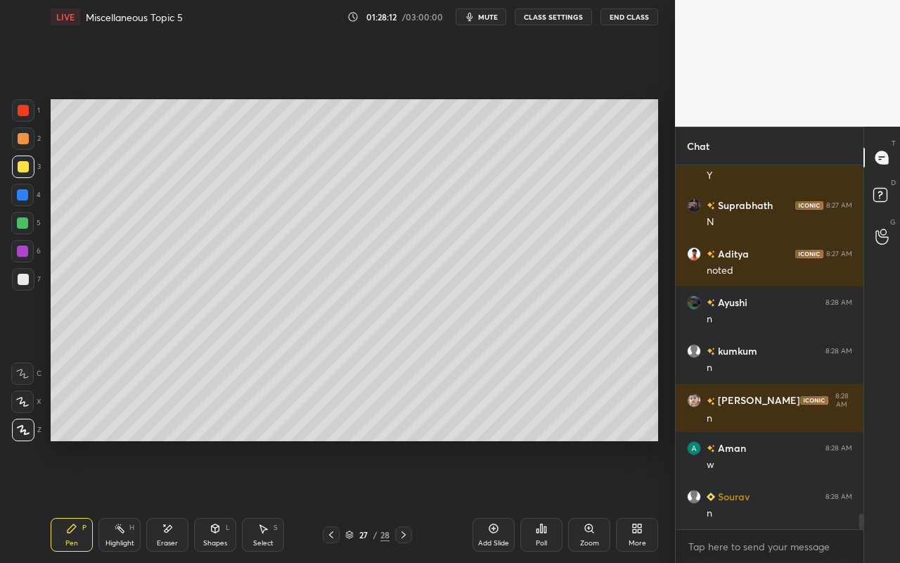
scroll to position [8353, 0]
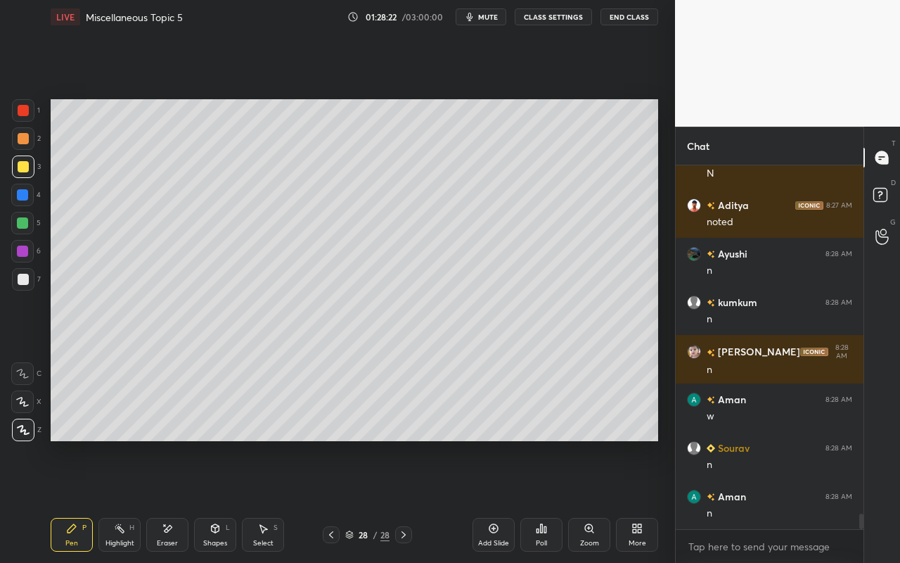
click at [76, 500] on icon at bounding box center [71, 528] width 11 height 11
click at [79, 500] on div "Pen P" at bounding box center [72, 535] width 42 height 34
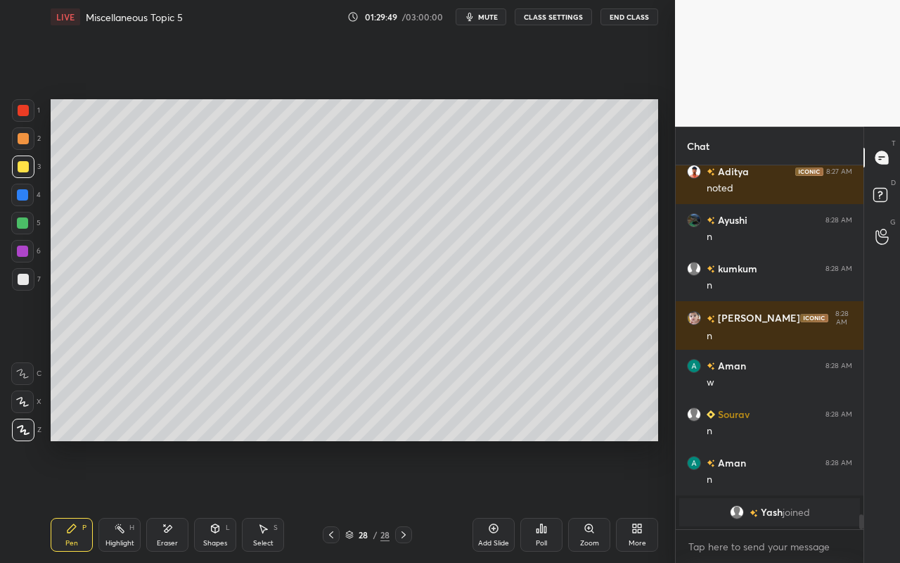
drag, startPoint x: 70, startPoint y: 534, endPoint x: 74, endPoint y: 517, distance: 17.2
click at [70, 500] on div "Pen P" at bounding box center [72, 535] width 42 height 34
click at [72, 500] on icon at bounding box center [71, 528] width 11 height 11
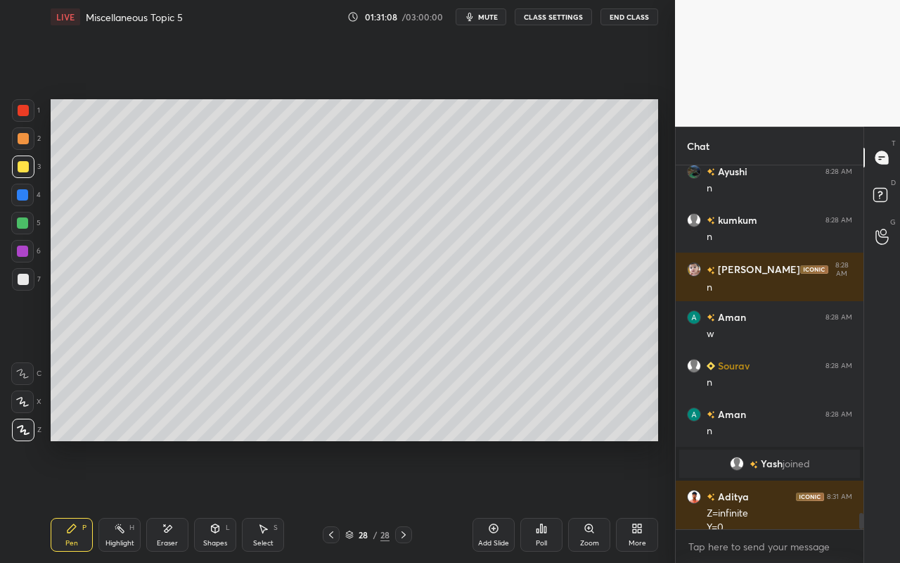
scroll to position [7829, 0]
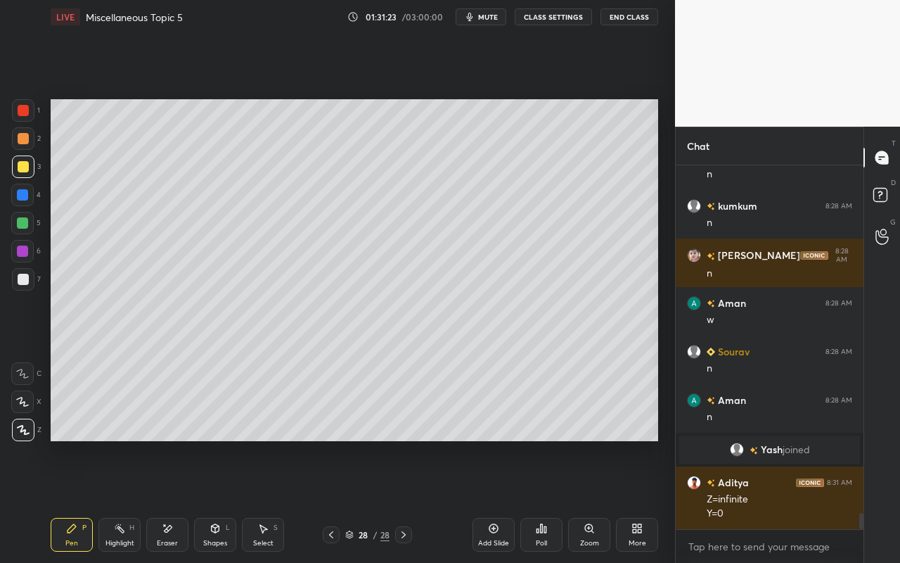
click at [77, 500] on div "Pen P" at bounding box center [72, 535] width 42 height 34
drag, startPoint x: 121, startPoint y: 535, endPoint x: 187, endPoint y: 471, distance: 92.0
click at [121, 500] on div "Highlight H" at bounding box center [119, 535] width 42 height 34
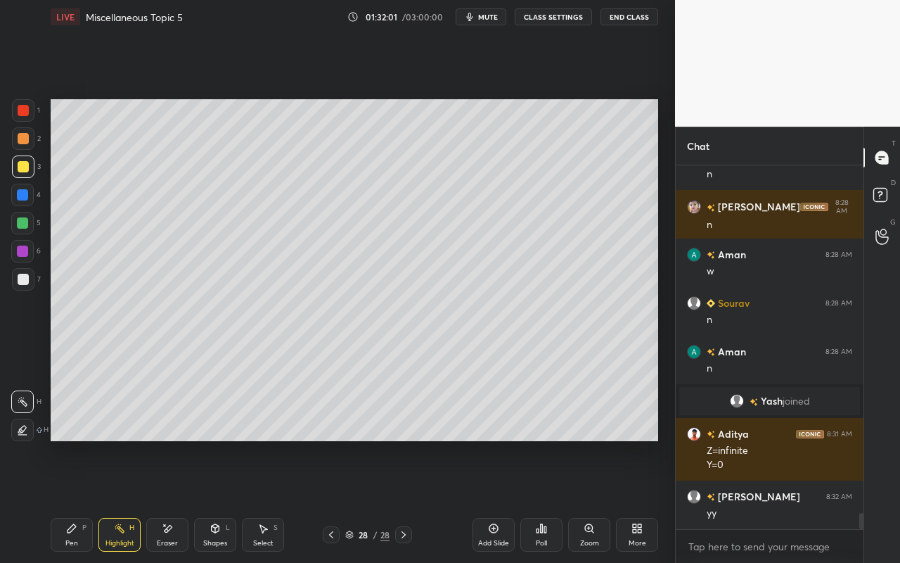
click at [75, 500] on div "Pen P" at bounding box center [72, 535] width 42 height 34
drag, startPoint x: 261, startPoint y: 538, endPoint x: 266, endPoint y: 517, distance: 21.7
click at [261, 500] on div "Select" at bounding box center [263, 542] width 20 height 7
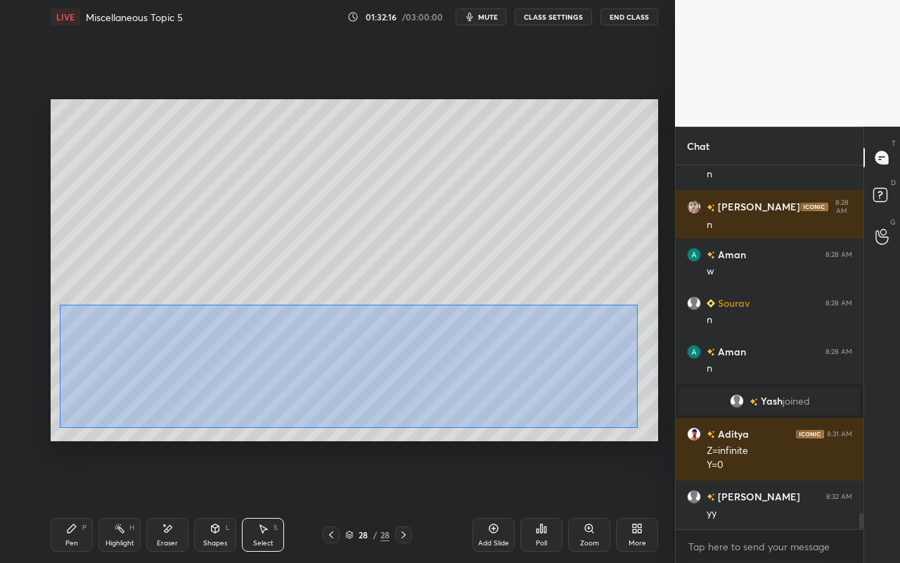
drag, startPoint x: 60, startPoint y: 305, endPoint x: 629, endPoint y: 421, distance: 581.5
click at [637, 427] on div "0 ° Undo Copy Paste here Duplicate Duplicate to new slide Delete" at bounding box center [355, 270] width 608 height 342
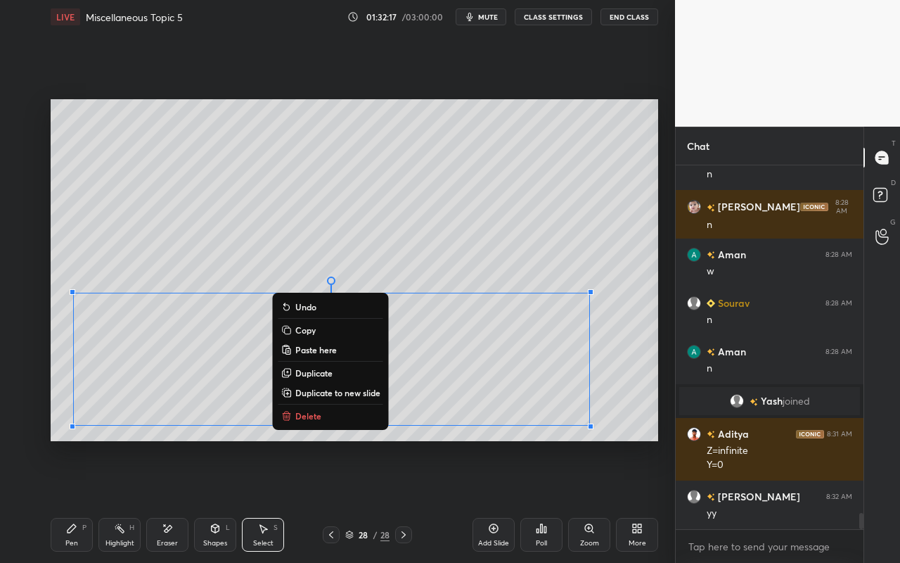
drag, startPoint x: 342, startPoint y: 411, endPoint x: 305, endPoint y: 434, distance: 43.3
click at [342, 411] on button "Delete" at bounding box center [331, 415] width 105 height 17
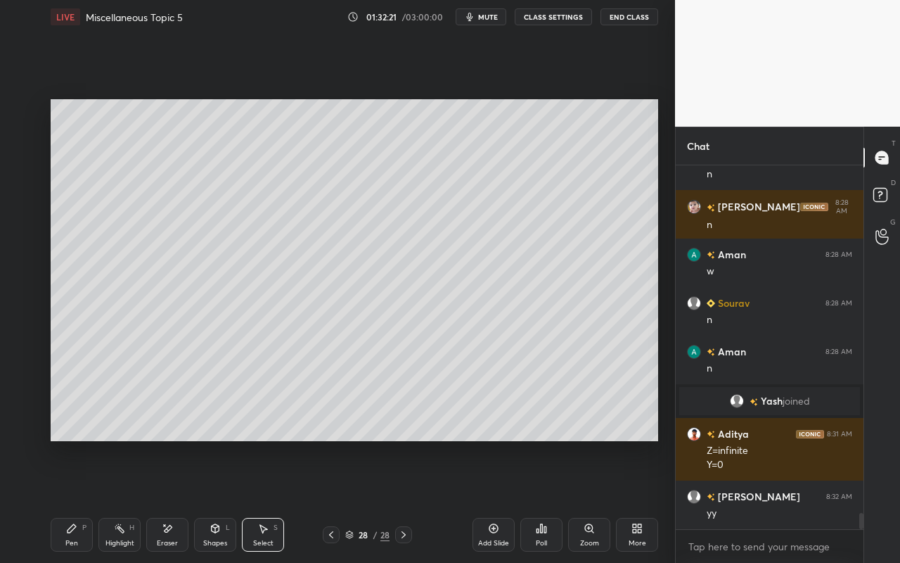
scroll to position [7926, 0]
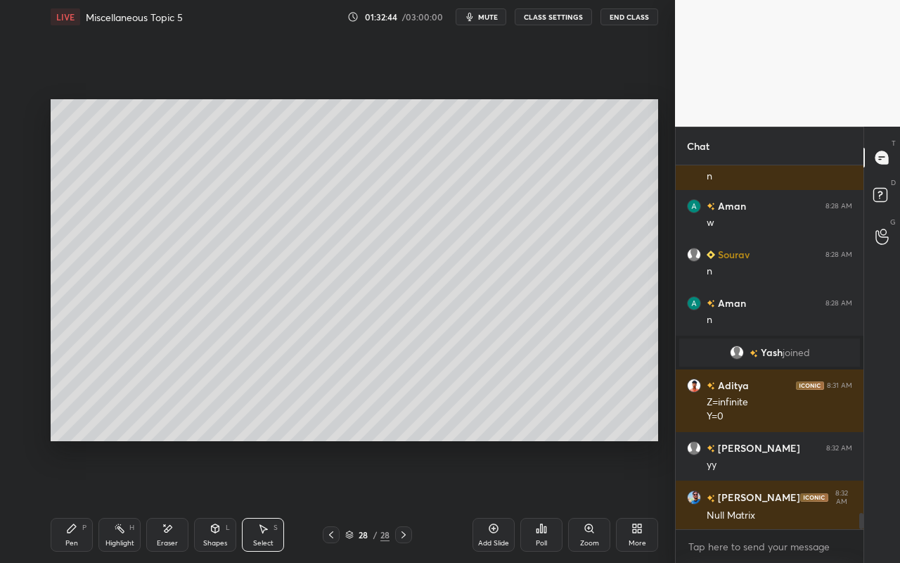
click at [761, 363] on div "[PERSON_NAME] joined" at bounding box center [769, 352] width 181 height 28
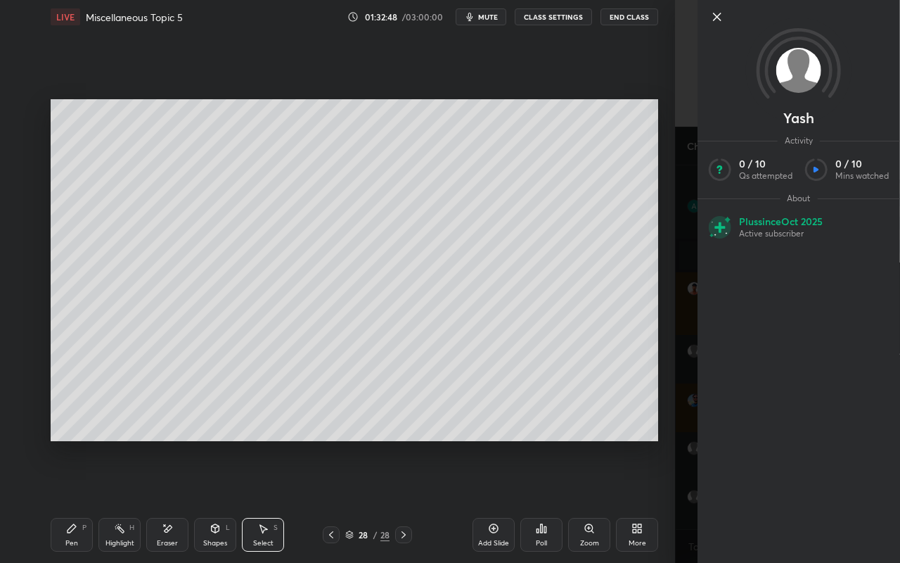
scroll to position [8071, 0]
click at [716, 18] on icon at bounding box center [717, 16] width 7 height 7
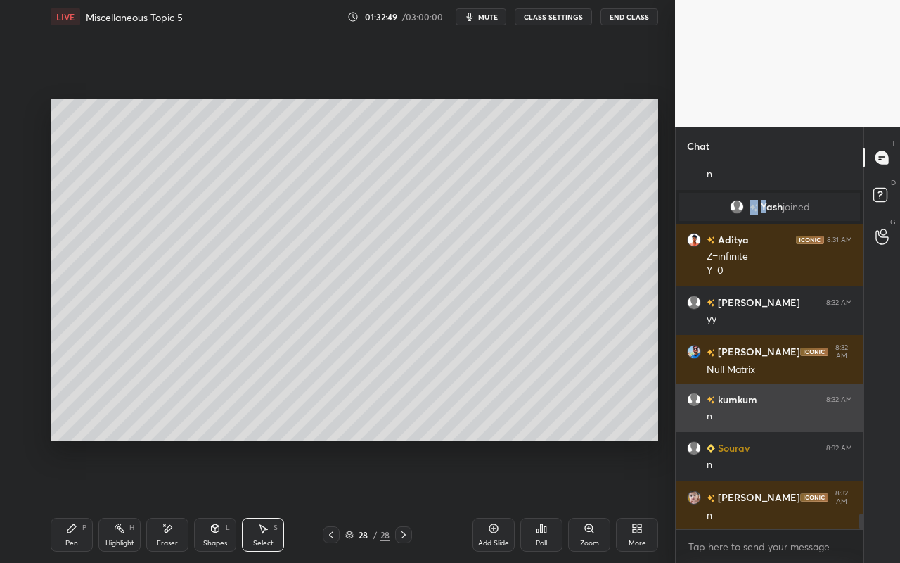
scroll to position [8120, 0]
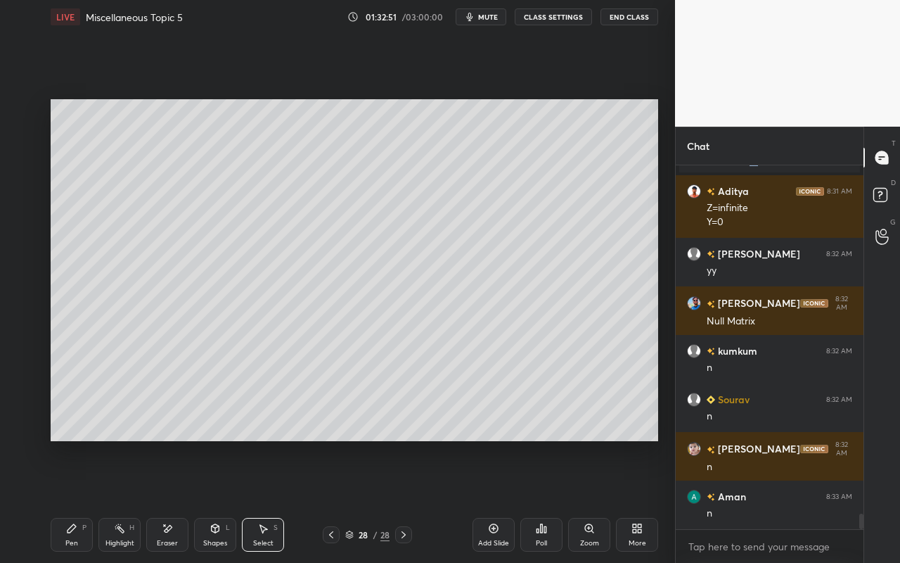
click at [632, 500] on div "More" at bounding box center [638, 542] width 18 height 7
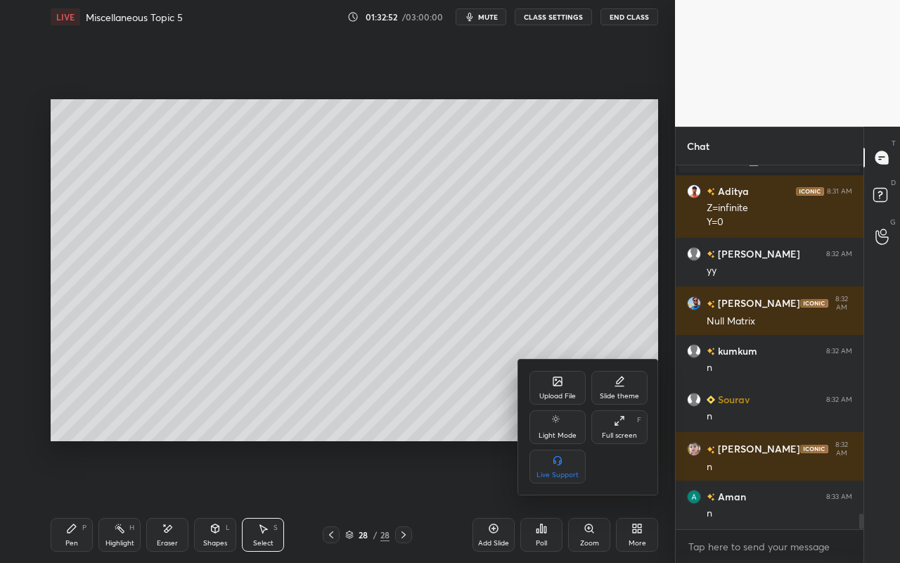
click at [562, 399] on div "Upload File" at bounding box center [557, 395] width 37 height 7
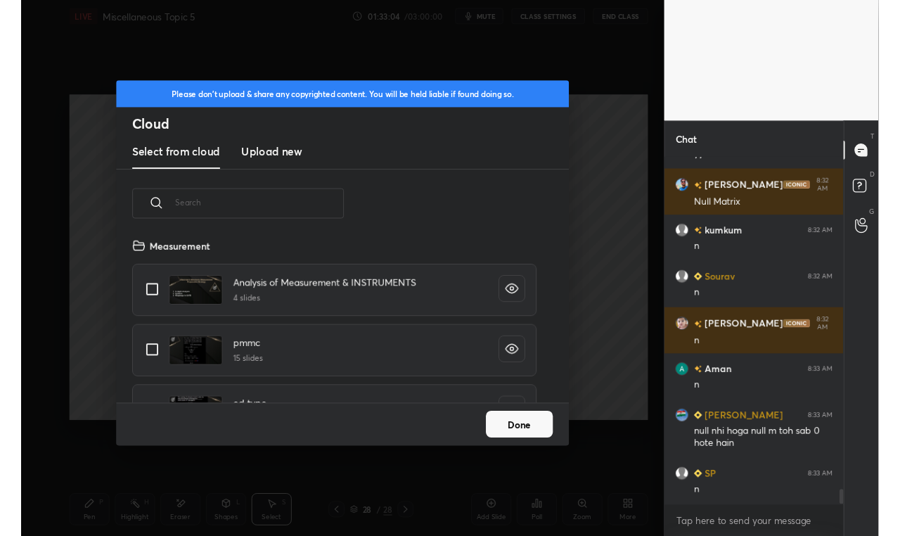
scroll to position [8278, 0]
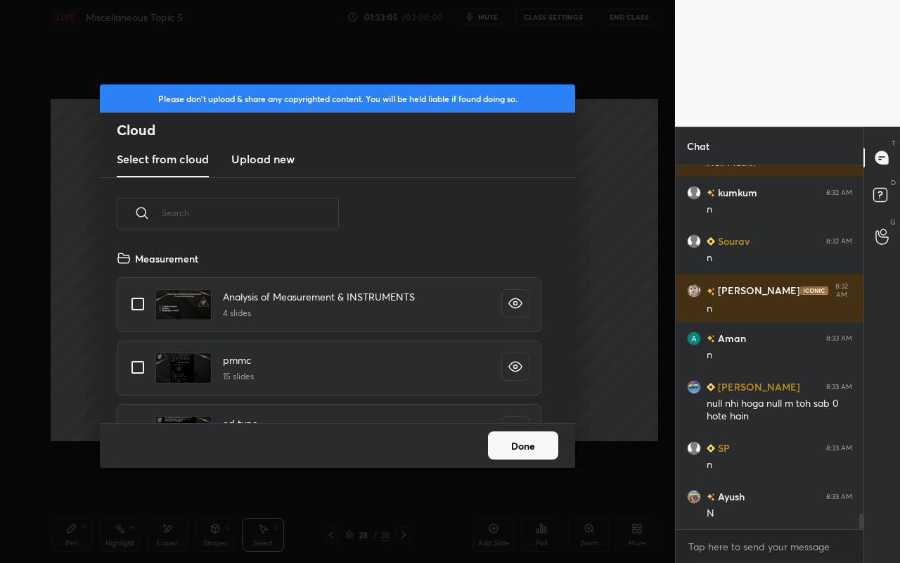
click at [269, 168] on new "Upload new" at bounding box center [262, 159] width 63 height 35
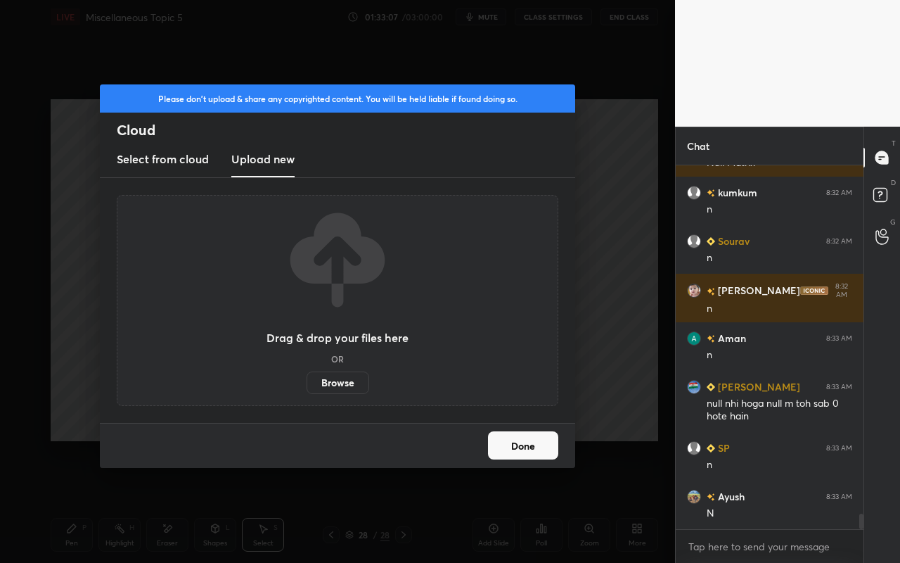
click at [340, 389] on label "Browse" at bounding box center [338, 382] width 63 height 23
click at [307, 389] on input "Browse" at bounding box center [307, 382] width 0 height 23
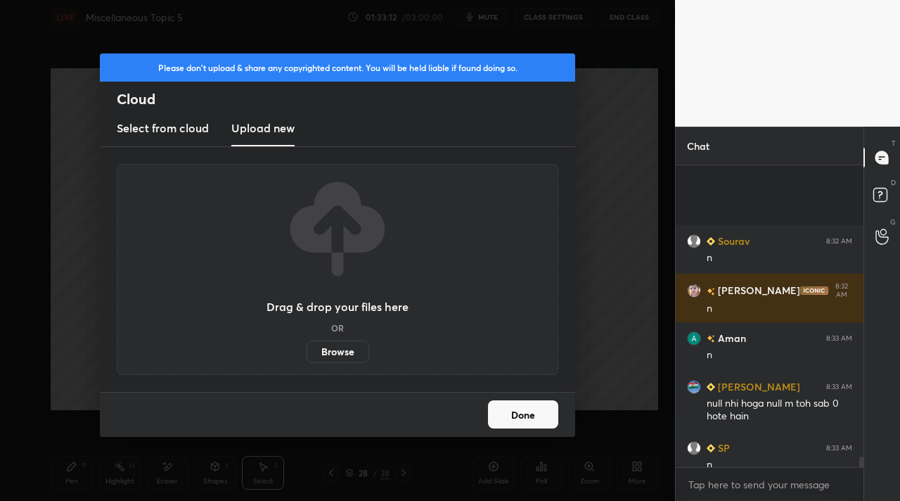
scroll to position [8389, 0]
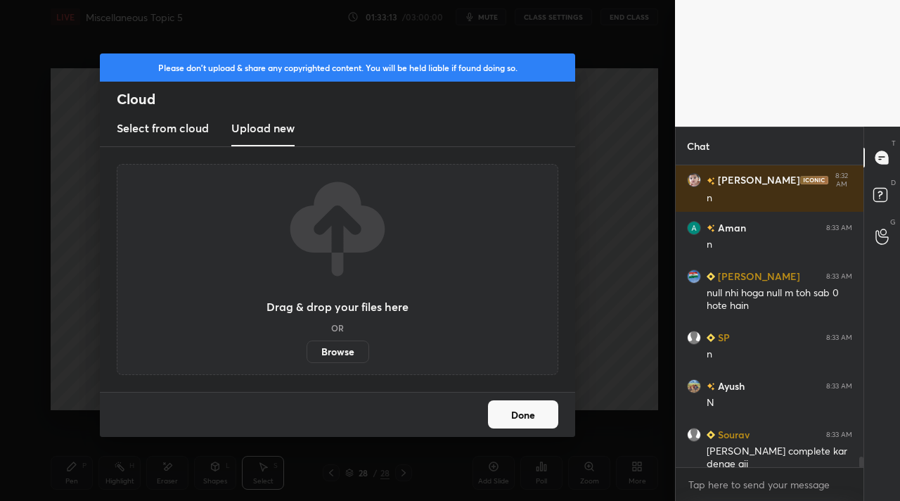
click at [516, 416] on button "Done" at bounding box center [523, 414] width 70 height 28
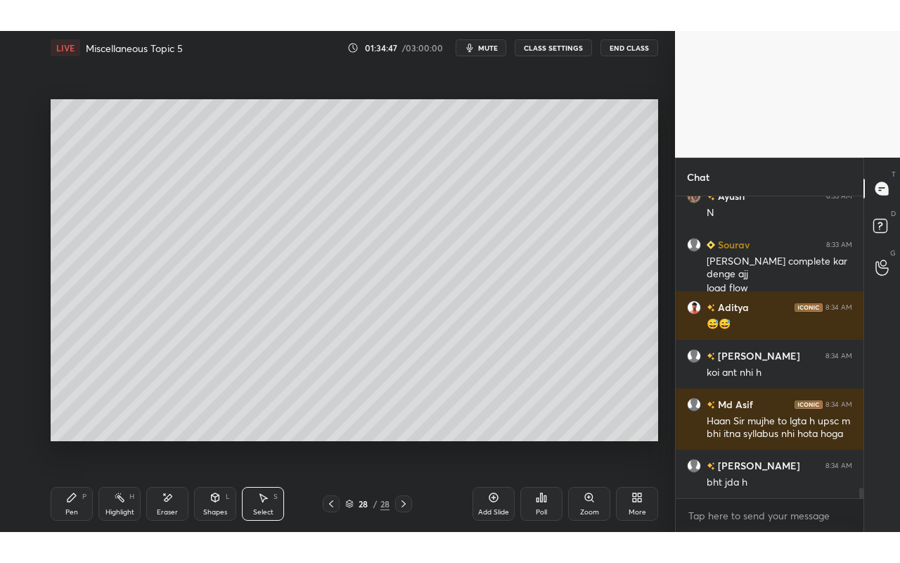
scroll to position [8658, 0]
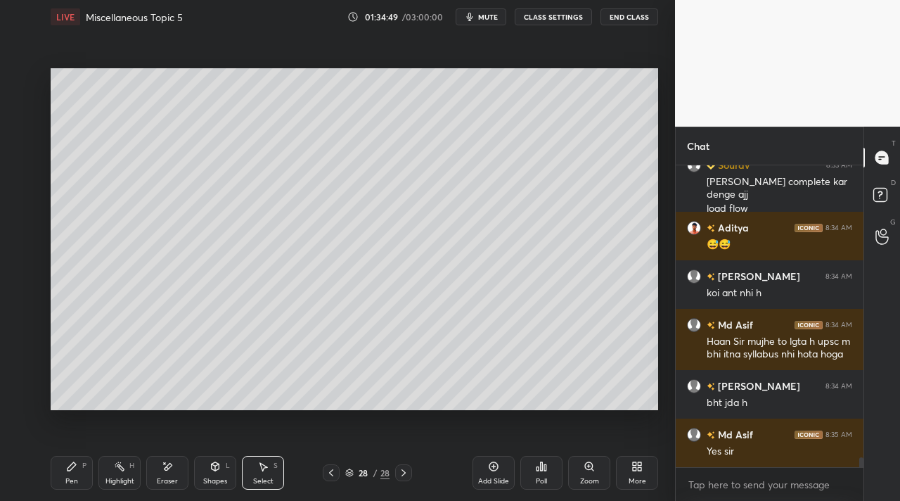
click at [633, 468] on icon at bounding box center [635, 469] width 4 height 4
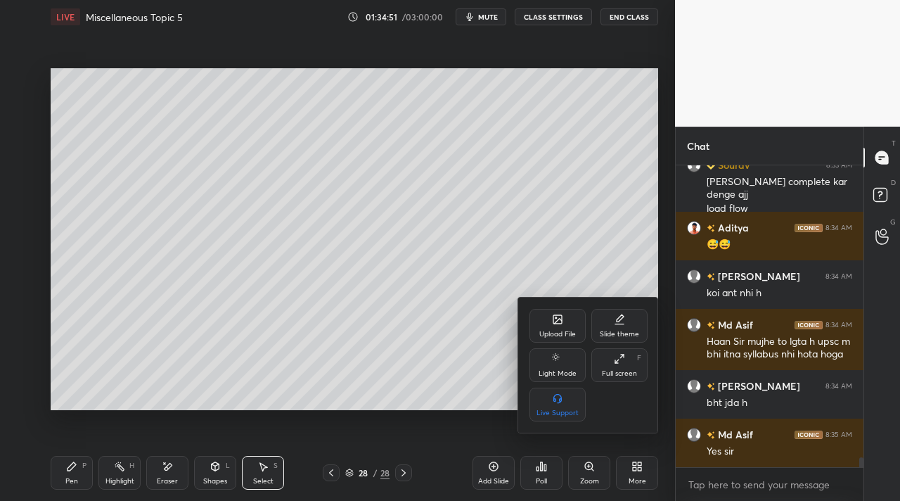
click at [627, 373] on div "Full screen" at bounding box center [619, 373] width 35 height 7
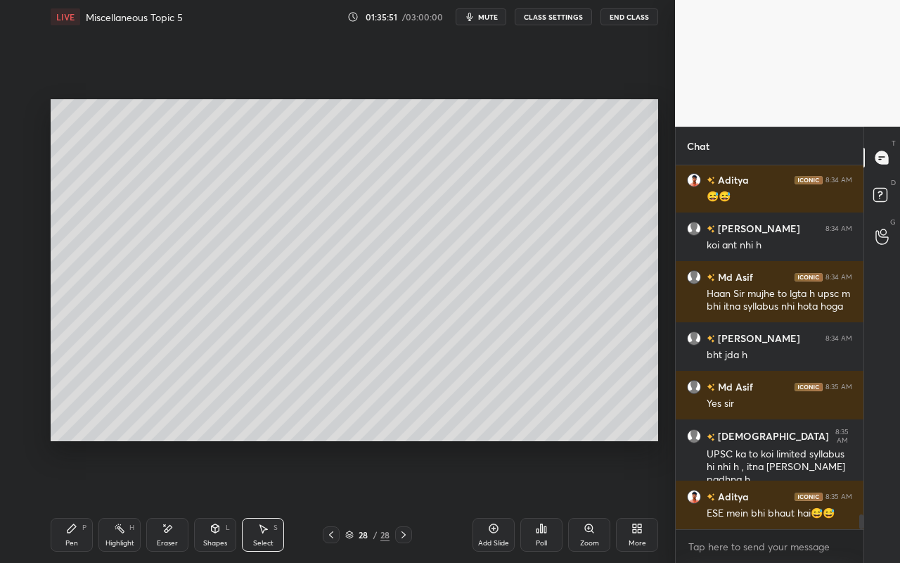
scroll to position [8754, 0]
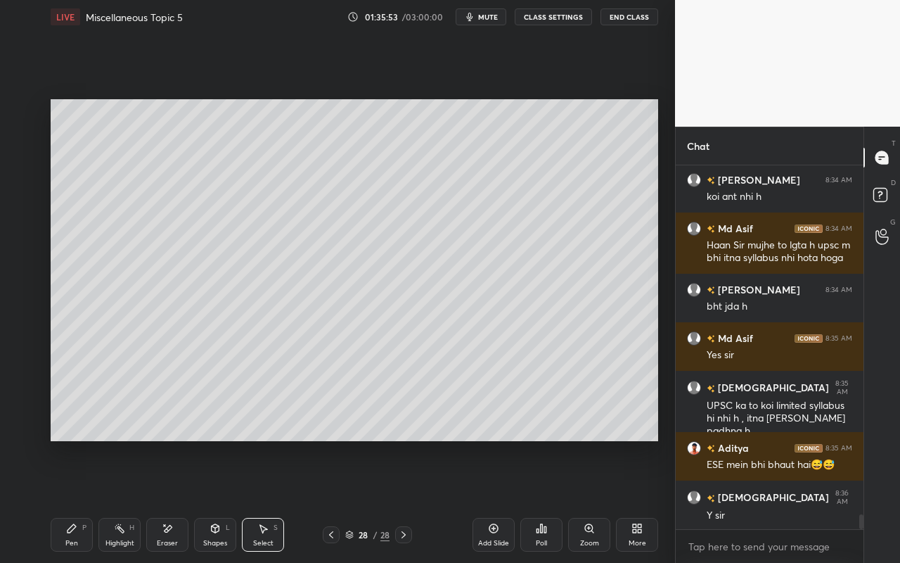
click at [630, 500] on div "More" at bounding box center [637, 535] width 42 height 34
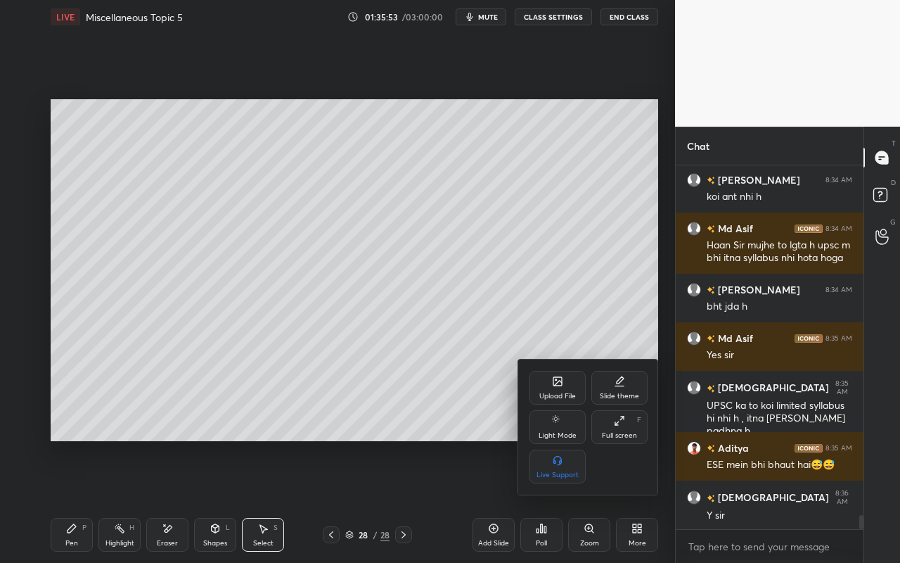
scroll to position [8816, 0]
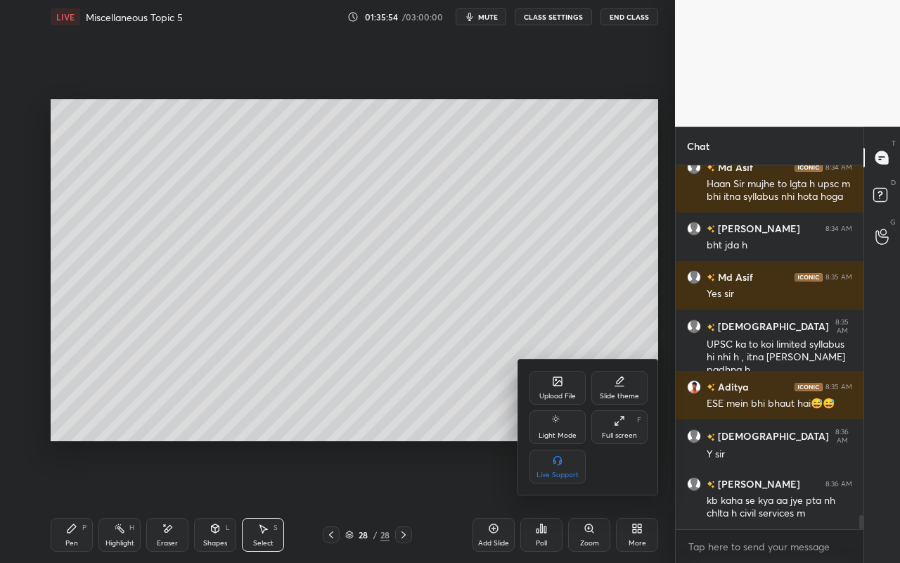
click at [560, 387] on div "Upload File" at bounding box center [558, 388] width 56 height 34
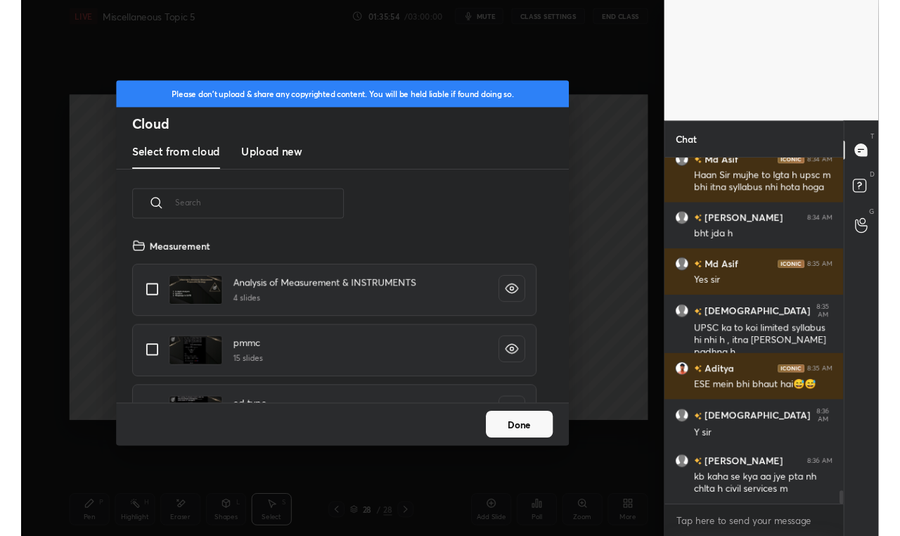
scroll to position [173, 452]
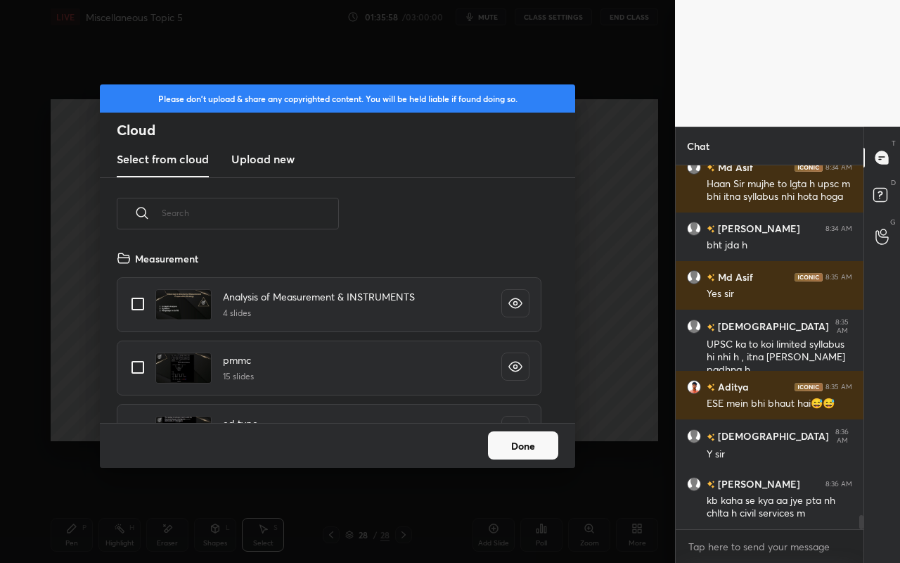
click at [264, 170] on new "Upload new" at bounding box center [262, 159] width 63 height 35
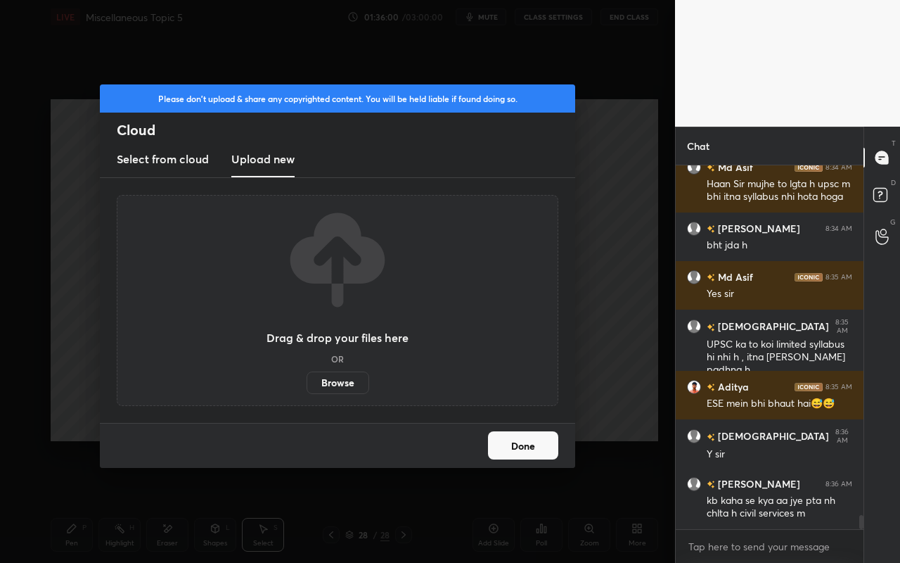
click at [347, 378] on label "Browse" at bounding box center [338, 382] width 63 height 23
click at [307, 378] on input "Browse" at bounding box center [307, 382] width 0 height 23
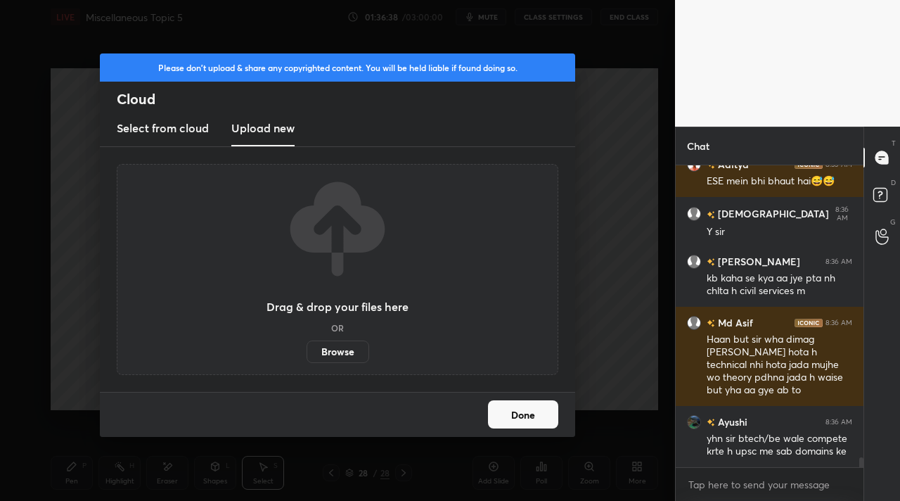
scroll to position [9112, 0]
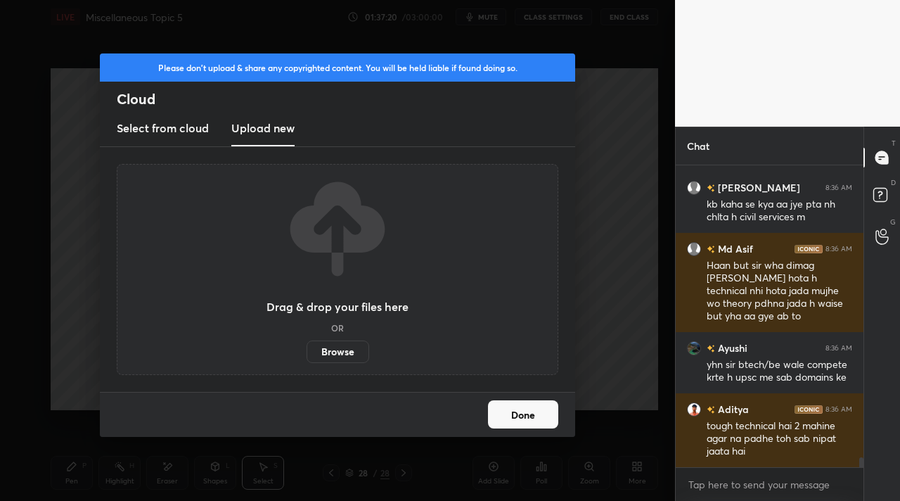
click at [525, 429] on div "Done" at bounding box center [337, 414] width 475 height 45
click at [537, 416] on button "Done" at bounding box center [523, 414] width 70 height 28
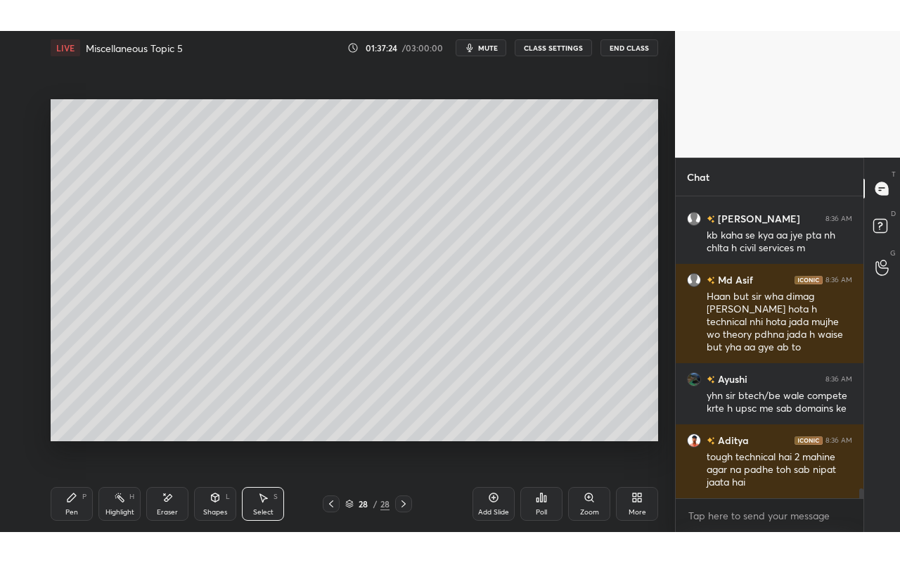
scroll to position [9160, 0]
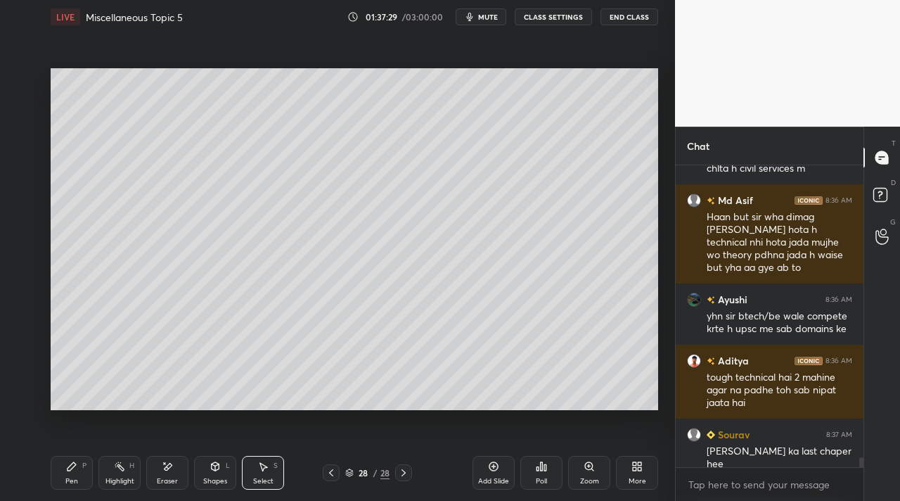
click at [633, 469] on icon at bounding box center [635, 469] width 4 height 4
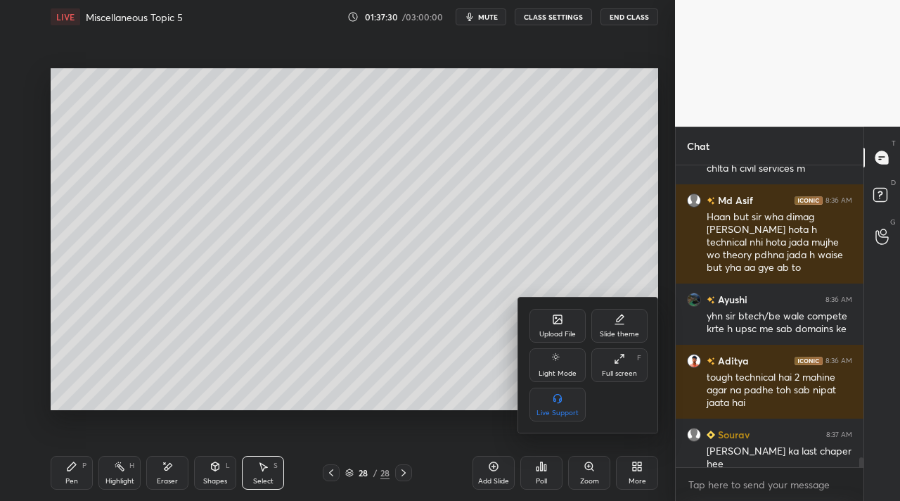
click at [615, 364] on div "Full screen F" at bounding box center [620, 365] width 56 height 34
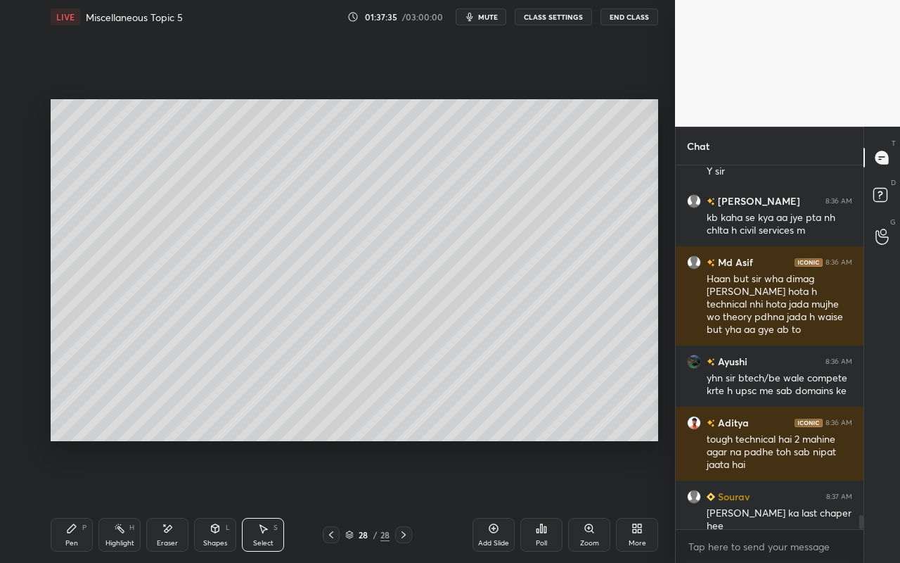
scroll to position [9172, 0]
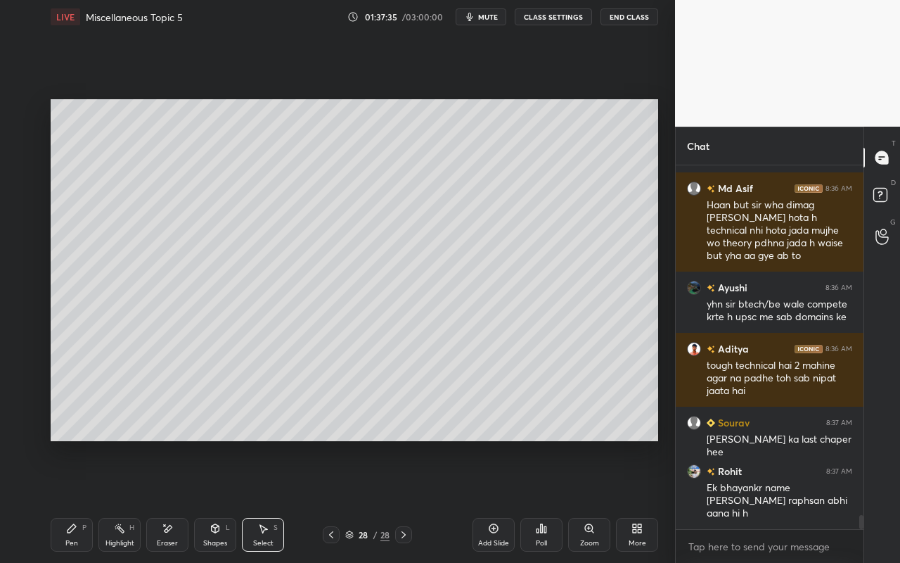
click at [650, 500] on div "More" at bounding box center [637, 535] width 42 height 34
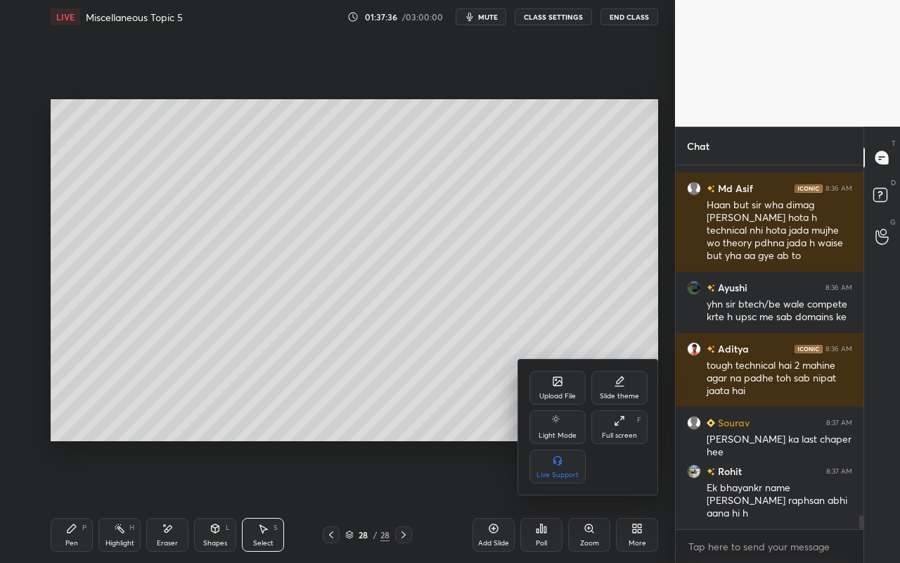
click at [560, 377] on icon at bounding box center [558, 381] width 8 height 8
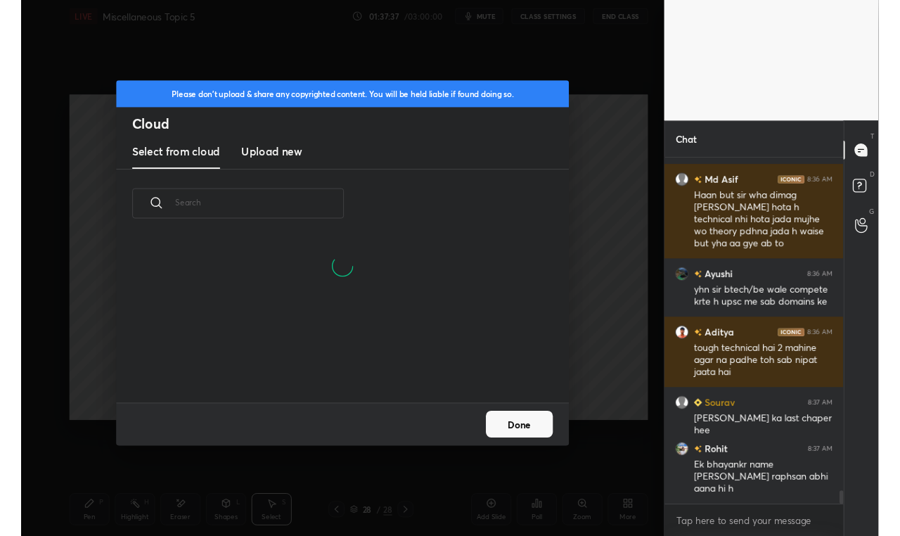
scroll to position [173, 452]
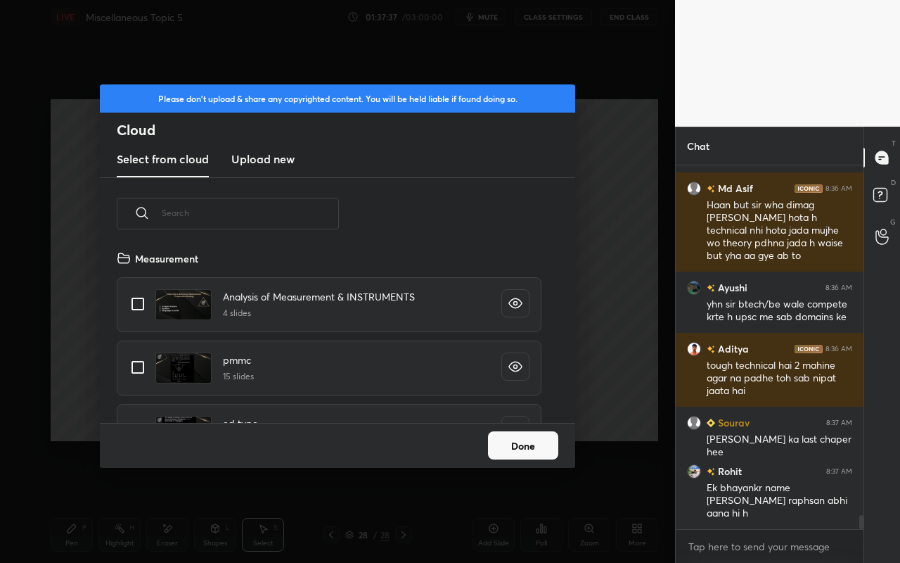
click at [249, 167] on new "Upload new" at bounding box center [262, 159] width 63 height 35
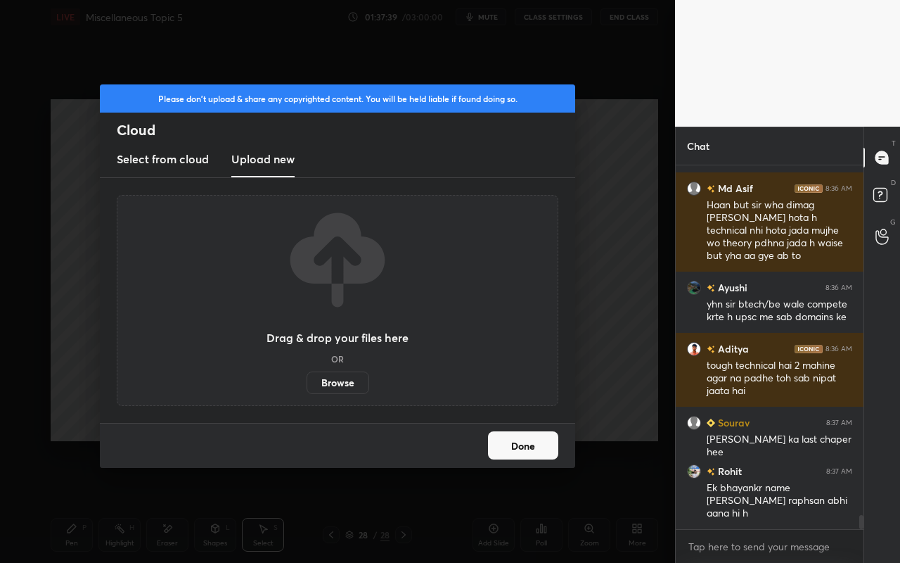
click at [336, 376] on label "Browse" at bounding box center [338, 382] width 63 height 23
click at [307, 376] on input "Browse" at bounding box center [307, 382] width 0 height 23
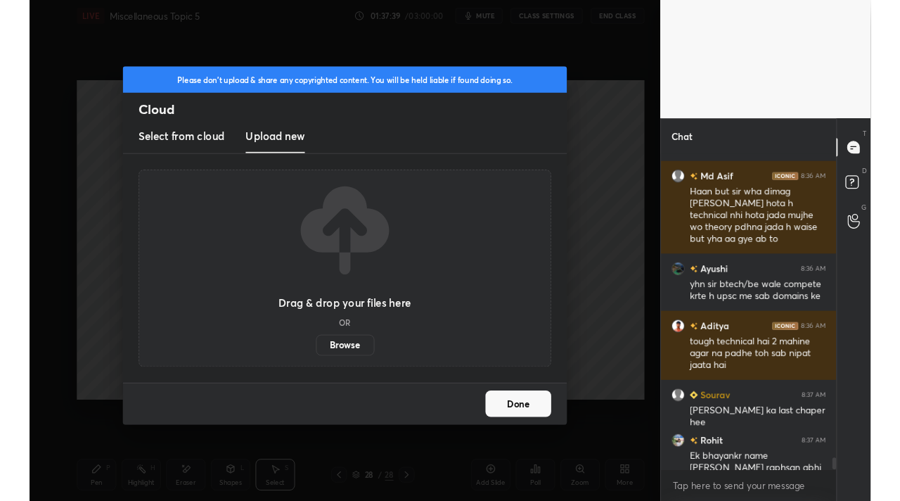
scroll to position [69922, 69714]
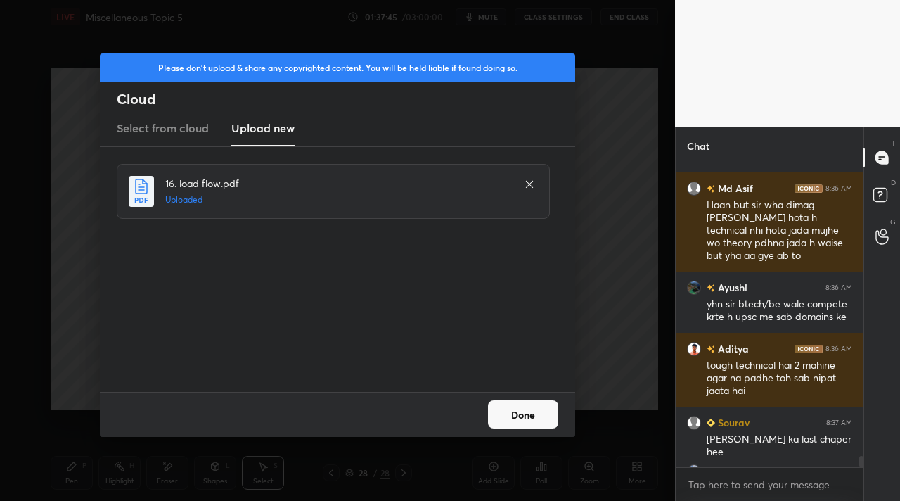
click at [542, 414] on button "Done" at bounding box center [523, 414] width 70 height 28
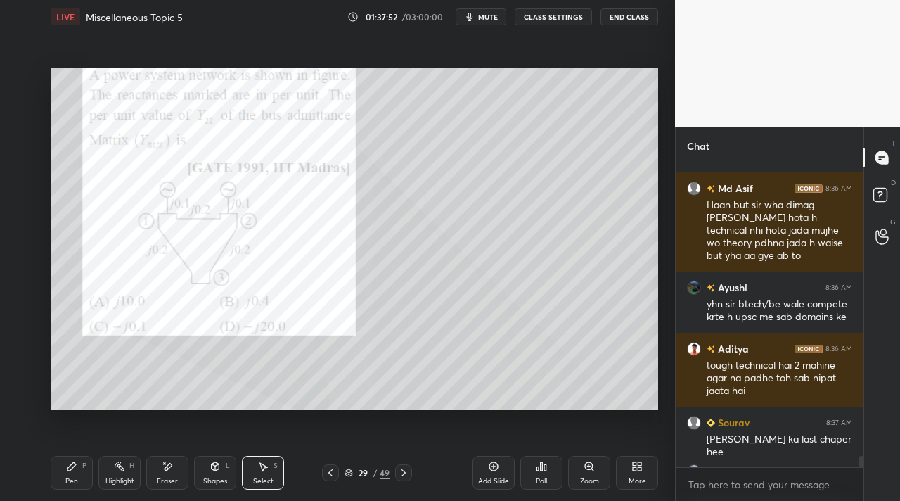
drag, startPoint x: 70, startPoint y: 468, endPoint x: 77, endPoint y: 452, distance: 17.4
click at [70, 468] on icon at bounding box center [72, 466] width 8 height 8
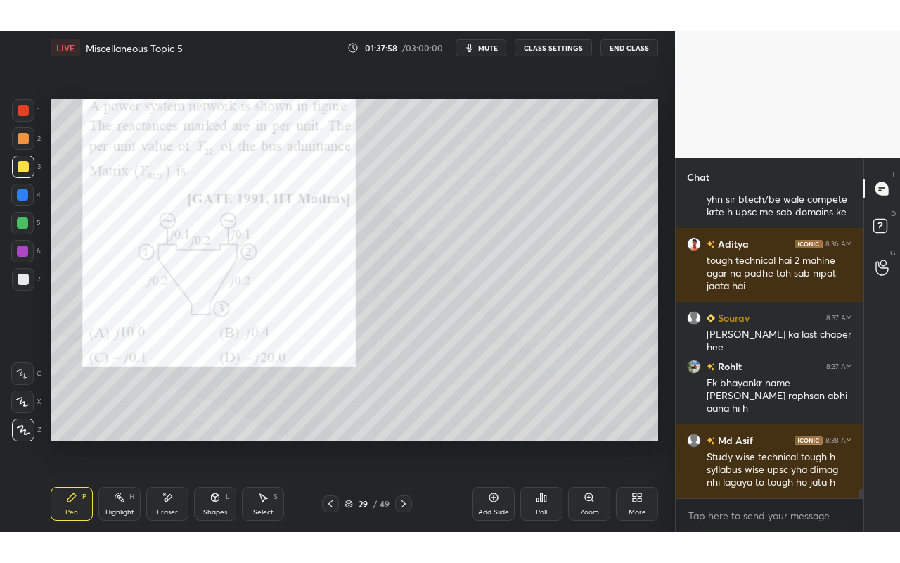
scroll to position [9369, 0]
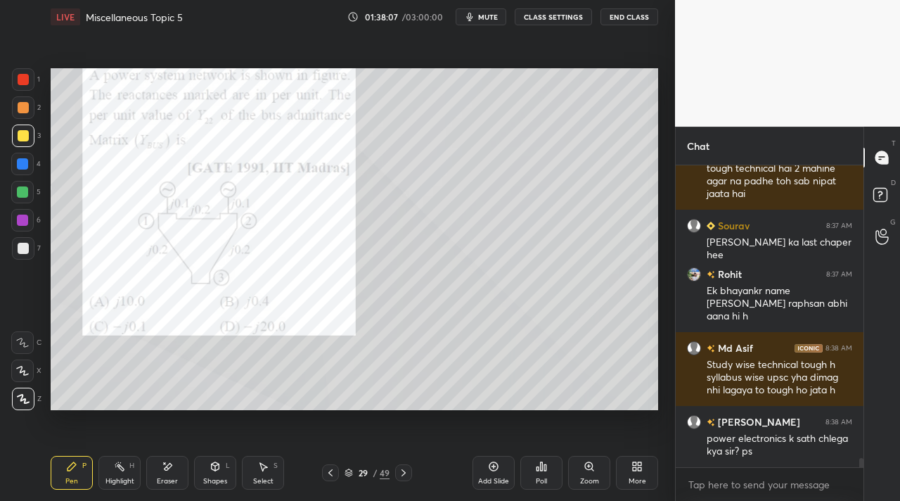
click at [641, 474] on div "More" at bounding box center [637, 473] width 42 height 34
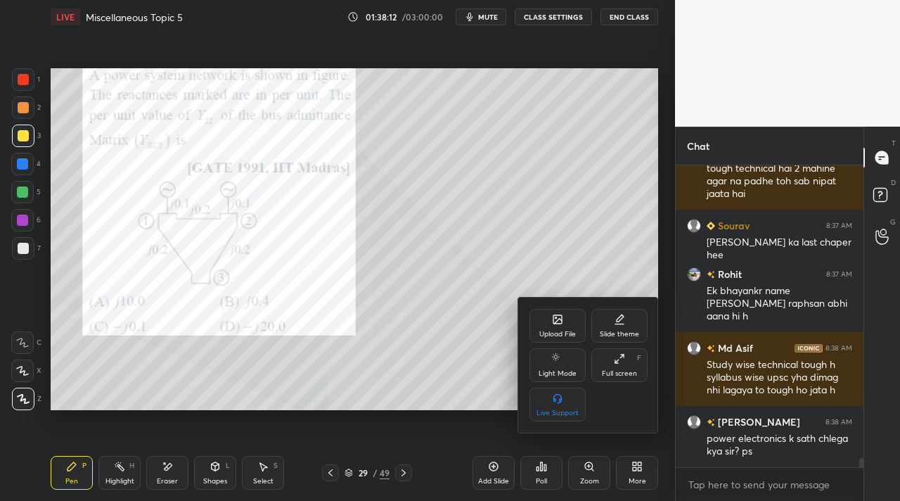
drag, startPoint x: 467, startPoint y: 323, endPoint x: 473, endPoint y: 331, distance: 9.6
click at [467, 323] on div at bounding box center [450, 250] width 900 height 501
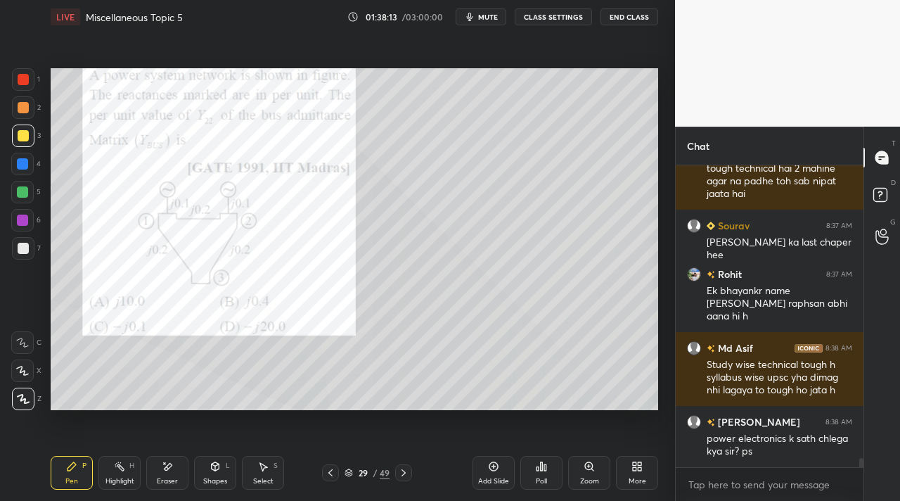
click at [77, 480] on div "Pen P" at bounding box center [72, 473] width 42 height 34
click at [24, 103] on div at bounding box center [23, 107] width 11 height 11
click at [643, 487] on div "More" at bounding box center [637, 473] width 42 height 34
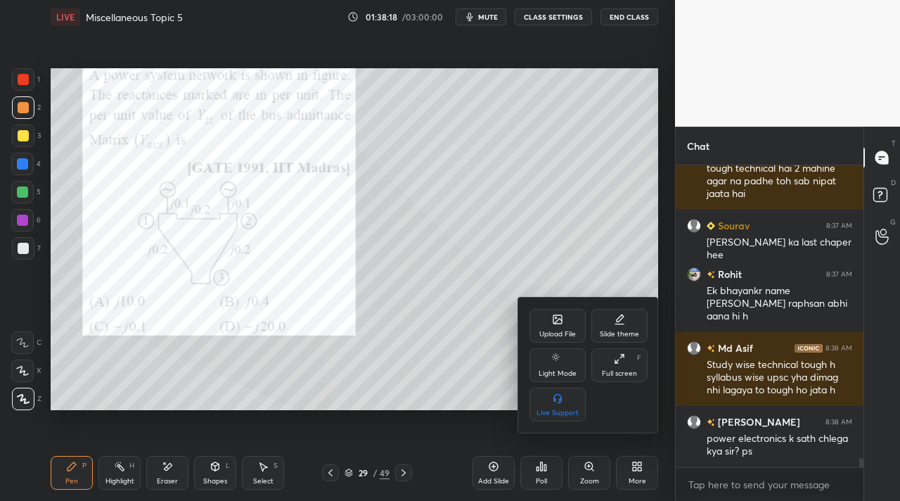
click at [617, 381] on div "Full screen F" at bounding box center [620, 365] width 56 height 34
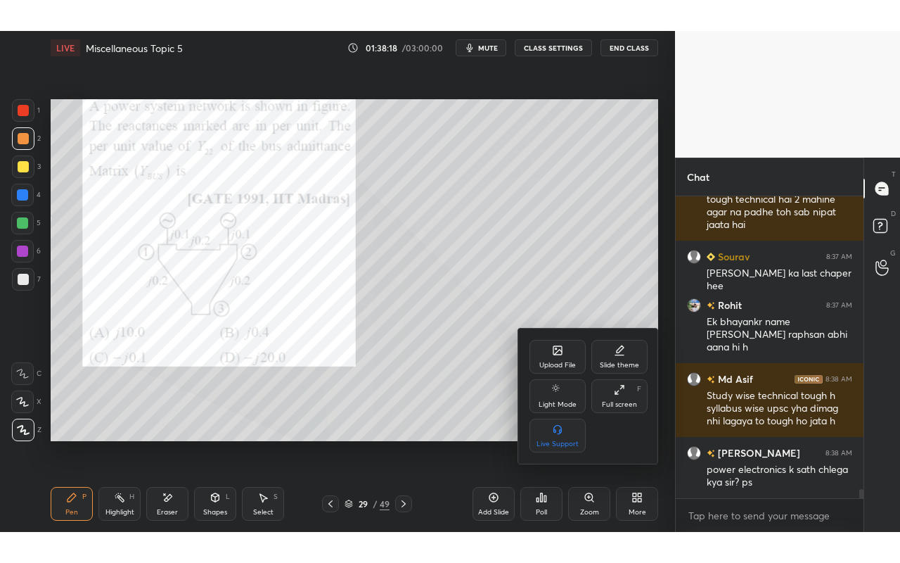
scroll to position [9307, 0]
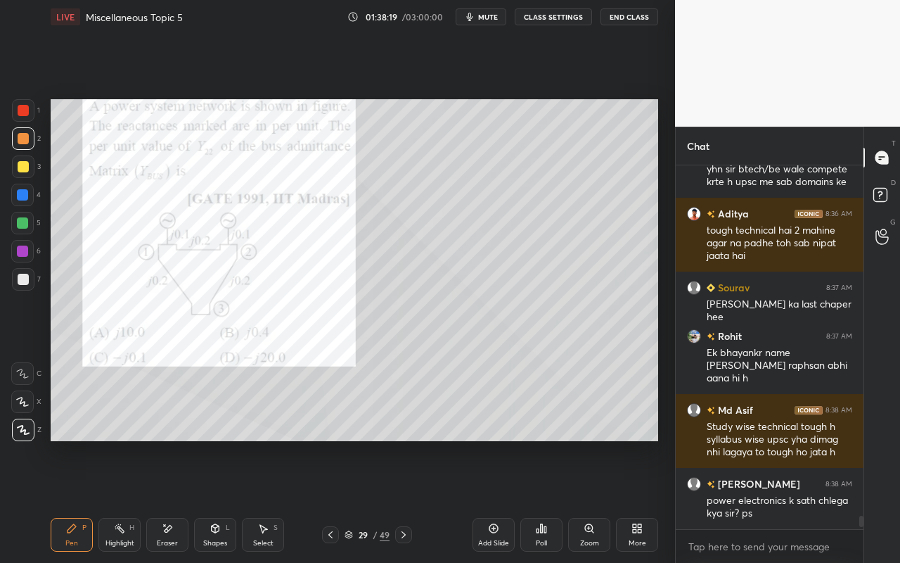
click at [129, 500] on div "Highlight H" at bounding box center [119, 535] width 42 height 34
click at [60, 500] on div "Pen P" at bounding box center [72, 535] width 42 height 34
click at [121, 500] on div "Highlight H" at bounding box center [119, 535] width 42 height 34
click at [60, 500] on div "Pen P" at bounding box center [72, 535] width 42 height 34
click at [124, 500] on icon at bounding box center [119, 528] width 11 height 11
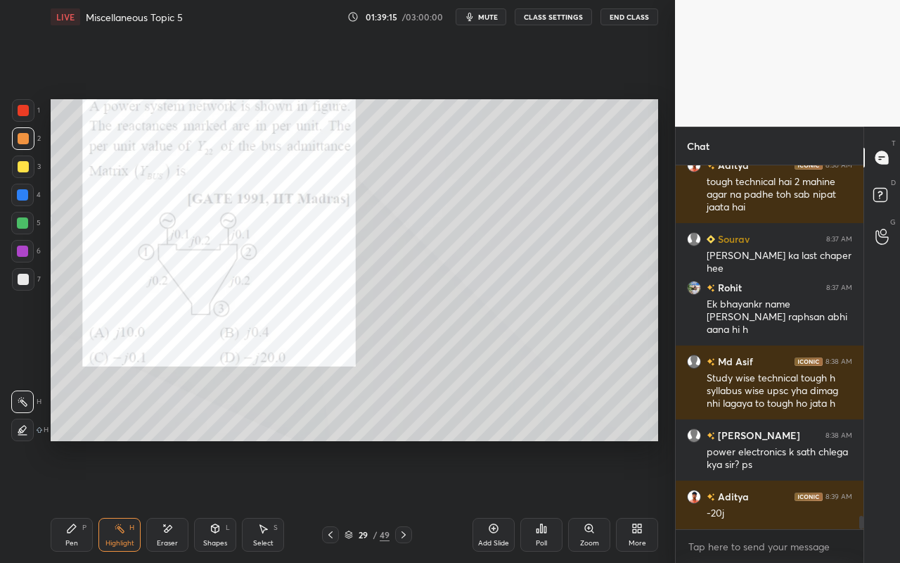
scroll to position [9404, 0]
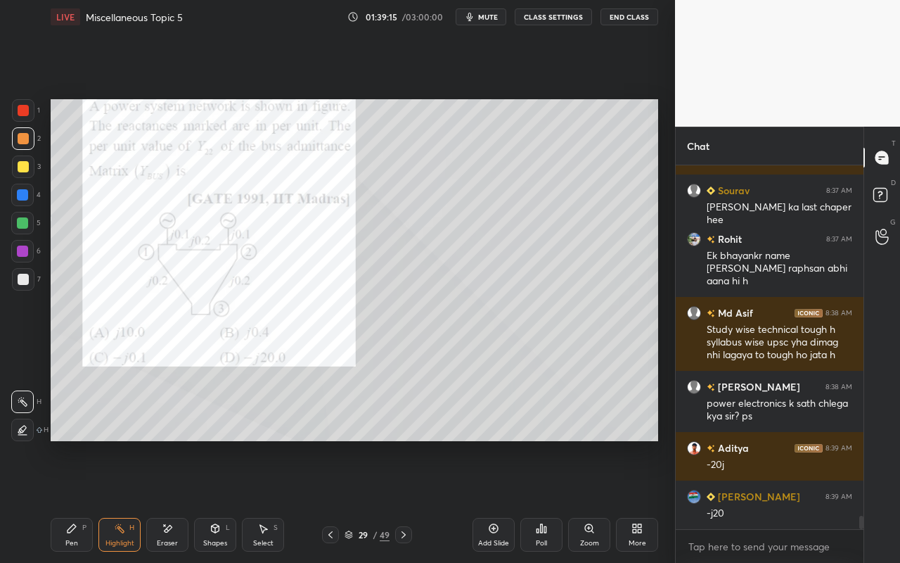
click at [65, 500] on div "Pen P" at bounding box center [72, 535] width 42 height 34
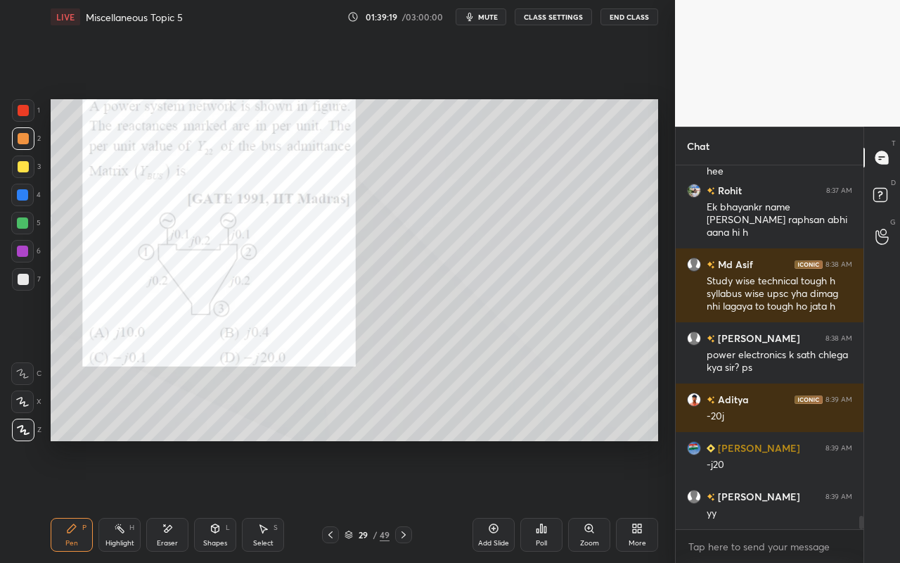
click at [125, 500] on div "Highlight H" at bounding box center [119, 535] width 42 height 34
click at [73, 500] on div "Pen" at bounding box center [71, 542] width 13 height 7
click at [167, 500] on icon at bounding box center [169, 528] width 8 height 7
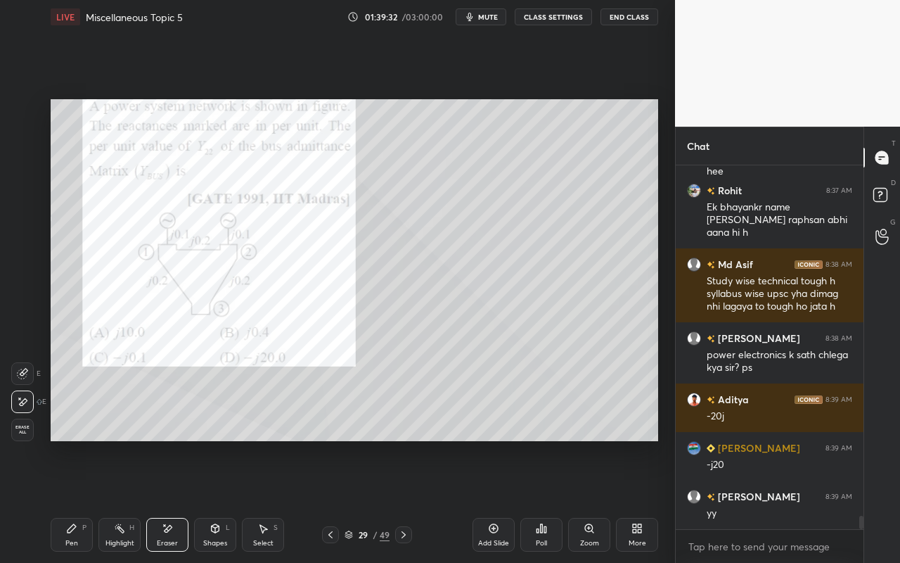
click at [127, 500] on div "Highlight H" at bounding box center [119, 535] width 42 height 34
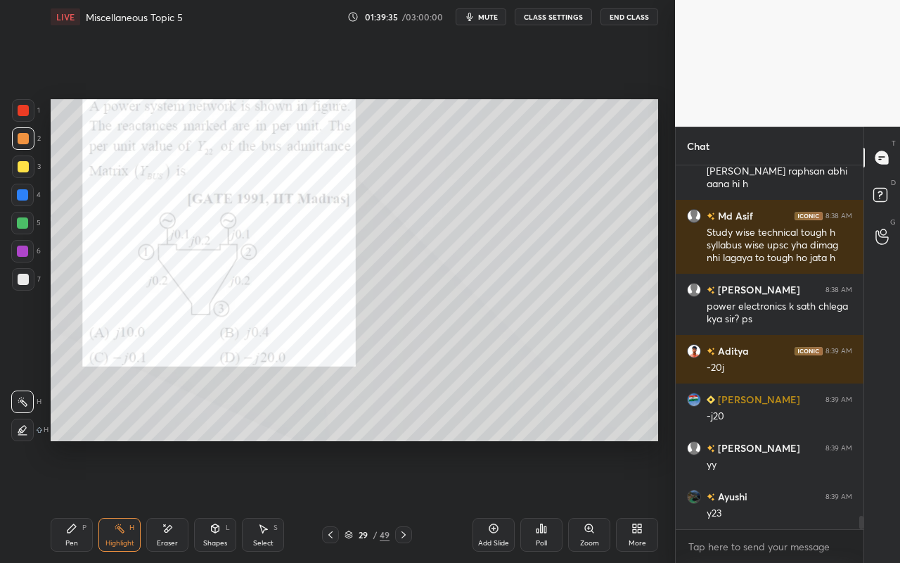
scroll to position [9550, 0]
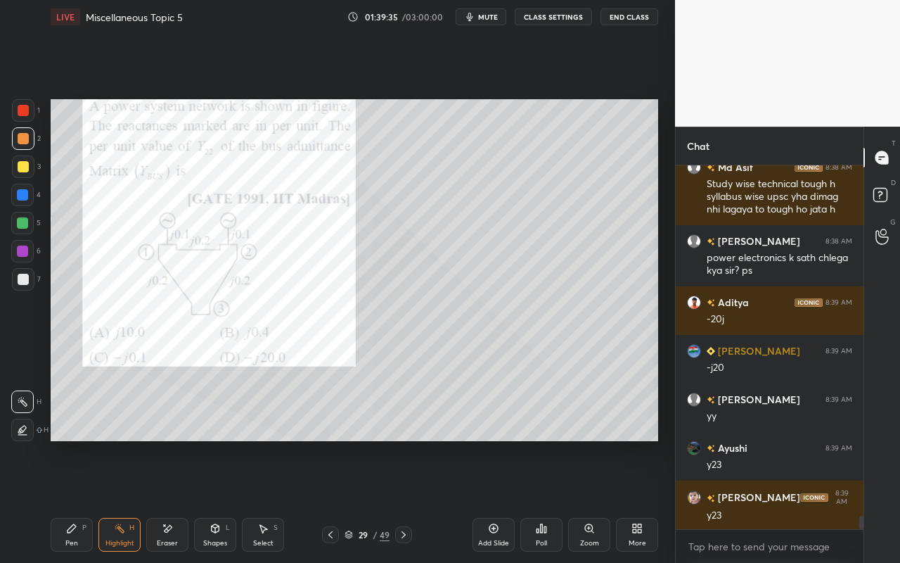
click at [179, 500] on div "Eraser" at bounding box center [167, 535] width 42 height 34
click at [82, 500] on div "Pen P" at bounding box center [72, 535] width 42 height 34
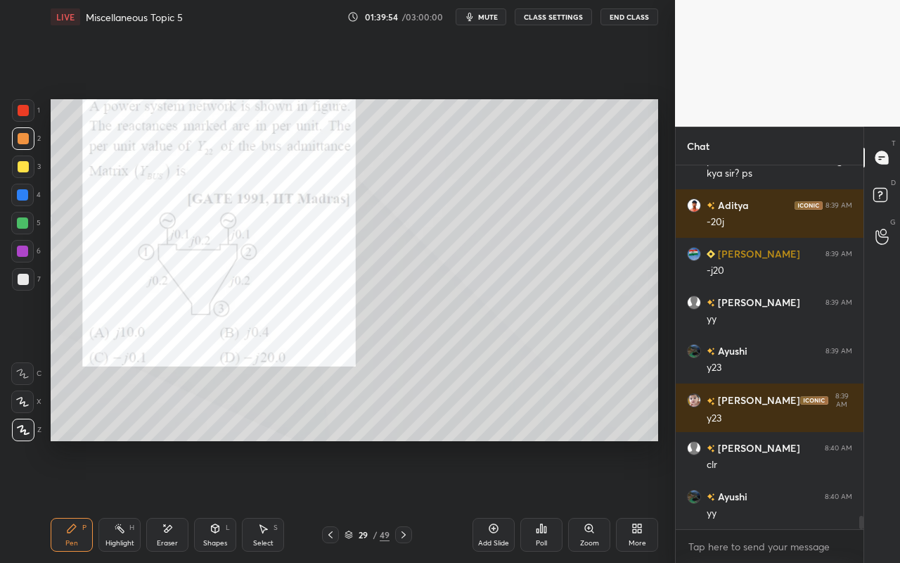
scroll to position [9695, 0]
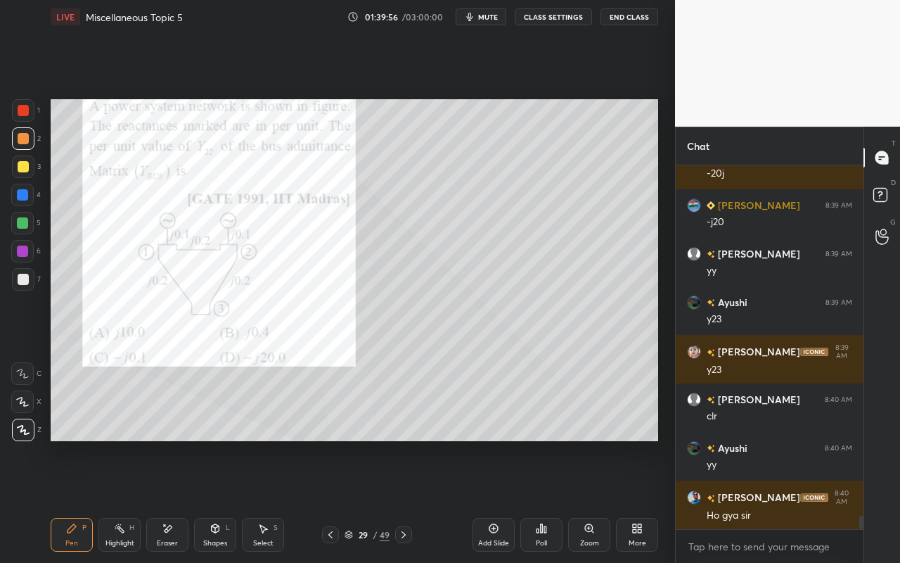
click at [70, 500] on div "Pen" at bounding box center [71, 542] width 13 height 7
drag, startPoint x: 19, startPoint y: 146, endPoint x: 41, endPoint y: 160, distance: 26.9
click at [19, 146] on div at bounding box center [23, 138] width 23 height 23
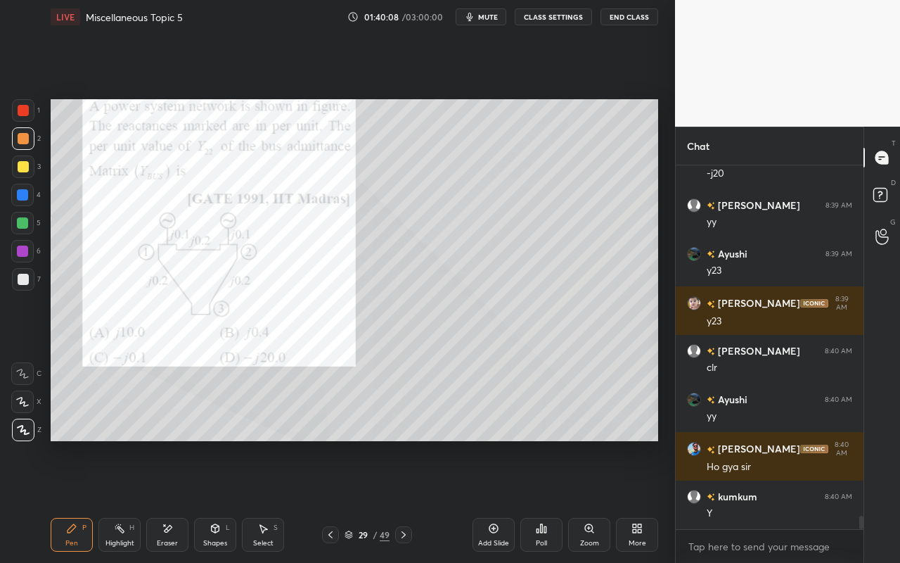
drag, startPoint x: 216, startPoint y: 546, endPoint x: 215, endPoint y: 525, distance: 20.4
click at [216, 500] on div "Shapes" at bounding box center [215, 542] width 24 height 7
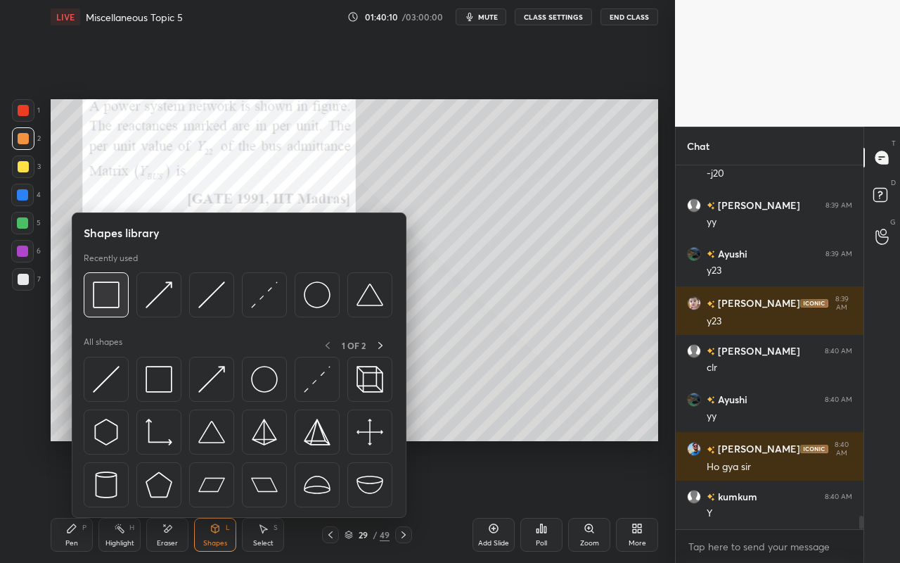
scroll to position [9792, 0]
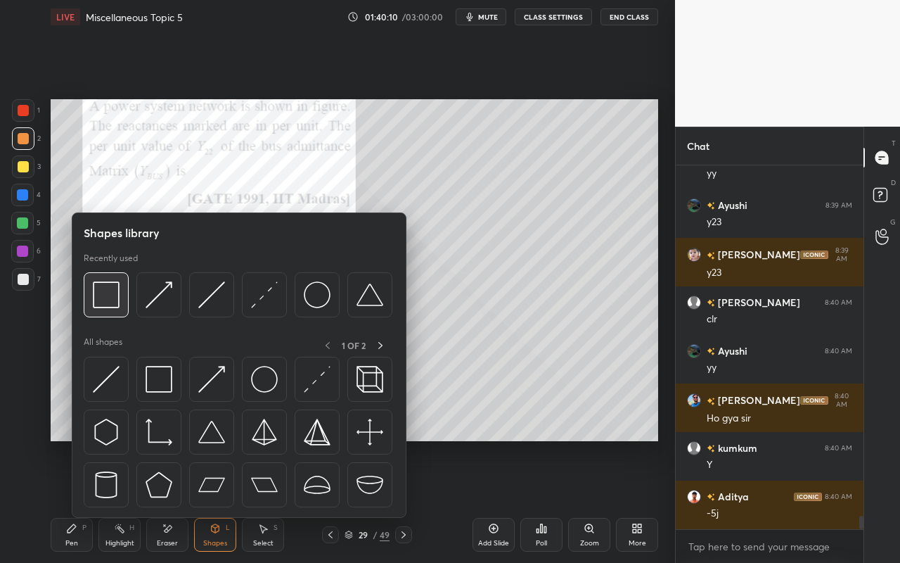
click at [108, 306] on img at bounding box center [106, 294] width 27 height 27
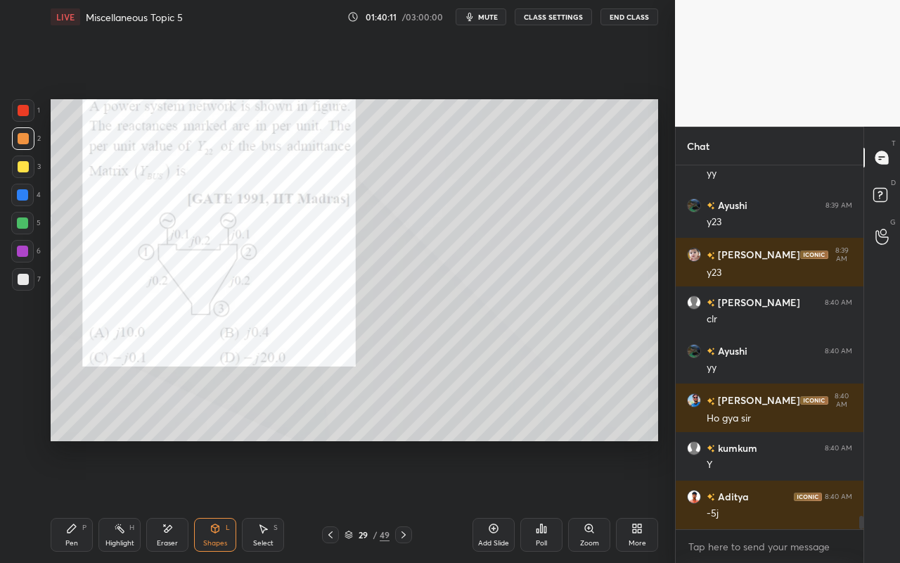
click at [473, 252] on div "Setting up your live class Poll for secs No correct answer Start poll" at bounding box center [354, 270] width 619 height 473
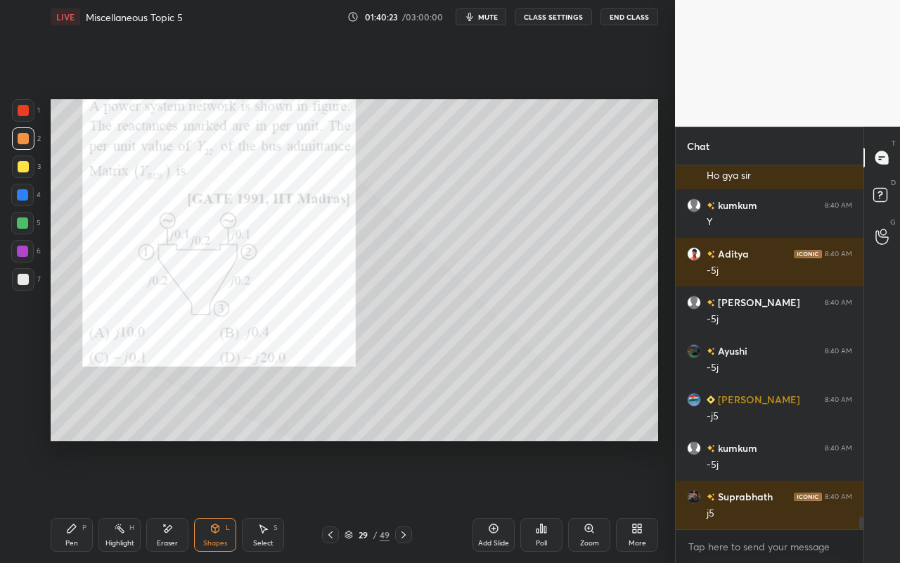
scroll to position [10084, 0]
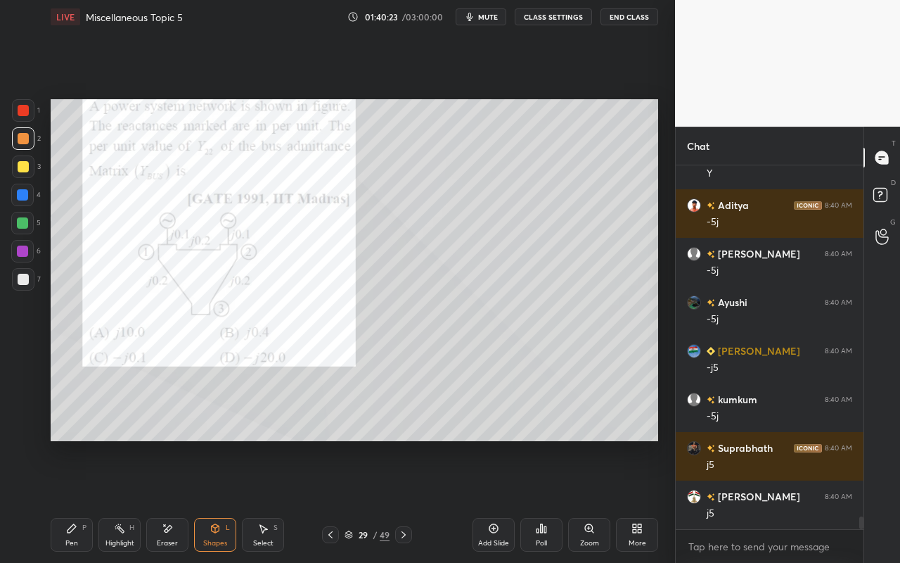
drag, startPoint x: 71, startPoint y: 538, endPoint x: 86, endPoint y: 494, distance: 46.7
click at [73, 500] on div "Pen P" at bounding box center [72, 535] width 42 height 34
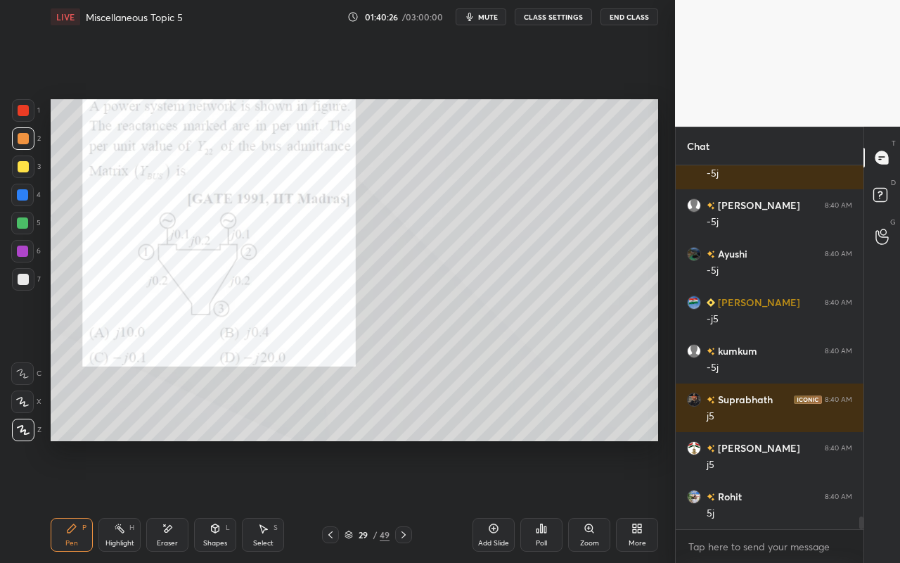
drag, startPoint x: 27, startPoint y: 173, endPoint x: 33, endPoint y: 179, distance: 8.5
click at [27, 173] on div at bounding box center [23, 166] width 23 height 23
click at [30, 173] on div at bounding box center [23, 166] width 23 height 23
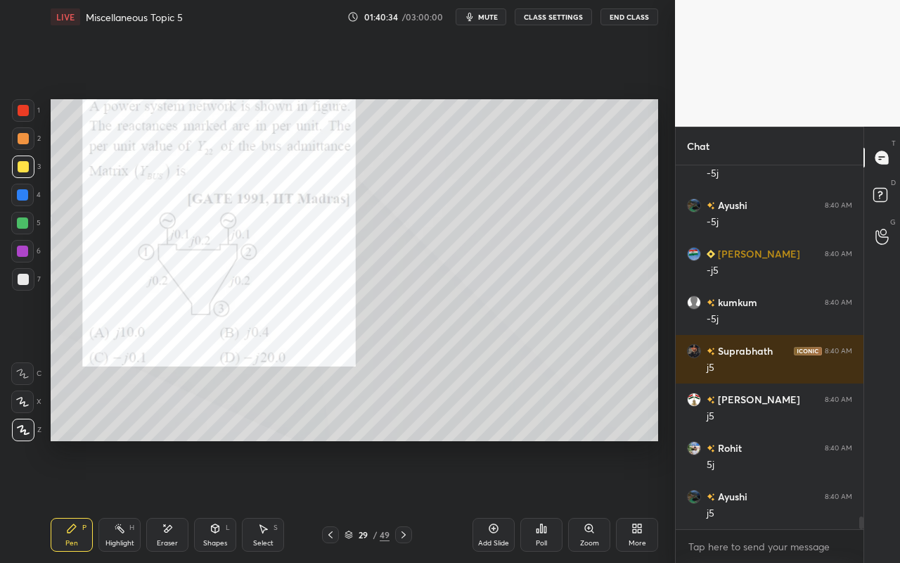
click at [119, 500] on div "Highlight" at bounding box center [119, 542] width 29 height 7
click at [73, 500] on div "Pen P" at bounding box center [72, 535] width 42 height 34
drag, startPoint x: 70, startPoint y: 532, endPoint x: 82, endPoint y: 519, distance: 17.9
click at [70, 500] on icon at bounding box center [72, 528] width 8 height 8
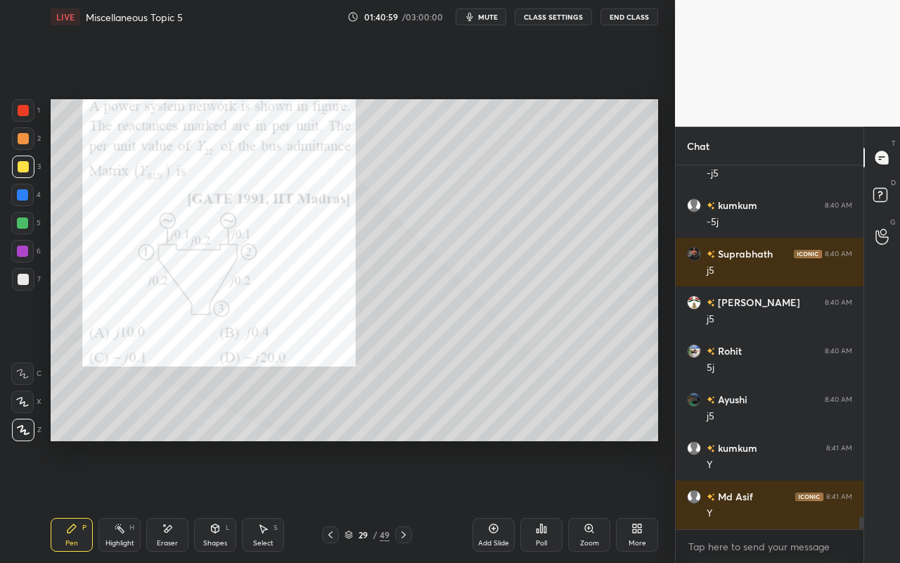
scroll to position [10339, 0]
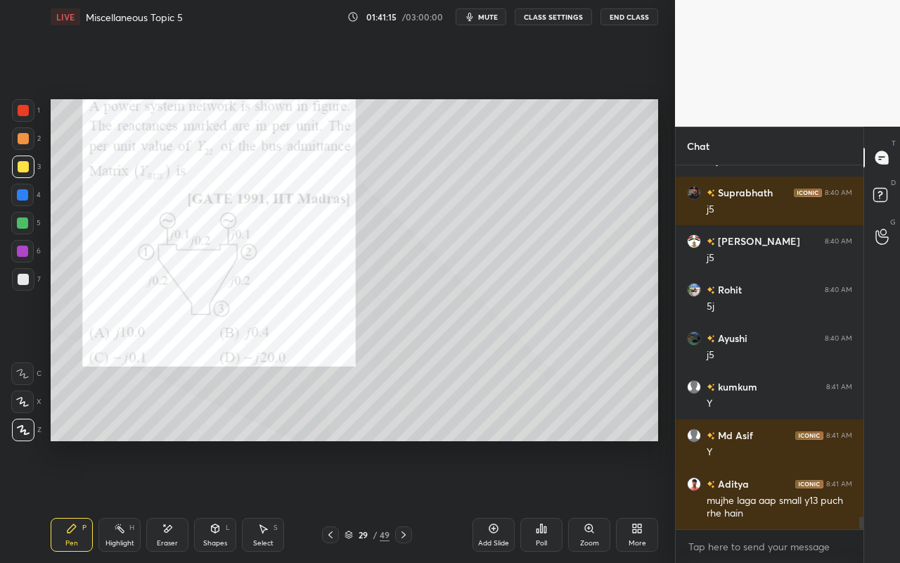
drag, startPoint x: 69, startPoint y: 542, endPoint x: 91, endPoint y: 443, distance: 100.9
click at [69, 500] on div "Pen" at bounding box center [71, 542] width 13 height 7
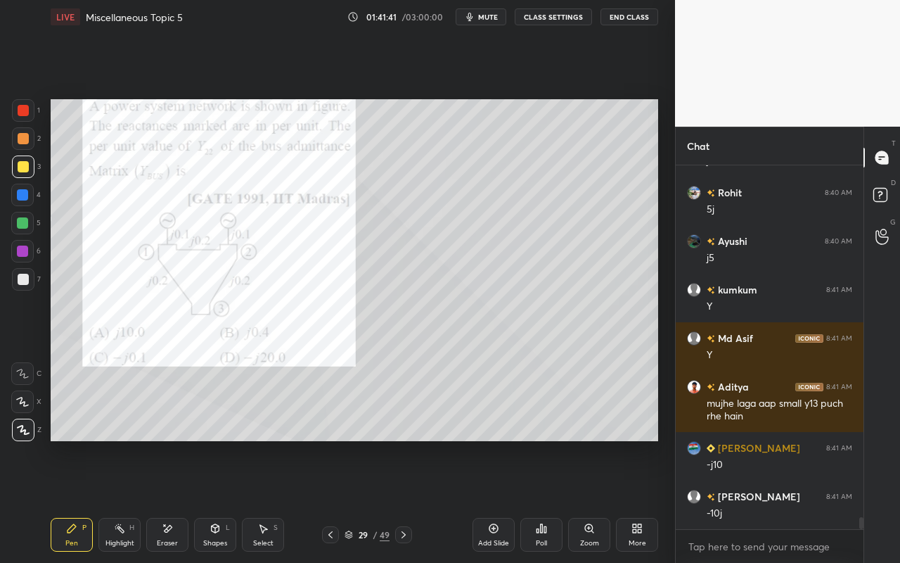
scroll to position [10485, 0]
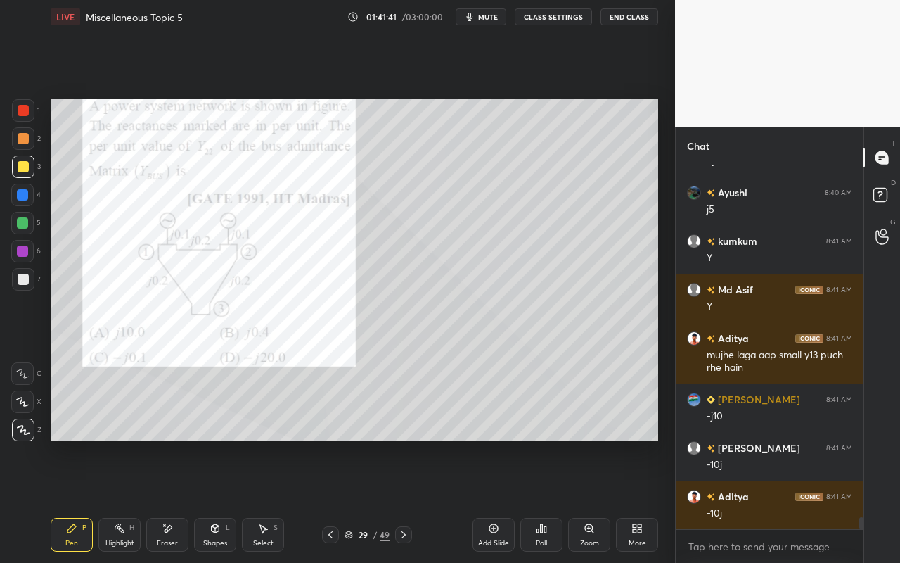
click at [75, 500] on icon at bounding box center [71, 528] width 11 height 11
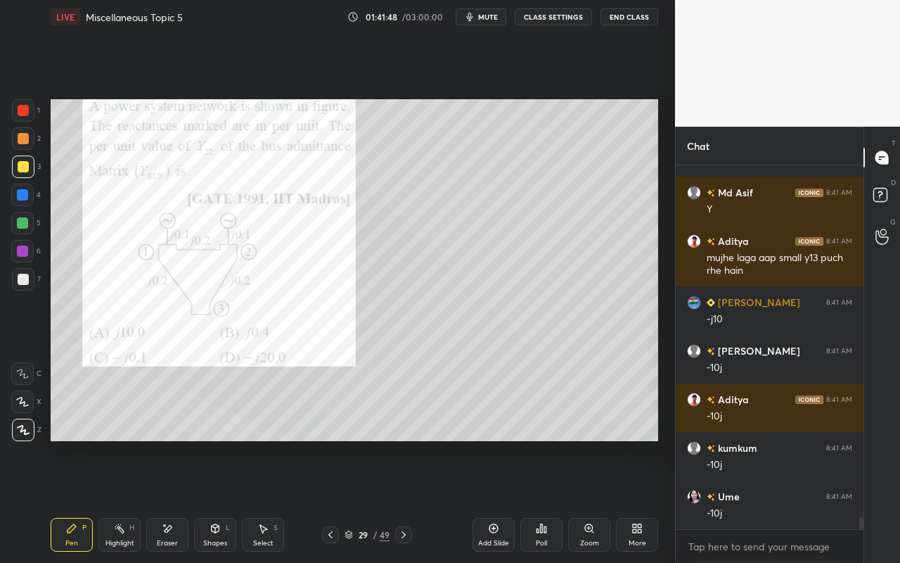
scroll to position [10630, 0]
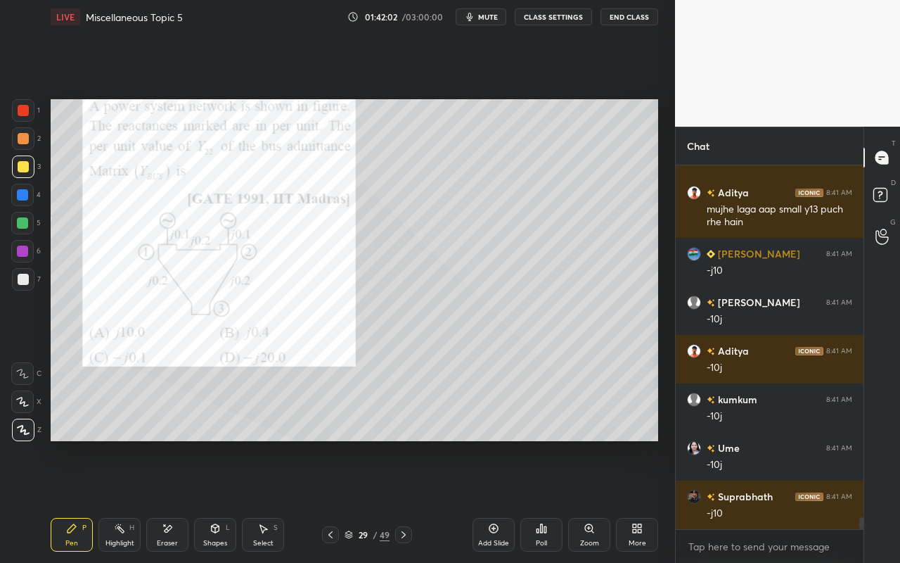
drag, startPoint x: 118, startPoint y: 543, endPoint x: 162, endPoint y: 463, distance: 90.7
click at [118, 500] on div "Highlight" at bounding box center [119, 542] width 29 height 7
drag, startPoint x: 24, startPoint y: 111, endPoint x: 32, endPoint y: 120, distance: 12.4
click at [24, 111] on div at bounding box center [23, 110] width 11 height 11
drag, startPoint x: 80, startPoint y: 523, endPoint x: 120, endPoint y: 452, distance: 81.6
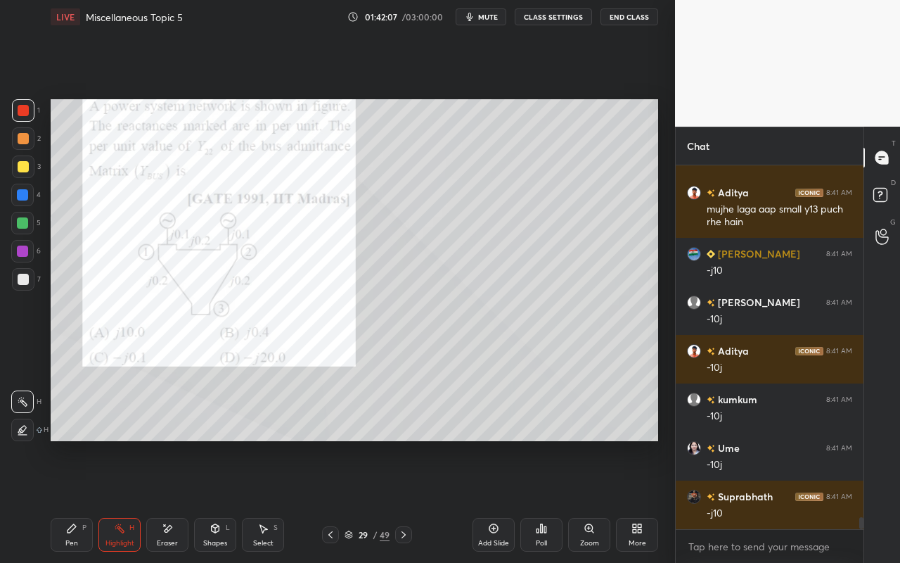
click at [80, 500] on div "Pen P" at bounding box center [72, 535] width 42 height 34
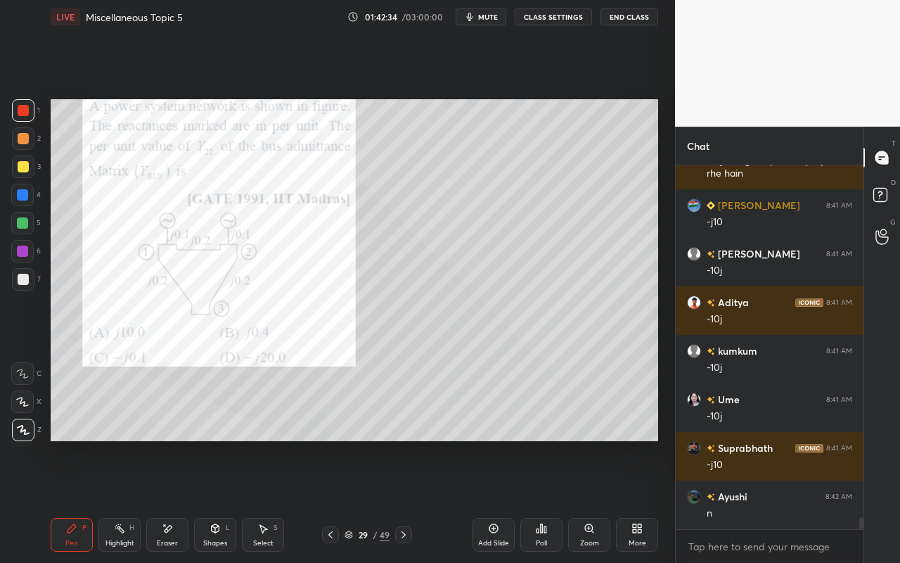
click at [120, 500] on icon at bounding box center [119, 528] width 11 height 11
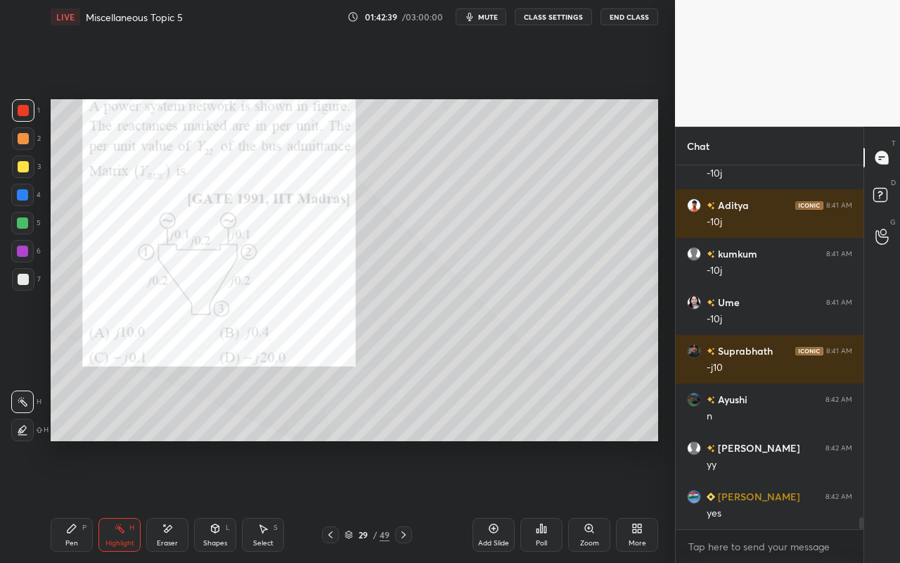
scroll to position [10824, 0]
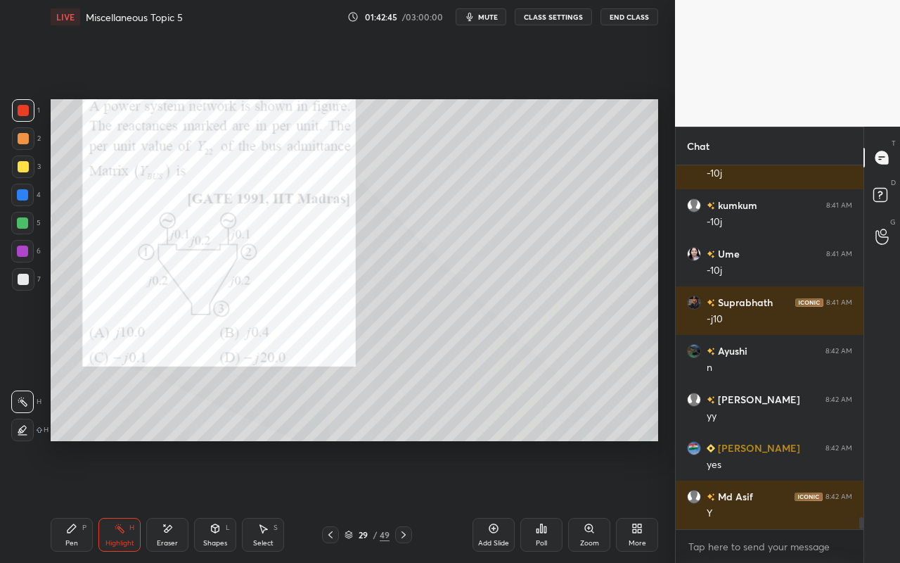
click at [75, 500] on div "Pen P" at bounding box center [72, 535] width 42 height 34
click at [265, 500] on div "Select S" at bounding box center [263, 535] width 42 height 34
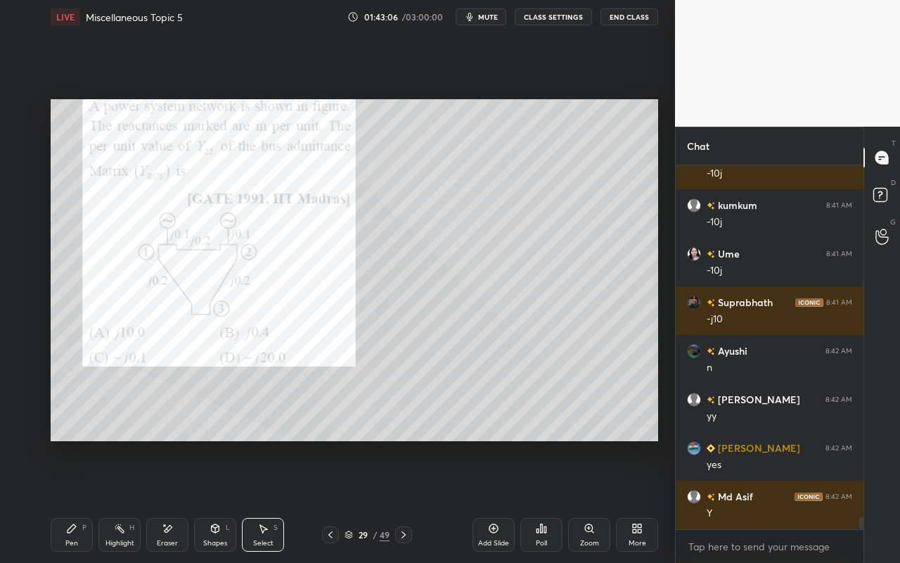
scroll to position [10873, 0]
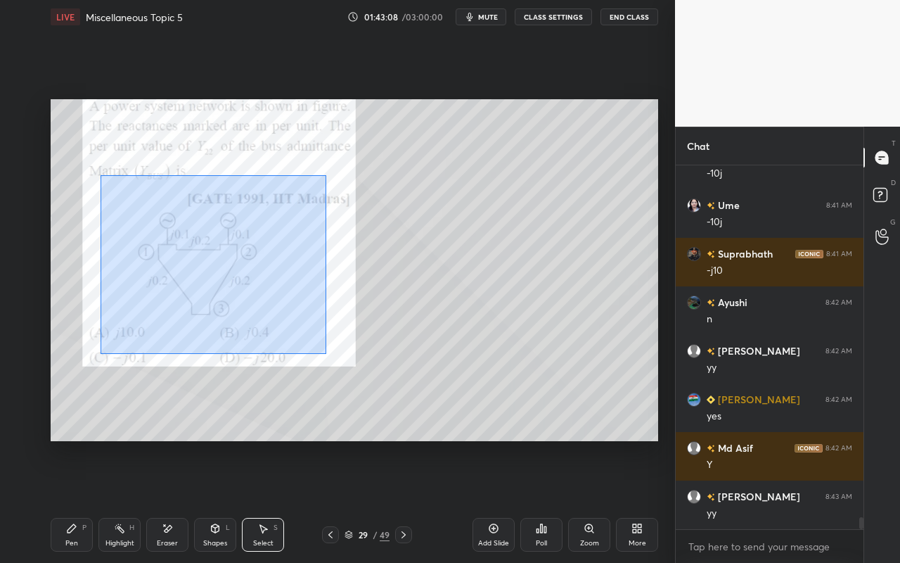
drag, startPoint x: 117, startPoint y: 203, endPoint x: 323, endPoint y: 352, distance: 253.8
click at [326, 352] on div "0 ° Undo Copy Paste here Duplicate Duplicate to new slide Delete" at bounding box center [355, 270] width 608 height 342
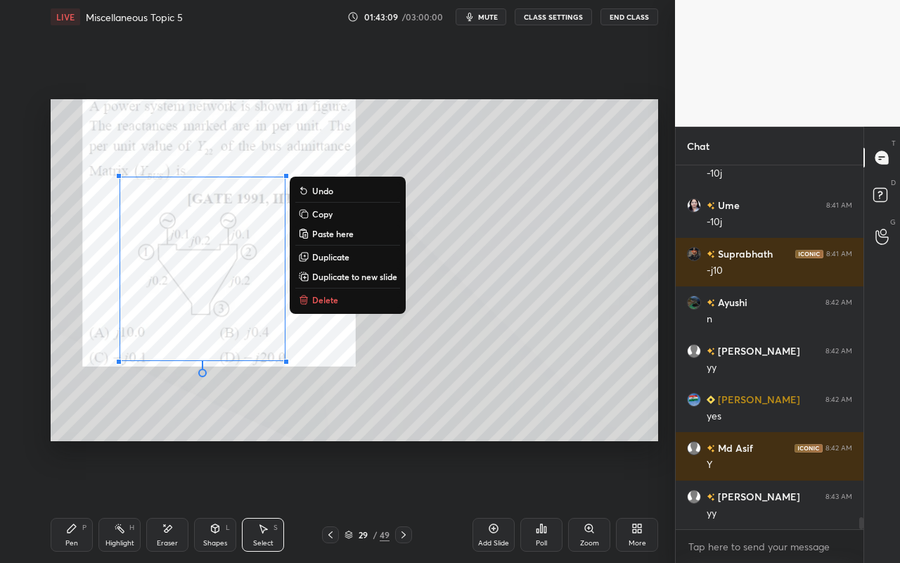
scroll to position [10921, 0]
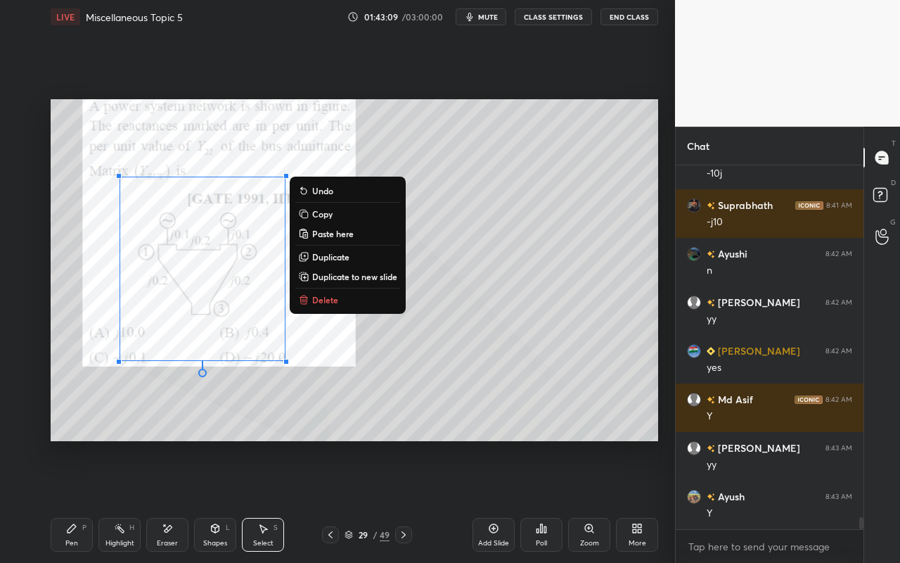
drag, startPoint x: 334, startPoint y: 303, endPoint x: 300, endPoint y: 341, distance: 50.8
click at [334, 303] on p "Delete" at bounding box center [325, 299] width 26 height 11
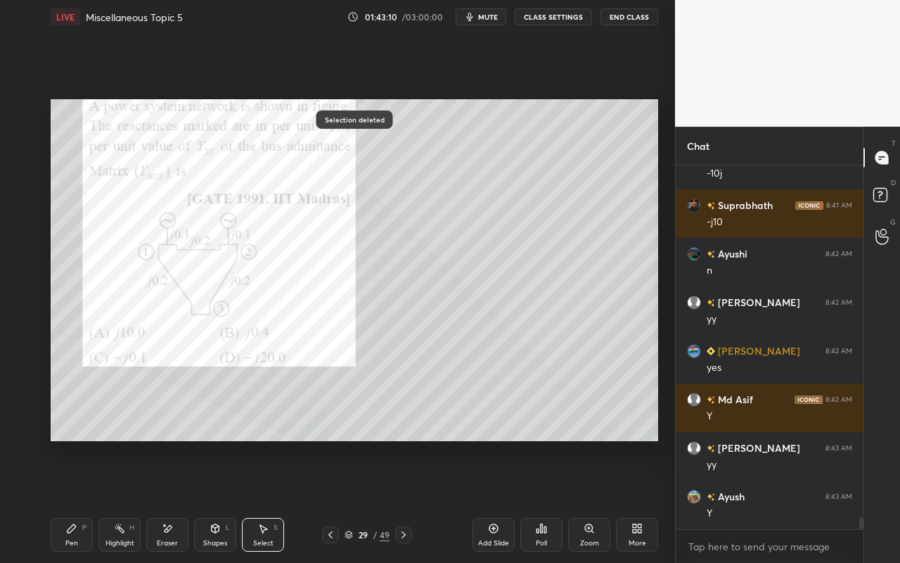
scroll to position [10970, 0]
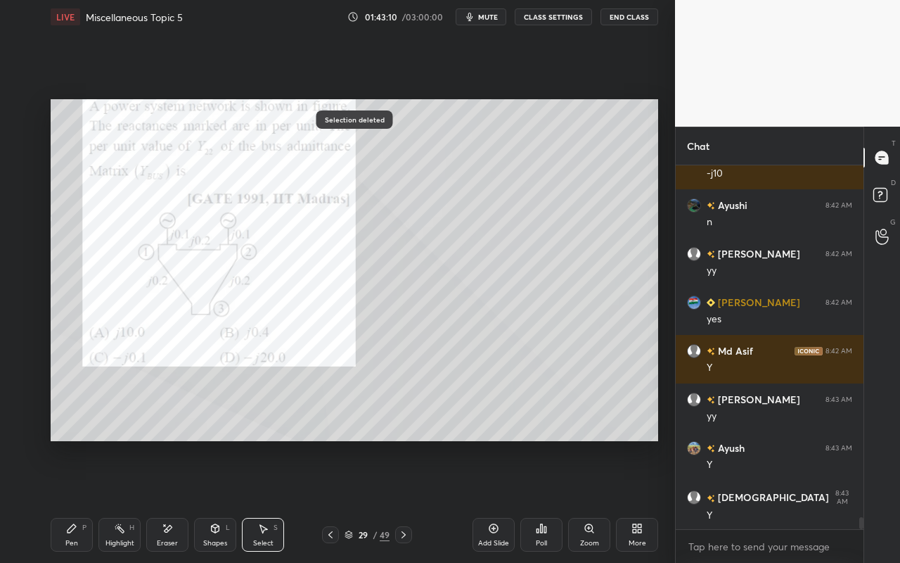
drag, startPoint x: 75, startPoint y: 535, endPoint x: 132, endPoint y: 459, distance: 95.4
click at [79, 500] on div "Pen P" at bounding box center [72, 535] width 42 height 34
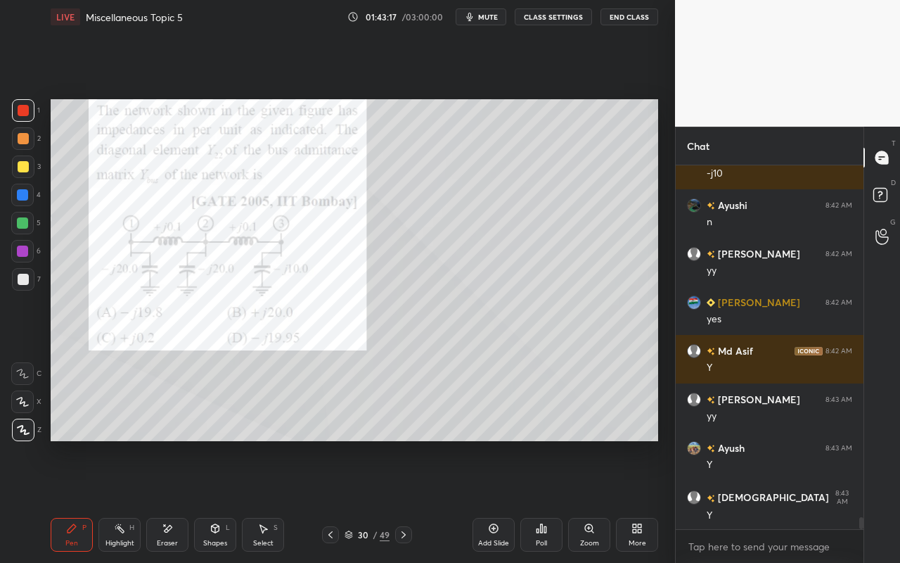
click at [70, 500] on icon at bounding box center [72, 528] width 8 height 8
click at [542, 500] on icon at bounding box center [541, 528] width 11 height 11
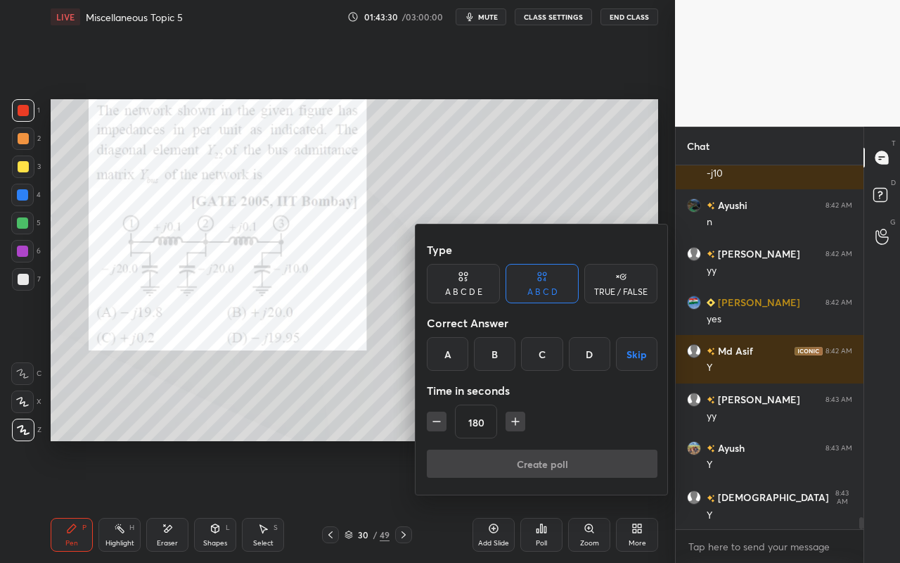
click at [588, 355] on div "D" at bounding box center [589, 354] width 41 height 34
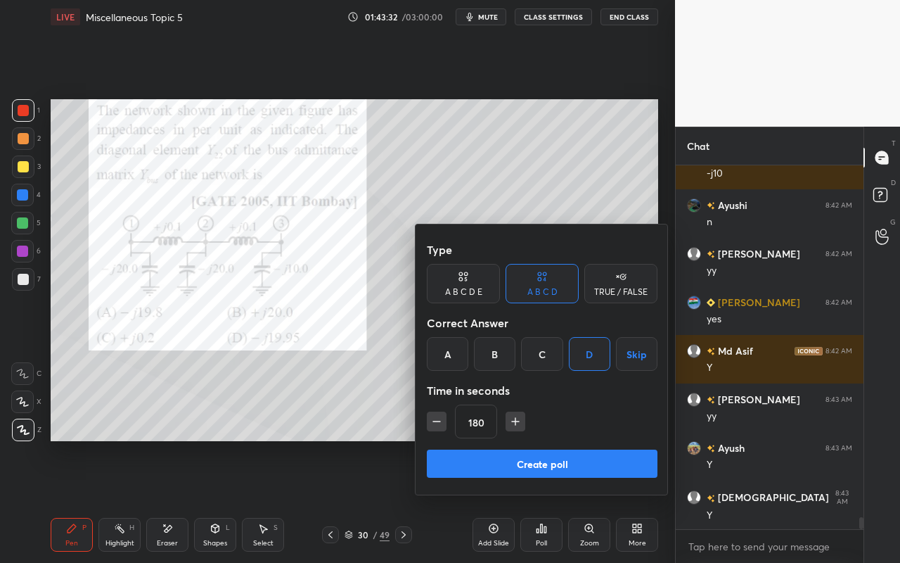
click at [561, 459] on button "Create poll" at bounding box center [542, 463] width 231 height 28
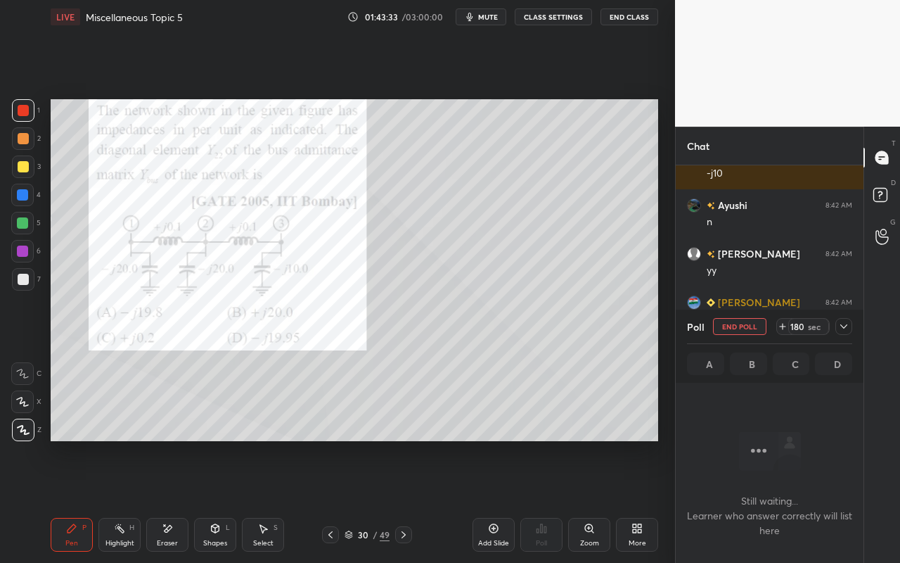
scroll to position [4, 5]
click at [136, 500] on div "Highlight H" at bounding box center [119, 535] width 42 height 34
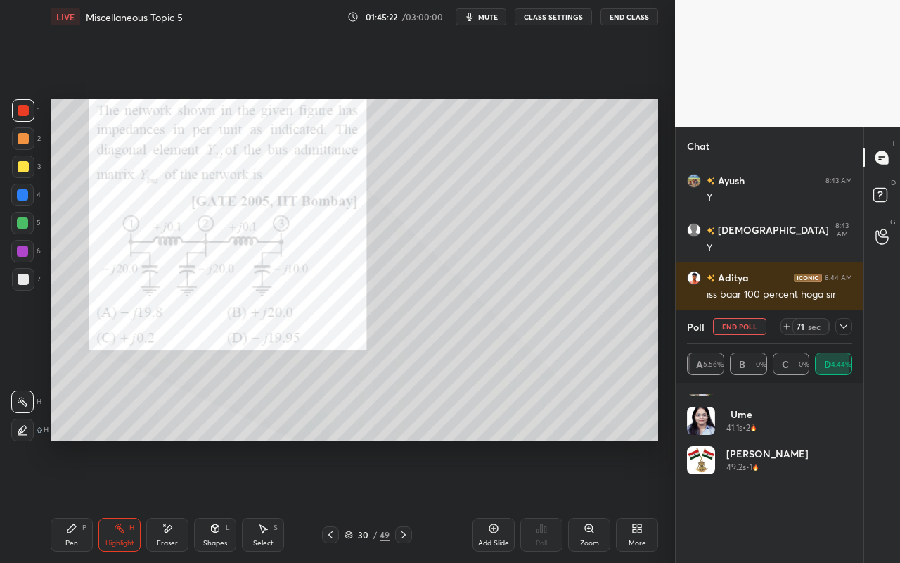
scroll to position [0, 0]
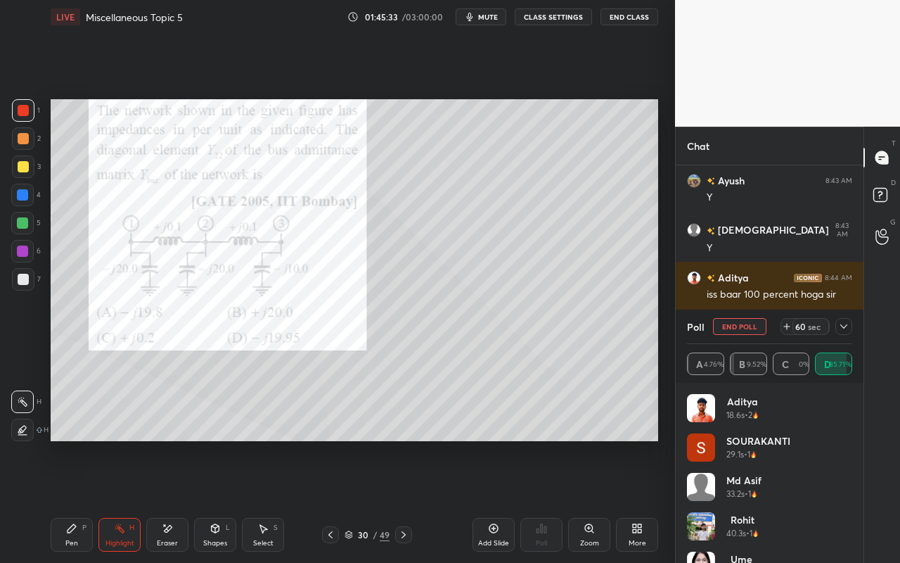
click at [845, 325] on icon at bounding box center [843, 326] width 11 height 11
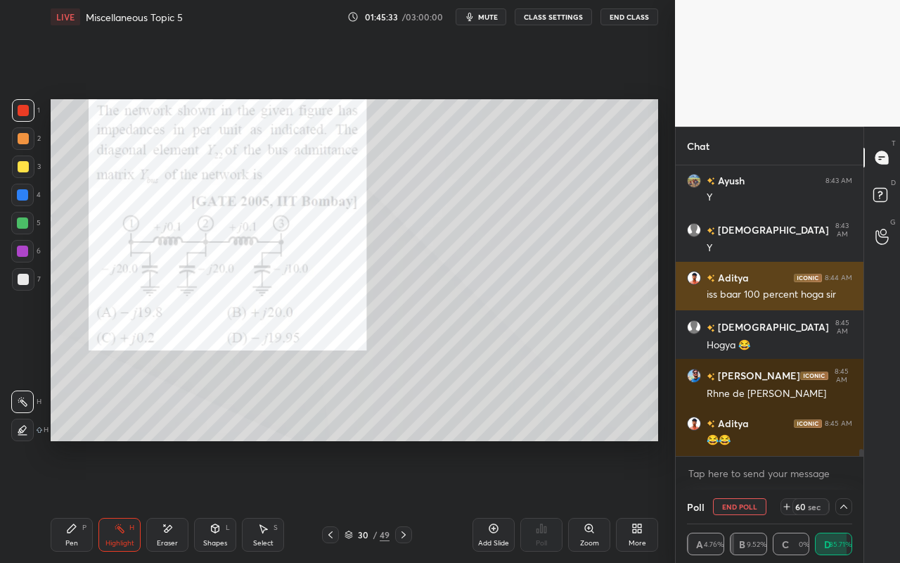
scroll to position [1, 5]
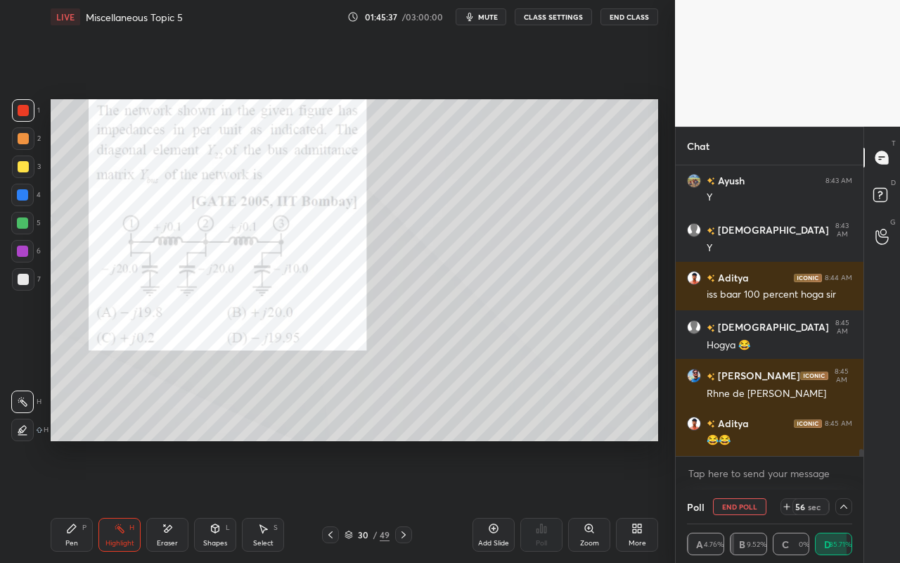
click at [839, 500] on icon at bounding box center [843, 506] width 11 height 11
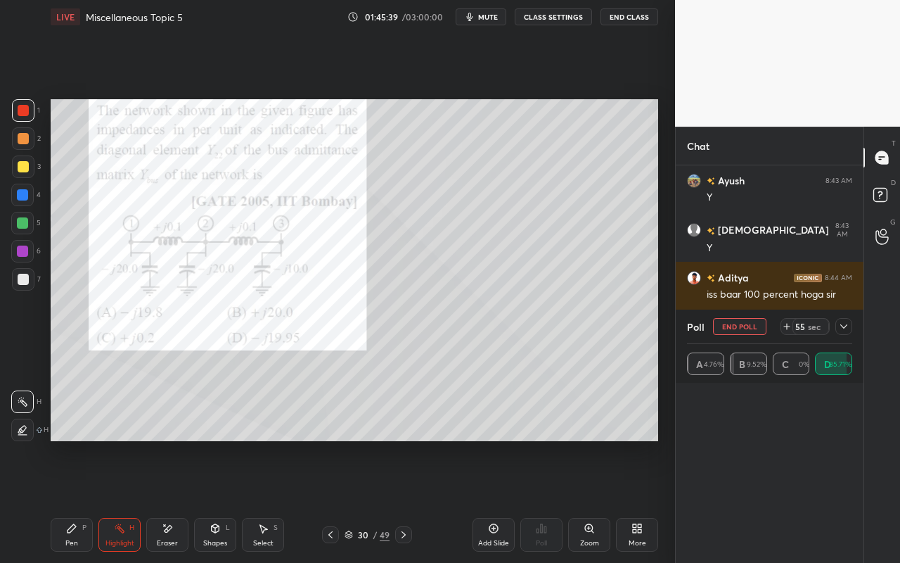
scroll to position [0, 0]
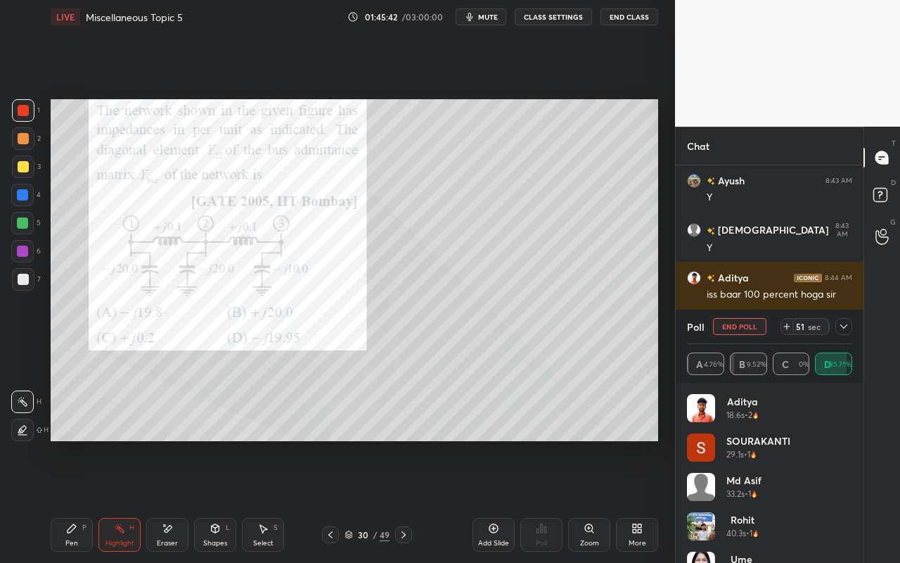
drag, startPoint x: 112, startPoint y: 540, endPoint x: 120, endPoint y: 530, distance: 13.1
click at [112, 500] on div "Highlight" at bounding box center [119, 542] width 29 height 7
drag, startPoint x: 79, startPoint y: 532, endPoint x: 115, endPoint y: 472, distance: 69.7
click at [82, 500] on div "Pen P" at bounding box center [72, 535] width 42 height 34
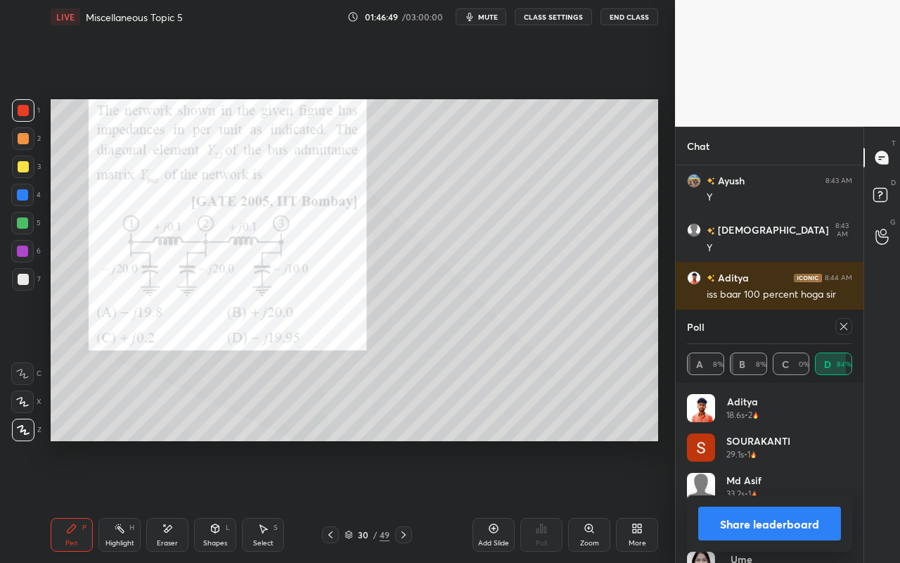
drag, startPoint x: 845, startPoint y: 326, endPoint x: 829, endPoint y: 328, distance: 16.3
click at [844, 326] on icon at bounding box center [843, 326] width 7 height 7
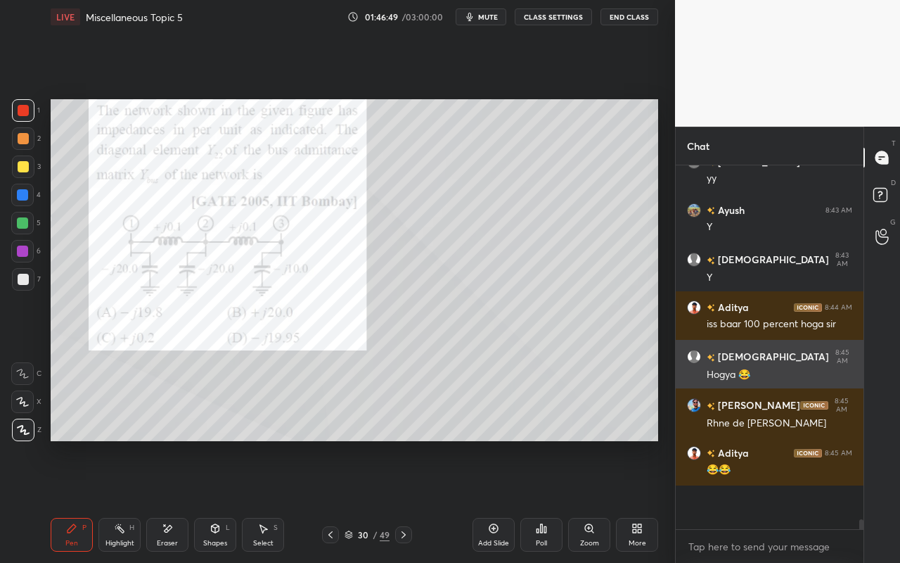
scroll to position [352, 184]
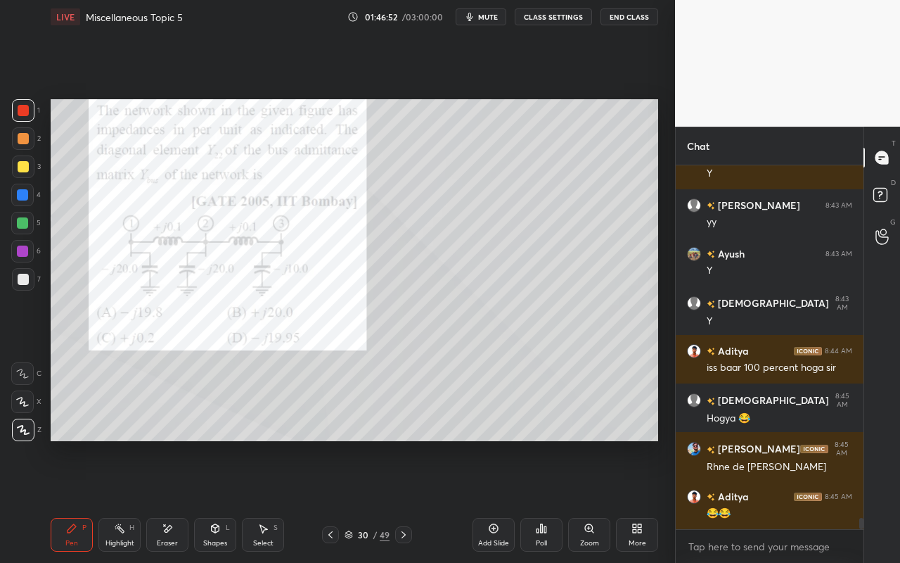
drag, startPoint x: 120, startPoint y: 537, endPoint x: 126, endPoint y: 523, distance: 14.8
click at [122, 500] on div "Highlight H" at bounding box center [119, 535] width 42 height 34
drag, startPoint x: 68, startPoint y: 535, endPoint x: 160, endPoint y: 452, distance: 125.0
click at [72, 500] on div "Pen P" at bounding box center [72, 535] width 42 height 34
click at [116, 500] on div "Highlight" at bounding box center [119, 542] width 29 height 7
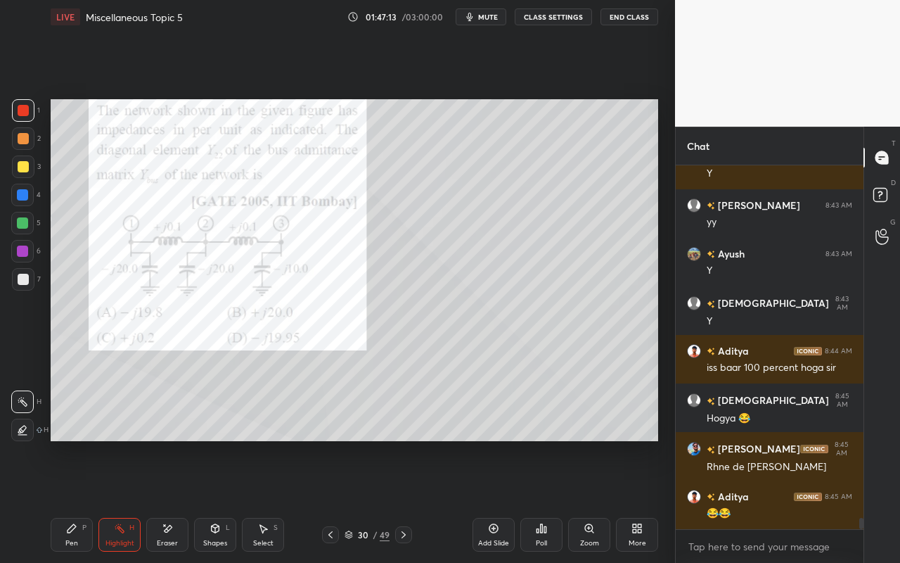
click at [90, 500] on div "Pen P" at bounding box center [72, 535] width 42 height 34
click at [122, 500] on div "Highlight H" at bounding box center [119, 535] width 42 height 34
drag, startPoint x: 87, startPoint y: 539, endPoint x: 226, endPoint y: 452, distance: 164.1
click at [87, 500] on div "Pen P" at bounding box center [72, 535] width 42 height 34
click at [132, 500] on div "Highlight H" at bounding box center [119, 535] width 42 height 34
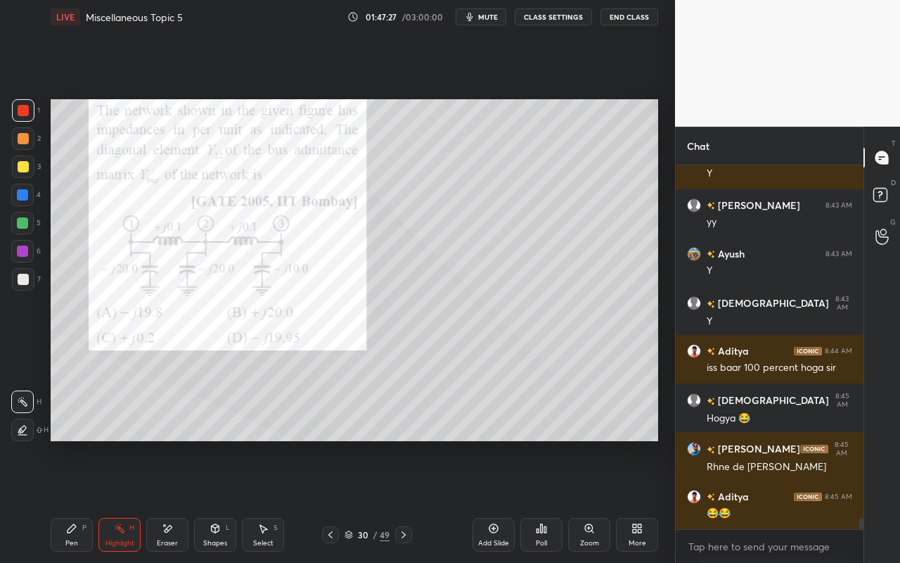
drag, startPoint x: 73, startPoint y: 536, endPoint x: 101, endPoint y: 507, distance: 40.3
click at [75, 500] on div "Pen P" at bounding box center [72, 535] width 42 height 34
drag, startPoint x: 126, startPoint y: 543, endPoint x: 136, endPoint y: 506, distance: 38.1
click at [128, 500] on div "Highlight" at bounding box center [119, 542] width 29 height 7
click at [77, 500] on div "Pen P" at bounding box center [72, 535] width 42 height 34
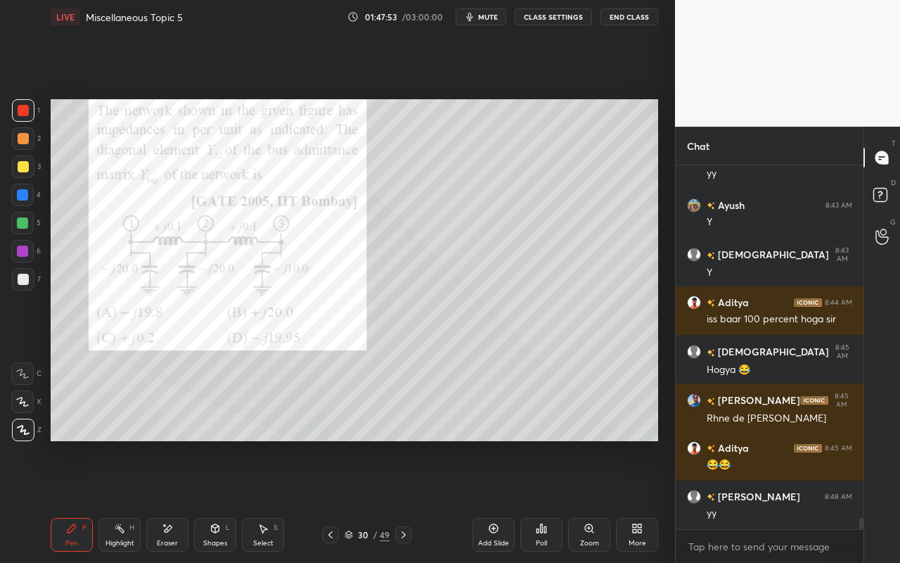
scroll to position [11261, 0]
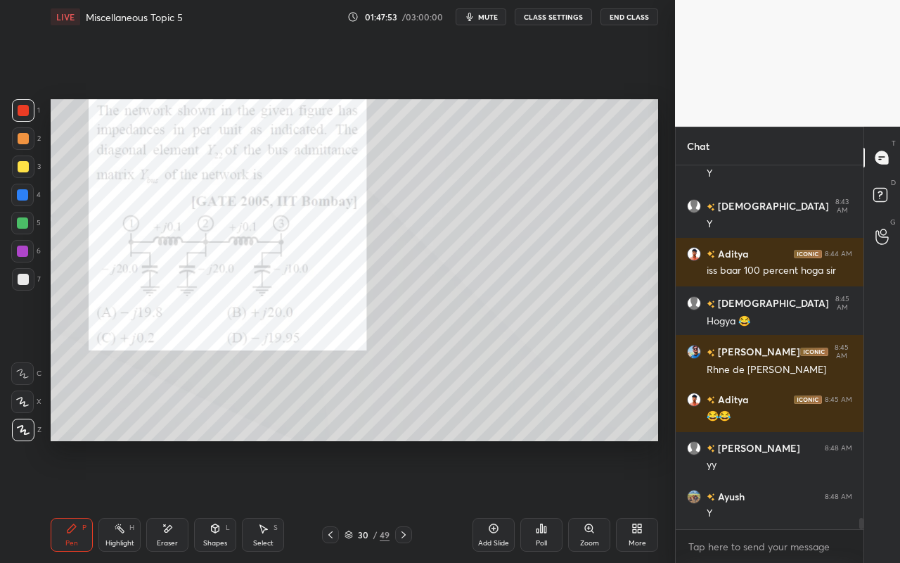
drag, startPoint x: 215, startPoint y: 539, endPoint x: 215, endPoint y: 527, distance: 11.3
click at [217, 500] on div "Shapes L" at bounding box center [215, 535] width 42 height 34
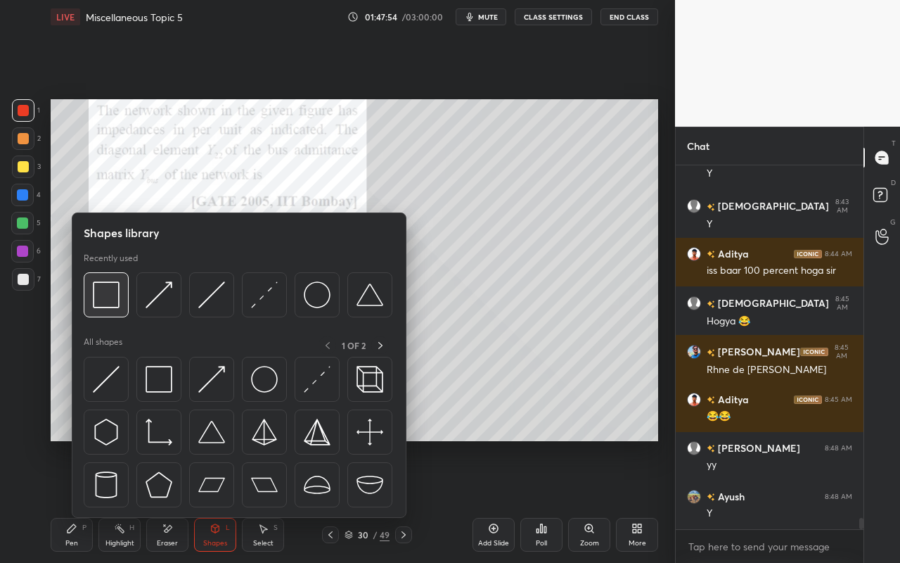
click at [108, 304] on img at bounding box center [106, 294] width 27 height 27
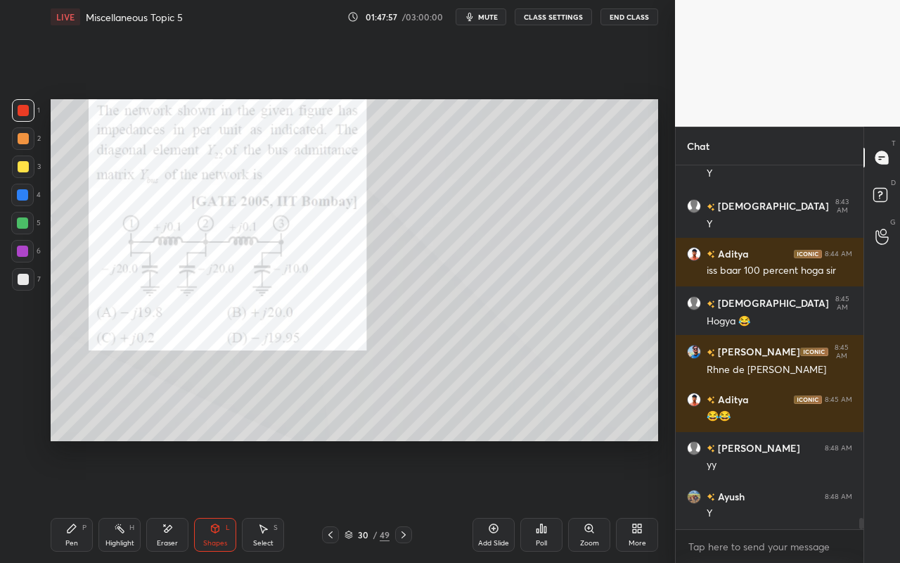
click at [65, 500] on div "Pen" at bounding box center [71, 542] width 13 height 7
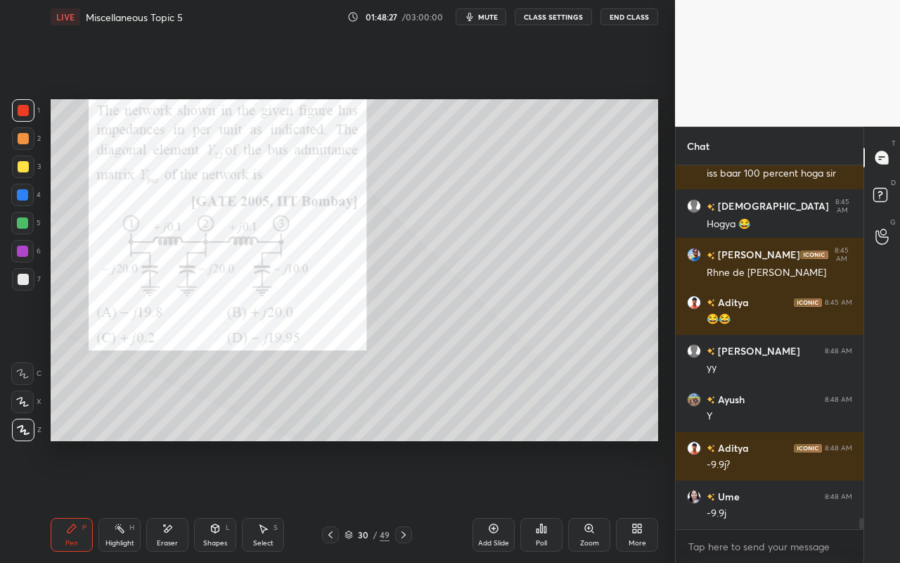
scroll to position [11407, 0]
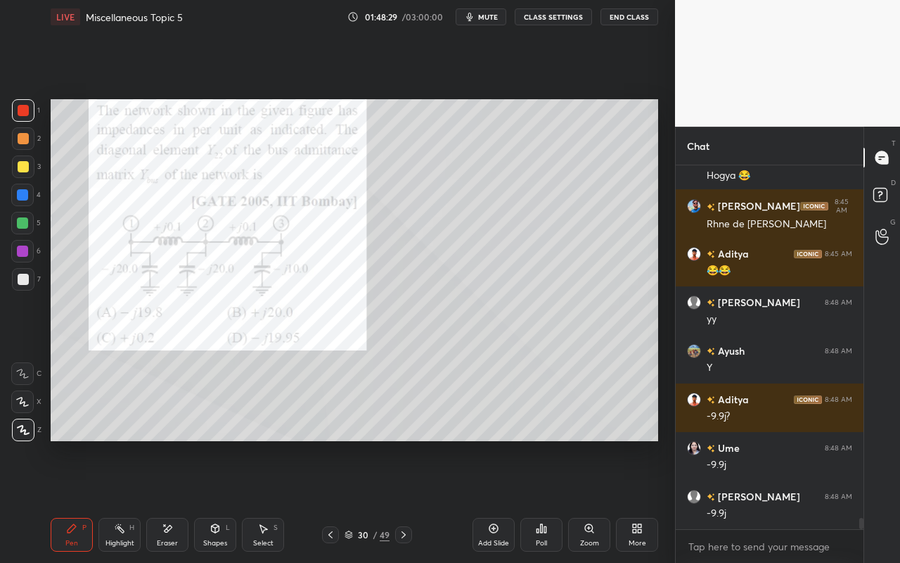
drag, startPoint x: 75, startPoint y: 532, endPoint x: 108, endPoint y: 478, distance: 63.4
click at [77, 500] on icon at bounding box center [71, 528] width 11 height 11
click at [71, 500] on div "Pen P" at bounding box center [72, 535] width 42 height 34
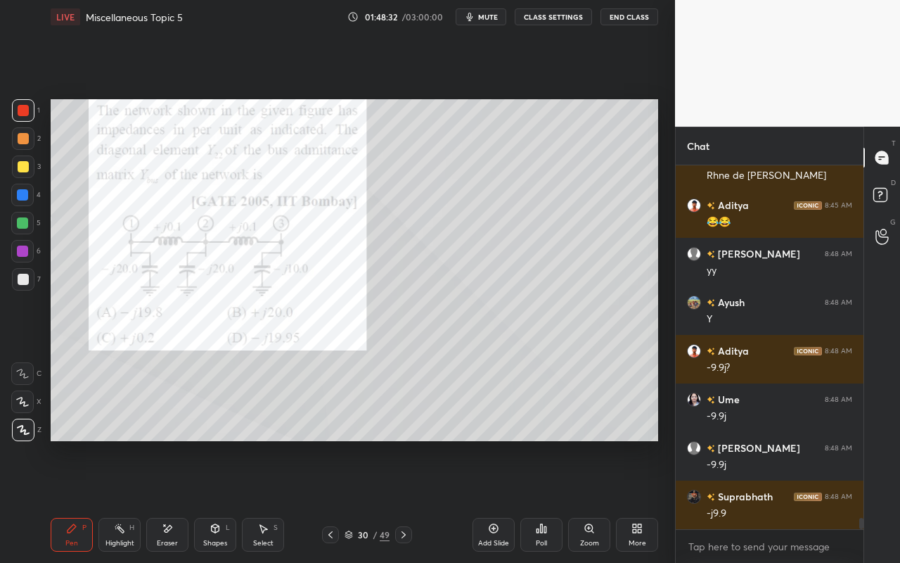
drag, startPoint x: 19, startPoint y: 134, endPoint x: 34, endPoint y: 165, distance: 33.7
click at [23, 141] on div at bounding box center [23, 138] width 11 height 11
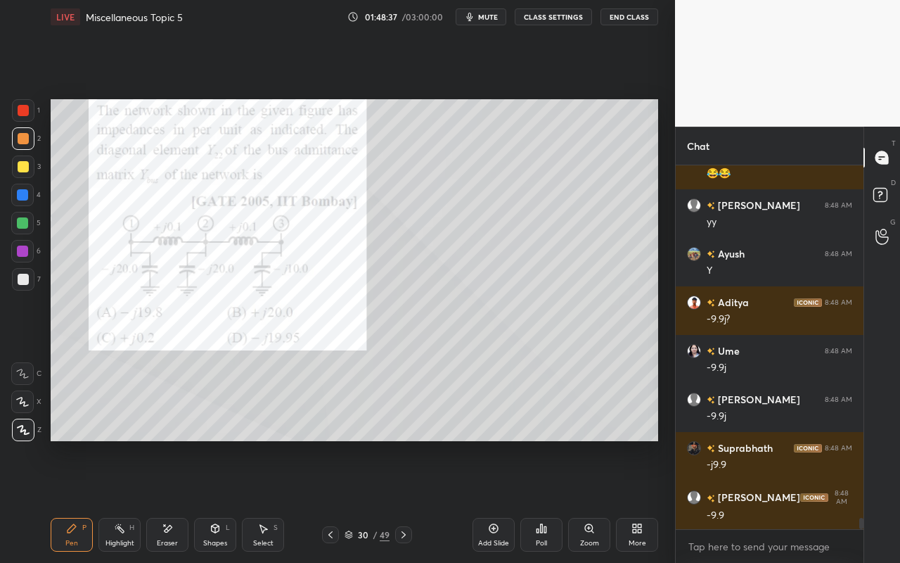
scroll to position [11552, 0]
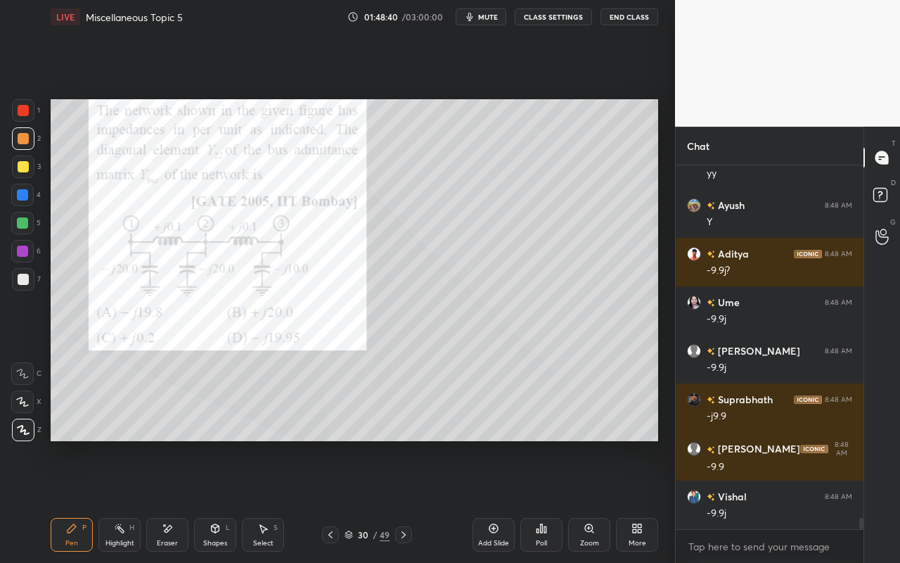
drag, startPoint x: 103, startPoint y: 532, endPoint x: 136, endPoint y: 459, distance: 80.0
click at [110, 500] on div "Highlight H" at bounding box center [119, 535] width 42 height 34
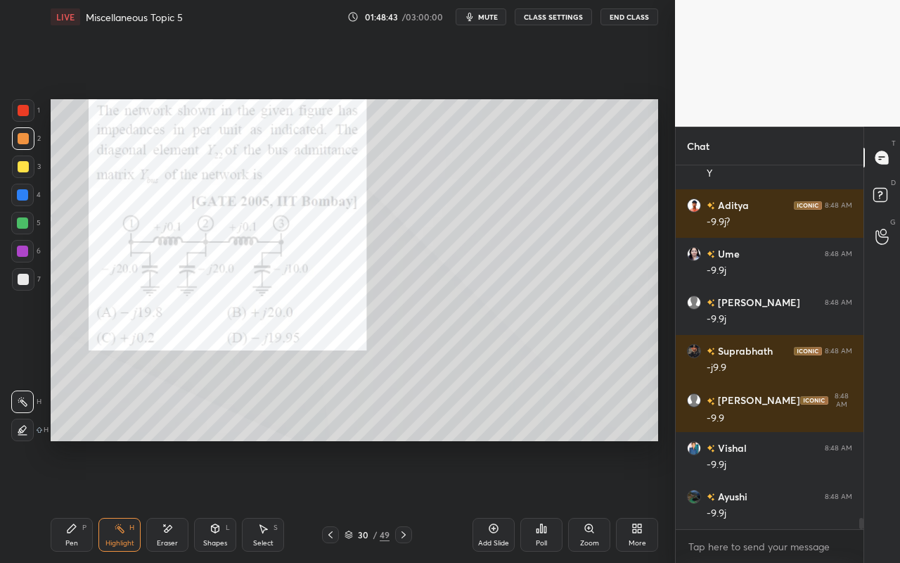
click at [64, 500] on div "Pen P" at bounding box center [72, 535] width 42 height 34
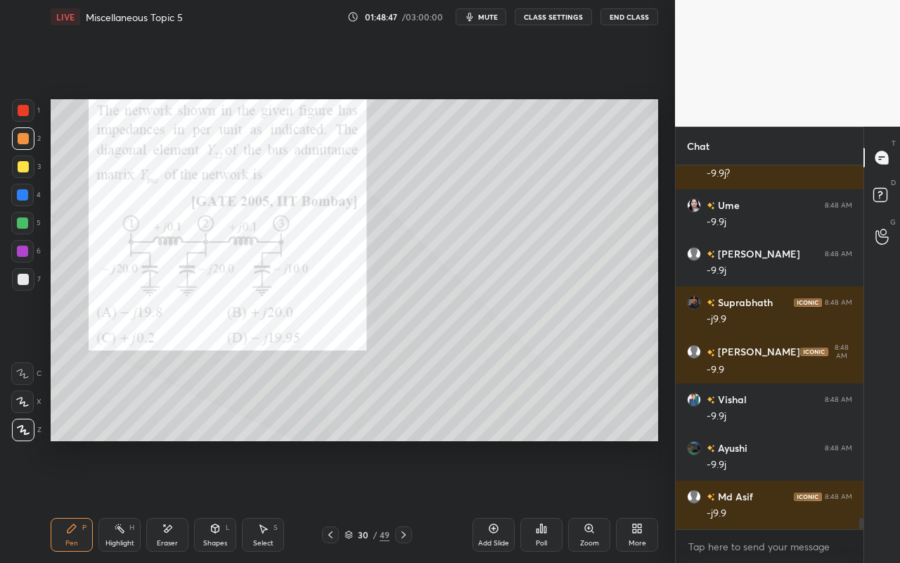
drag, startPoint x: 120, startPoint y: 532, endPoint x: 135, endPoint y: 485, distance: 49.6
click at [120, 500] on icon at bounding box center [119, 528] width 11 height 11
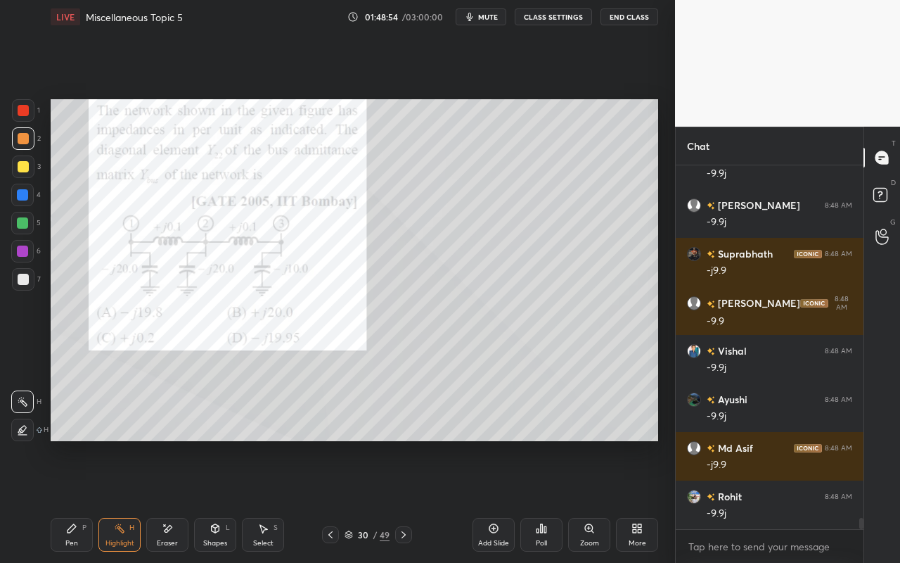
click at [74, 500] on div "Pen P" at bounding box center [72, 535] width 42 height 34
click at [25, 122] on div "1" at bounding box center [26, 113] width 28 height 28
drag, startPoint x: 110, startPoint y: 535, endPoint x: 113, endPoint y: 522, distance: 13.1
click at [113, 500] on div "Highlight H" at bounding box center [119, 535] width 42 height 34
drag, startPoint x: 71, startPoint y: 537, endPoint x: 148, endPoint y: 442, distance: 121.5
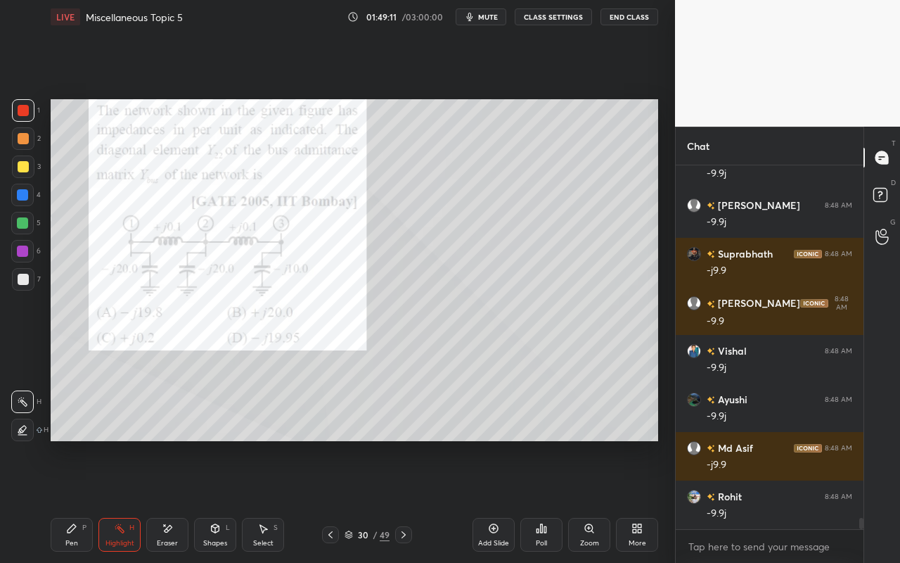
click at [76, 500] on div "Pen P" at bounding box center [72, 535] width 42 height 34
click at [68, 500] on div "Pen P" at bounding box center [72, 535] width 42 height 34
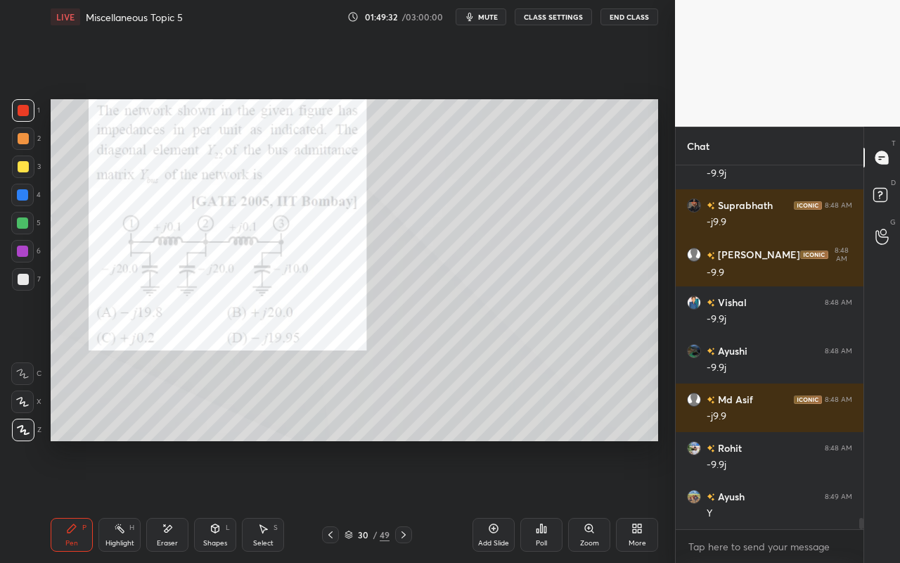
click at [25, 223] on div at bounding box center [22, 222] width 11 height 11
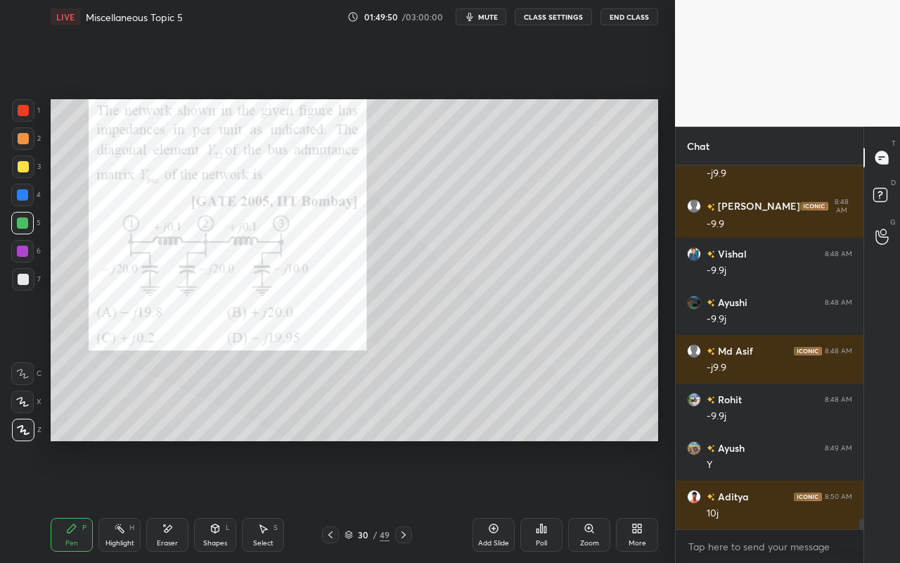
scroll to position [11843, 0]
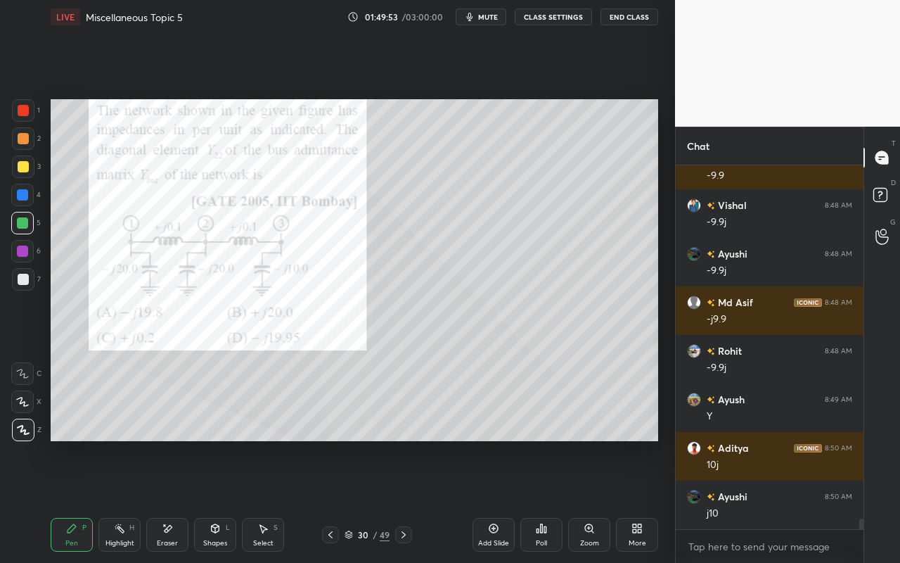
click at [84, 500] on div "Pen P" at bounding box center [72, 535] width 42 height 34
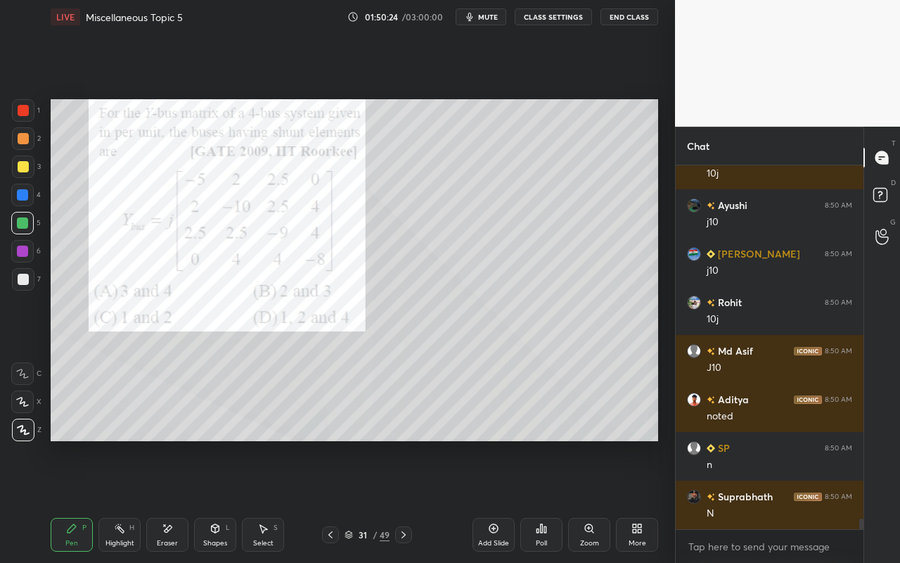
scroll to position [12183, 0]
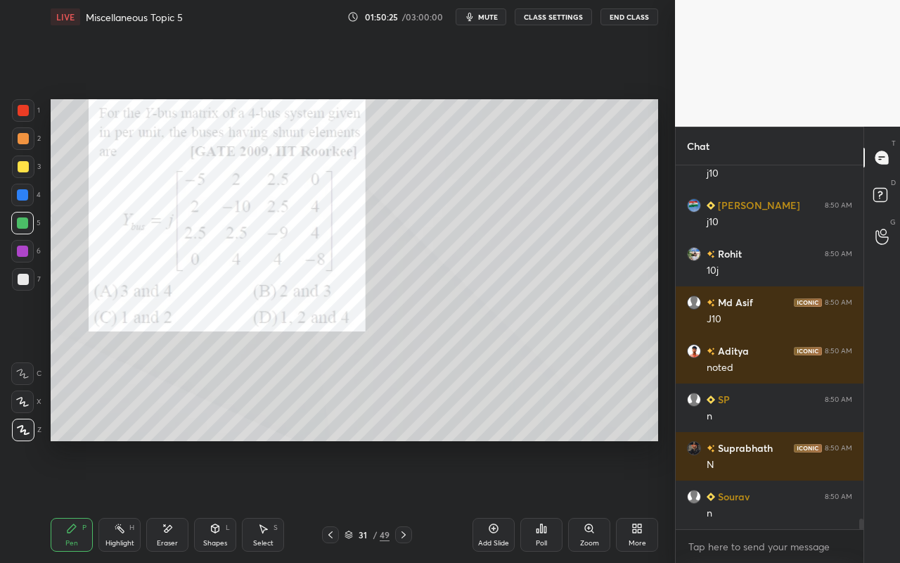
click at [82, 500] on div "Pen P" at bounding box center [72, 535] width 42 height 34
click at [21, 141] on div at bounding box center [23, 138] width 11 height 11
click at [542, 500] on icon at bounding box center [542, 528] width 2 height 8
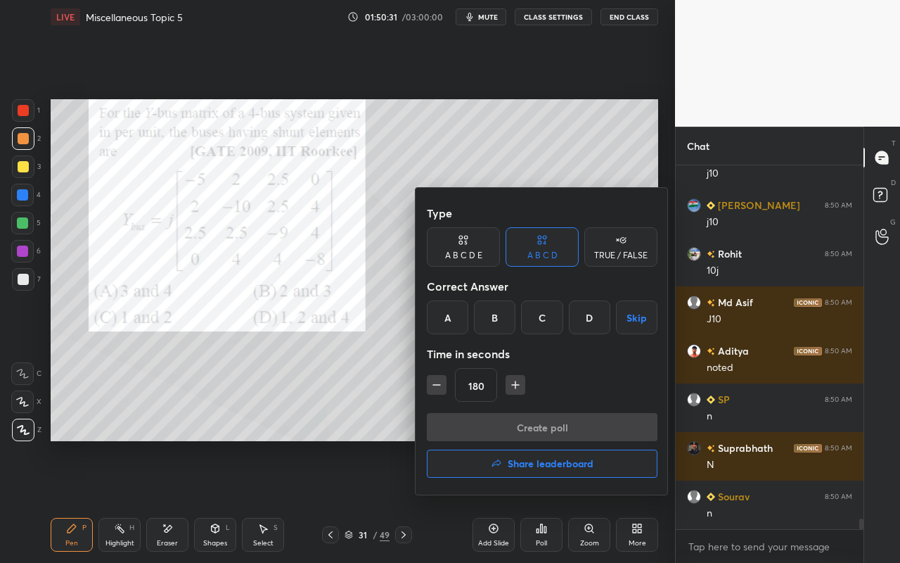
drag, startPoint x: 545, startPoint y: 333, endPoint x: 544, endPoint y: 366, distance: 33.1
click at [542, 335] on div "Type A B C D E A B C D TRUE / FALSE Correct Answer A B C D Skip Time in seconds…" at bounding box center [542, 306] width 231 height 214
click at [547, 316] on div "C" at bounding box center [541, 317] width 41 height 34
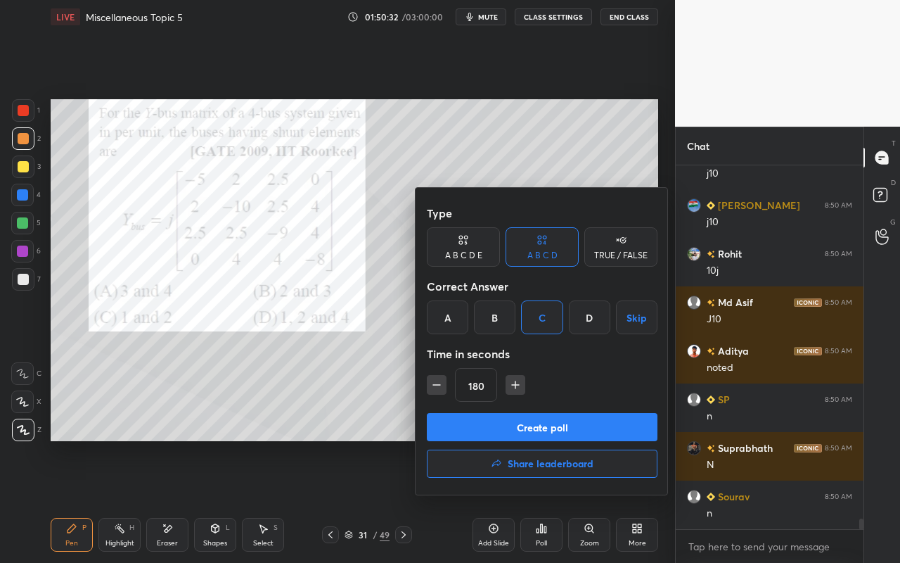
drag, startPoint x: 543, startPoint y: 424, endPoint x: 534, endPoint y: 440, distance: 18.6
click at [543, 424] on button "Create poll" at bounding box center [542, 427] width 231 height 28
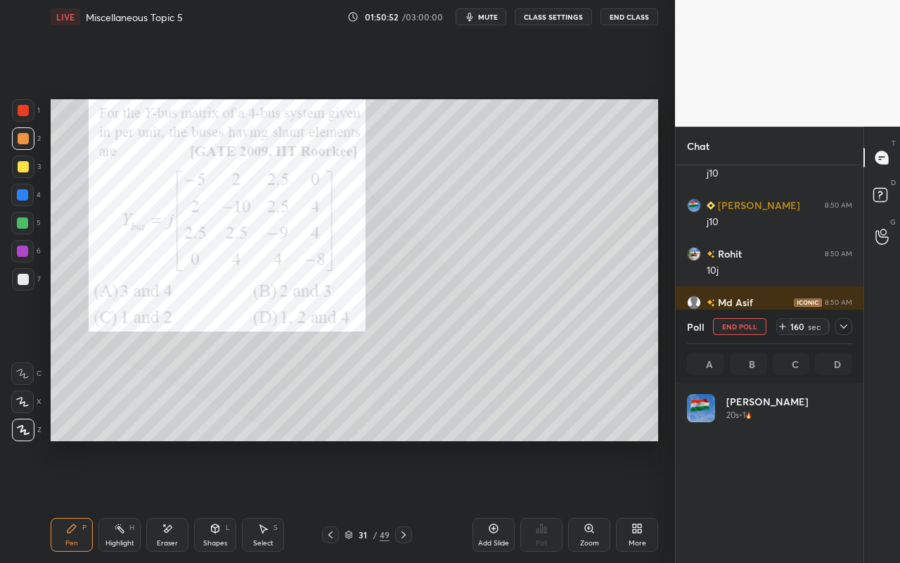
scroll to position [165, 161]
click at [75, 500] on div "Pen" at bounding box center [71, 542] width 13 height 7
click at [73, 500] on icon at bounding box center [72, 528] width 8 height 8
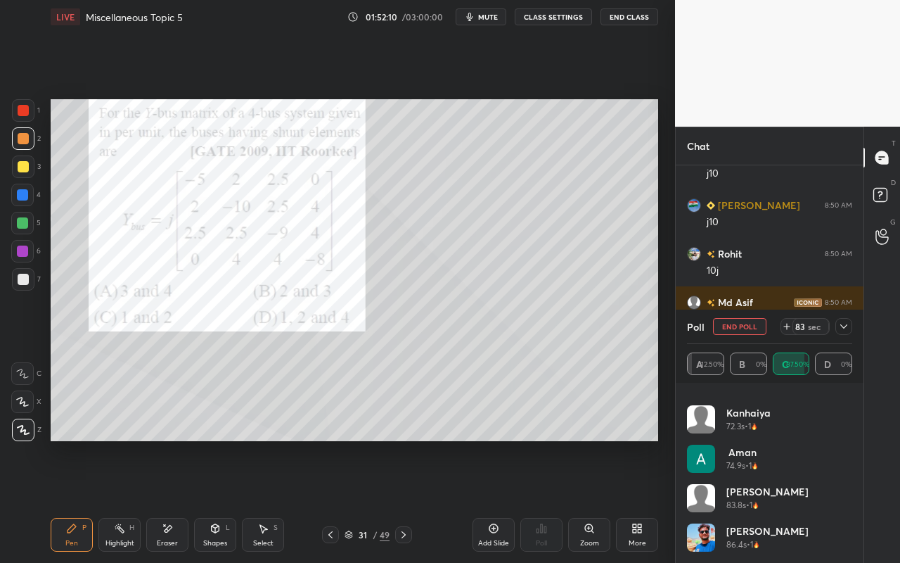
scroll to position [0, 0]
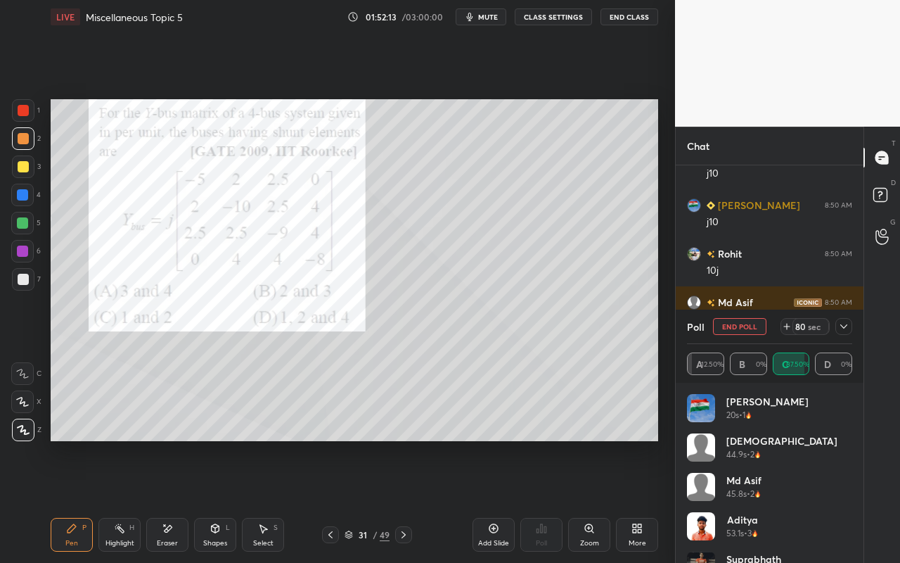
click at [844, 325] on icon at bounding box center [843, 326] width 11 height 11
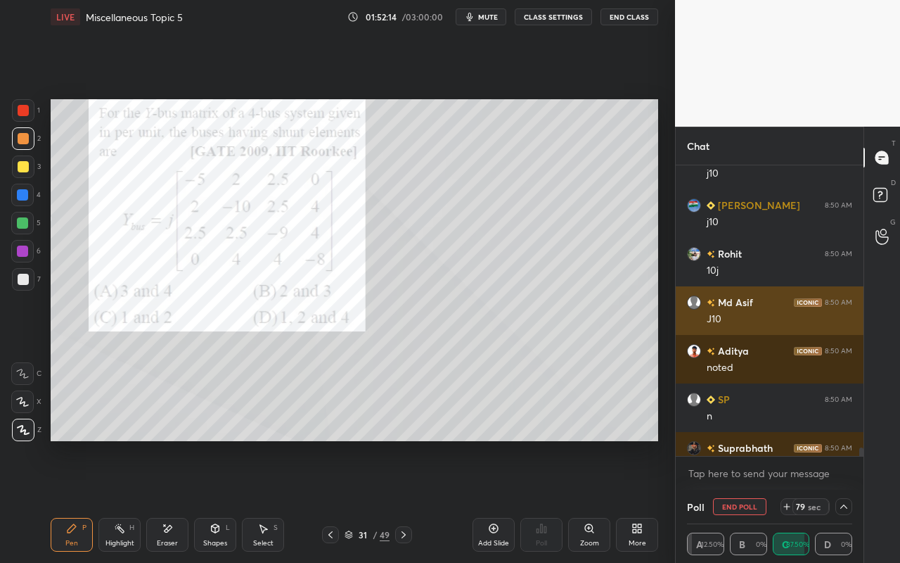
scroll to position [12256, 0]
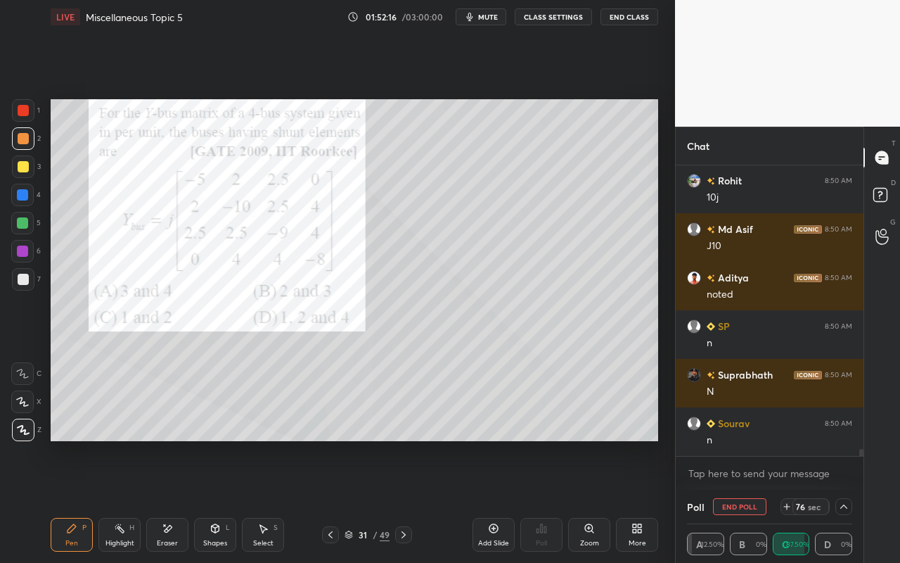
click at [849, 500] on icon at bounding box center [843, 506] width 11 height 11
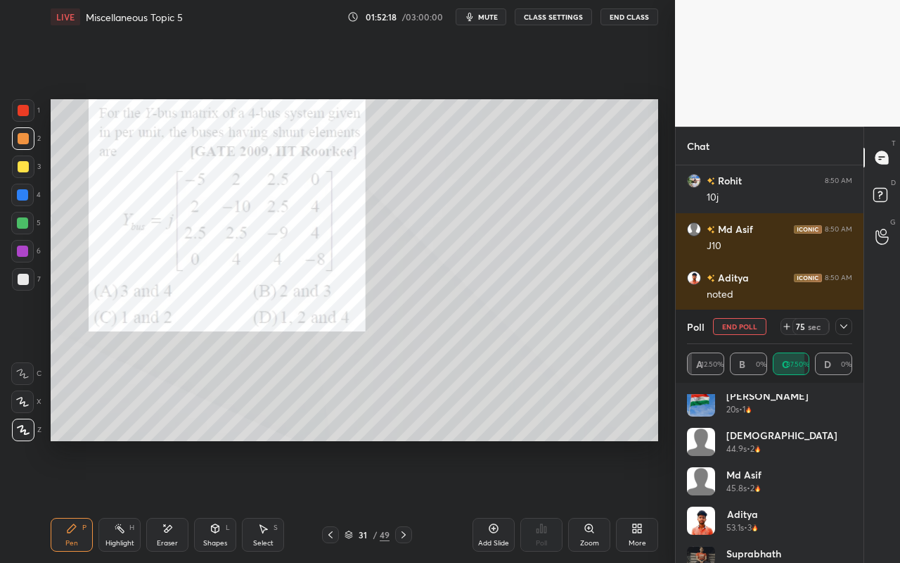
scroll to position [0, 0]
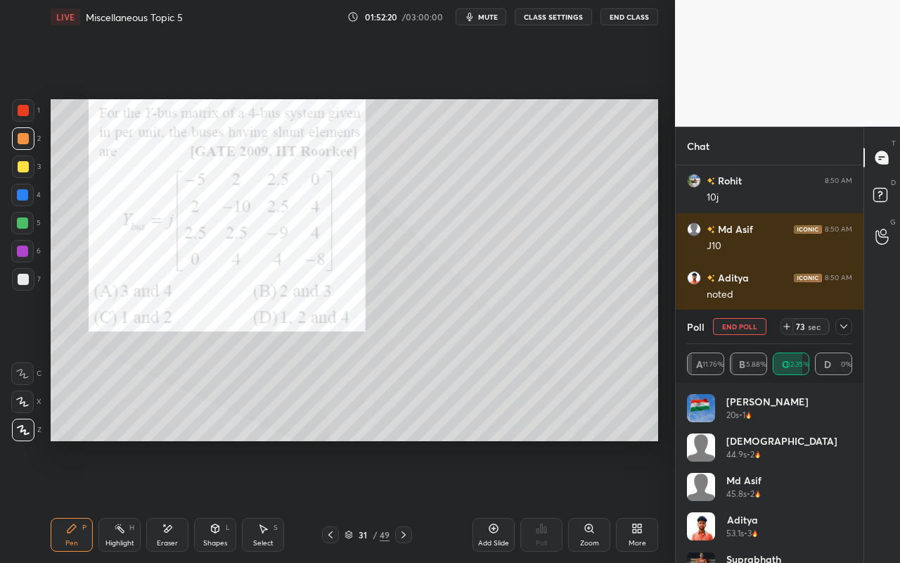
click at [843, 328] on icon at bounding box center [843, 326] width 11 height 11
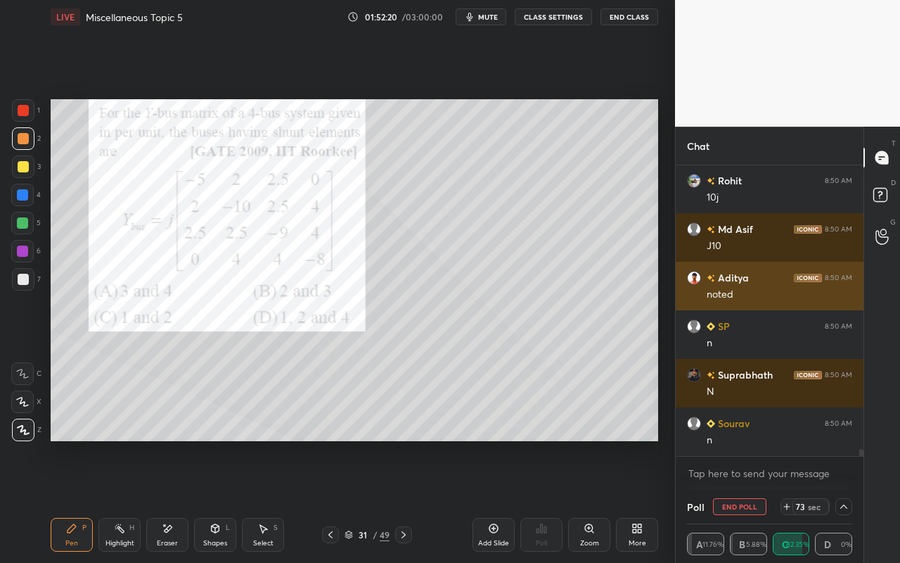
scroll to position [1, 5]
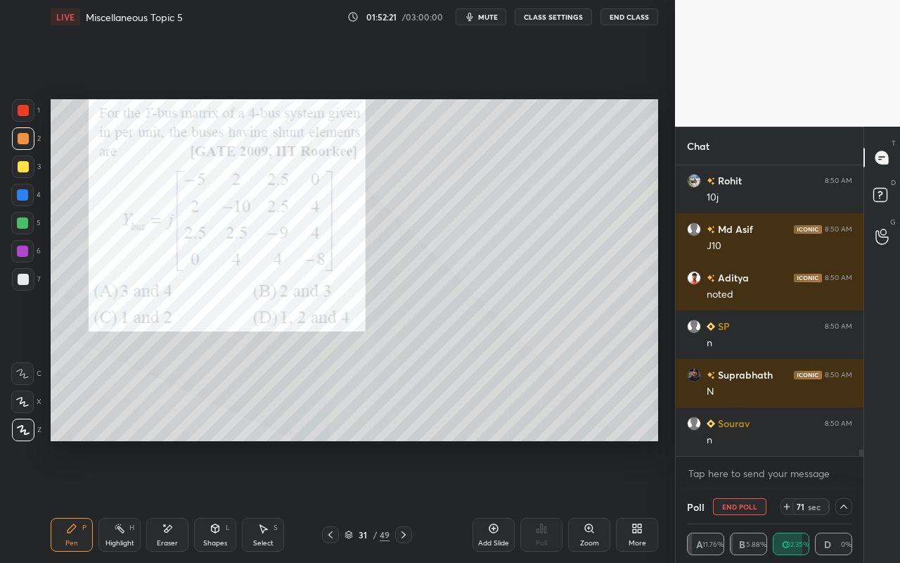
click at [122, 500] on div "Highlight" at bounding box center [119, 542] width 29 height 7
drag, startPoint x: 127, startPoint y: 542, endPoint x: 134, endPoint y: 513, distance: 29.0
click at [129, 500] on div "Highlight" at bounding box center [119, 542] width 29 height 7
drag, startPoint x: 73, startPoint y: 532, endPoint x: 89, endPoint y: 511, distance: 26.6
click at [77, 500] on div "Pen P" at bounding box center [72, 535] width 42 height 34
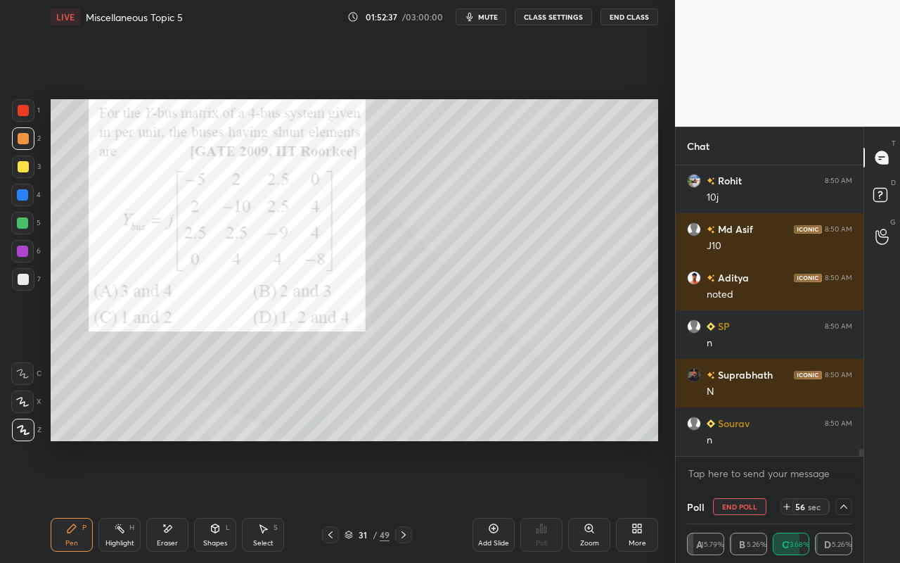
click at [133, 500] on div "Highlight H" at bounding box center [119, 535] width 42 height 34
drag, startPoint x: 66, startPoint y: 532, endPoint x: 142, endPoint y: 447, distance: 114.1
click at [66, 500] on icon at bounding box center [71, 528] width 11 height 11
drag, startPoint x: 77, startPoint y: 536, endPoint x: 99, endPoint y: 501, distance: 40.8
click at [79, 500] on div "Pen P" at bounding box center [72, 535] width 42 height 34
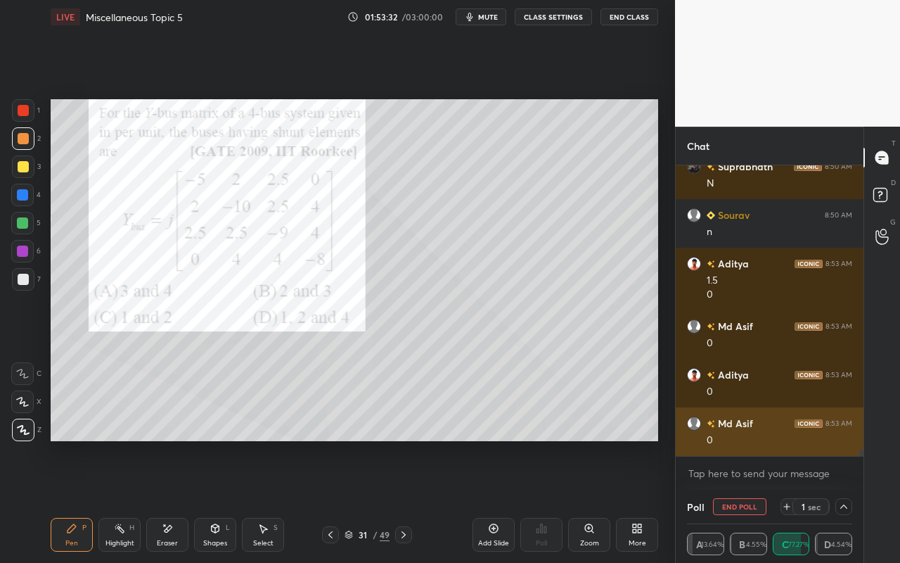
scroll to position [12513, 0]
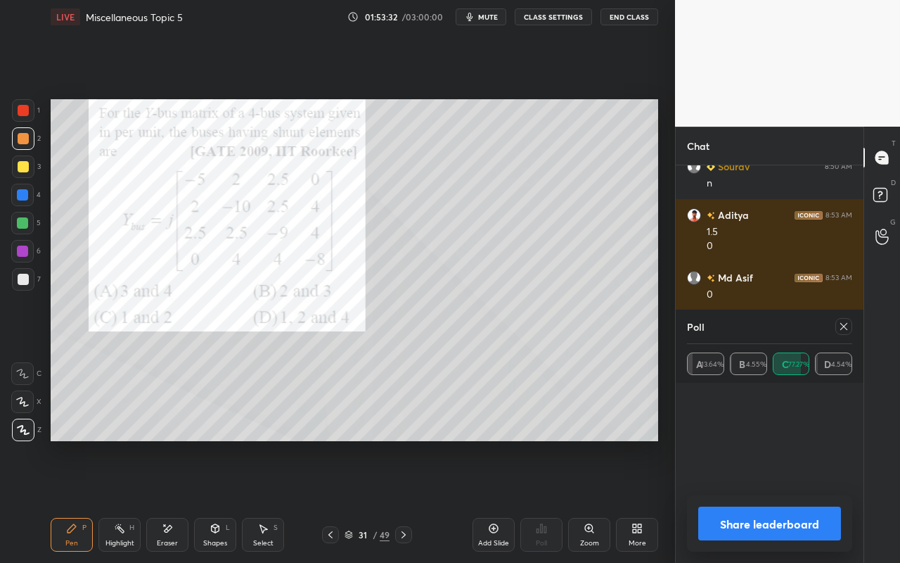
click at [844, 500] on div "Share leaderboard" at bounding box center [769, 523] width 165 height 56
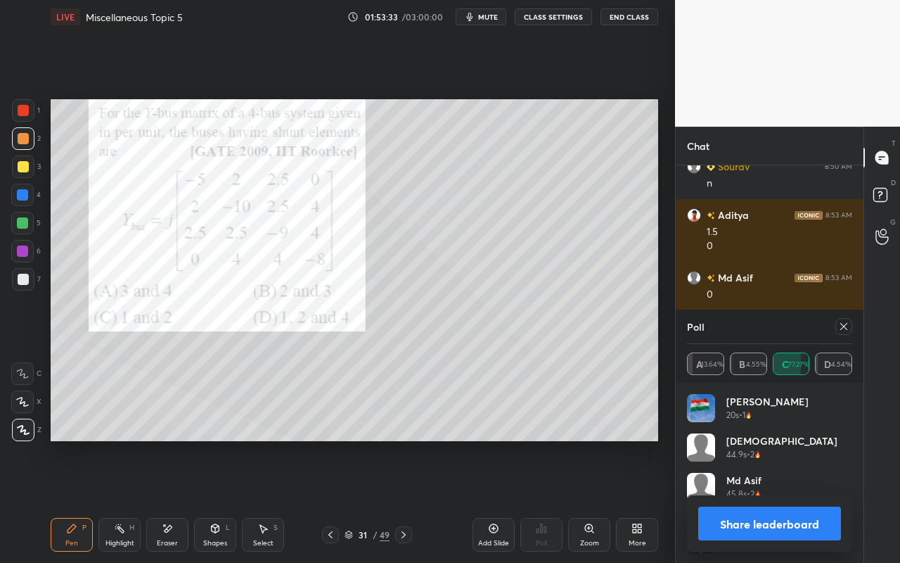
scroll to position [5, 5]
drag, startPoint x: 844, startPoint y: 329, endPoint x: 836, endPoint y: 334, distance: 9.2
click at [843, 329] on icon at bounding box center [843, 326] width 11 height 11
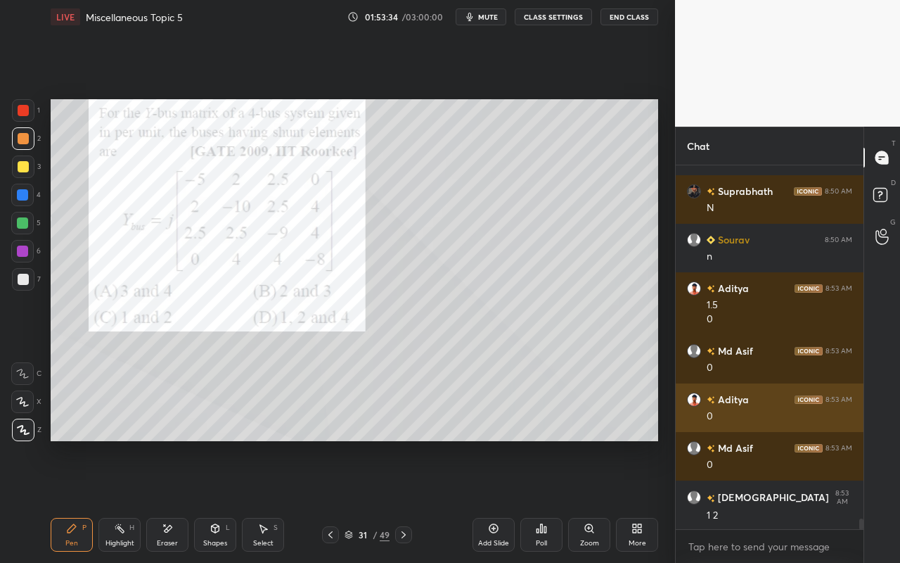
scroll to position [359, 184]
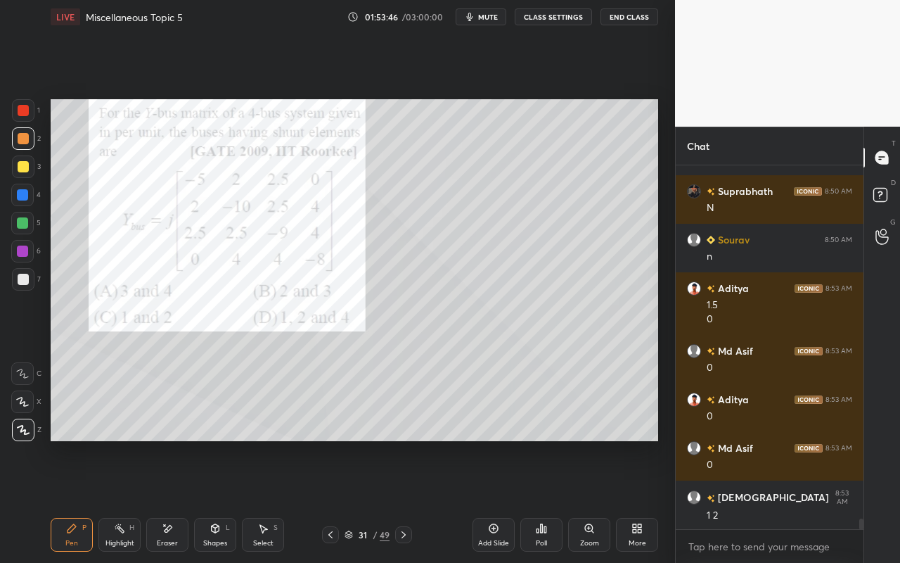
click at [75, 500] on div "Pen P" at bounding box center [72, 535] width 42 height 34
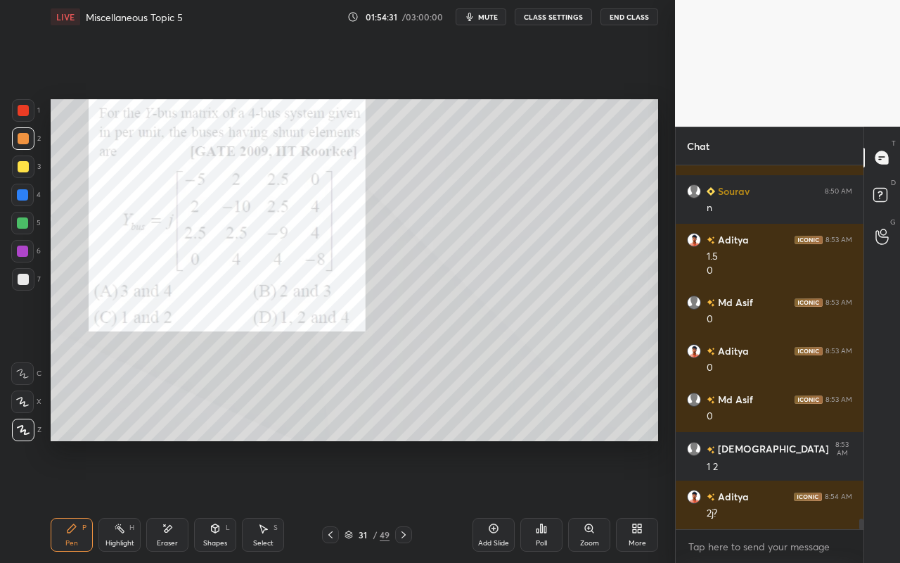
scroll to position [12537, 0]
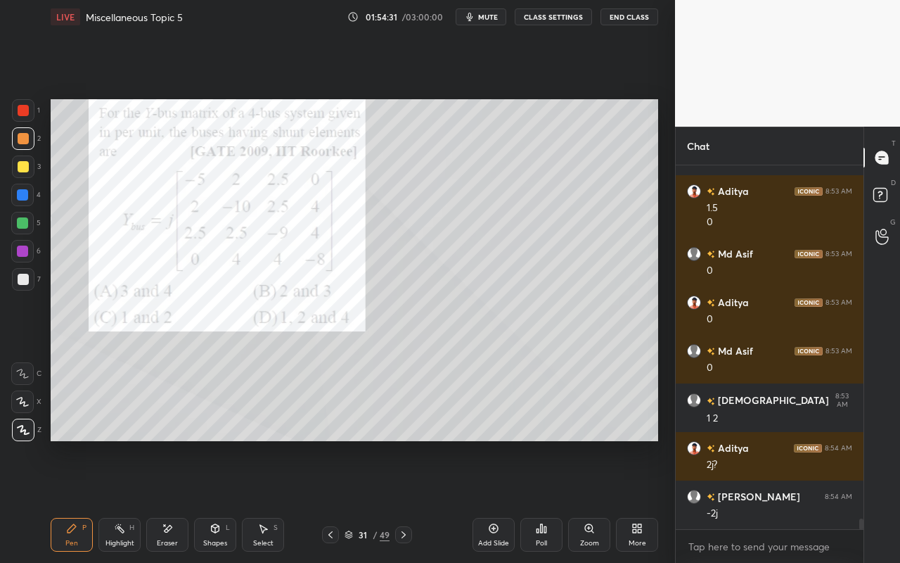
drag, startPoint x: 123, startPoint y: 535, endPoint x: 153, endPoint y: 464, distance: 76.6
click at [123, 500] on div "Highlight H" at bounding box center [119, 535] width 42 height 34
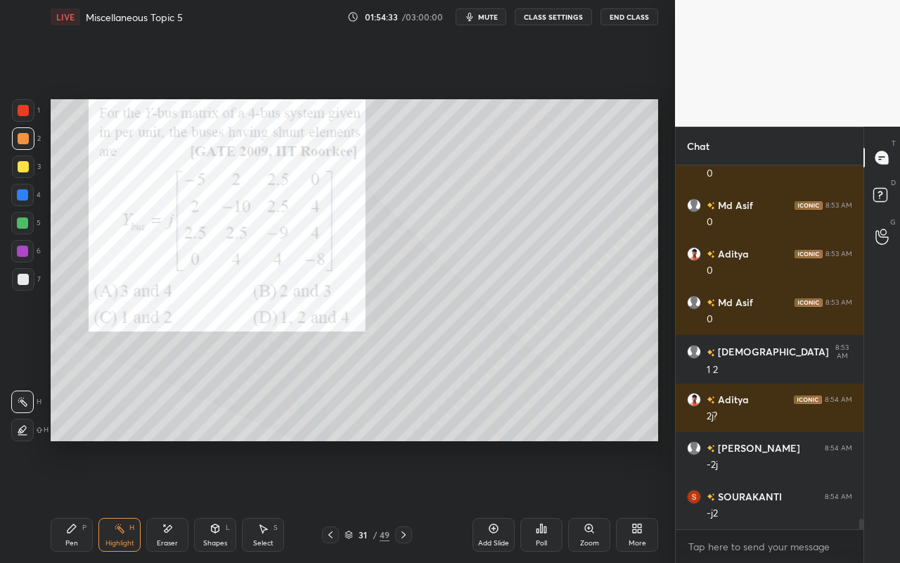
scroll to position [12634, 0]
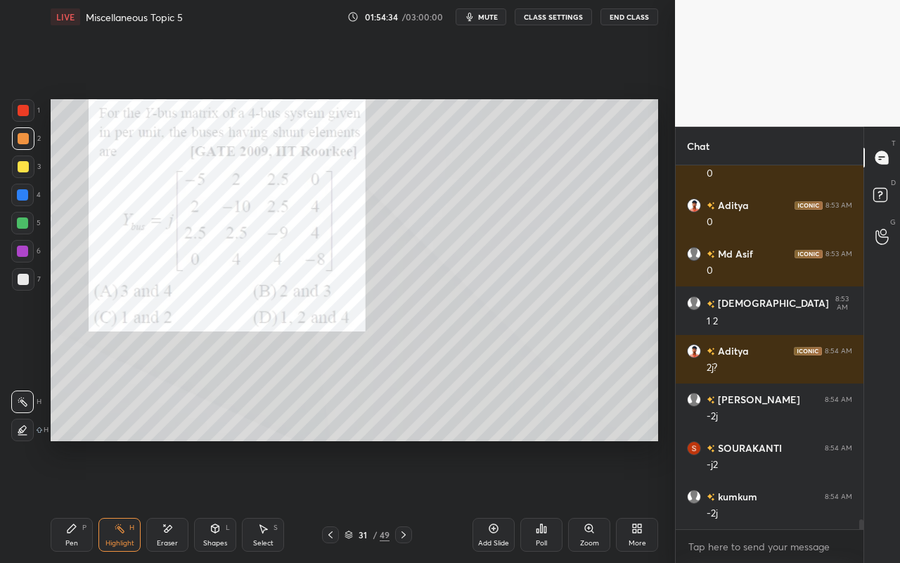
drag, startPoint x: 68, startPoint y: 542, endPoint x: 127, endPoint y: 458, distance: 102.4
click at [71, 500] on div "Pen" at bounding box center [71, 542] width 13 height 7
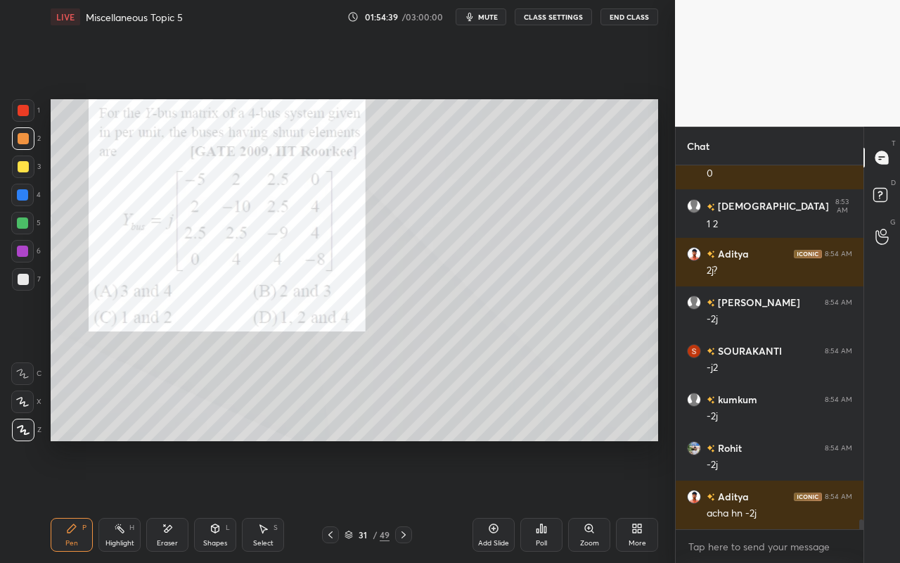
scroll to position [12780, 0]
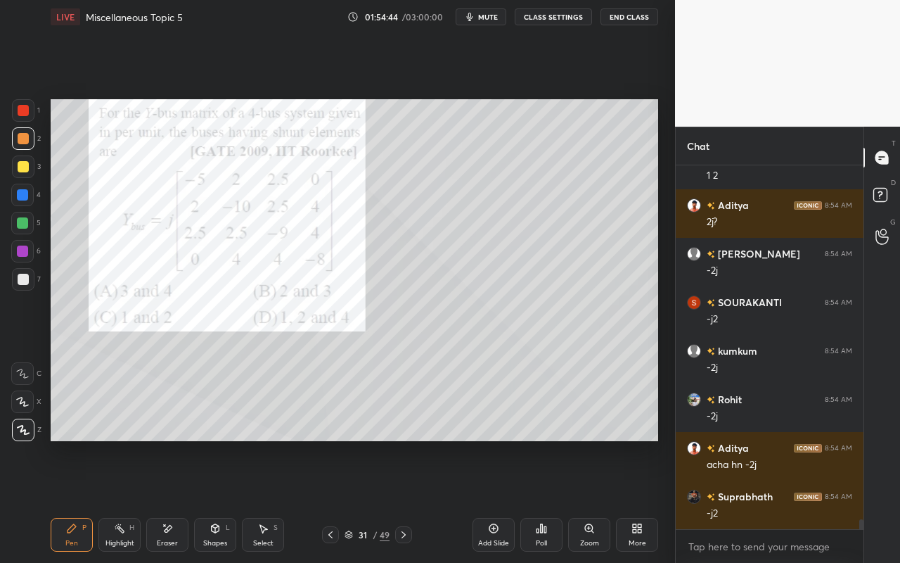
click at [120, 500] on icon at bounding box center [119, 528] width 11 height 11
drag, startPoint x: 75, startPoint y: 539, endPoint x: 105, endPoint y: 499, distance: 49.8
click at [74, 500] on div "Pen" at bounding box center [71, 542] width 13 height 7
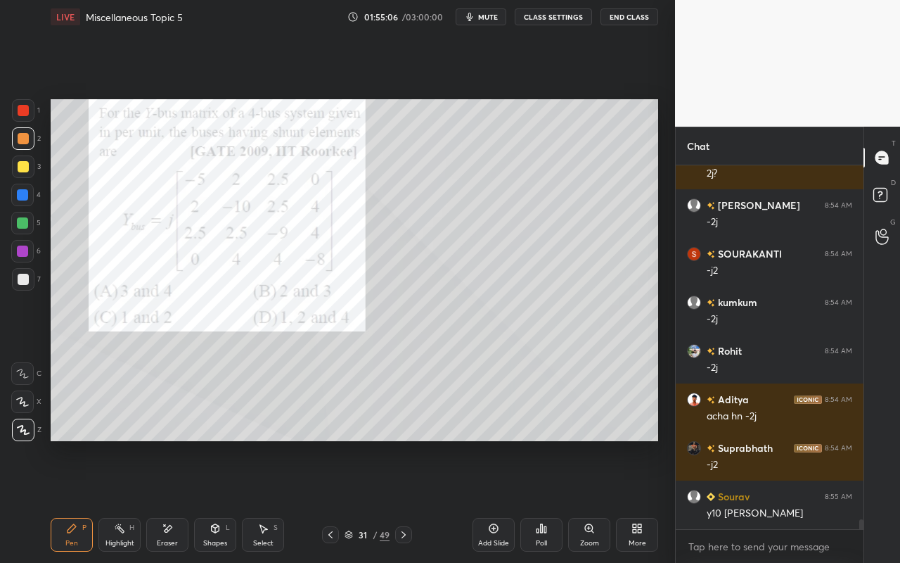
click at [113, 500] on div "Highlight H" at bounding box center [119, 535] width 42 height 34
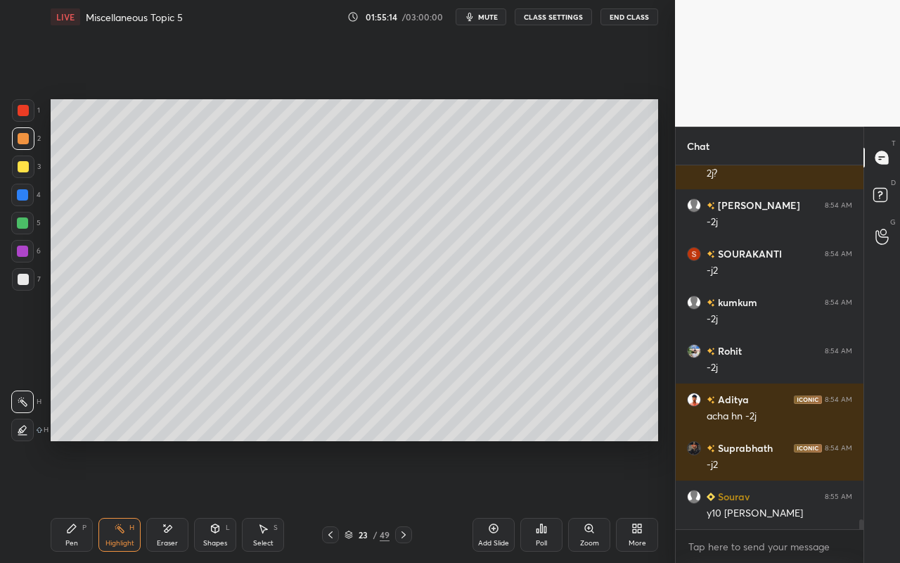
click at [119, 500] on div "Highlight H" at bounding box center [119, 535] width 42 height 34
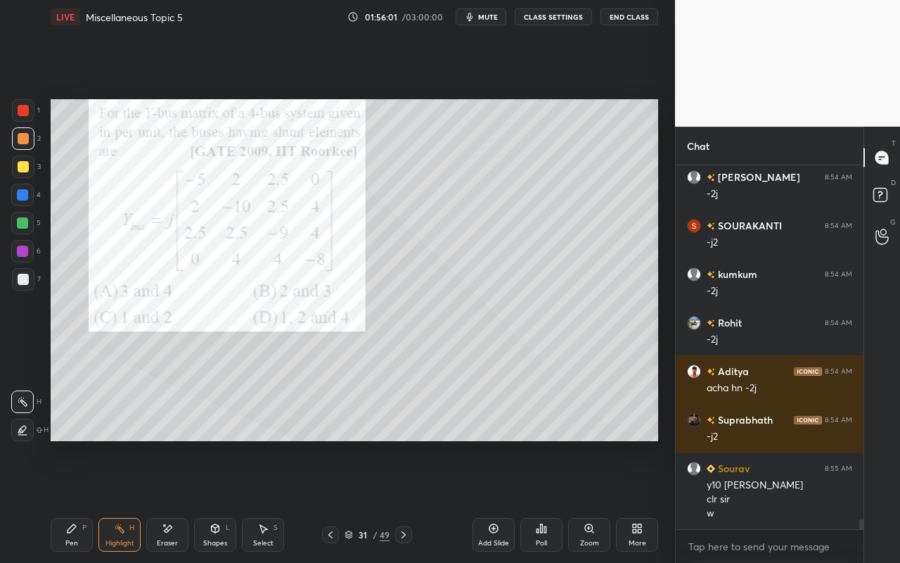
scroll to position [12905, 0]
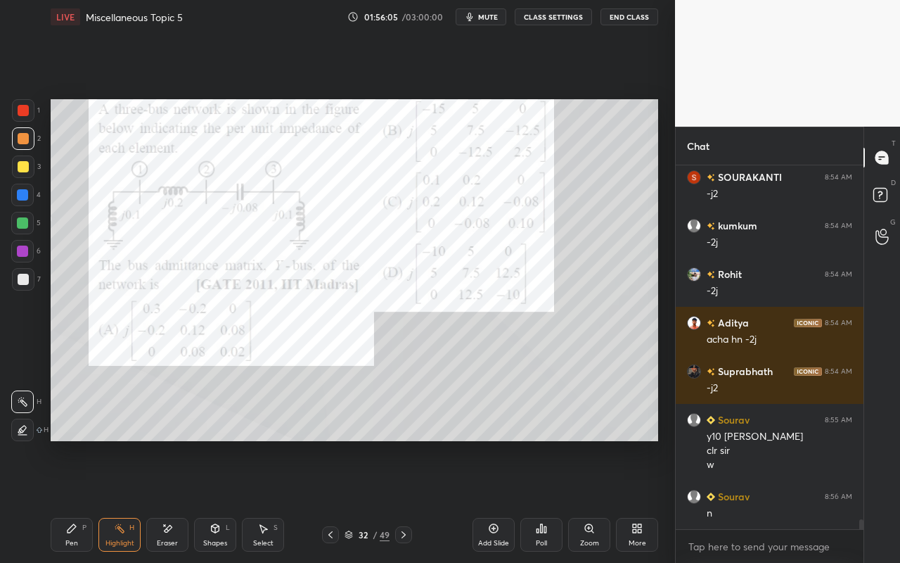
click at [61, 500] on div "Pen P" at bounding box center [72, 535] width 42 height 34
click at [544, 500] on icon at bounding box center [545, 529] width 2 height 6
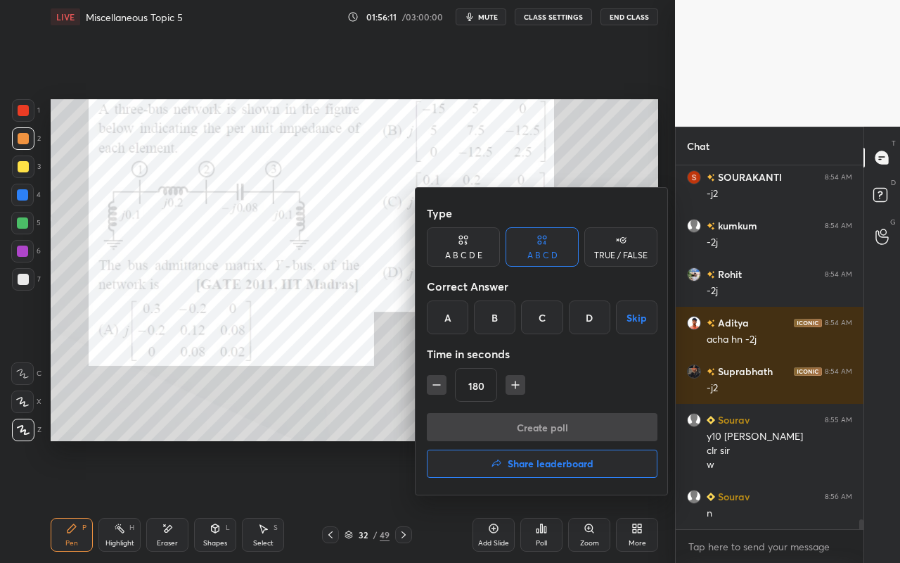
click at [494, 323] on div "B" at bounding box center [494, 317] width 41 height 34
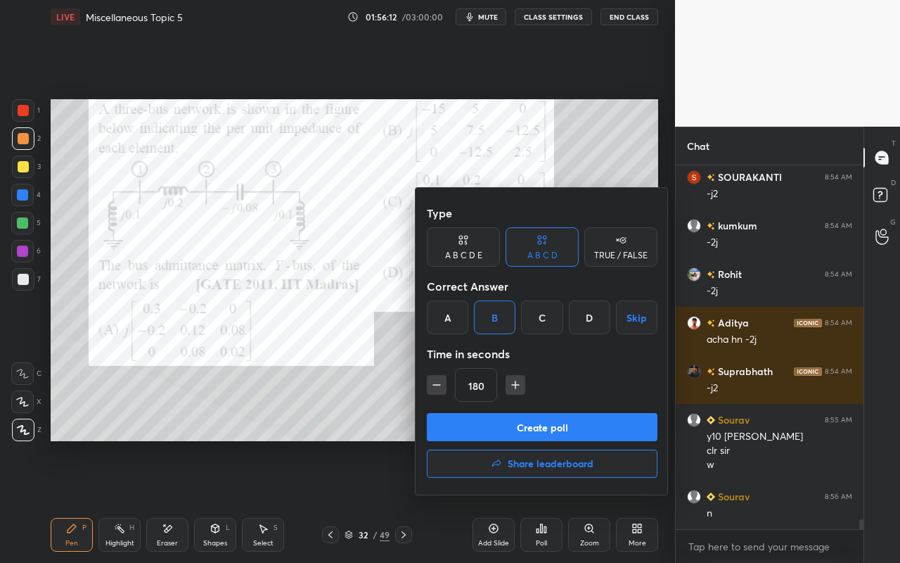
click at [530, 437] on button "Create poll" at bounding box center [542, 427] width 231 height 28
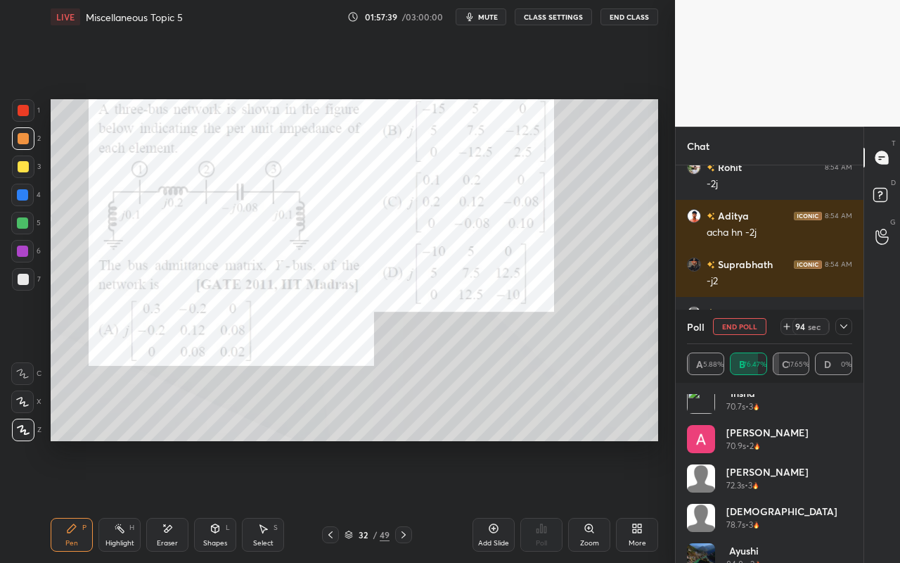
scroll to position [383, 0]
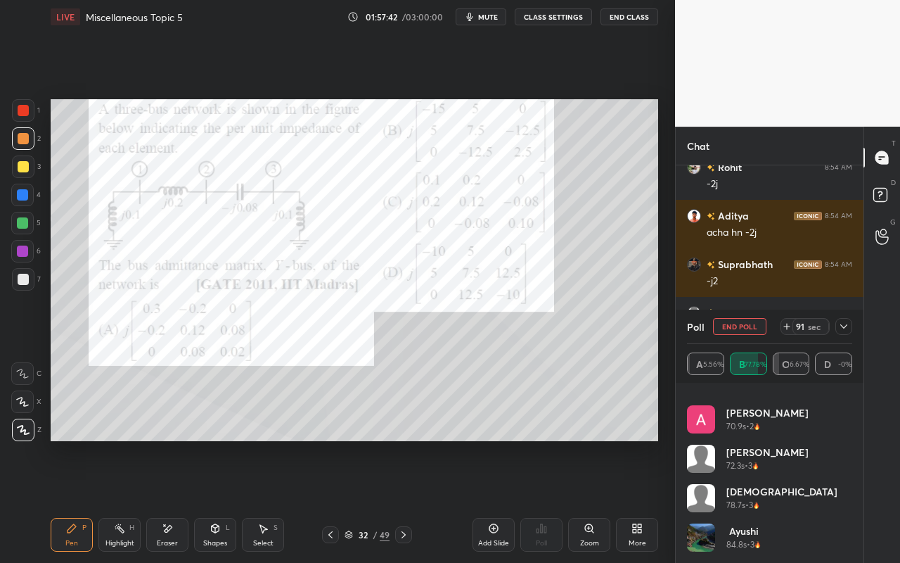
click at [844, 324] on icon at bounding box center [843, 326] width 11 height 11
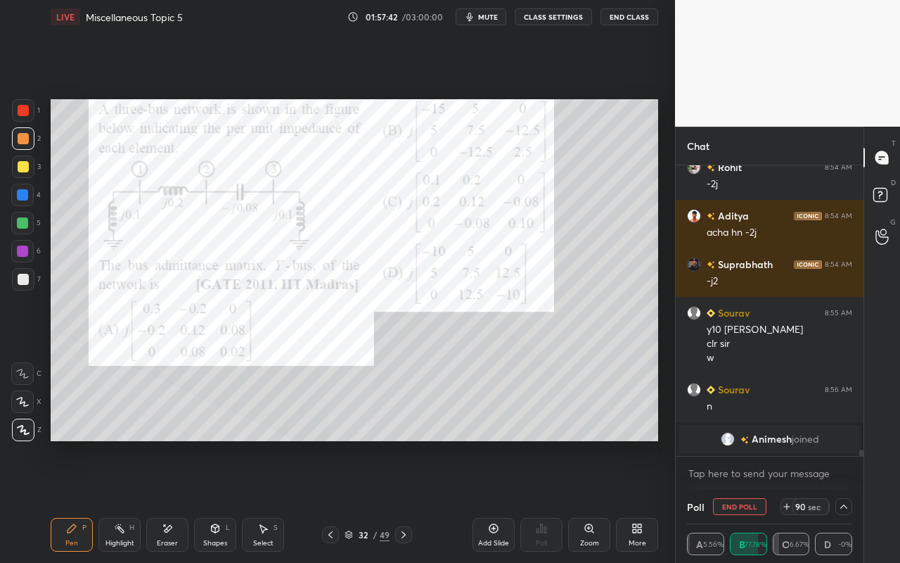
scroll to position [0, 0]
click at [840, 500] on icon at bounding box center [843, 506] width 11 height 11
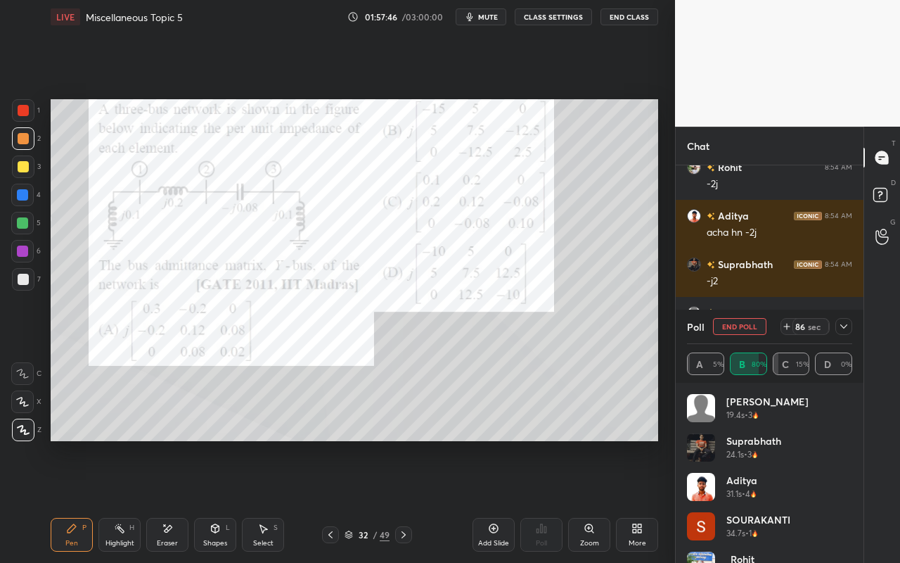
scroll to position [165, 161]
click at [840, 500] on div "Aditya 31.1s • 4" at bounding box center [769, 492] width 165 height 39
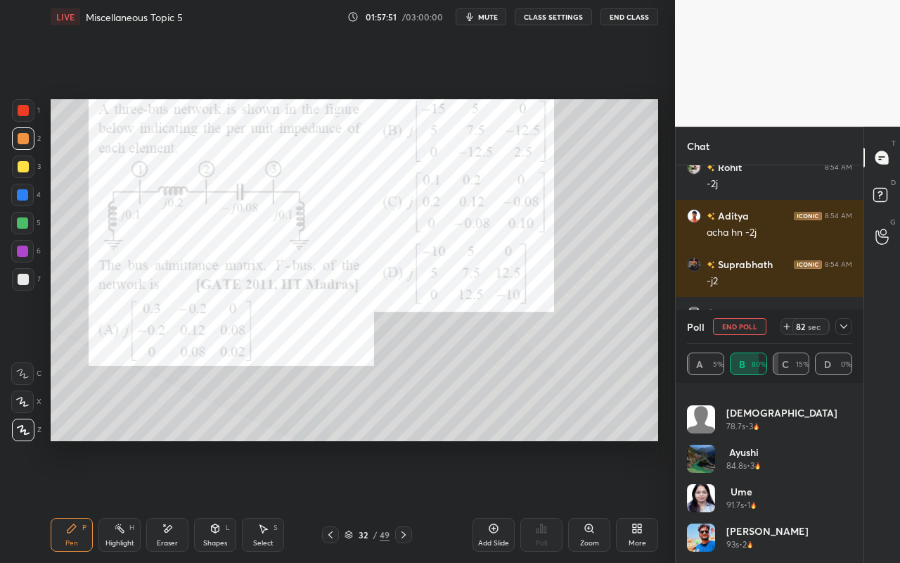
click at [846, 332] on div at bounding box center [844, 326] width 17 height 17
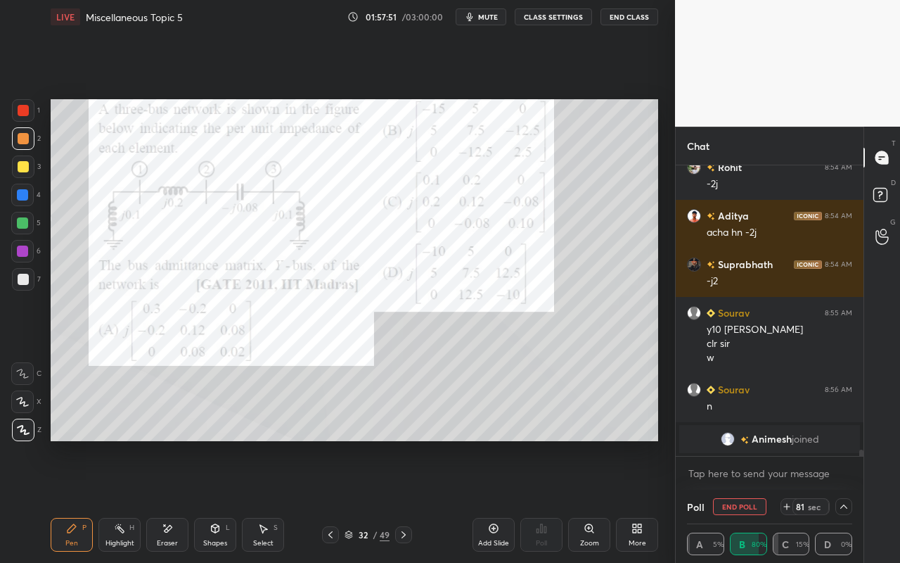
scroll to position [0, 0]
click at [127, 500] on div "Highlight" at bounding box center [119, 542] width 29 height 7
drag, startPoint x: 78, startPoint y: 535, endPoint x: 103, endPoint y: 518, distance: 30.3
click at [78, 500] on div "Pen P" at bounding box center [72, 535] width 42 height 34
click at [445, 101] on div "Setting up your live class Poll for secs No correct answer Start poll" at bounding box center [354, 270] width 619 height 473
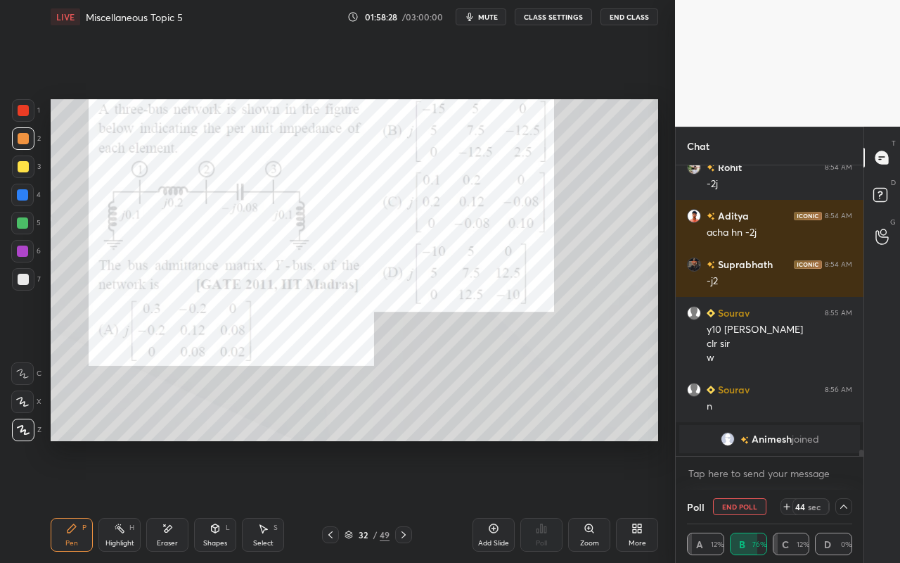
drag, startPoint x: 71, startPoint y: 535, endPoint x: 79, endPoint y: 531, distance: 9.4
click at [75, 500] on div "Pen P" at bounding box center [72, 535] width 42 height 34
drag, startPoint x: 110, startPoint y: 540, endPoint x: 115, endPoint y: 533, distance: 9.0
click at [113, 500] on div "Highlight" at bounding box center [119, 542] width 29 height 7
drag, startPoint x: 71, startPoint y: 535, endPoint x: 101, endPoint y: 511, distance: 38.5
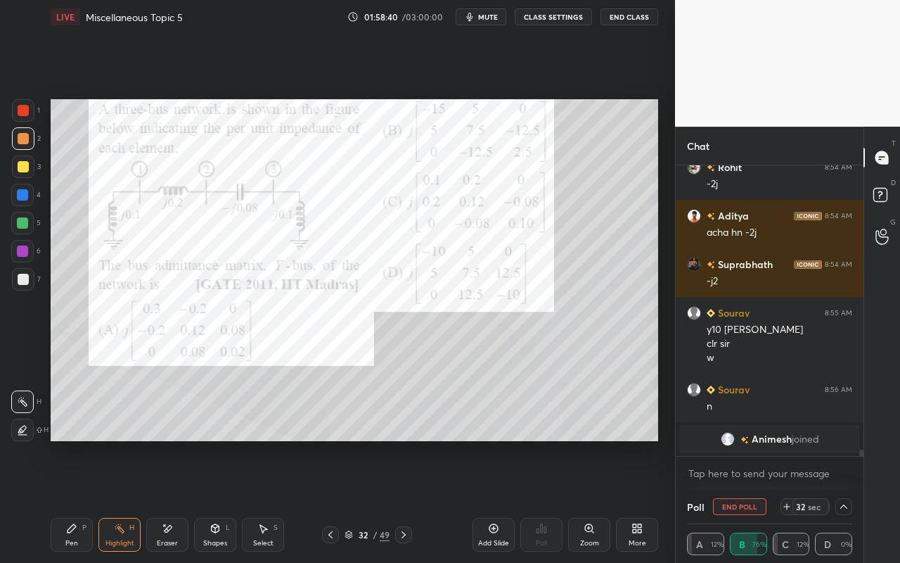
click at [79, 500] on div "Pen P" at bounding box center [72, 535] width 42 height 34
click at [115, 500] on div "Highlight H" at bounding box center [119, 535] width 42 height 34
click at [69, 500] on div "Pen P" at bounding box center [72, 535] width 42 height 34
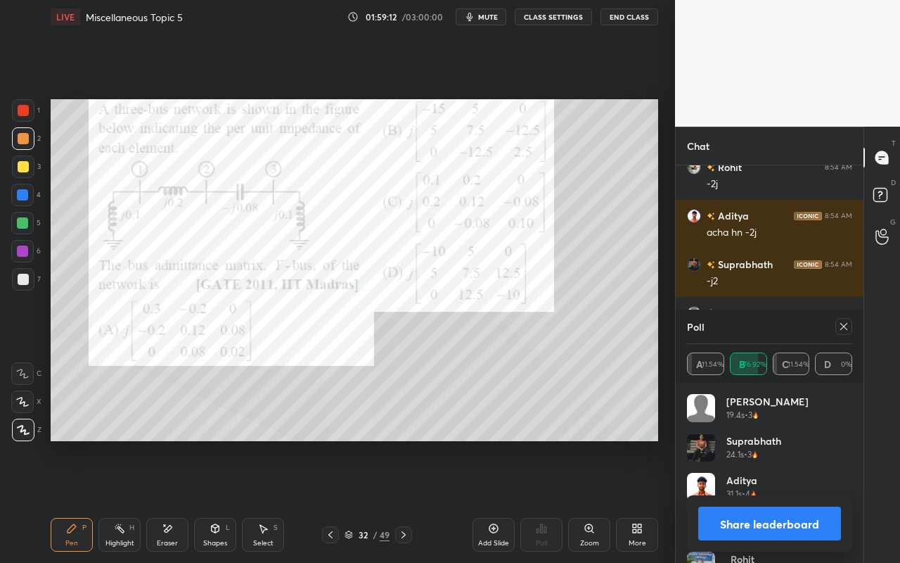
scroll to position [165, 161]
click at [850, 326] on div at bounding box center [844, 326] width 17 height 17
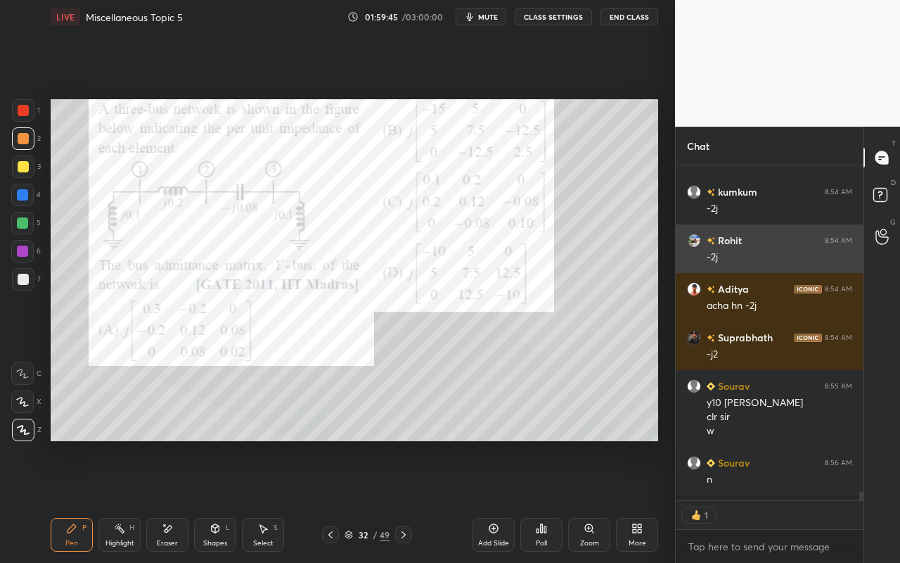
scroll to position [5, 5]
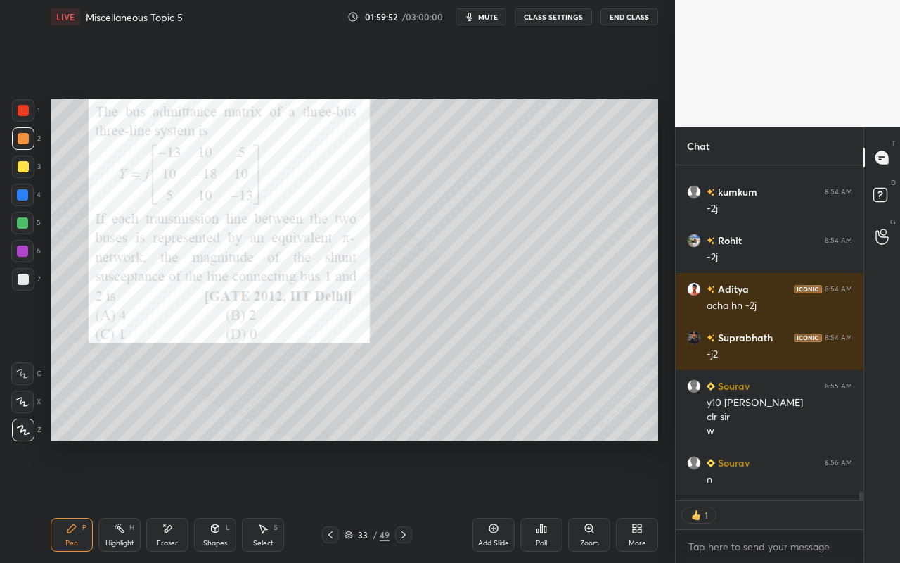
drag, startPoint x: 78, startPoint y: 537, endPoint x: 89, endPoint y: 463, distance: 75.3
click at [78, 500] on div "Pen P" at bounding box center [72, 535] width 42 height 34
click at [533, 500] on div "Poll" at bounding box center [541, 535] width 42 height 34
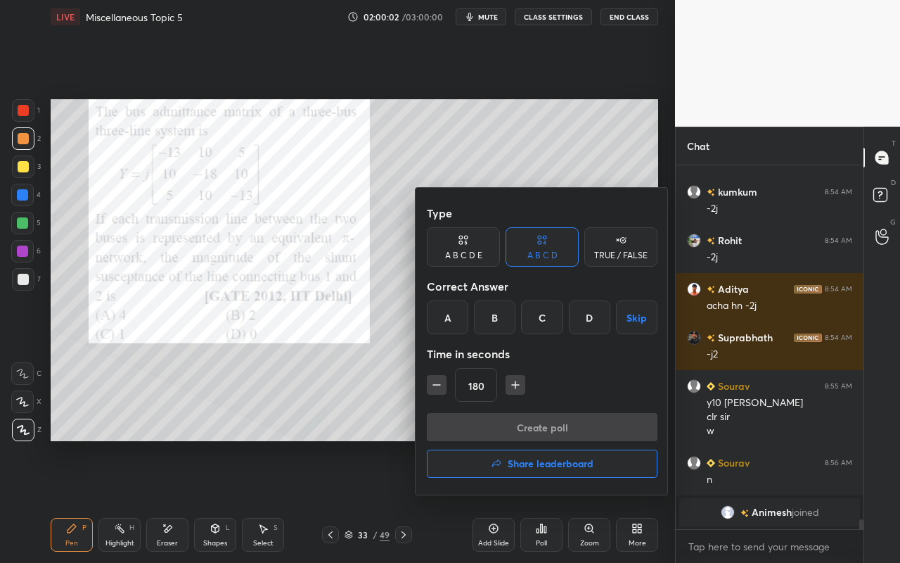
drag, startPoint x: 492, startPoint y: 314, endPoint x: 494, endPoint y: 344, distance: 29.7
click at [487, 318] on div "B" at bounding box center [494, 317] width 41 height 34
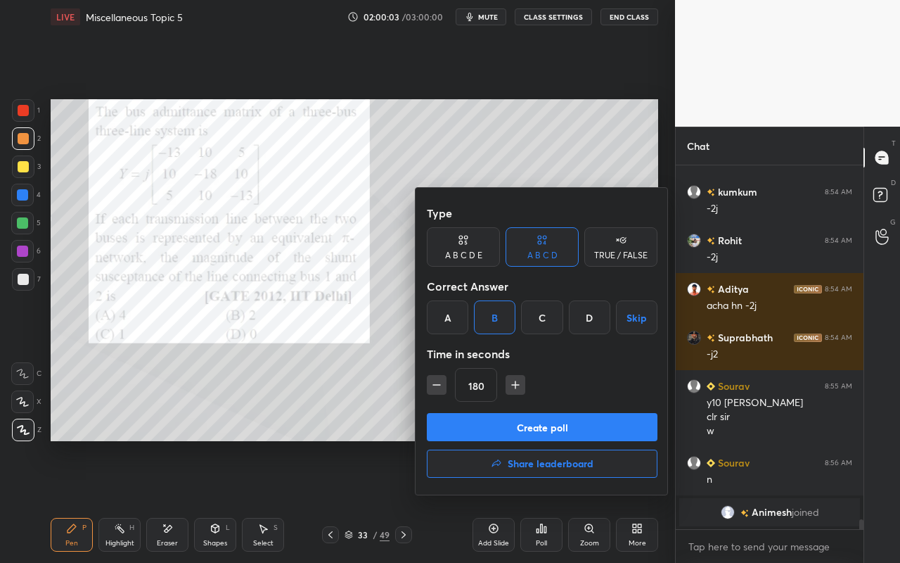
click at [515, 391] on icon "button" at bounding box center [516, 385] width 14 height 14
click at [513, 385] on icon "button" at bounding box center [516, 385] width 14 height 14
click at [513, 385] on icon "button" at bounding box center [515, 385] width 7 height 0
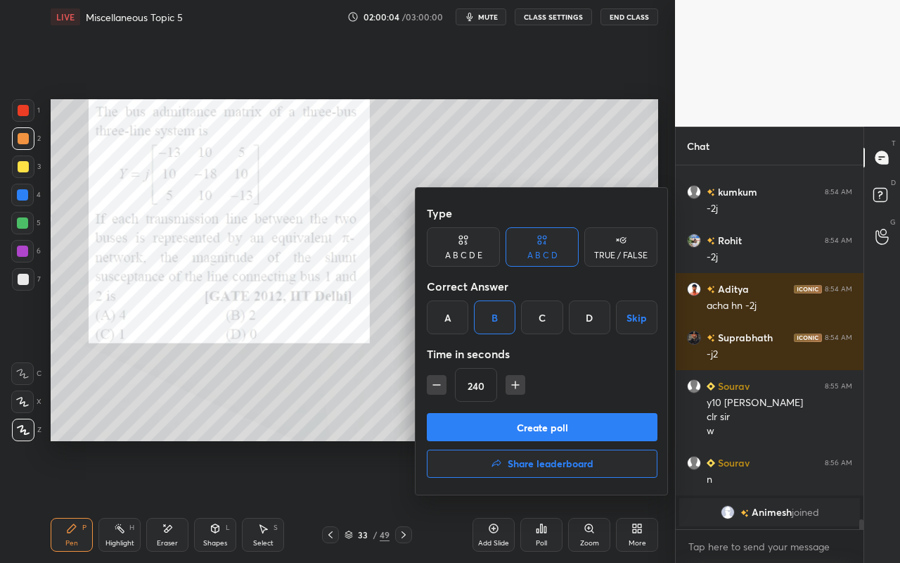
click at [513, 385] on icon "button" at bounding box center [515, 385] width 7 height 0
click at [513, 386] on icon "button" at bounding box center [516, 385] width 14 height 14
type input "285"
click at [499, 423] on button "Create poll" at bounding box center [542, 427] width 231 height 28
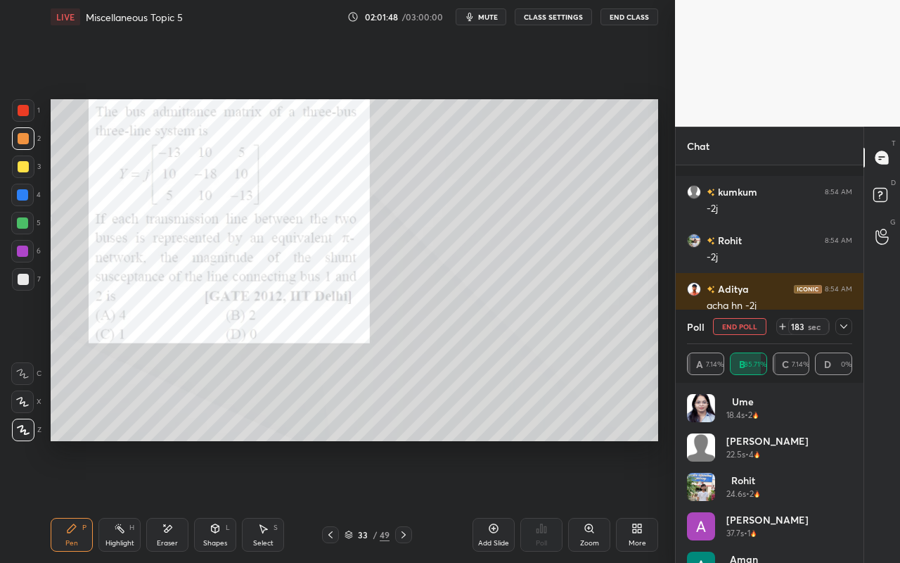
scroll to position [13029, 0]
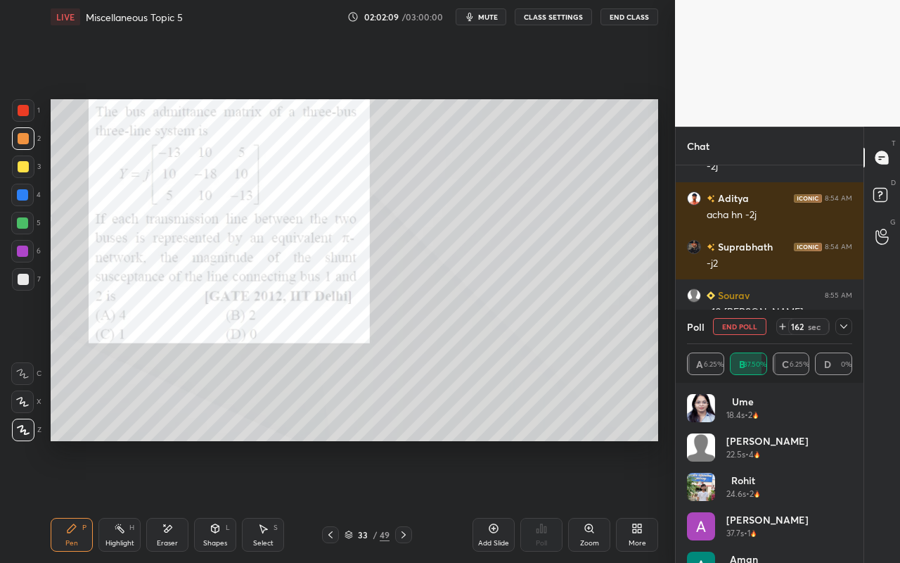
click at [849, 326] on icon at bounding box center [843, 326] width 11 height 11
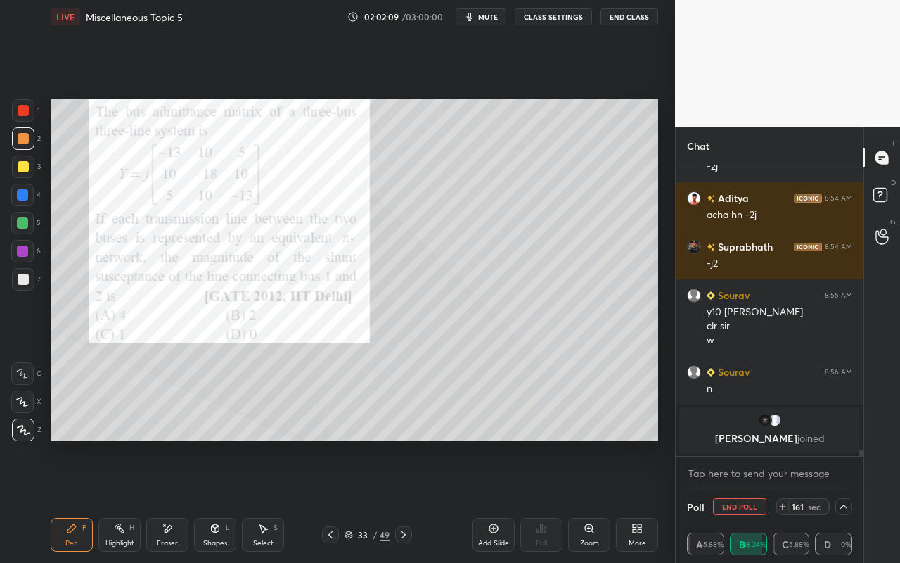
scroll to position [1, 5]
click at [844, 500] on div at bounding box center [844, 506] width 17 height 17
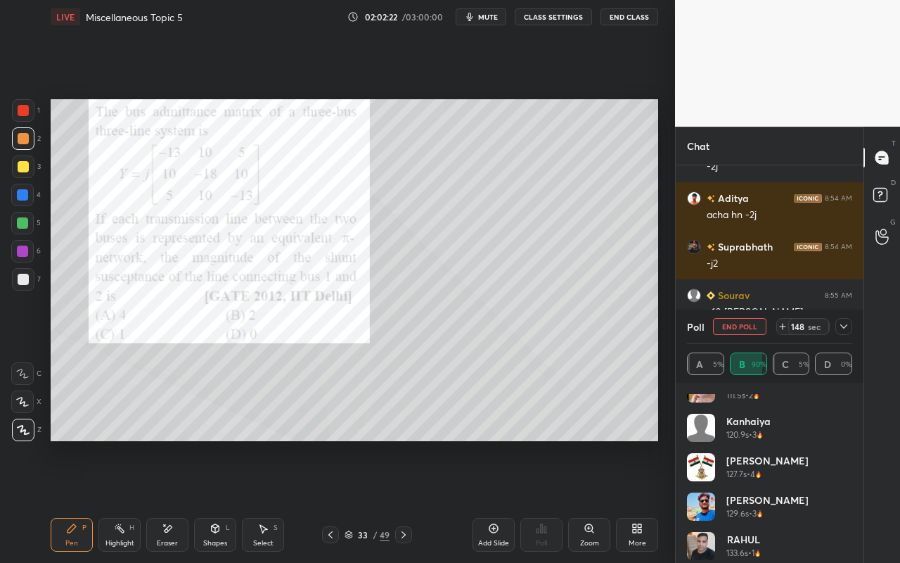
scroll to position [540, 0]
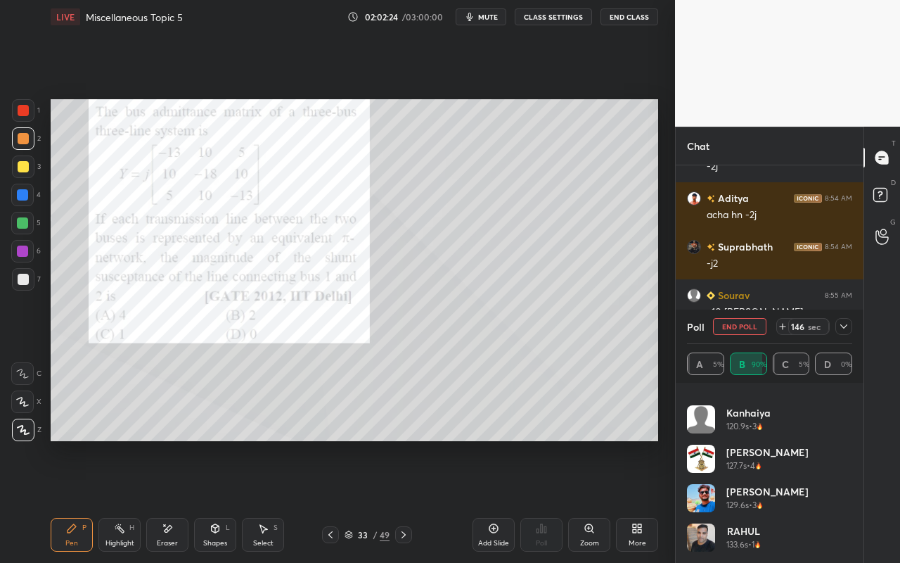
click at [848, 326] on icon at bounding box center [843, 326] width 11 height 11
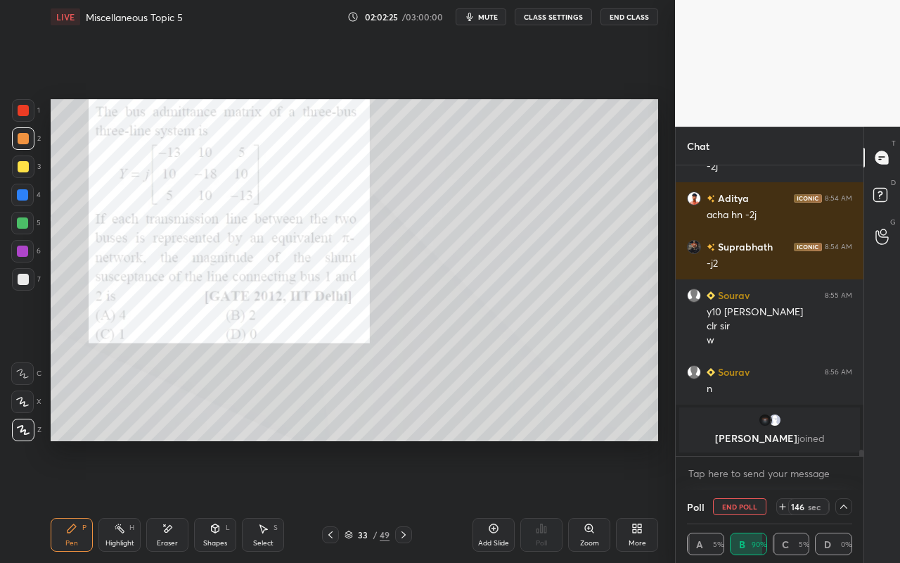
scroll to position [0, 0]
drag, startPoint x: 127, startPoint y: 534, endPoint x: 134, endPoint y: 494, distance: 40.7
click at [127, 500] on div "Highlight H" at bounding box center [119, 535] width 42 height 34
drag, startPoint x: 223, startPoint y: 537, endPoint x: 233, endPoint y: 518, distance: 21.4
click at [223, 500] on div "Shapes L" at bounding box center [215, 535] width 42 height 34
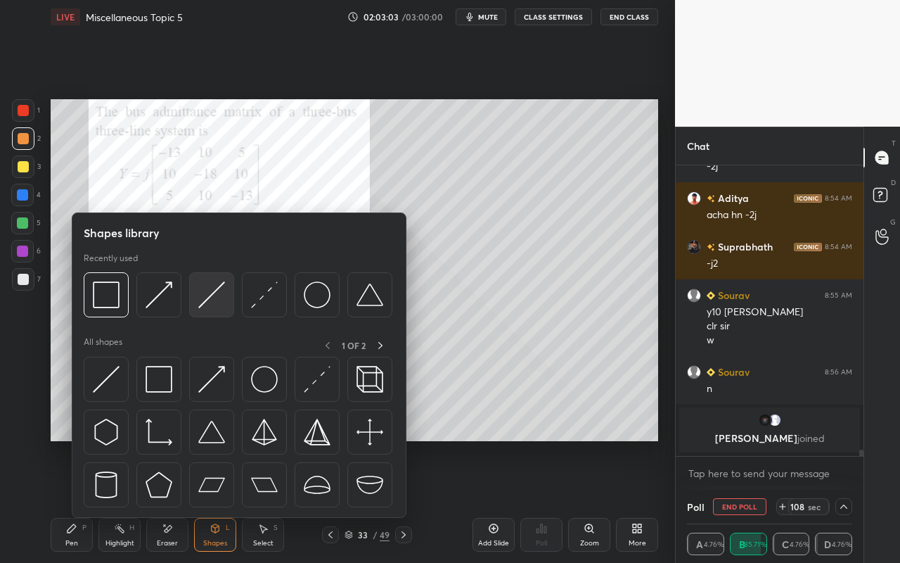
click at [207, 295] on img at bounding box center [211, 294] width 27 height 27
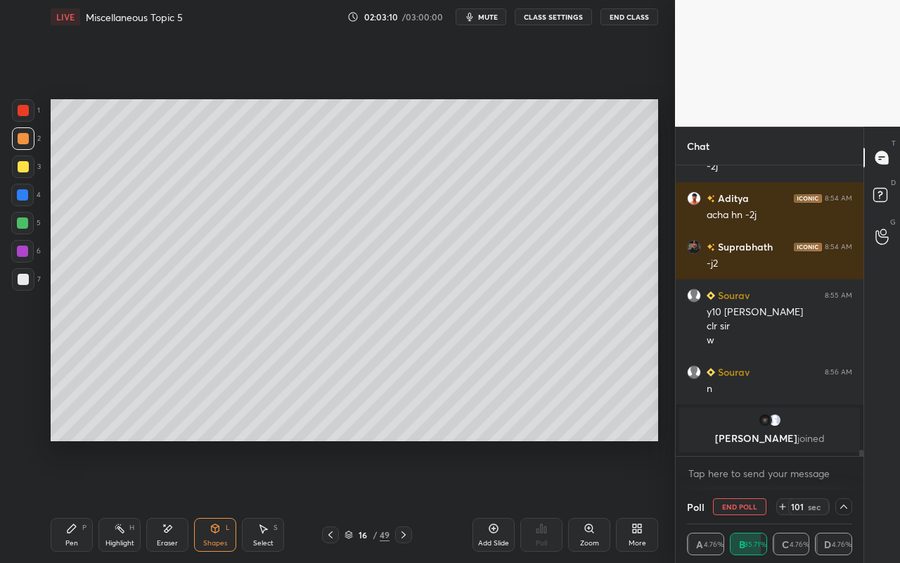
click at [256, 500] on div "Select" at bounding box center [263, 542] width 20 height 7
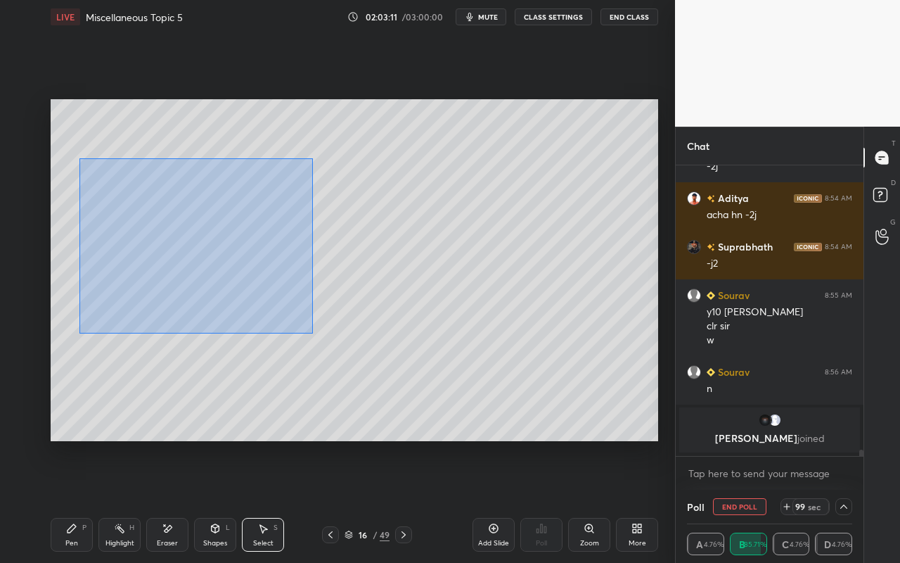
drag, startPoint x: 79, startPoint y: 158, endPoint x: 314, endPoint y: 324, distance: 288.0
click at [314, 331] on div "0 ° Undo Copy Paste here Duplicate Duplicate to new slide Delete" at bounding box center [355, 270] width 608 height 342
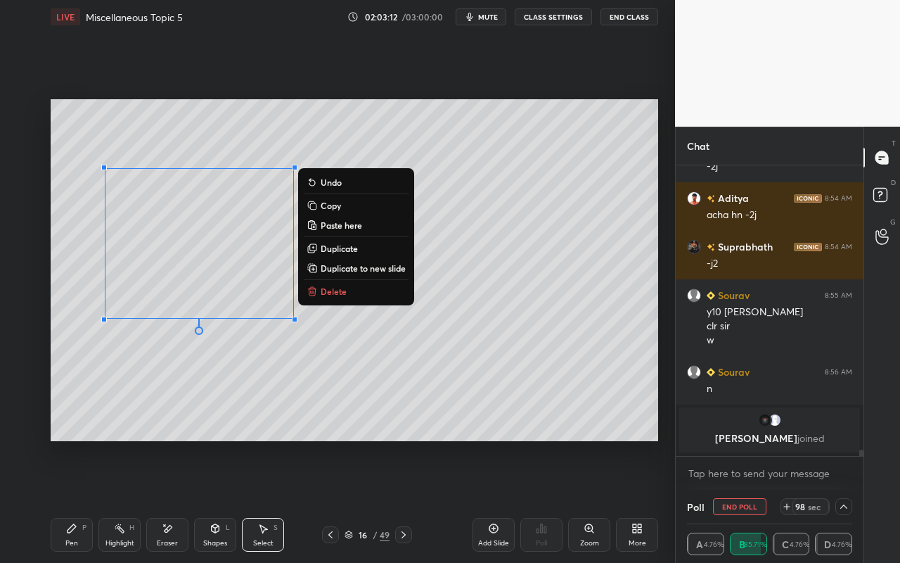
click at [346, 211] on button "Copy" at bounding box center [356, 205] width 105 height 17
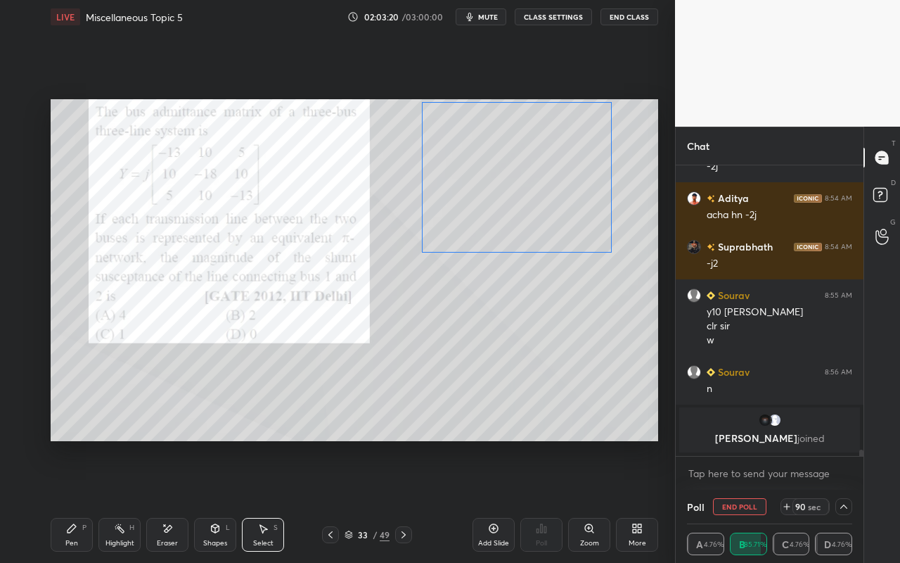
drag, startPoint x: 223, startPoint y: 226, endPoint x: 533, endPoint y: 164, distance: 316.3
click at [533, 158] on div "0 ° Undo Copy Paste here Duplicate Duplicate to new slide Delete" at bounding box center [355, 270] width 608 height 342
drag, startPoint x: 610, startPoint y: 255, endPoint x: 573, endPoint y: 210, distance: 58.4
click at [576, 209] on div at bounding box center [578, 212] width 6 height 6
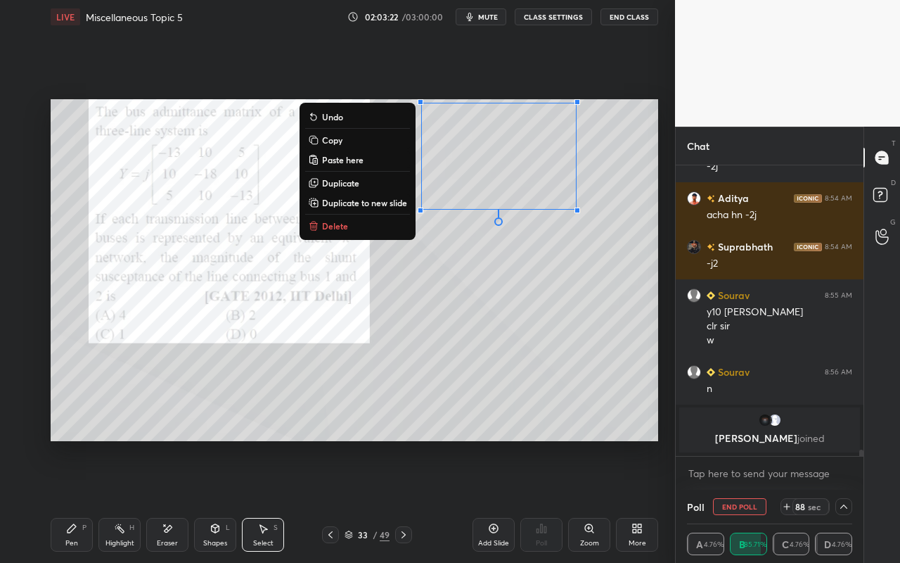
click at [544, 264] on div "0 ° Undo Copy Paste here Duplicate Duplicate to new slide Delete" at bounding box center [355, 270] width 608 height 342
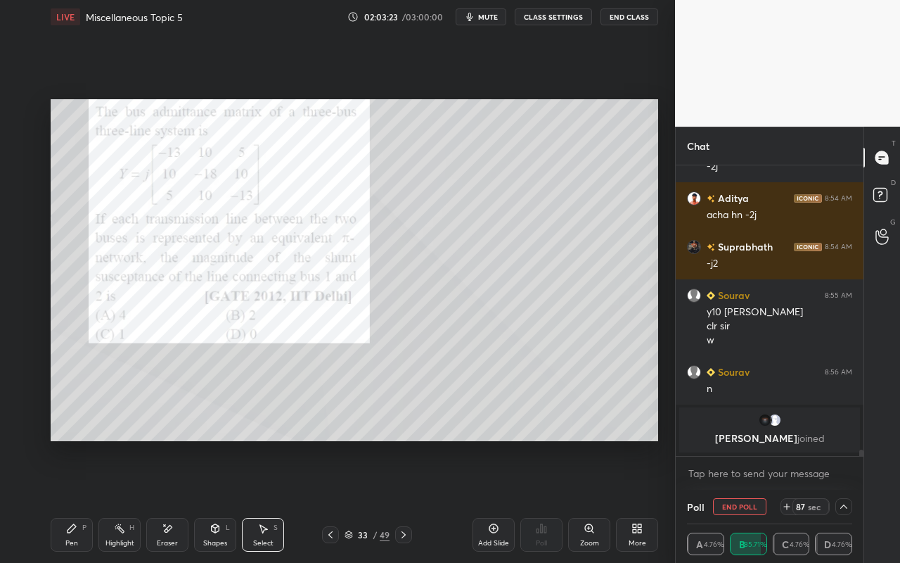
click at [167, 500] on div "Eraser" at bounding box center [167, 542] width 21 height 7
drag, startPoint x: 76, startPoint y: 535, endPoint x: 94, endPoint y: 497, distance: 41.2
click at [76, 500] on div "Pen P" at bounding box center [72, 535] width 42 height 34
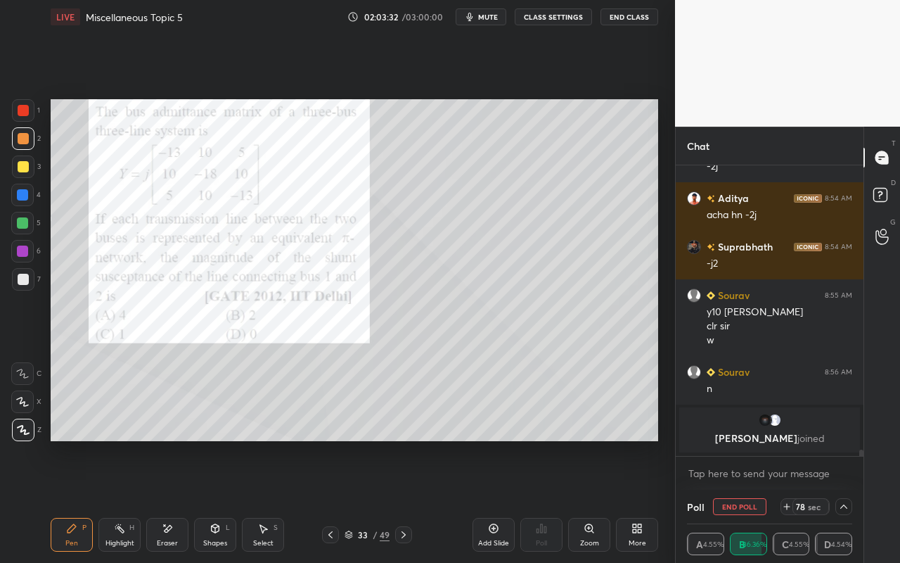
drag, startPoint x: 115, startPoint y: 542, endPoint x: 155, endPoint y: 449, distance: 100.8
click at [115, 500] on div "Highlight" at bounding box center [119, 542] width 29 height 7
click at [74, 500] on div "Pen P" at bounding box center [72, 535] width 42 height 34
click at [128, 500] on div "Highlight H" at bounding box center [119, 535] width 42 height 34
click at [130, 500] on div "Highlight H" at bounding box center [119, 535] width 42 height 34
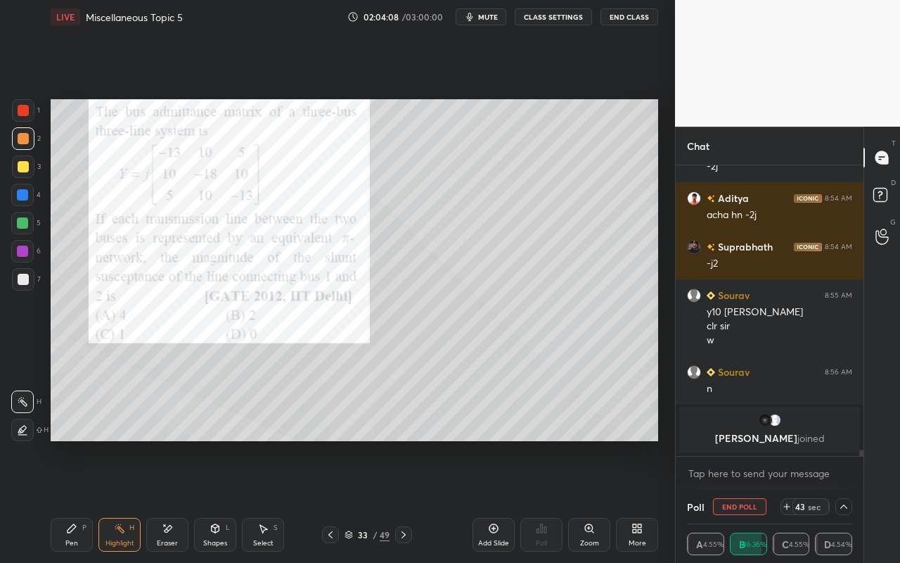
click at [70, 500] on div "Pen" at bounding box center [71, 542] width 13 height 7
click at [115, 500] on div "Highlight H" at bounding box center [119, 535] width 42 height 34
drag, startPoint x: 72, startPoint y: 535, endPoint x: 89, endPoint y: 499, distance: 39.6
click at [74, 500] on div "Pen P" at bounding box center [72, 535] width 42 height 34
click at [118, 500] on div "Highlight" at bounding box center [119, 542] width 29 height 7
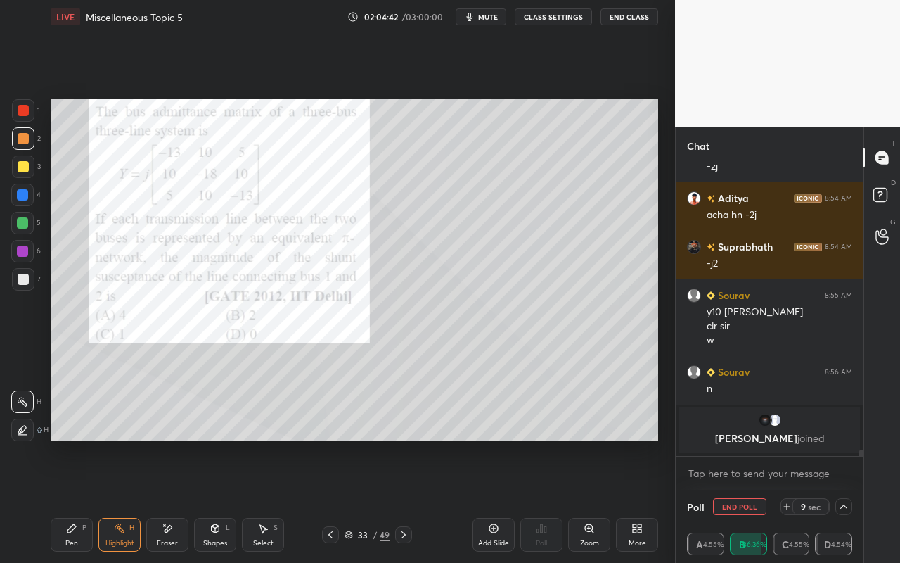
click at [72, 500] on div "Pen P" at bounding box center [72, 535] width 42 height 34
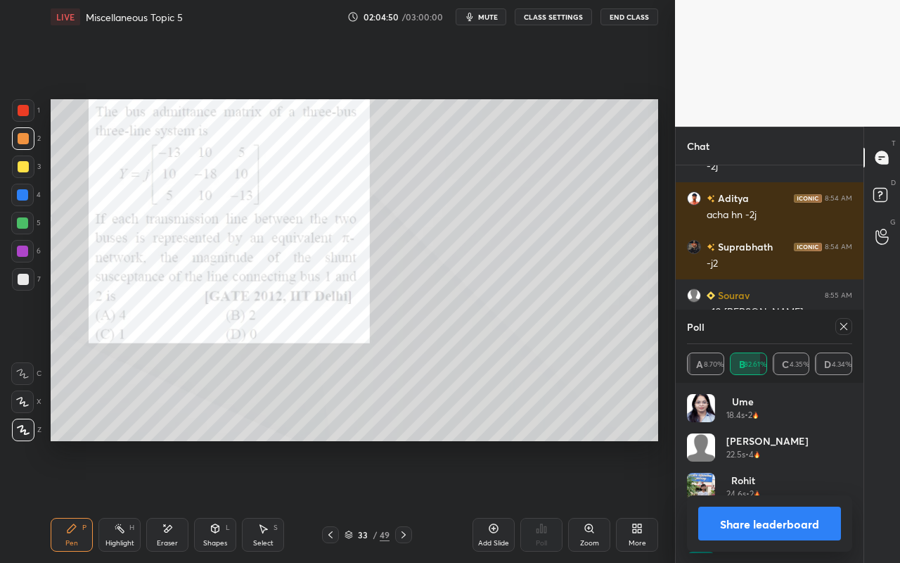
scroll to position [165, 161]
click at [840, 329] on icon at bounding box center [843, 326] width 7 height 7
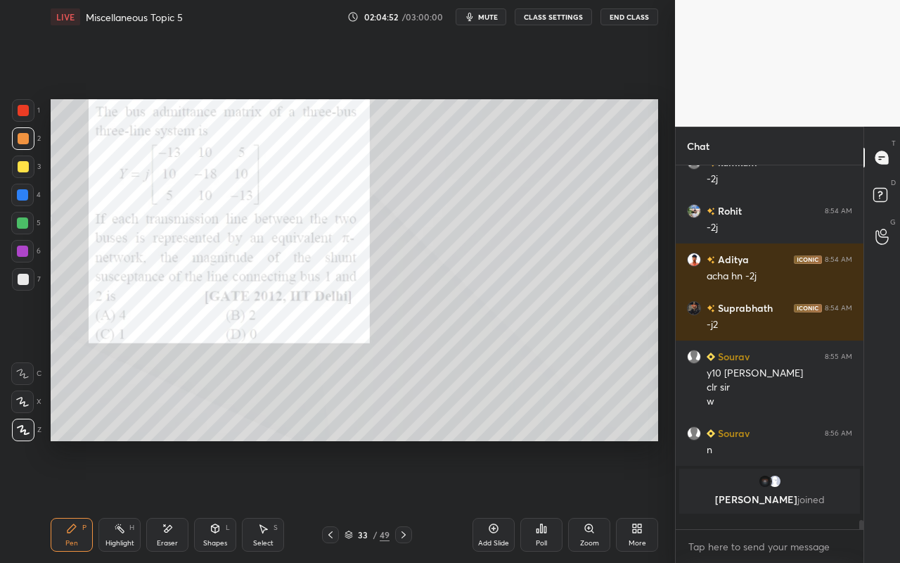
scroll to position [359, 184]
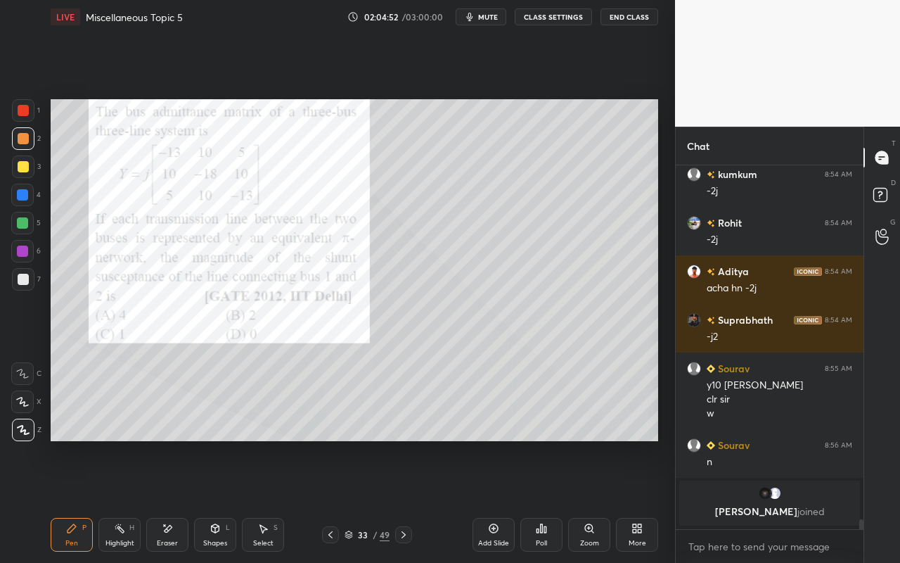
click at [72, 500] on div "Pen" at bounding box center [71, 542] width 13 height 7
drag, startPoint x: 124, startPoint y: 542, endPoint x: 135, endPoint y: 521, distance: 23.0
click at [127, 500] on div "Highlight" at bounding box center [119, 542] width 29 height 7
drag, startPoint x: 27, startPoint y: 435, endPoint x: 46, endPoint y: 416, distance: 26.9
click at [27, 435] on div at bounding box center [22, 429] width 23 height 23
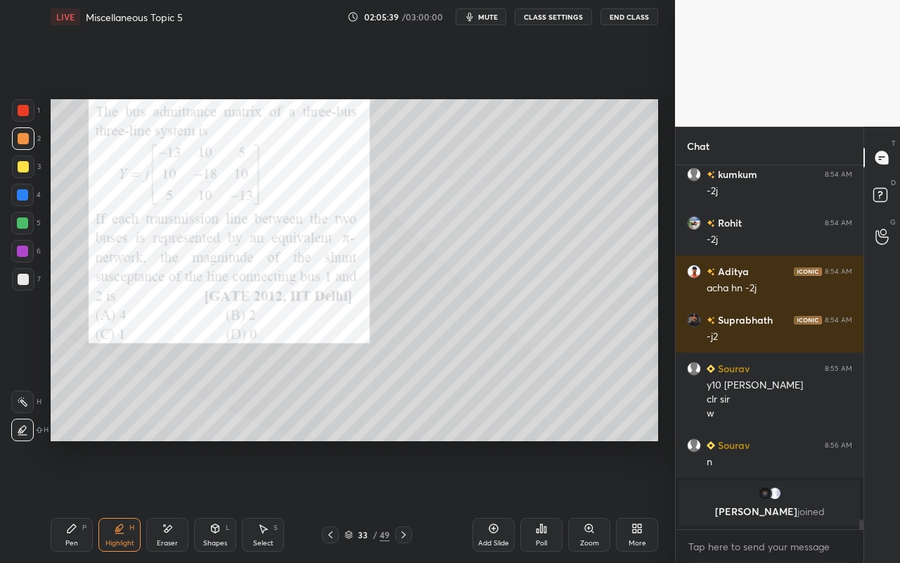
click at [29, 166] on div at bounding box center [23, 166] width 23 height 23
drag, startPoint x: 17, startPoint y: 222, endPoint x: 33, endPoint y: 224, distance: 16.2
click at [20, 223] on div at bounding box center [22, 222] width 11 height 11
click at [69, 500] on div "Pen P" at bounding box center [72, 535] width 42 height 34
click at [71, 500] on div "Pen" at bounding box center [71, 542] width 13 height 7
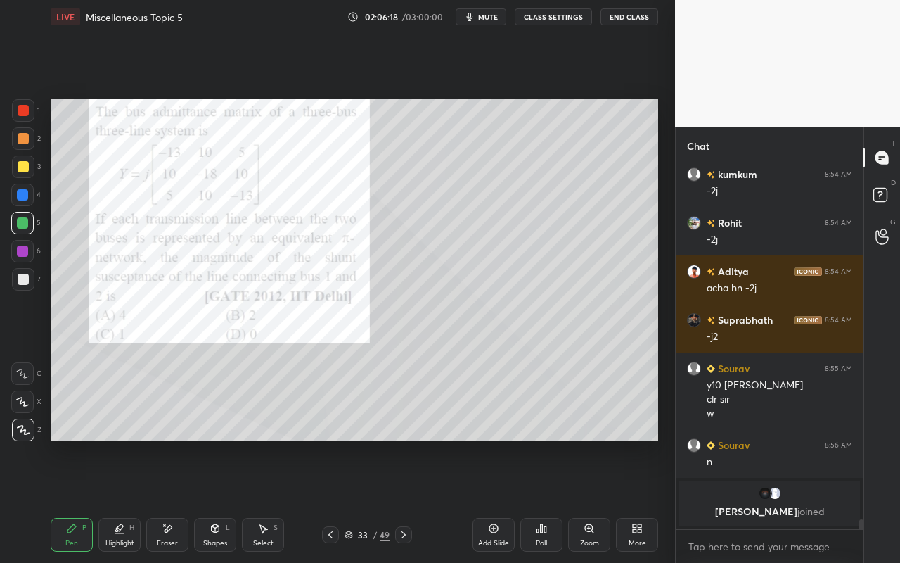
click at [135, 500] on div "Highlight H" at bounding box center [119, 535] width 42 height 34
drag, startPoint x: 65, startPoint y: 541, endPoint x: 75, endPoint y: 516, distance: 26.3
click at [68, 500] on div "Pen P" at bounding box center [72, 535] width 42 height 34
click at [119, 500] on icon at bounding box center [119, 528] width 11 height 11
click at [115, 500] on icon at bounding box center [116, 530] width 3 height 2
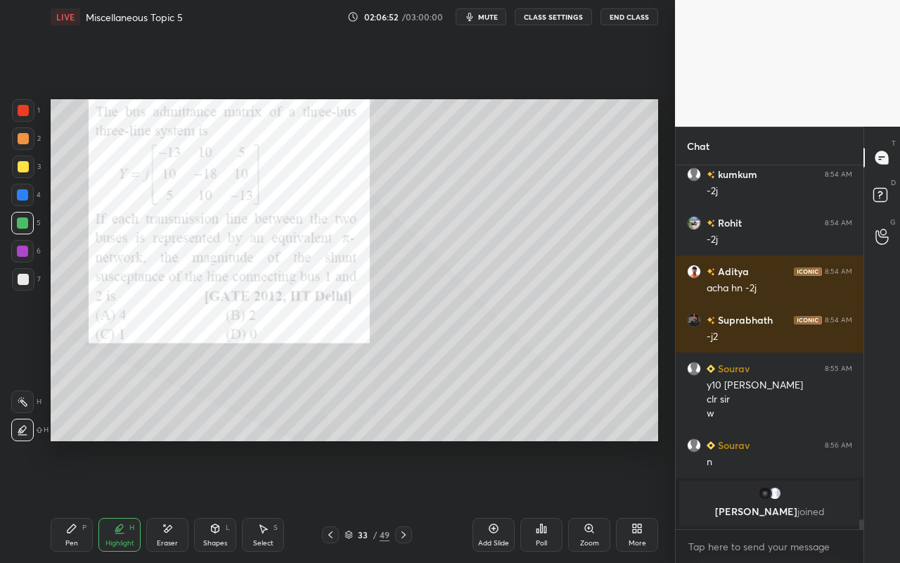
click at [20, 404] on icon at bounding box center [22, 401] width 11 height 11
drag, startPoint x: 72, startPoint y: 534, endPoint x: 215, endPoint y: 460, distance: 160.7
click at [78, 500] on div "Pen P" at bounding box center [72, 535] width 42 height 34
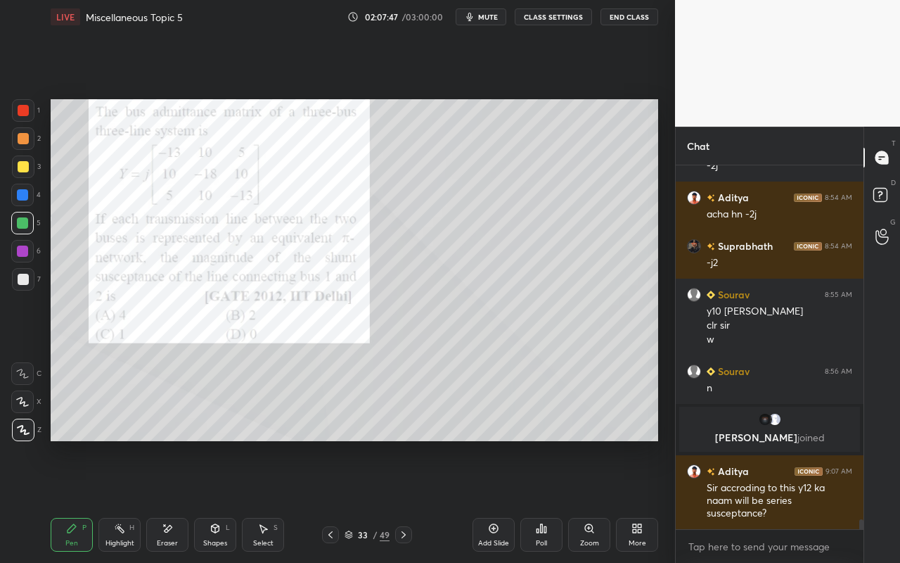
scroll to position [11425, 0]
drag, startPoint x: 121, startPoint y: 548, endPoint x: 135, endPoint y: 537, distance: 17.6
click at [121, 500] on div "Highlight H" at bounding box center [119, 535] width 42 height 34
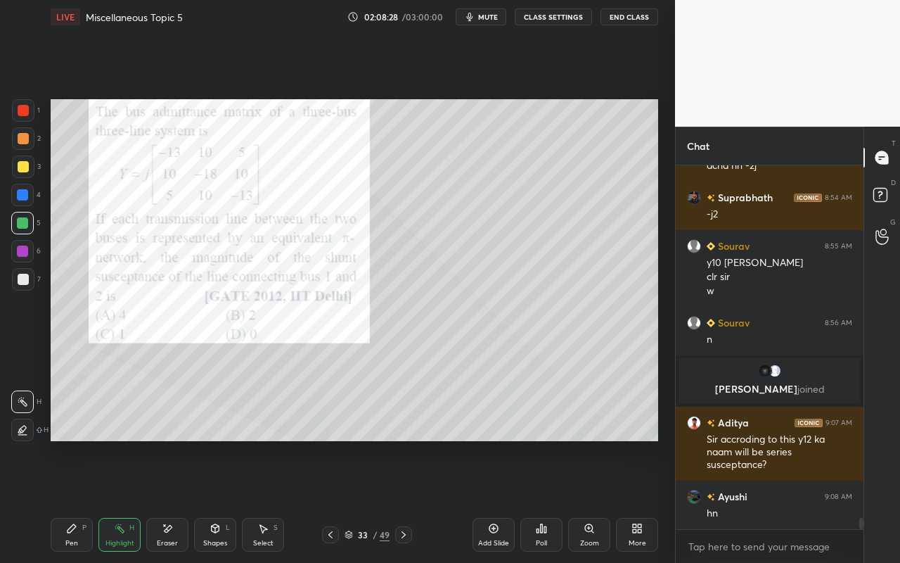
scroll to position [11522, 0]
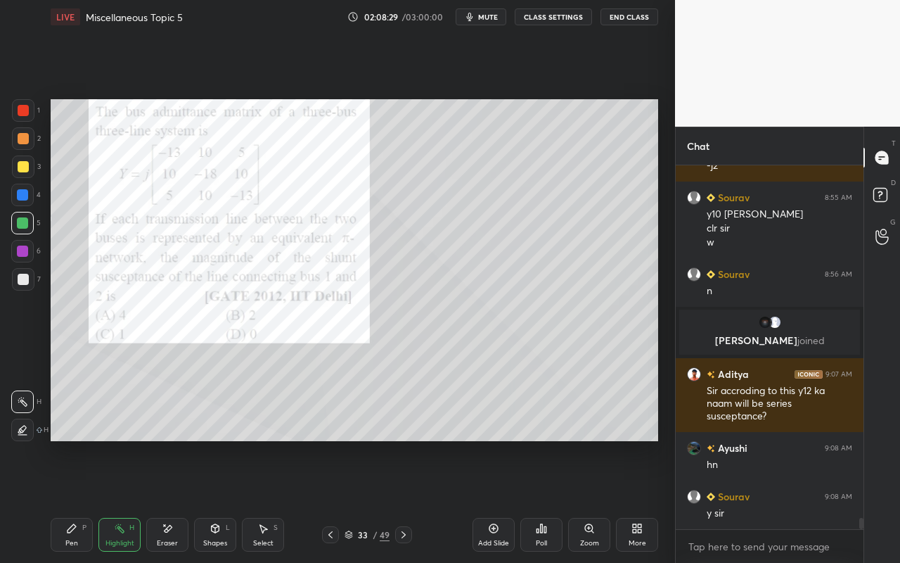
click at [491, 500] on div "Add Slide" at bounding box center [494, 535] width 42 height 34
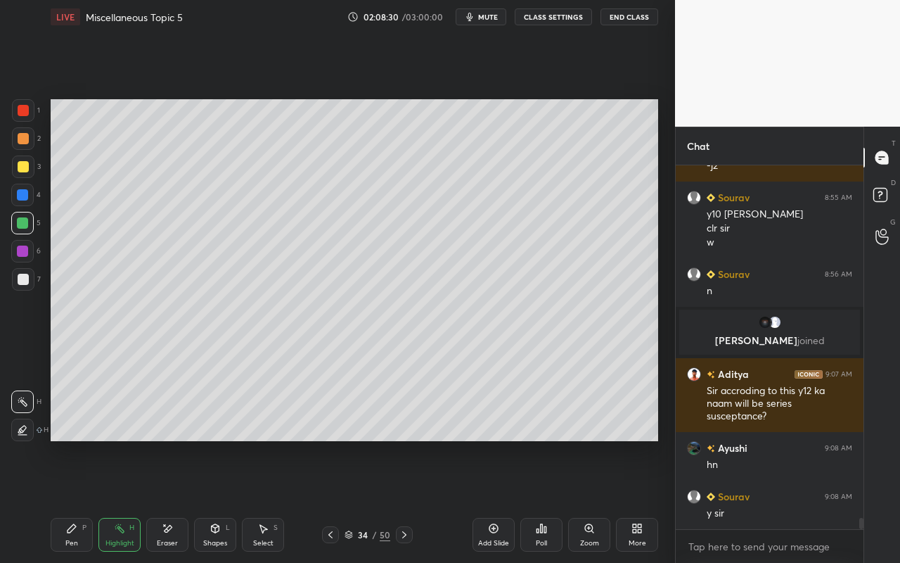
drag, startPoint x: 64, startPoint y: 529, endPoint x: 70, endPoint y: 512, distance: 18.0
click at [65, 500] on div "Pen P" at bounding box center [72, 535] width 42 height 34
drag, startPoint x: 118, startPoint y: 537, endPoint x: 141, endPoint y: 453, distance: 86.9
click at [122, 500] on div "Highlight H" at bounding box center [119, 535] width 42 height 34
click at [79, 500] on div "Pen P" at bounding box center [72, 535] width 42 height 34
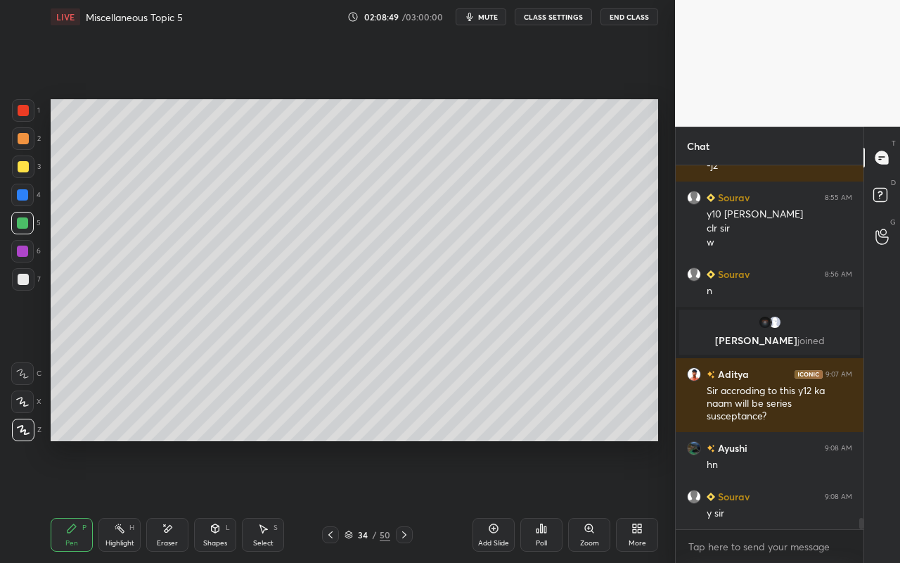
drag, startPoint x: 111, startPoint y: 533, endPoint x: 146, endPoint y: 454, distance: 86.6
click at [118, 500] on div "Highlight H" at bounding box center [119, 535] width 42 height 34
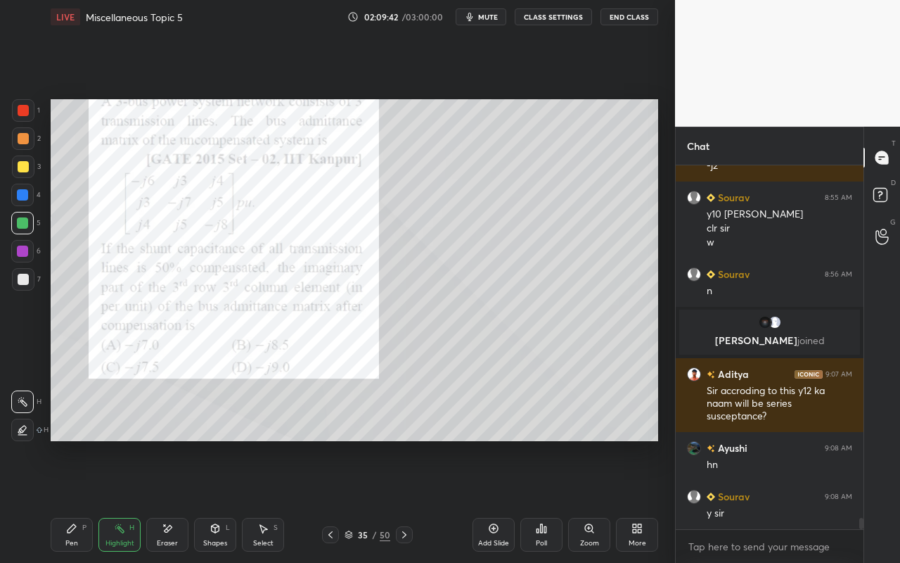
drag, startPoint x: 70, startPoint y: 538, endPoint x: 75, endPoint y: 503, distance: 35.5
click at [70, 500] on div "Pen" at bounding box center [71, 542] width 13 height 7
click at [24, 139] on div at bounding box center [23, 138] width 11 height 11
click at [542, 500] on div "Poll" at bounding box center [541, 535] width 42 height 34
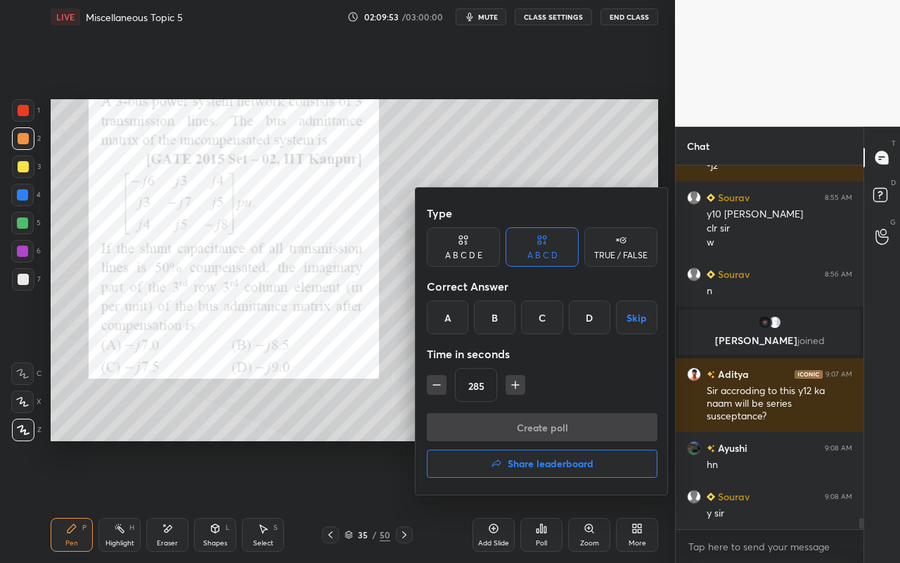
click at [494, 313] on div "B" at bounding box center [494, 317] width 41 height 34
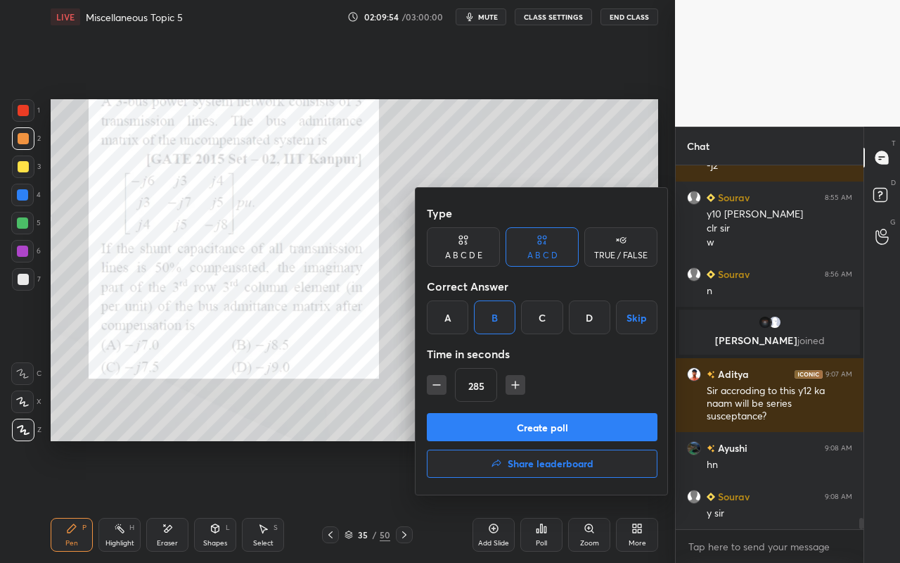
click at [430, 383] on icon "button" at bounding box center [437, 385] width 14 height 14
click at [437, 385] on icon "button" at bounding box center [436, 385] width 7 height 0
click at [440, 386] on icon "button" at bounding box center [437, 385] width 14 height 14
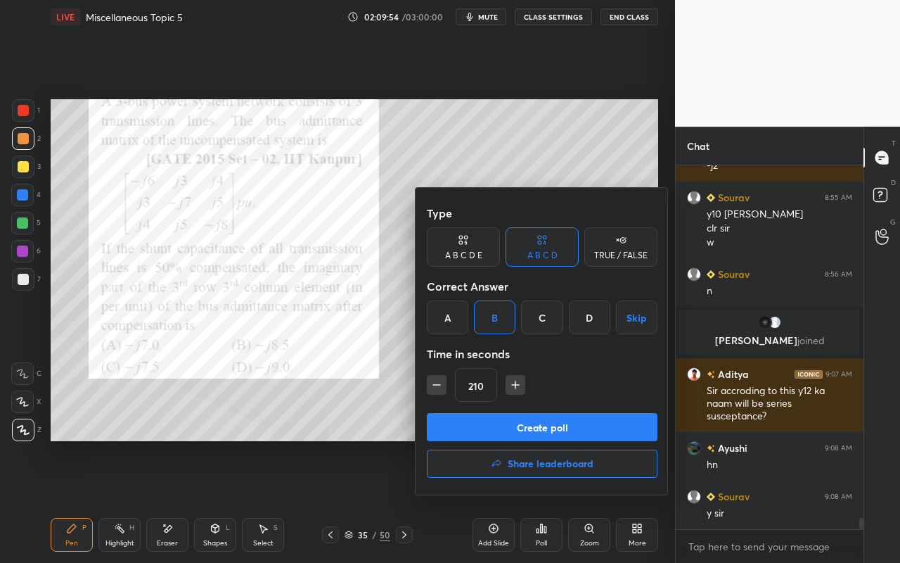
click at [440, 386] on icon "button" at bounding box center [437, 385] width 14 height 14
type input "180"
click at [504, 429] on button "Create poll" at bounding box center [542, 427] width 231 height 28
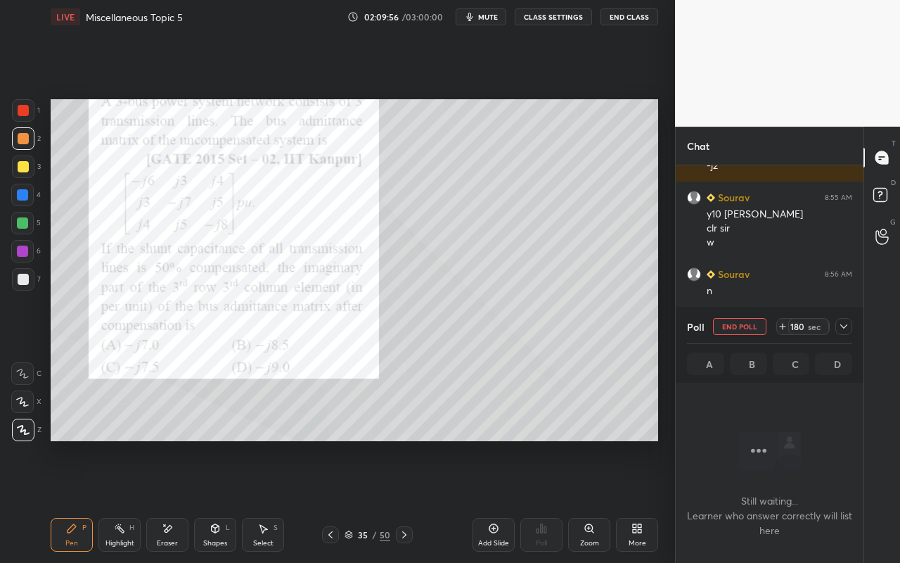
scroll to position [169, 184]
drag, startPoint x: 74, startPoint y: 536, endPoint x: 100, endPoint y: 473, distance: 67.8
click at [74, 500] on div "Pen P" at bounding box center [72, 535] width 42 height 34
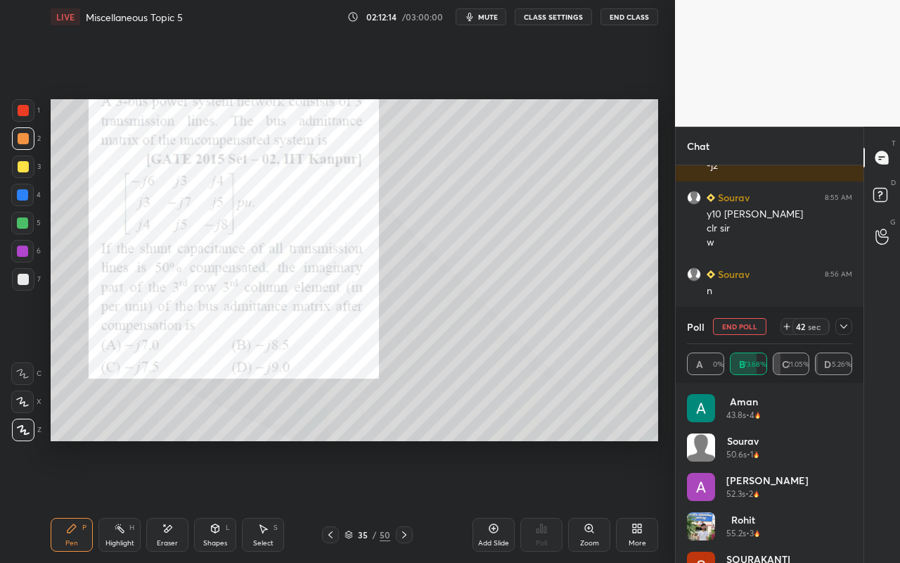
click at [845, 331] on icon at bounding box center [843, 326] width 11 height 11
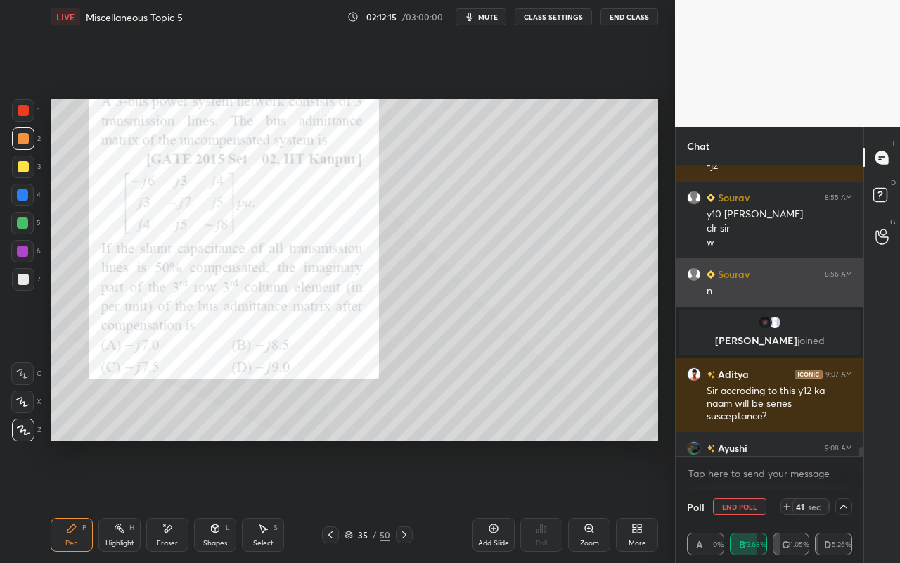
scroll to position [11595, 0]
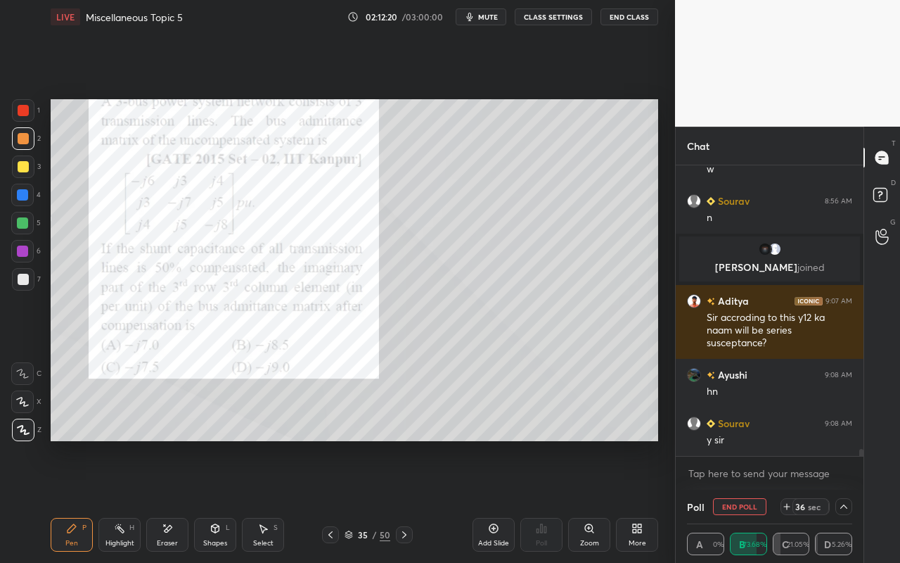
click at [844, 500] on icon at bounding box center [843, 506] width 7 height 4
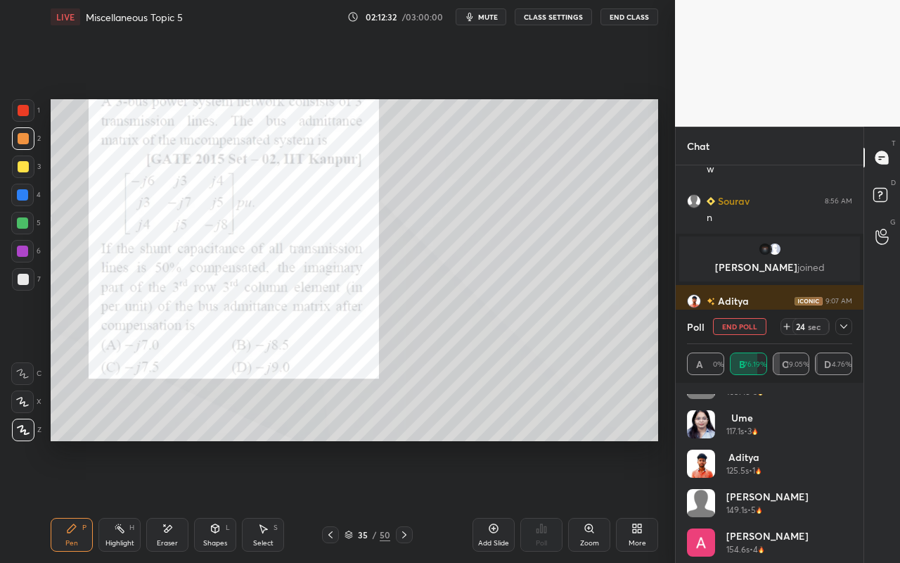
scroll to position [461, 0]
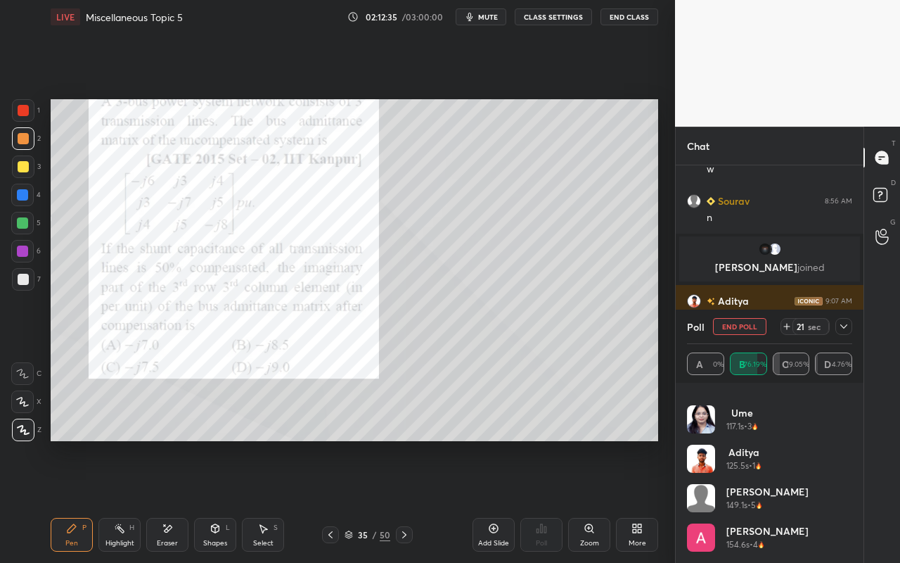
click at [845, 326] on icon at bounding box center [843, 326] width 7 height 4
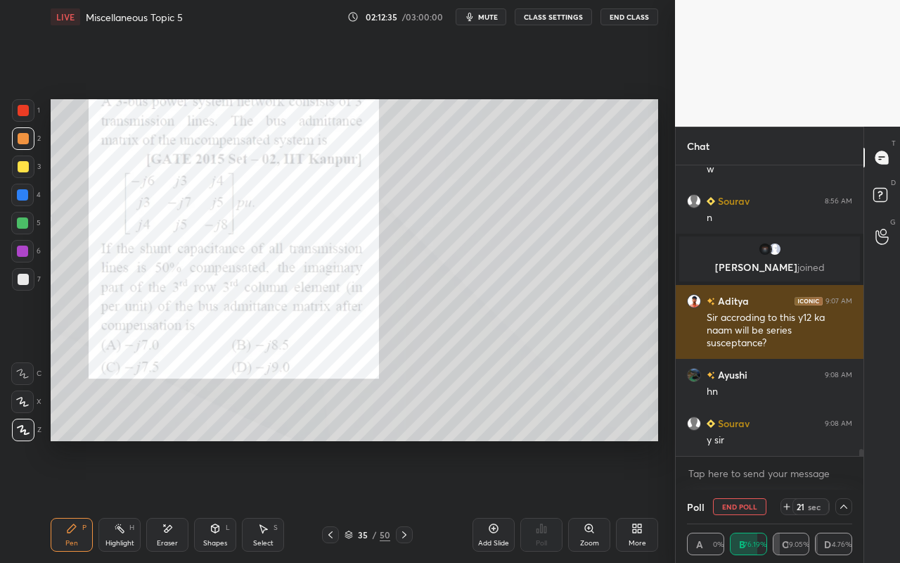
scroll to position [0, 0]
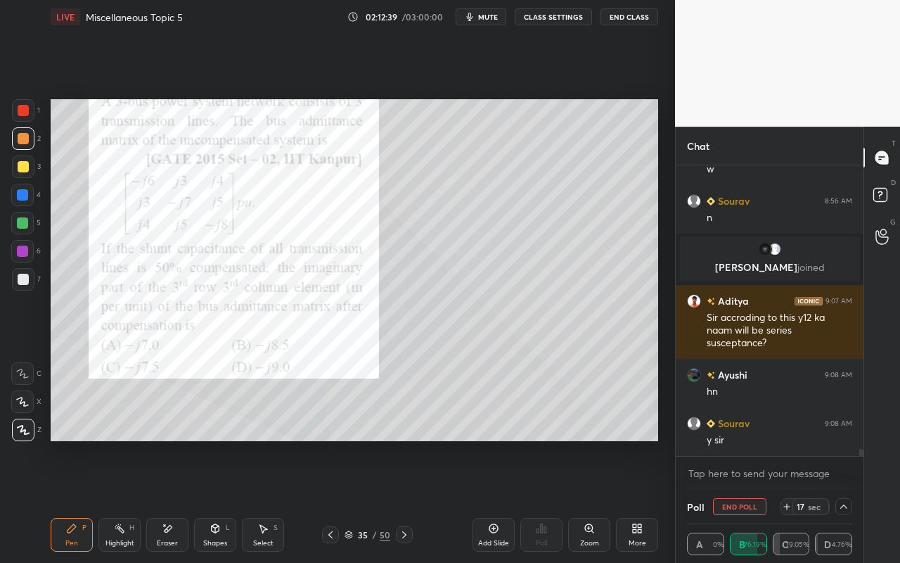
drag, startPoint x: 119, startPoint y: 544, endPoint x: 128, endPoint y: 525, distance: 21.7
click at [119, 500] on div "Highlight" at bounding box center [119, 542] width 29 height 7
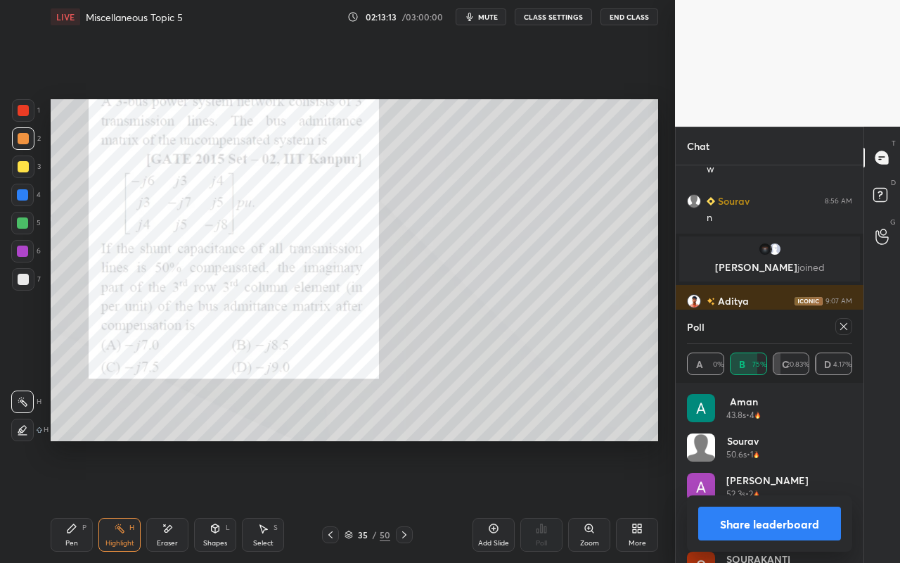
scroll to position [11644, 0]
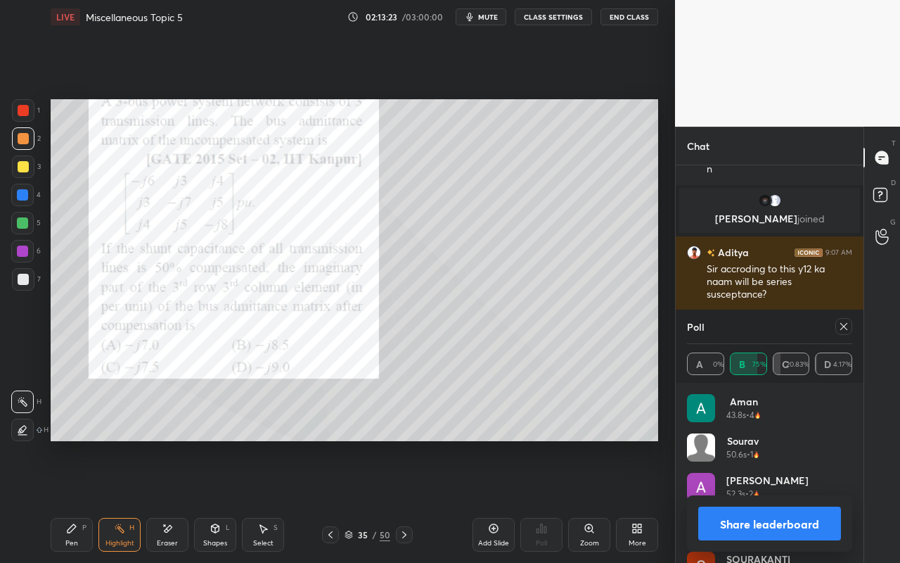
click at [67, 500] on div "Pen" at bounding box center [71, 542] width 13 height 7
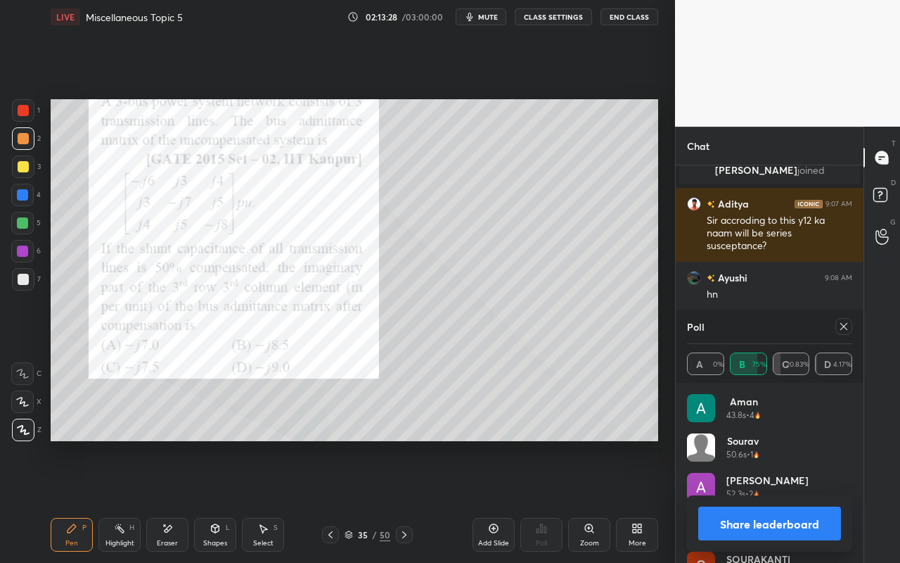
click at [845, 326] on icon at bounding box center [843, 326] width 7 height 7
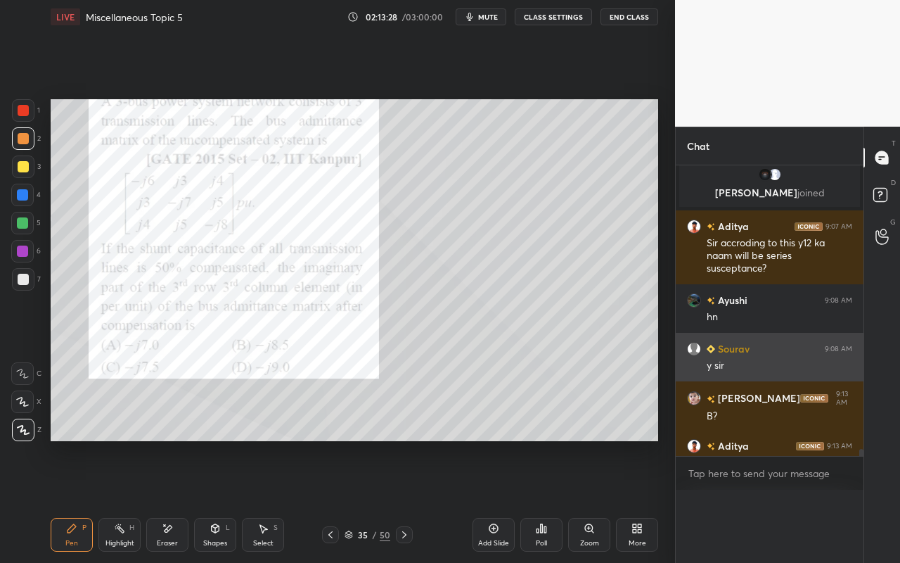
scroll to position [352, 184]
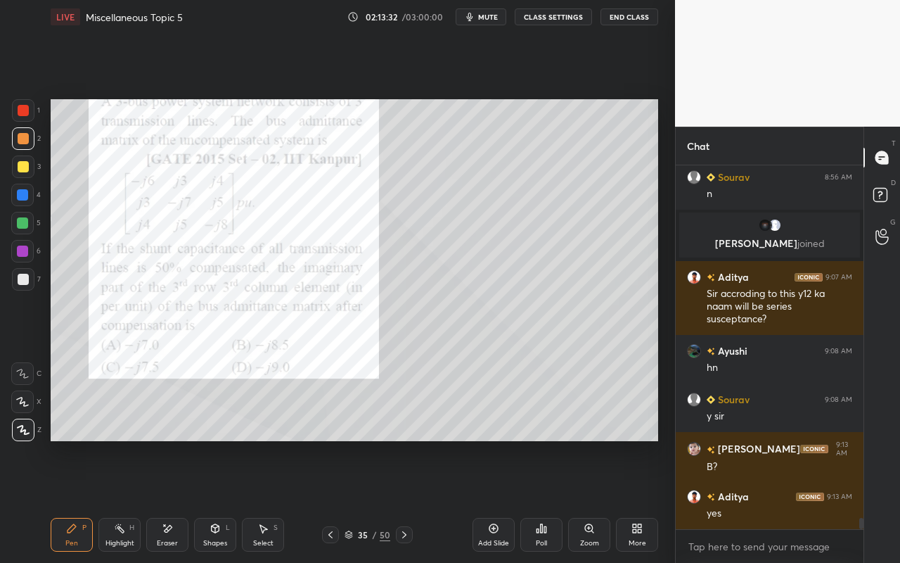
click at [125, 500] on div "Highlight H" at bounding box center [119, 535] width 42 height 34
click at [74, 500] on div "Pen P" at bounding box center [72, 535] width 42 height 34
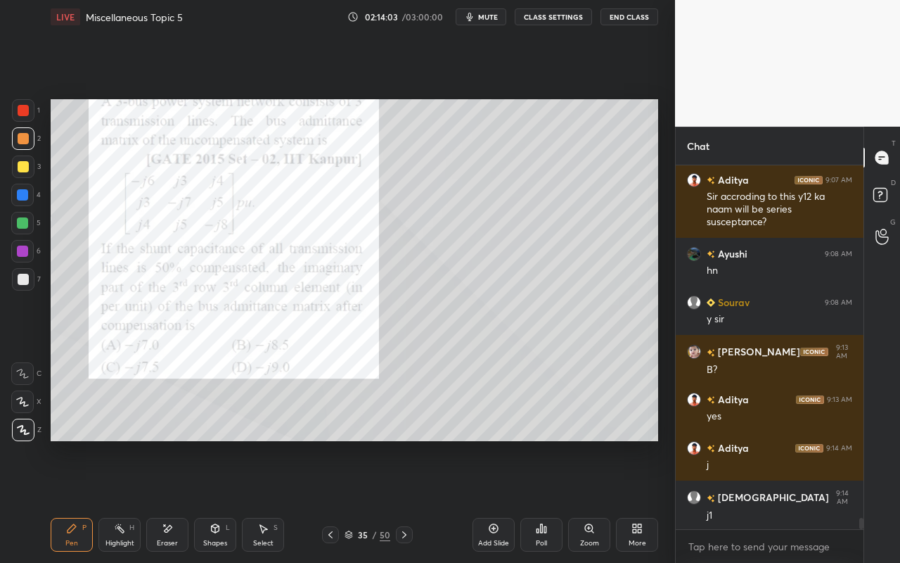
scroll to position [11765, 0]
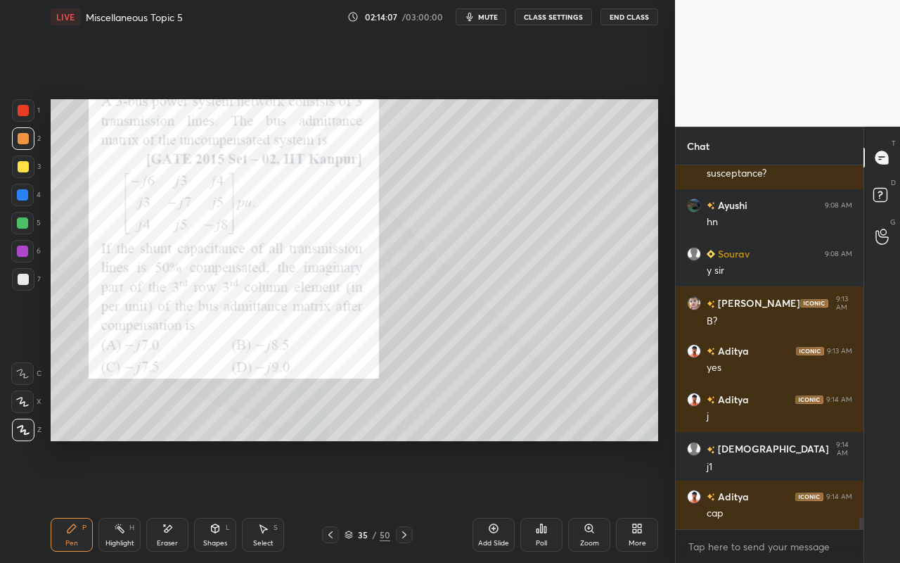
click at [127, 500] on div "Highlight H" at bounding box center [119, 535] width 42 height 34
drag, startPoint x: 56, startPoint y: 538, endPoint x: 99, endPoint y: 457, distance: 91.6
click at [59, 500] on div "Pen P" at bounding box center [72, 535] width 42 height 34
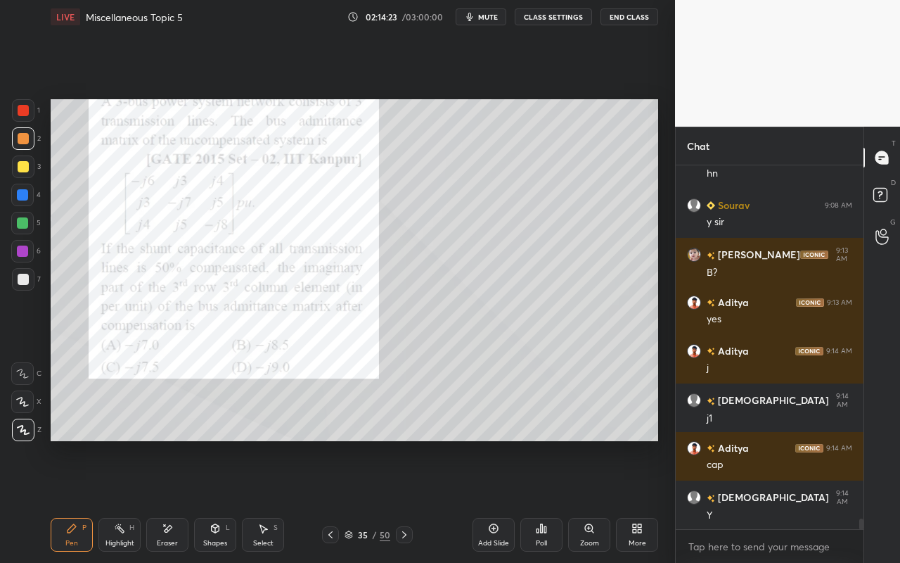
click at [113, 500] on div "Highlight" at bounding box center [119, 542] width 29 height 7
click at [64, 500] on div "Pen P" at bounding box center [72, 535] width 42 height 34
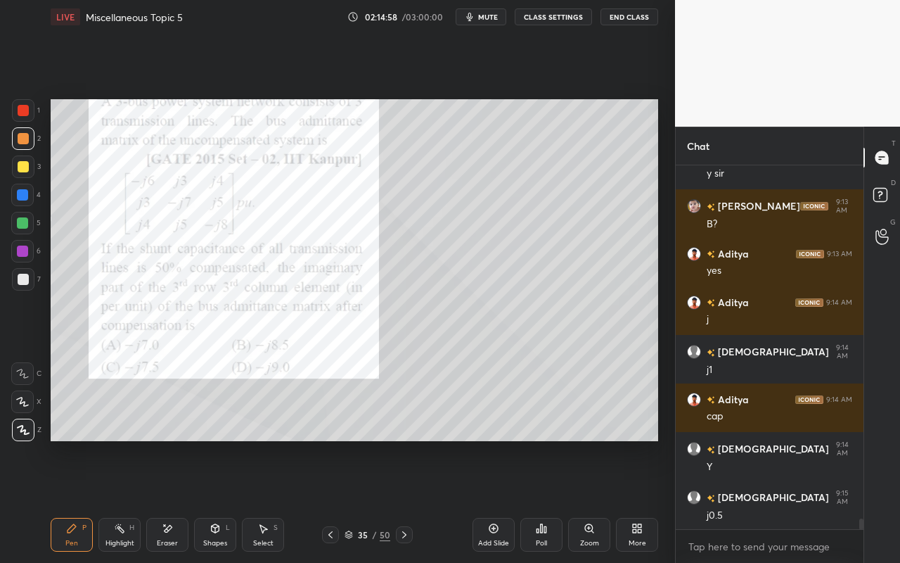
click at [263, 500] on div "Select S" at bounding box center [263, 535] width 42 height 34
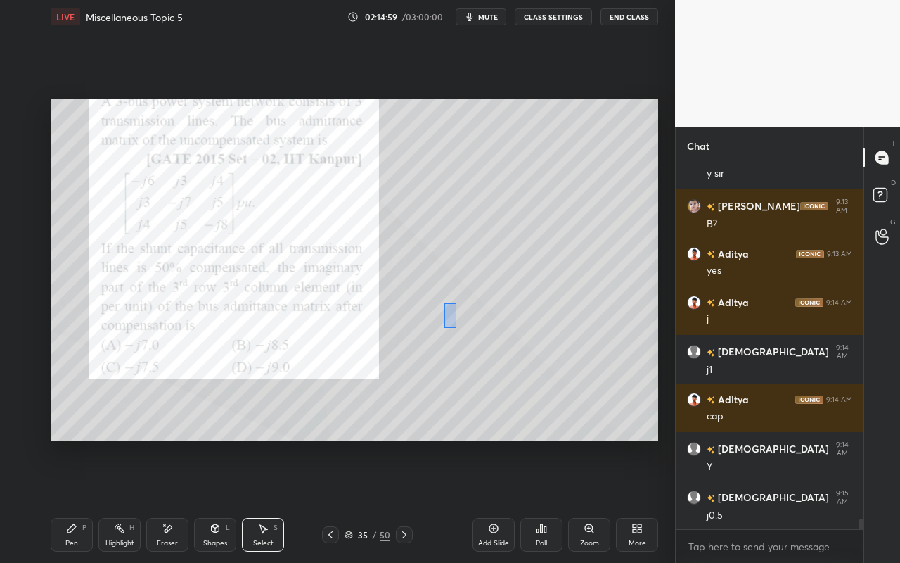
drag, startPoint x: 456, startPoint y: 327, endPoint x: 468, endPoint y: 347, distance: 23.0
click at [466, 345] on div "0 ° Undo Copy Paste here Duplicate Duplicate to new slide Delete" at bounding box center [355, 270] width 608 height 342
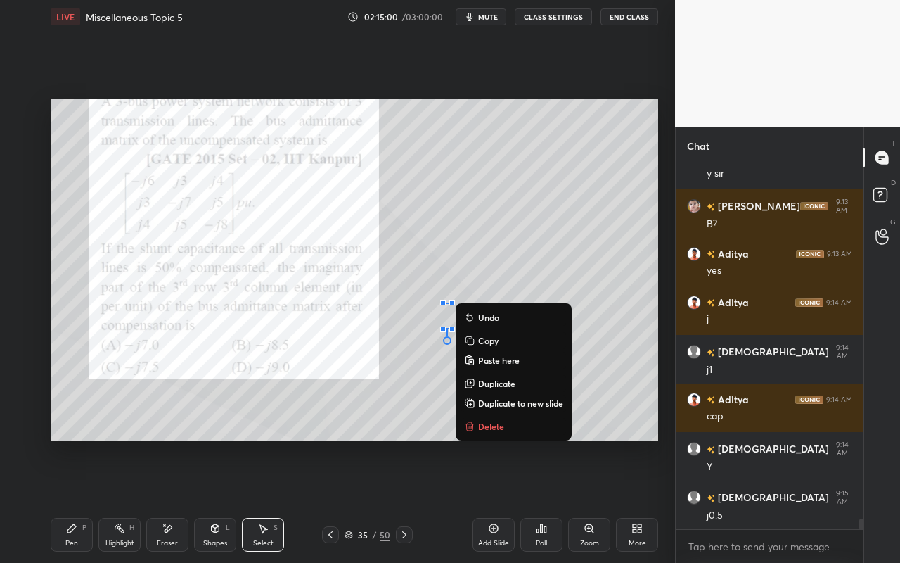
click at [471, 426] on icon at bounding box center [469, 426] width 11 height 11
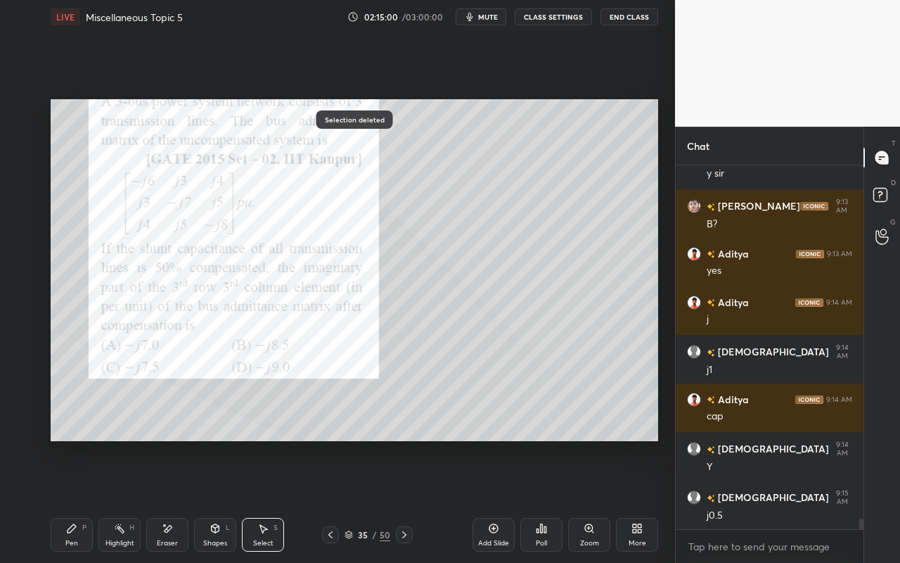
click at [81, 500] on div "Pen P" at bounding box center [72, 535] width 42 height 34
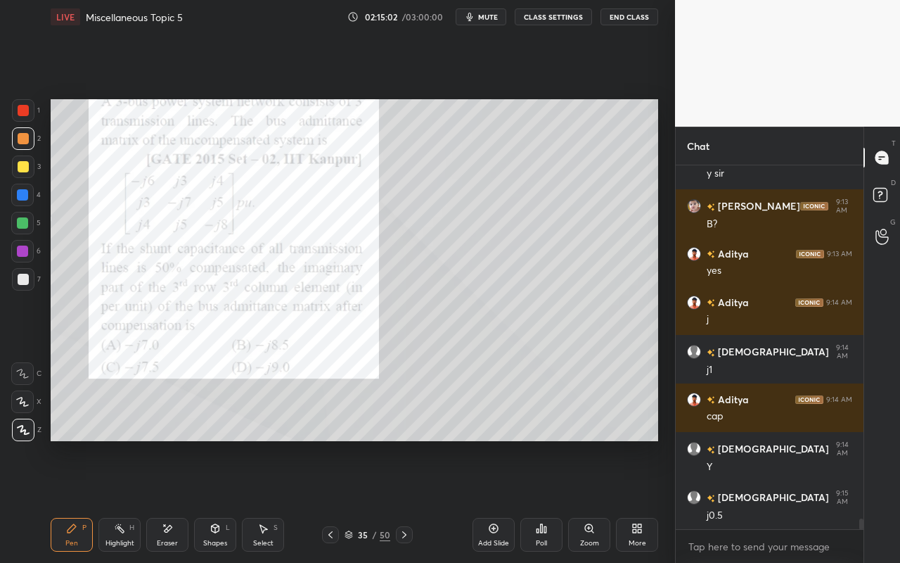
click at [83, 500] on div "P" at bounding box center [84, 527] width 4 height 7
drag, startPoint x: 128, startPoint y: 527, endPoint x: 193, endPoint y: 461, distance: 93.0
click at [132, 500] on div "Highlight H" at bounding box center [119, 535] width 42 height 34
drag, startPoint x: 75, startPoint y: 537, endPoint x: 87, endPoint y: 506, distance: 33.2
click at [77, 500] on div "Pen P" at bounding box center [72, 535] width 42 height 34
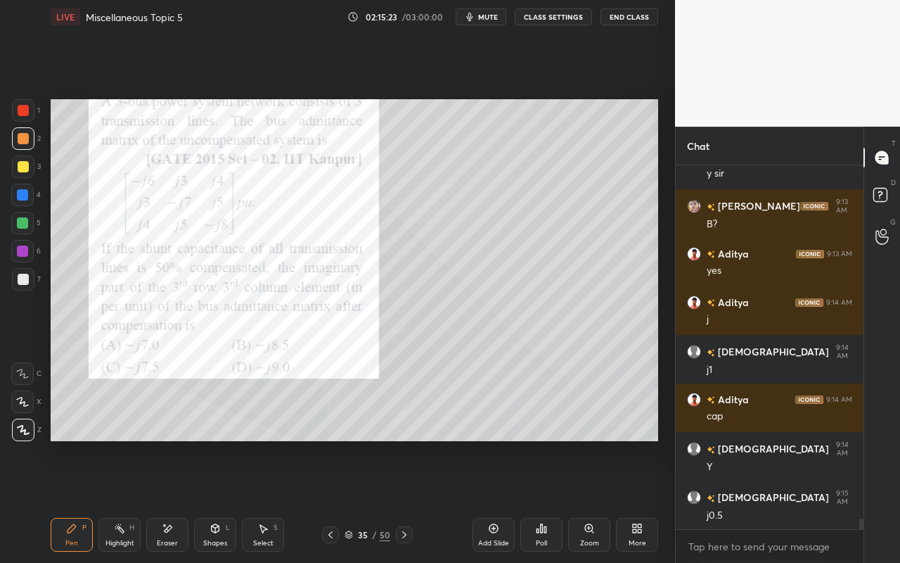
click at [25, 227] on div at bounding box center [22, 222] width 11 height 11
click at [77, 500] on div "Pen P" at bounding box center [72, 535] width 42 height 34
click at [75, 500] on div "Pen P" at bounding box center [72, 535] width 42 height 34
click at [122, 500] on div "Highlight H" at bounding box center [119, 535] width 42 height 34
click at [73, 500] on icon at bounding box center [71, 528] width 11 height 11
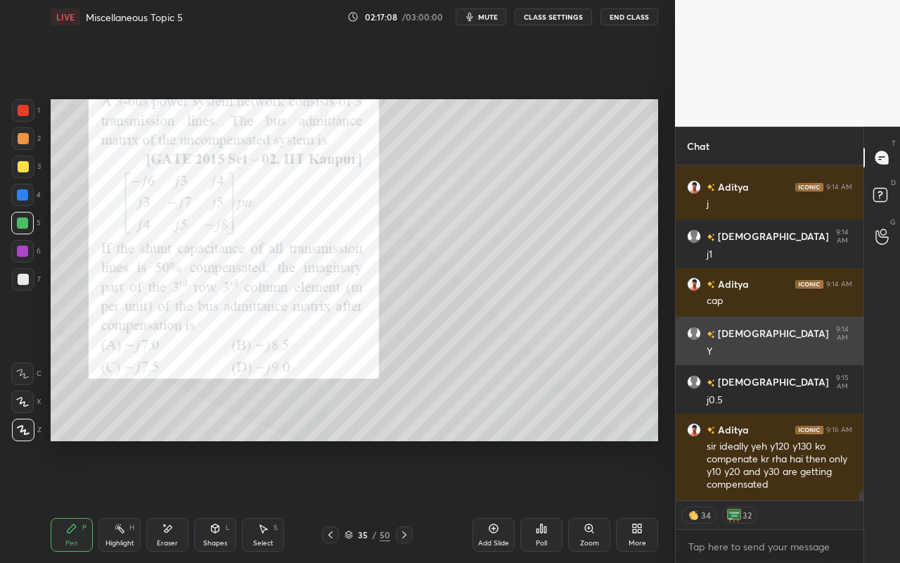
scroll to position [12026, 0]
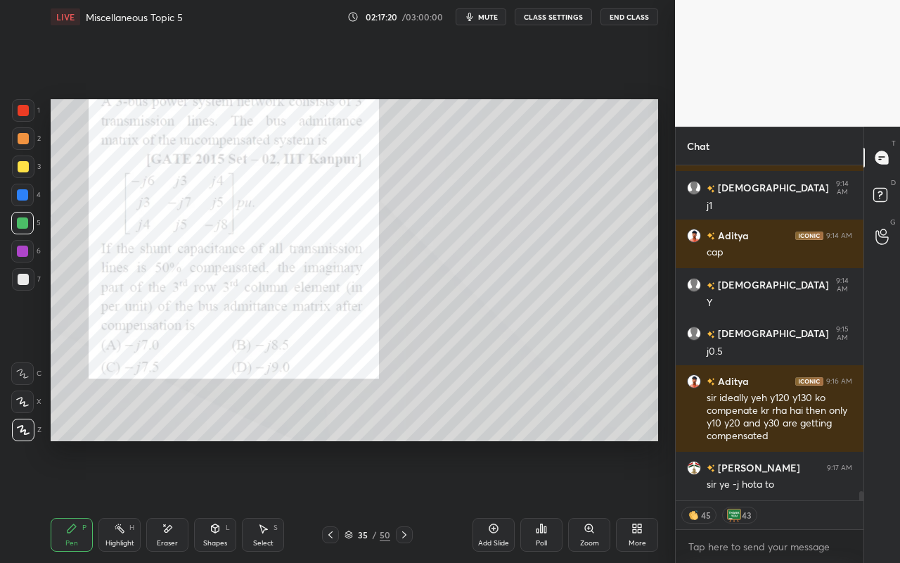
drag, startPoint x: 123, startPoint y: 539, endPoint x: 140, endPoint y: 457, distance: 84.0
click at [123, 500] on div "Highlight" at bounding box center [119, 542] width 29 height 7
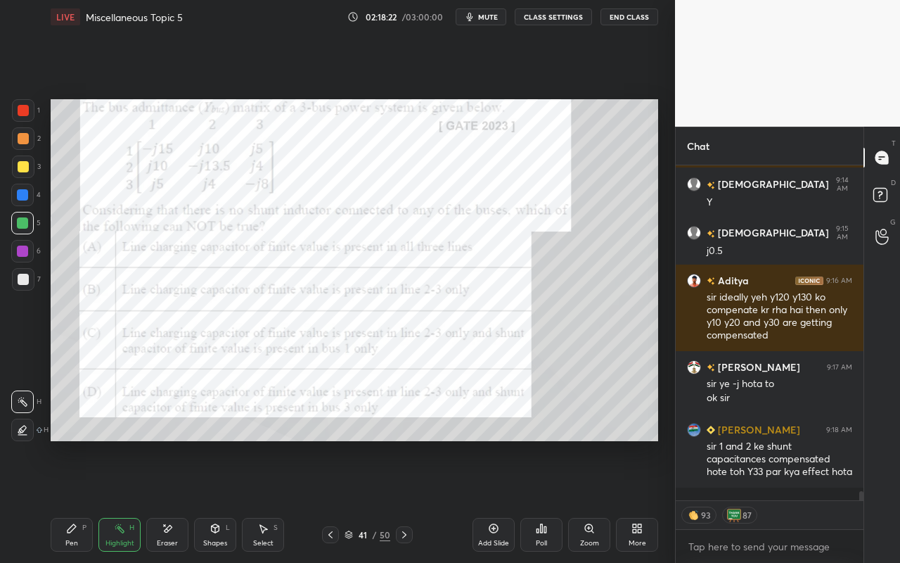
scroll to position [12175, 0]
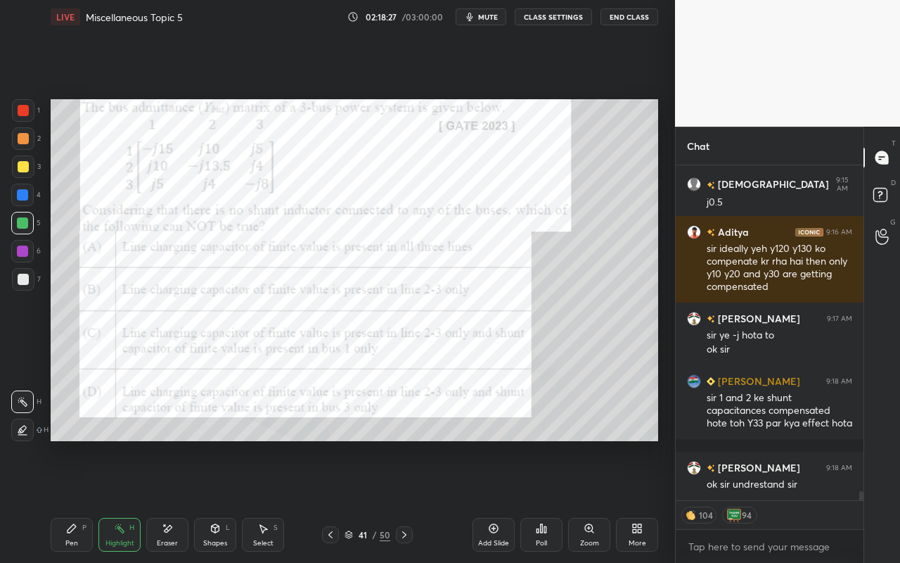
drag, startPoint x: 82, startPoint y: 540, endPoint x: 94, endPoint y: 501, distance: 41.2
click at [82, 500] on div "Pen P" at bounding box center [72, 535] width 42 height 34
click at [23, 139] on div at bounding box center [23, 138] width 11 height 11
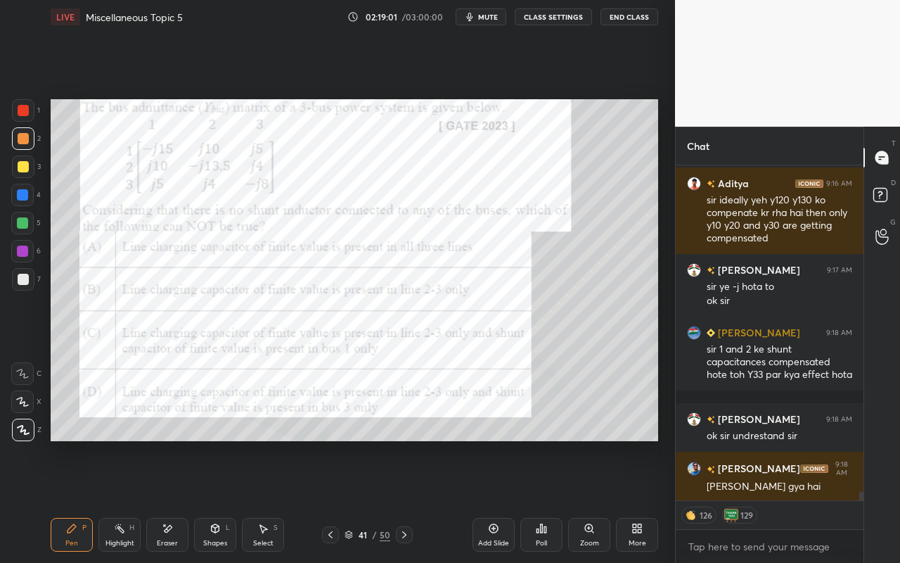
click at [72, 500] on div "Pen P" at bounding box center [72, 535] width 42 height 34
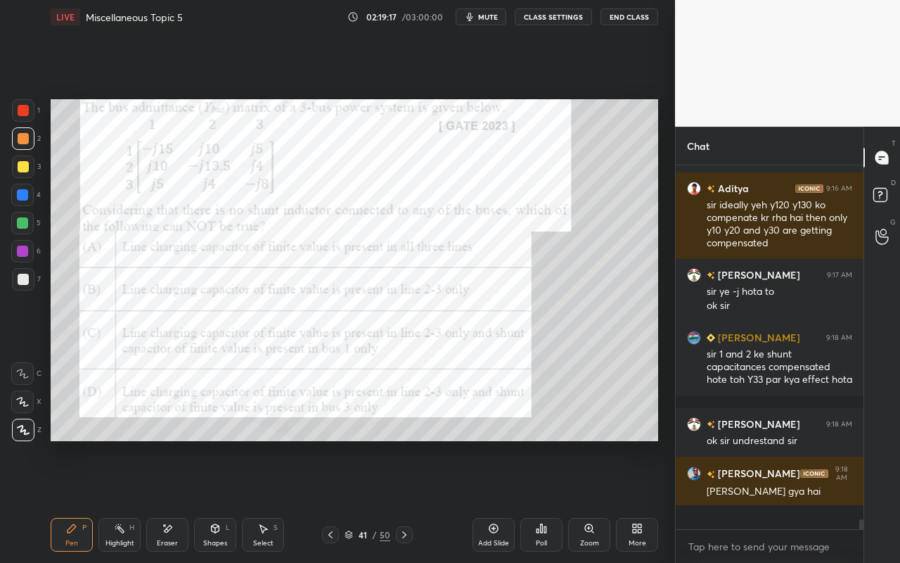
scroll to position [12194, 0]
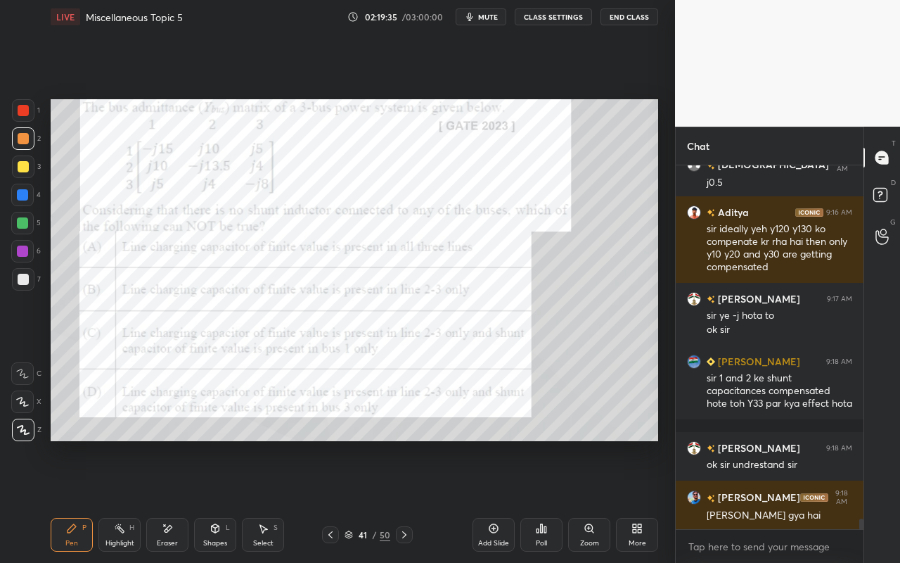
drag, startPoint x: 74, startPoint y: 537, endPoint x: 169, endPoint y: 463, distance: 120.7
click at [74, 500] on div "Pen P" at bounding box center [72, 535] width 42 height 34
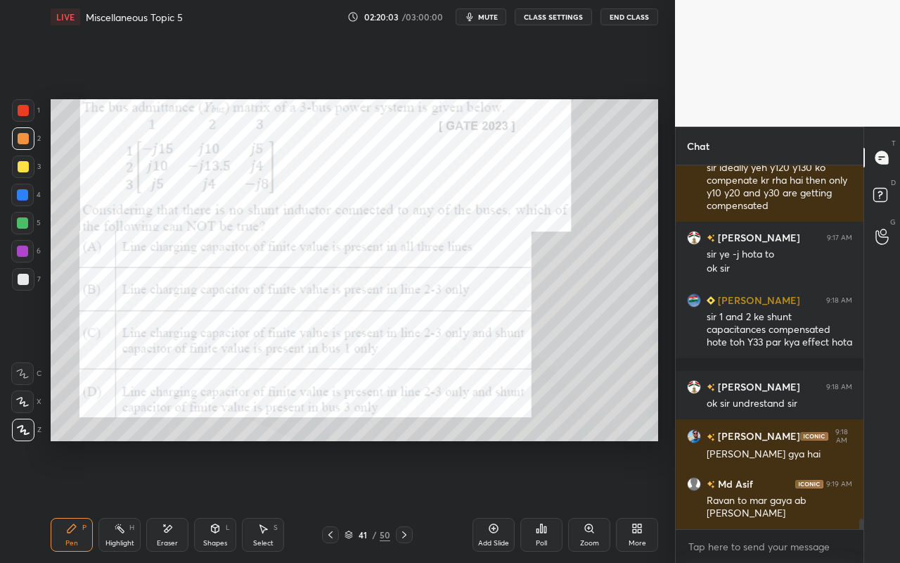
click at [179, 500] on div "Eraser" at bounding box center [167, 535] width 42 height 34
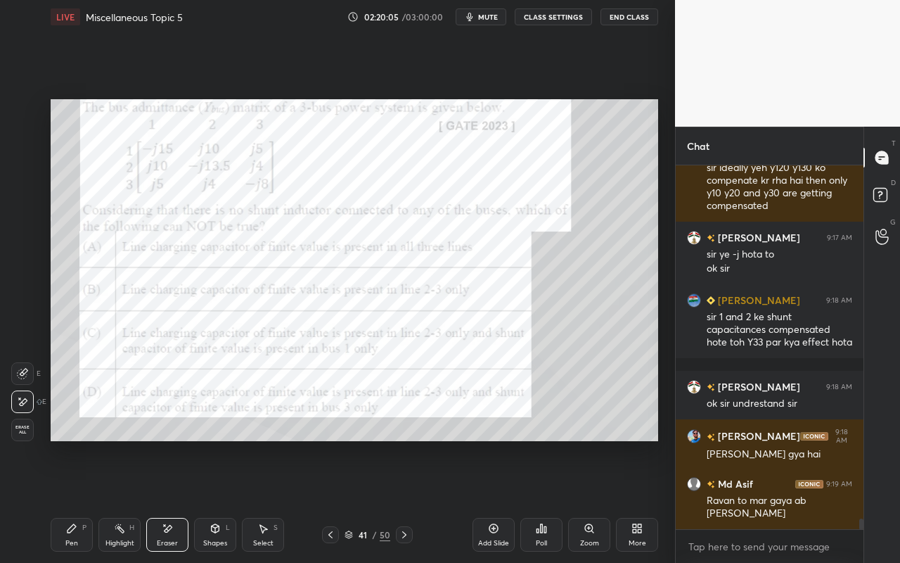
click at [89, 500] on div "Pen P" at bounding box center [72, 535] width 42 height 34
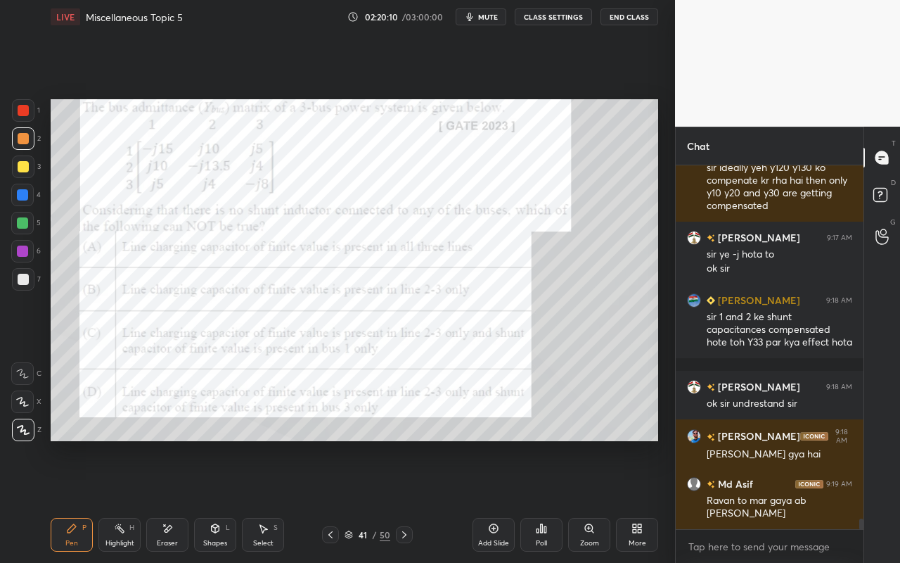
scroll to position [12304, 0]
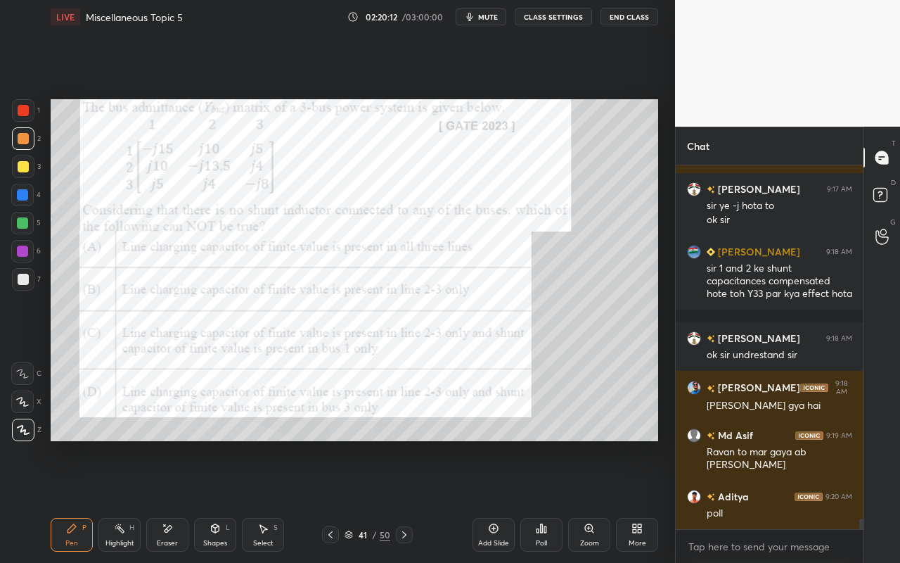
click at [539, 500] on icon at bounding box center [541, 528] width 11 height 11
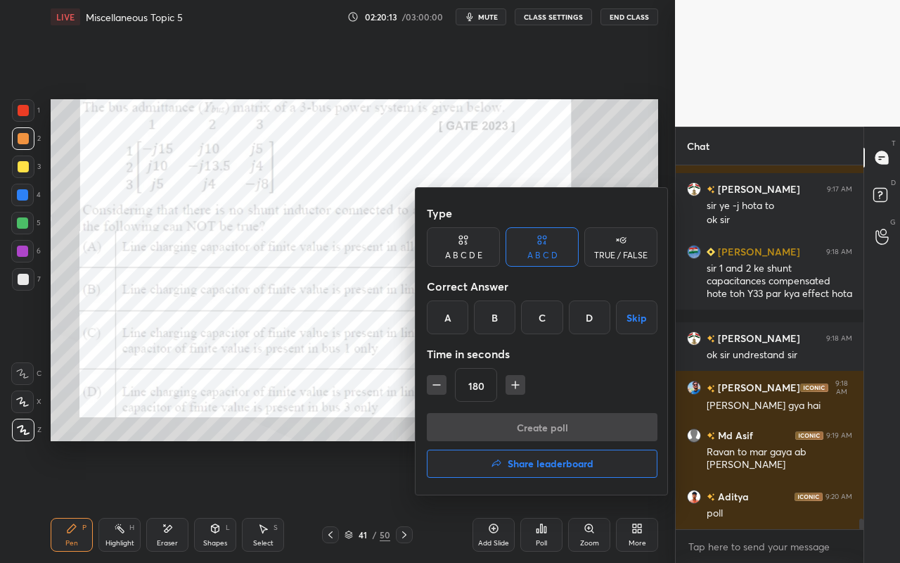
click at [591, 321] on div "D" at bounding box center [589, 317] width 41 height 34
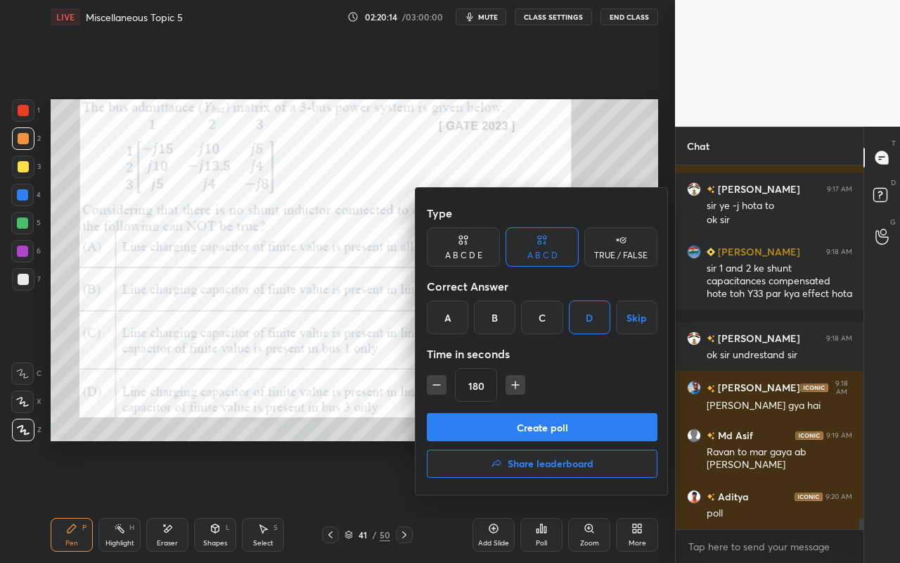
click at [538, 426] on button "Create poll" at bounding box center [542, 427] width 231 height 28
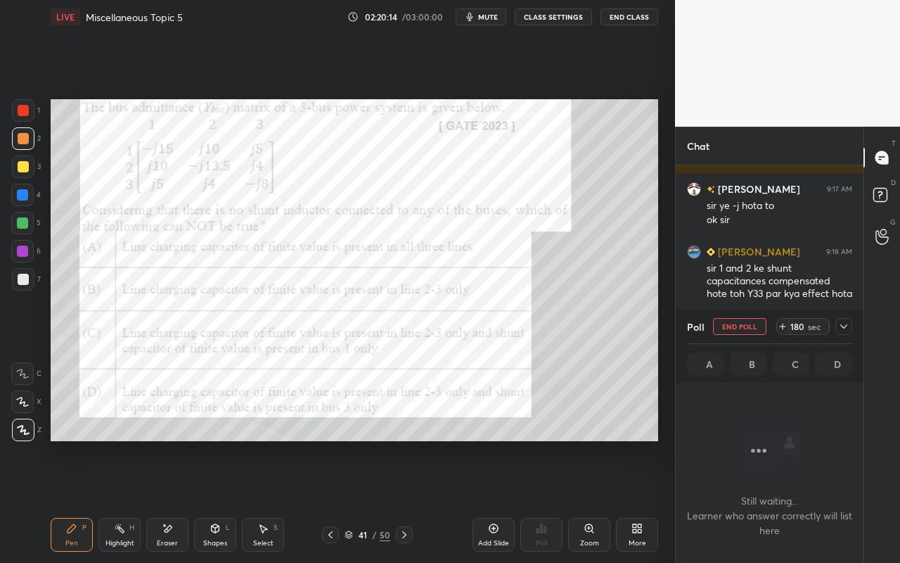
scroll to position [5, 5]
click at [845, 321] on icon at bounding box center [843, 326] width 11 height 11
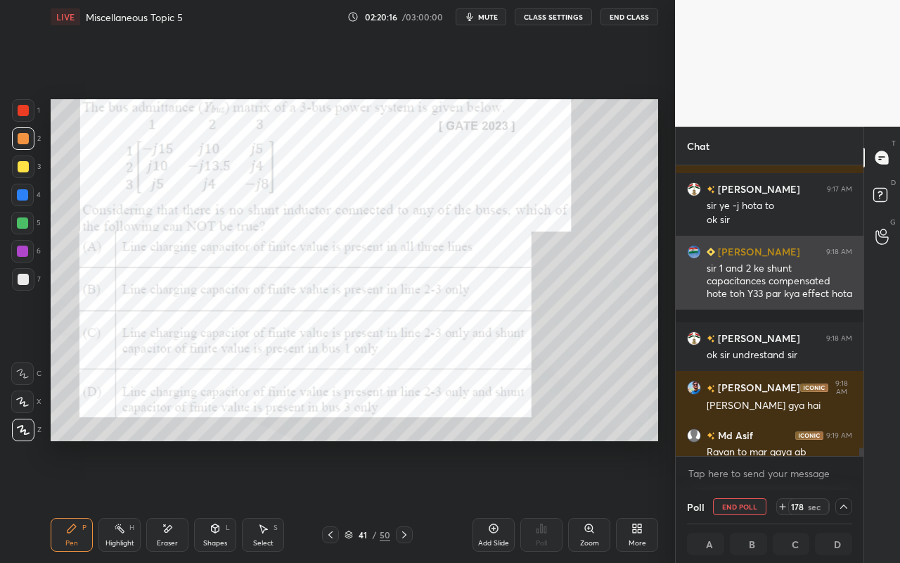
scroll to position [1, 5]
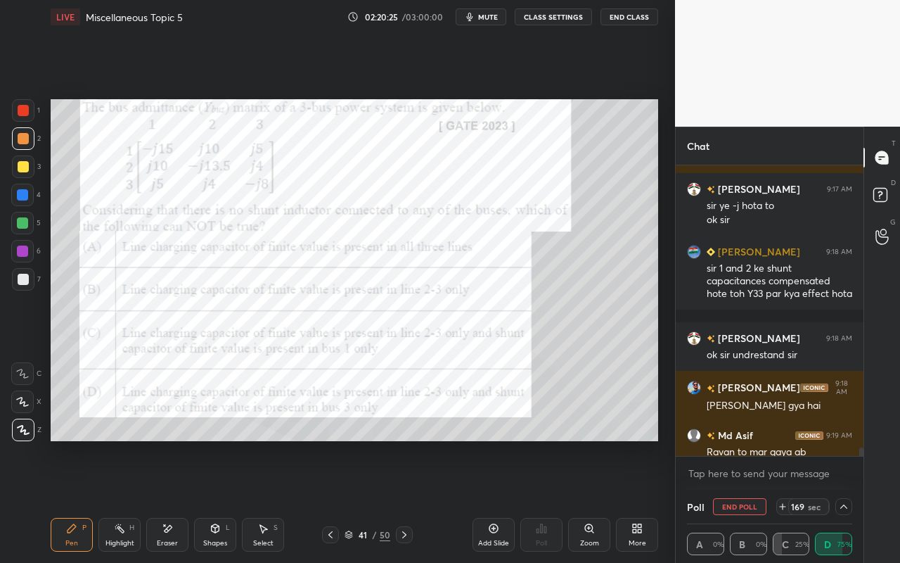
click at [845, 500] on icon at bounding box center [843, 506] width 11 height 11
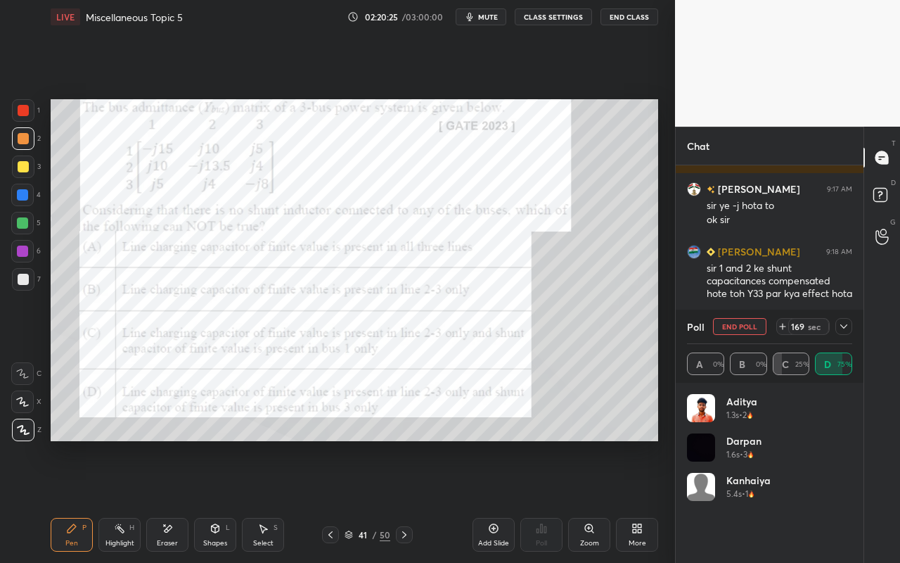
scroll to position [165, 161]
click at [843, 331] on icon at bounding box center [843, 326] width 11 height 11
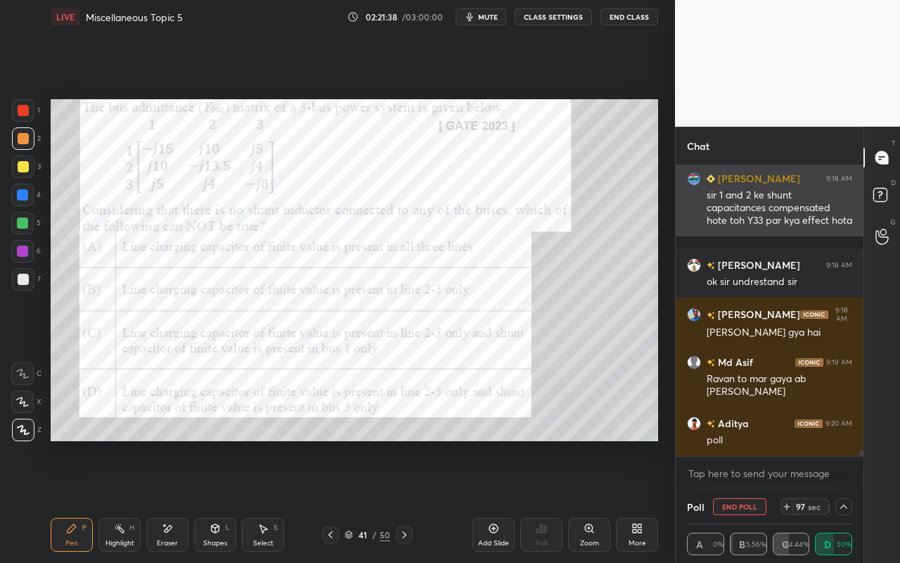
scroll to position [12451, 0]
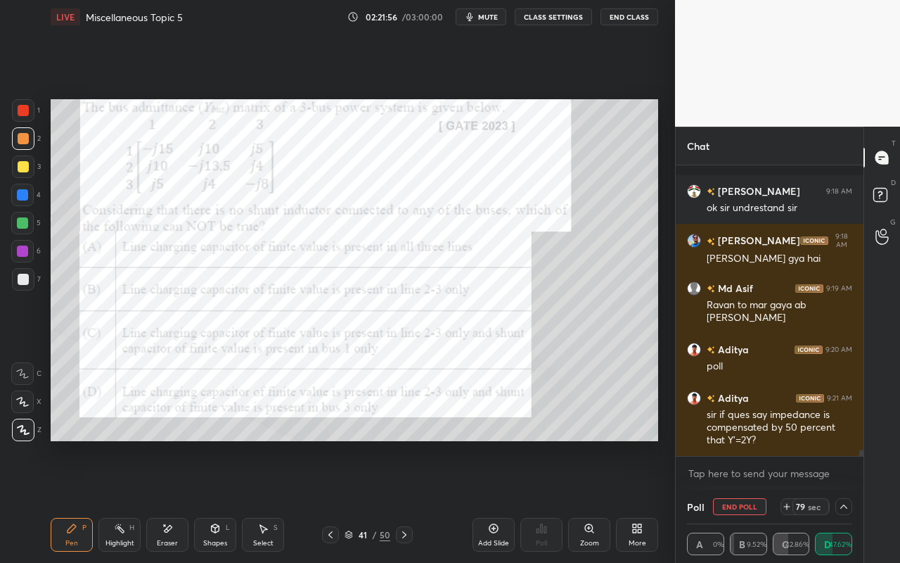
click at [846, 500] on icon at bounding box center [843, 506] width 11 height 11
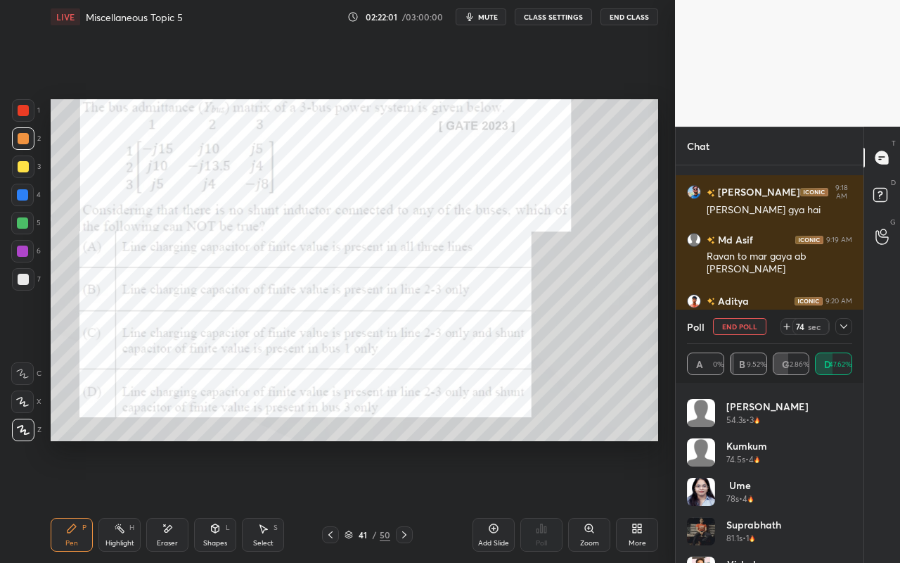
scroll to position [225, 0]
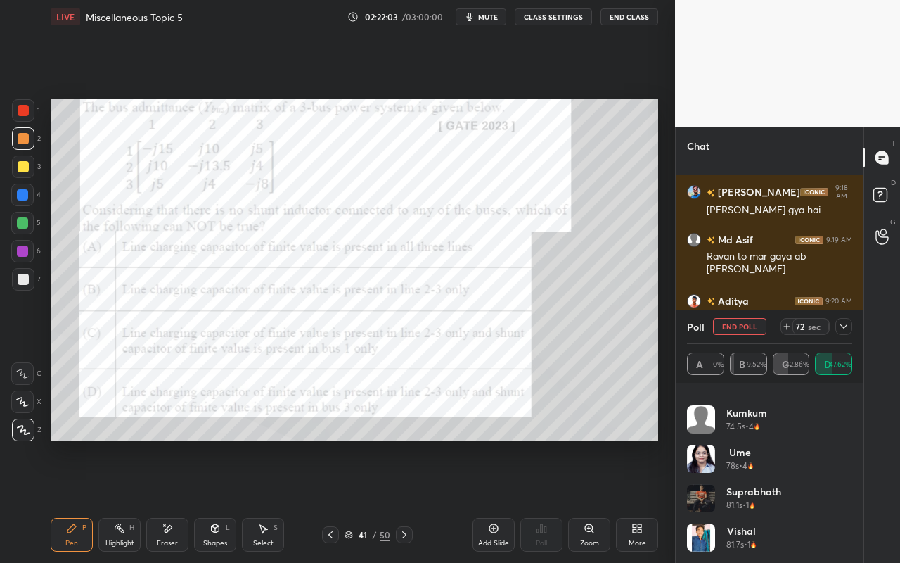
click at [838, 324] on div at bounding box center [844, 326] width 17 height 17
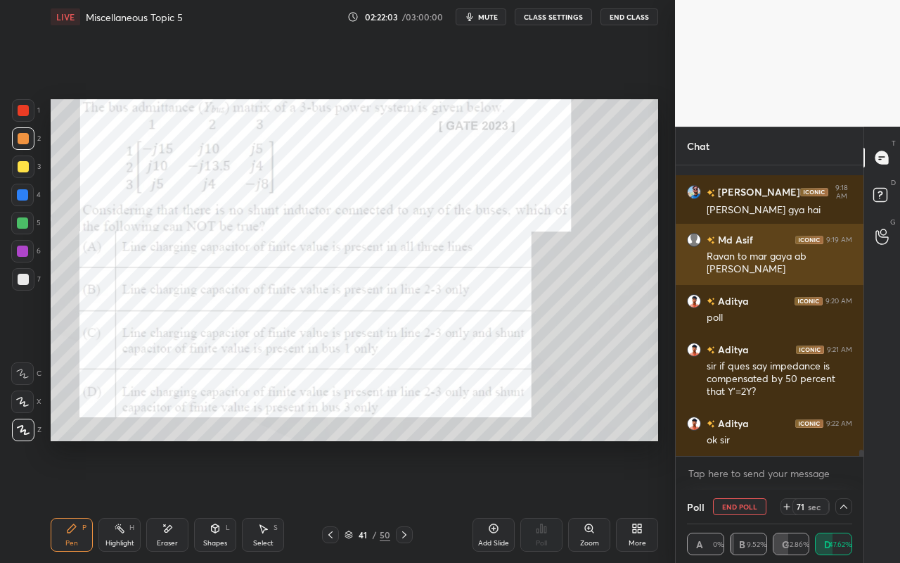
scroll to position [0, 0]
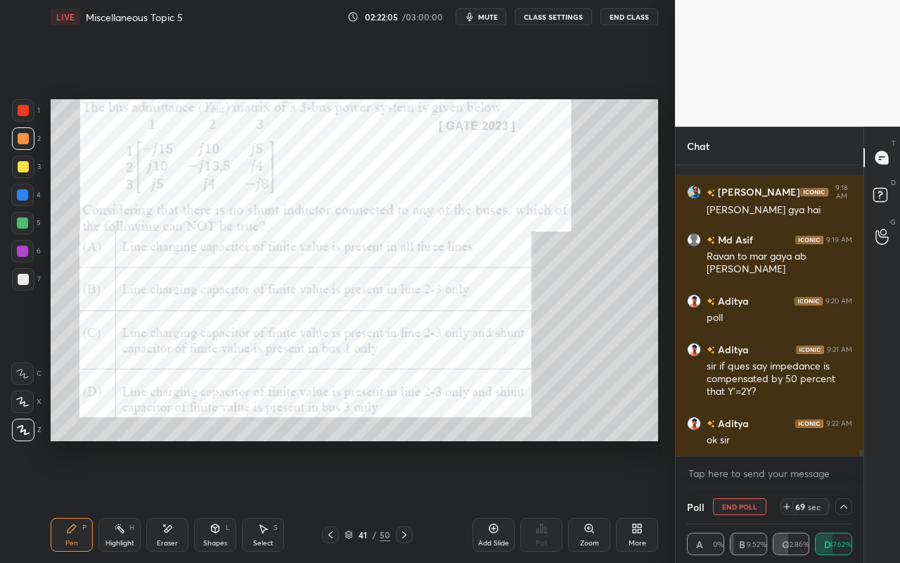
click at [121, 500] on div "Highlight H" at bounding box center [119, 535] width 42 height 34
drag, startPoint x: 81, startPoint y: 537, endPoint x: 108, endPoint y: 485, distance: 58.5
click at [81, 500] on div "Pen P" at bounding box center [72, 535] width 42 height 34
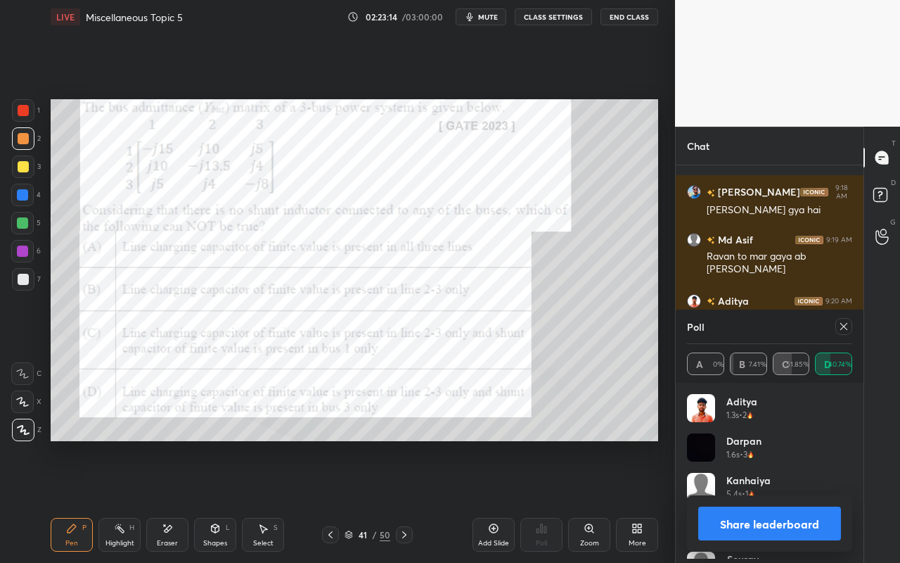
scroll to position [165, 161]
click at [124, 500] on div "Highlight H" at bounding box center [119, 535] width 42 height 34
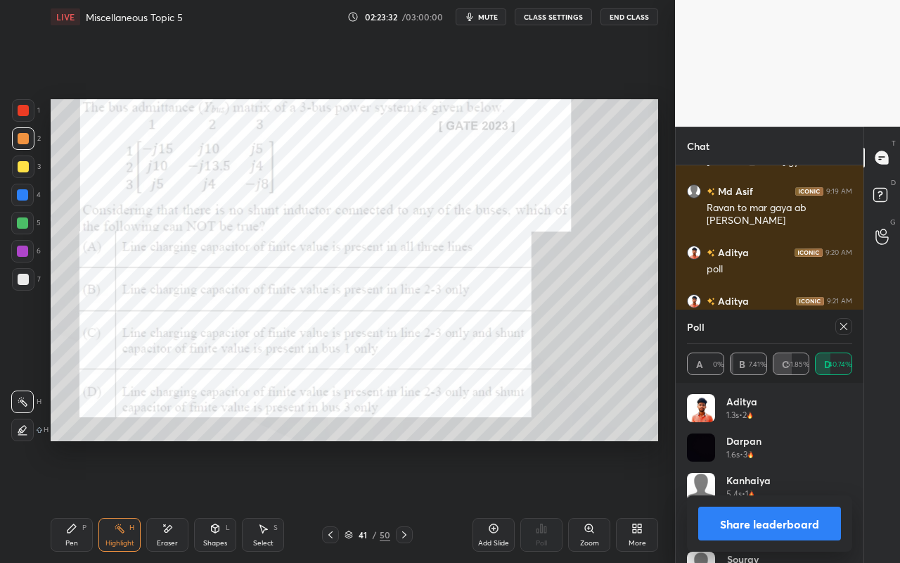
click at [840, 331] on div at bounding box center [844, 326] width 17 height 17
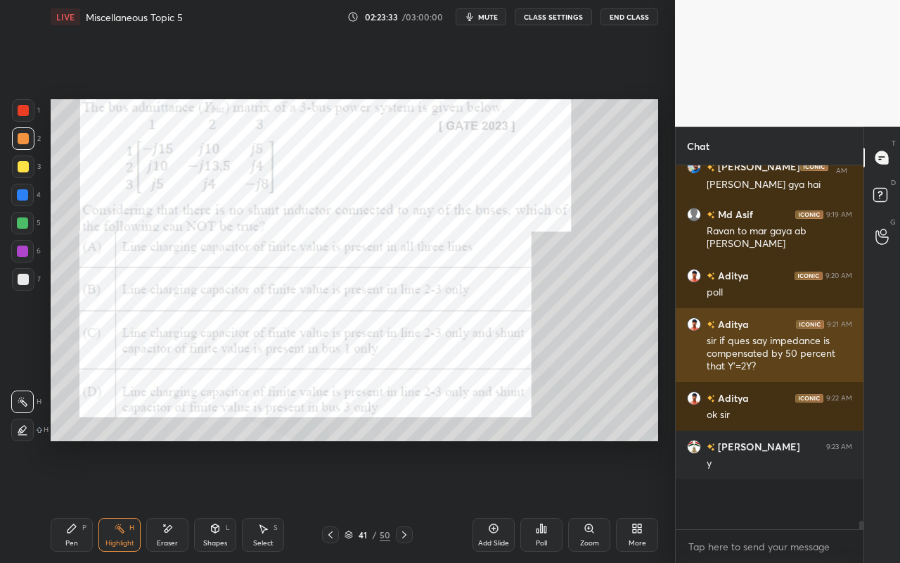
scroll to position [352, 184]
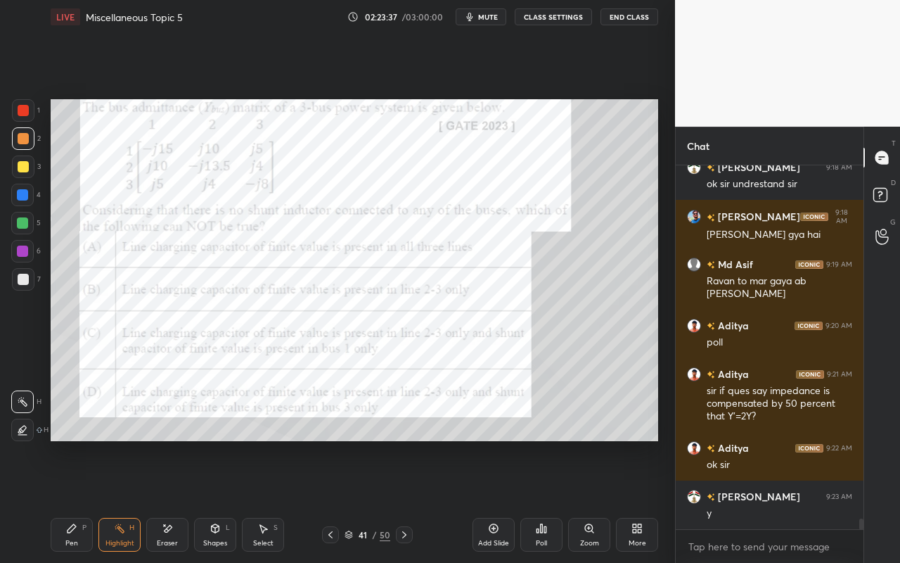
click at [490, 500] on div "Add Slide" at bounding box center [494, 535] width 42 height 34
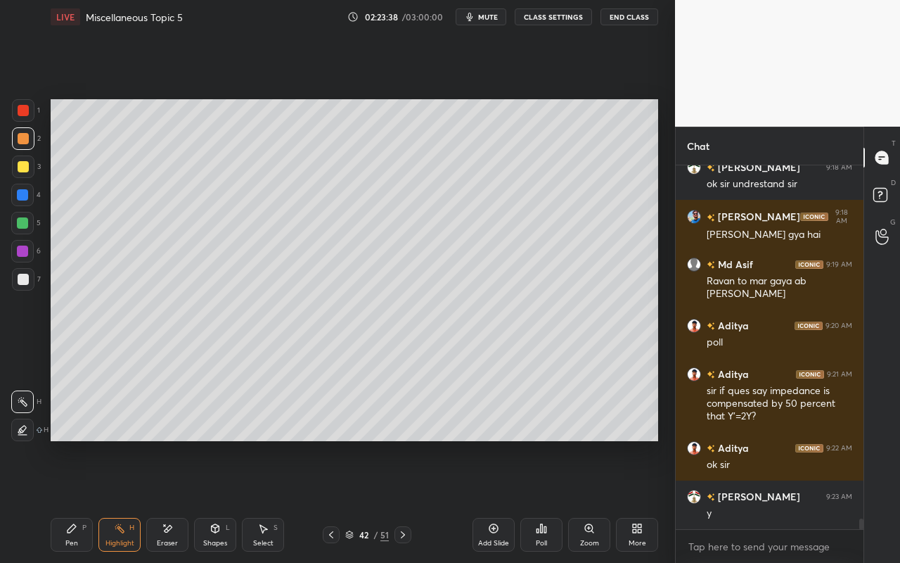
click at [66, 500] on icon at bounding box center [71, 528] width 11 height 11
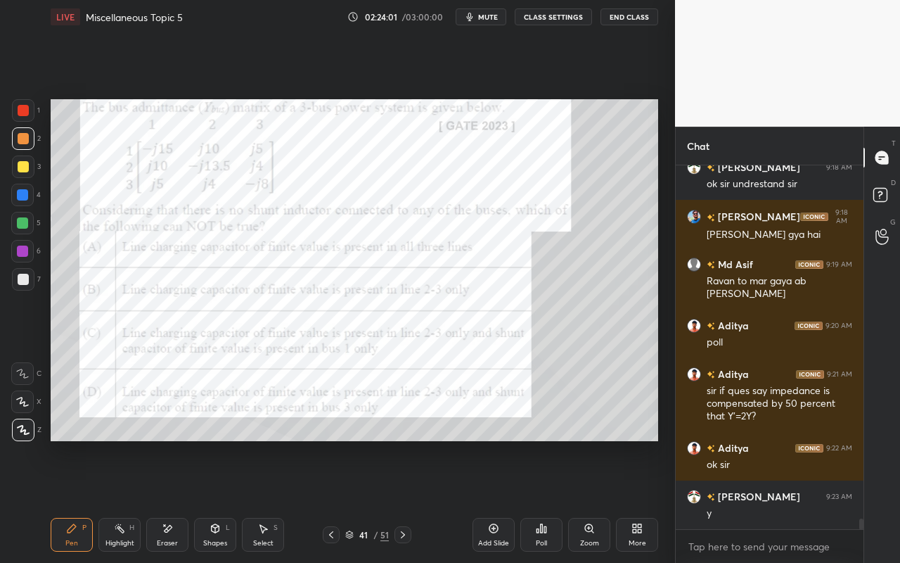
click at [127, 500] on div "Highlight" at bounding box center [119, 542] width 29 height 7
drag, startPoint x: 80, startPoint y: 546, endPoint x: 85, endPoint y: 503, distance: 43.9
click at [80, 500] on div "Pen P" at bounding box center [72, 535] width 42 height 34
drag, startPoint x: 116, startPoint y: 533, endPoint x: 121, endPoint y: 527, distance: 8.0
click at [120, 500] on icon at bounding box center [119, 528] width 11 height 11
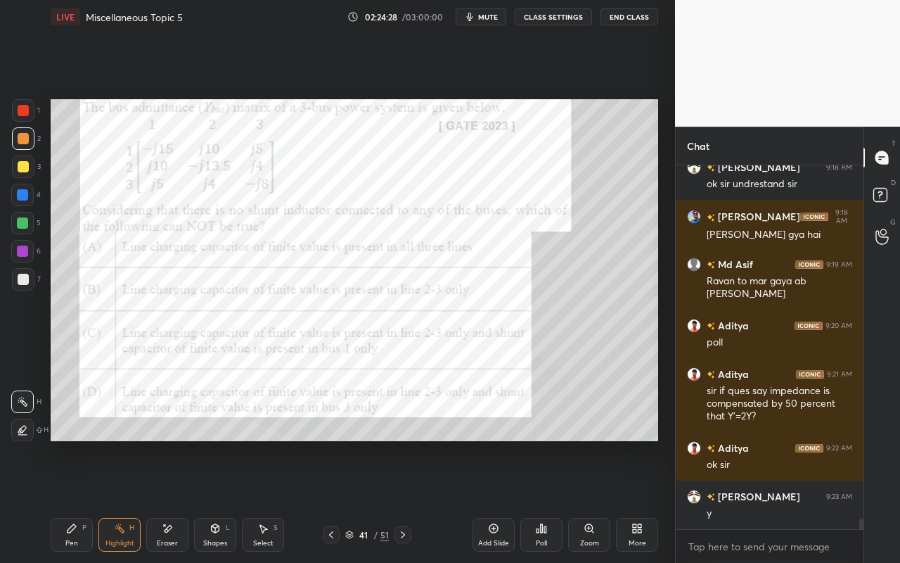
click at [58, 500] on div "Pen P" at bounding box center [72, 535] width 42 height 34
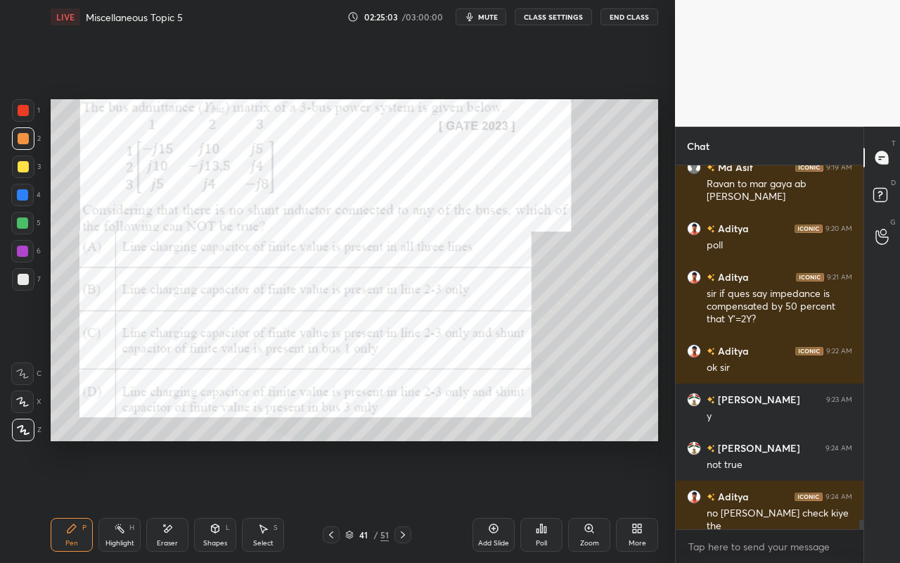
scroll to position [12621, 0]
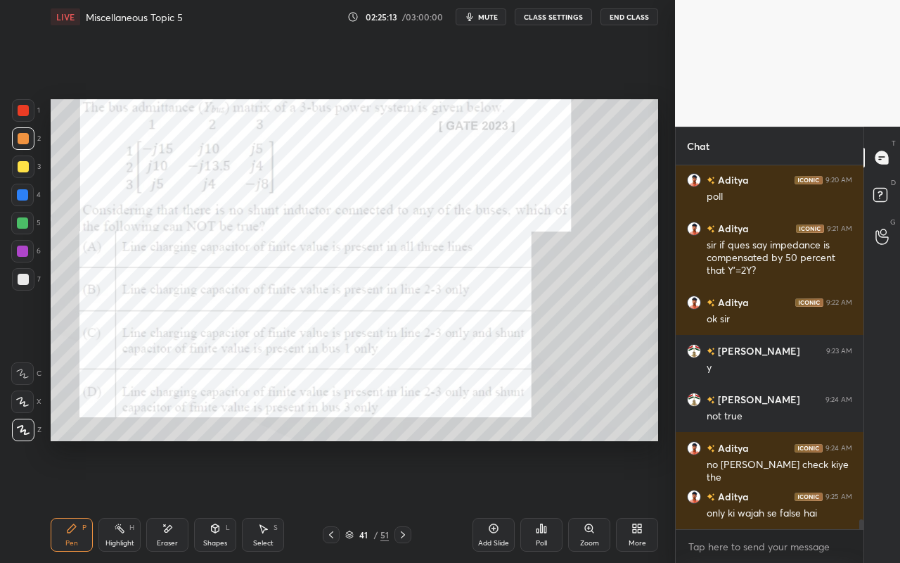
drag, startPoint x: 127, startPoint y: 546, endPoint x: 145, endPoint y: 518, distance: 33.2
click at [127, 500] on div "Highlight" at bounding box center [119, 542] width 29 height 7
drag, startPoint x: 82, startPoint y: 541, endPoint x: 98, endPoint y: 525, distance: 22.9
click at [80, 500] on div "Pen P" at bounding box center [72, 535] width 42 height 34
click at [122, 500] on div "Highlight H" at bounding box center [119, 535] width 42 height 34
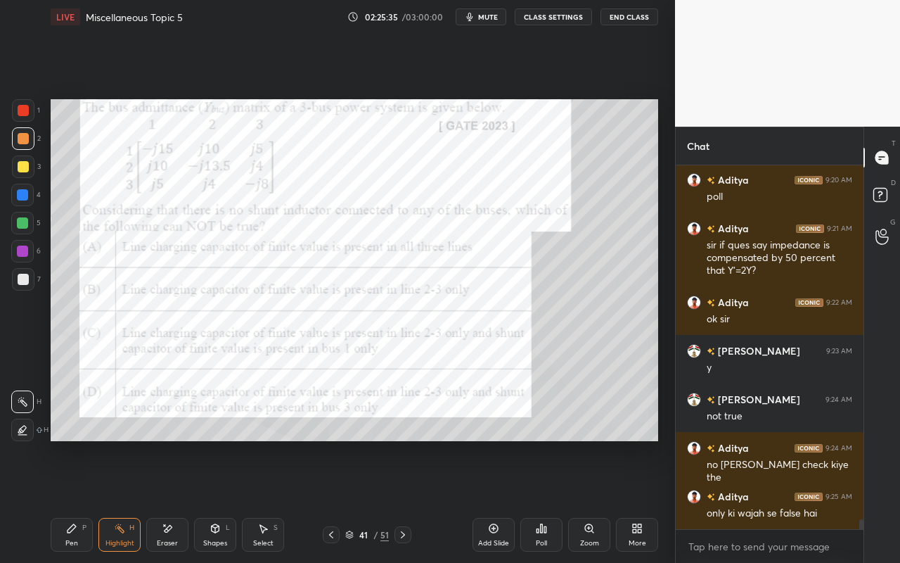
click at [105, 500] on div "Highlight H" at bounding box center [119, 535] width 42 height 34
click at [65, 500] on div "Pen P" at bounding box center [72, 535] width 42 height 34
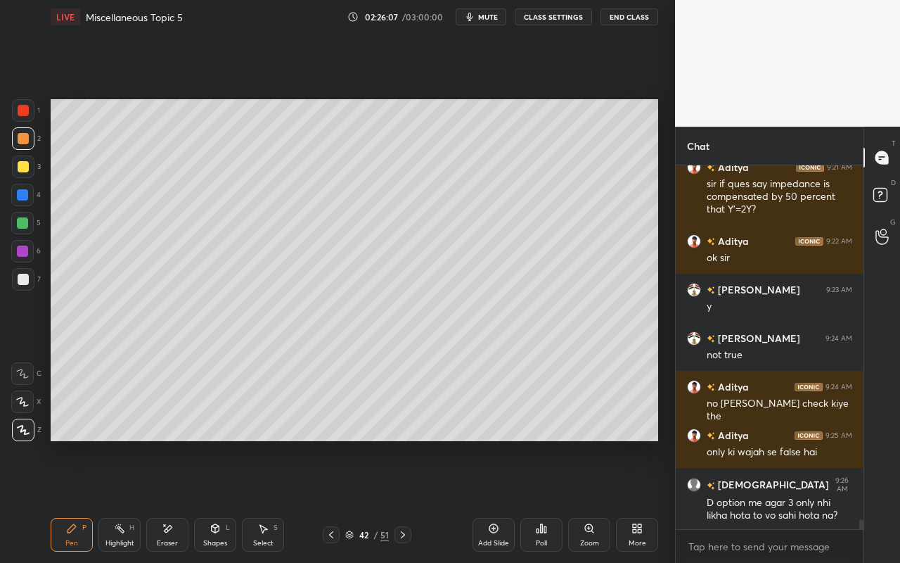
scroll to position [12730, 0]
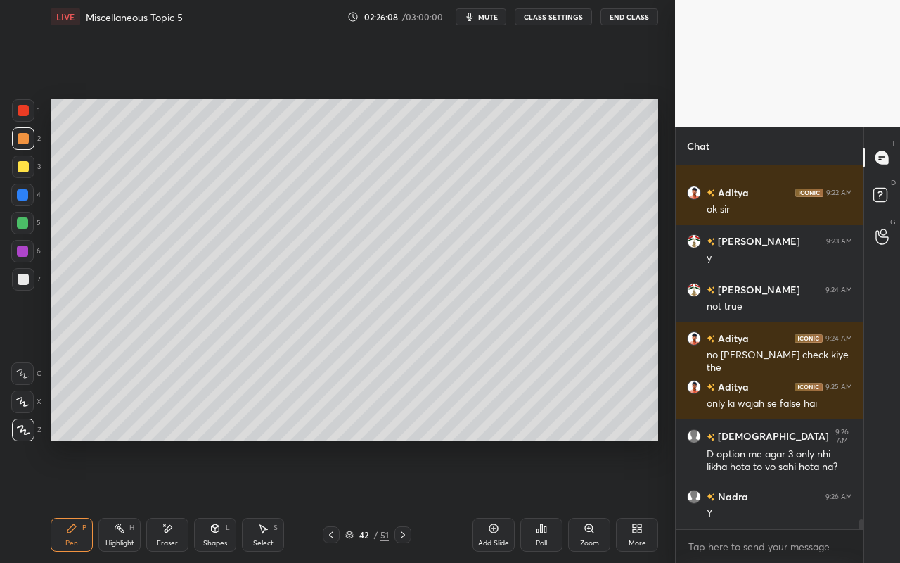
drag, startPoint x: 257, startPoint y: 535, endPoint x: 262, endPoint y: 523, distance: 12.9
click at [260, 500] on div "Select S" at bounding box center [263, 535] width 42 height 34
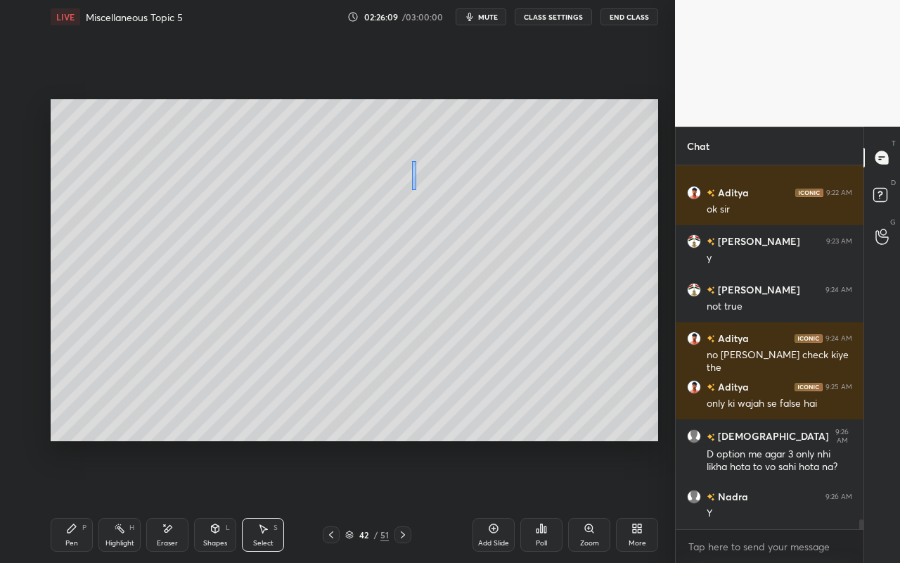
drag, startPoint x: 411, startPoint y: 161, endPoint x: 449, endPoint y: 244, distance: 91.0
click at [449, 245] on div "0 ° Undo Copy Paste here Duplicate Duplicate to new slide Delete" at bounding box center [355, 270] width 608 height 342
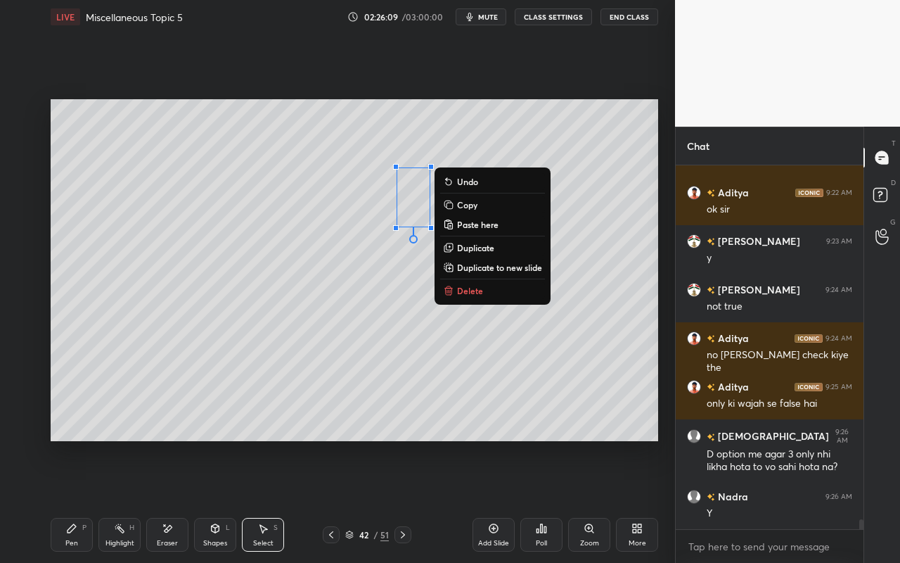
drag, startPoint x: 472, startPoint y: 289, endPoint x: 426, endPoint y: 299, distance: 47.5
click at [472, 289] on p "Delete" at bounding box center [470, 290] width 26 height 11
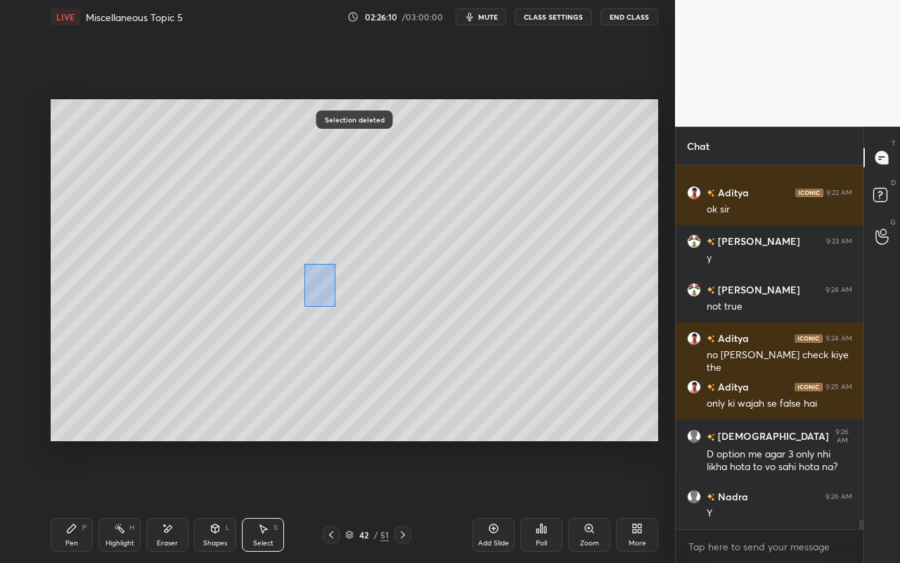
drag, startPoint x: 304, startPoint y: 264, endPoint x: 333, endPoint y: 314, distance: 58.3
click at [334, 307] on div "0 ° Undo Copy Paste here Duplicate Duplicate to new slide Delete" at bounding box center [355, 270] width 608 height 342
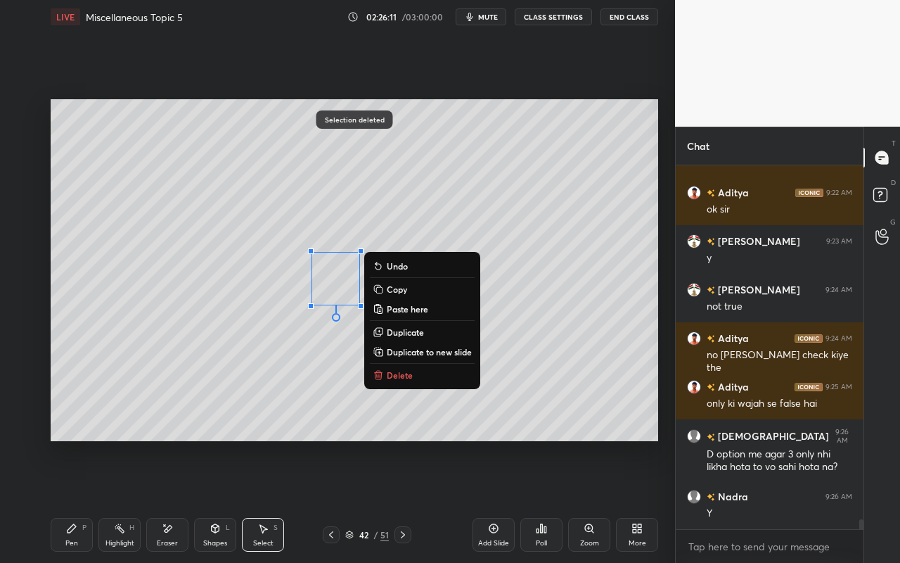
click at [400, 379] on p "Delete" at bounding box center [400, 374] width 26 height 11
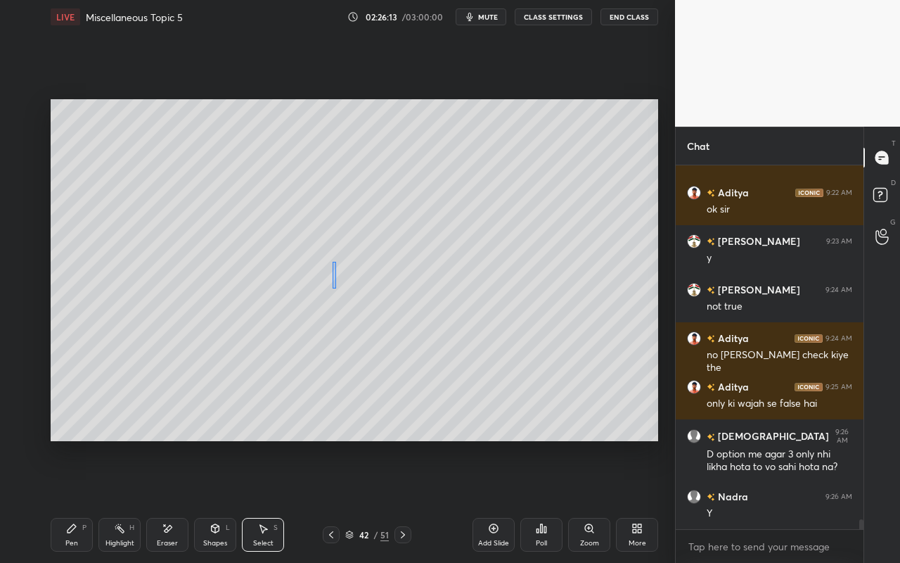
drag, startPoint x: 353, startPoint y: 258, endPoint x: 348, endPoint y: 284, distance: 26.5
click at [356, 264] on div "0 ° Undo Copy Paste here Duplicate Duplicate to new slide Delete" at bounding box center [355, 270] width 608 height 342
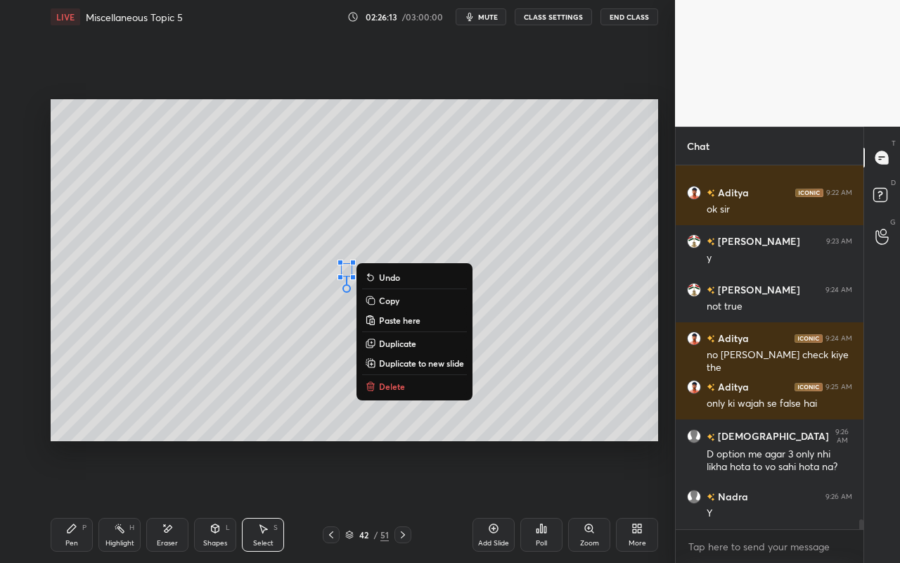
drag, startPoint x: 67, startPoint y: 534, endPoint x: 113, endPoint y: 453, distance: 92.9
click at [72, 500] on div "Pen P" at bounding box center [72, 535] width 42 height 34
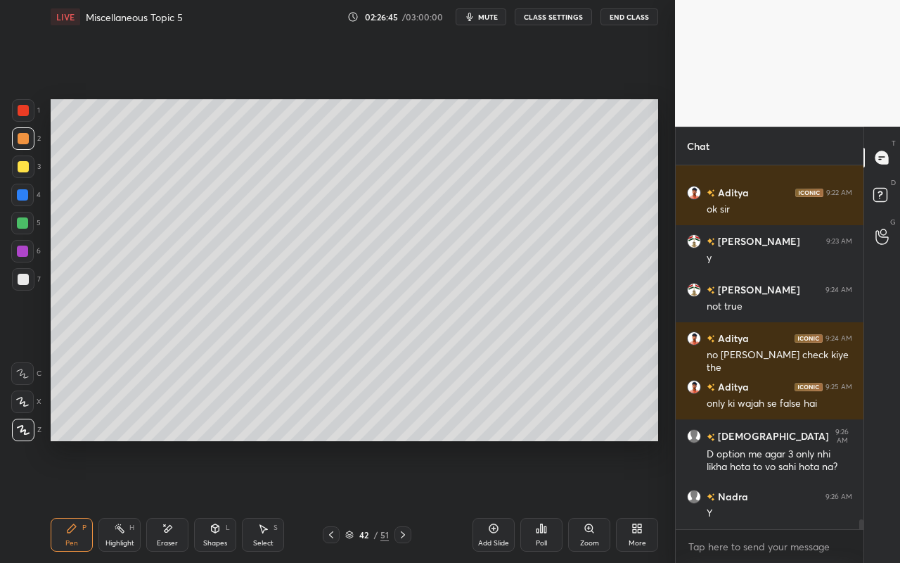
click at [98, 500] on div "Pen P Highlight H Eraser Shapes L Select S" at bounding box center [156, 535] width 211 height 34
click at [70, 500] on div "Pen P" at bounding box center [72, 535] width 42 height 34
drag, startPoint x: 25, startPoint y: 226, endPoint x: 46, endPoint y: 212, distance: 25.9
click at [24, 225] on div at bounding box center [22, 222] width 11 height 11
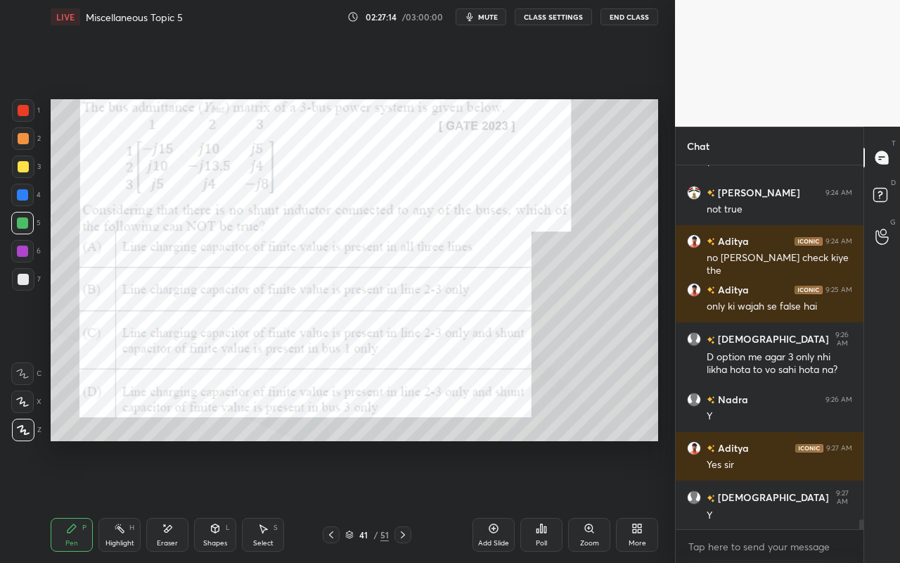
scroll to position [12876, 0]
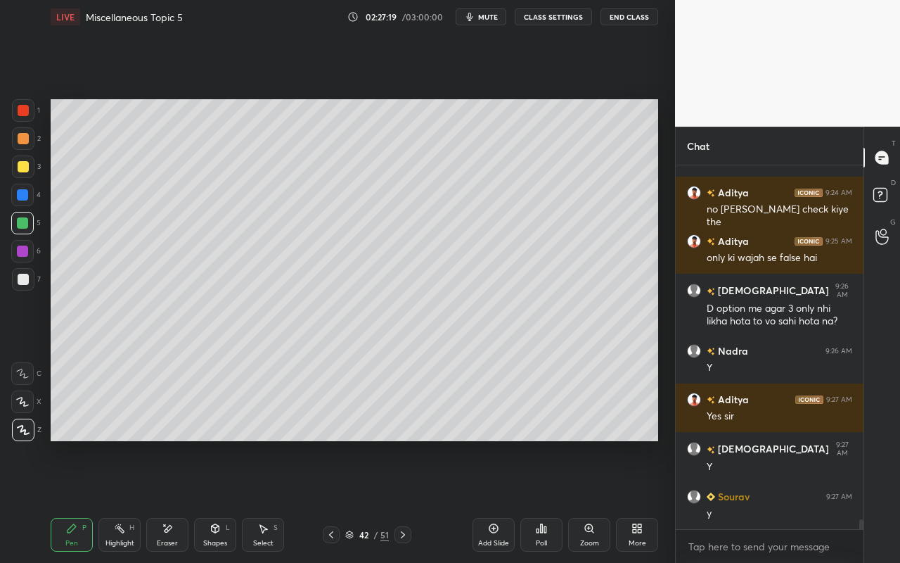
drag, startPoint x: 127, startPoint y: 539, endPoint x: 191, endPoint y: 443, distance: 116.1
click at [127, 500] on div "Highlight" at bounding box center [119, 542] width 29 height 7
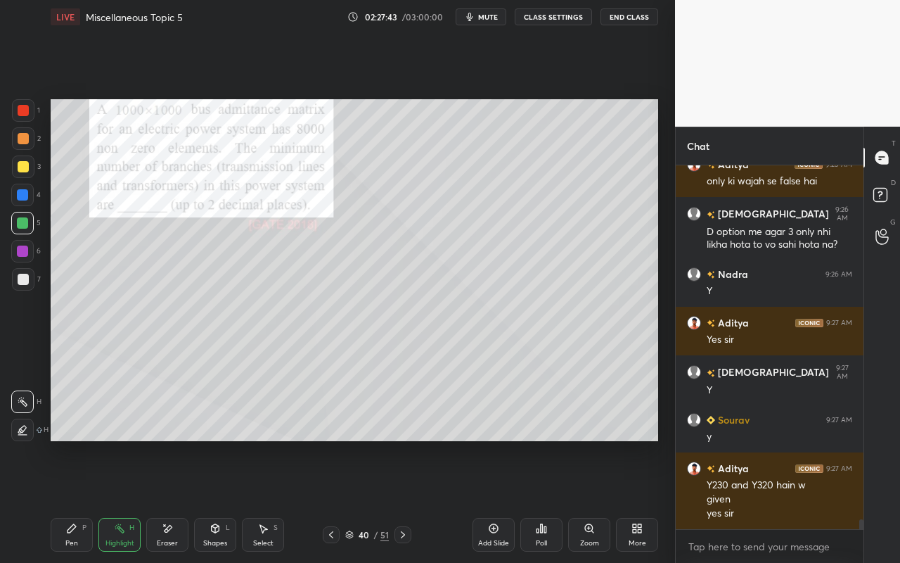
scroll to position [13001, 0]
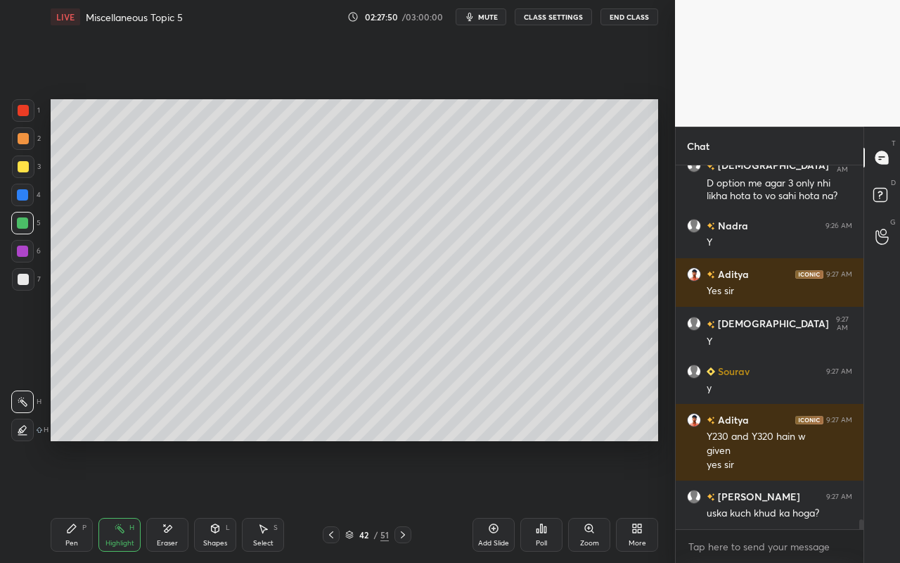
drag, startPoint x: 75, startPoint y: 544, endPoint x: 96, endPoint y: 516, distance: 34.6
click at [76, 500] on div "Pen" at bounding box center [71, 542] width 13 height 7
drag, startPoint x: 263, startPoint y: 546, endPoint x: 295, endPoint y: 464, distance: 87.8
click at [264, 500] on div "Select" at bounding box center [263, 542] width 20 height 7
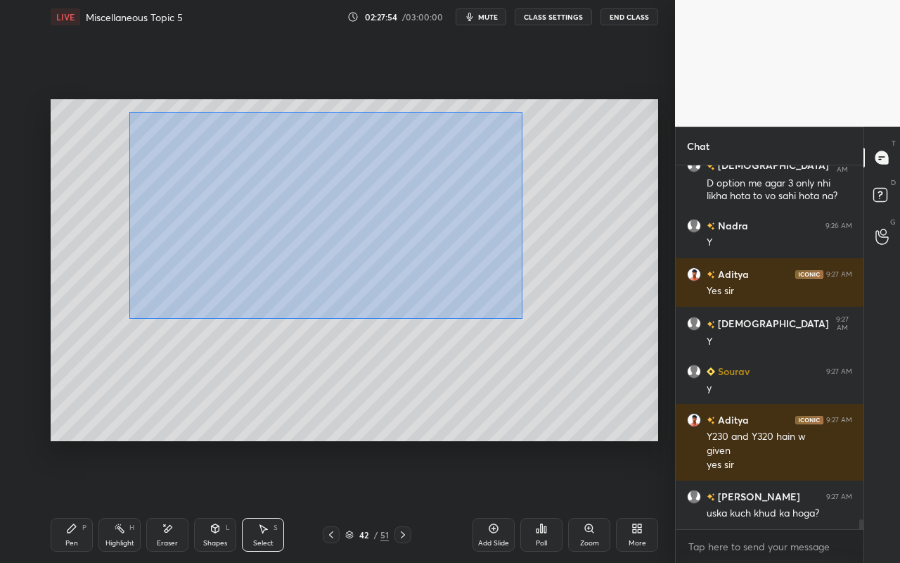
drag, startPoint x: 139, startPoint y: 120, endPoint x: 516, endPoint y: 314, distance: 423.4
click at [521, 321] on div "0 ° Undo Copy Paste here Duplicate Duplicate to new slide Delete" at bounding box center [355, 270] width 608 height 342
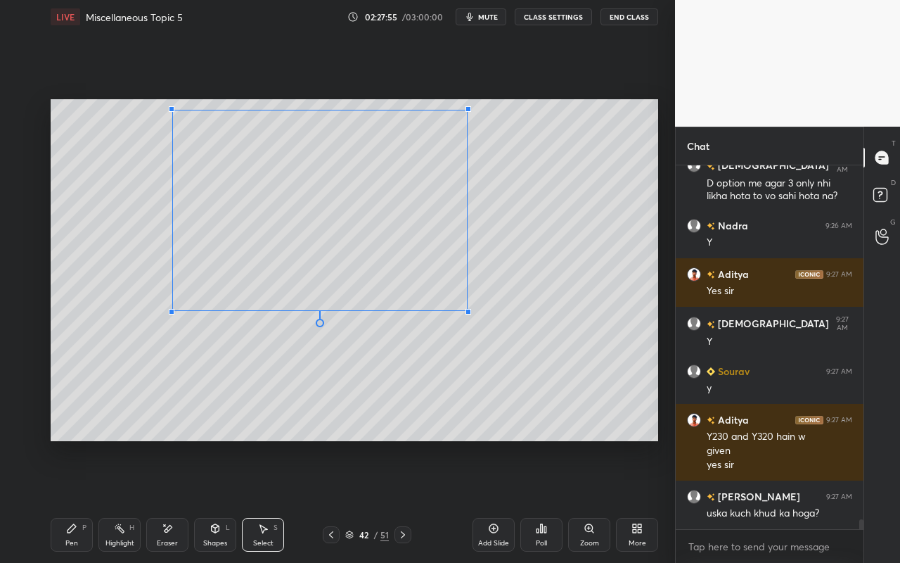
drag, startPoint x: 487, startPoint y: 318, endPoint x: 454, endPoint y: 299, distance: 38.7
click at [466, 309] on div at bounding box center [469, 312] width 6 height 6
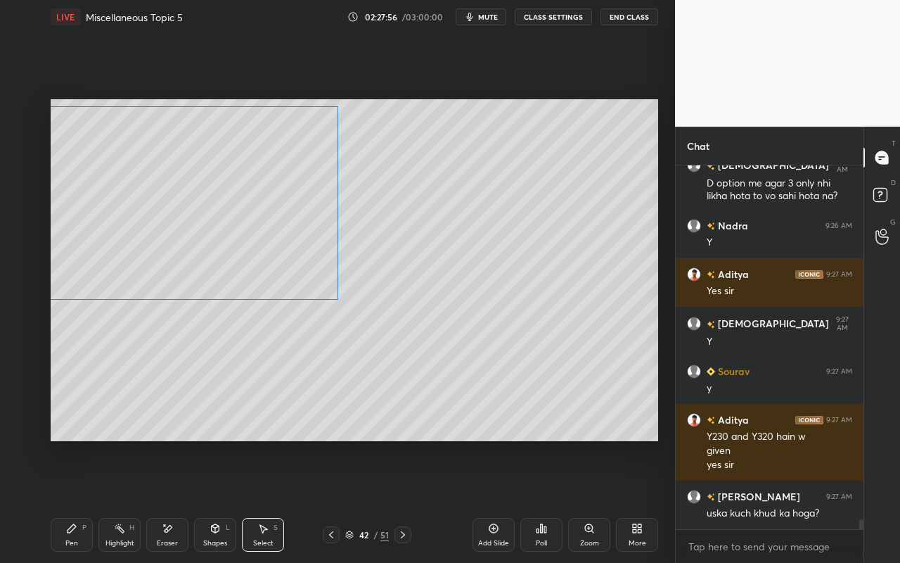
drag, startPoint x: 329, startPoint y: 256, endPoint x: 261, endPoint y: 283, distance: 73.3
click at [271, 247] on div "0 ° Undo Copy Paste here Duplicate Duplicate to new slide Delete" at bounding box center [355, 270] width 608 height 342
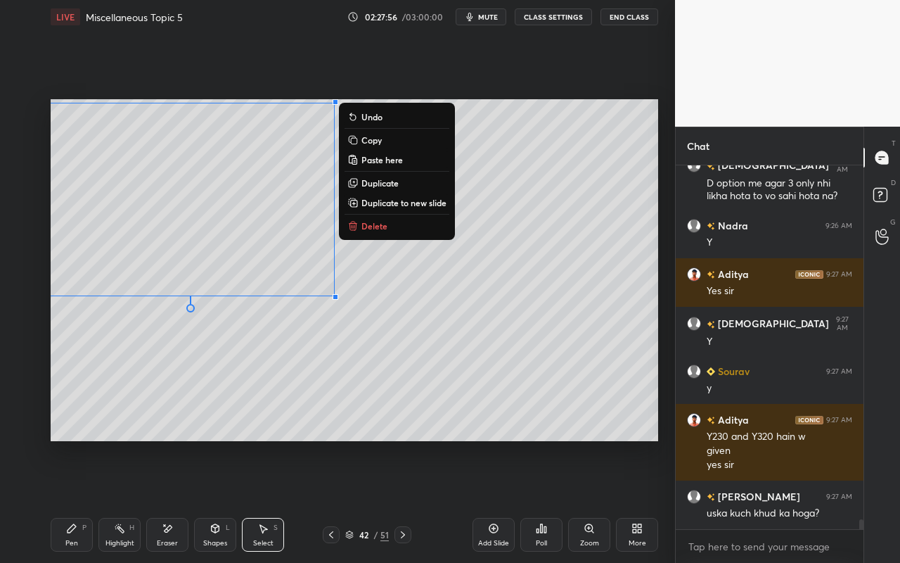
click at [212, 395] on div "0 ° Undo Copy Paste here Duplicate Duplicate to new slide Delete" at bounding box center [355, 270] width 608 height 342
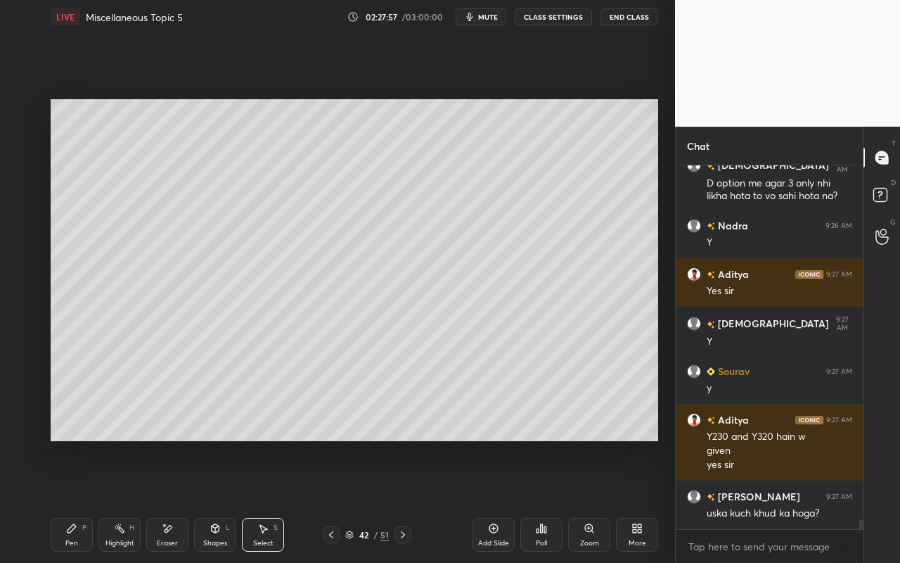
click at [73, 500] on div "Pen P" at bounding box center [72, 535] width 42 height 34
click at [81, 500] on div "Pen P" at bounding box center [72, 535] width 42 height 34
click at [22, 146] on div at bounding box center [23, 138] width 23 height 23
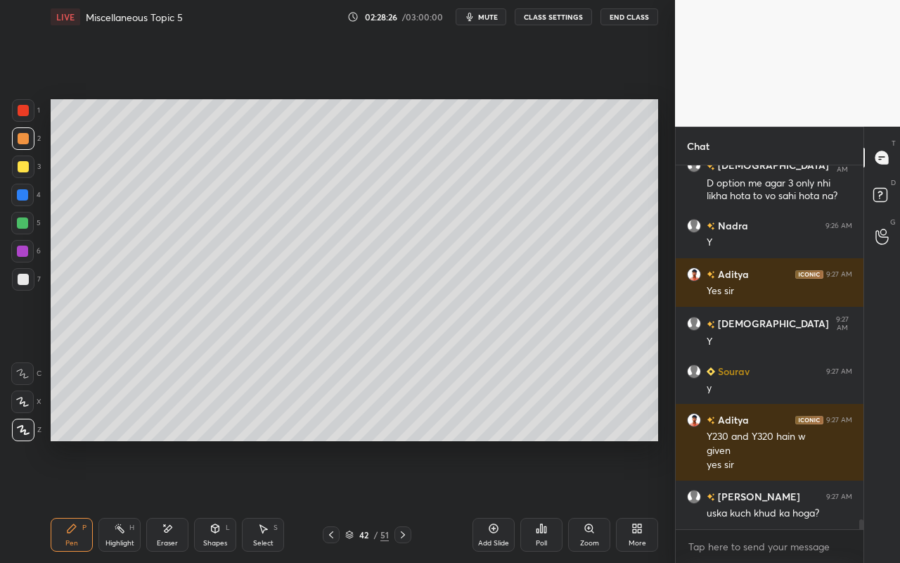
click at [127, 500] on div "Highlight H" at bounding box center [119, 535] width 42 height 34
drag, startPoint x: 63, startPoint y: 542, endPoint x: 212, endPoint y: 454, distance: 172.1
click at [65, 500] on div "Pen P" at bounding box center [72, 535] width 42 height 34
click at [585, 111] on div "Setting up your live class Poll for secs No correct answer Start poll" at bounding box center [354, 270] width 619 height 473
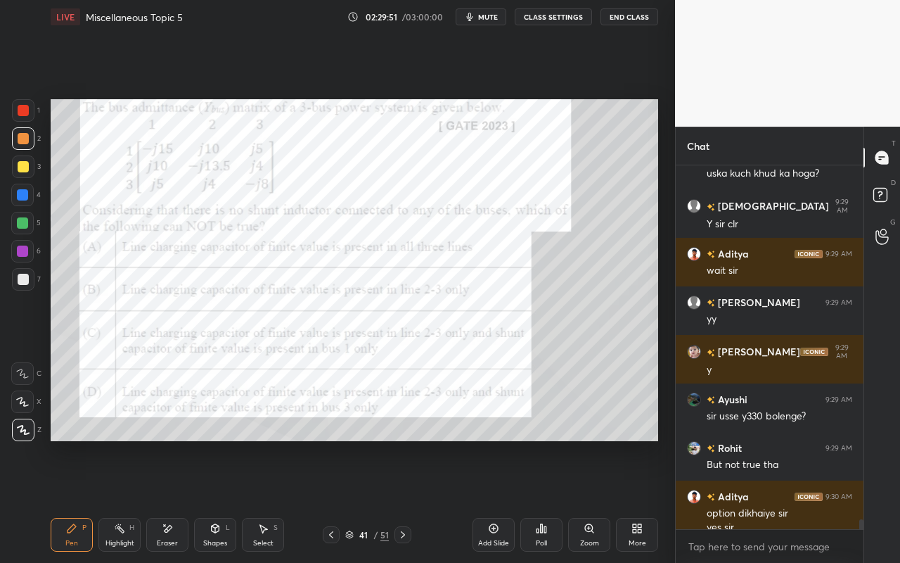
scroll to position [13355, 0]
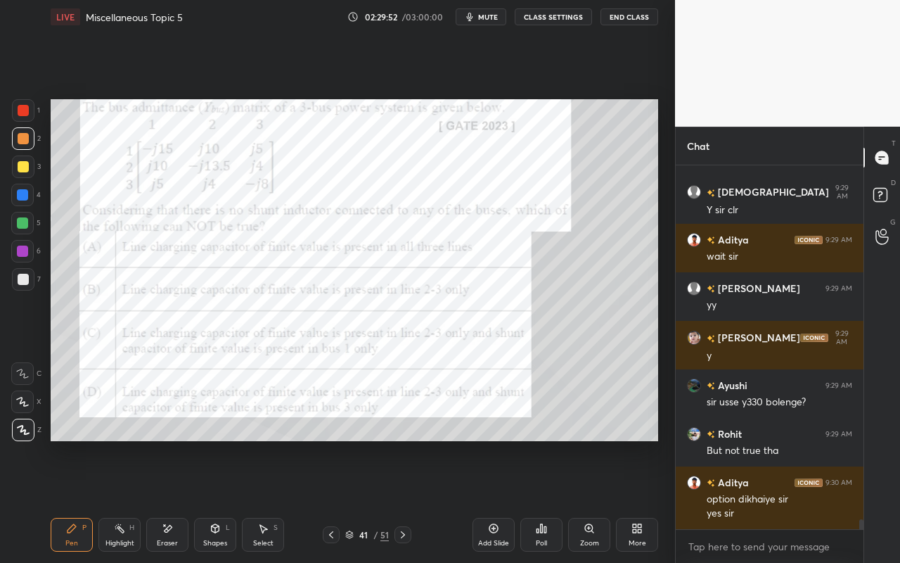
drag, startPoint x: 125, startPoint y: 542, endPoint x: 136, endPoint y: 532, distance: 14.0
click at [125, 500] on div "Highlight" at bounding box center [119, 542] width 29 height 7
drag, startPoint x: 72, startPoint y: 542, endPoint x: 75, endPoint y: 531, distance: 10.9
click at [74, 500] on div "Pen" at bounding box center [71, 542] width 13 height 7
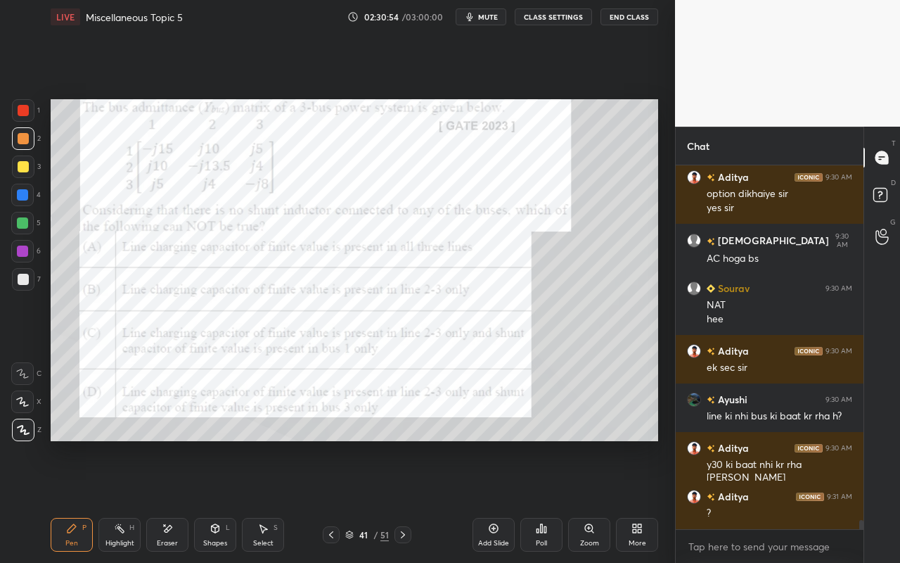
scroll to position [13709, 0]
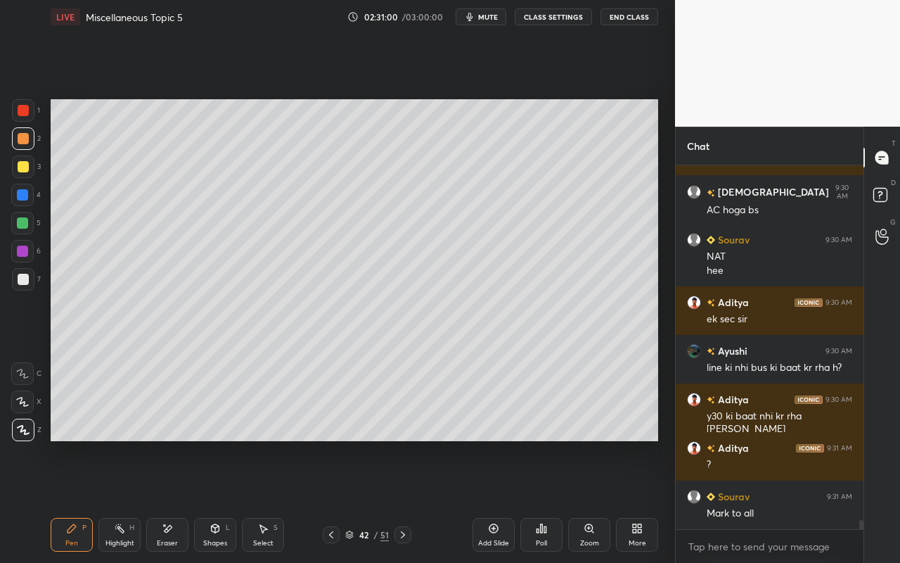
drag, startPoint x: 131, startPoint y: 537, endPoint x: 154, endPoint y: 516, distance: 31.8
click at [134, 500] on div "Highlight H" at bounding box center [119, 535] width 42 height 34
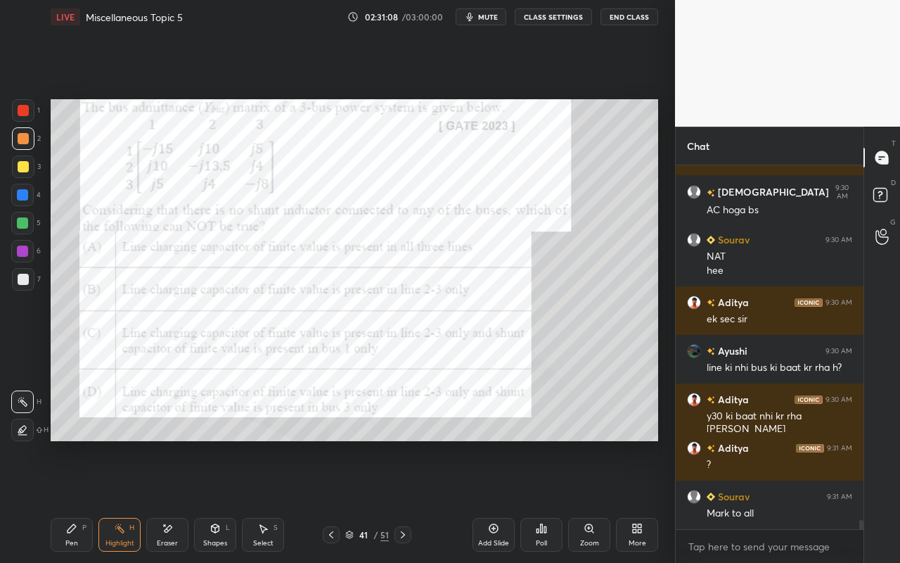
scroll to position [13757, 0]
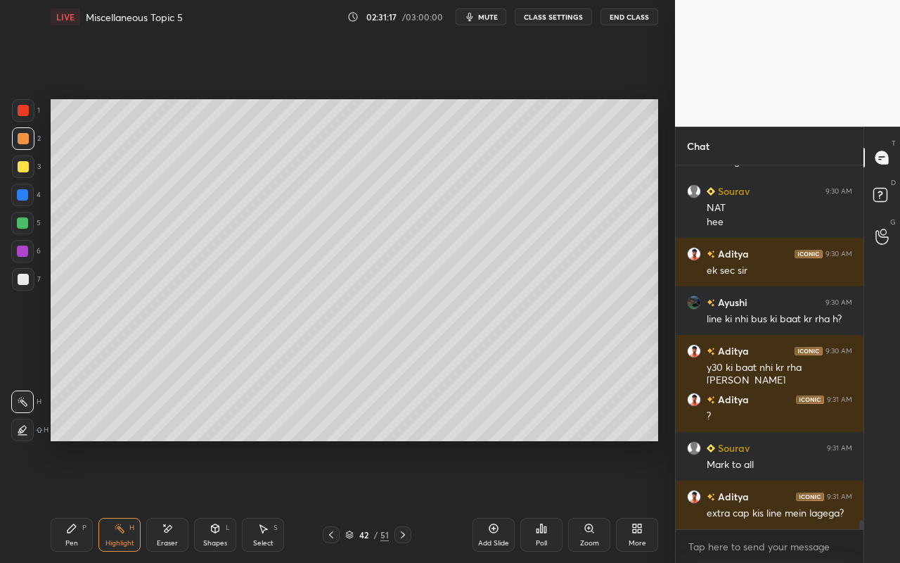
click at [124, 500] on div "Highlight H" at bounding box center [119, 535] width 42 height 34
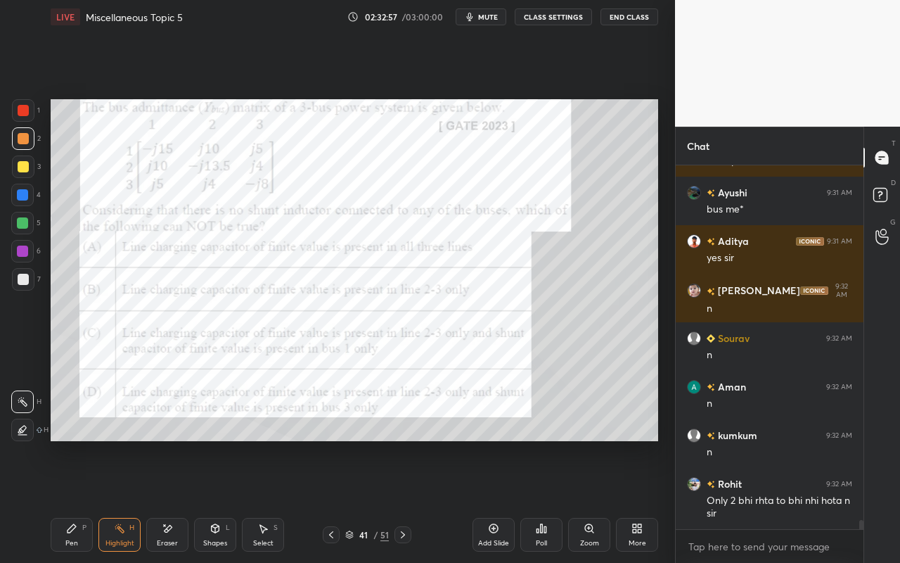
scroll to position [14185, 0]
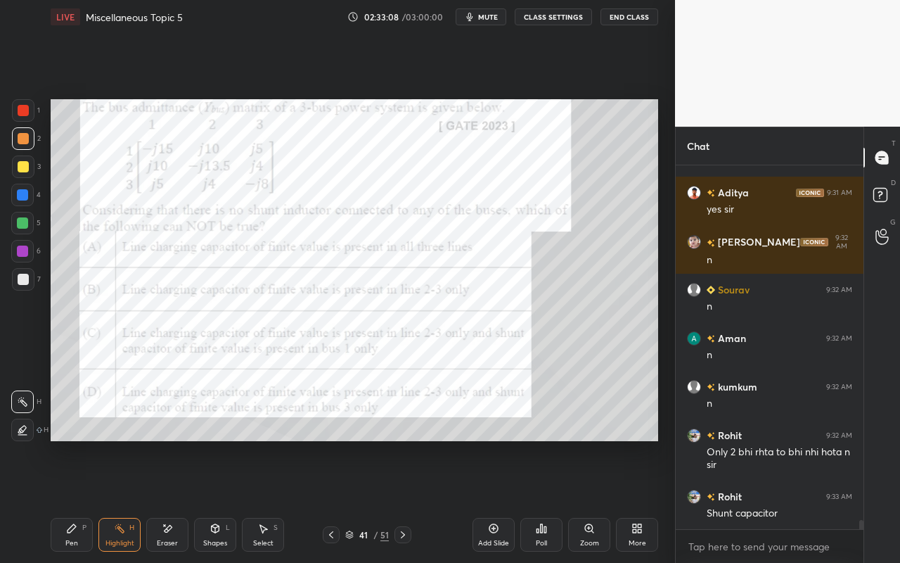
click at [125, 500] on div "Highlight H" at bounding box center [119, 535] width 42 height 34
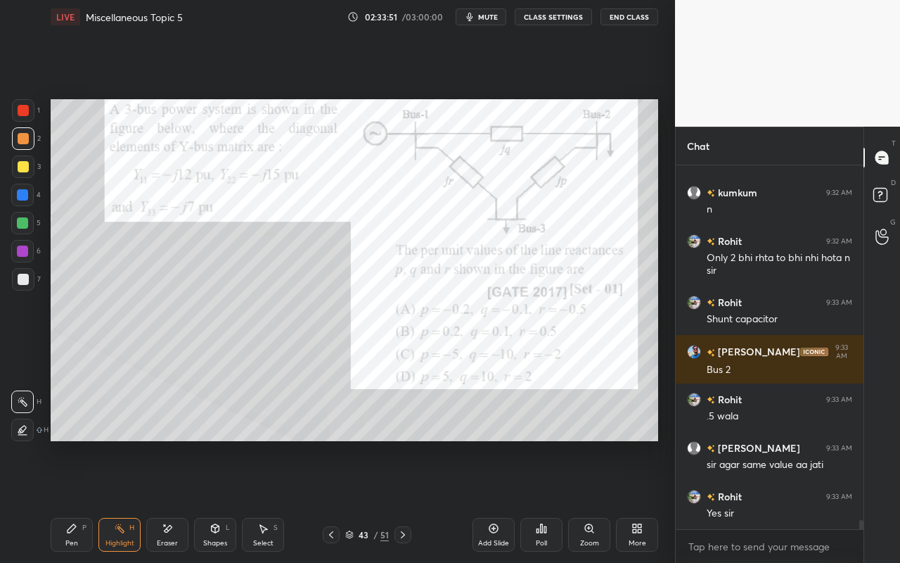
scroll to position [14427, 0]
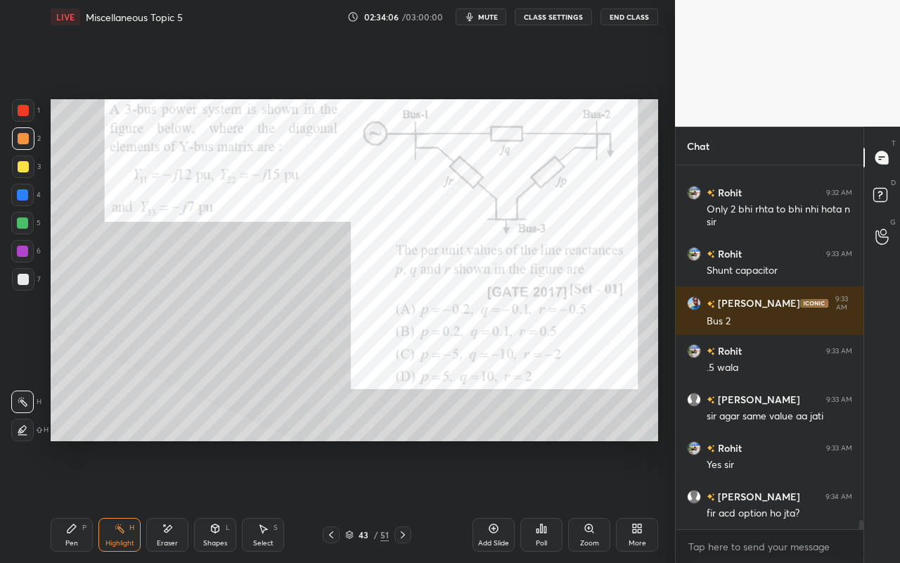
drag, startPoint x: 80, startPoint y: 539, endPoint x: 82, endPoint y: 528, distance: 10.8
click at [82, 500] on div "Pen P" at bounding box center [72, 535] width 42 height 34
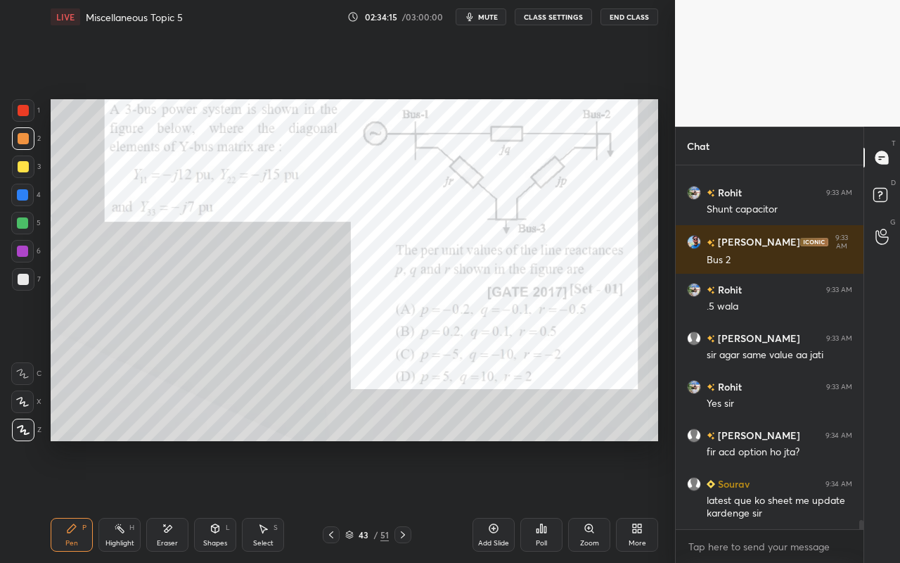
click at [544, 500] on icon at bounding box center [541, 528] width 11 height 11
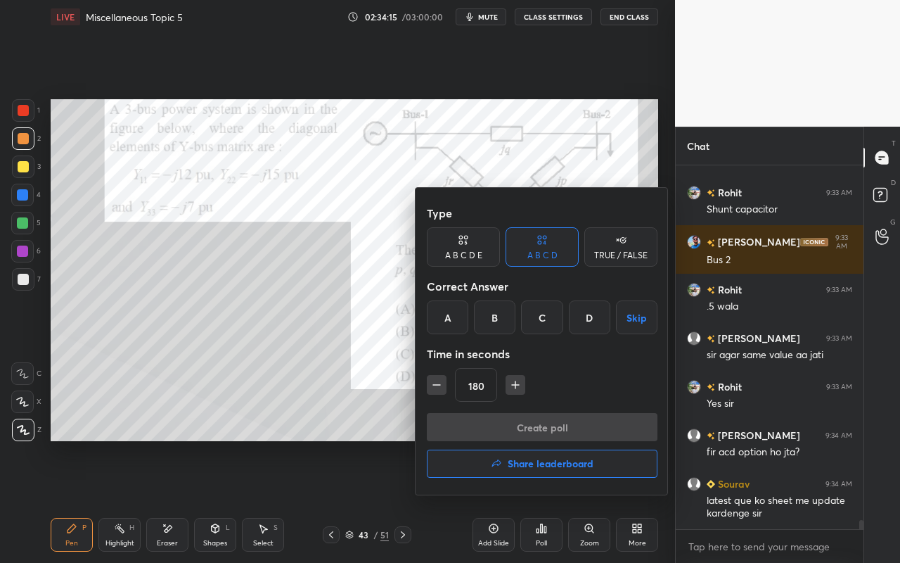
click at [489, 319] on div "B" at bounding box center [494, 317] width 41 height 34
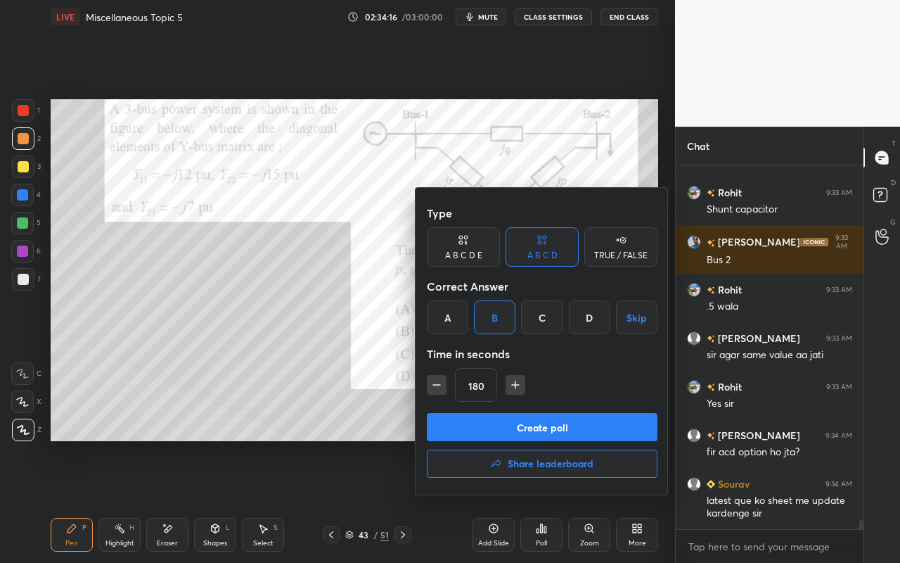
click at [504, 427] on button "Create poll" at bounding box center [542, 427] width 231 height 28
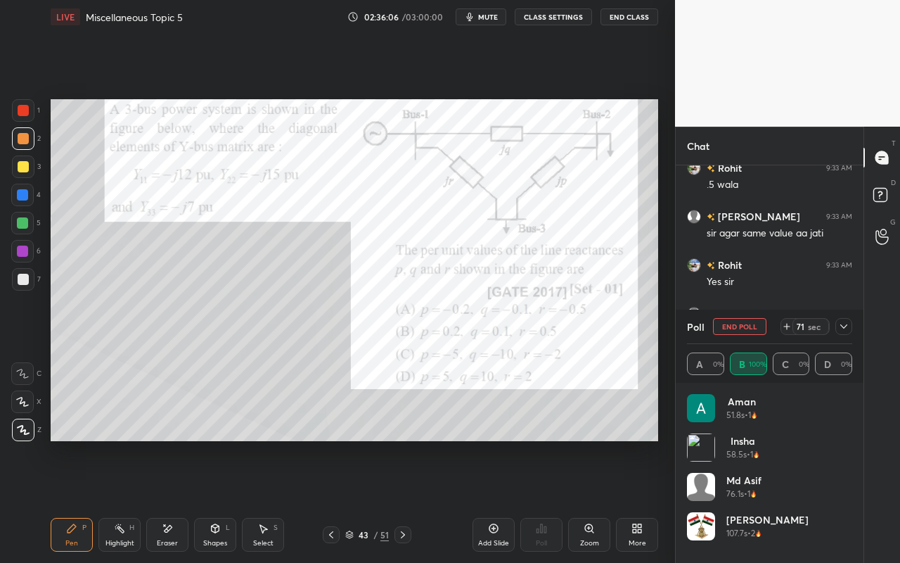
scroll to position [14659, 0]
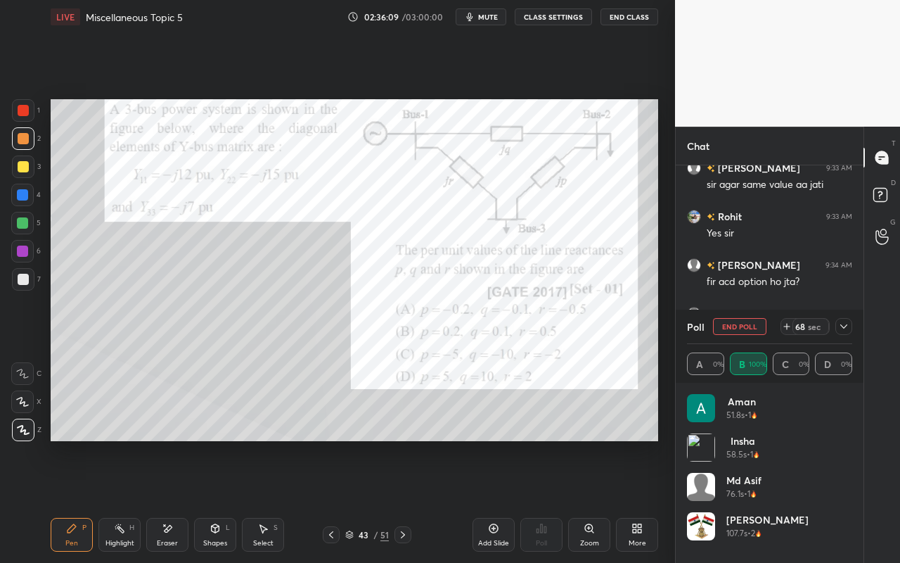
click at [843, 324] on icon at bounding box center [843, 326] width 11 height 11
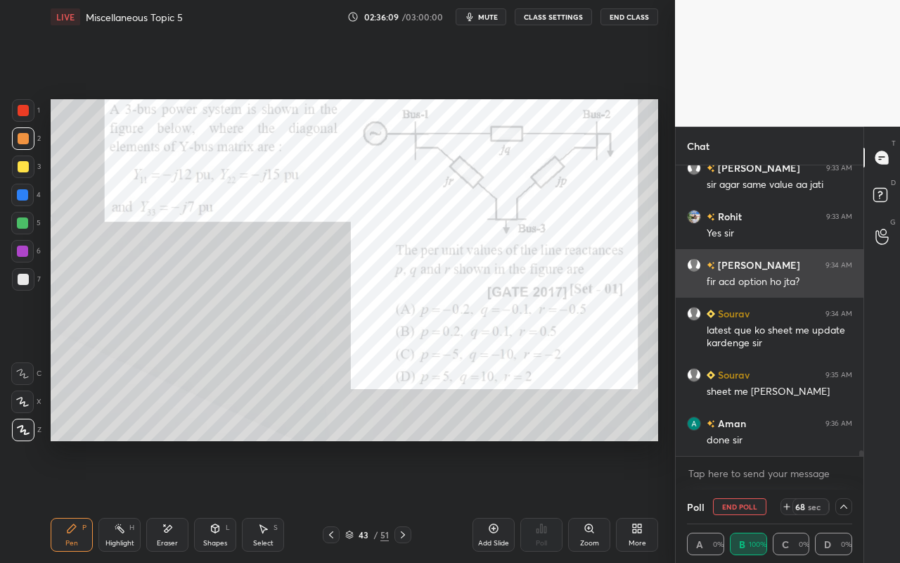
scroll to position [1, 5]
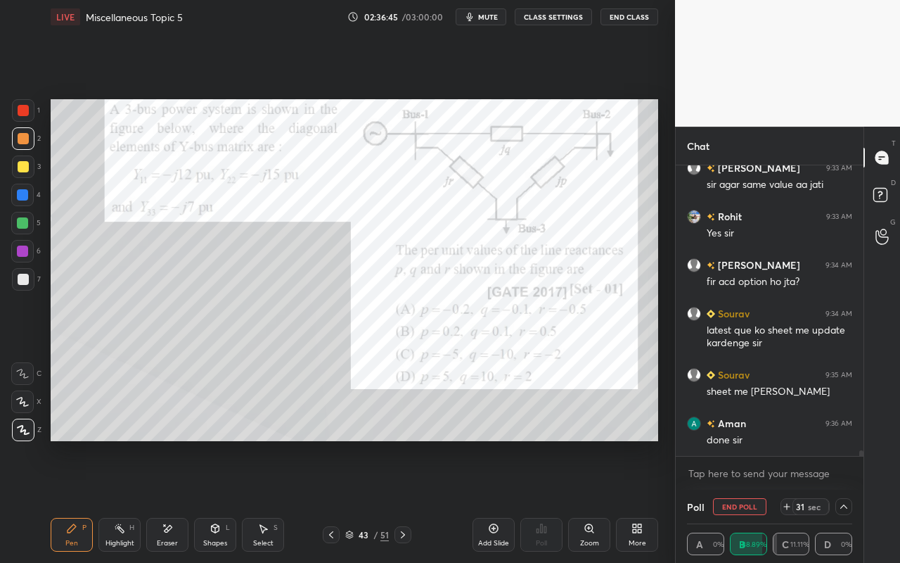
click at [841, 500] on icon at bounding box center [843, 506] width 11 height 11
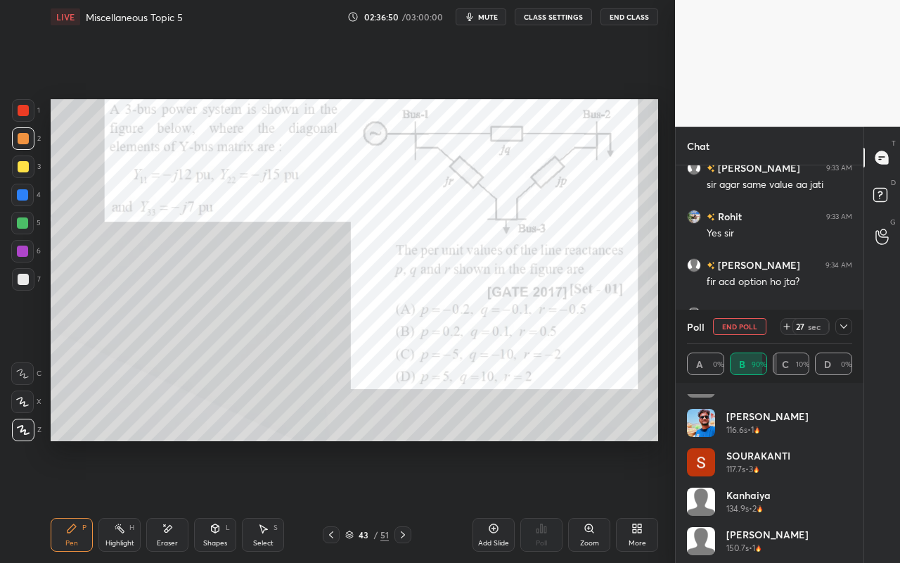
scroll to position [186, 0]
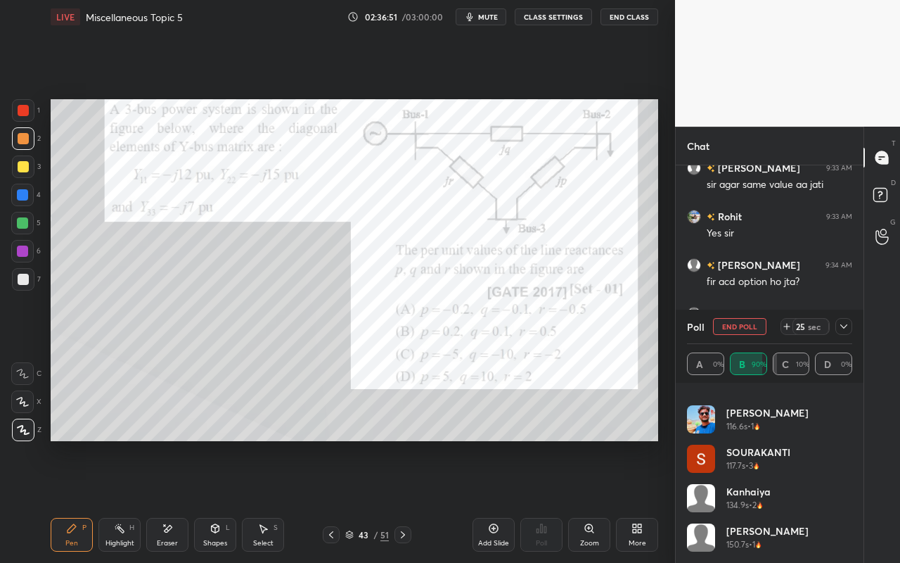
click at [845, 329] on icon at bounding box center [843, 326] width 11 height 11
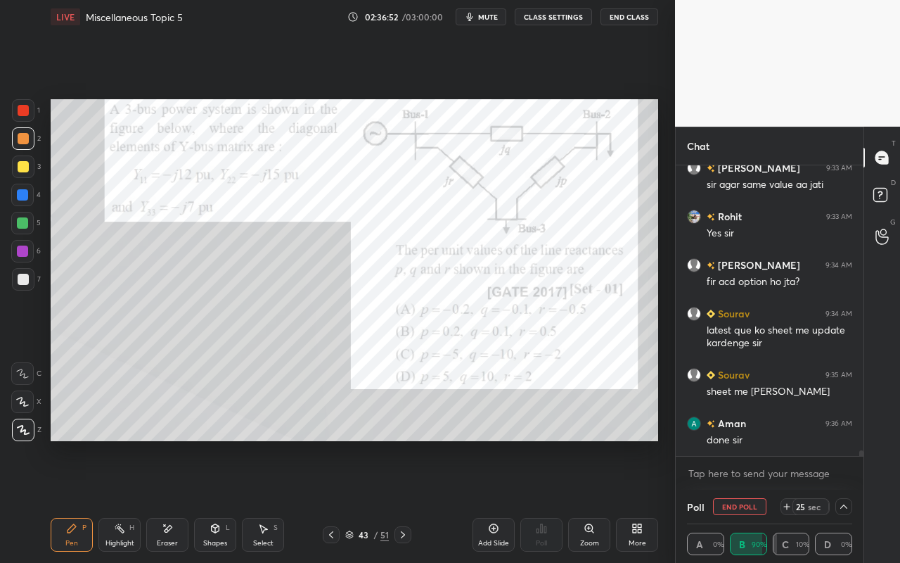
scroll to position [0, 0]
drag, startPoint x: 123, startPoint y: 537, endPoint x: 163, endPoint y: 446, distance: 99.8
click at [123, 500] on div "Highlight H" at bounding box center [119, 535] width 42 height 34
drag, startPoint x: 71, startPoint y: 539, endPoint x: 70, endPoint y: 527, distance: 11.3
click at [70, 500] on div "Pen P" at bounding box center [72, 535] width 42 height 34
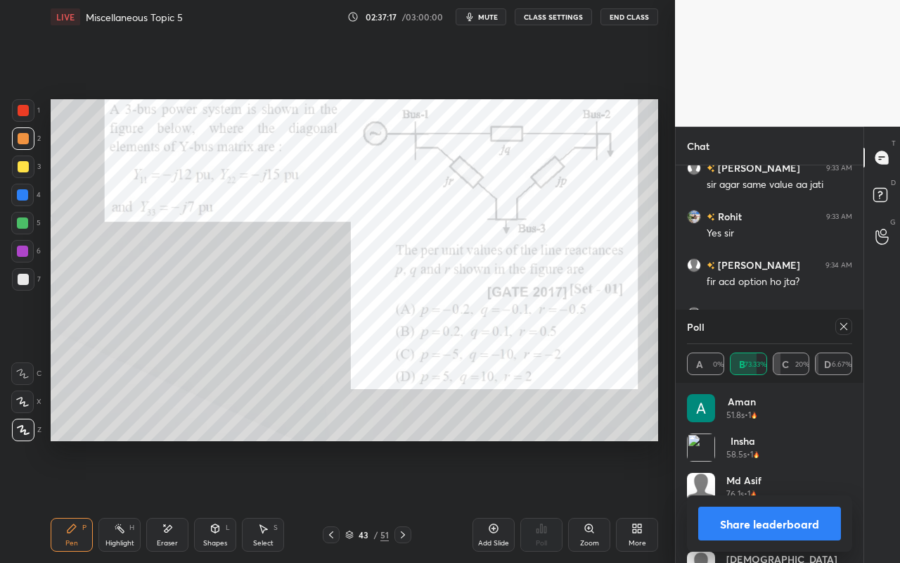
scroll to position [165, 161]
drag, startPoint x: 257, startPoint y: 532, endPoint x: 276, endPoint y: 458, distance: 76.9
click at [261, 500] on icon at bounding box center [262, 528] width 11 height 11
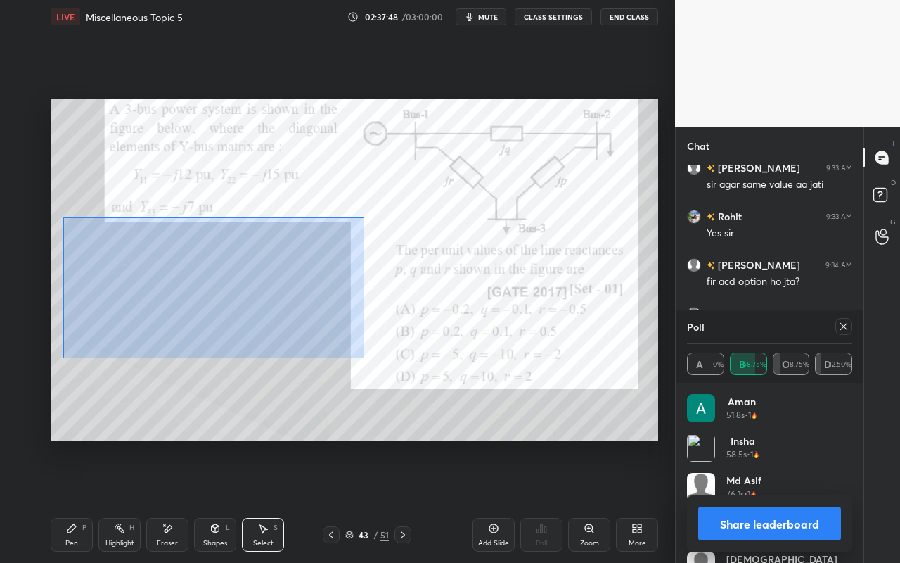
drag, startPoint x: 65, startPoint y: 217, endPoint x: 353, endPoint y: 350, distance: 316.6
click at [360, 354] on div "0 ° Undo Copy Paste here Duplicate Duplicate to new slide Delete" at bounding box center [355, 270] width 608 height 342
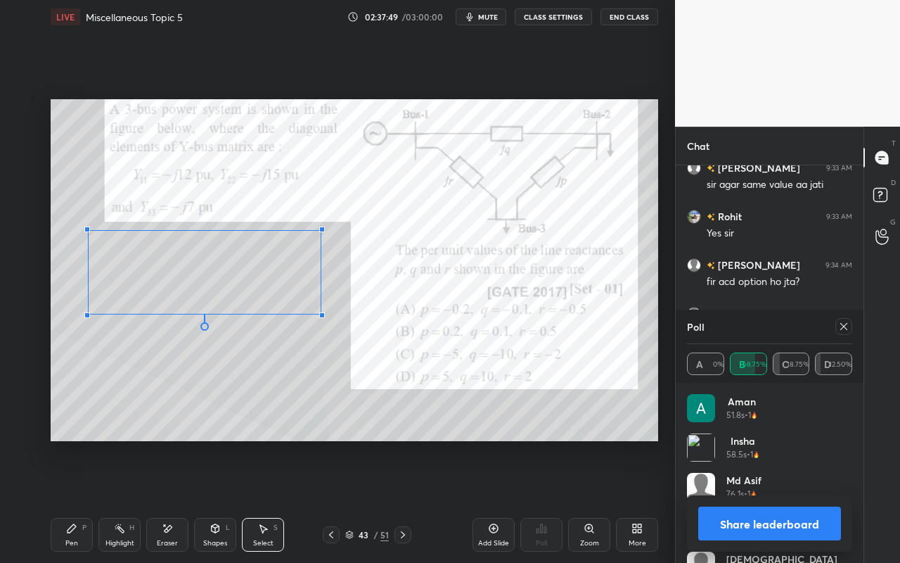
drag, startPoint x: 338, startPoint y: 345, endPoint x: 319, endPoint y: 312, distance: 38.5
click at [319, 313] on div at bounding box center [322, 315] width 6 height 6
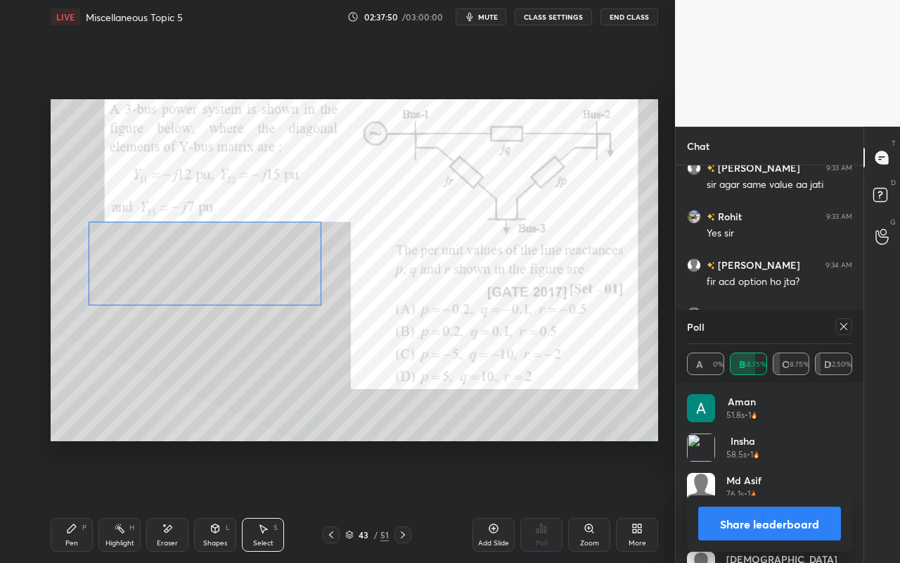
drag, startPoint x: 305, startPoint y: 293, endPoint x: 303, endPoint y: 284, distance: 8.6
click at [305, 283] on div "0 ° Undo Copy Paste here Duplicate Duplicate to new slide Delete" at bounding box center [355, 270] width 608 height 342
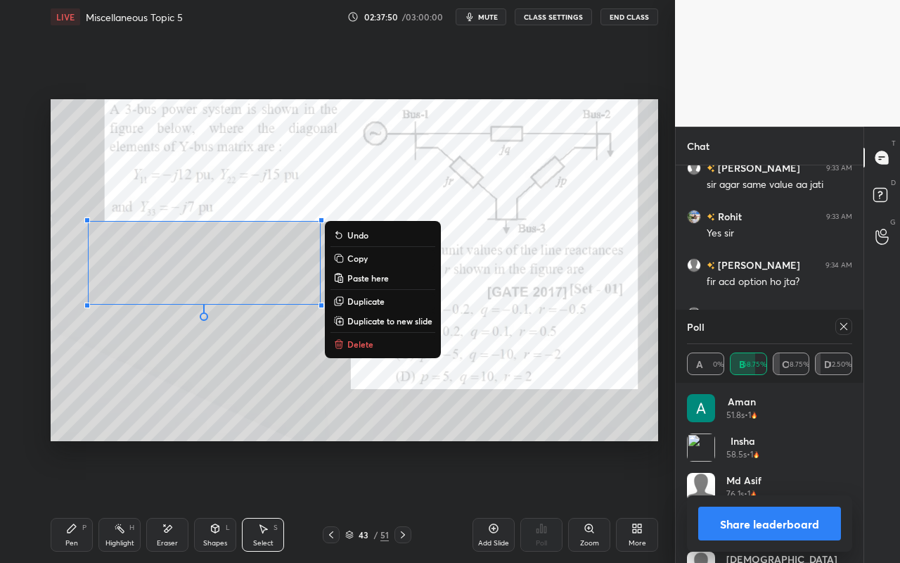
click at [277, 372] on div "0 ° Undo Copy Paste here Duplicate Duplicate to new slide Delete" at bounding box center [355, 270] width 608 height 342
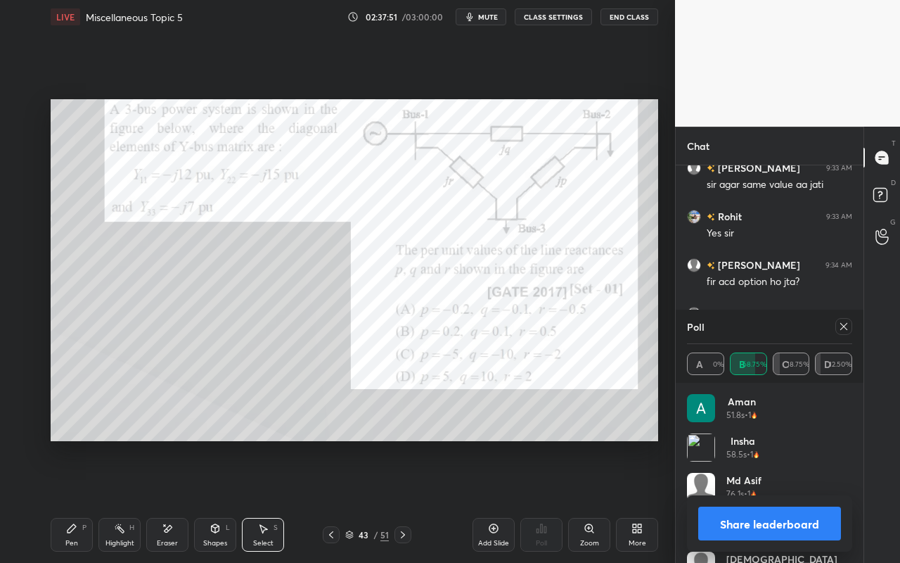
drag, startPoint x: 117, startPoint y: 542, endPoint x: 170, endPoint y: 467, distance: 90.9
click at [123, 500] on div "Highlight H" at bounding box center [119, 535] width 42 height 34
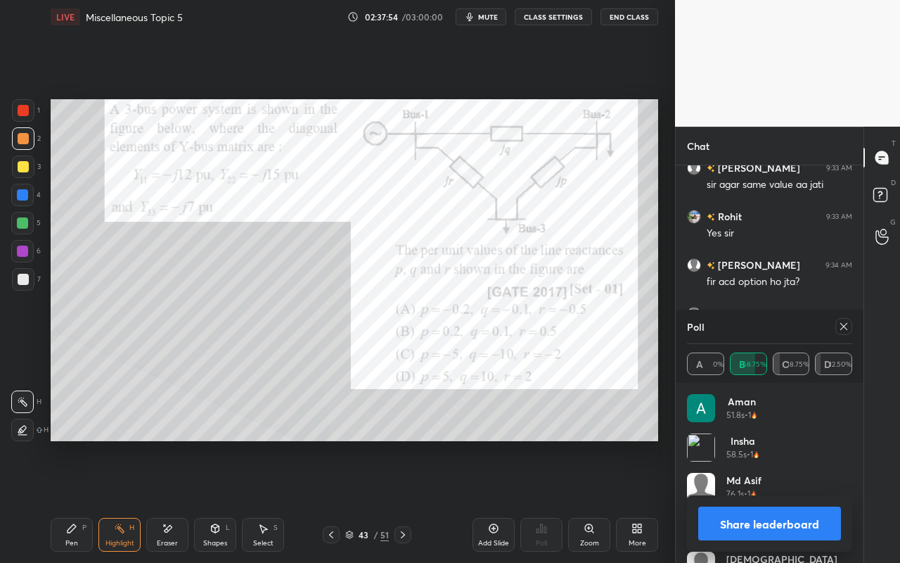
drag, startPoint x: 67, startPoint y: 535, endPoint x: 72, endPoint y: 528, distance: 8.6
click at [67, 500] on div "Pen P" at bounding box center [72, 535] width 42 height 34
drag, startPoint x: 269, startPoint y: 542, endPoint x: 276, endPoint y: 523, distance: 20.3
click at [272, 500] on div "Select" at bounding box center [263, 542] width 20 height 7
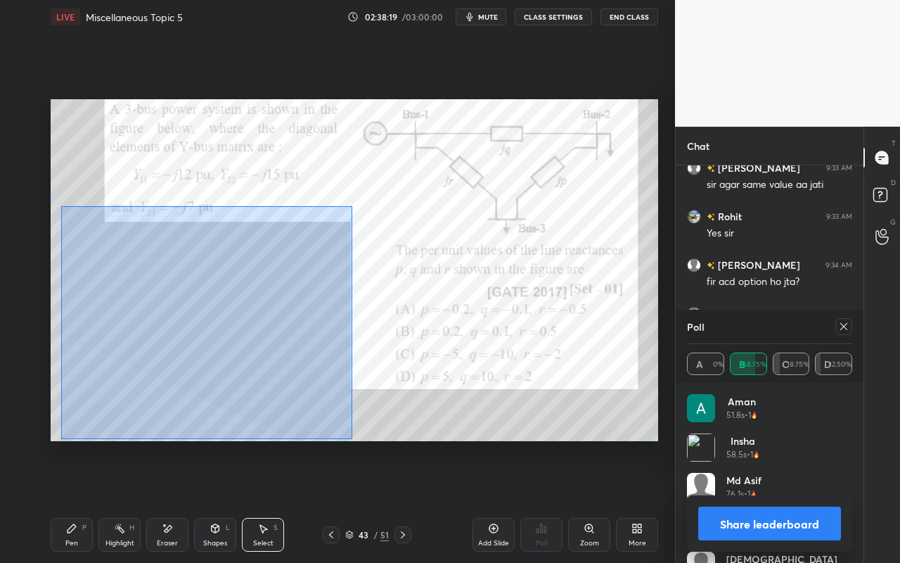
drag, startPoint x: 60, startPoint y: 205, endPoint x: 343, endPoint y: 429, distance: 360.5
click at [342, 435] on div "0 ° Undo Copy Paste here Duplicate Duplicate to new slide Delete" at bounding box center [355, 270] width 608 height 342
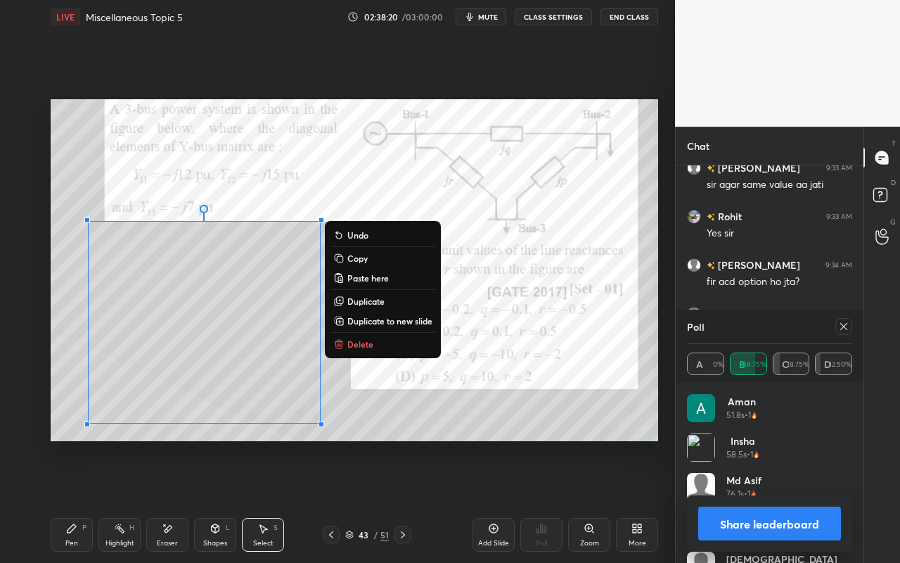
drag, startPoint x: 377, startPoint y: 323, endPoint x: 338, endPoint y: 314, distance: 39.6
click at [377, 323] on p "Duplicate to new slide" at bounding box center [389, 320] width 85 height 11
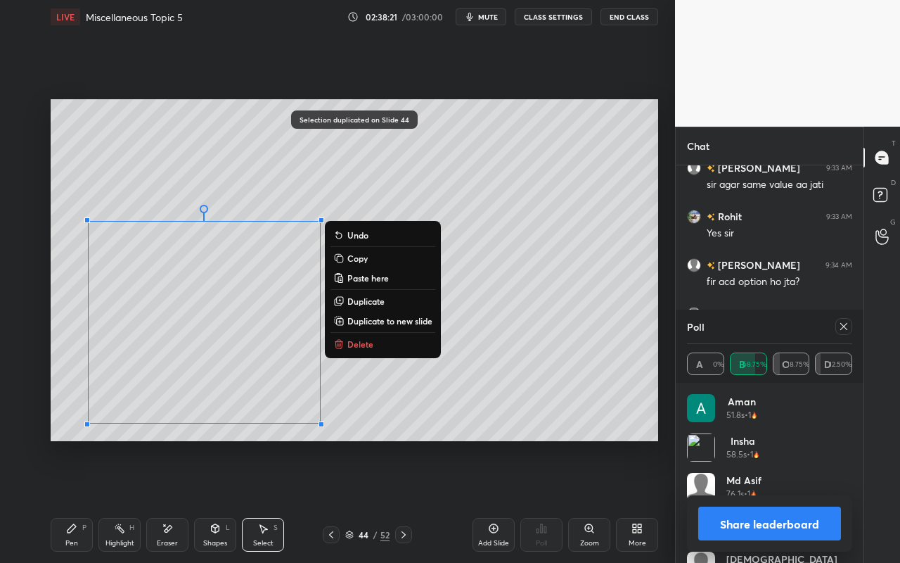
drag, startPoint x: 76, startPoint y: 197, endPoint x: 364, endPoint y: 446, distance: 380.4
click at [364, 446] on div "0 ° Undo Copy Paste here Duplicate Duplicate to new slide Delete Selection dupl…" at bounding box center [354, 270] width 619 height 473
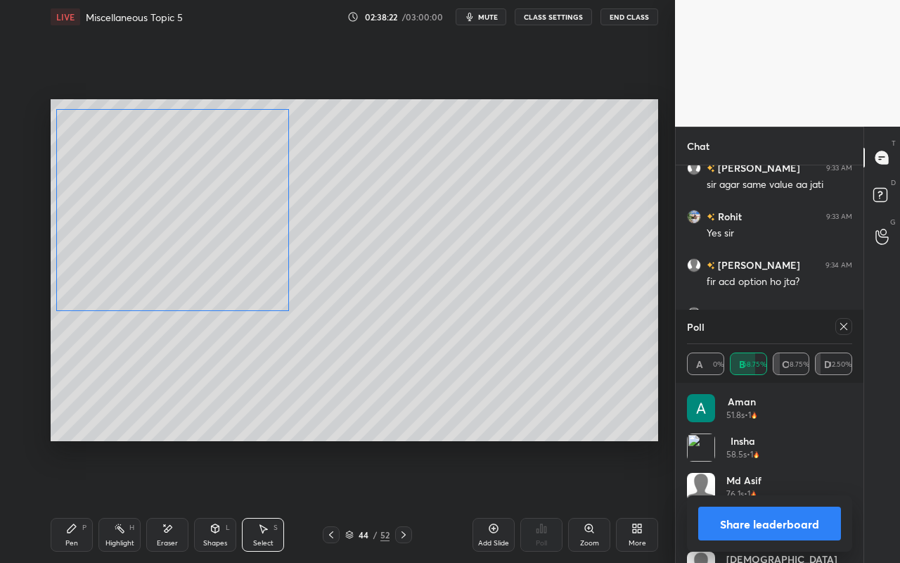
drag, startPoint x: 274, startPoint y: 388, endPoint x: 249, endPoint y: 290, distance: 100.8
click at [242, 271] on div "0 ° Undo Copy Paste here Duplicate Duplicate to new slide Delete" at bounding box center [355, 270] width 608 height 342
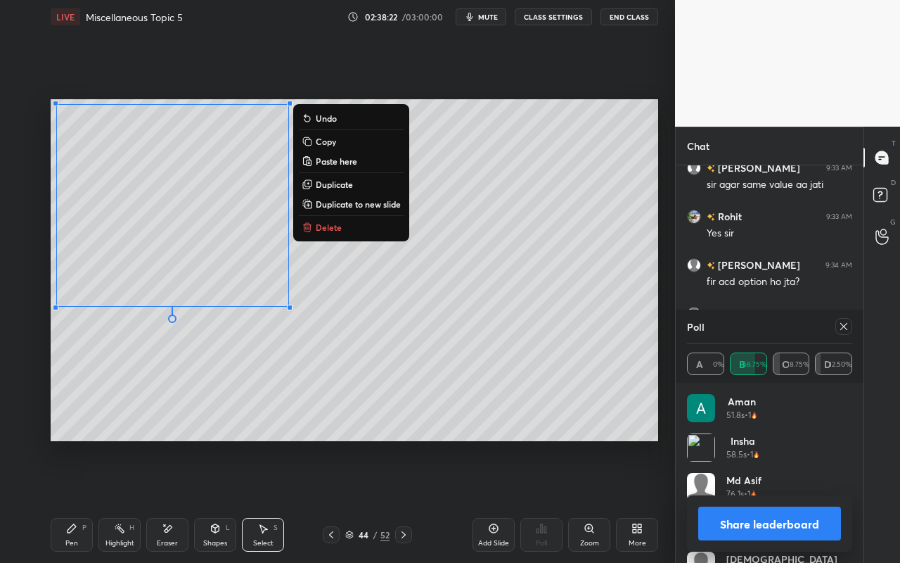
click at [274, 359] on div "0 ° Undo Copy Paste here Duplicate Duplicate to new slide Delete" at bounding box center [355, 270] width 608 height 342
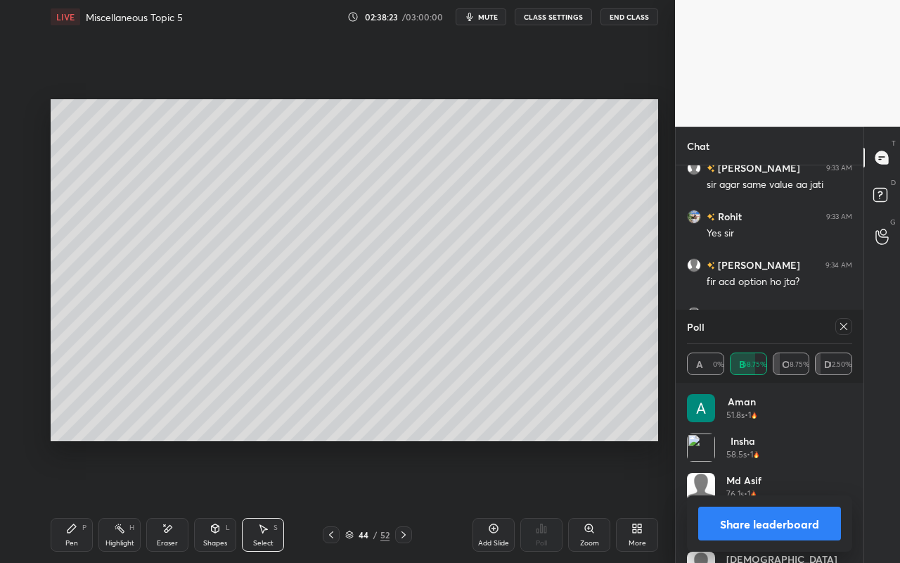
click at [222, 500] on div "Shapes L" at bounding box center [215, 535] width 42 height 34
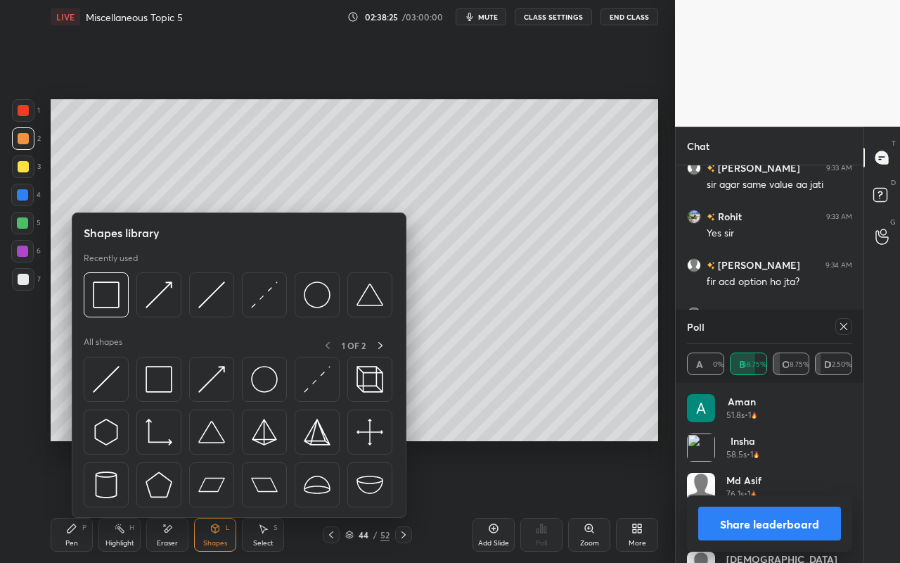
click at [75, 500] on div "Pen P" at bounding box center [72, 535] width 42 height 34
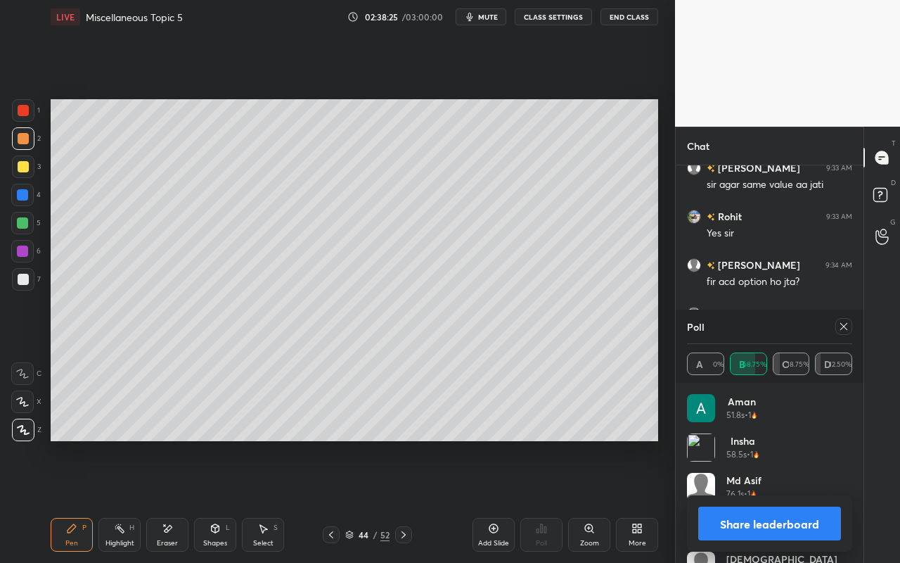
drag, startPoint x: 23, startPoint y: 223, endPoint x: 35, endPoint y: 224, distance: 12.0
click at [23, 223] on div at bounding box center [22, 222] width 11 height 11
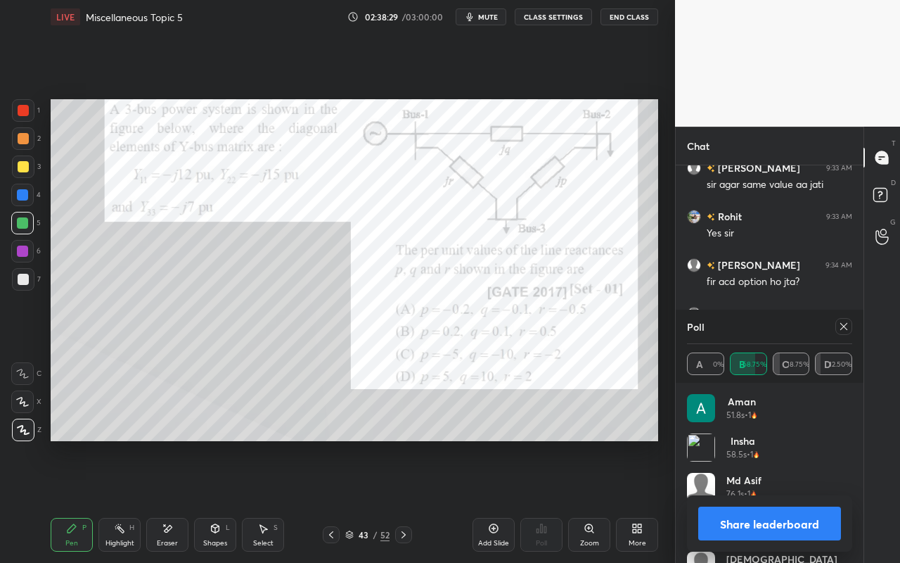
drag, startPoint x: 121, startPoint y: 535, endPoint x: 128, endPoint y: 518, distance: 18.3
click at [121, 500] on div "Highlight H" at bounding box center [119, 535] width 42 height 34
drag, startPoint x: 120, startPoint y: 528, endPoint x: 197, endPoint y: 452, distance: 108.4
click at [121, 500] on icon at bounding box center [119, 528] width 11 height 11
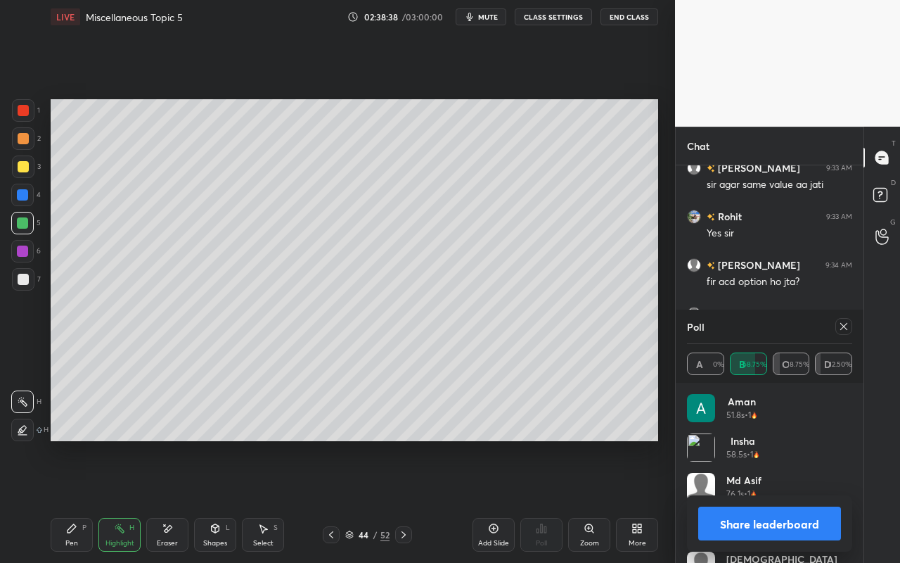
click at [66, 500] on icon at bounding box center [71, 528] width 11 height 11
click at [272, 500] on div "Select S" at bounding box center [263, 535] width 42 height 34
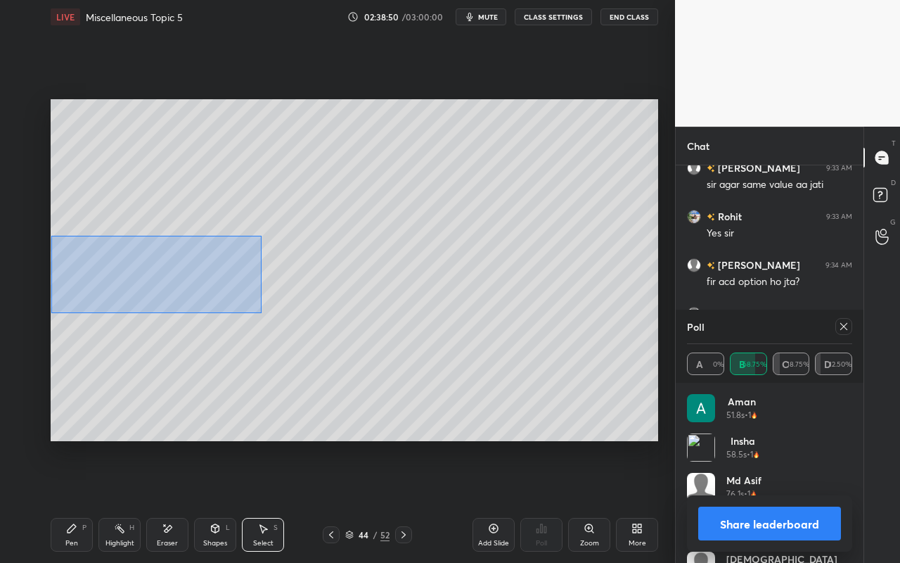
drag, startPoint x: 51, startPoint y: 238, endPoint x: 248, endPoint y: 295, distance: 205.0
click at [260, 312] on div "0 ° Undo Copy Paste here Duplicate Duplicate to new slide Delete" at bounding box center [355, 270] width 608 height 342
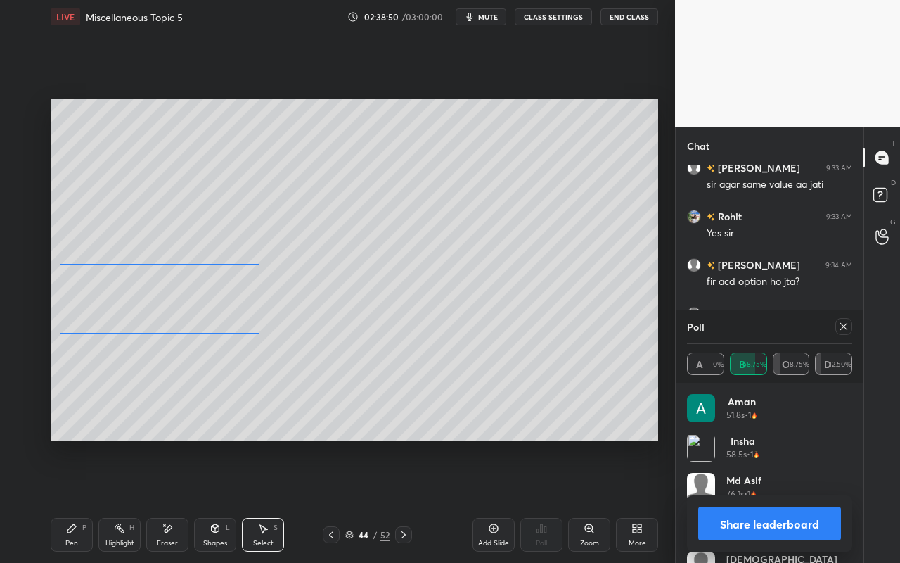
click at [219, 297] on div "0 ° Undo Copy Paste here Duplicate Duplicate to new slide Delete" at bounding box center [355, 270] width 608 height 342
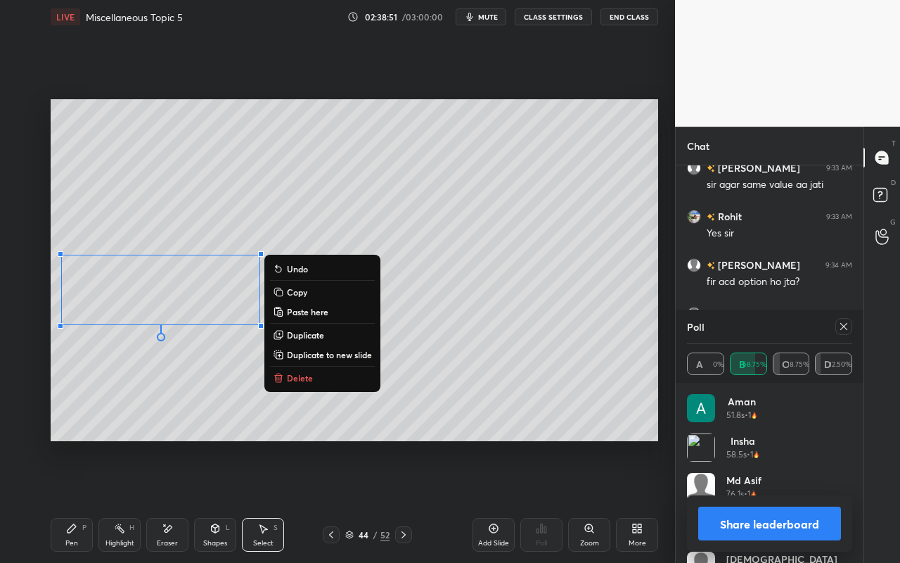
click at [199, 369] on div "0 ° Undo Copy Paste here Duplicate Duplicate to new slide Delete" at bounding box center [355, 270] width 608 height 342
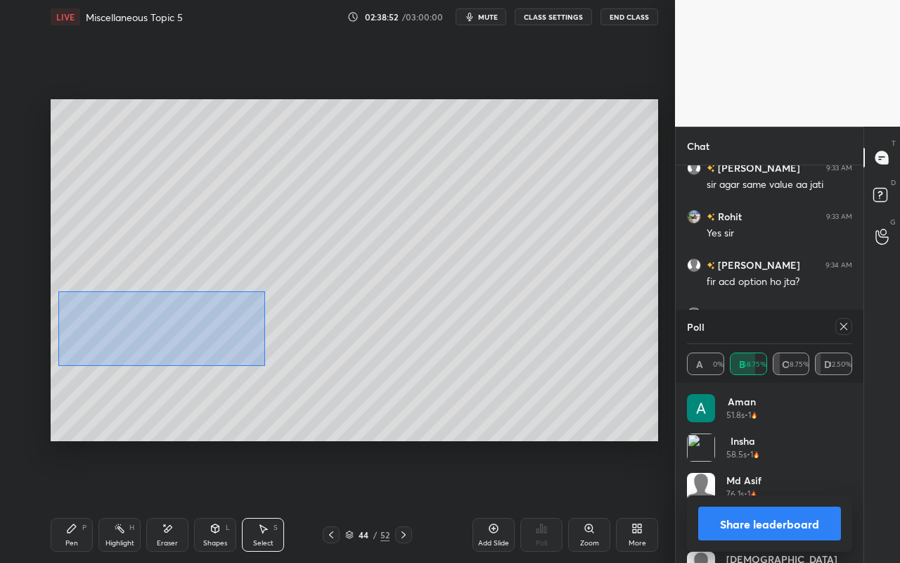
drag, startPoint x: 56, startPoint y: 295, endPoint x: 262, endPoint y: 359, distance: 215.1
click at [264, 364] on div "0 ° Undo Copy Paste here Duplicate Duplicate to new slide Delete" at bounding box center [355, 270] width 608 height 342
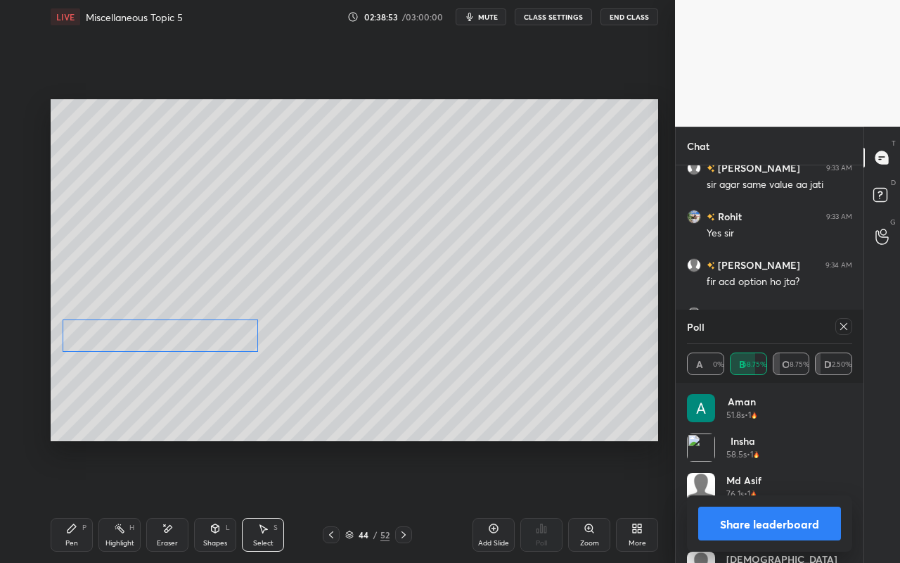
drag, startPoint x: 210, startPoint y: 321, endPoint x: 206, endPoint y: 346, distance: 25.7
click at [207, 347] on div "0 ° Undo Copy Paste here Duplicate Duplicate to new slide Delete" at bounding box center [355, 270] width 608 height 342
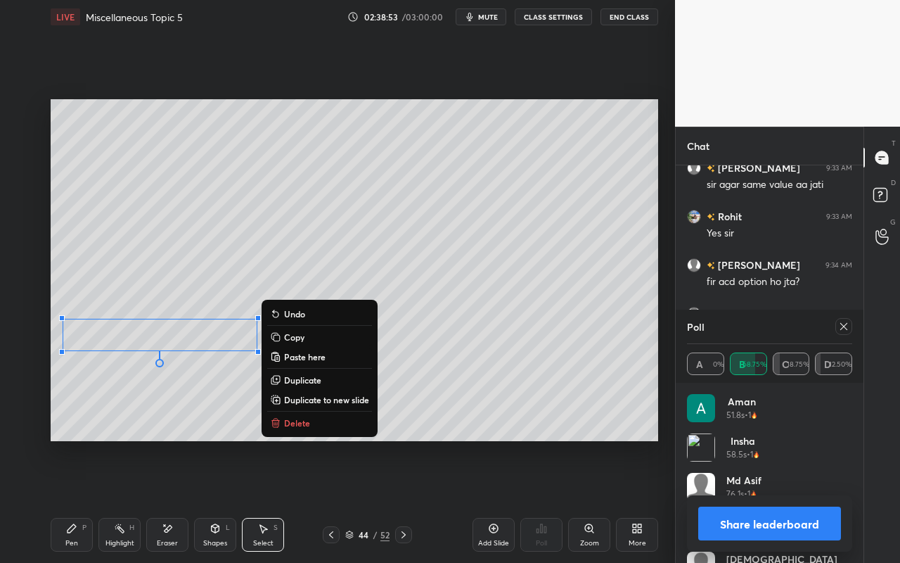
click at [181, 414] on div "0 ° Undo Copy Paste here Duplicate Duplicate to new slide Delete" at bounding box center [355, 270] width 608 height 342
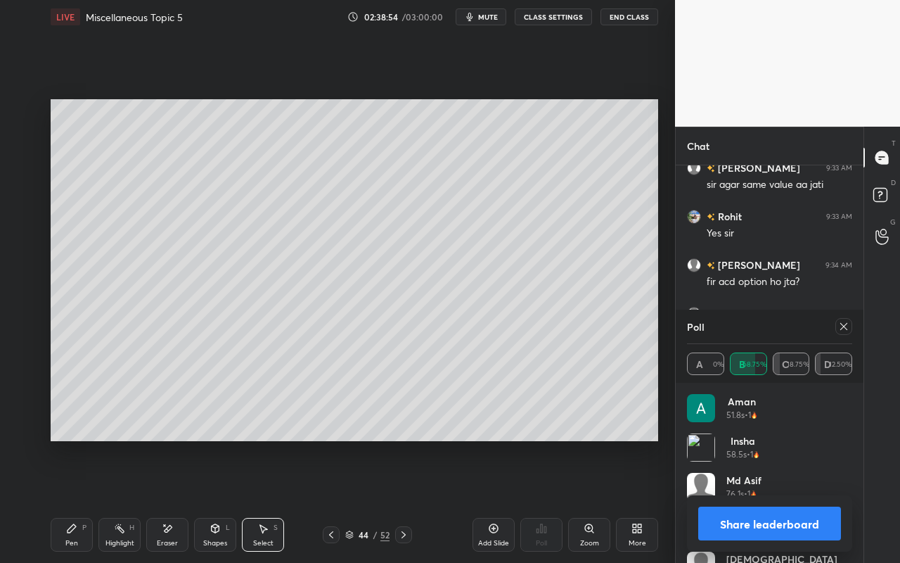
drag, startPoint x: 63, startPoint y: 540, endPoint x: 135, endPoint y: 447, distance: 117.8
click at [63, 500] on div "Pen P" at bounding box center [72, 535] width 42 height 34
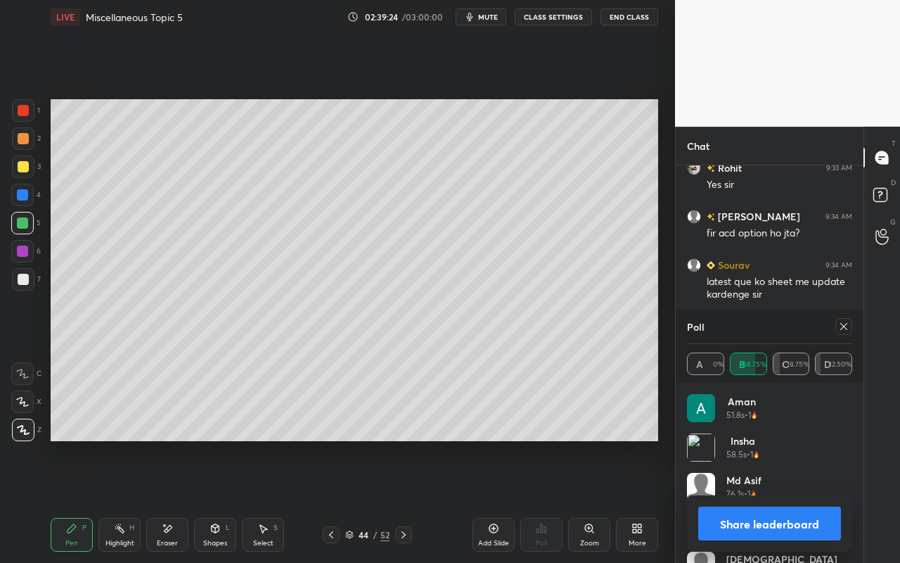
click at [66, 500] on div "Pen" at bounding box center [71, 542] width 13 height 7
drag, startPoint x: 72, startPoint y: 544, endPoint x: 101, endPoint y: 478, distance: 72.1
click at [72, 500] on div "Pen" at bounding box center [71, 542] width 13 height 7
click at [21, 276] on div at bounding box center [23, 279] width 11 height 11
click at [68, 500] on div "Pen" at bounding box center [71, 542] width 13 height 7
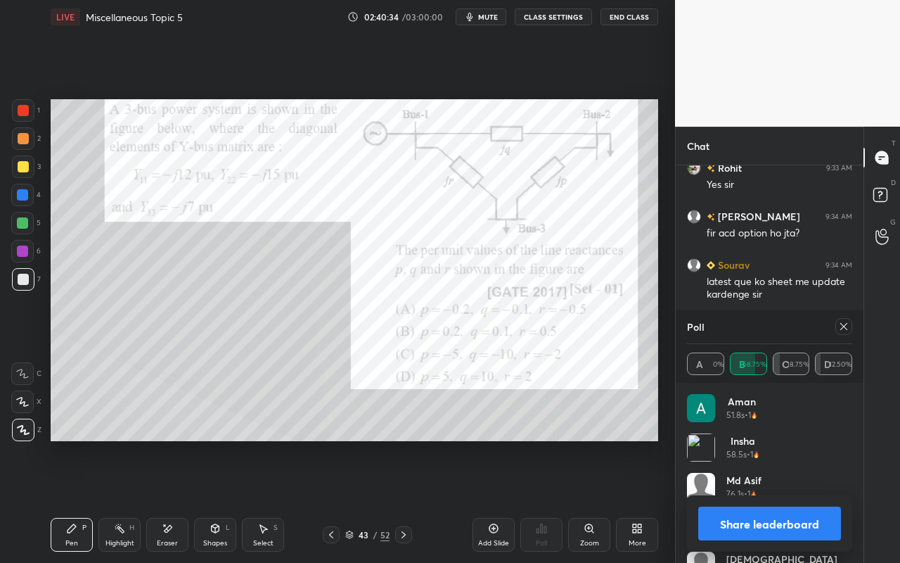
drag, startPoint x: 68, startPoint y: 535, endPoint x: 81, endPoint y: 451, distance: 84.8
click at [68, 500] on div "Pen P" at bounding box center [72, 535] width 42 height 34
drag, startPoint x: 19, startPoint y: 144, endPoint x: 46, endPoint y: 147, distance: 26.9
click at [19, 144] on div at bounding box center [23, 138] width 23 height 23
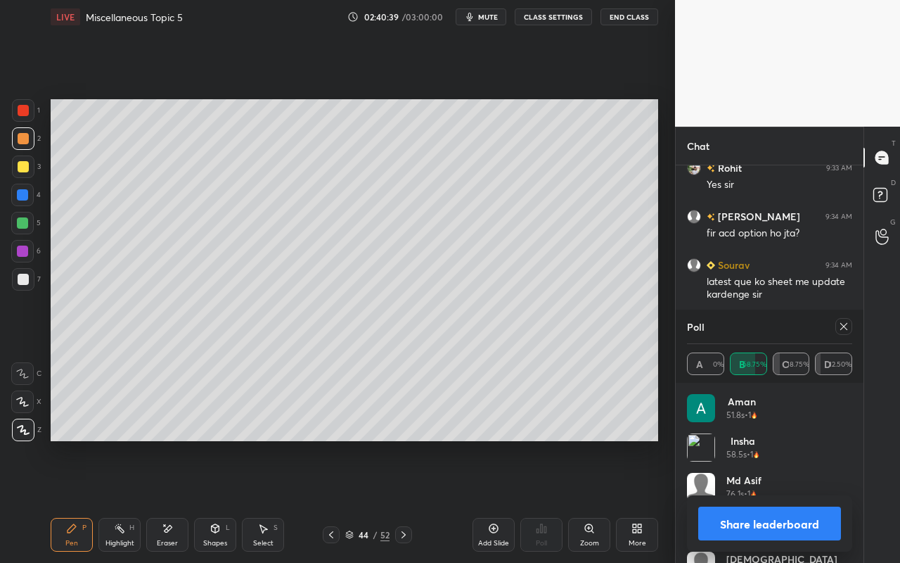
click at [846, 318] on div at bounding box center [844, 326] width 17 height 17
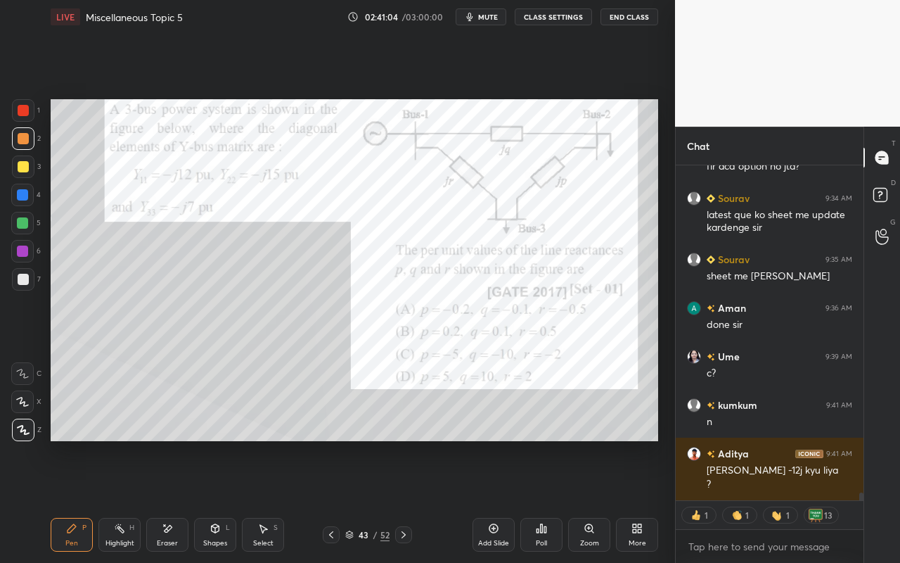
scroll to position [14788, 0]
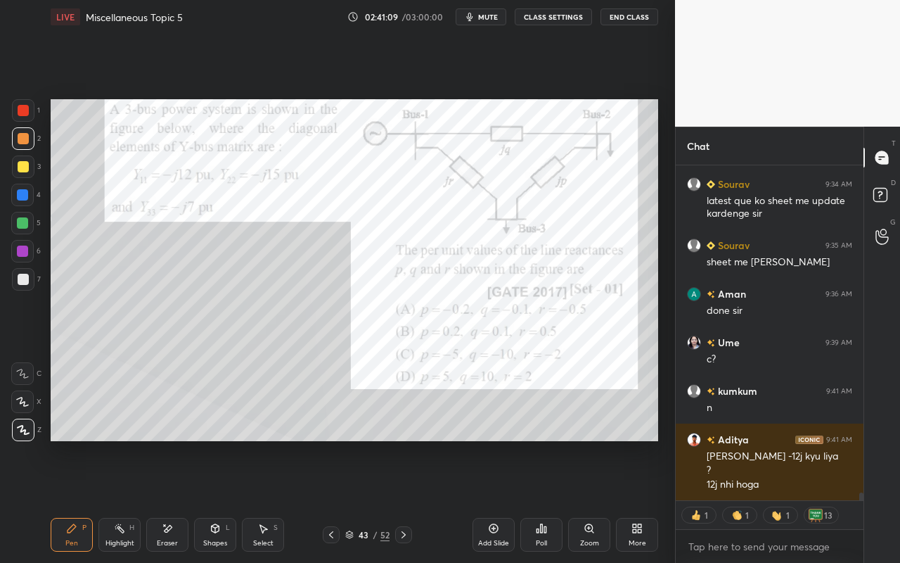
click at [123, 500] on div "Highlight" at bounding box center [119, 542] width 29 height 7
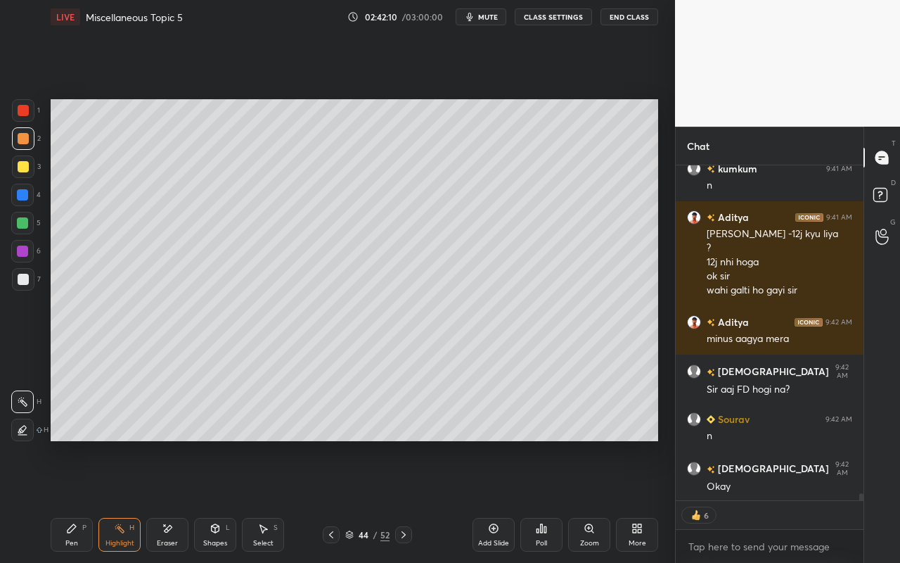
scroll to position [14982, 0]
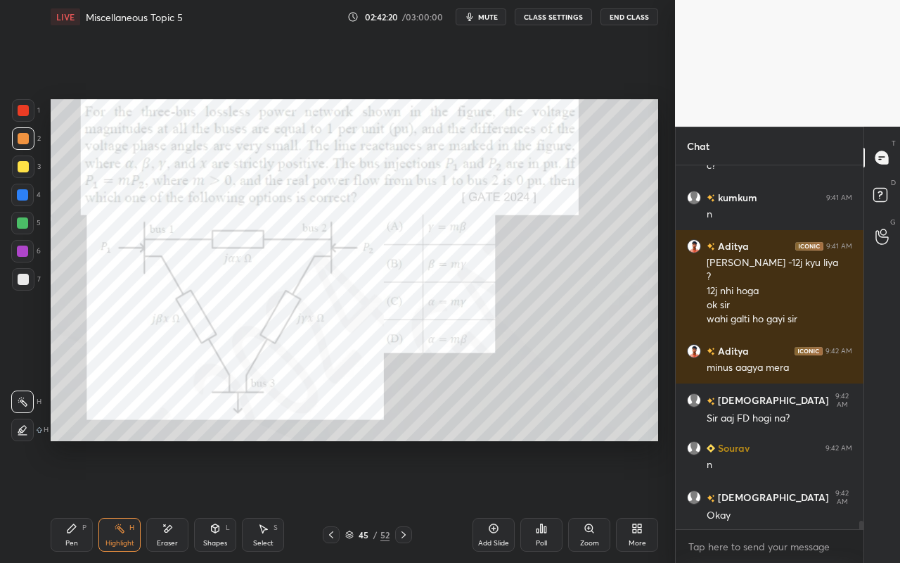
click at [70, 500] on div "Pen" at bounding box center [71, 542] width 13 height 7
click at [110, 500] on div "Highlight H" at bounding box center [119, 535] width 42 height 34
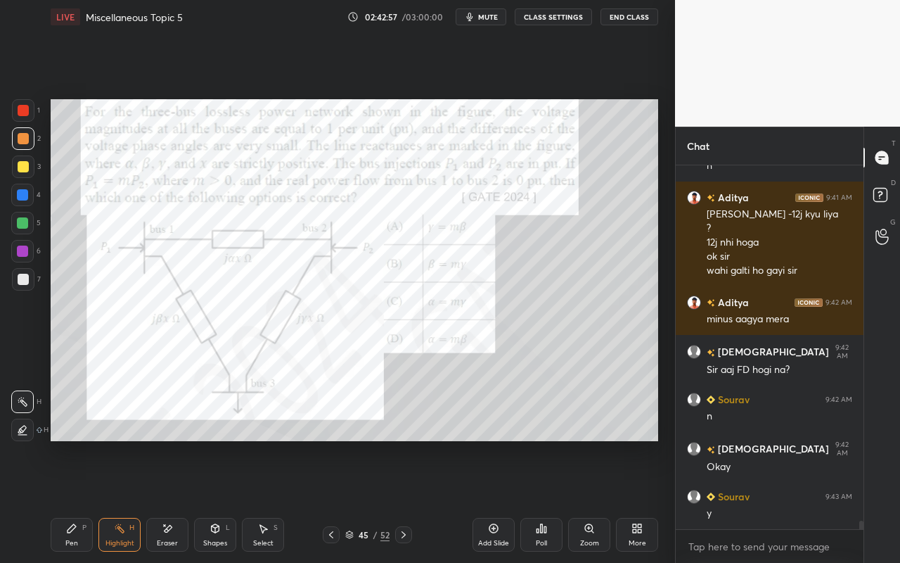
click at [540, 500] on icon at bounding box center [541, 528] width 11 height 11
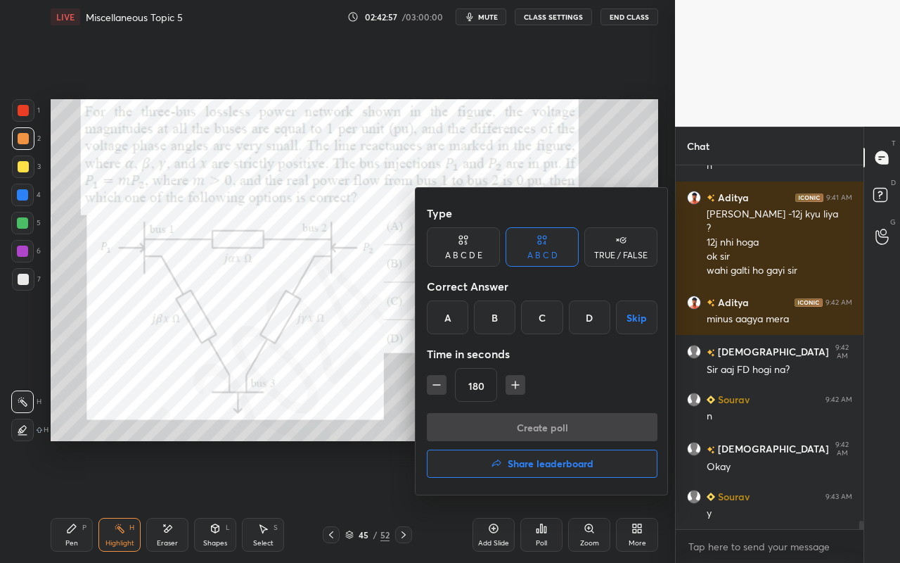
drag, startPoint x: 444, startPoint y: 323, endPoint x: 458, endPoint y: 331, distance: 16.4
click at [444, 323] on div "A" at bounding box center [447, 317] width 41 height 34
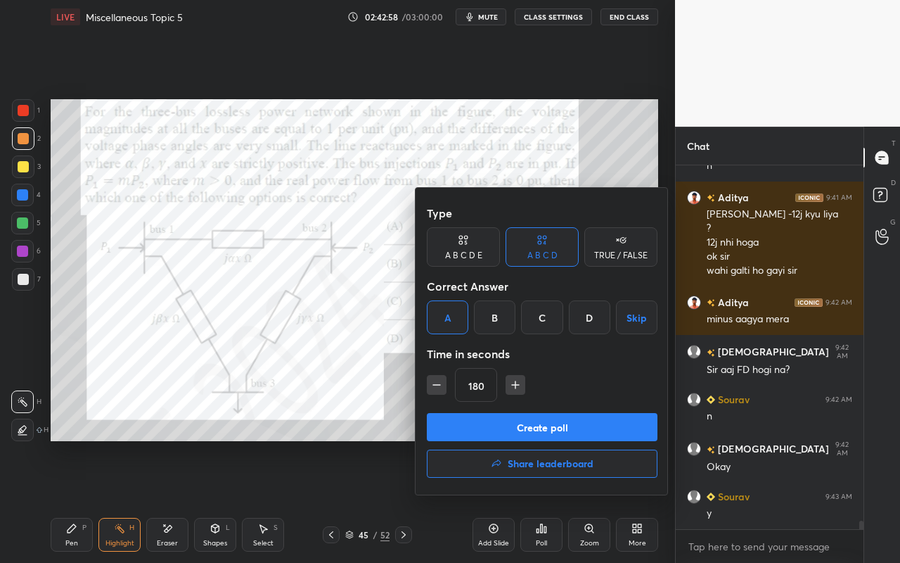
click at [513, 388] on icon "button" at bounding box center [516, 385] width 14 height 14
drag, startPoint x: 513, startPoint y: 388, endPoint x: 517, endPoint y: 411, distance: 24.3
click at [513, 388] on icon "button" at bounding box center [516, 385] width 14 height 14
type input "210"
drag, startPoint x: 509, startPoint y: 428, endPoint x: 512, endPoint y: 439, distance: 10.9
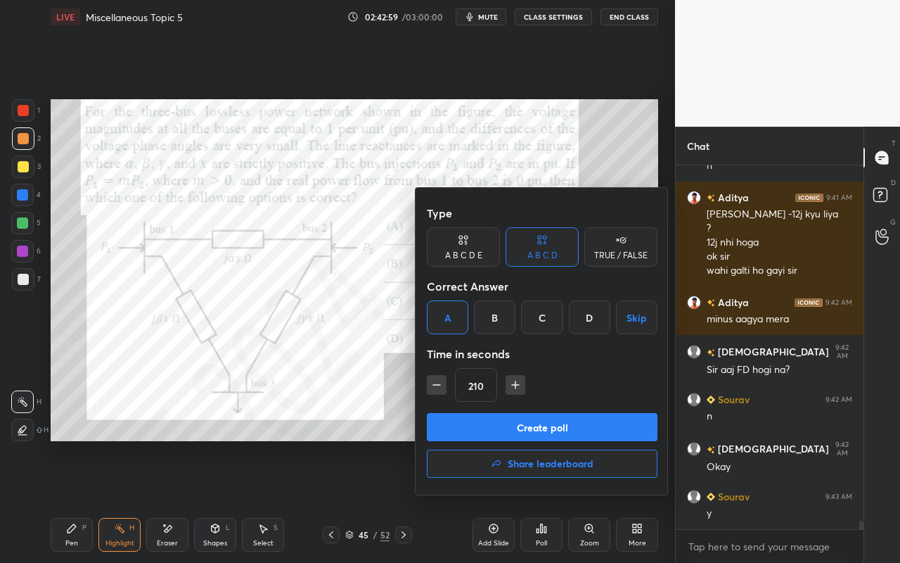
click at [509, 431] on button "Create poll" at bounding box center [542, 427] width 231 height 28
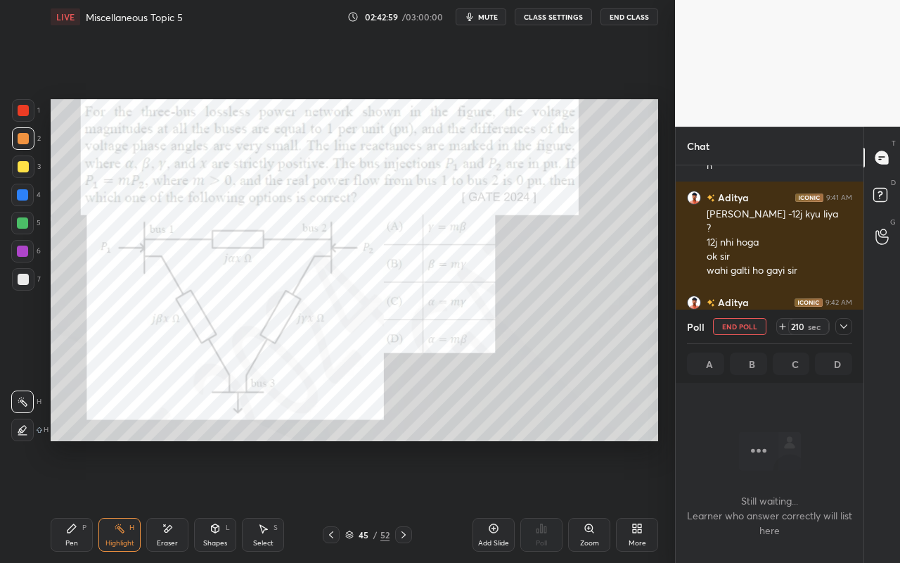
scroll to position [169, 184]
click at [843, 324] on icon at bounding box center [843, 326] width 11 height 11
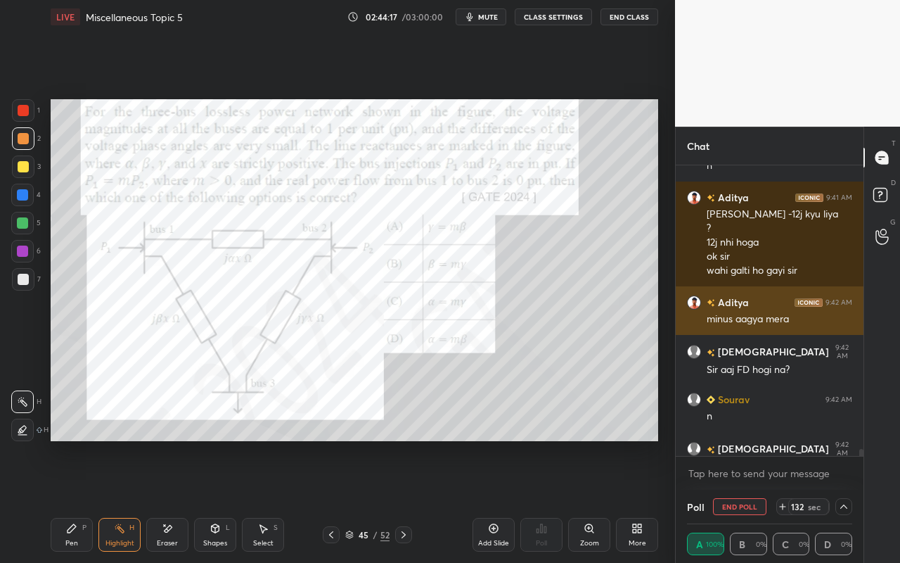
scroll to position [1, 5]
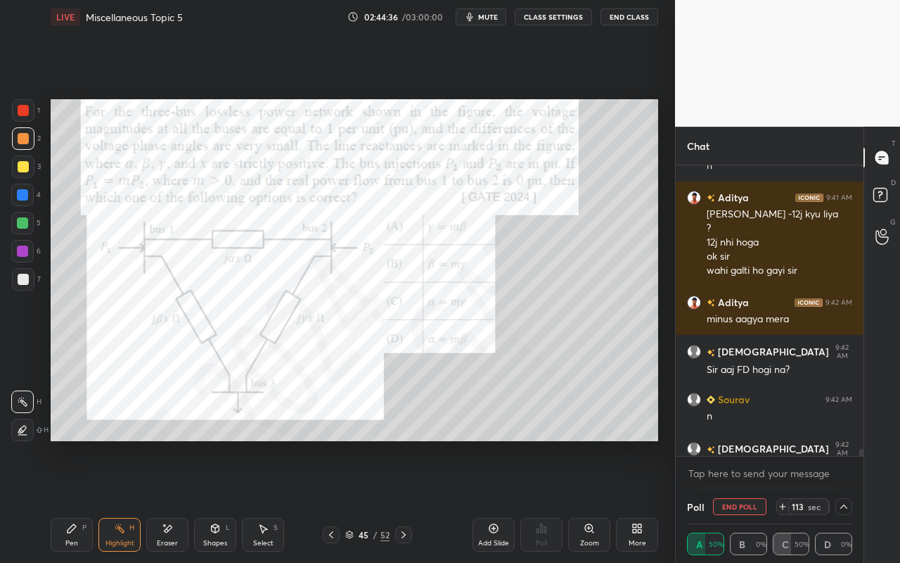
click at [844, 500] on icon at bounding box center [843, 506] width 11 height 11
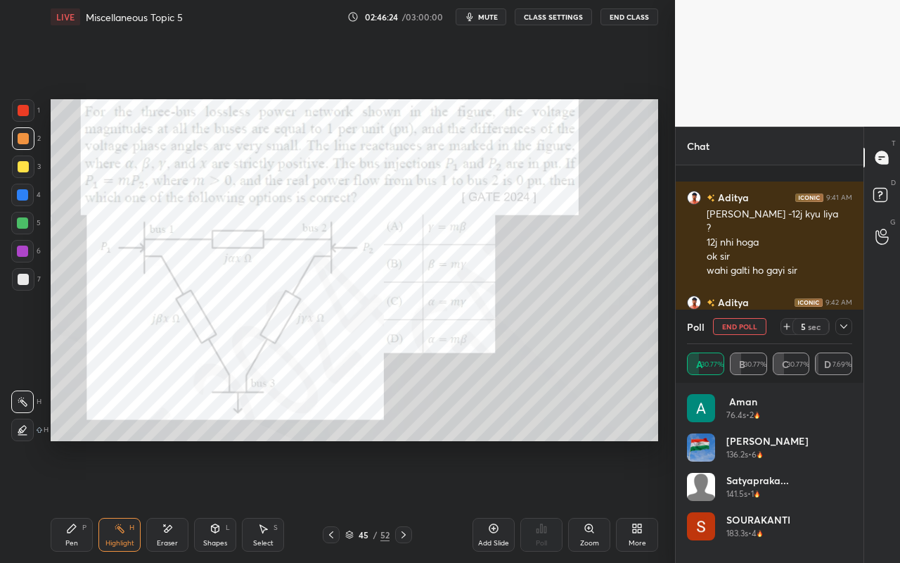
scroll to position [15152, 0]
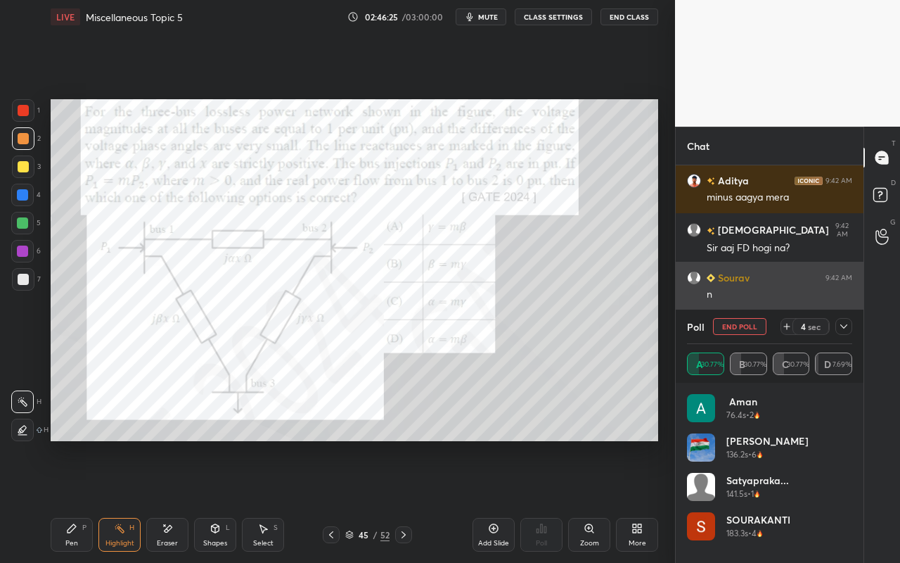
click at [818, 308] on div "[PERSON_NAME] 9:42 AM n" at bounding box center [770, 286] width 188 height 49
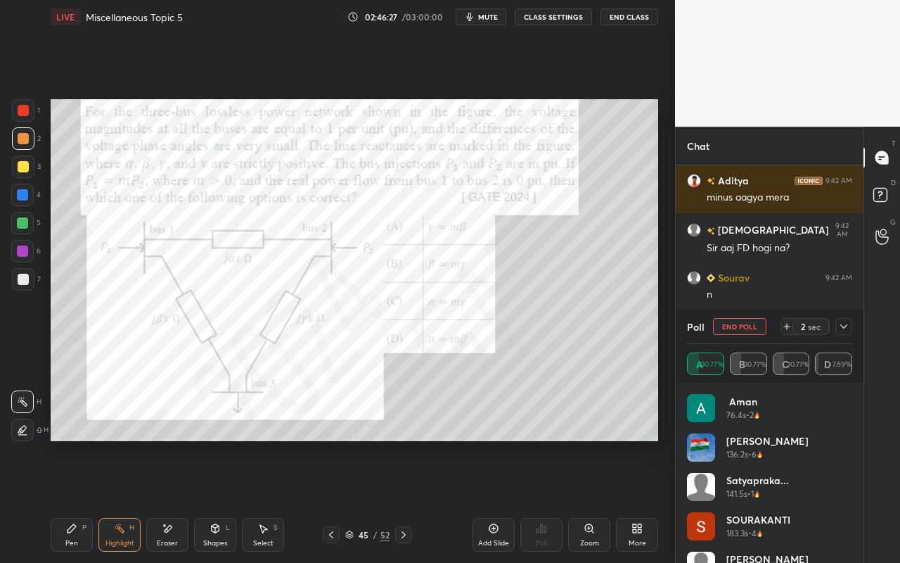
drag, startPoint x: 846, startPoint y: 326, endPoint x: 837, endPoint y: 326, distance: 9.1
click at [846, 326] on icon at bounding box center [843, 326] width 11 height 11
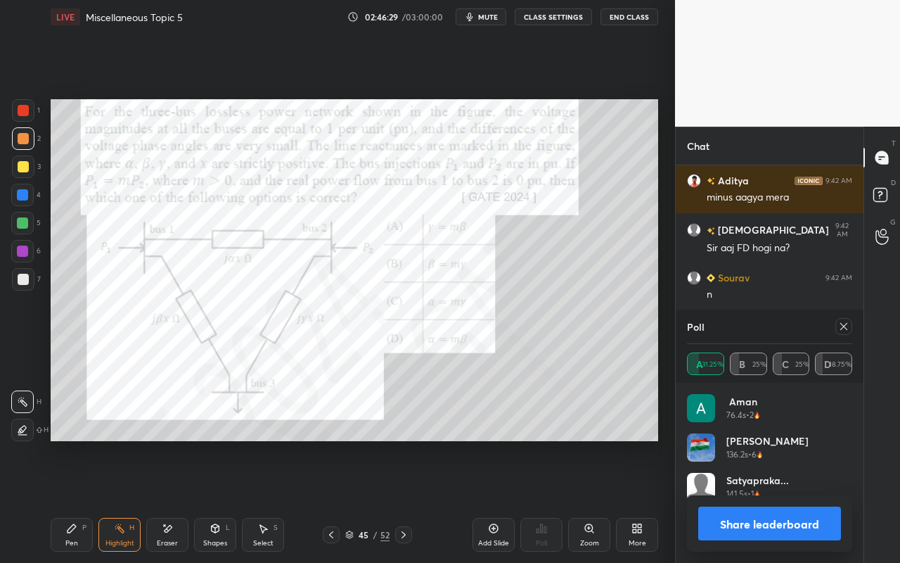
scroll to position [165, 161]
drag, startPoint x: 844, startPoint y: 324, endPoint x: 819, endPoint y: 332, distance: 25.8
click at [844, 324] on icon at bounding box center [843, 326] width 11 height 11
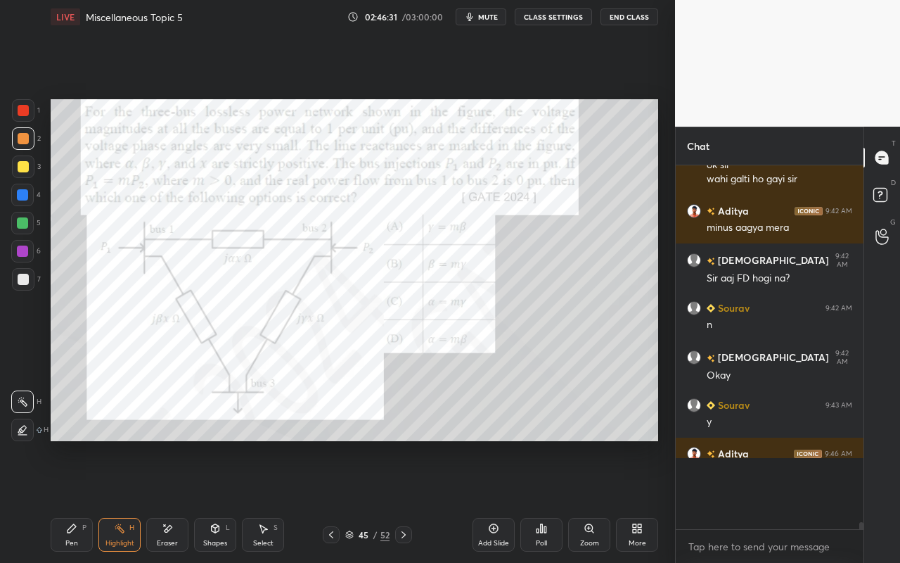
scroll to position [15083, 0]
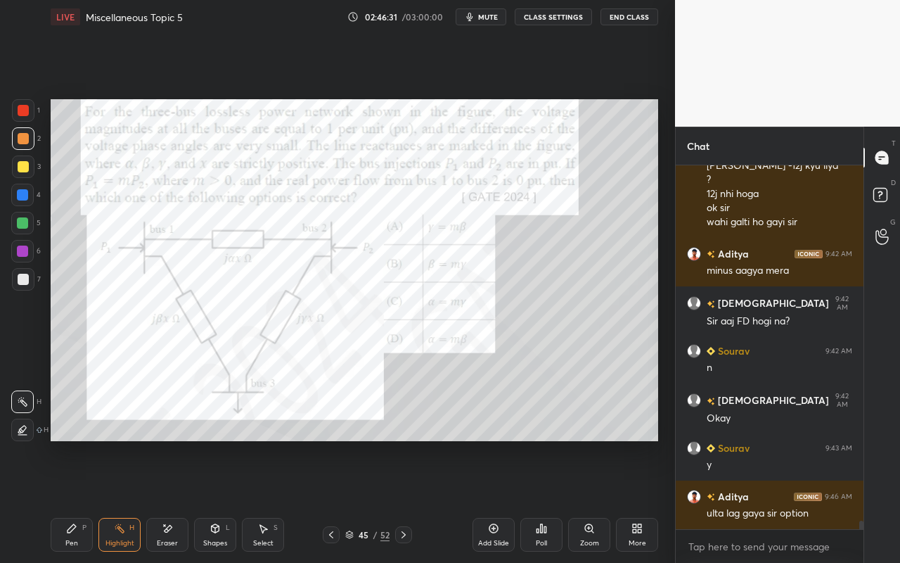
click at [128, 500] on div "Highlight" at bounding box center [119, 542] width 29 height 7
click at [78, 500] on div "Pen P" at bounding box center [72, 535] width 42 height 34
click at [114, 500] on div "Highlight H" at bounding box center [119, 535] width 42 height 34
click at [81, 500] on div "Pen P" at bounding box center [72, 535] width 42 height 34
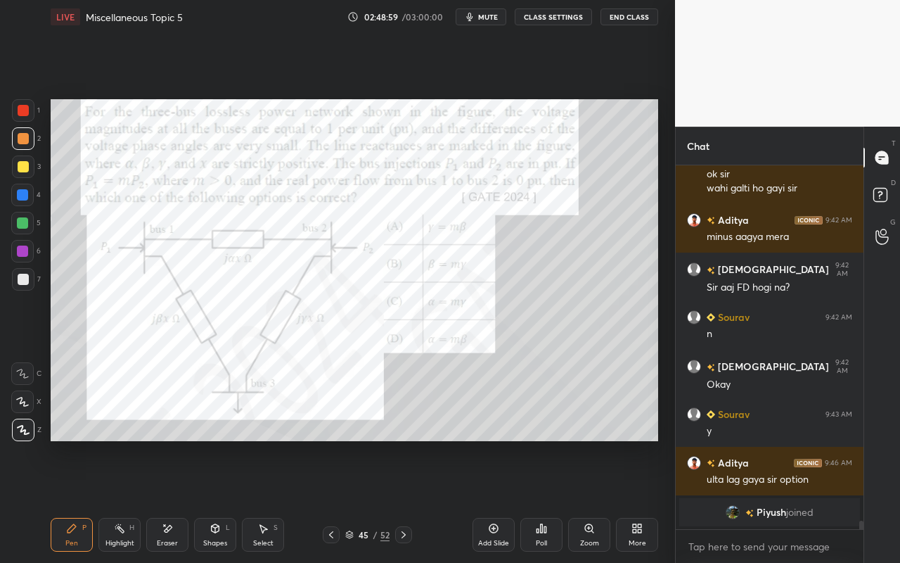
click at [497, 500] on icon at bounding box center [493, 528] width 11 height 11
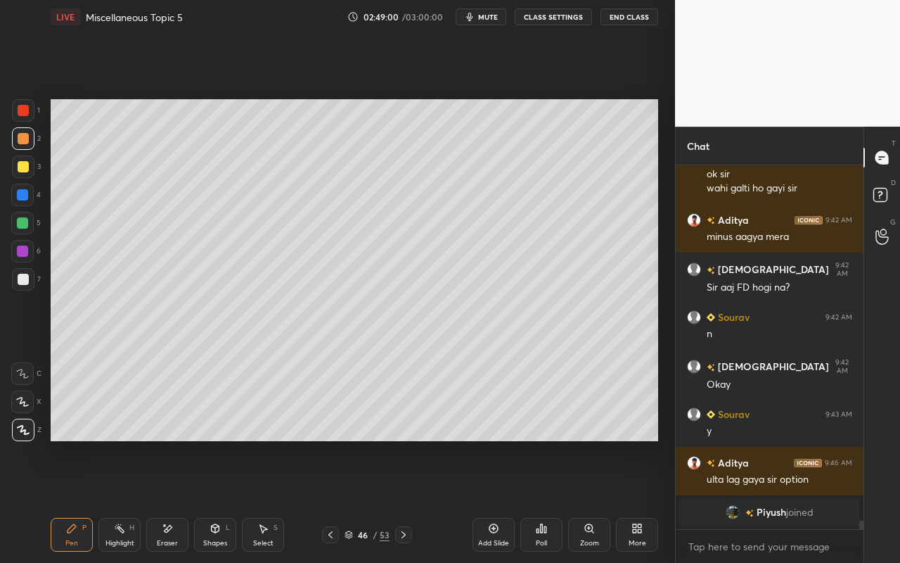
click at [70, 500] on div "Pen" at bounding box center [71, 542] width 13 height 7
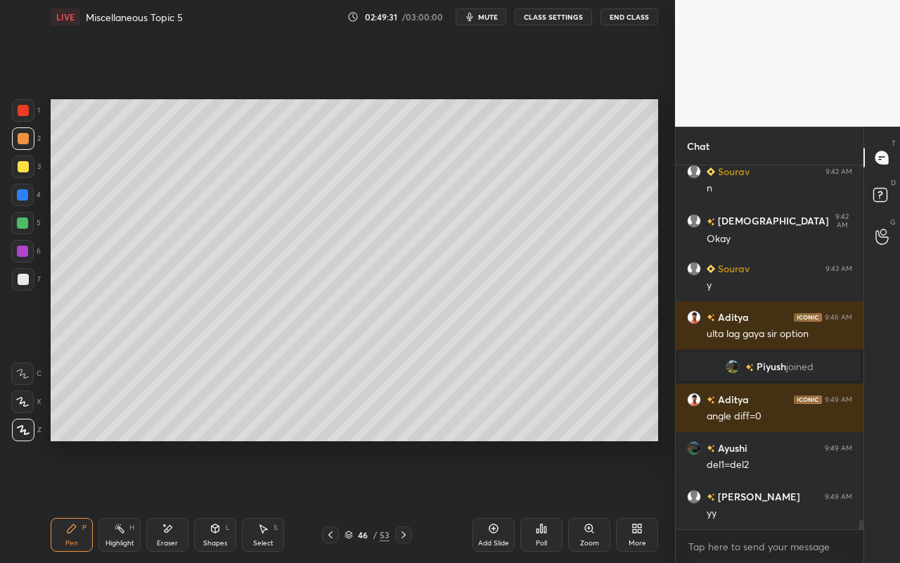
scroll to position [14051, 0]
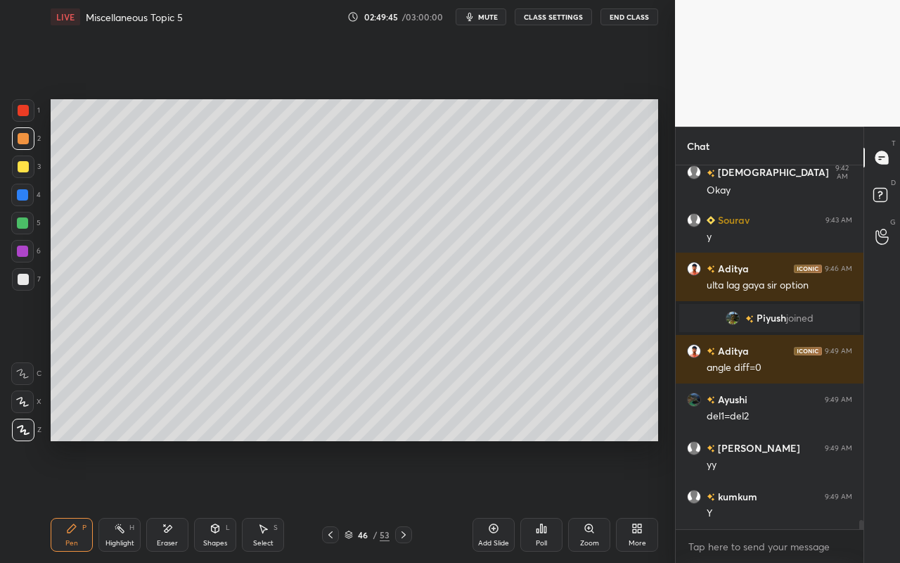
click at [73, 500] on div "Pen P" at bounding box center [72, 535] width 42 height 34
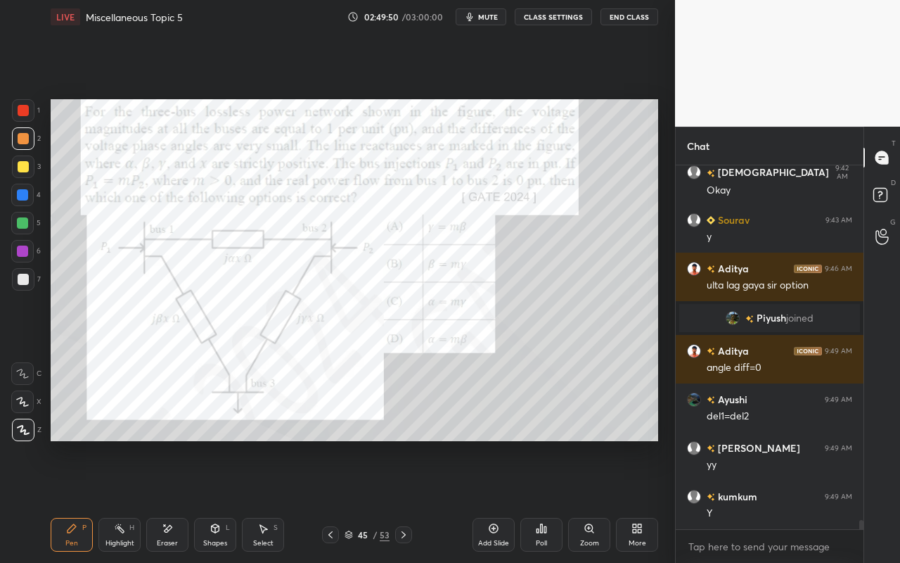
drag, startPoint x: 78, startPoint y: 537, endPoint x: 95, endPoint y: 473, distance: 66.9
click at [82, 500] on div "Pen P" at bounding box center [72, 535] width 42 height 34
drag, startPoint x: 117, startPoint y: 526, endPoint x: 122, endPoint y: 516, distance: 11.4
click at [122, 500] on icon at bounding box center [119, 528] width 11 height 11
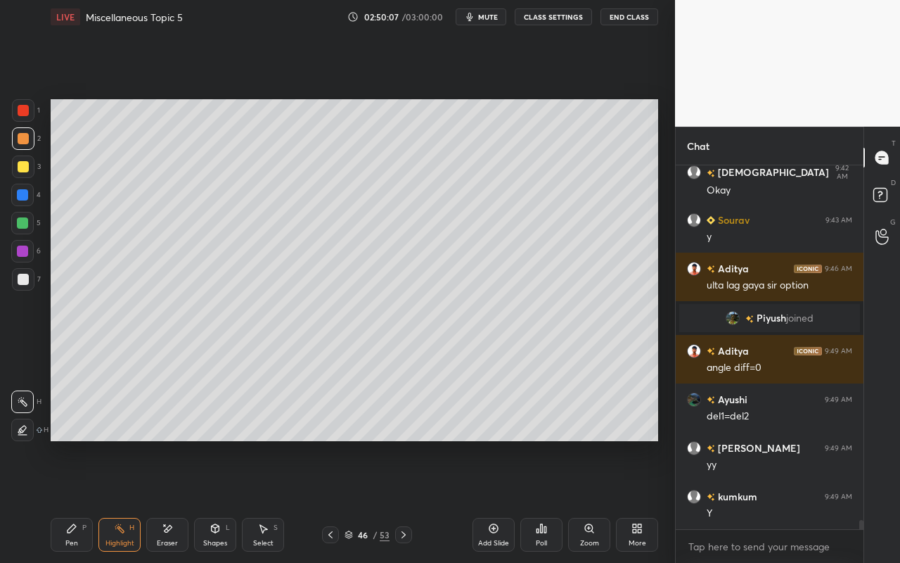
drag, startPoint x: 64, startPoint y: 541, endPoint x: 71, endPoint y: 501, distance: 40.0
click at [63, 500] on div "Pen P" at bounding box center [72, 535] width 42 height 34
drag, startPoint x: 171, startPoint y: 532, endPoint x: 202, endPoint y: 442, distance: 95.2
click at [172, 500] on icon at bounding box center [167, 529] width 11 height 12
click at [68, 500] on div "Pen" at bounding box center [71, 542] width 13 height 7
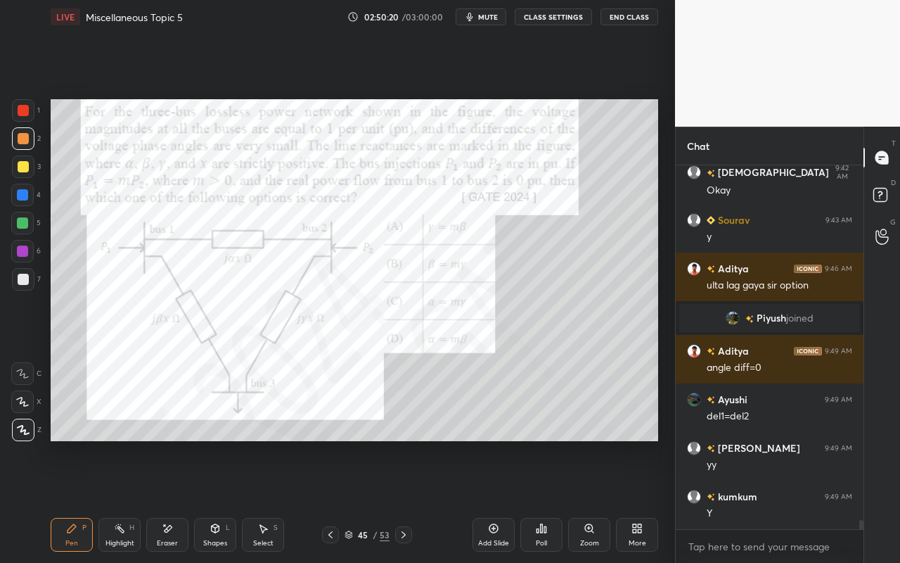
click at [124, 500] on div "Highlight" at bounding box center [119, 542] width 29 height 7
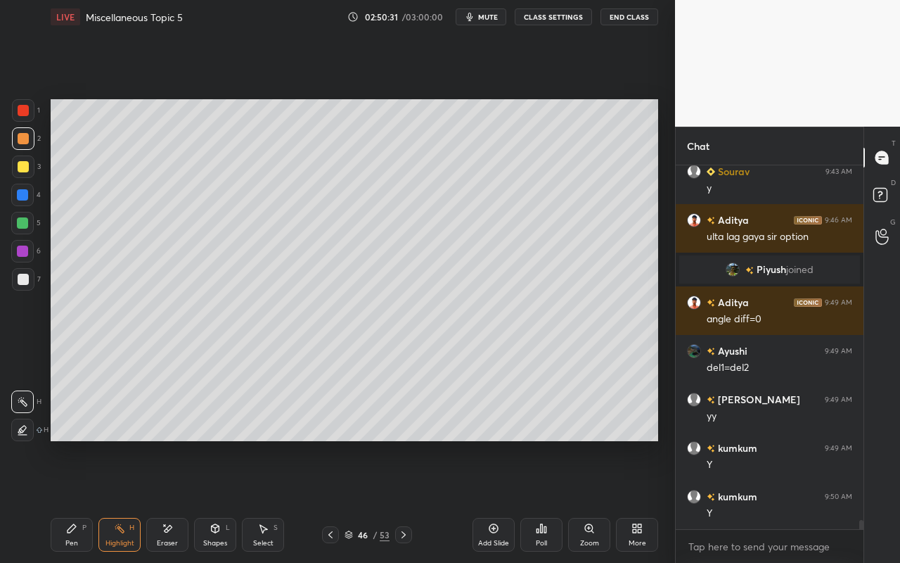
drag, startPoint x: 72, startPoint y: 538, endPoint x: 81, endPoint y: 496, distance: 43.0
click at [75, 500] on div "Pen P" at bounding box center [72, 535] width 42 height 34
click at [258, 500] on div "Select S" at bounding box center [263, 535] width 42 height 34
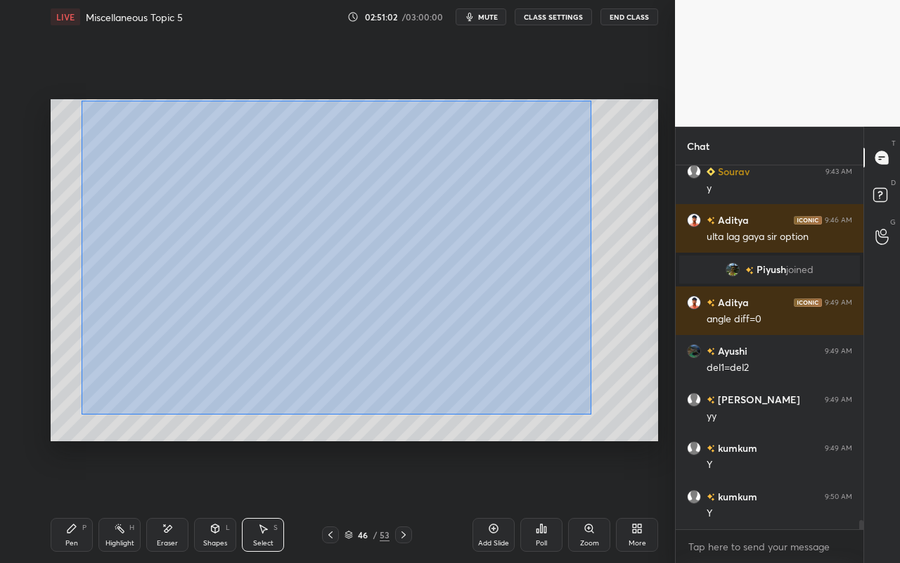
drag, startPoint x: 82, startPoint y: 104, endPoint x: 570, endPoint y: 400, distance: 571.5
click at [590, 409] on div "0 ° Undo Copy Paste here Duplicate Duplicate to new slide Delete" at bounding box center [355, 270] width 608 height 342
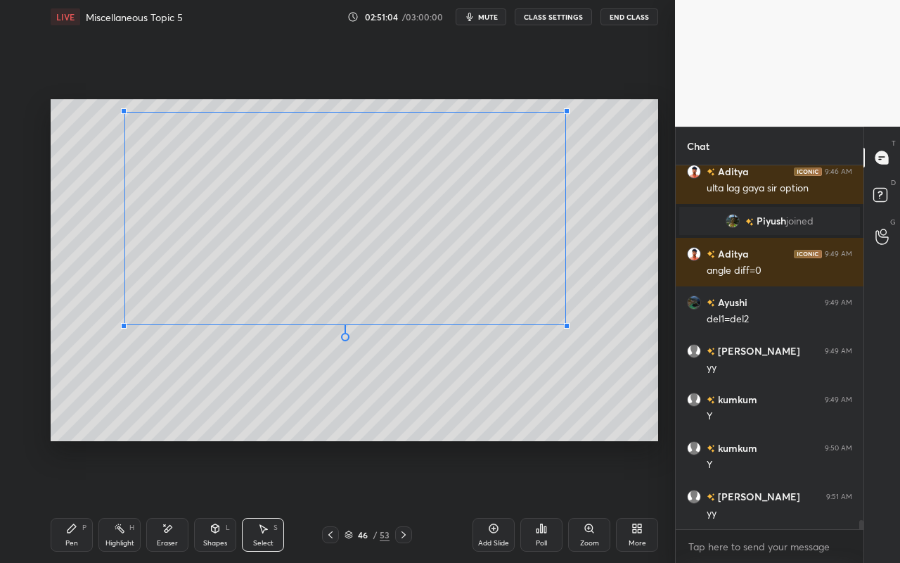
scroll to position [14245, 0]
drag, startPoint x: 542, startPoint y: 378, endPoint x: 563, endPoint y: 318, distance: 64.1
click at [566, 323] on div at bounding box center [567, 326] width 6 height 6
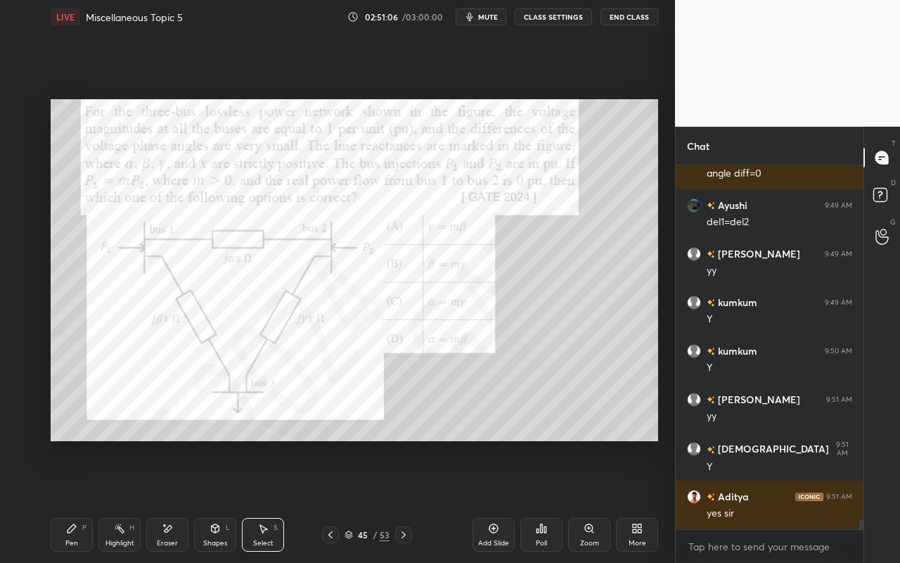
scroll to position [14279, 0]
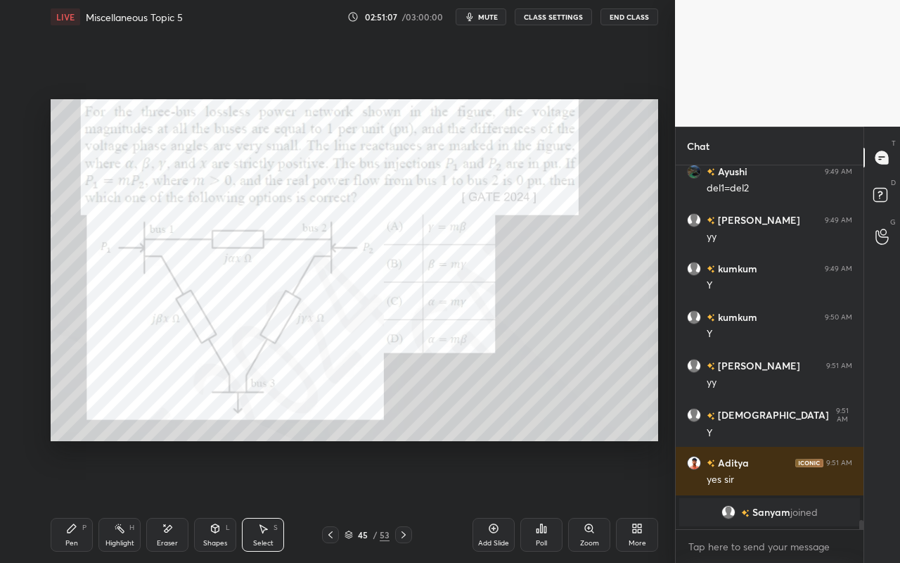
drag, startPoint x: 114, startPoint y: 534, endPoint x: 129, endPoint y: 451, distance: 84.3
click at [114, 500] on div "Highlight H" at bounding box center [119, 535] width 42 height 34
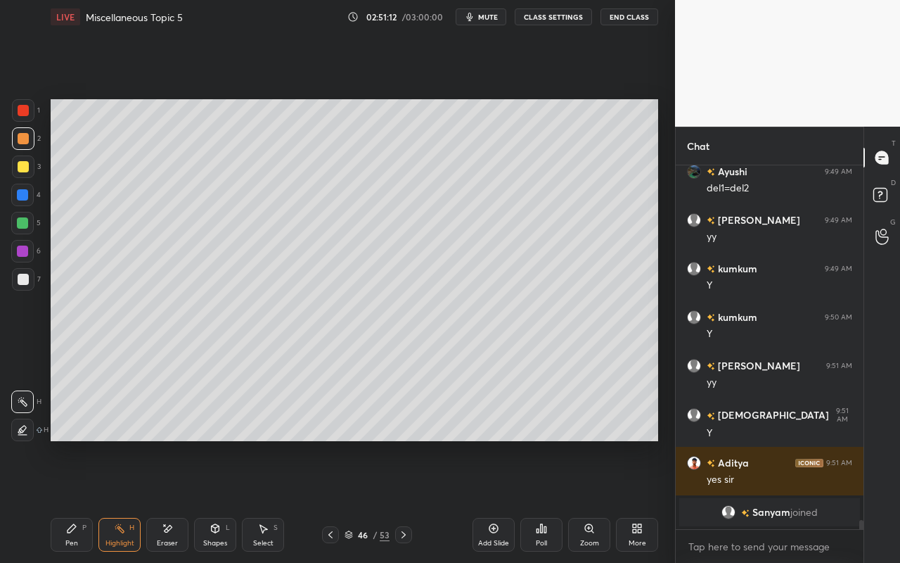
drag, startPoint x: 73, startPoint y: 544, endPoint x: 152, endPoint y: 455, distance: 118.6
click at [75, 500] on div "Pen P" at bounding box center [72, 535] width 42 height 34
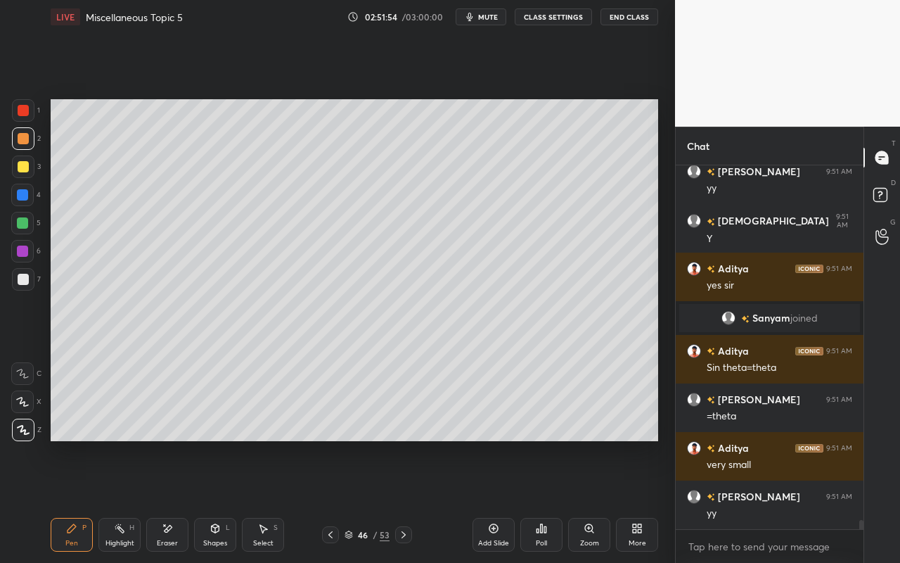
scroll to position [14455, 0]
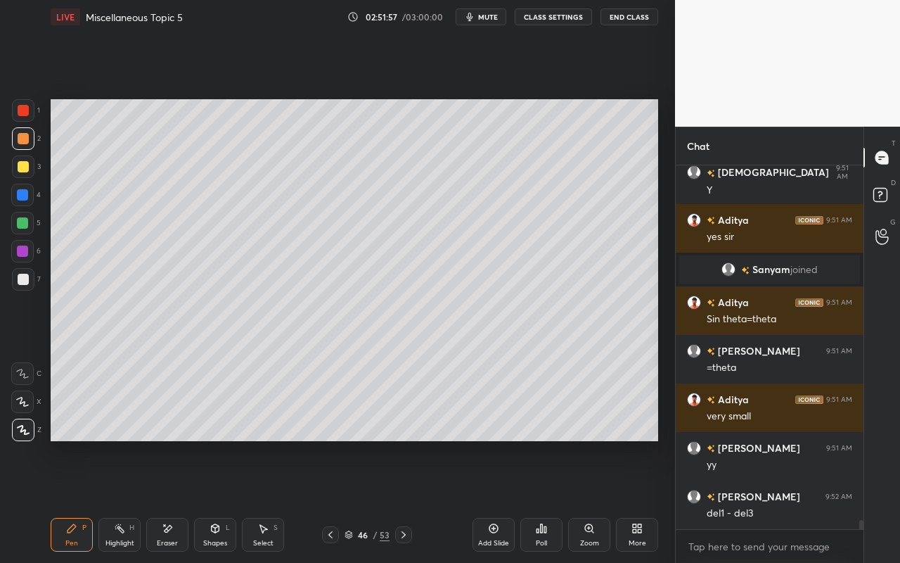
click at [172, 500] on icon at bounding box center [167, 529] width 11 height 12
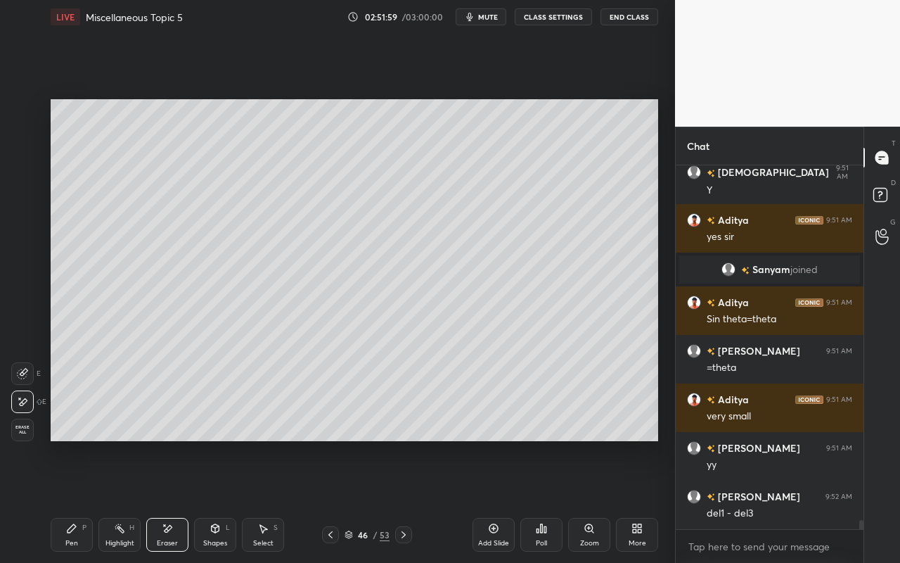
click at [71, 500] on div "Pen P" at bounding box center [72, 535] width 42 height 34
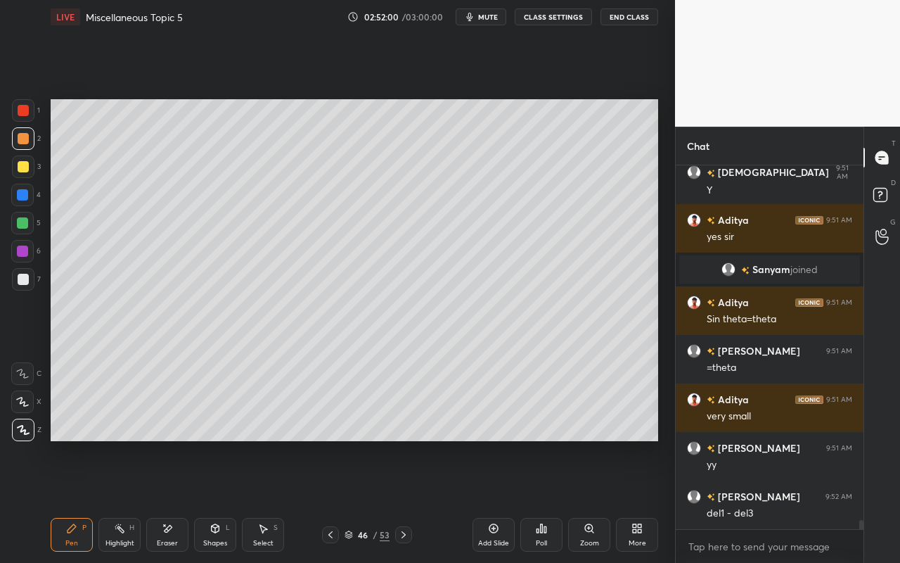
click at [122, 500] on div "Highlight H" at bounding box center [119, 535] width 42 height 34
drag, startPoint x: 17, startPoint y: 426, endPoint x: 44, endPoint y: 407, distance: 33.0
click at [20, 422] on div at bounding box center [22, 429] width 23 height 23
click at [76, 500] on div "Pen P" at bounding box center [72, 535] width 42 height 34
click at [20, 230] on div at bounding box center [22, 223] width 23 height 23
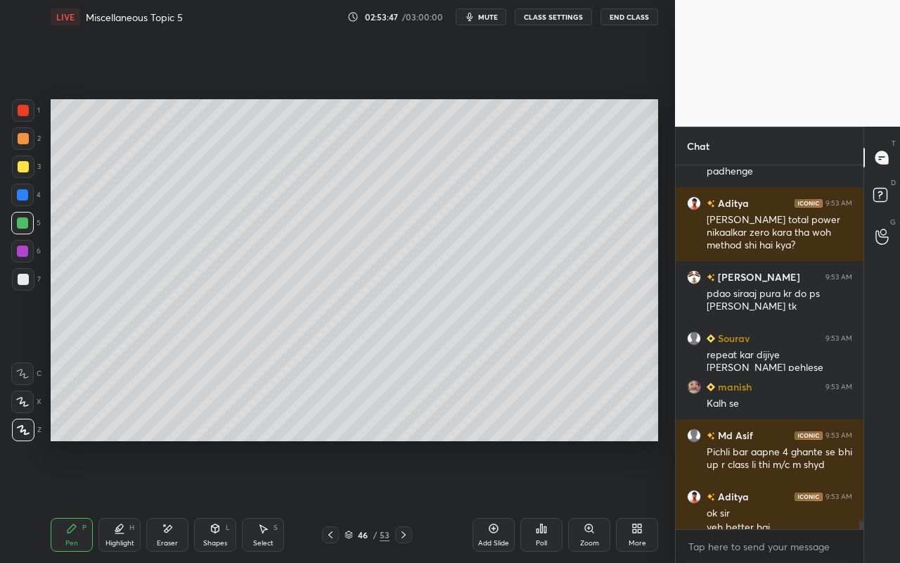
scroll to position [14983, 0]
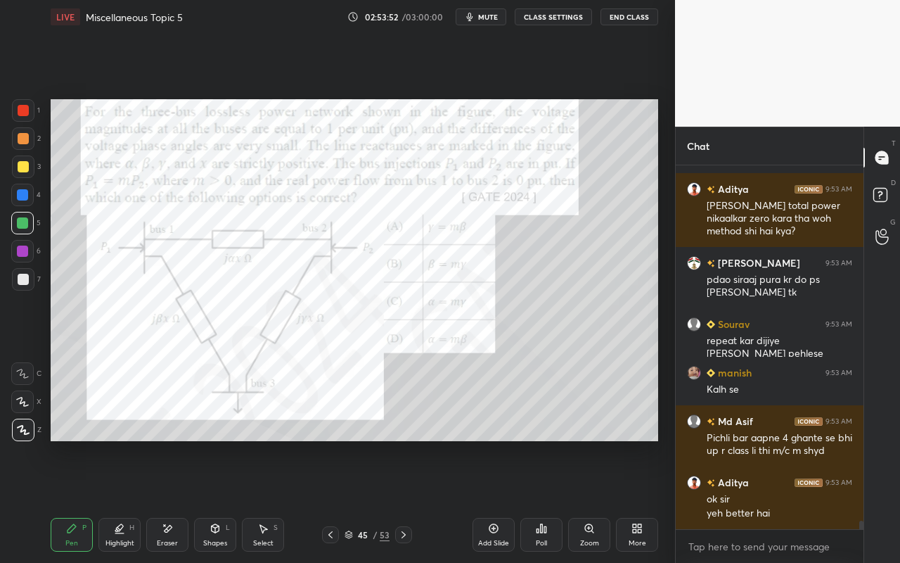
drag, startPoint x: 120, startPoint y: 546, endPoint x: 129, endPoint y: 529, distance: 19.8
click at [120, 500] on div "Highlight" at bounding box center [119, 542] width 29 height 7
click at [20, 401] on rect at bounding box center [23, 402] width 7 height 7
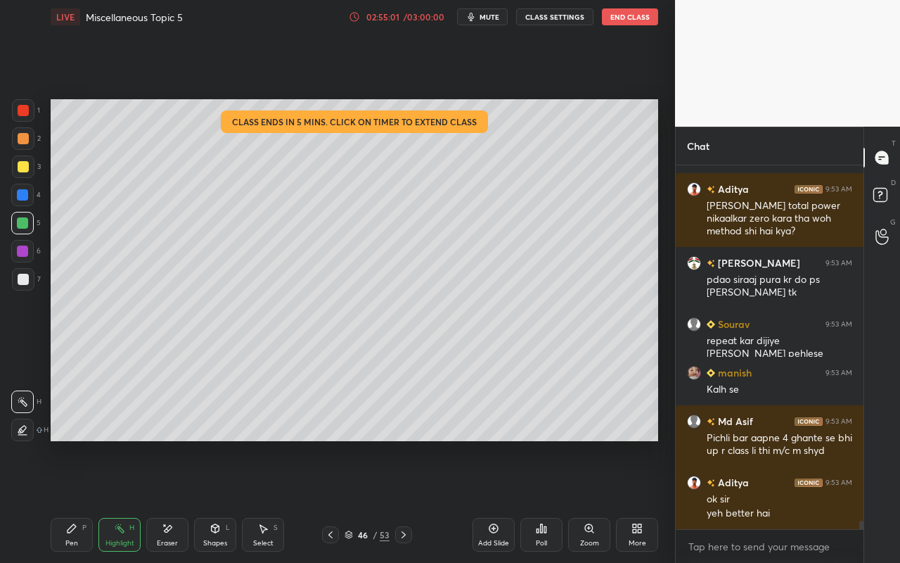
drag, startPoint x: 406, startPoint y: 23, endPoint x: 400, endPoint y: 46, distance: 24.6
click at [404, 20] on div "02:55:01 / 03:00:00 mute CLASS SETTINGS End Class" at bounding box center [503, 16] width 309 height 17
click at [402, 19] on div "02:55:02" at bounding box center [382, 17] width 39 height 8
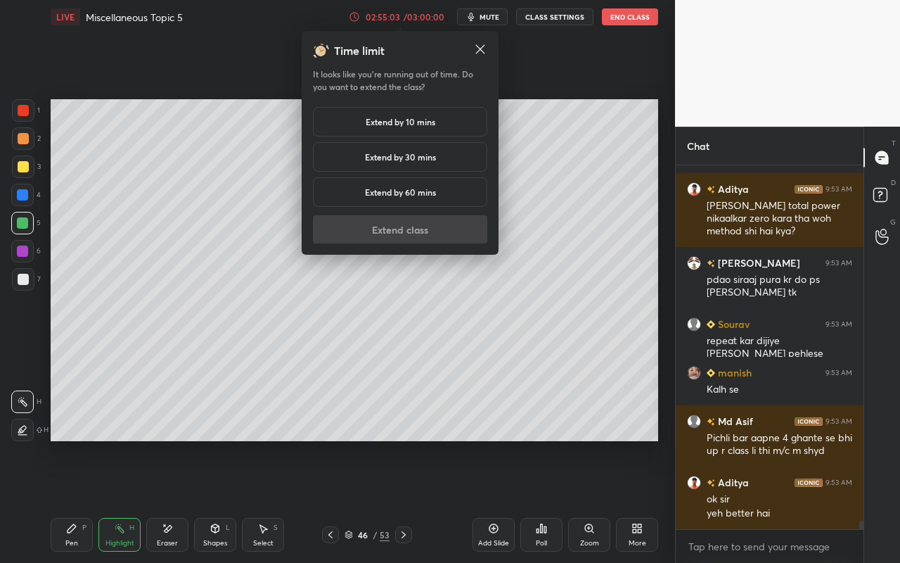
drag, startPoint x: 398, startPoint y: 120, endPoint x: 399, endPoint y: 128, distance: 7.8
click at [398, 120] on h5 "Extend by 10 mins" at bounding box center [401, 121] width 70 height 13
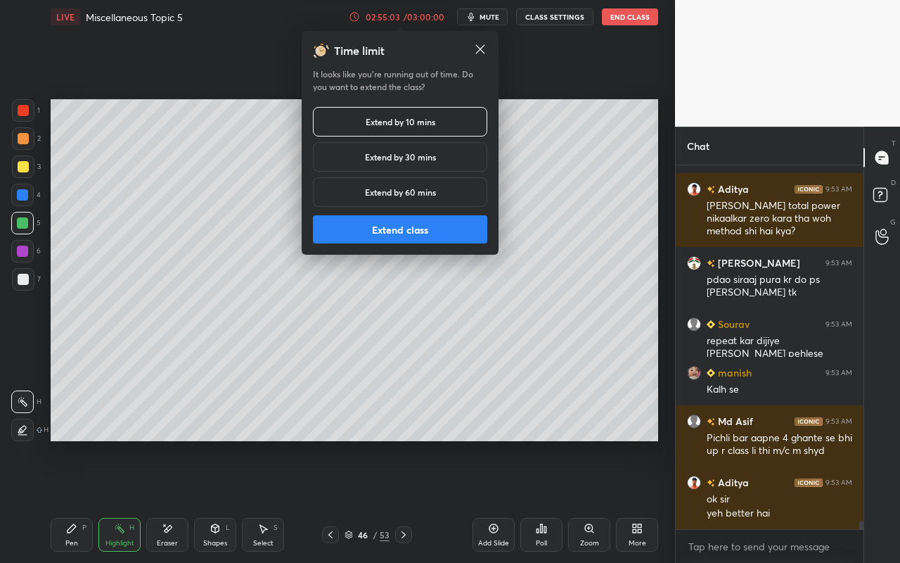
click at [405, 231] on button "Extend class" at bounding box center [400, 229] width 174 height 28
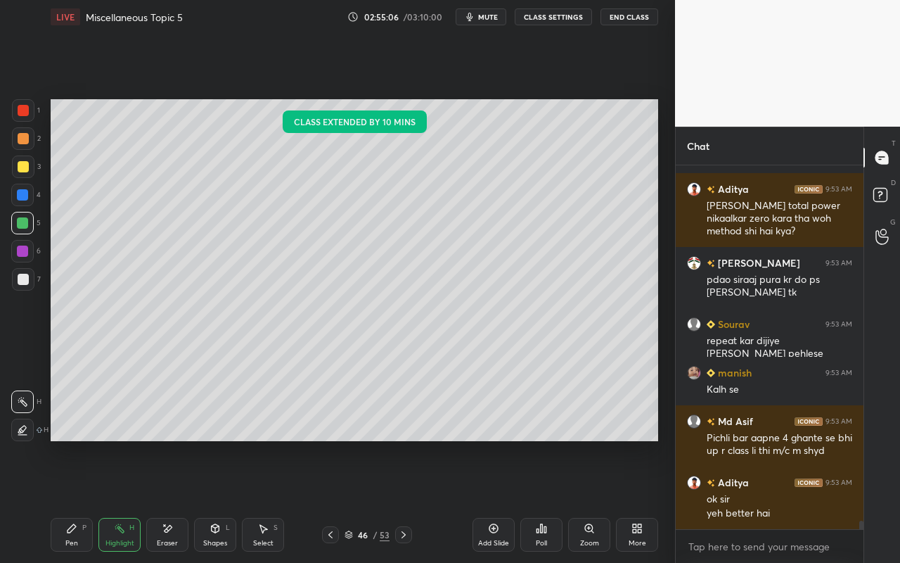
click at [126, 500] on div "Highlight" at bounding box center [119, 542] width 29 height 7
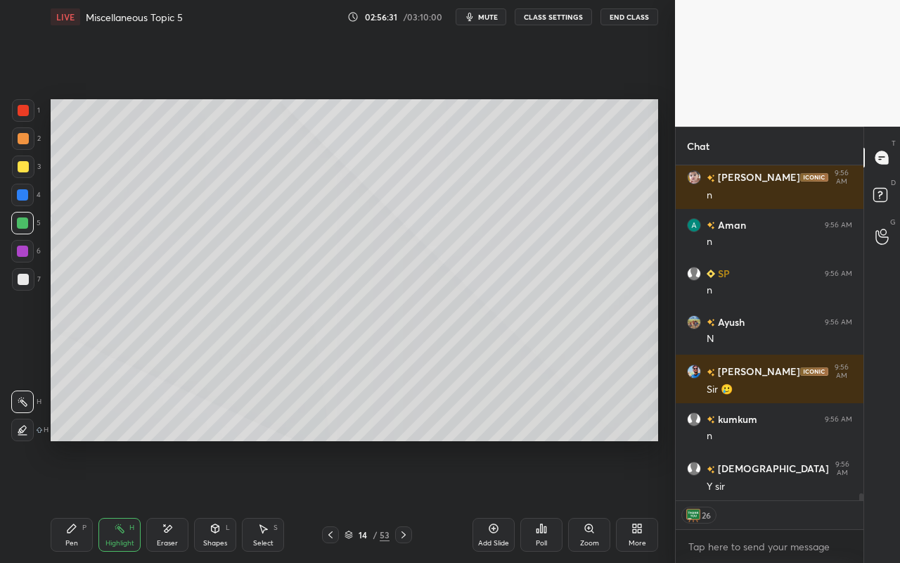
scroll to position [15497, 0]
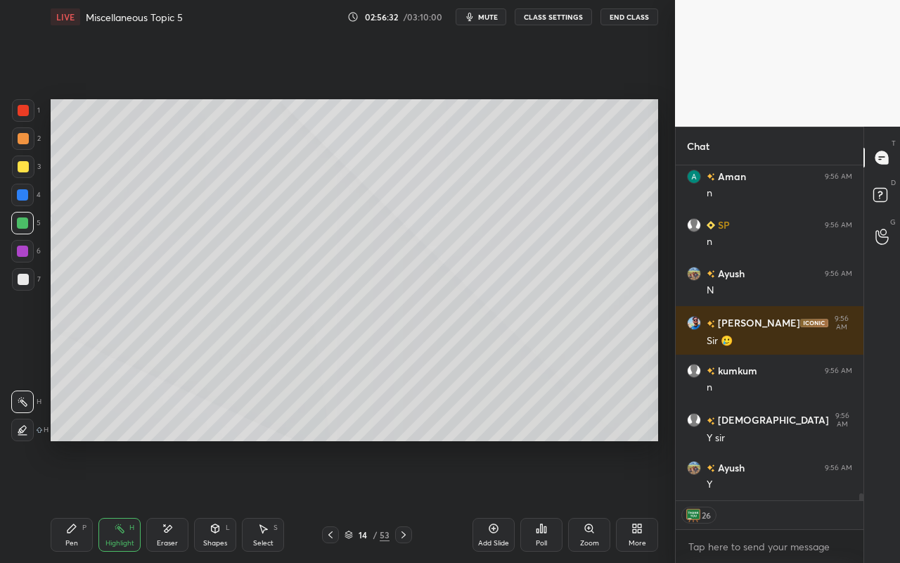
click at [79, 479] on div "Setting up your live class Poll for secs No correct answer Start poll" at bounding box center [354, 270] width 619 height 473
click at [131, 500] on div "Highlight H" at bounding box center [119, 535] width 42 height 34
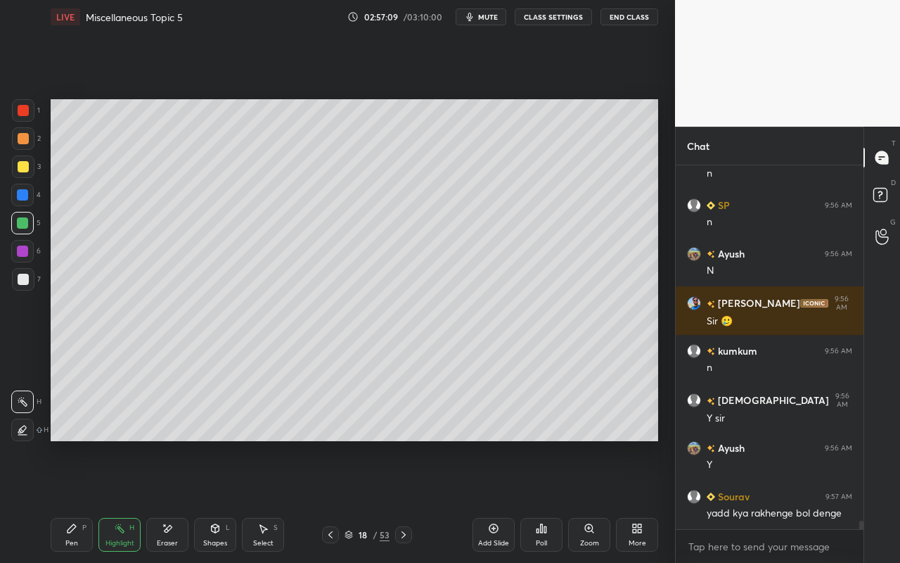
scroll to position [15531, 0]
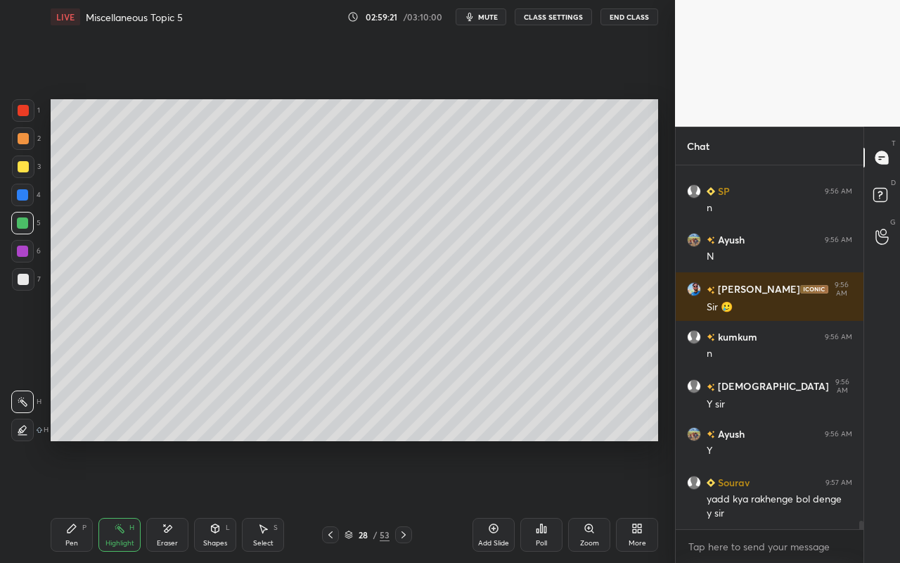
click at [127, 500] on div "Highlight H" at bounding box center [119, 535] width 42 height 34
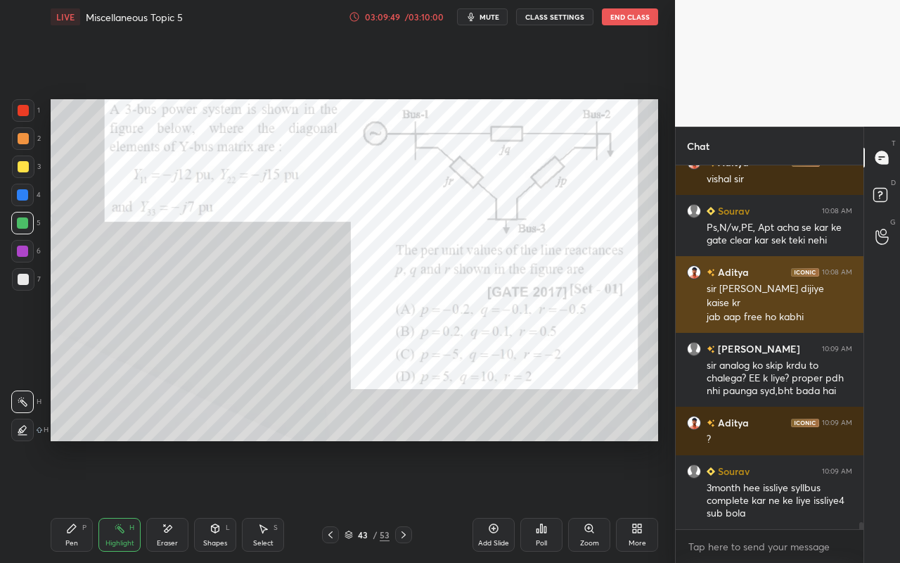
scroll to position [18647, 0]
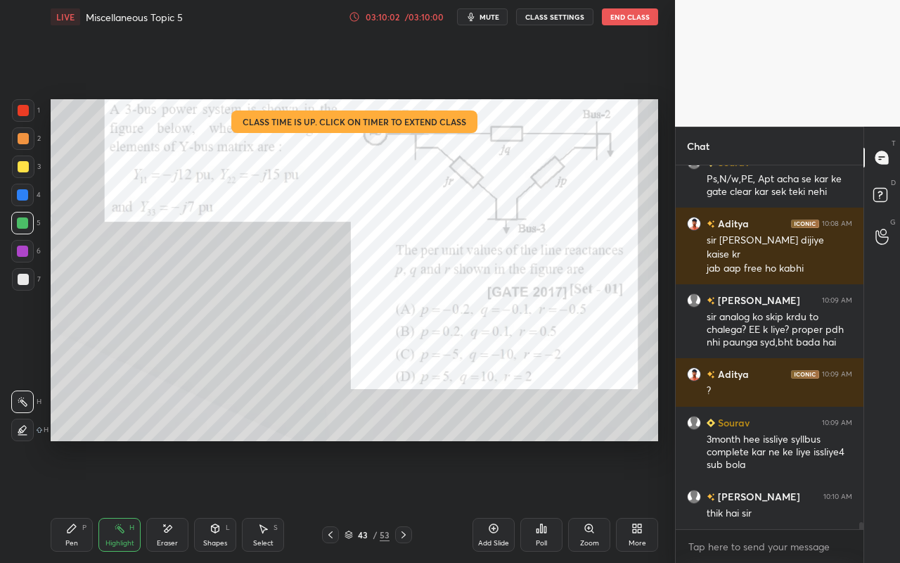
drag, startPoint x: 436, startPoint y: 13, endPoint x: 436, endPoint y: 492, distance: 479.0
click at [436, 13] on div "/ 03:10:00" at bounding box center [424, 17] width 44 height 8
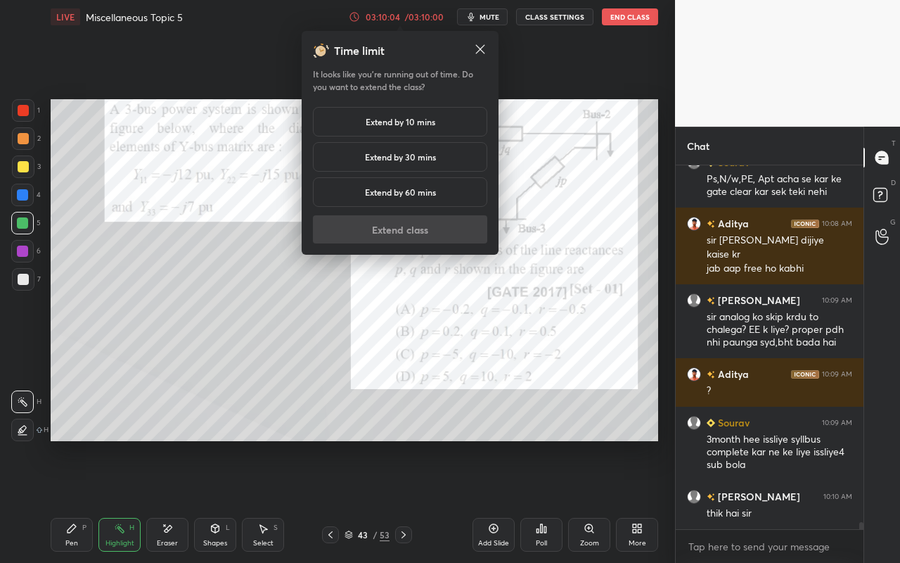
click at [410, 128] on h5 "Extend by 10 mins" at bounding box center [401, 121] width 70 height 13
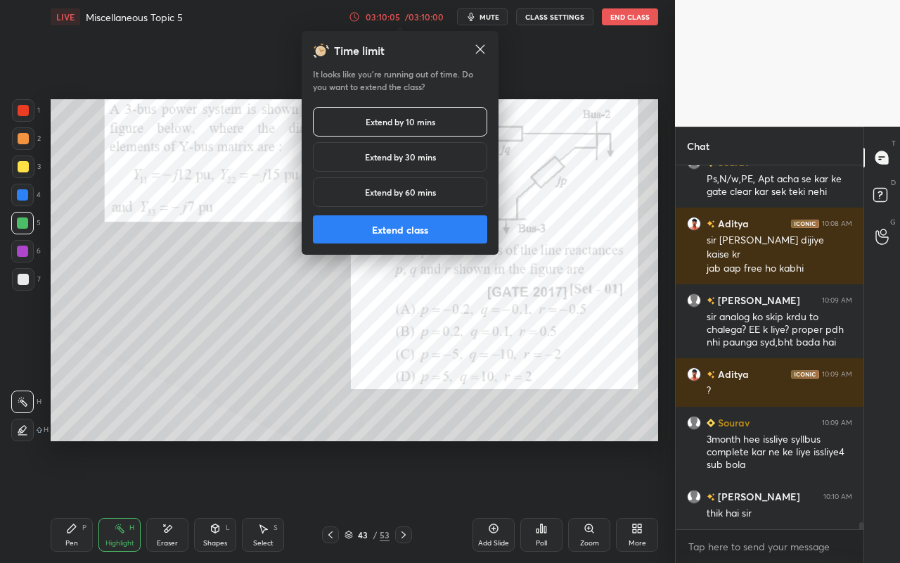
click at [399, 236] on button "Extend class" at bounding box center [400, 229] width 174 height 28
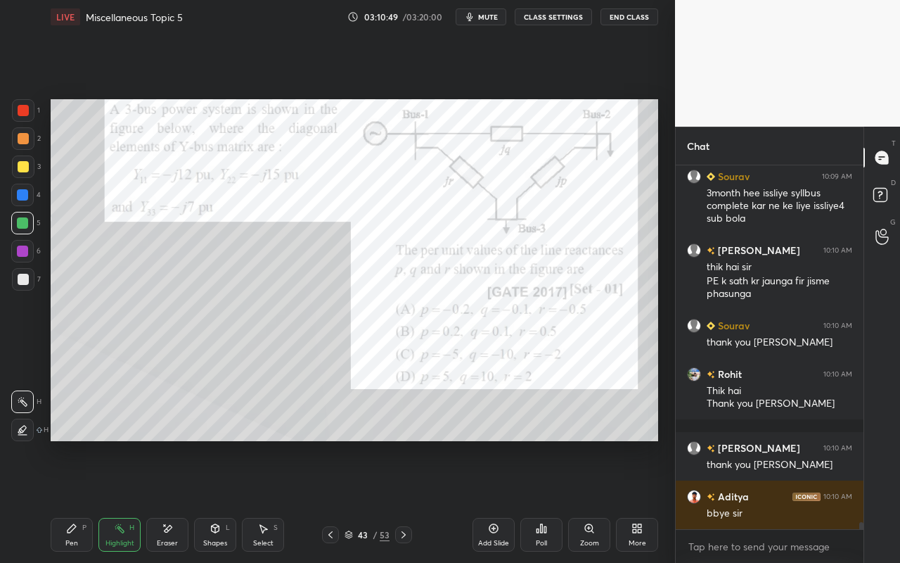
scroll to position [18941, 0]
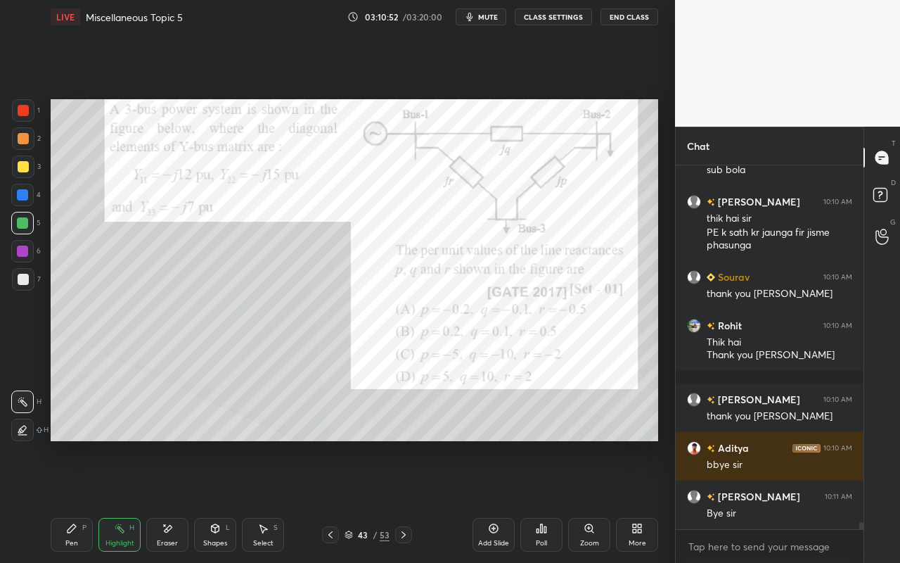
click at [632, 18] on button "End Class" at bounding box center [630, 16] width 58 height 17
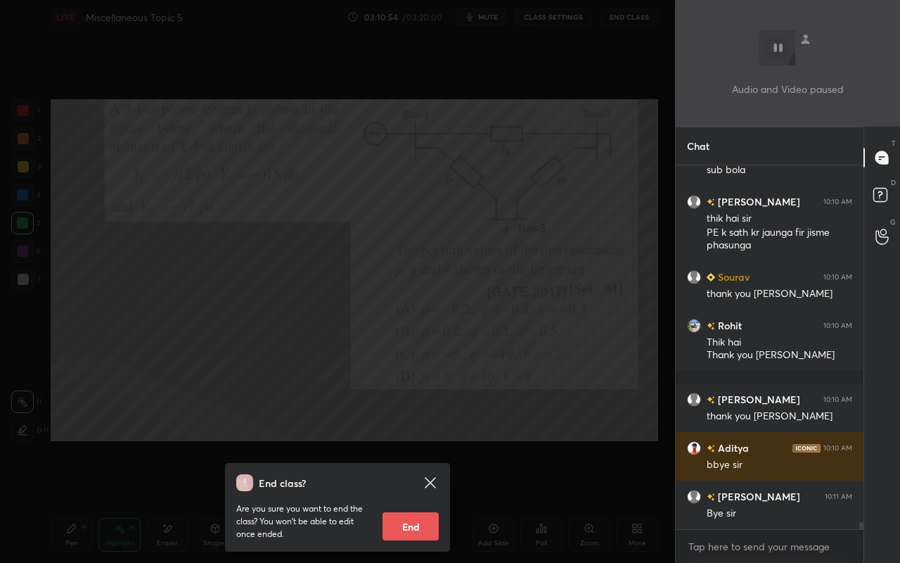
click at [411, 500] on button "End" at bounding box center [411, 526] width 56 height 28
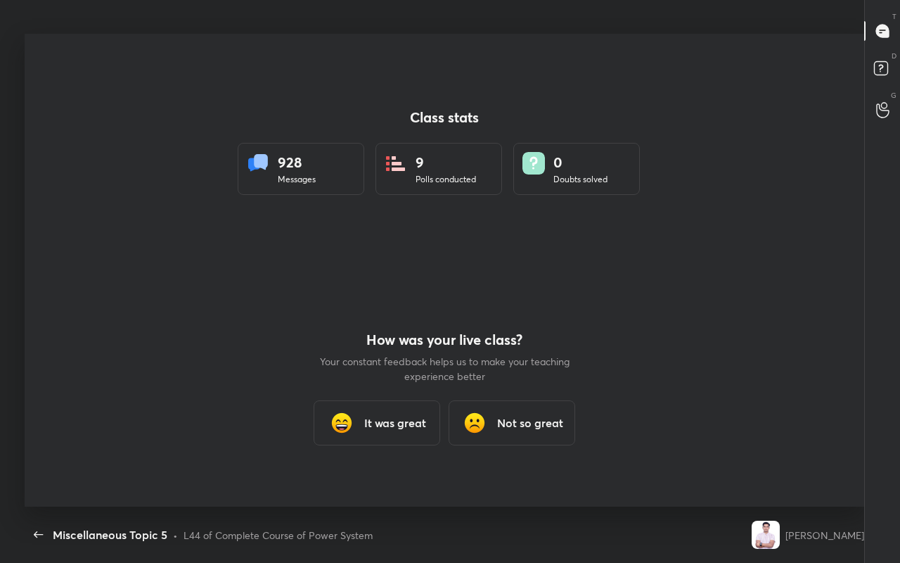
scroll to position [69860, 69444]
